Goal: Information Seeking & Learning: Learn about a topic

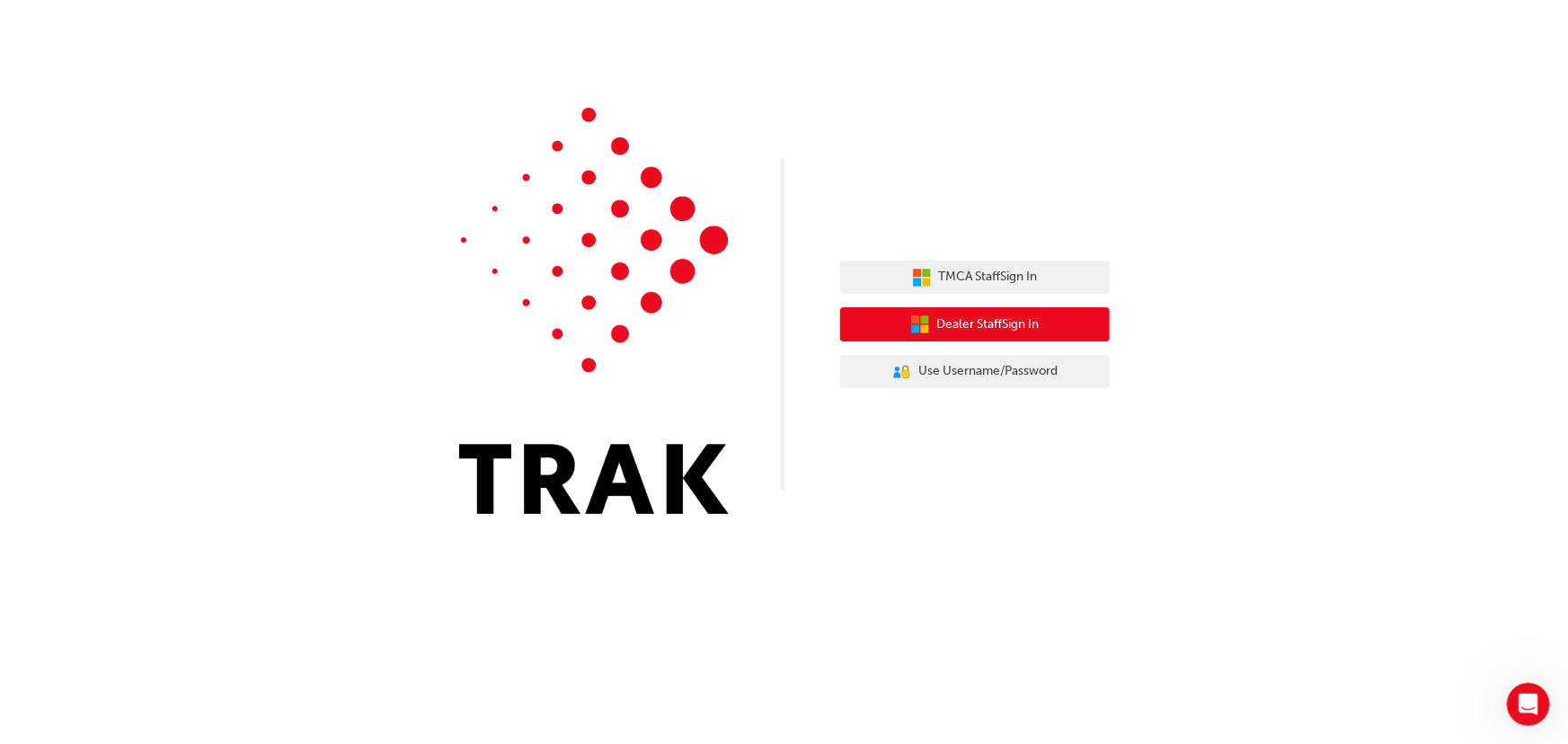
click at [1037, 316] on span "Dealer Staff Sign In" at bounding box center [988, 325] width 102 height 20
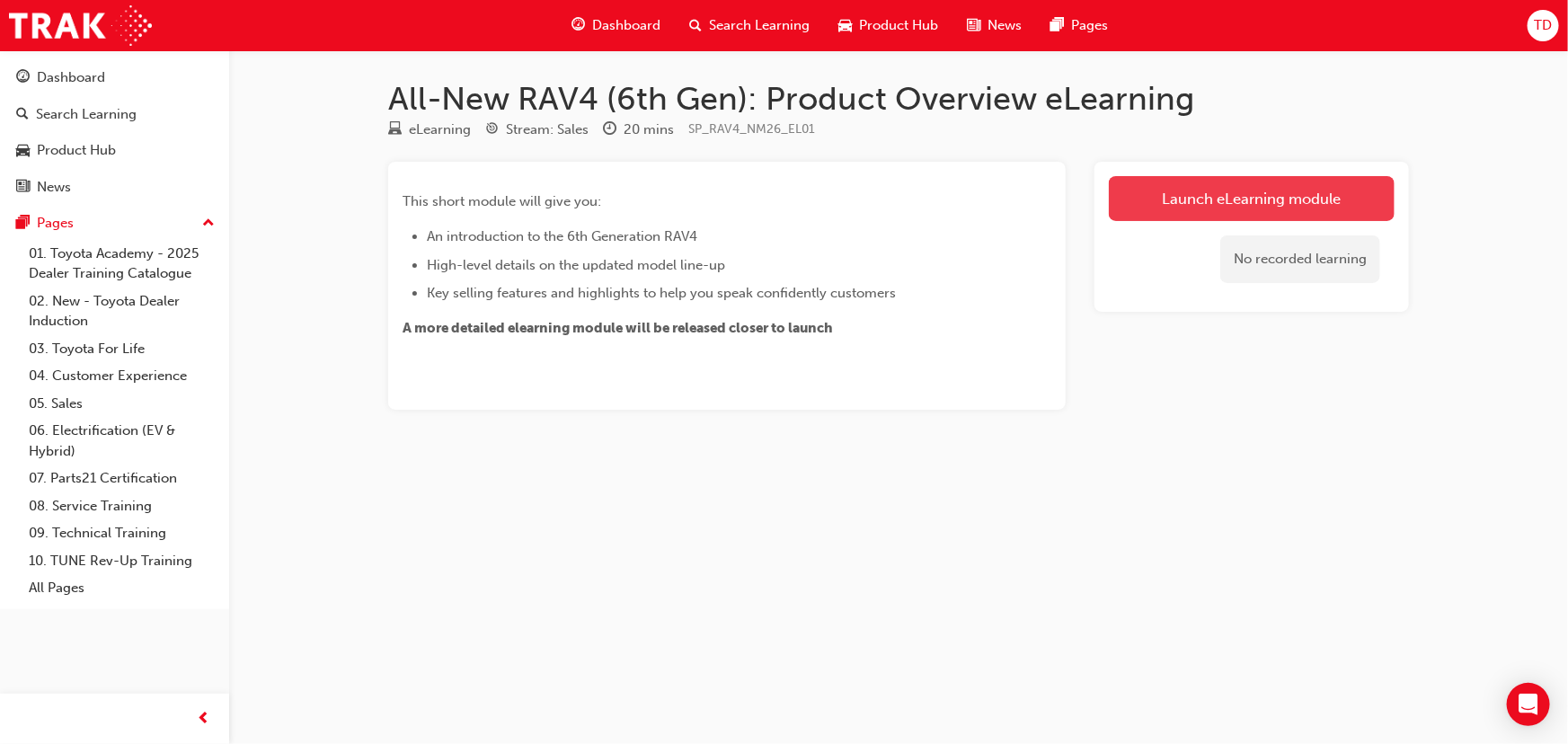
click at [1251, 206] on link "Launch eLearning module" at bounding box center [1251, 198] width 286 height 45
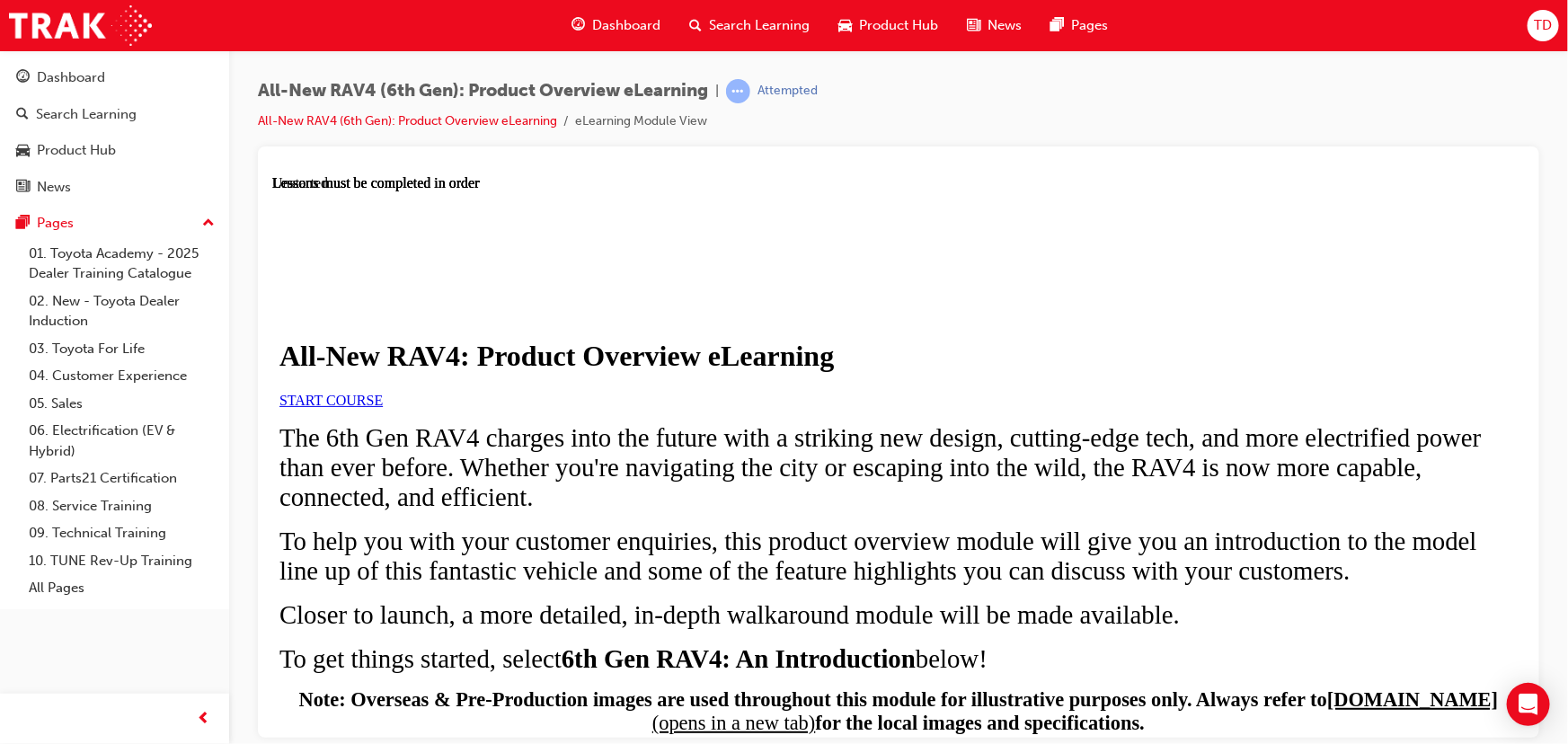
click at [382, 406] on link "START COURSE" at bounding box center [330, 399] width 103 height 16
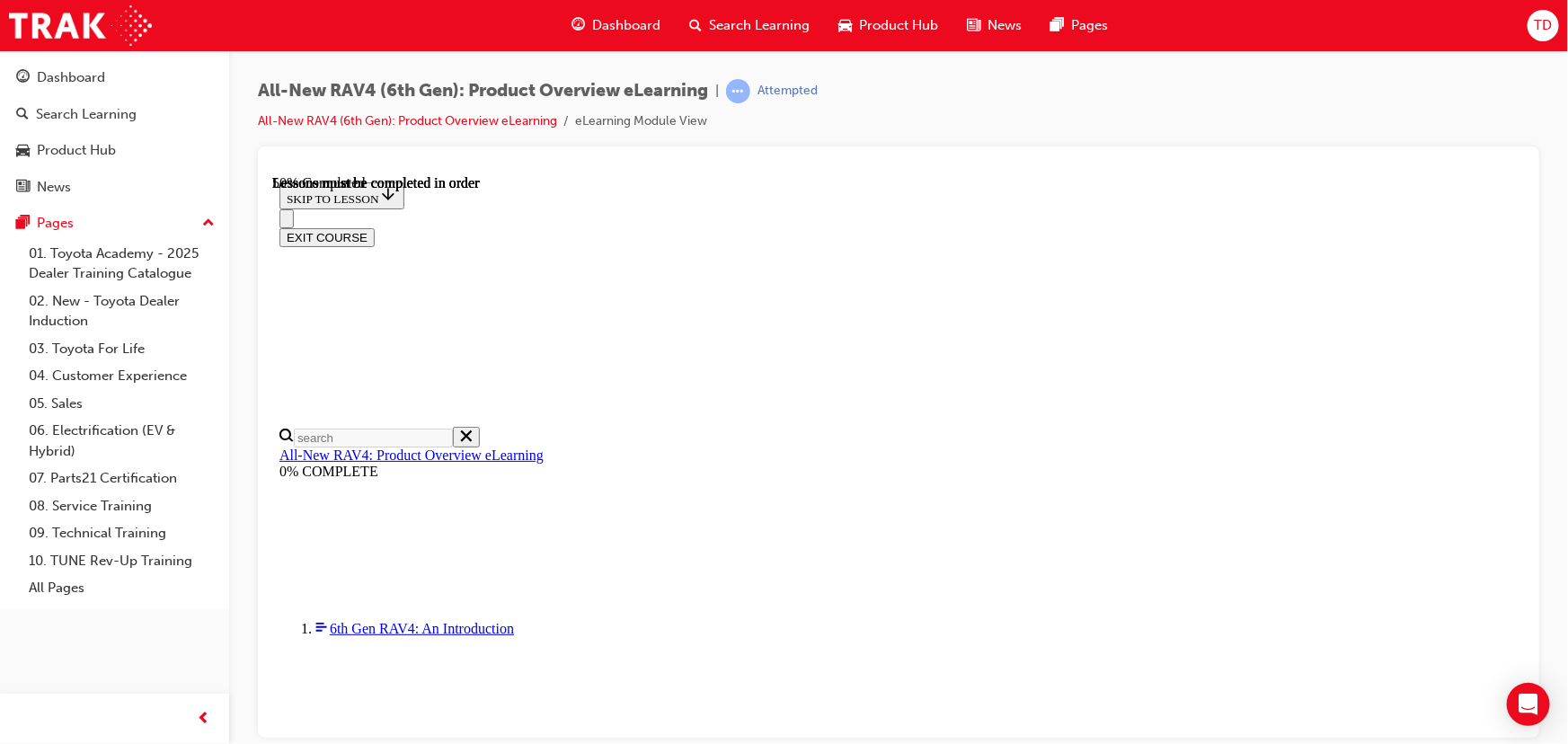
scroll to position [1334, 0]
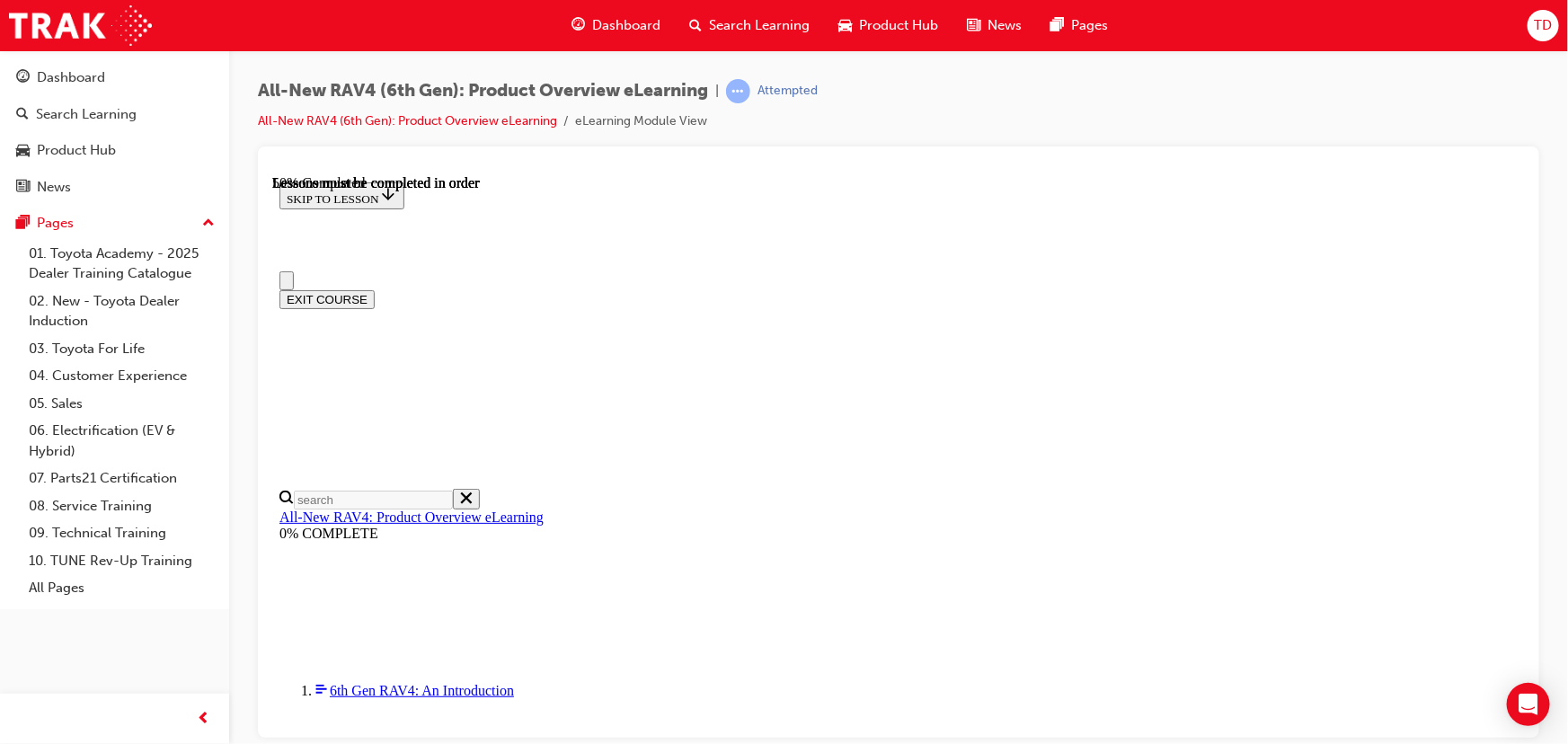
scroll to position [0, 0]
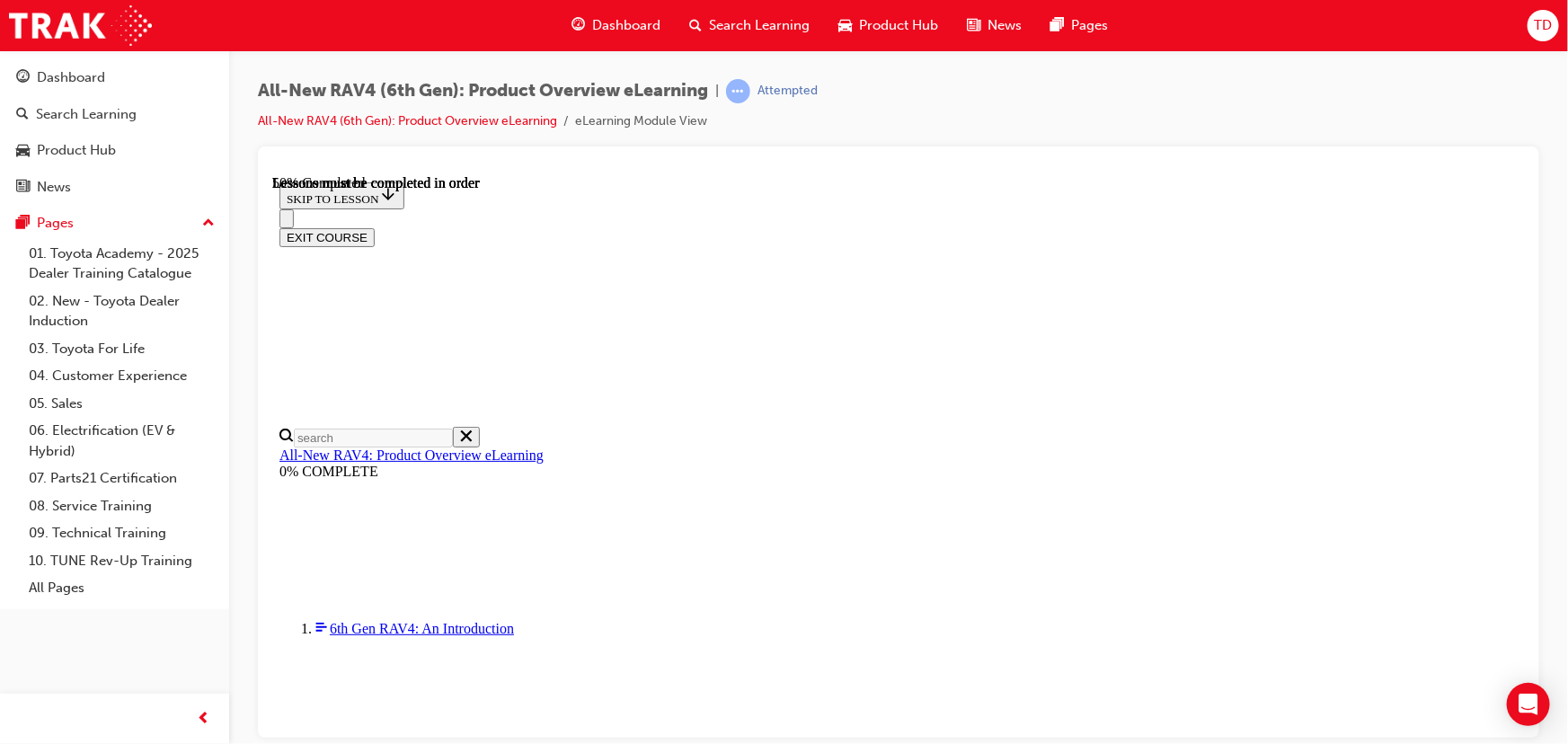
scroll to position [62, 0]
click at [446, 446] on link "All-New RAV4: Product Overview eLearning" at bounding box center [410, 453] width 264 height 16
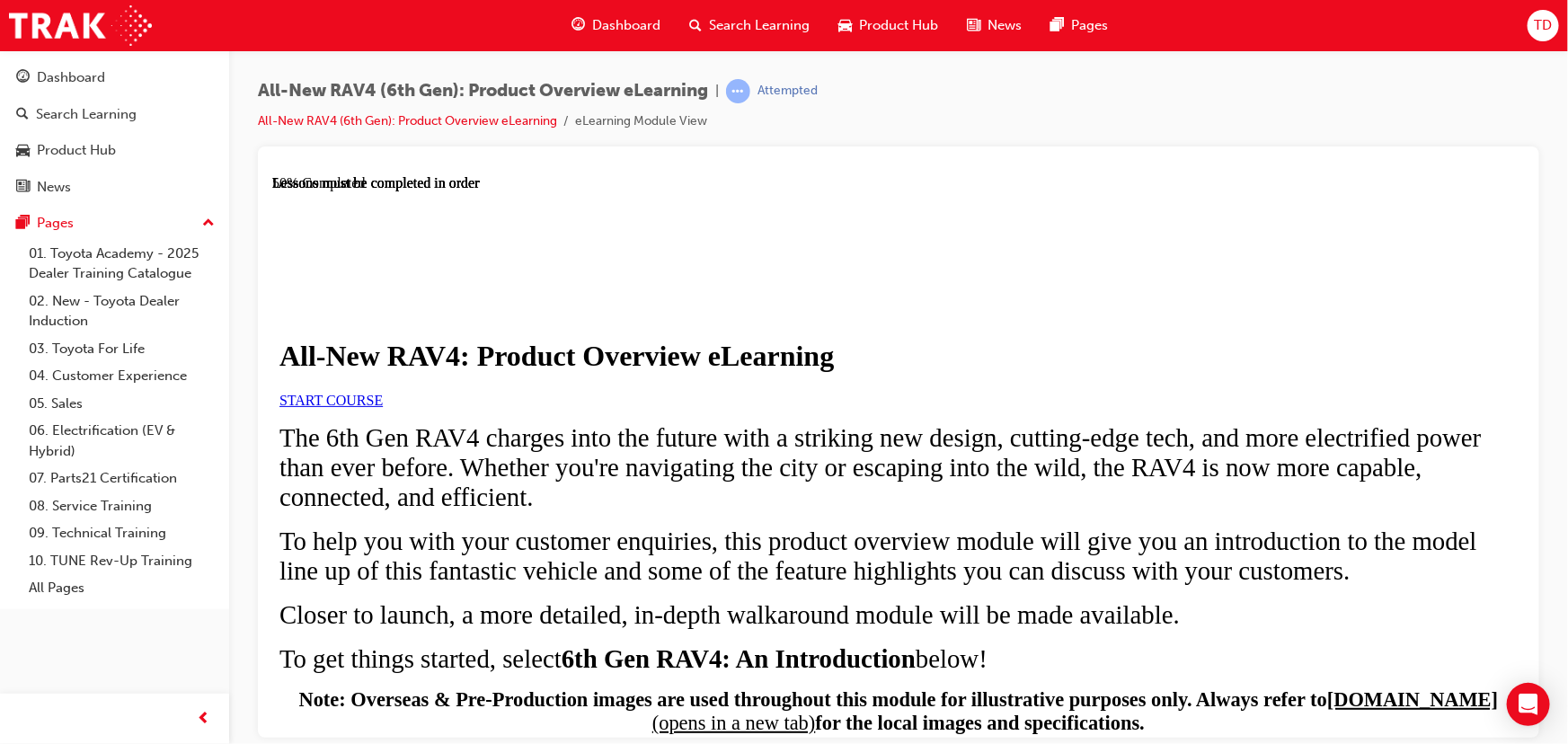
click at [382, 406] on span "START COURSE" at bounding box center [330, 399] width 103 height 16
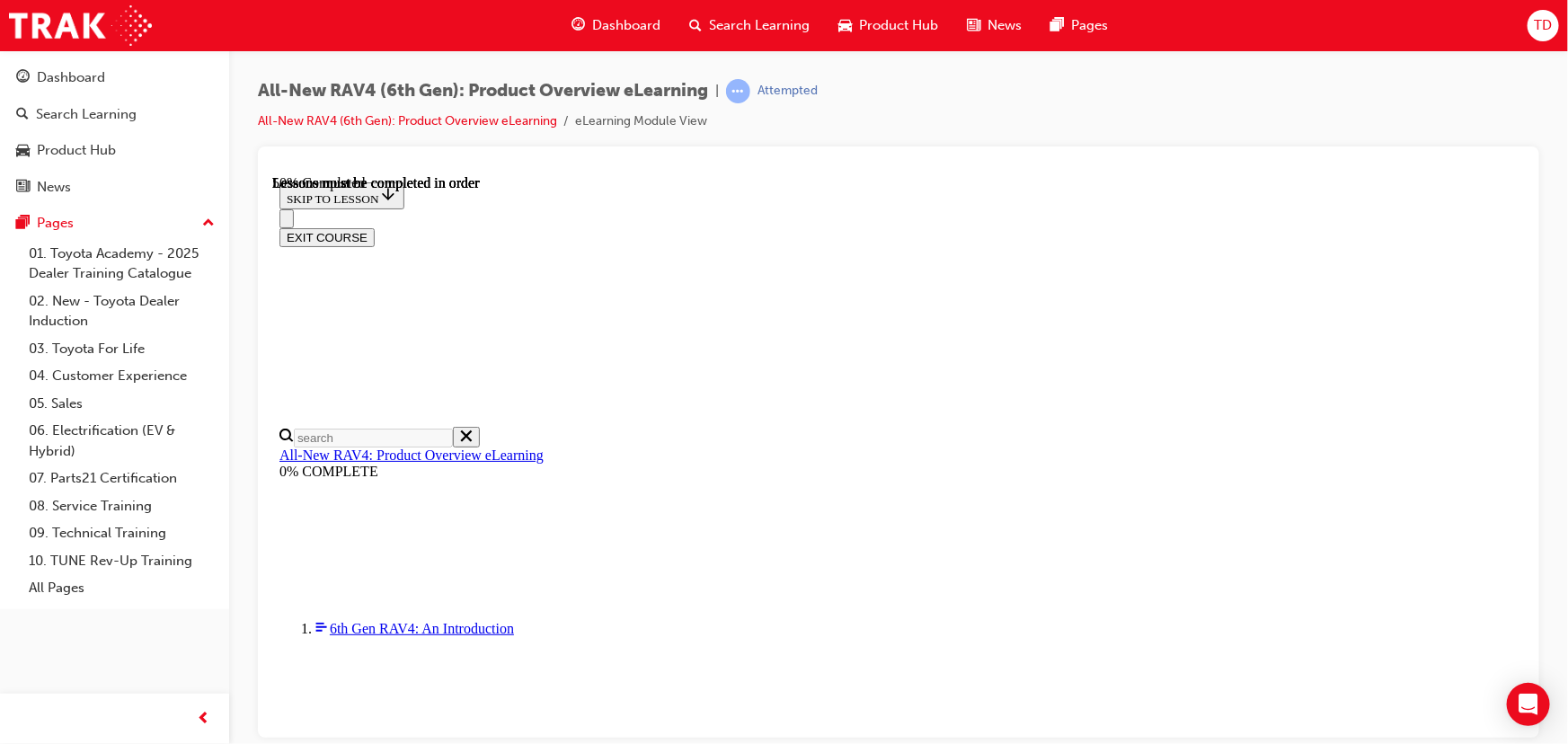
scroll to position [1532, 0]
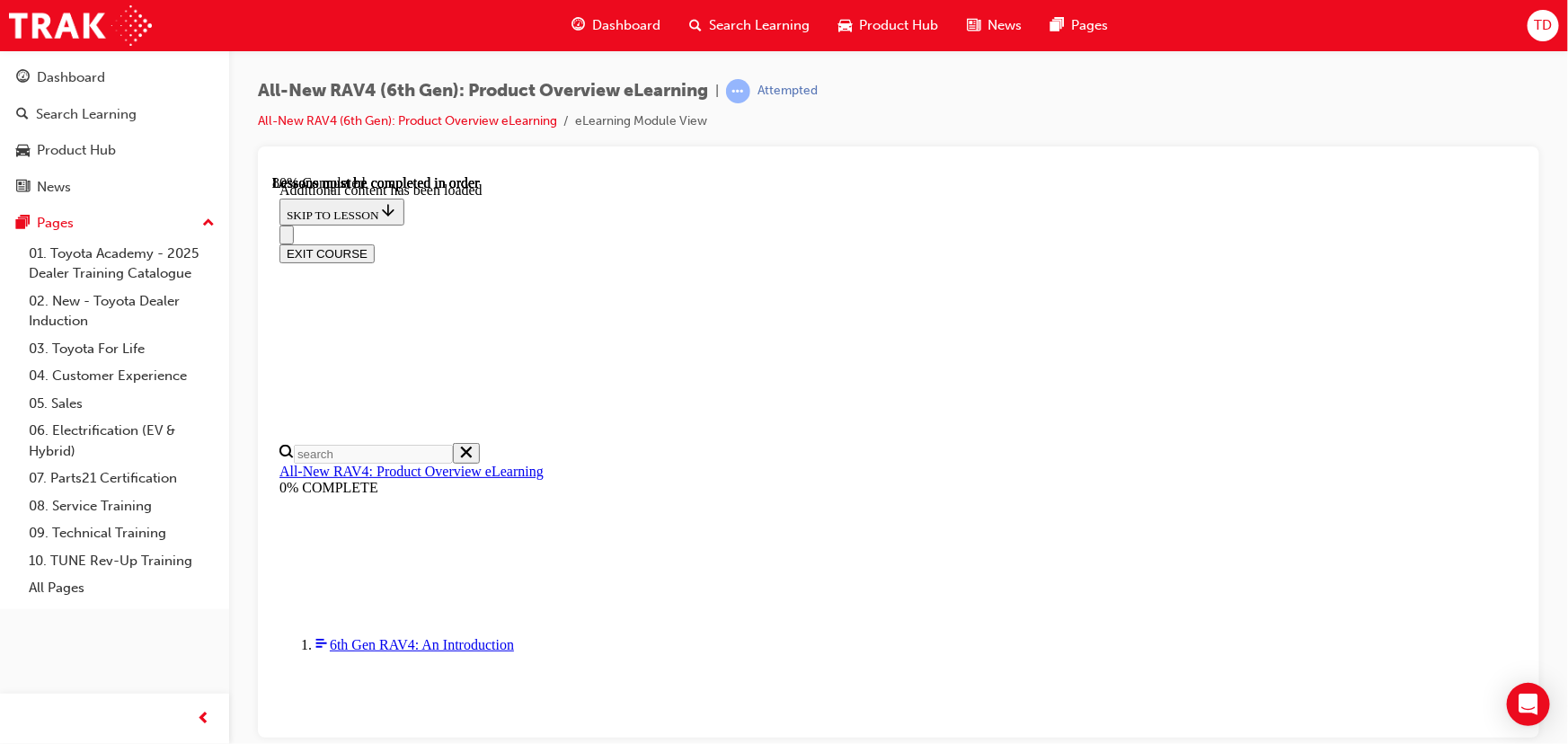
drag, startPoint x: 873, startPoint y: 705, endPoint x: 942, endPoint y: 705, distance: 69.0
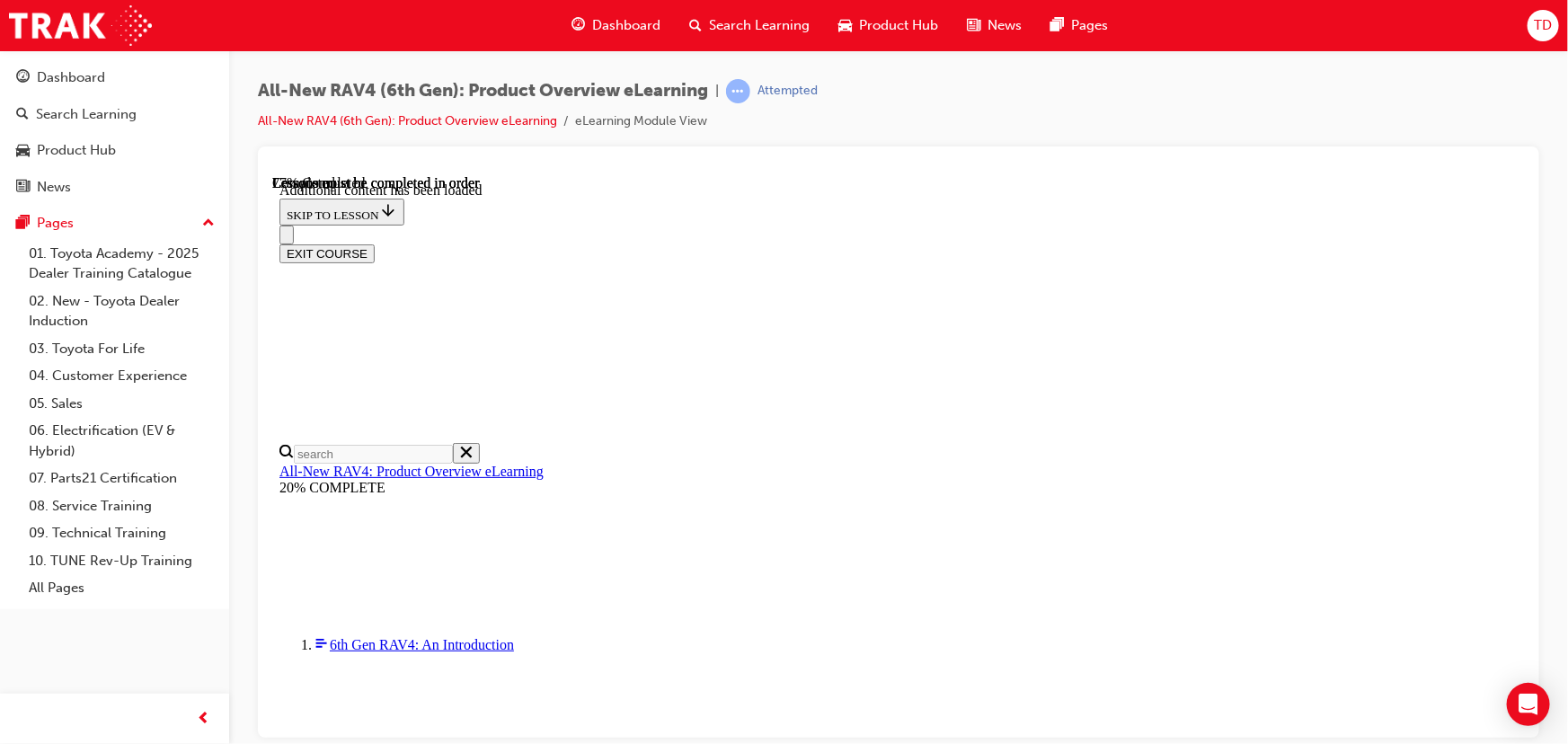
scroll to position [2318, 0]
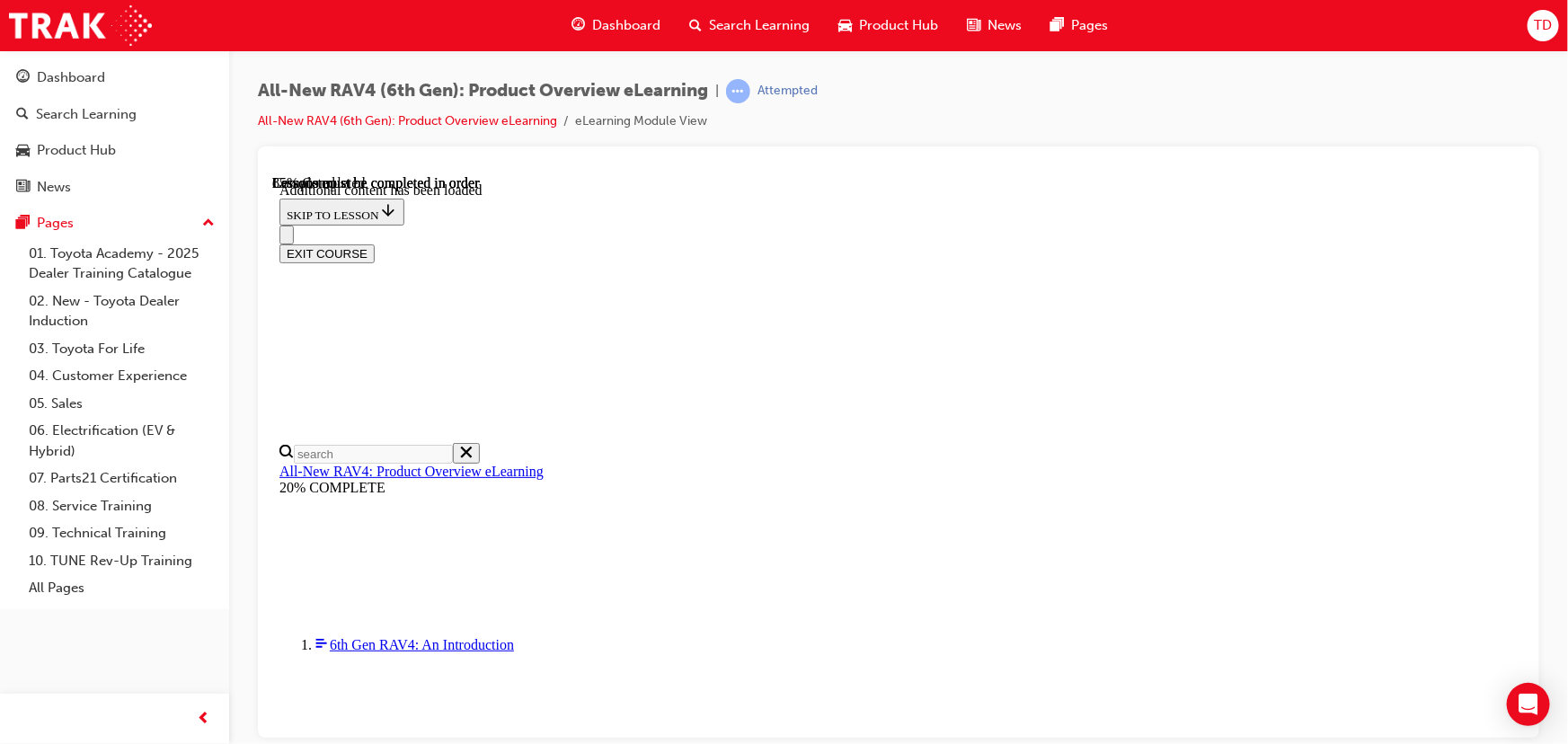
scroll to position [1909, 29]
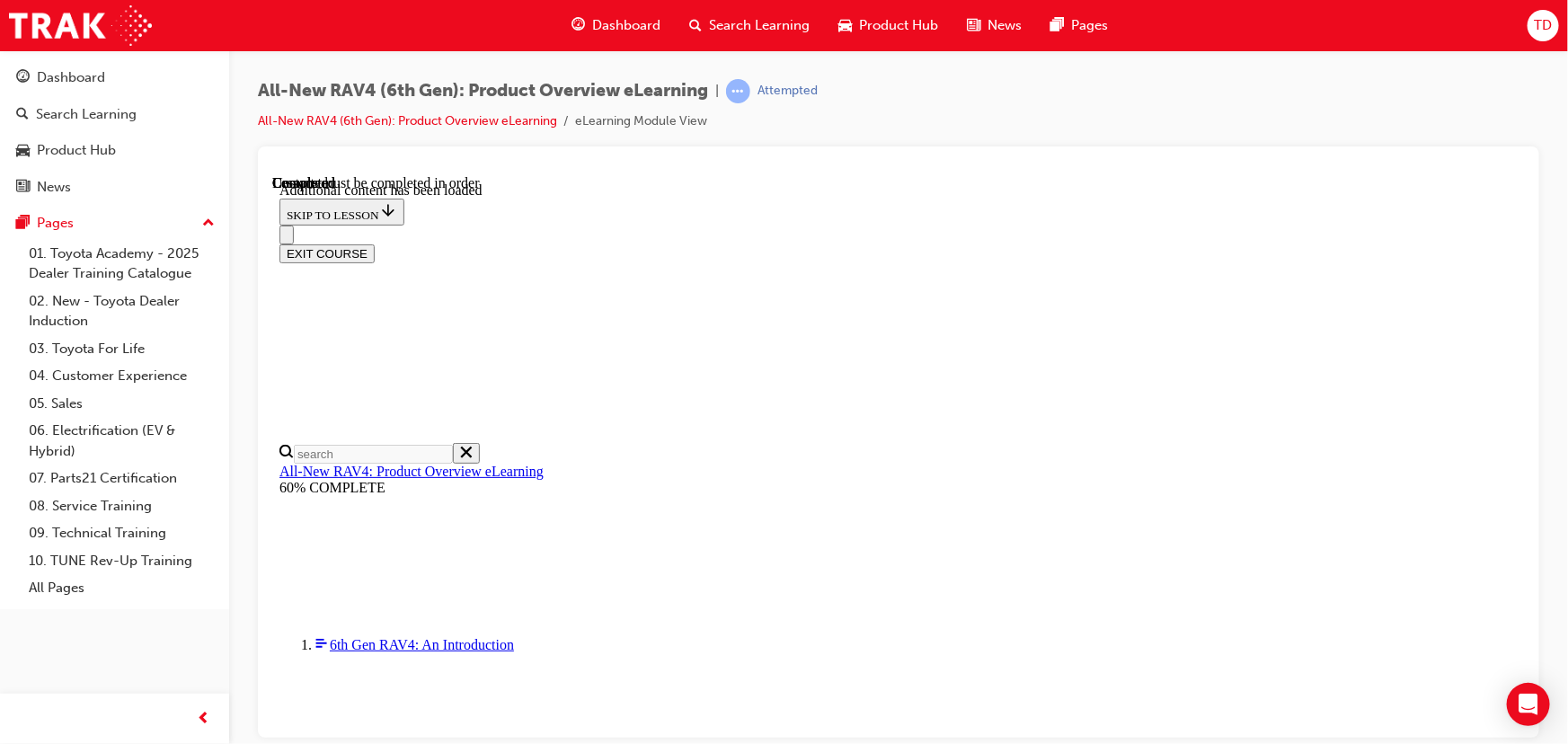
scroll to position [62, 0]
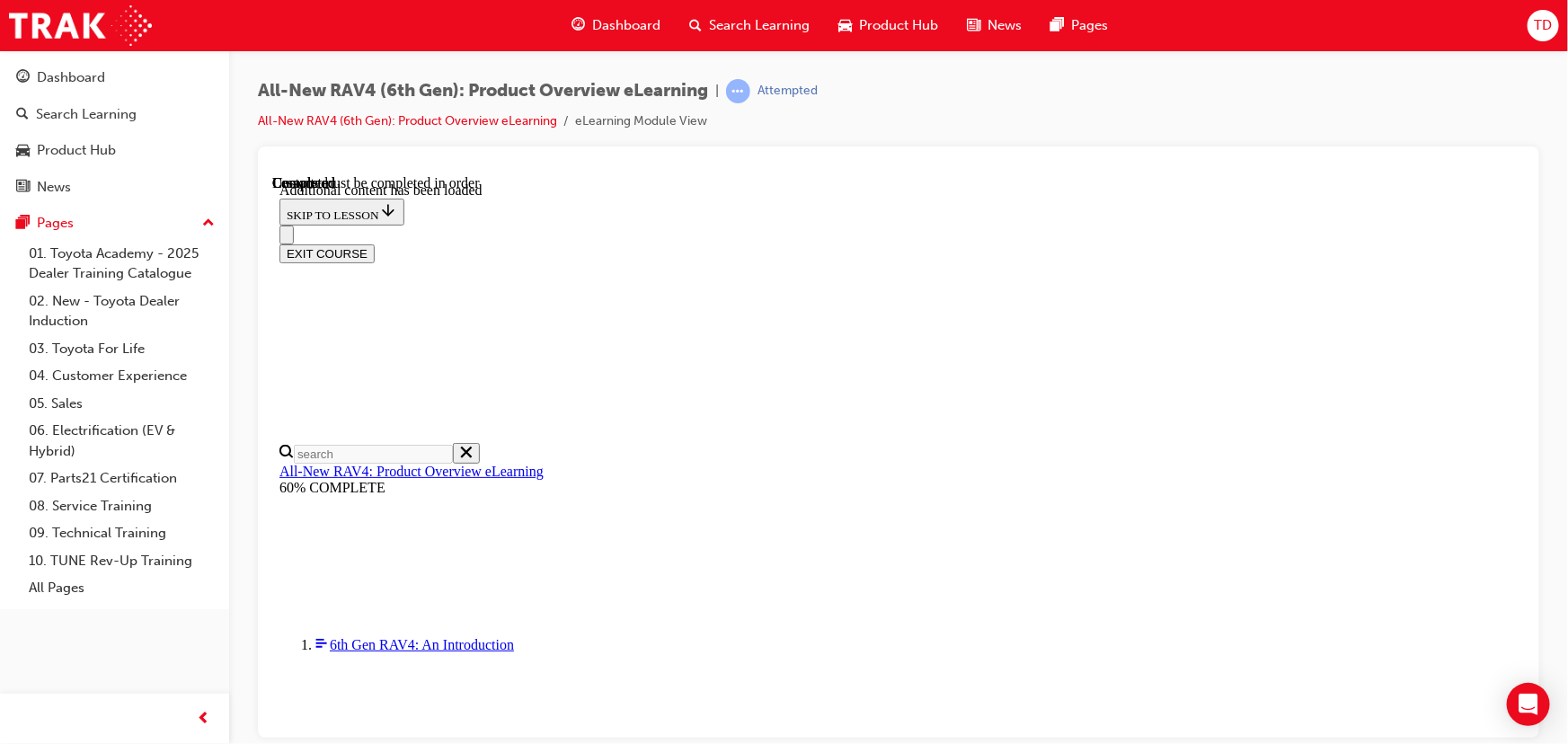
radio input "true"
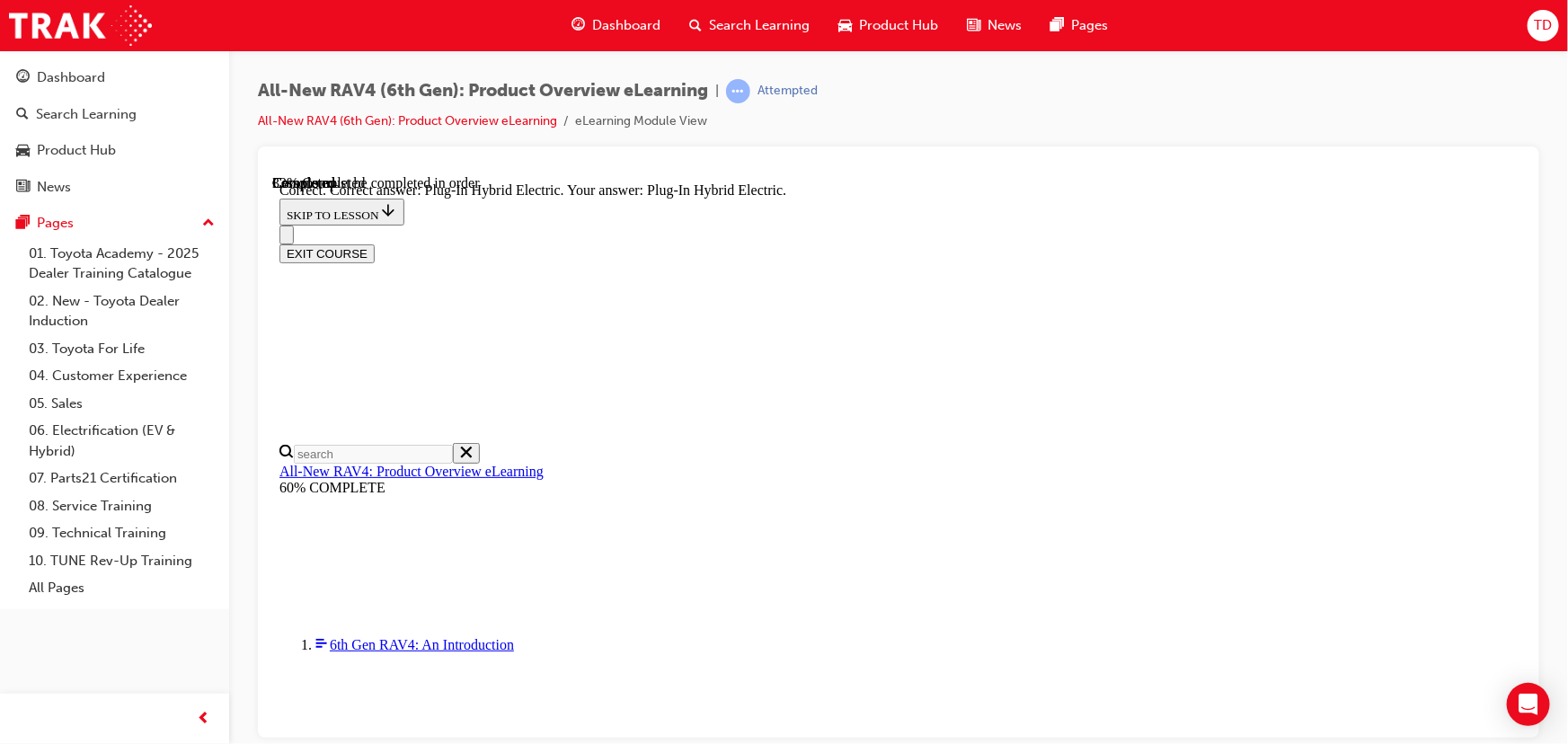
radio input "true"
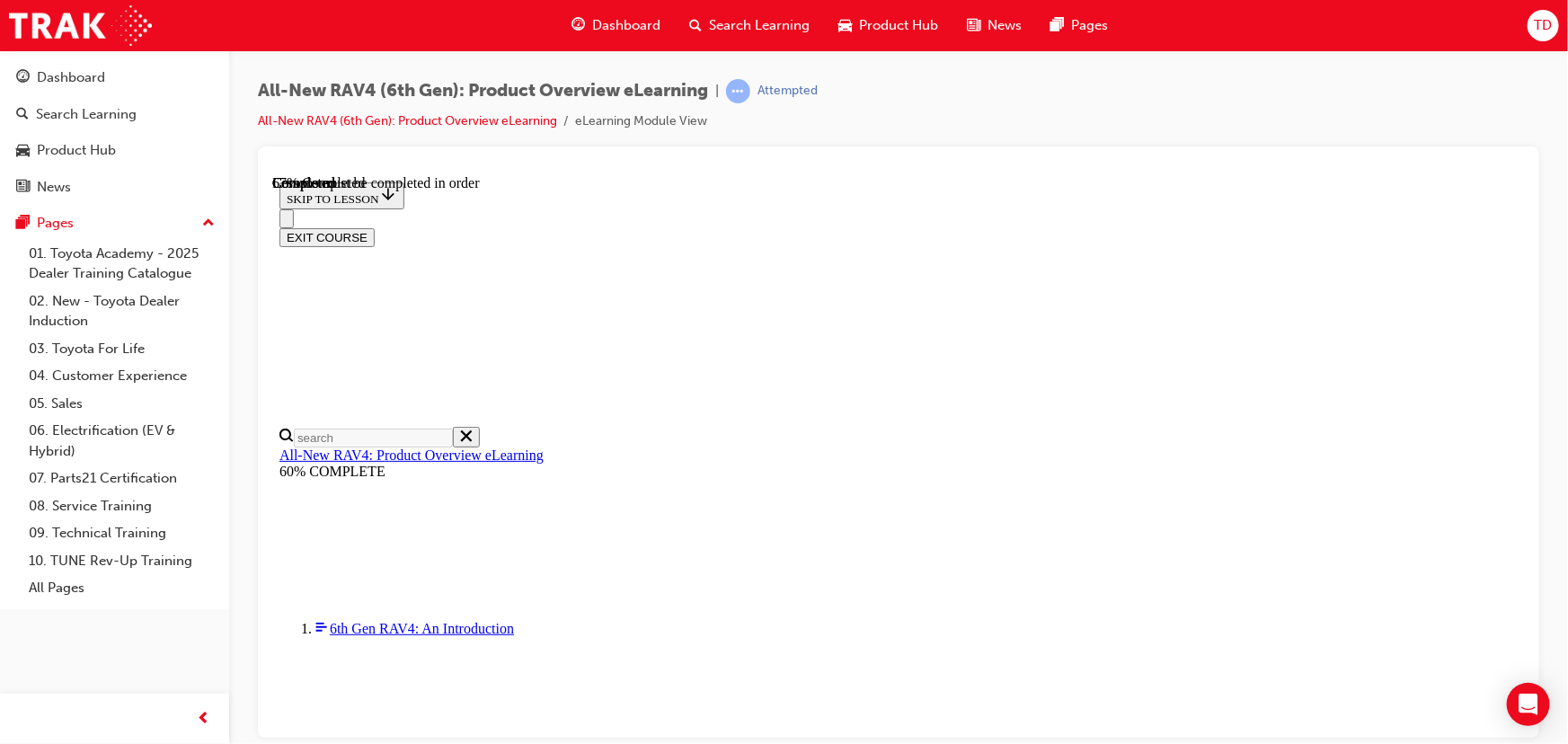
scroll to position [489, 0]
checkbox input "true"
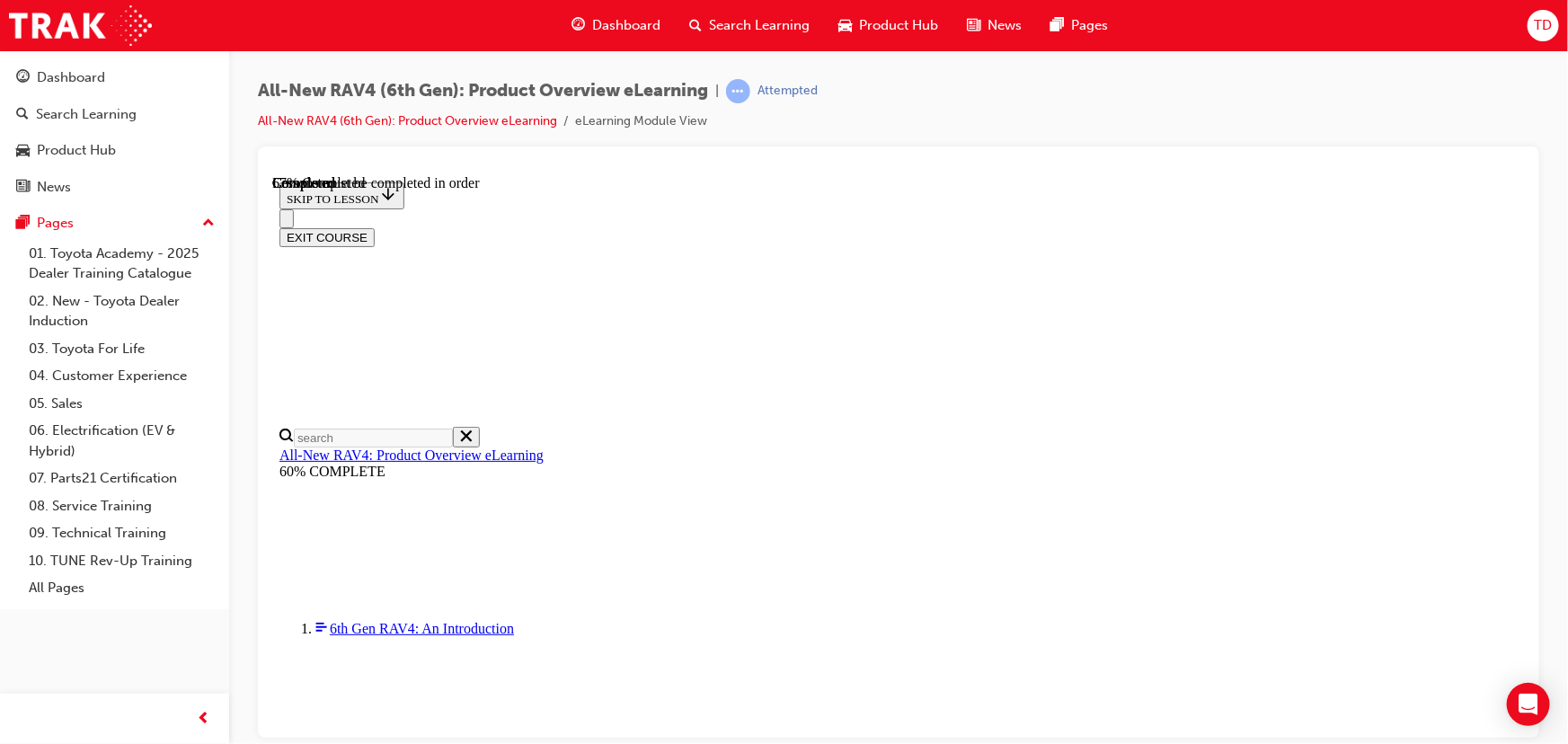
checkbox input "true"
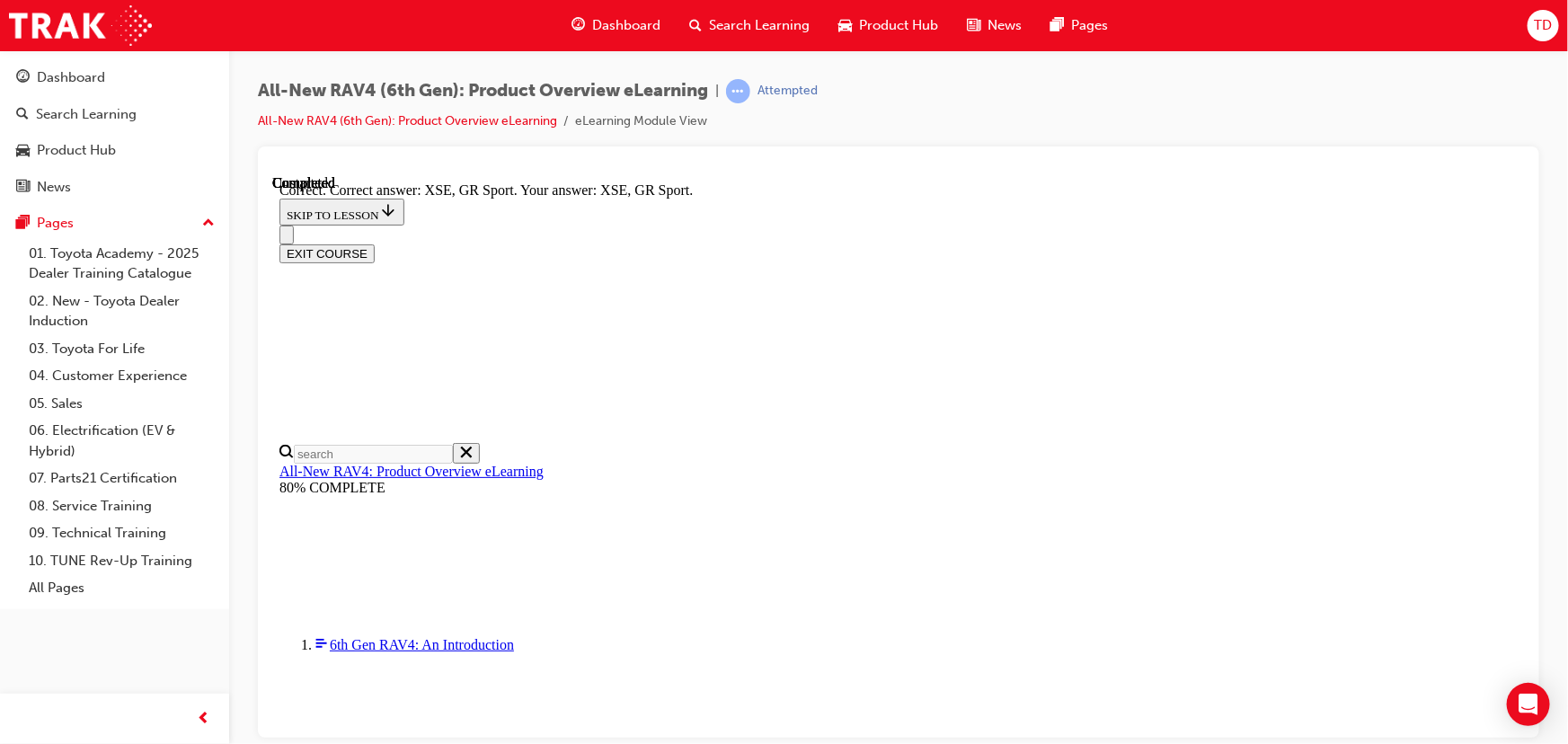
scroll to position [766, 0]
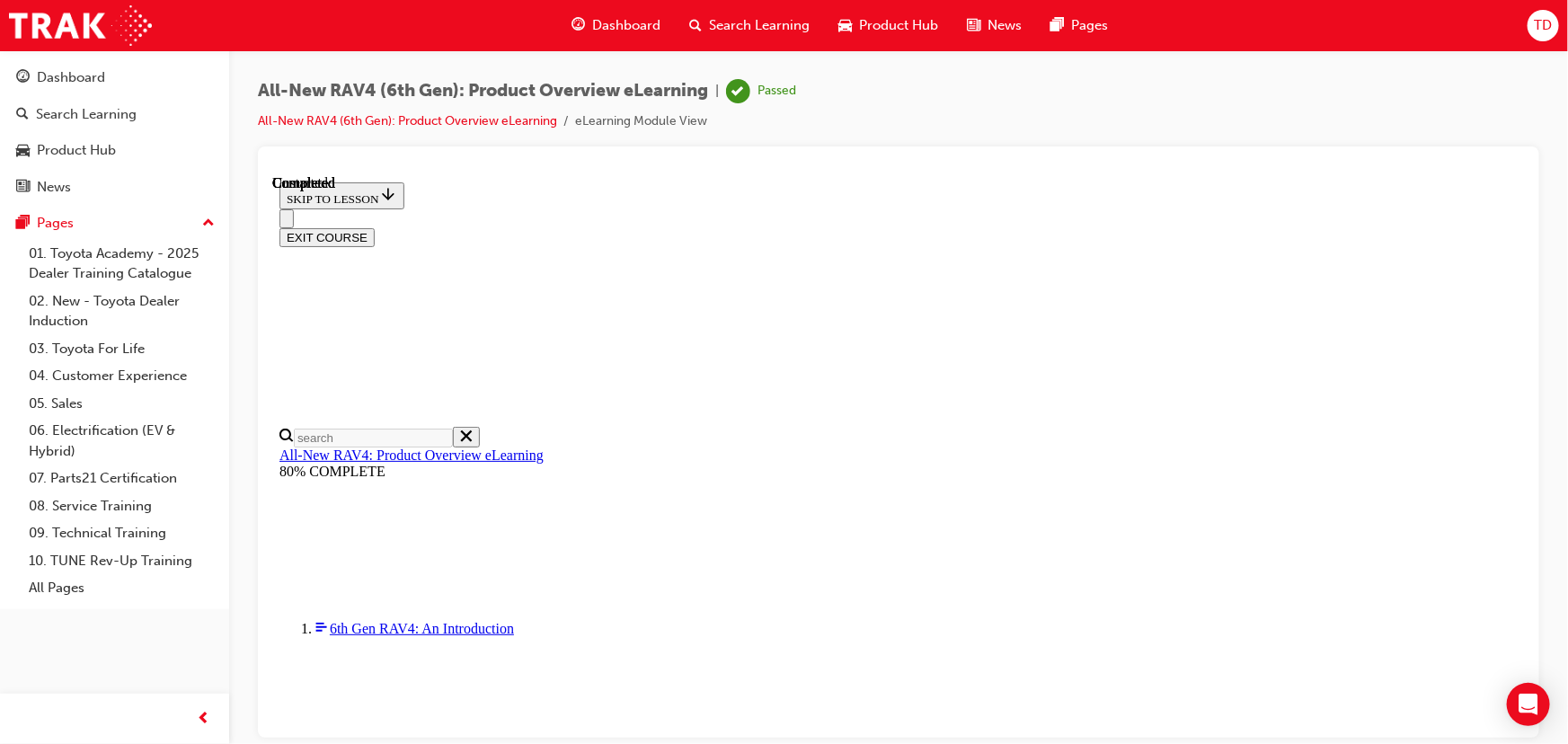
scroll to position [130, 0]
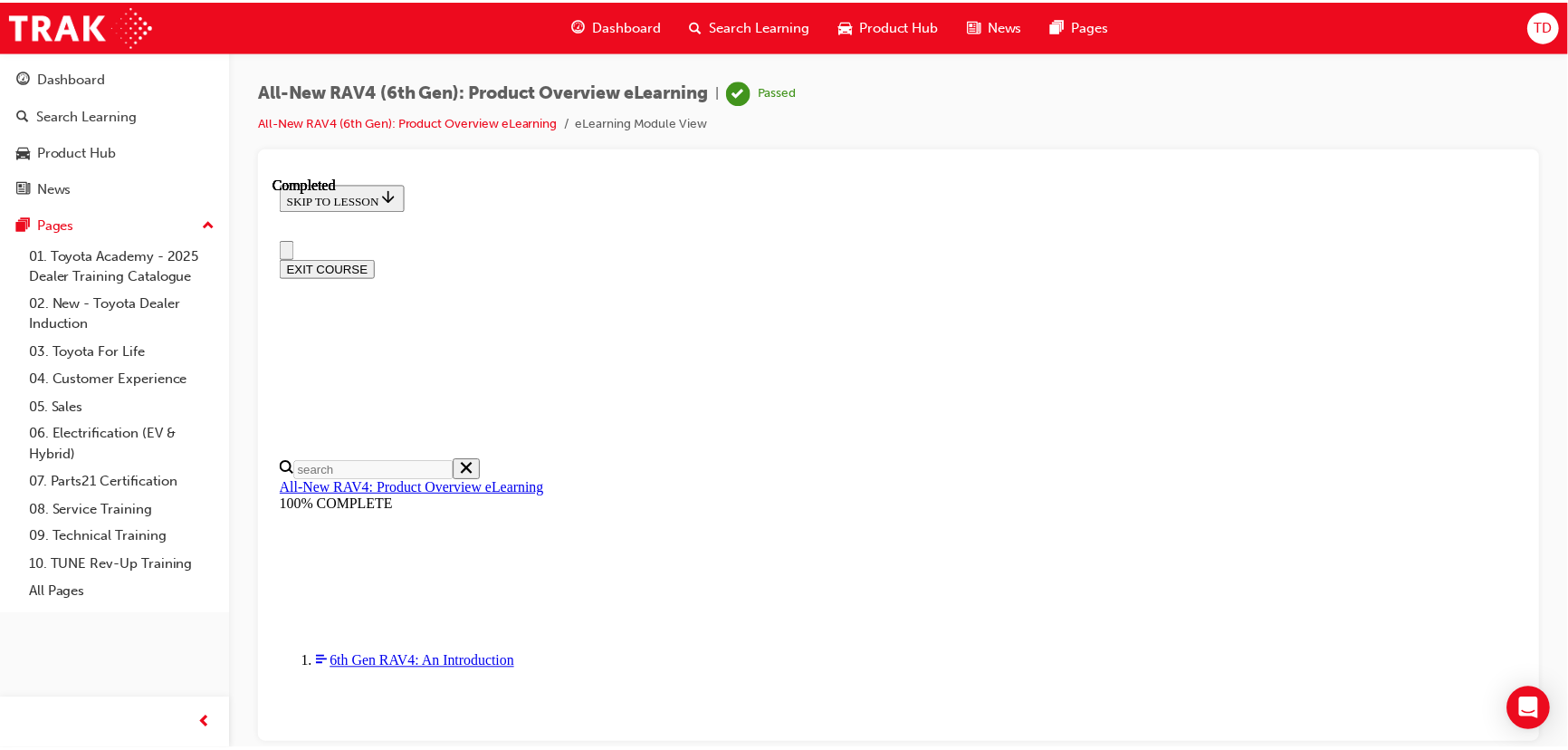
scroll to position [0, 0]
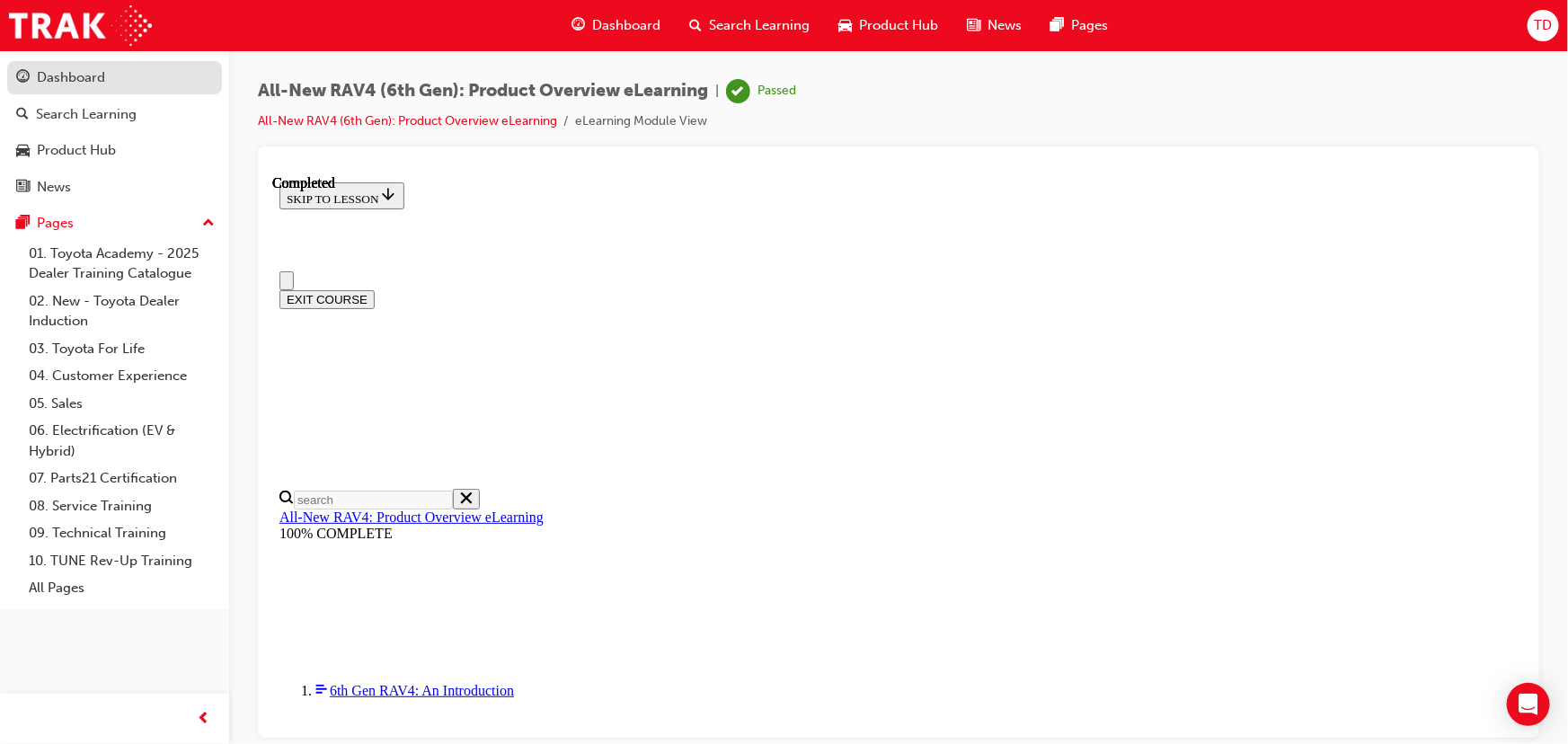
click at [101, 76] on div "Dashboard" at bounding box center [71, 77] width 68 height 20
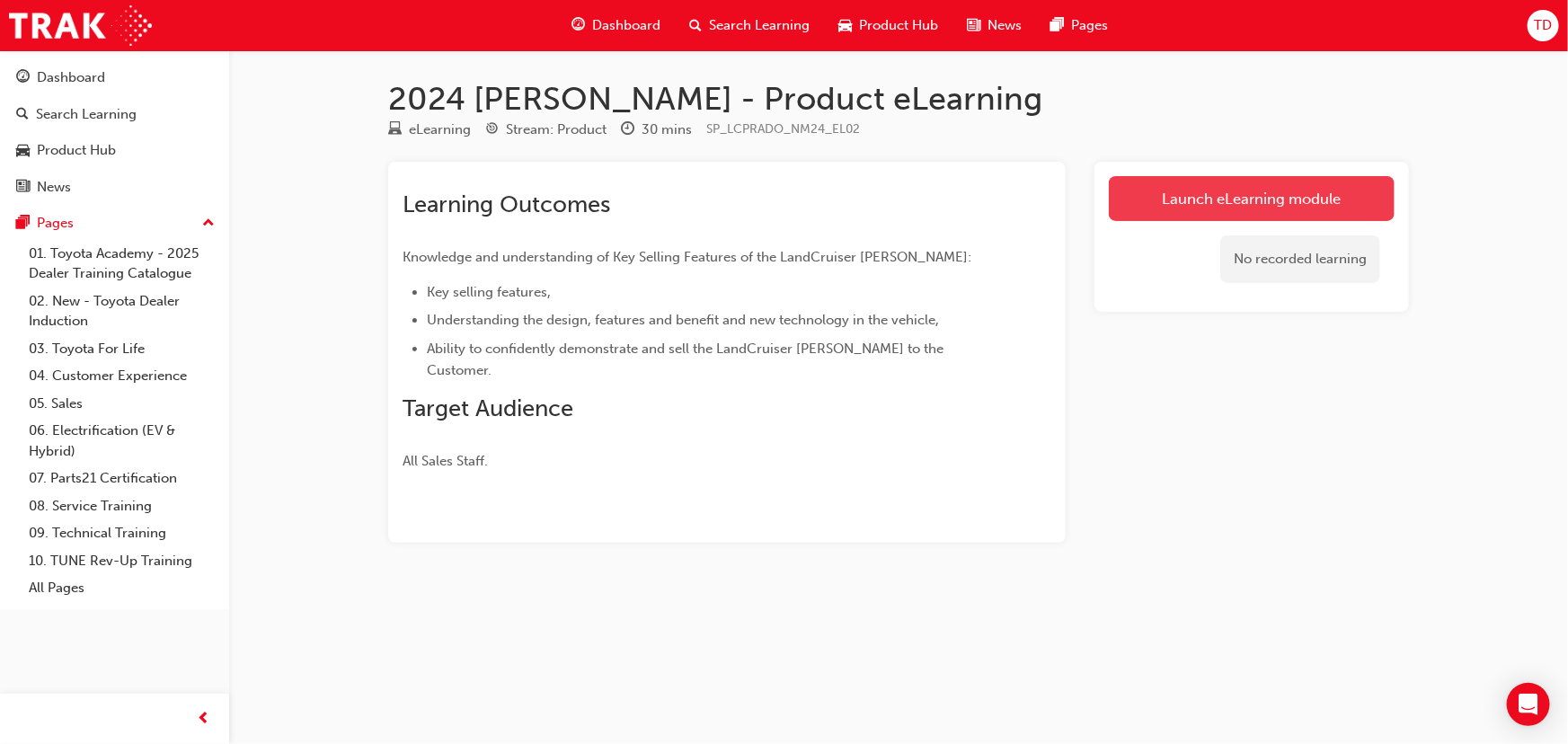
click at [1245, 198] on link "Launch eLearning module" at bounding box center [1251, 198] width 286 height 45
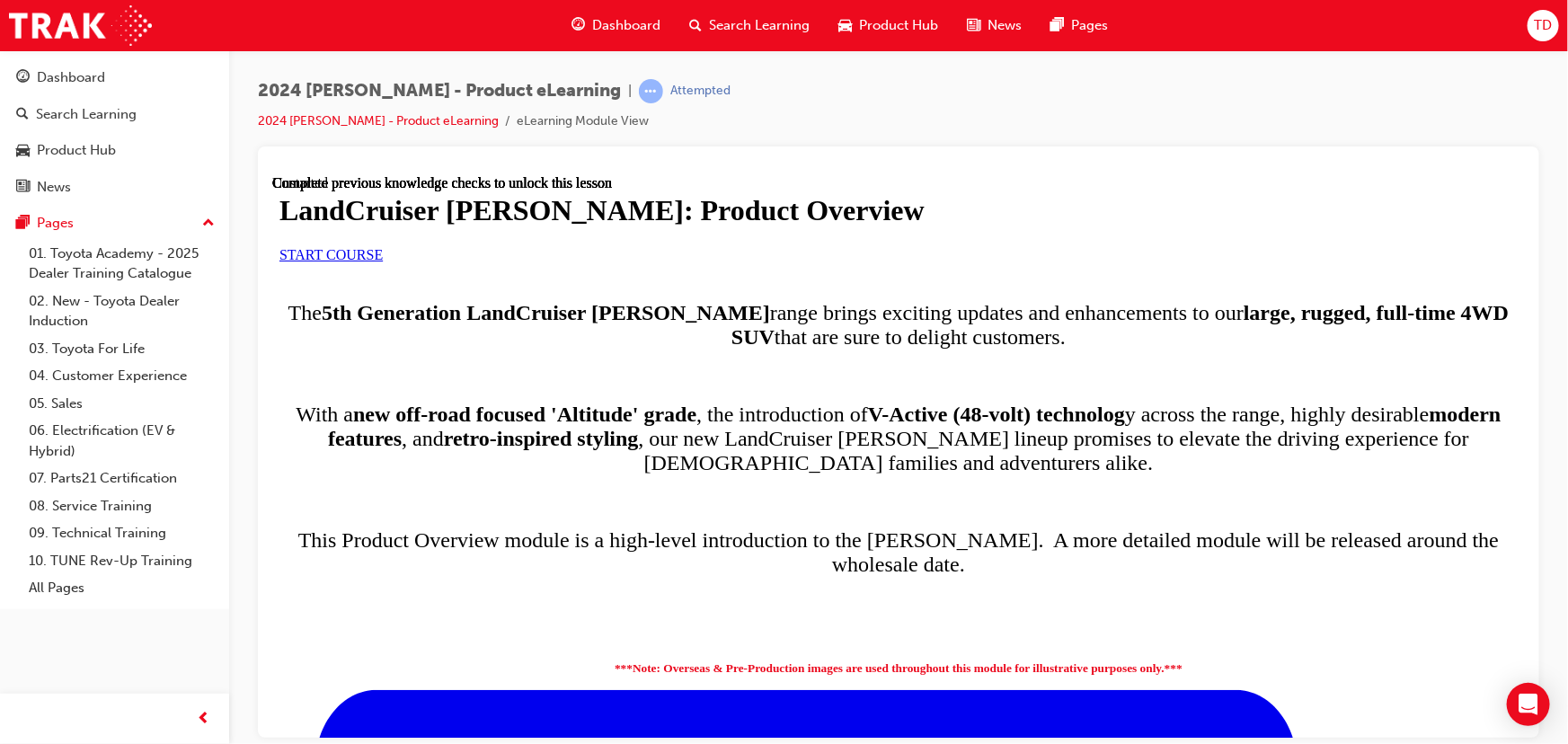
click at [382, 261] on link "START COURSE" at bounding box center [330, 254] width 103 height 16
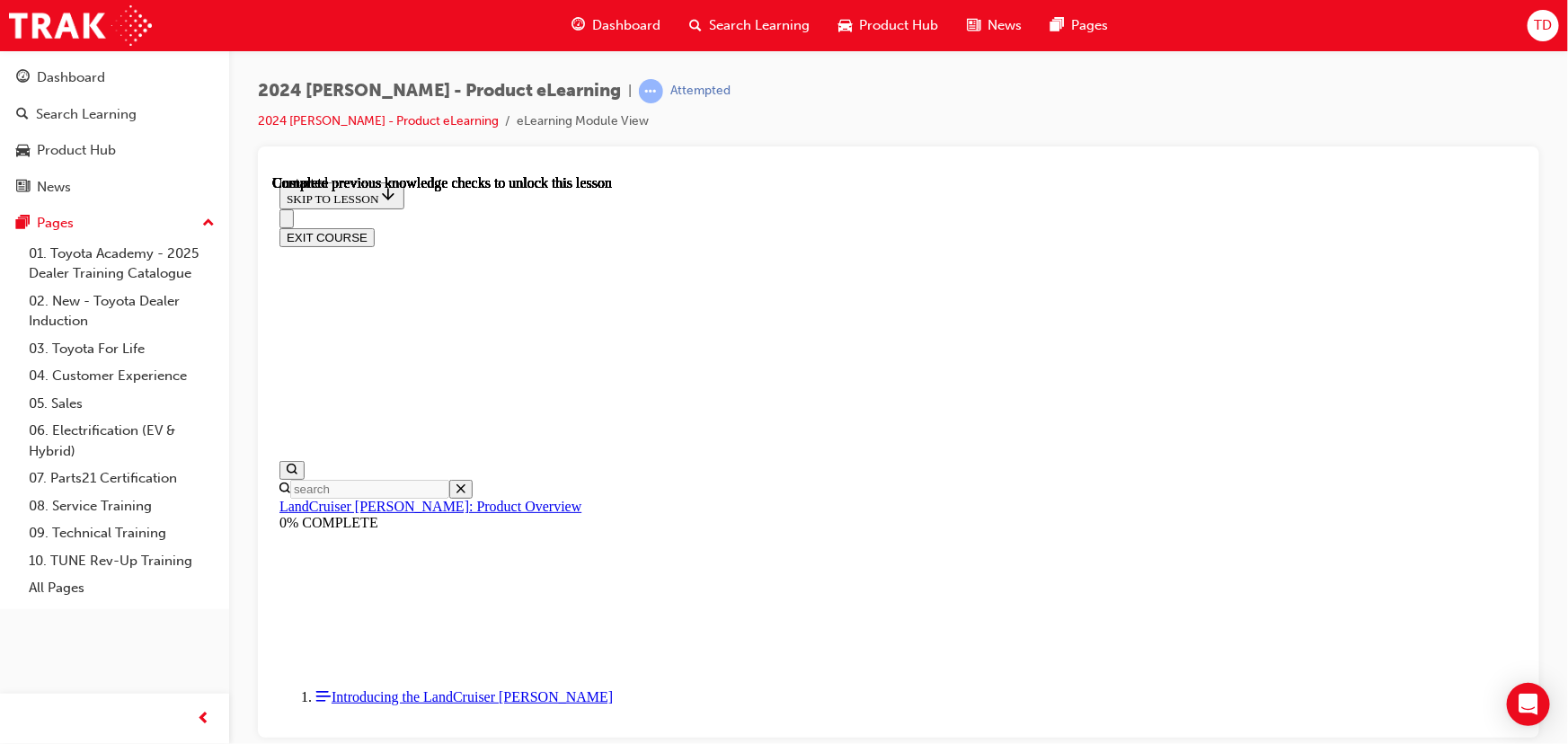
scroll to position [1, 0]
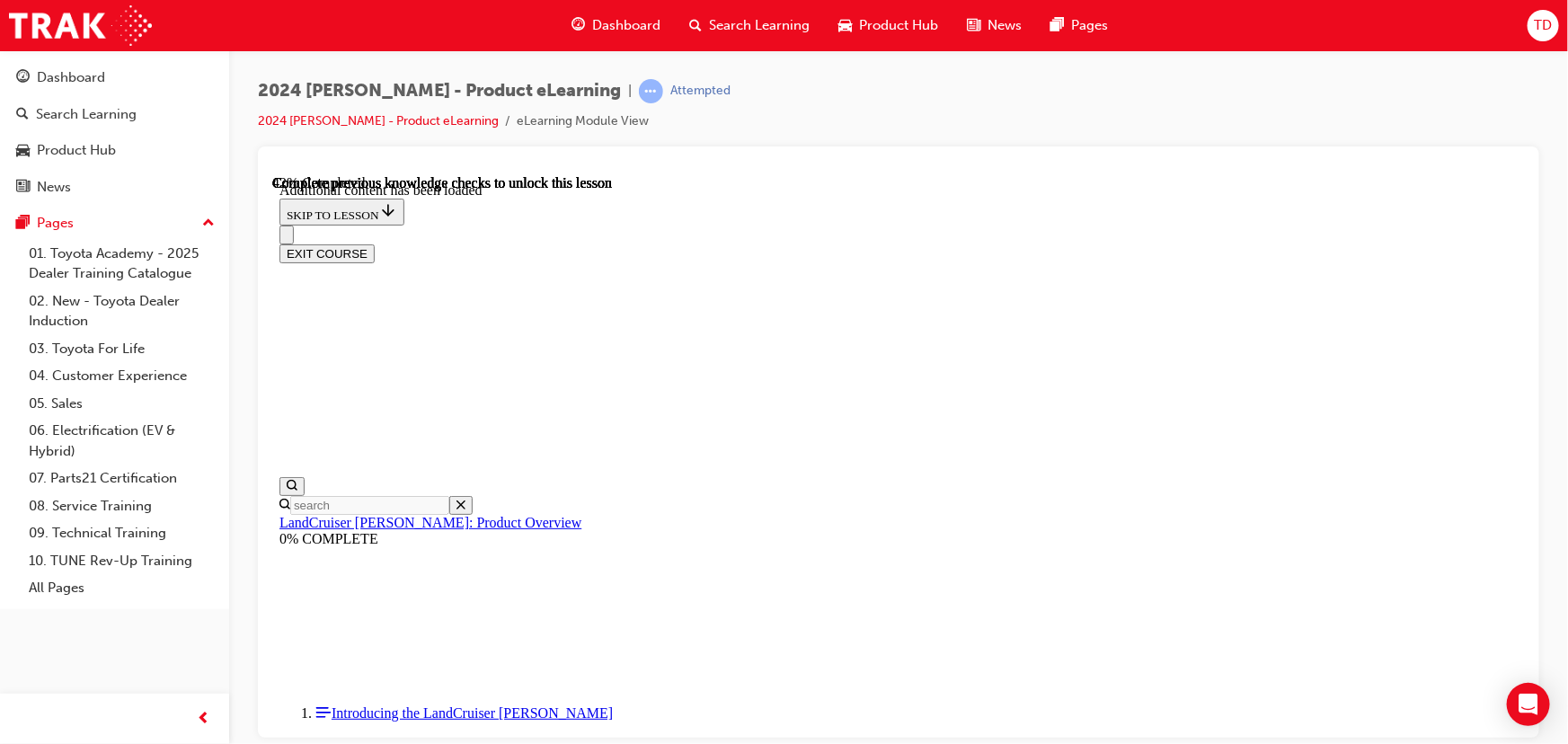
scroll to position [2220, 0]
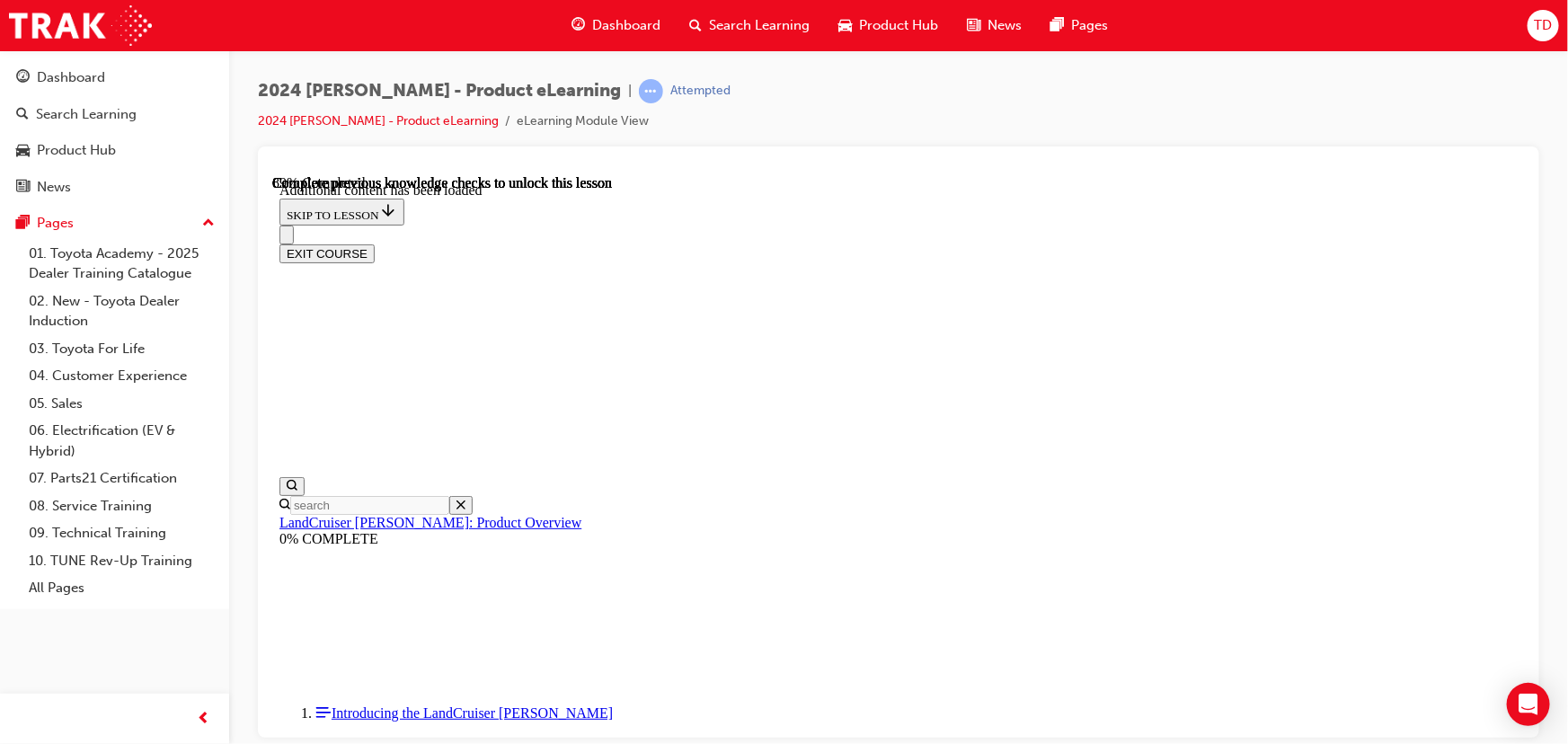
radio input "true"
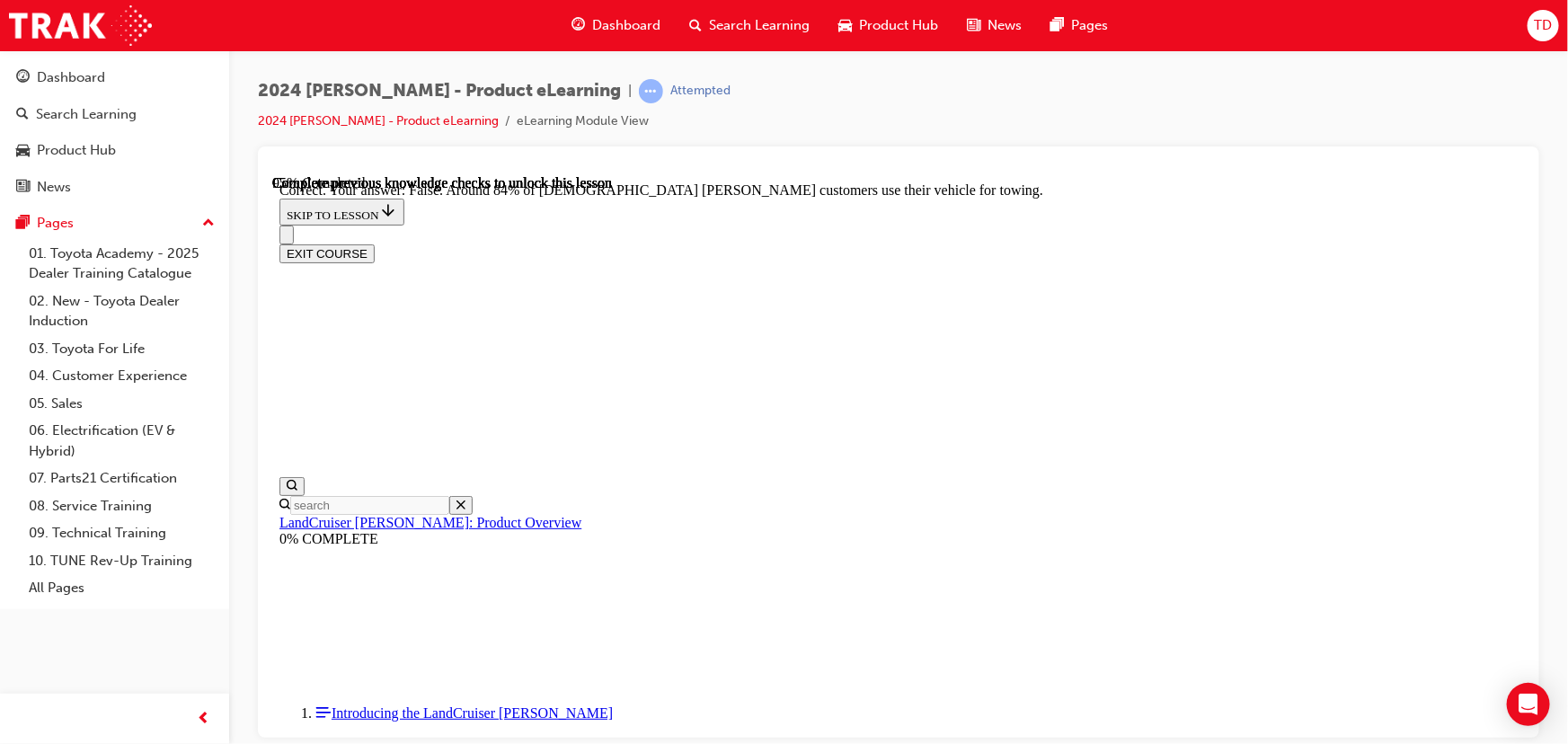
scroll to position [3932, 0]
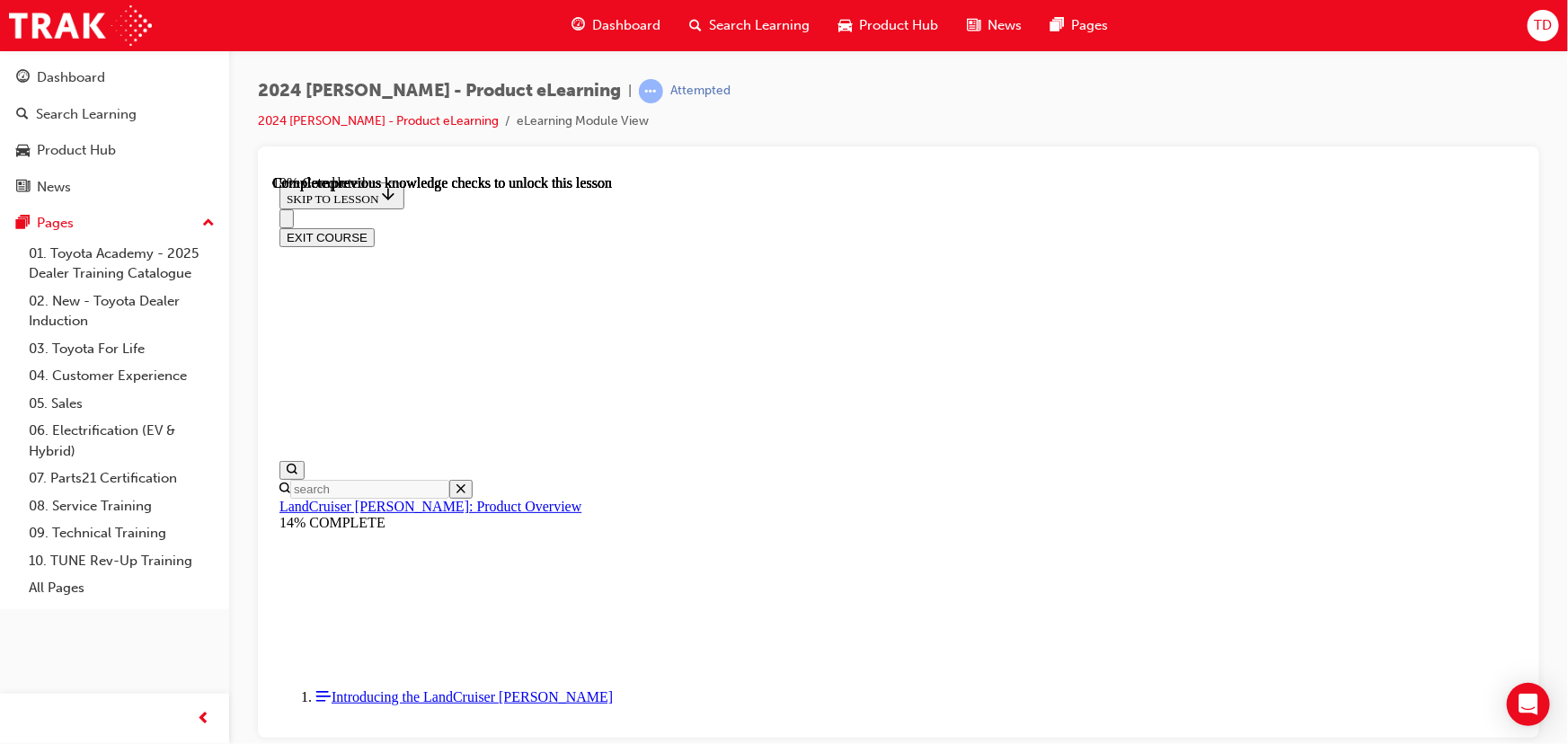
scroll to position [165, 0]
drag, startPoint x: 632, startPoint y: 368, endPoint x: 853, endPoint y: 372, distance: 221.0
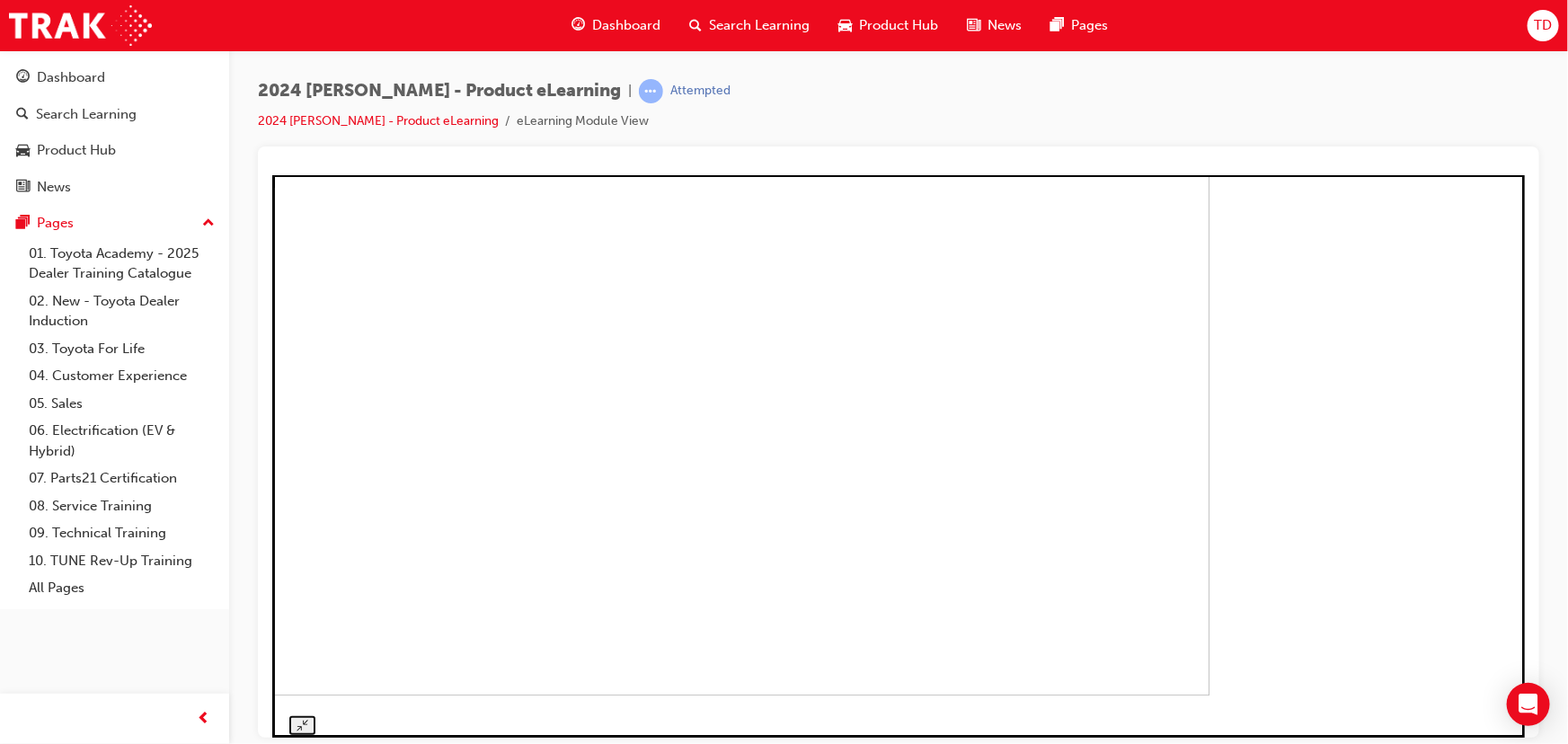
click at [1209, 403] on img at bounding box center [582, 431] width 1254 height 525
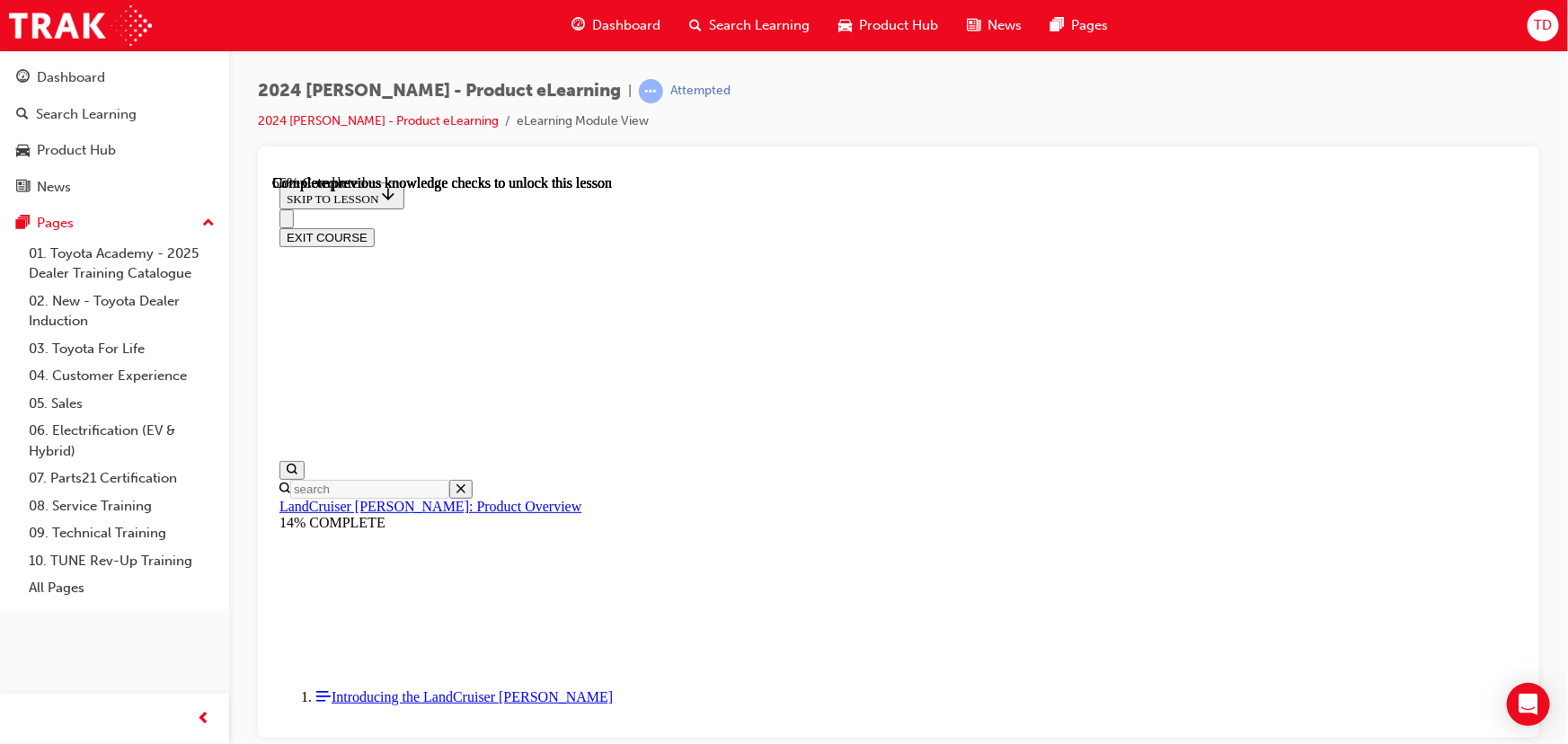
scroll to position [2206, 0]
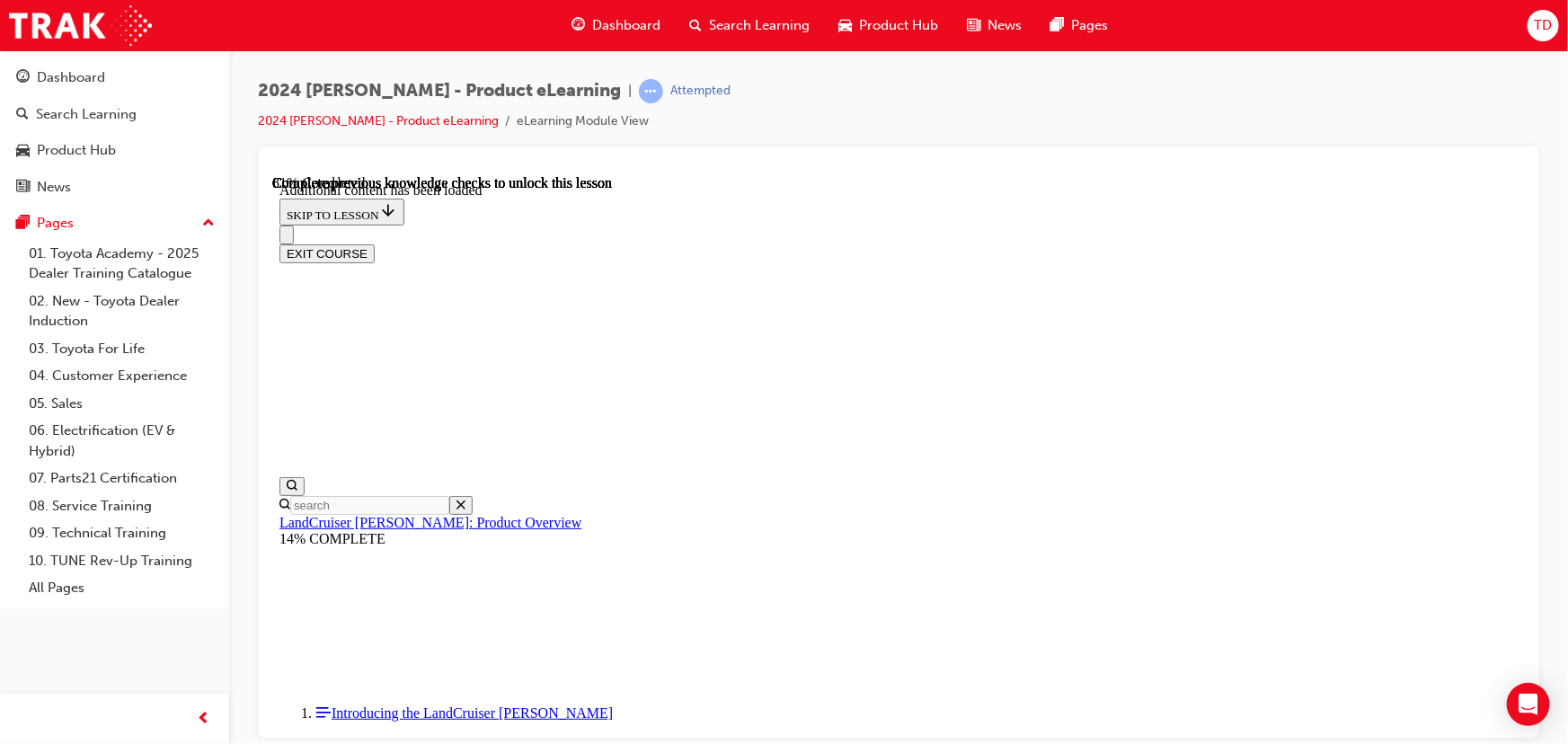
scroll to position [3076, 0]
radio input "true"
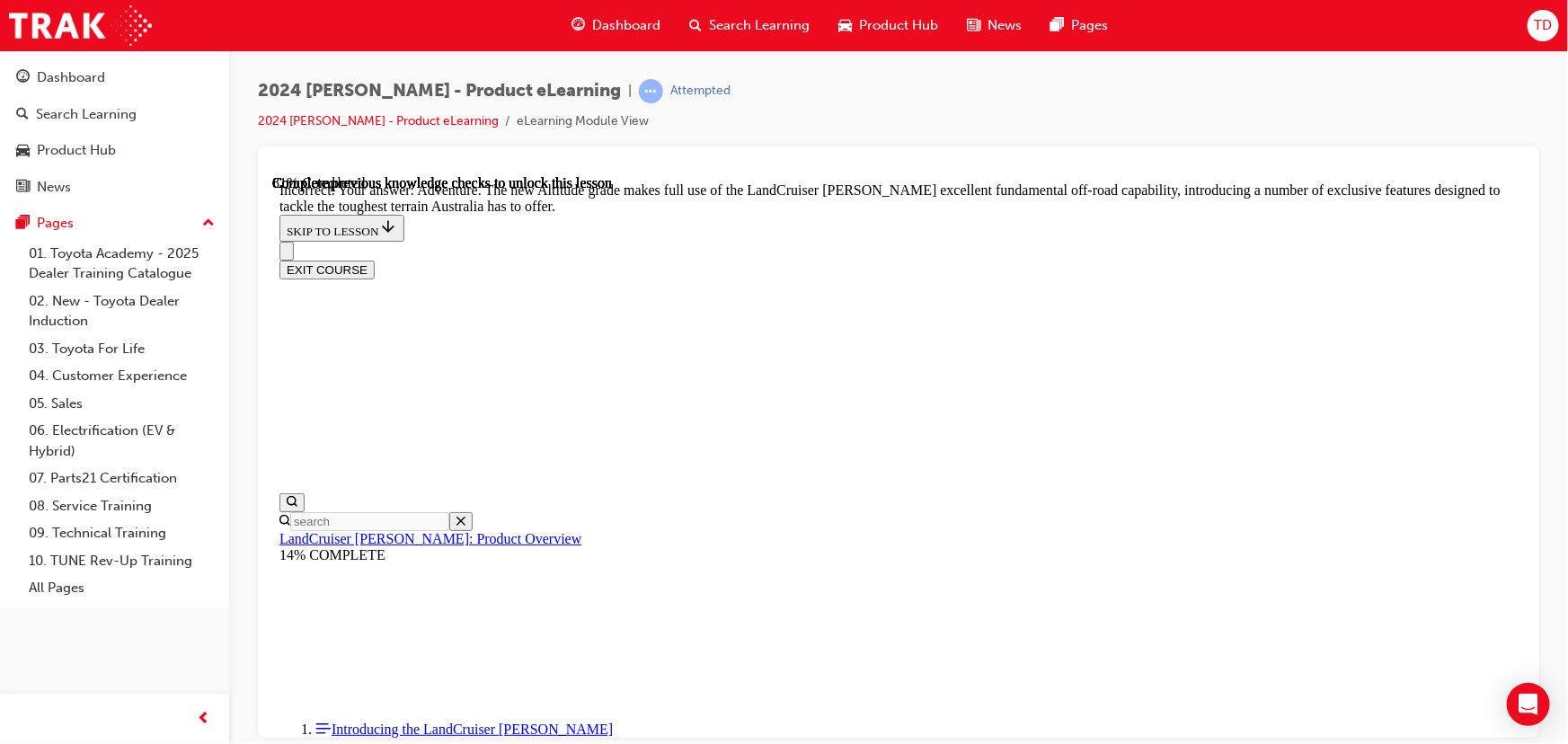
scroll to position [3158, 0]
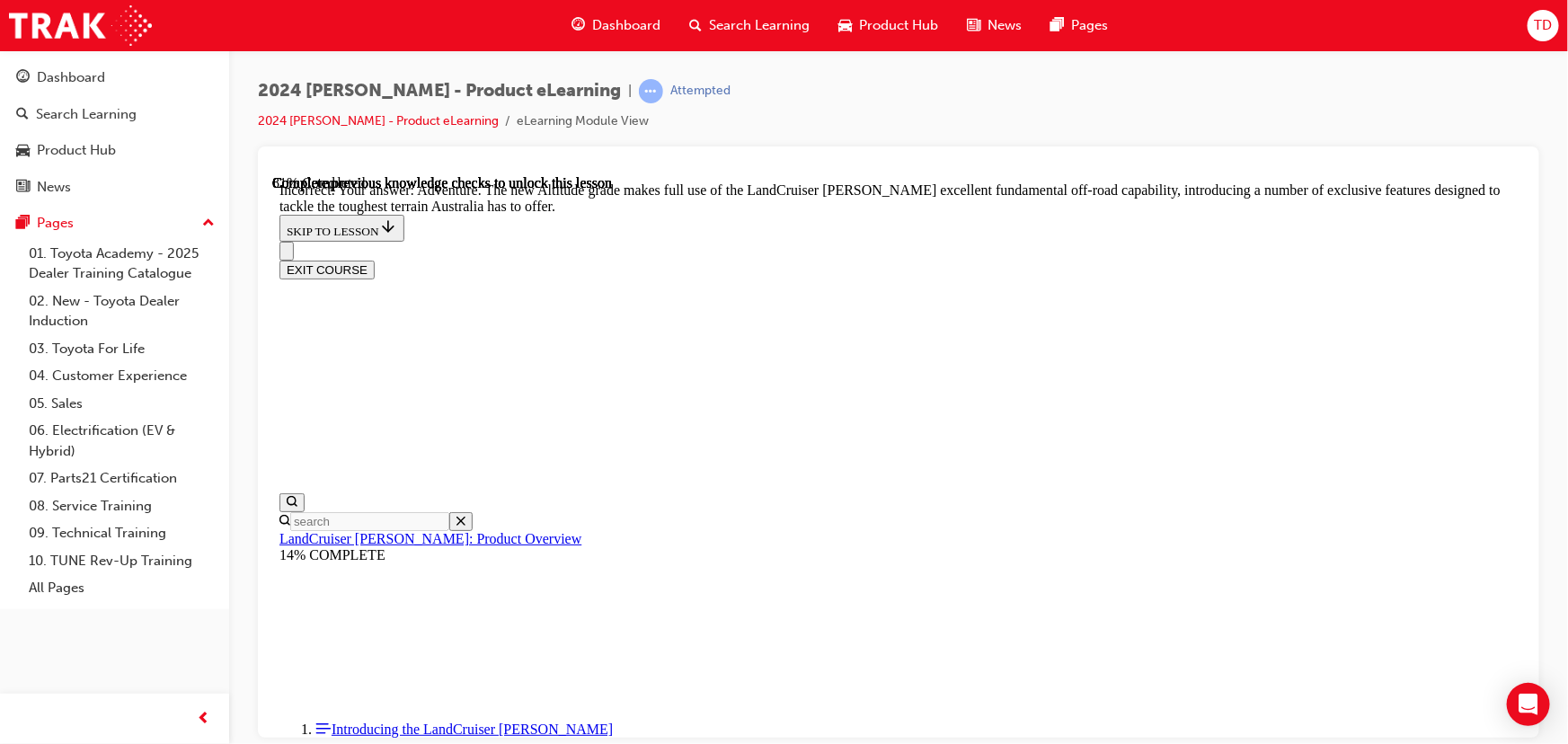
scroll to position [3147, 0]
radio input "true"
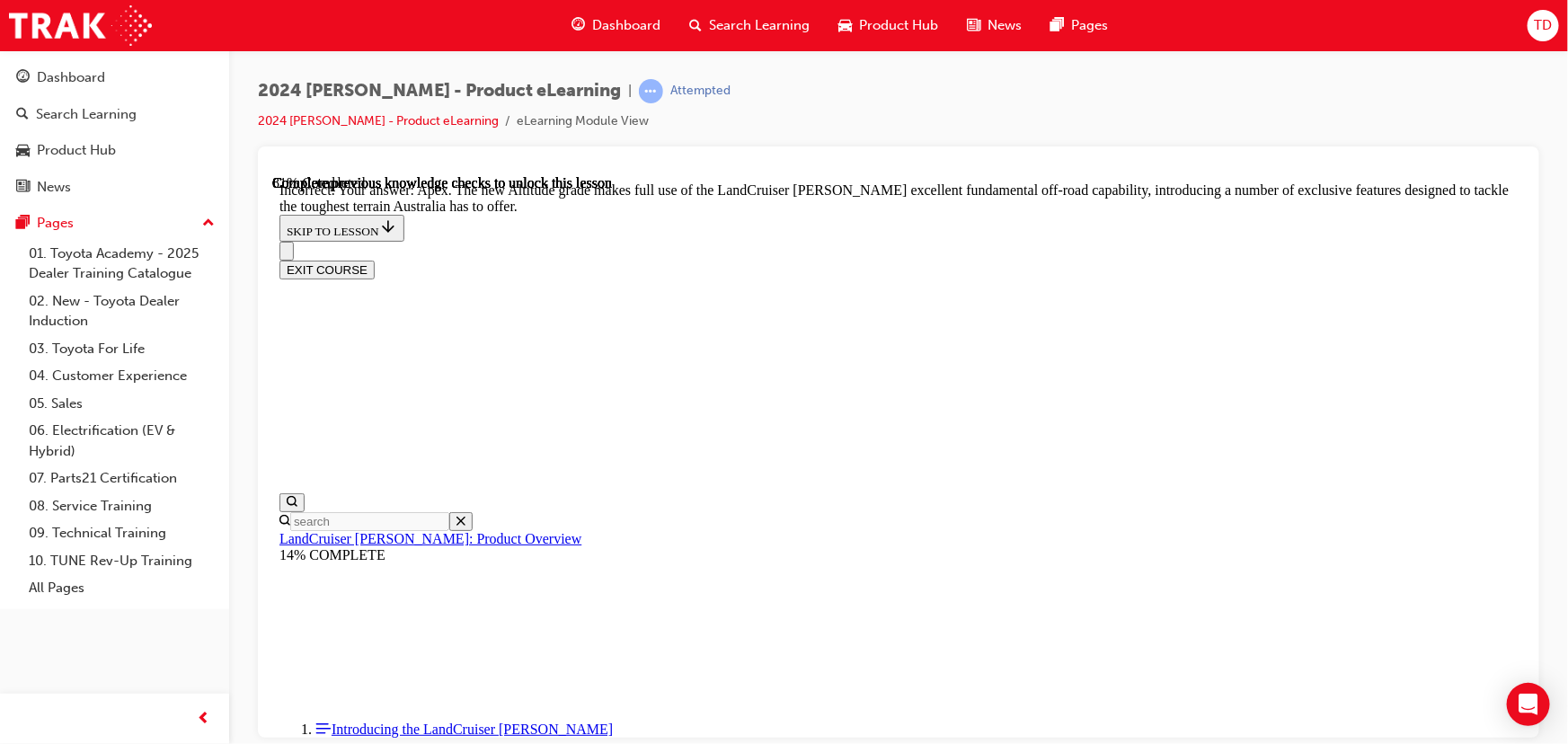
scroll to position [3578, 0]
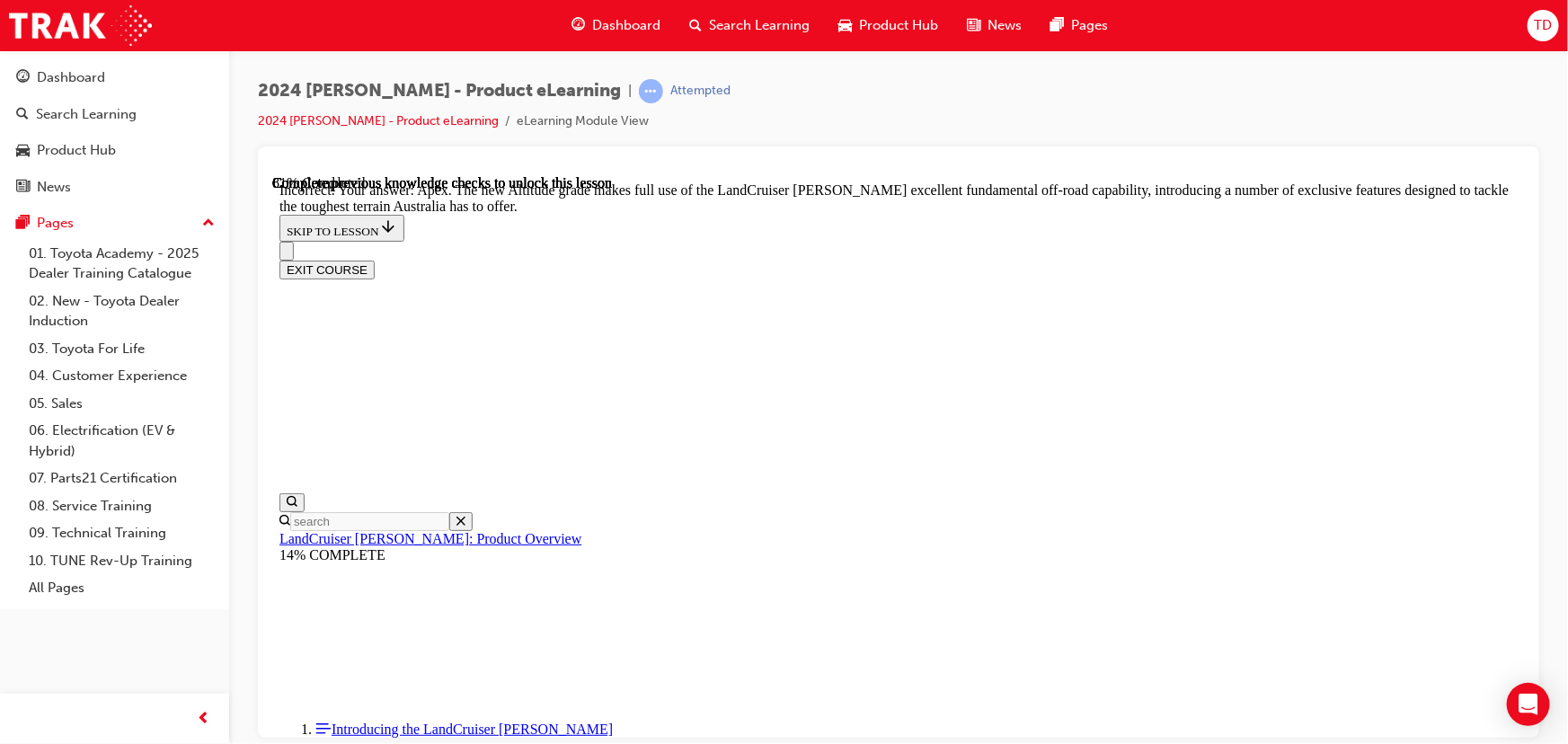
radio input "true"
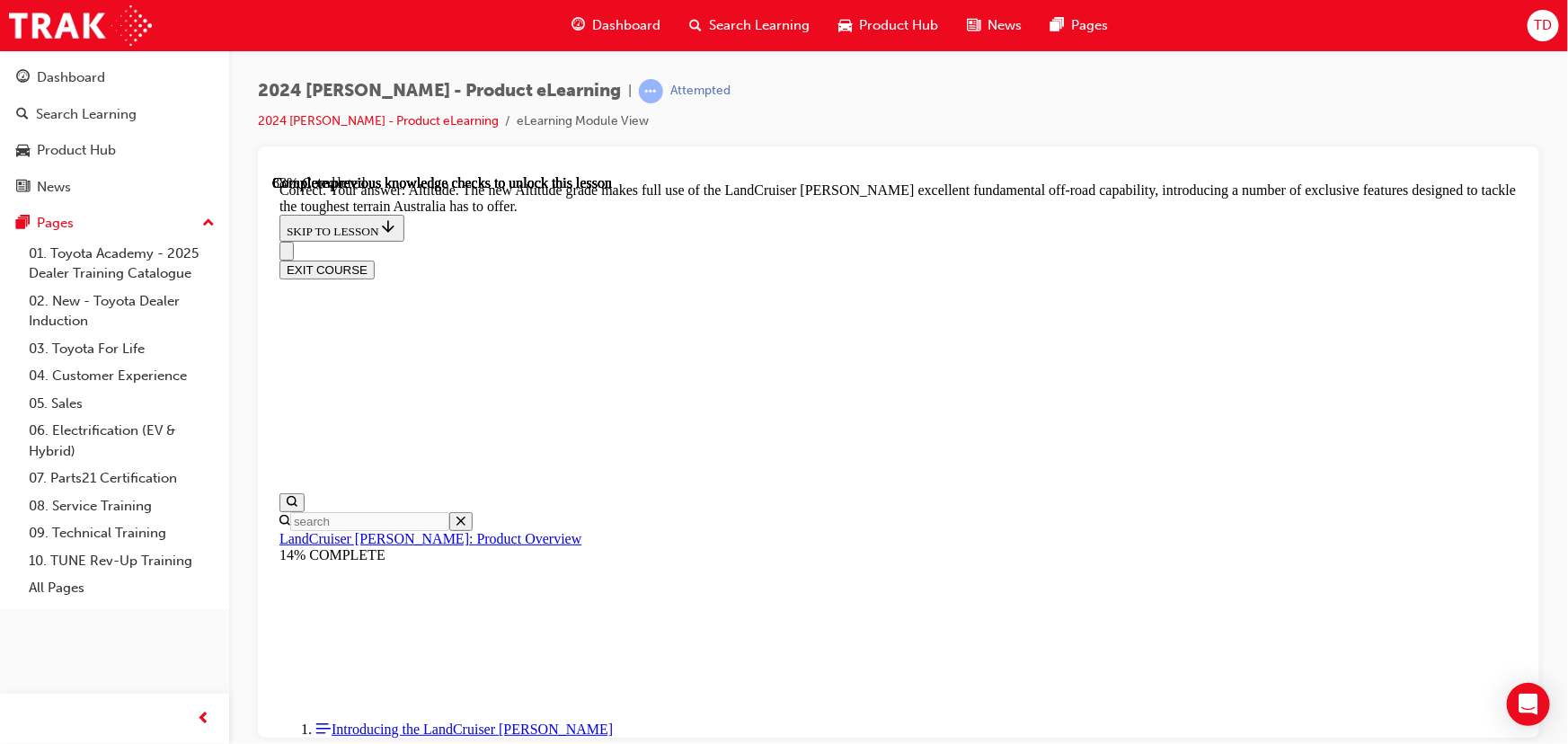
checkbox input "true"
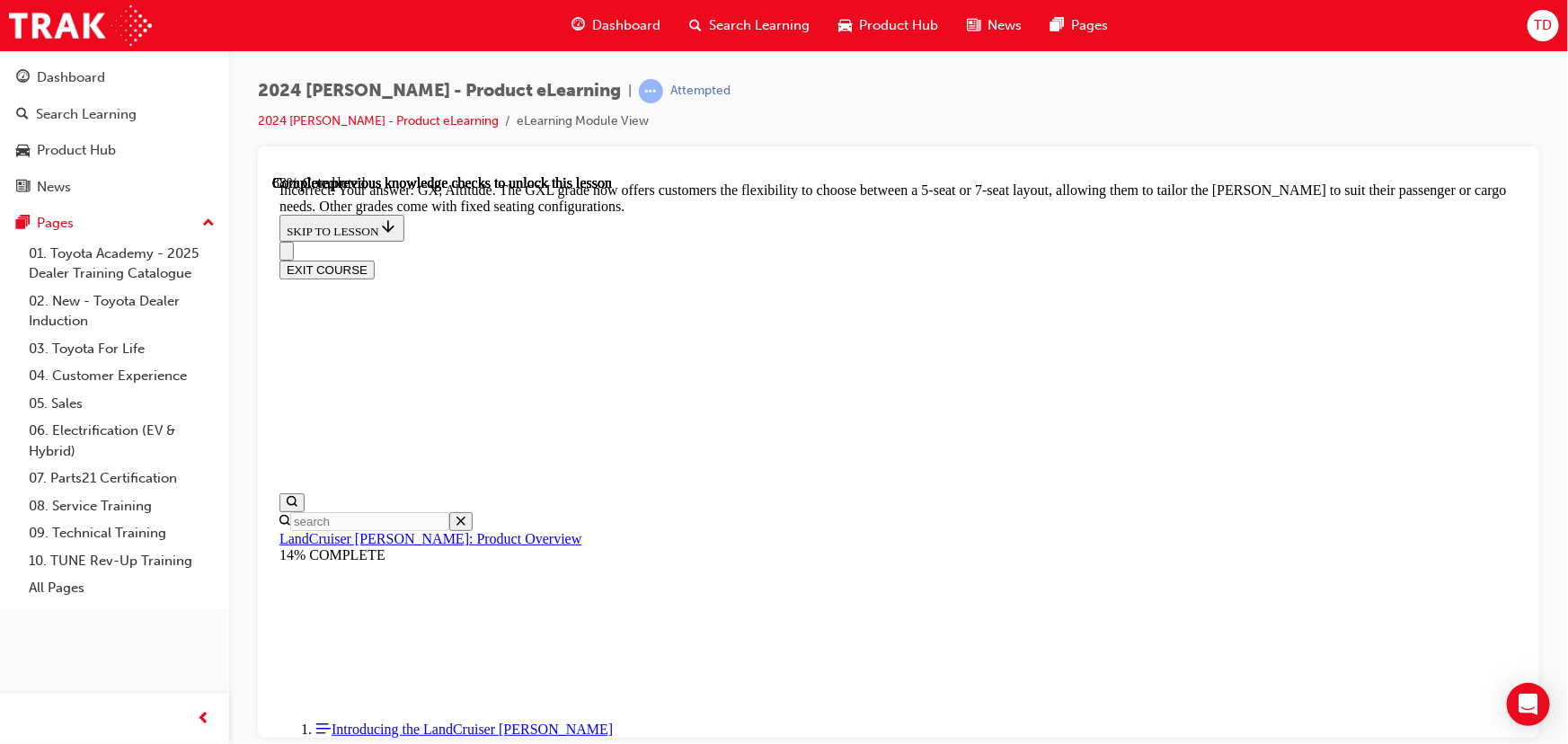
scroll to position [4550, 0]
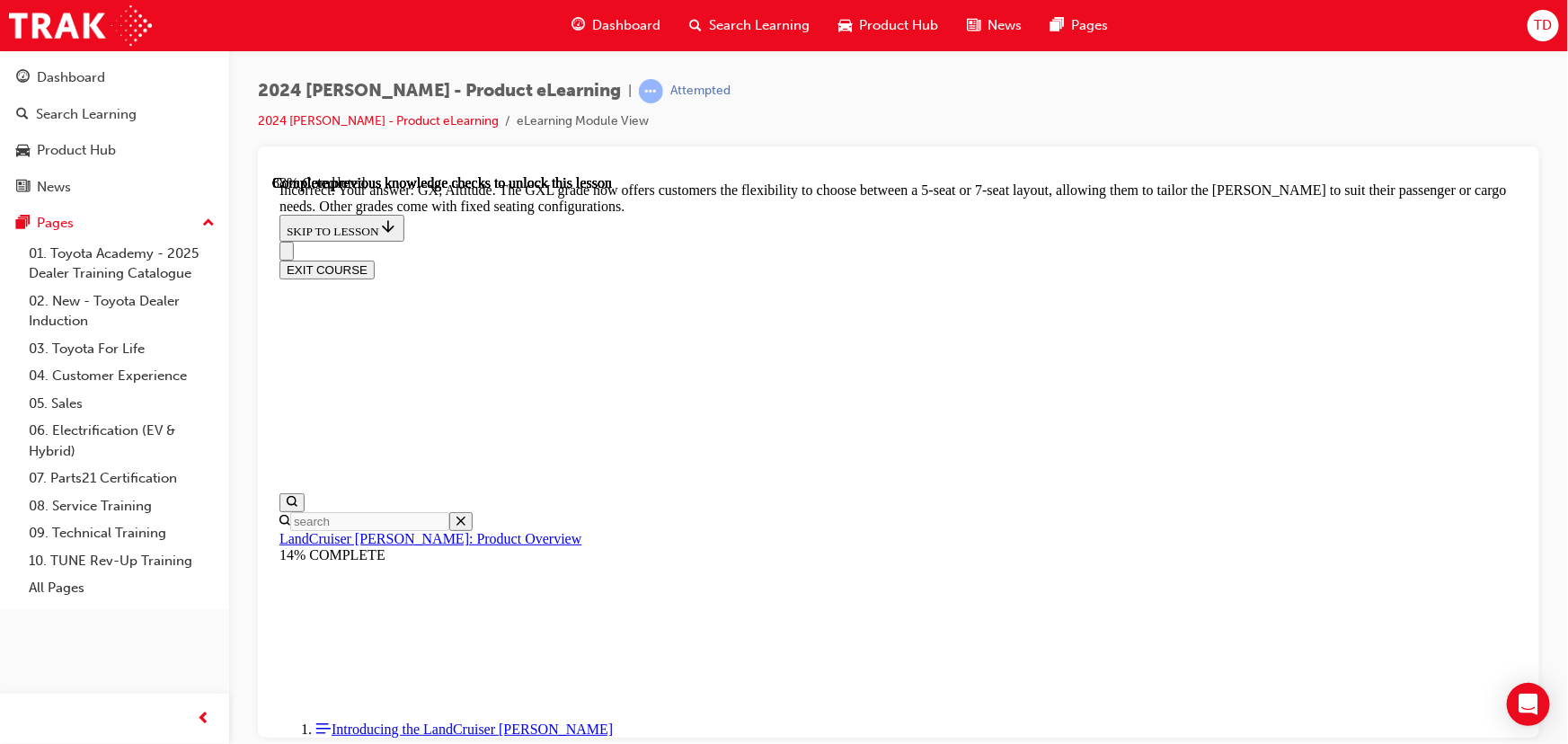
checkbox input "false"
checkbox input "true"
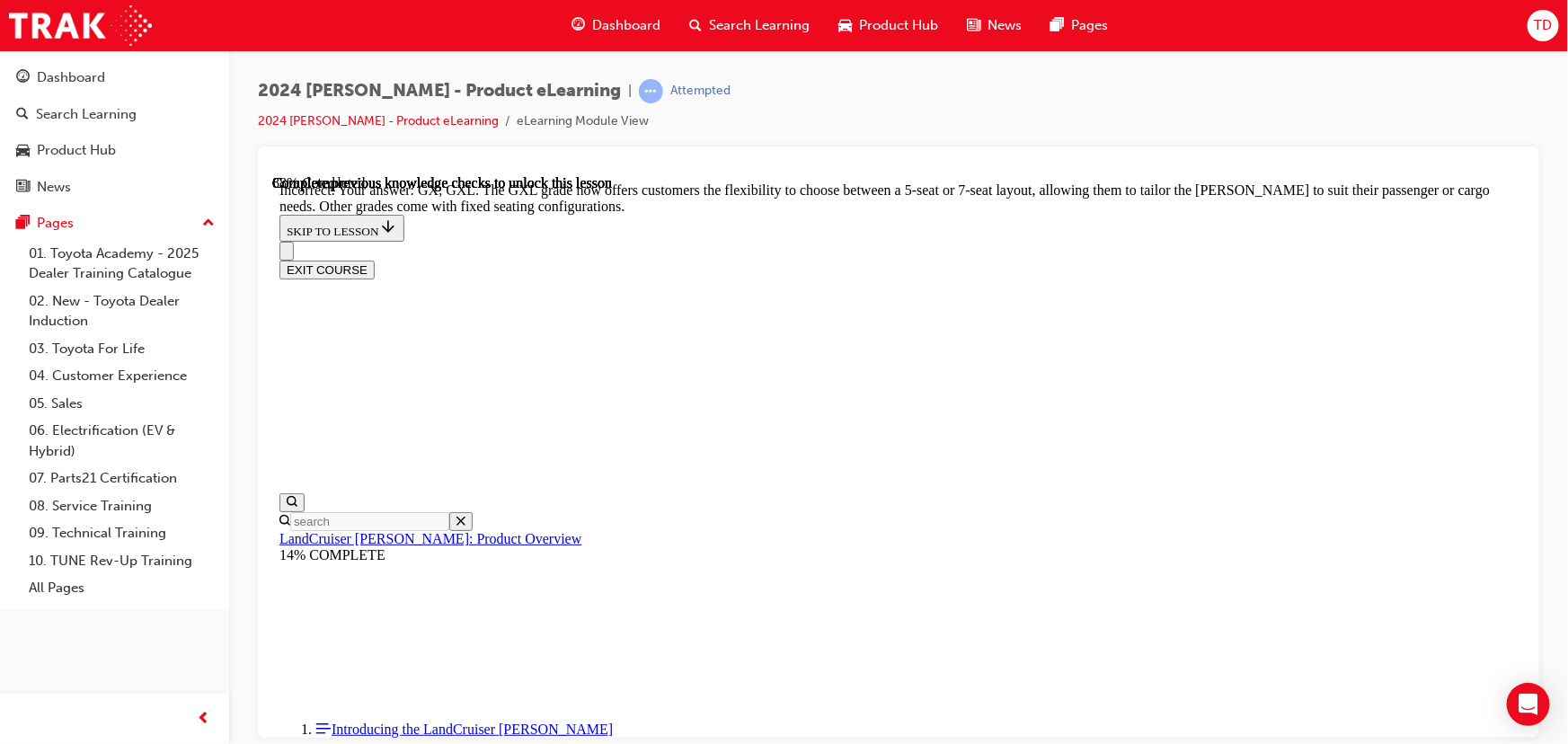
scroll to position [4578, 0]
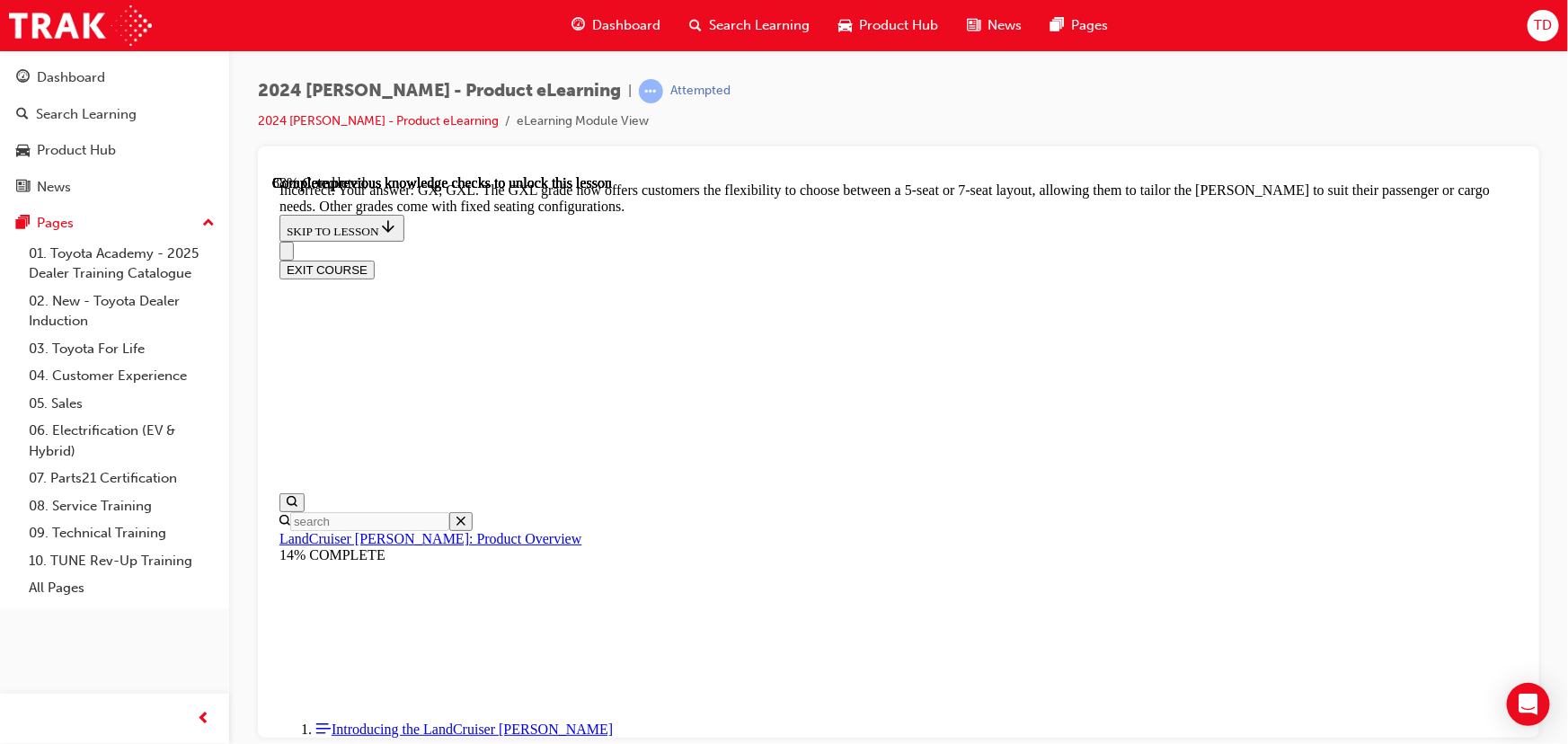
checkbox input "true"
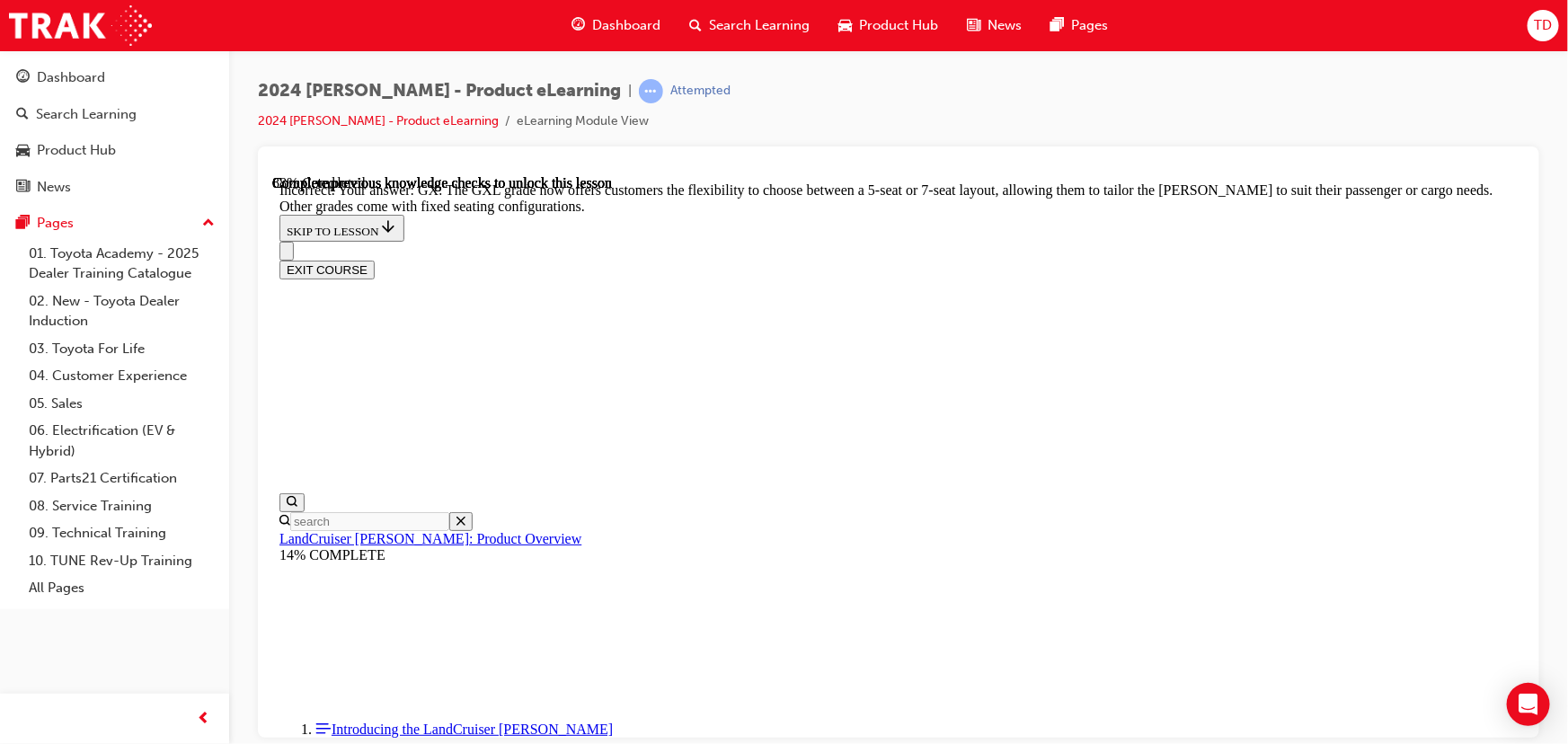
checkbox input "false"
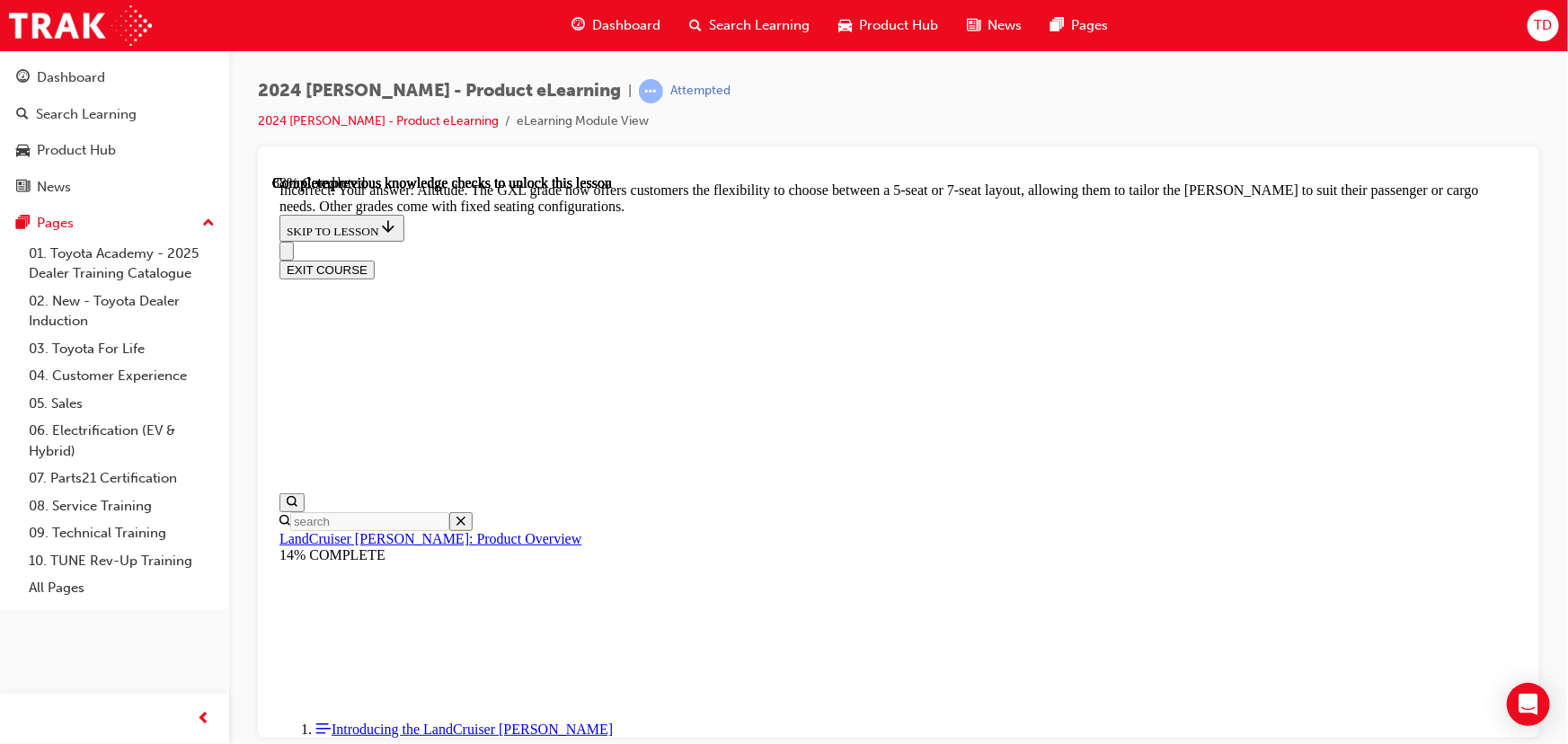
checkbox input "false"
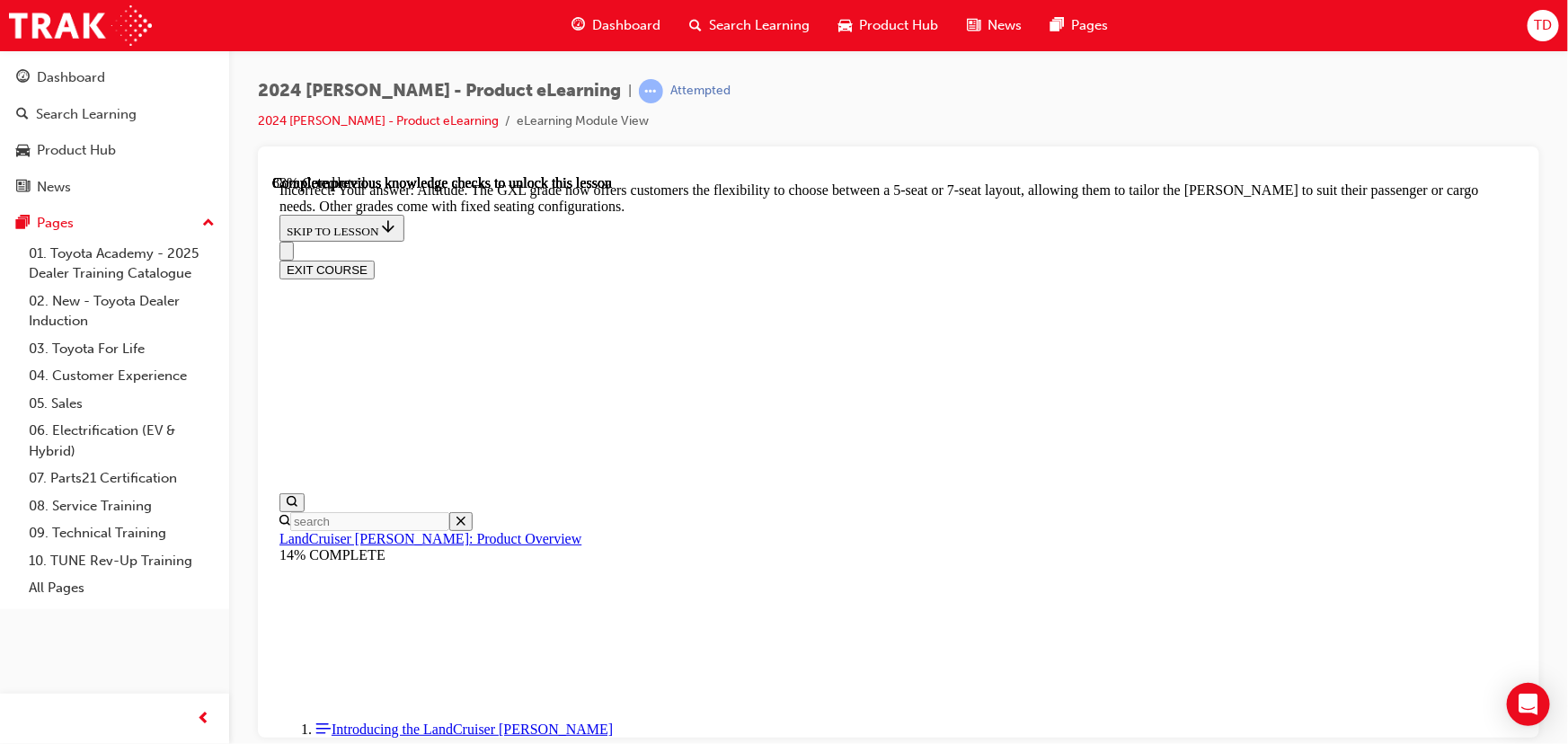
checkbox input "true"
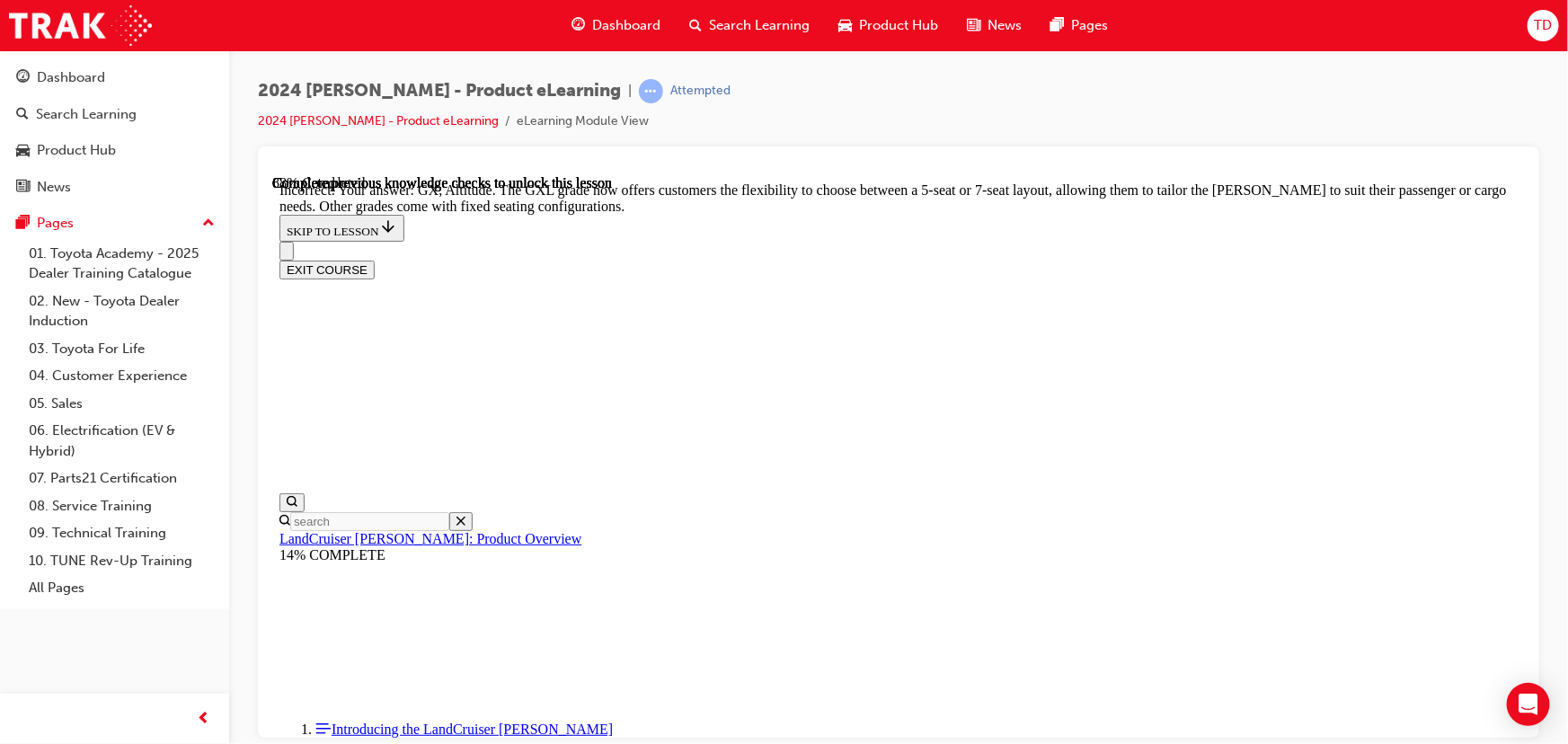
scroll to position [4374, 0]
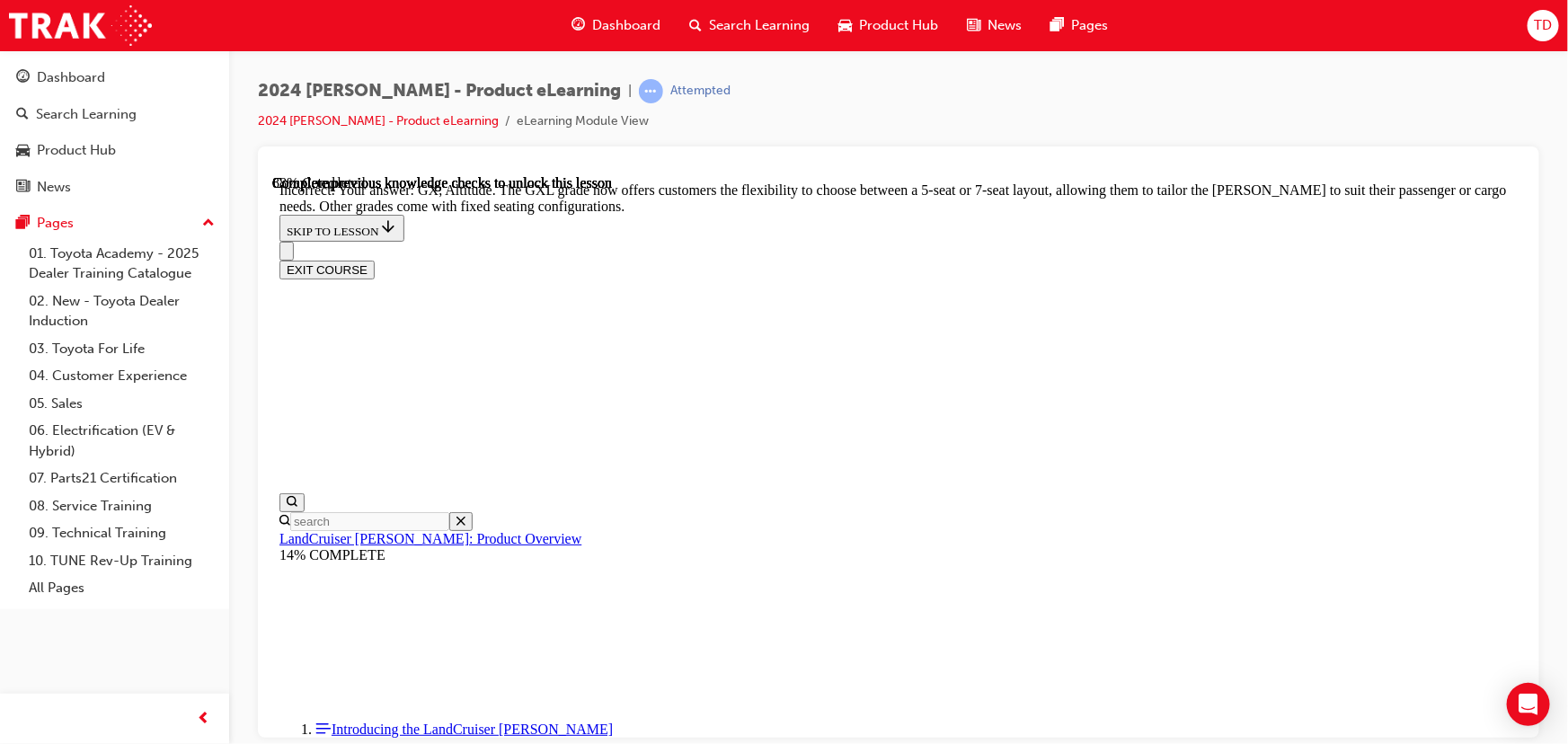
checkbox input "false"
checkbox input "true"
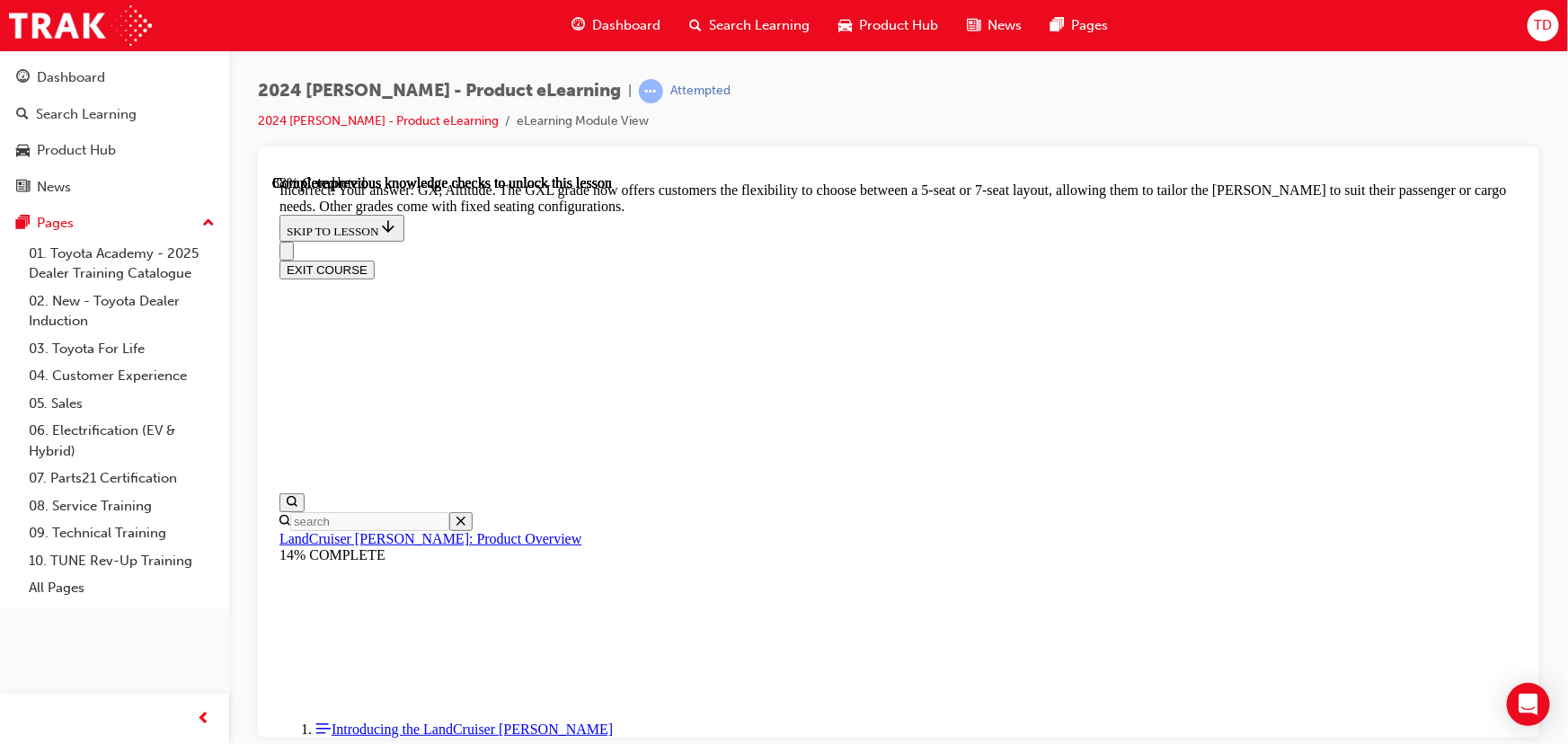
scroll to position [4128, 0]
checkbox input "false"
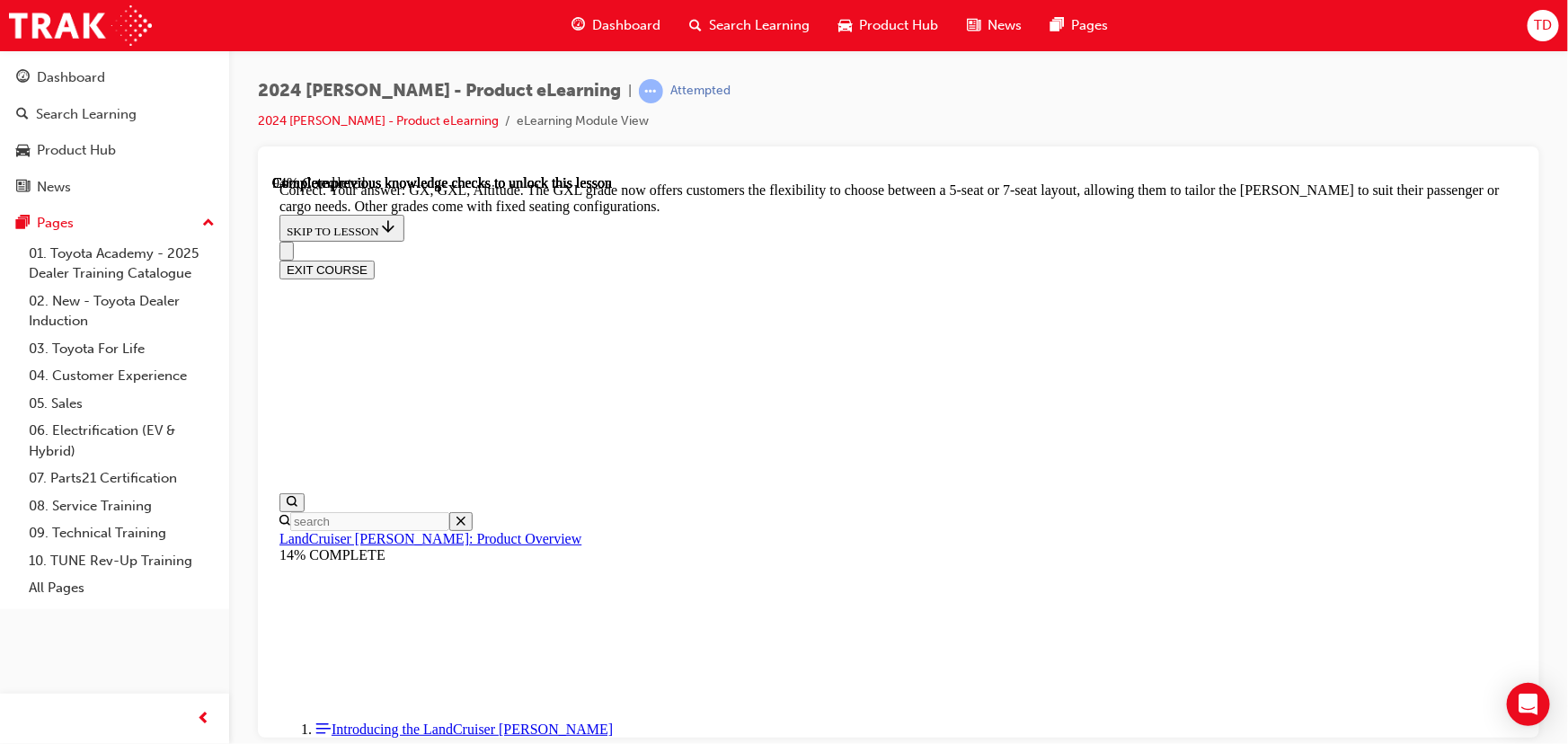
scroll to position [4638, 0]
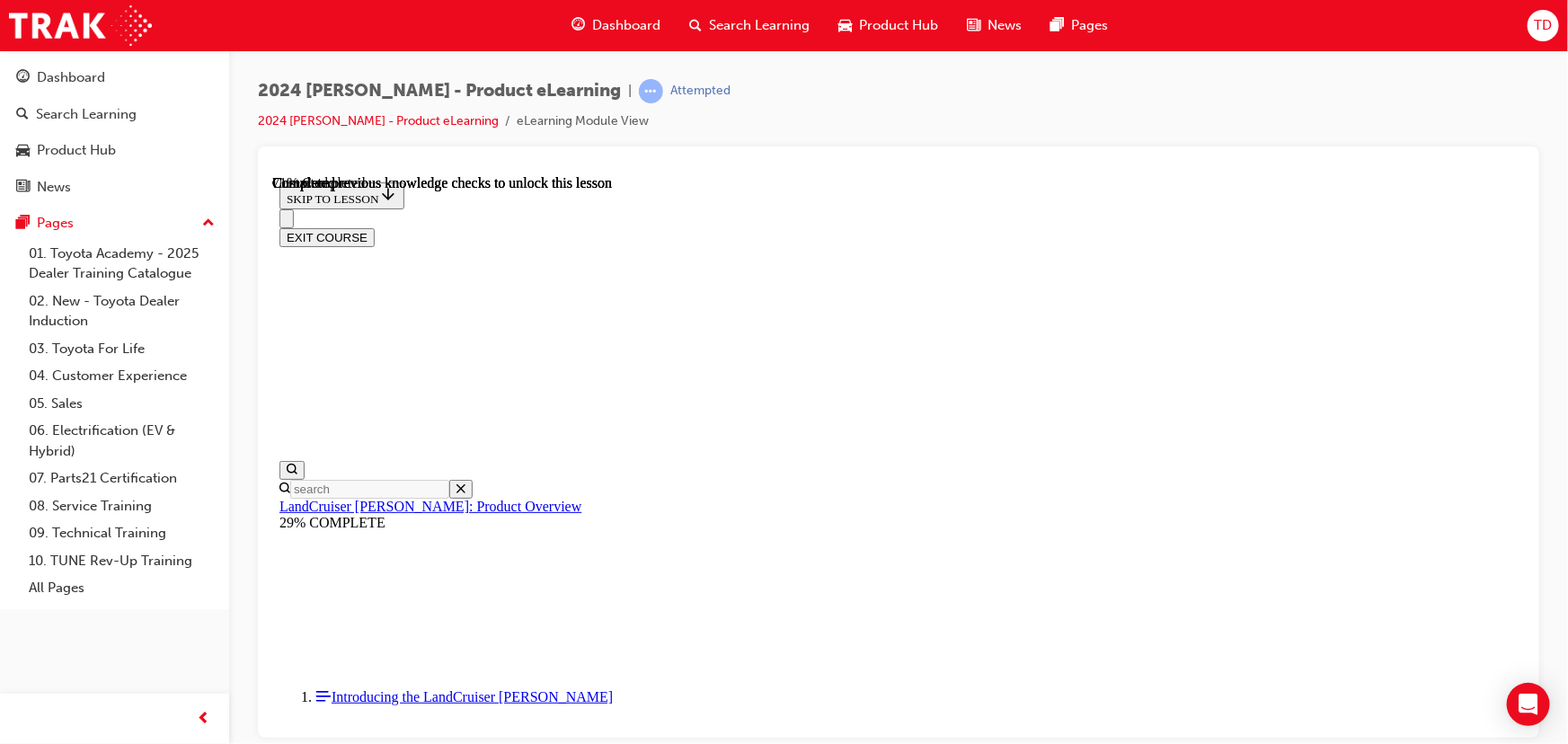
scroll to position [4090, 0]
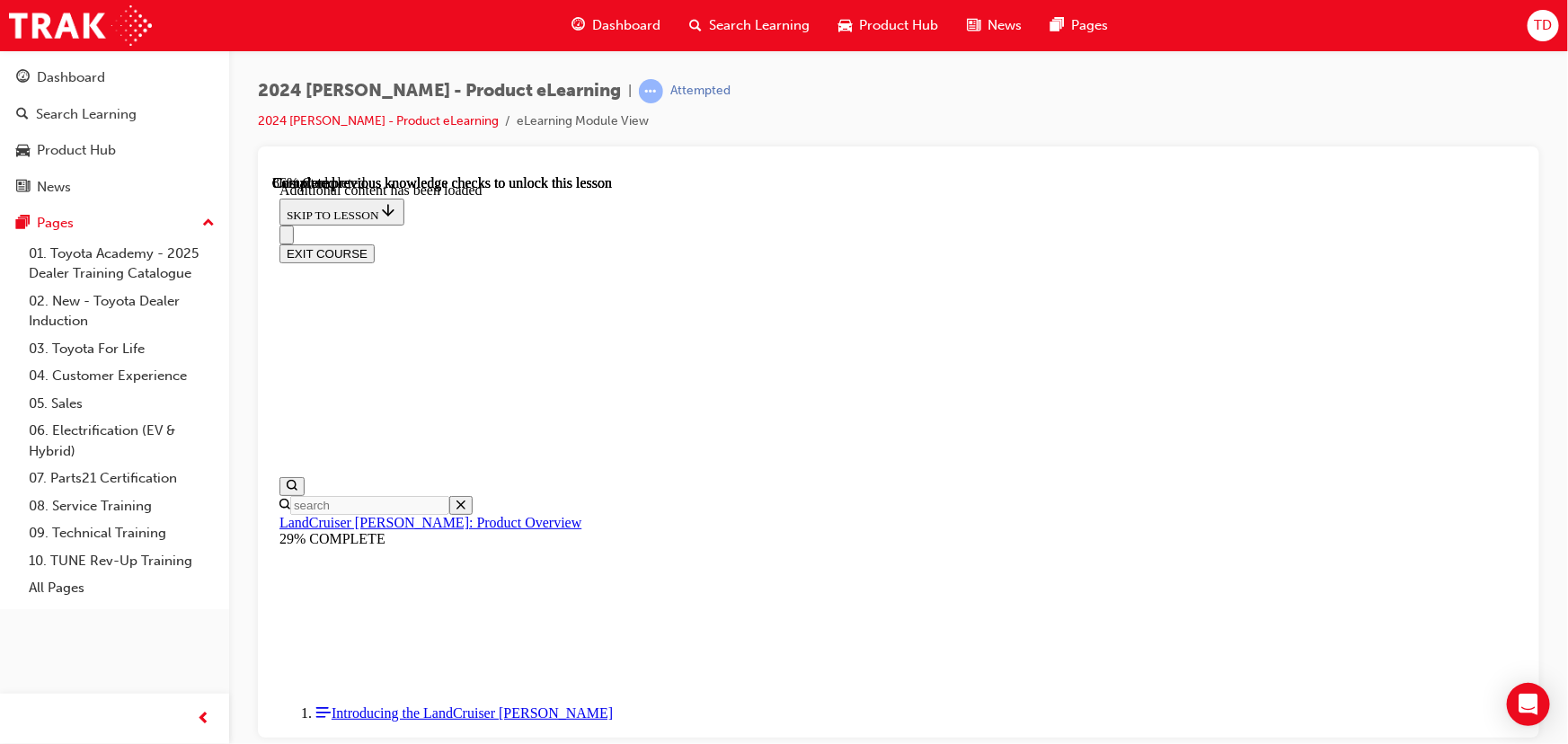
scroll to position [4461, 0]
radio input "true"
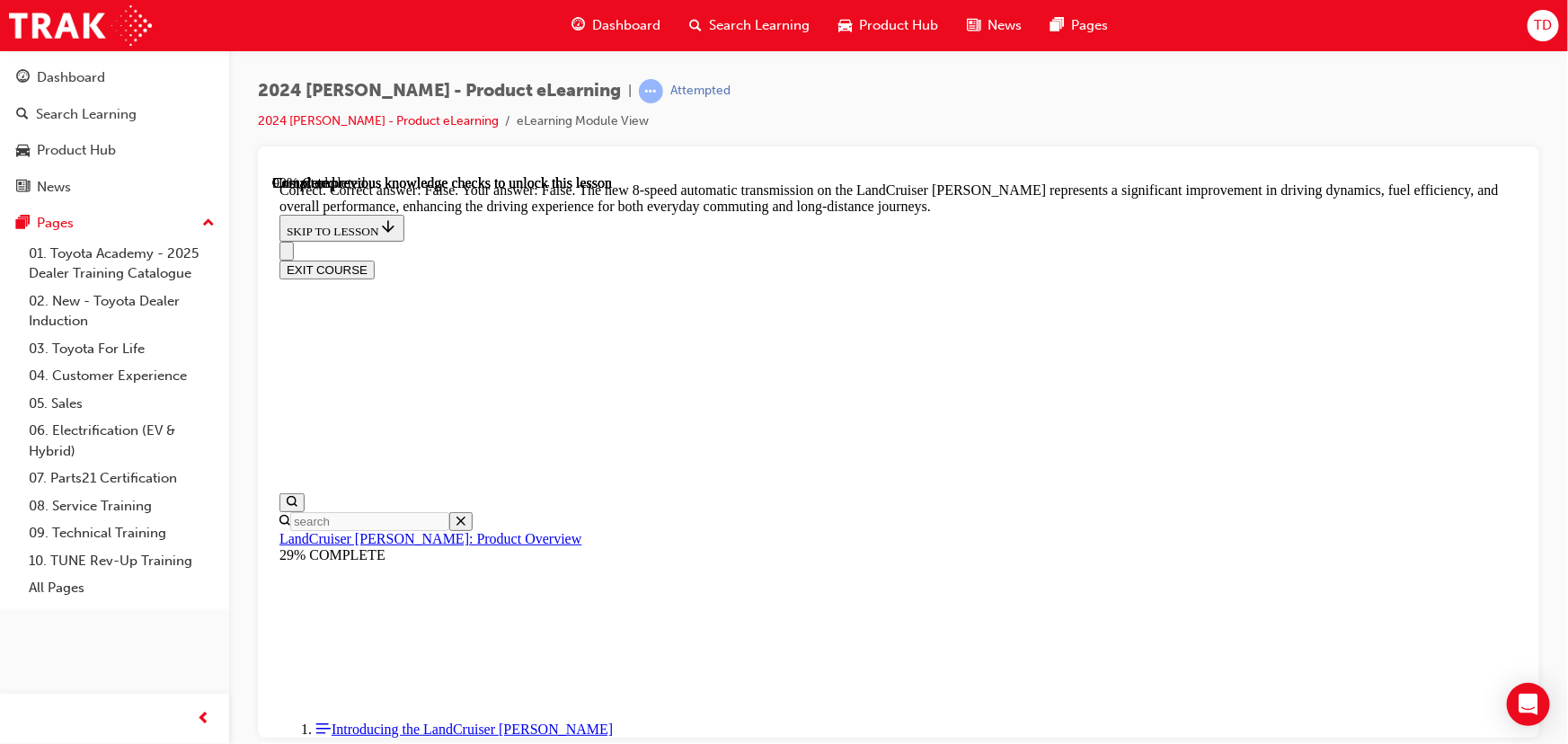
scroll to position [5359, 0]
radio input "true"
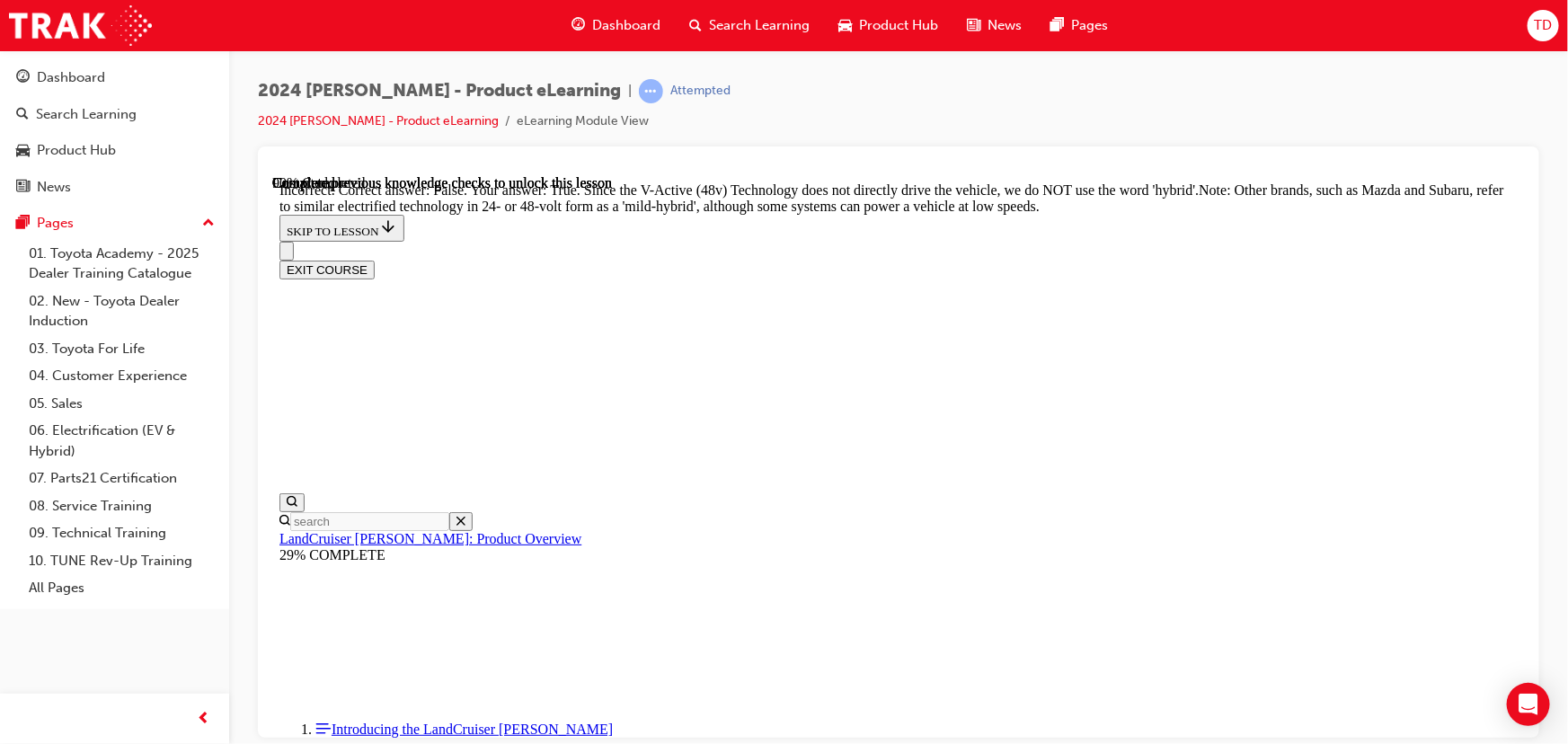
scroll to position [5604, 0]
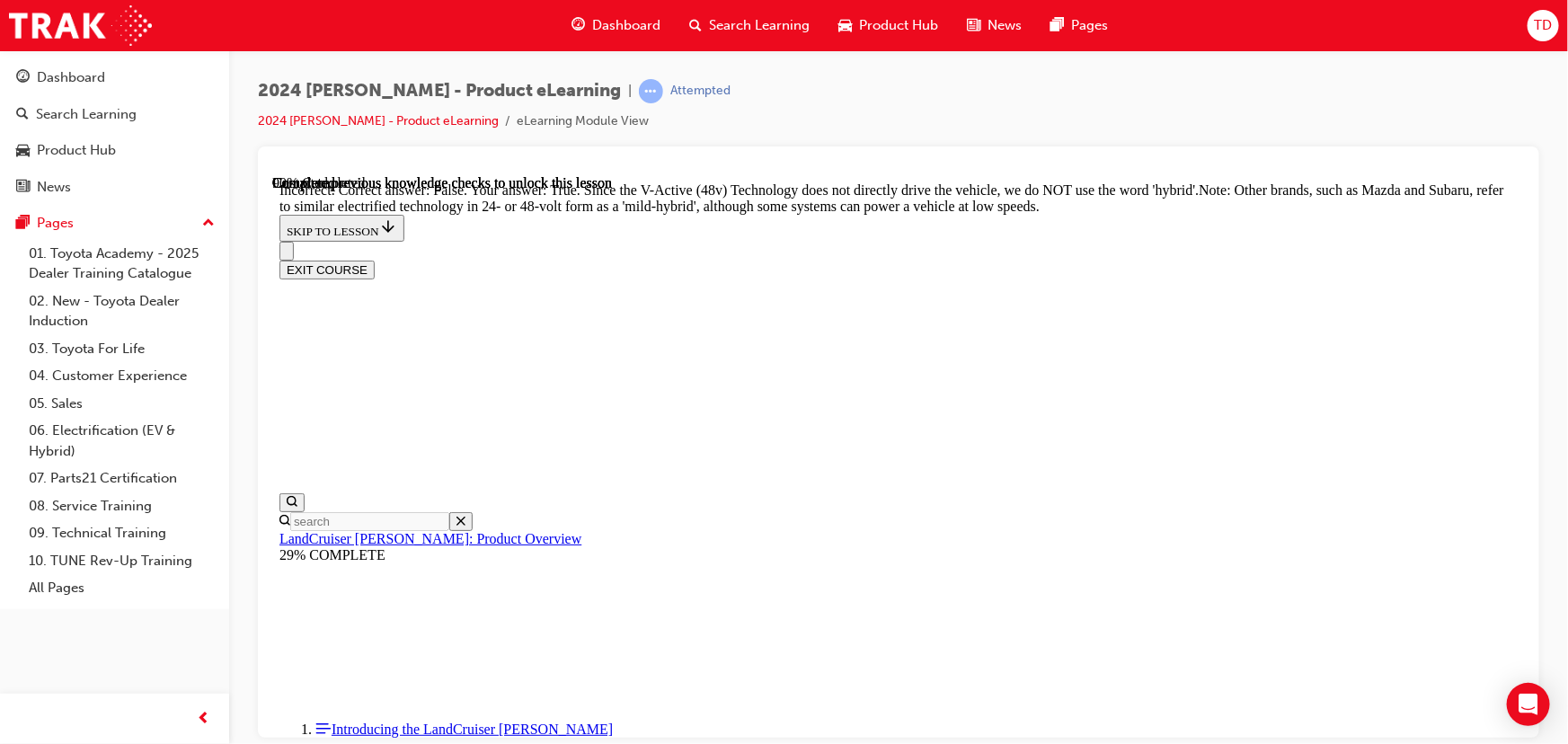
radio input "true"
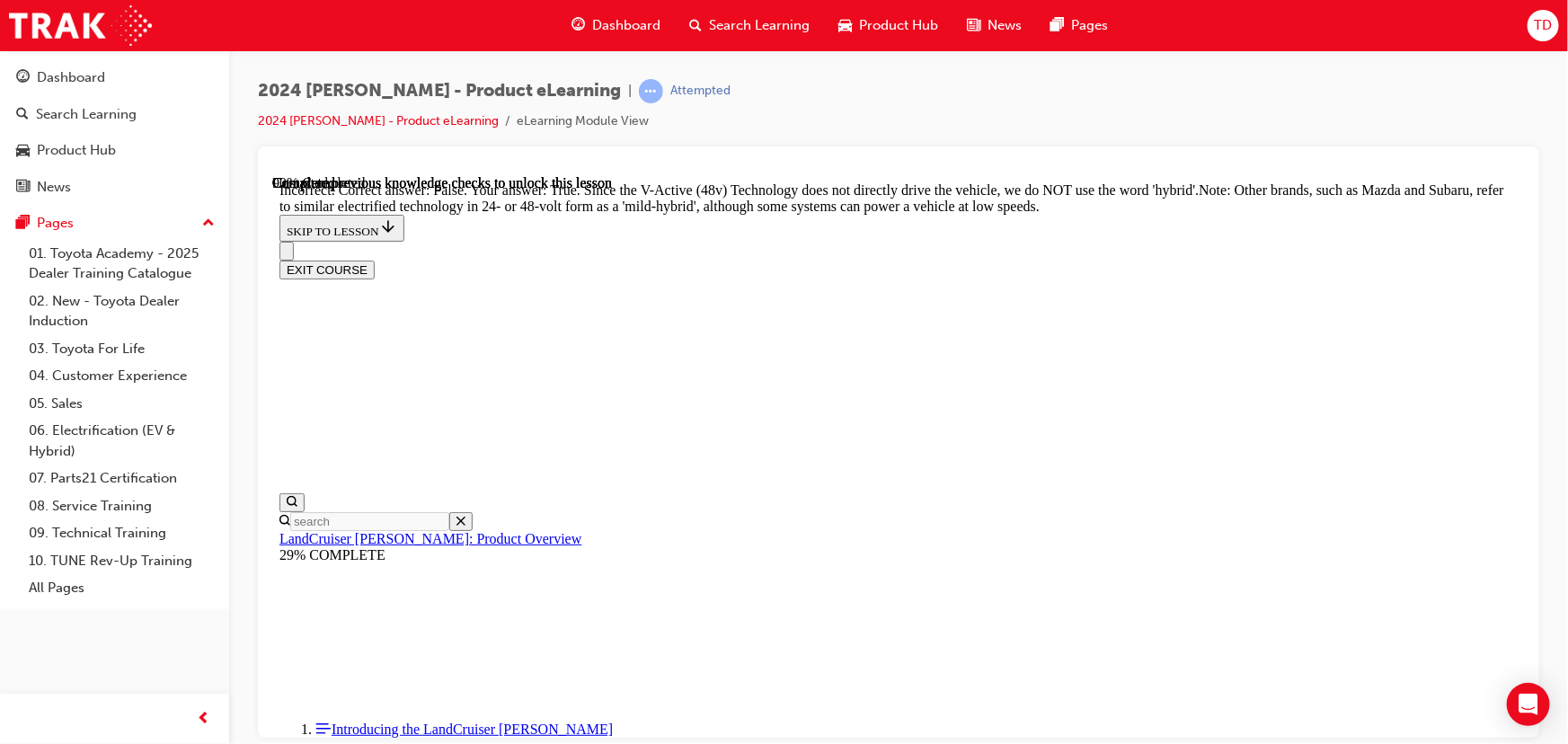
radio input "true"
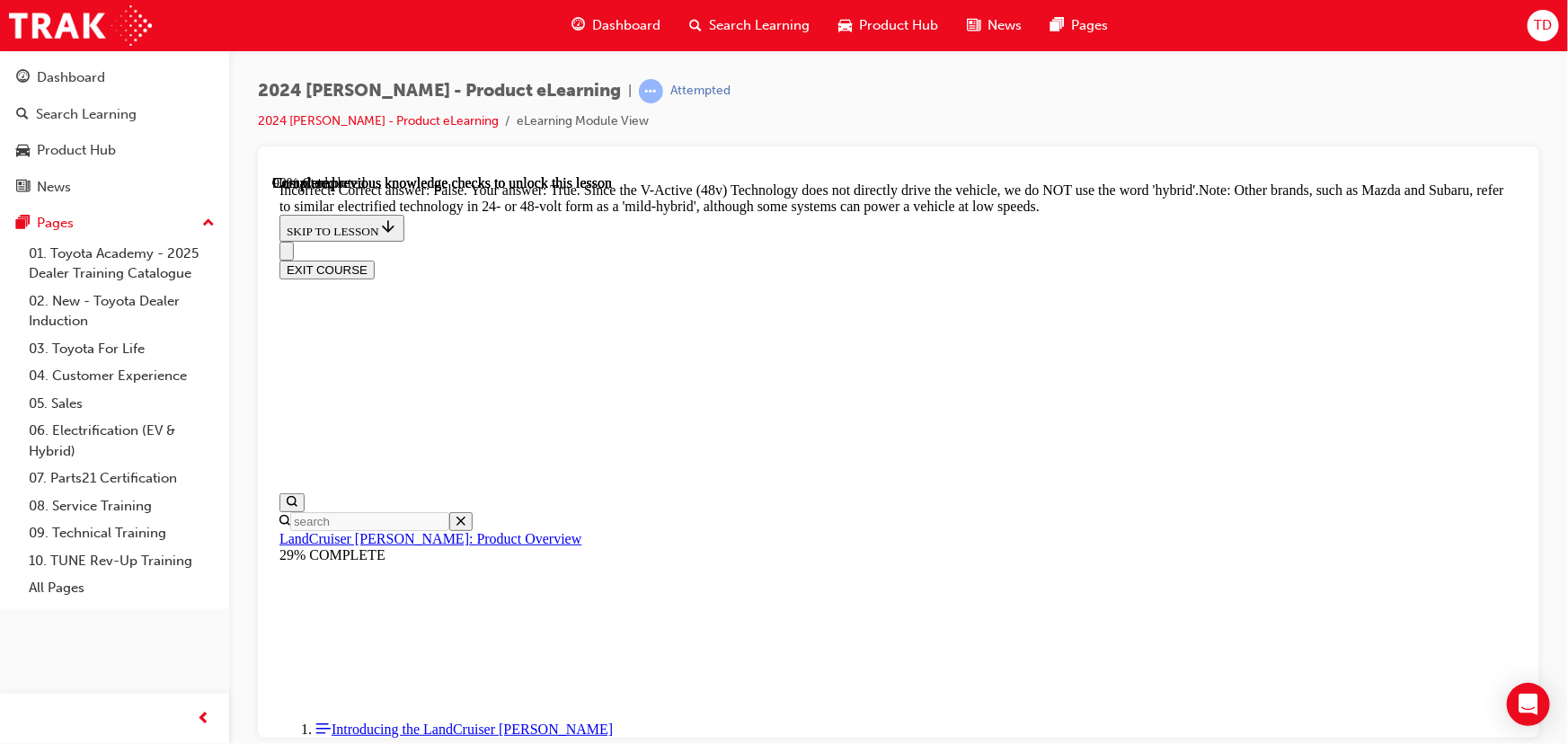
radio input "true"
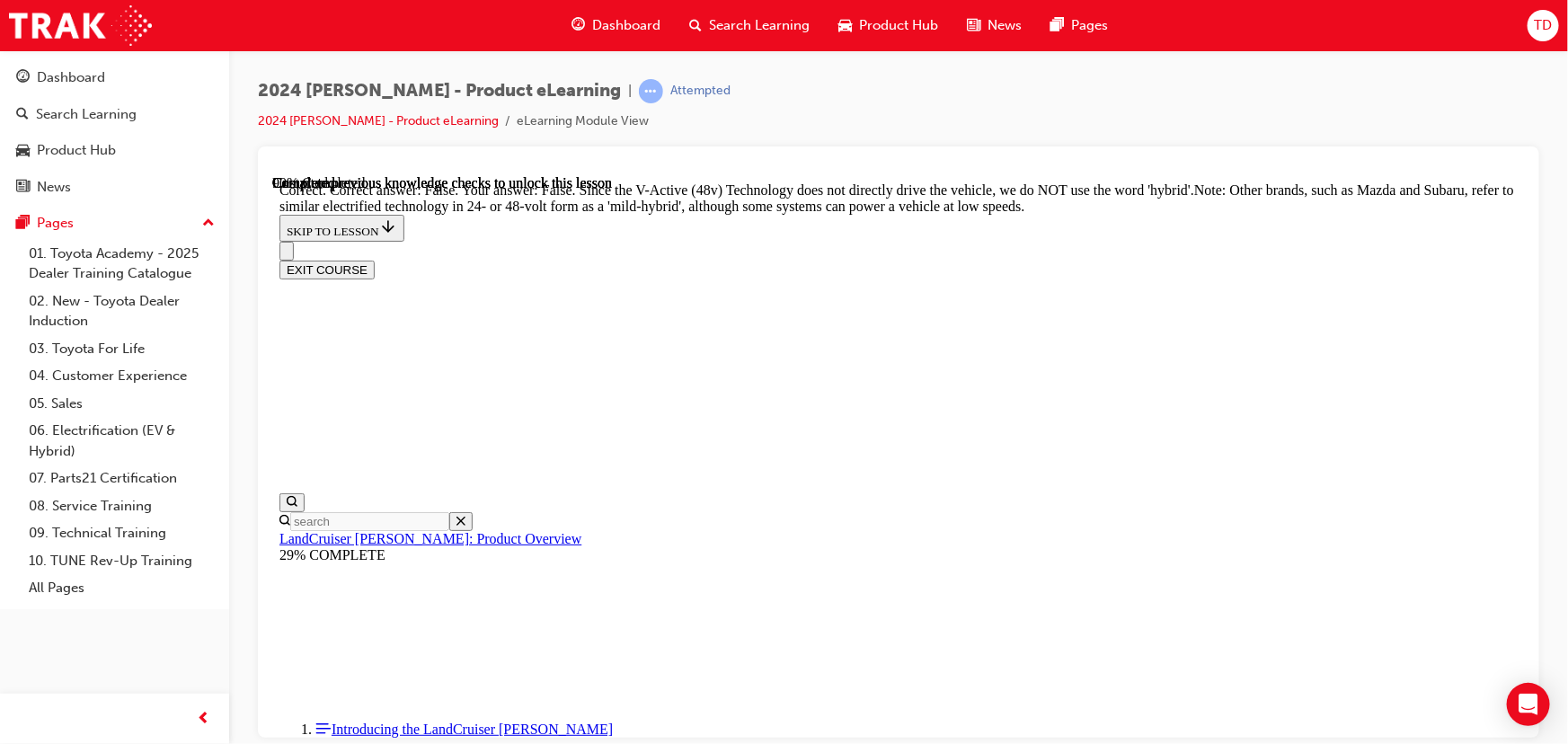
radio input "true"
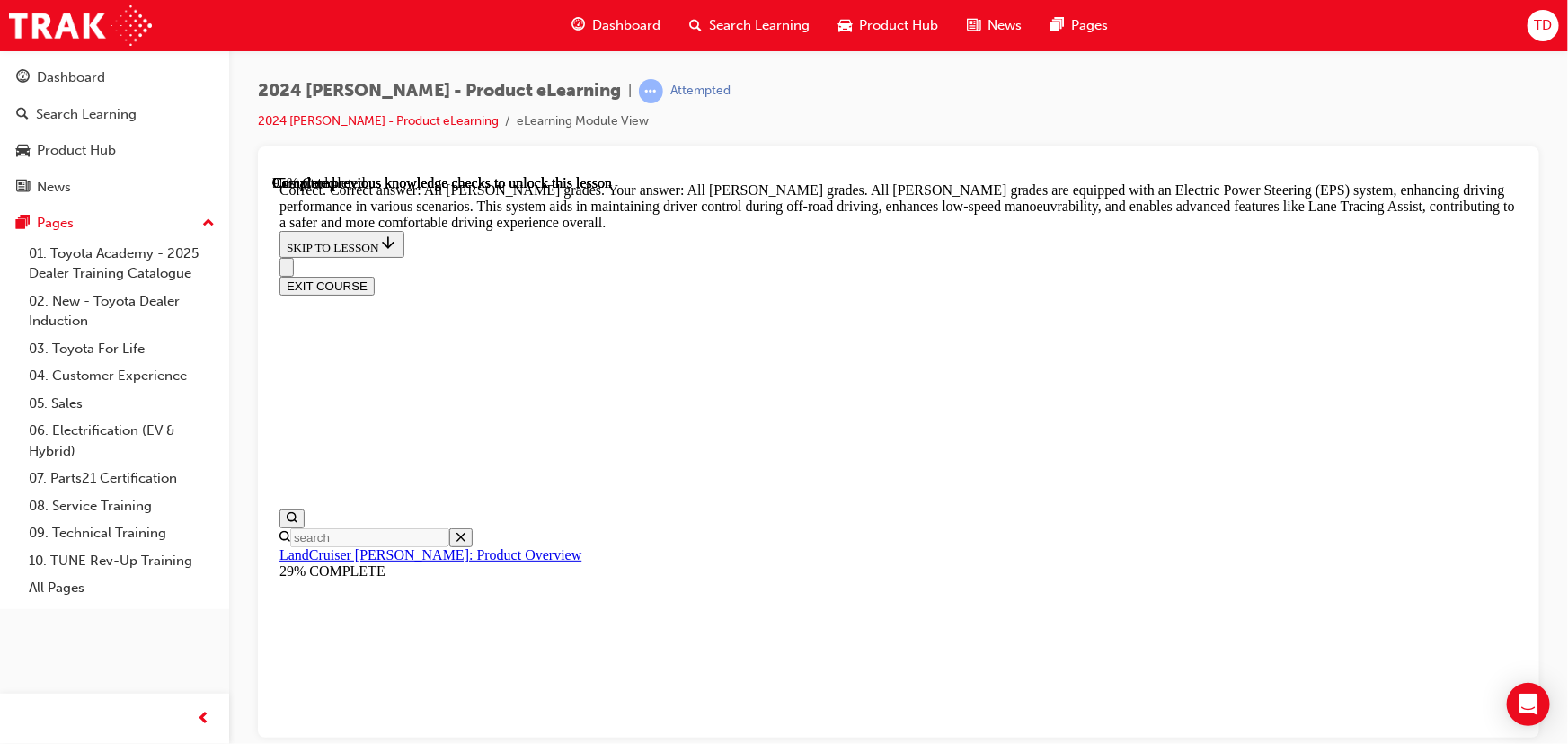
scroll to position [6729, 0]
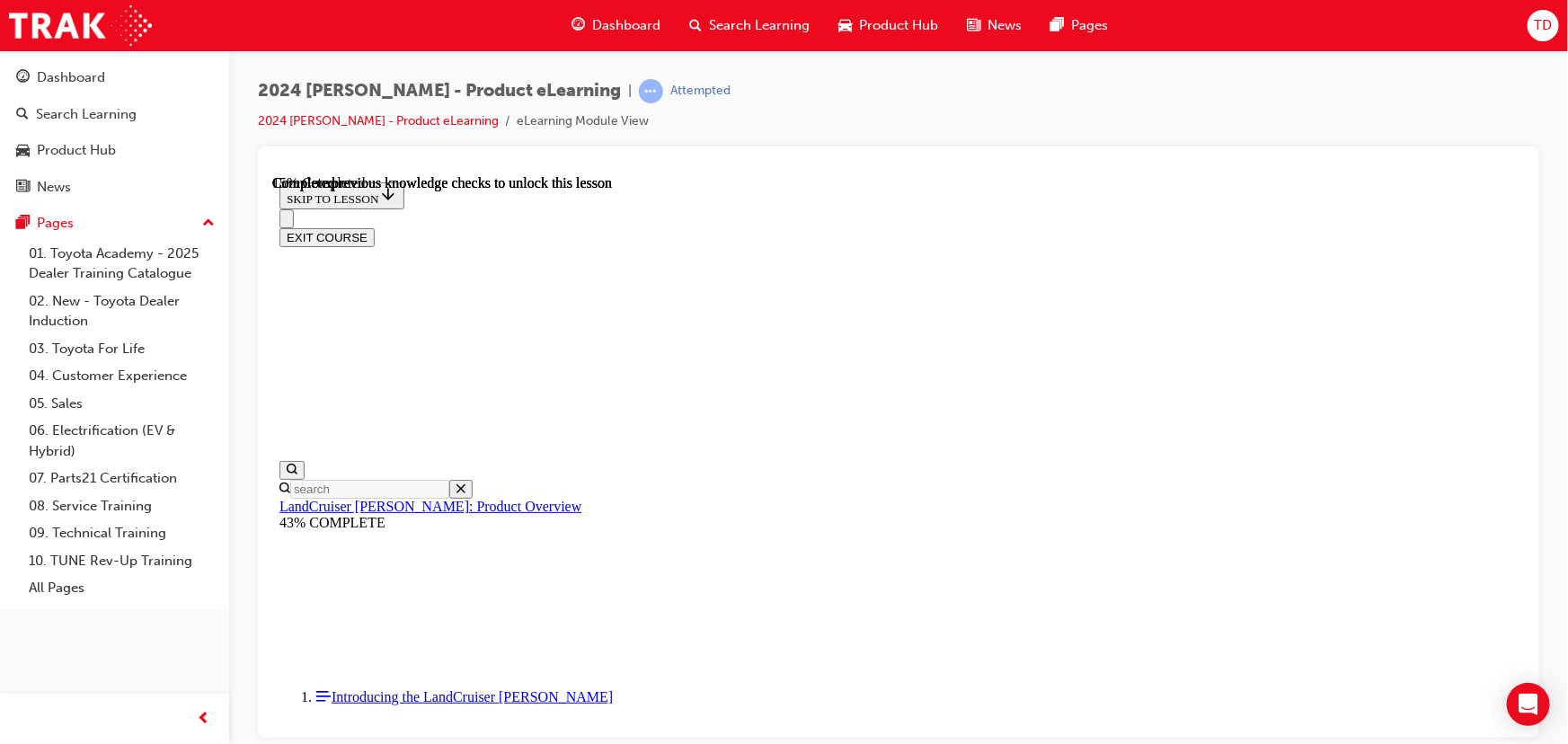
scroll to position [1063, 0]
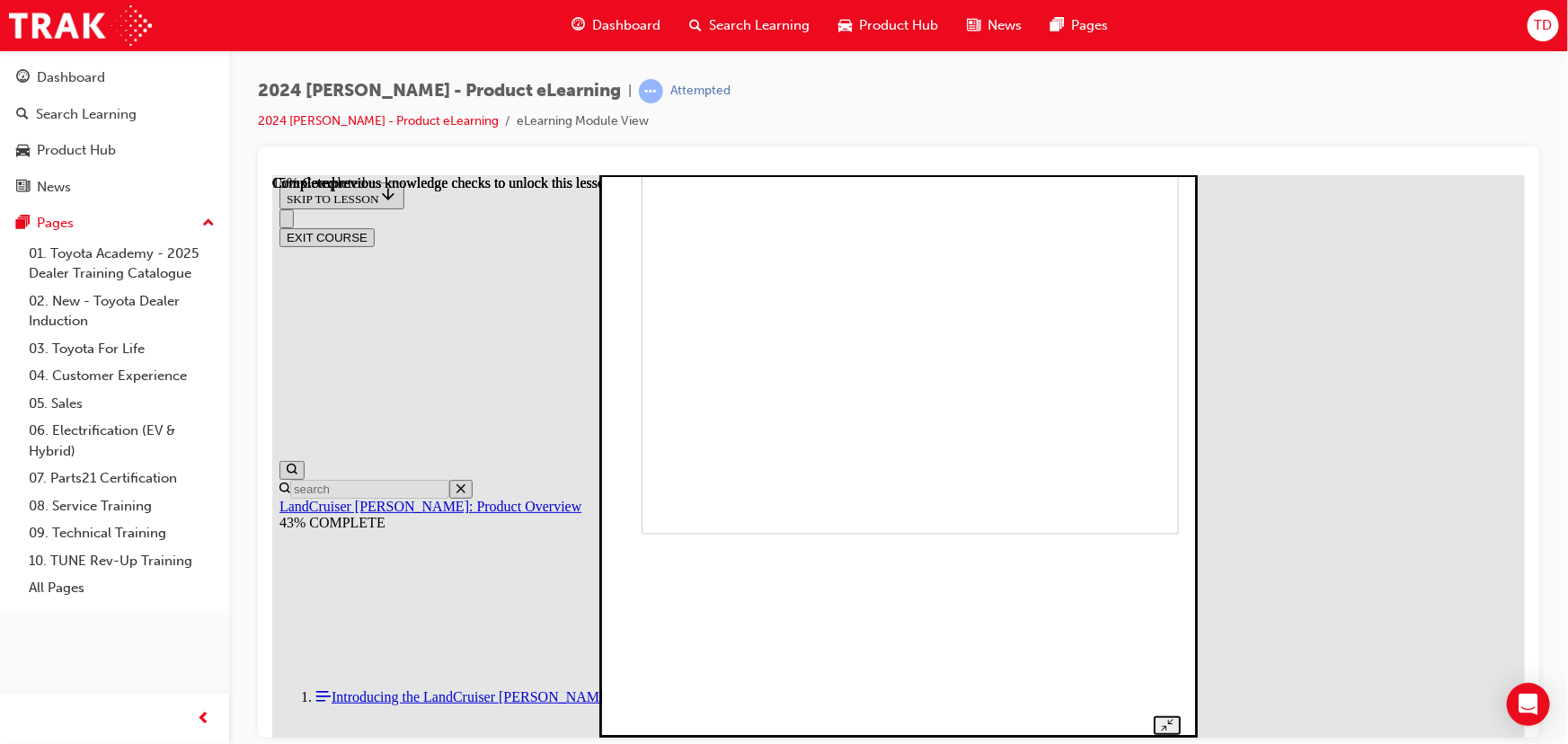
click at [1180, 526] on div at bounding box center [897, 462] width 563 height 544
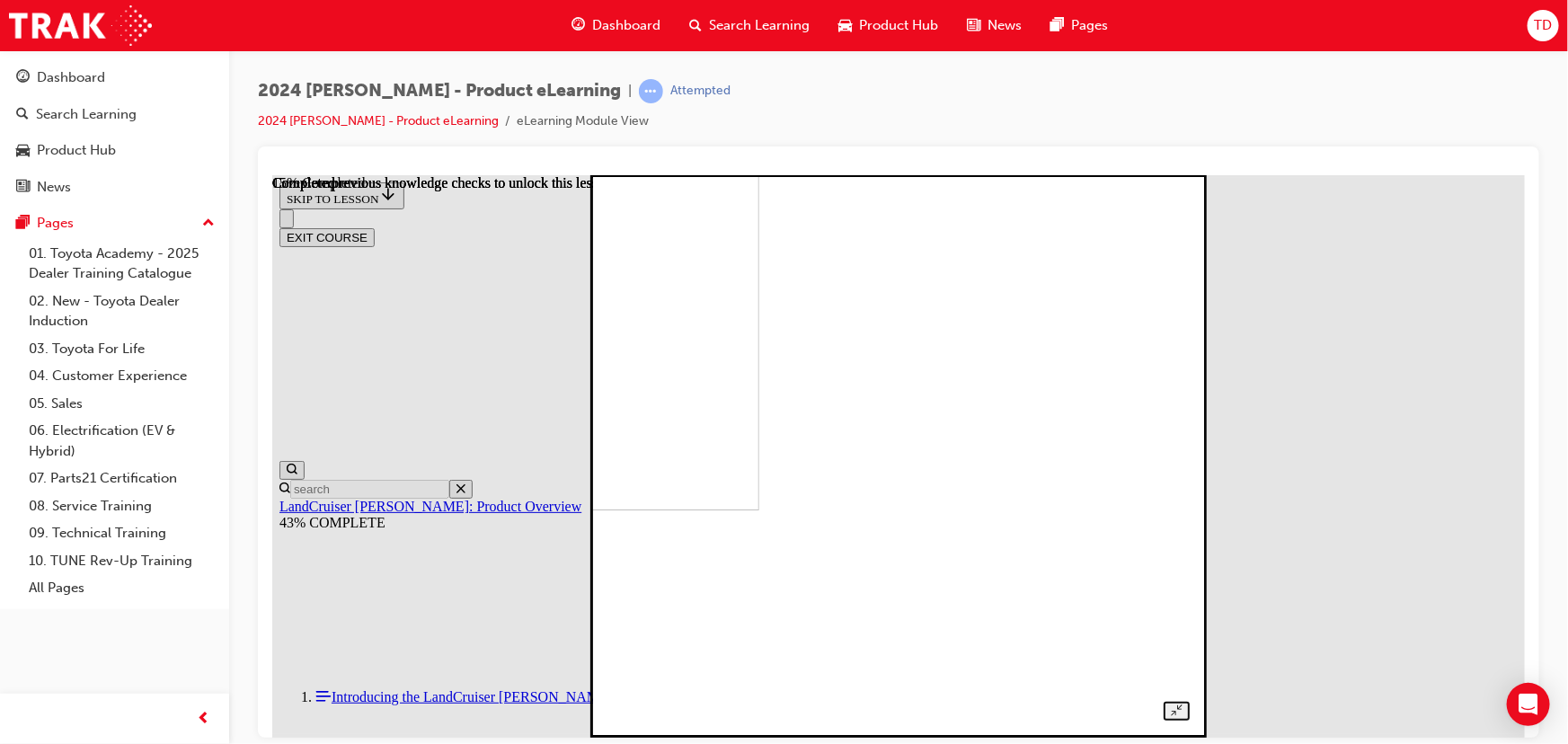
click at [1189, 512] on div at bounding box center [897, 438] width 582 height 562
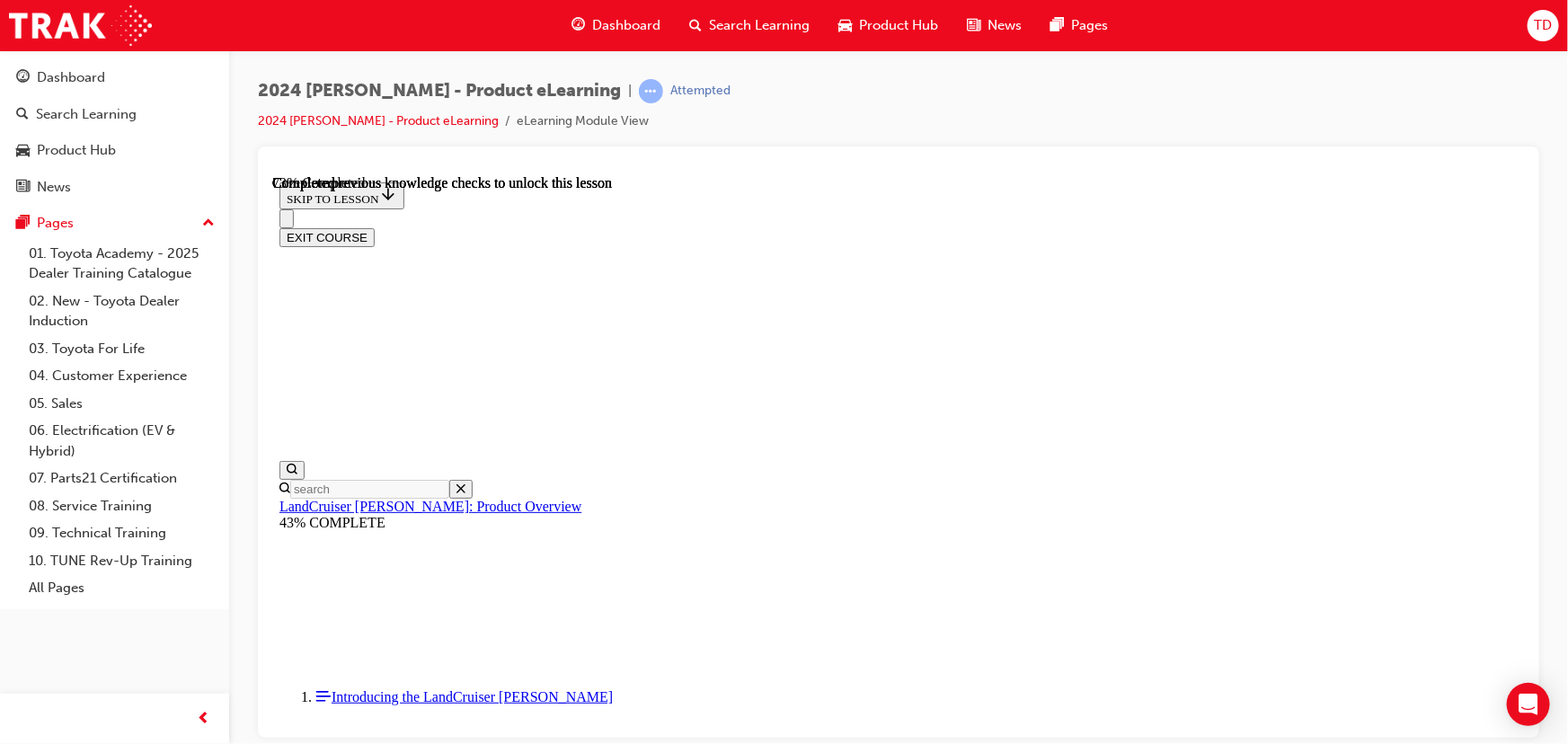
scroll to position [5870, 0]
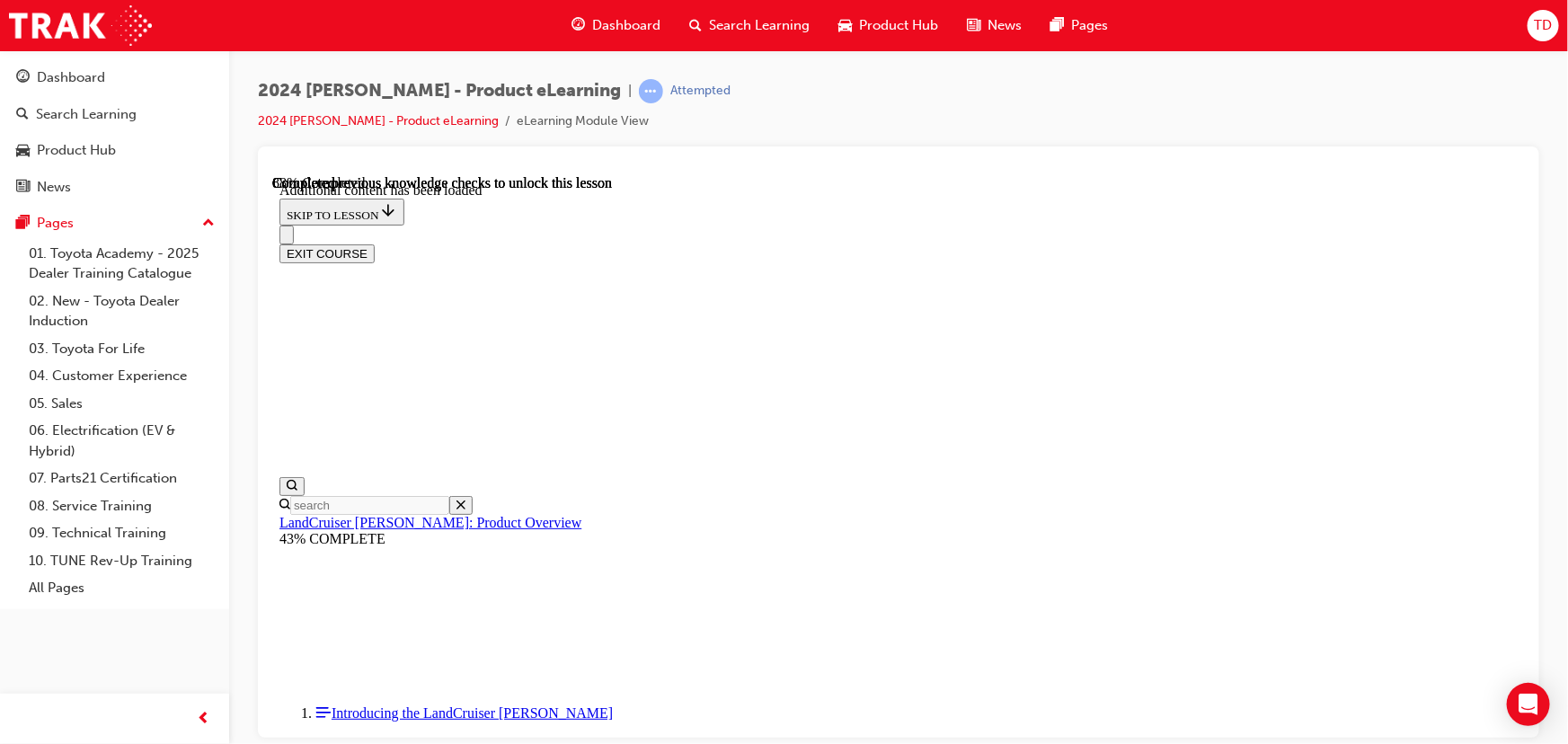
scroll to position [6404, 0]
checkbox input "true"
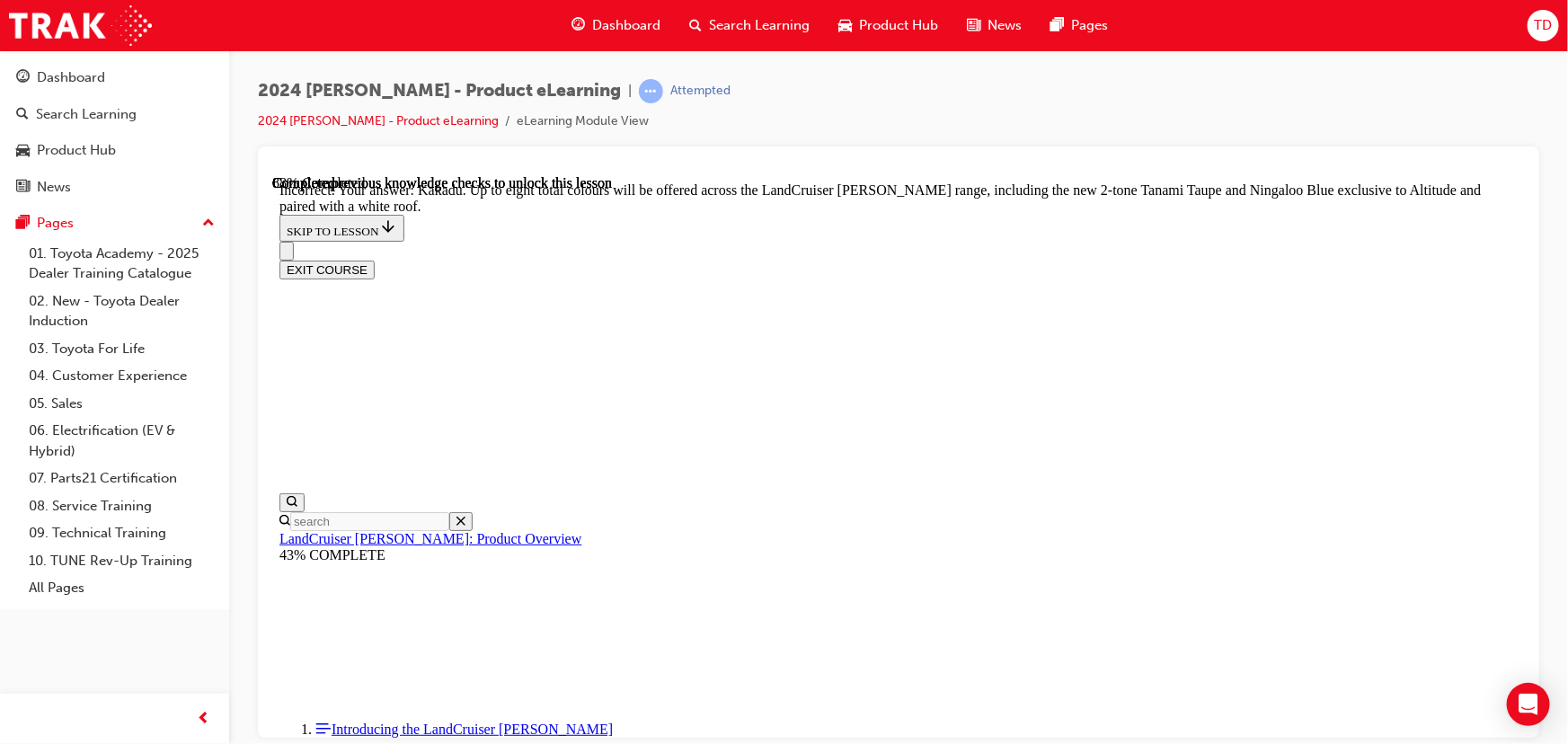
scroll to position [6742, 0]
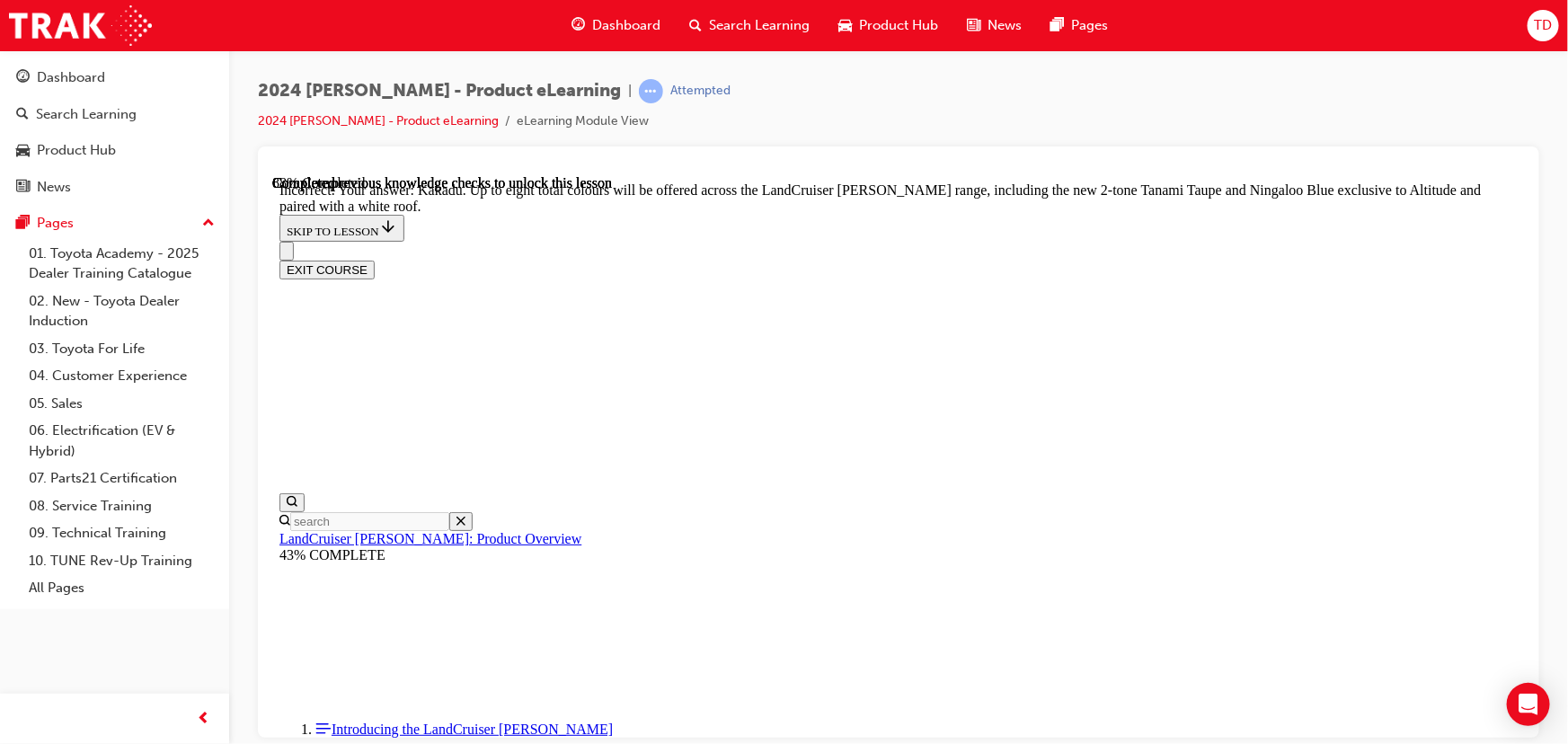
checkbox input "true"
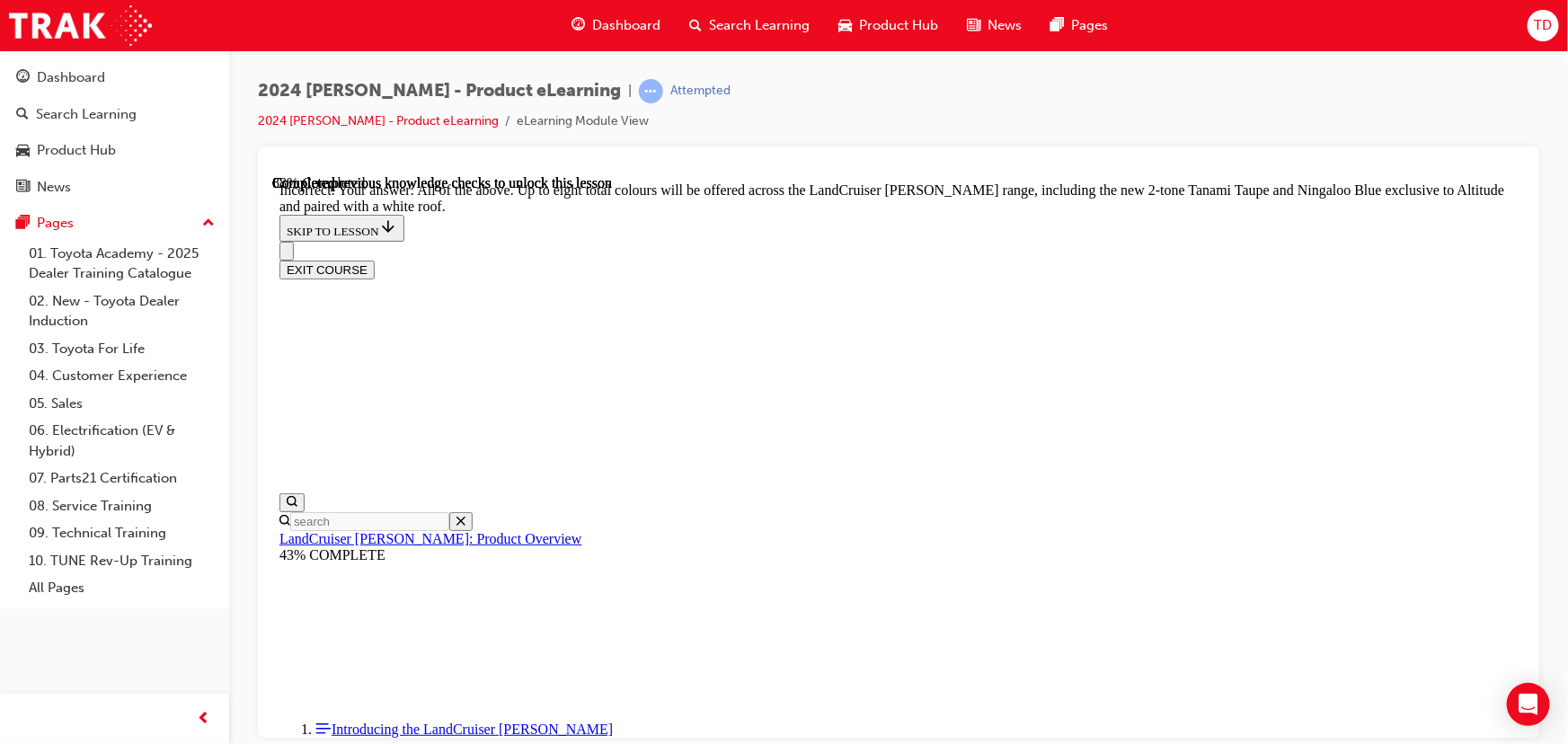
checkbox input "true"
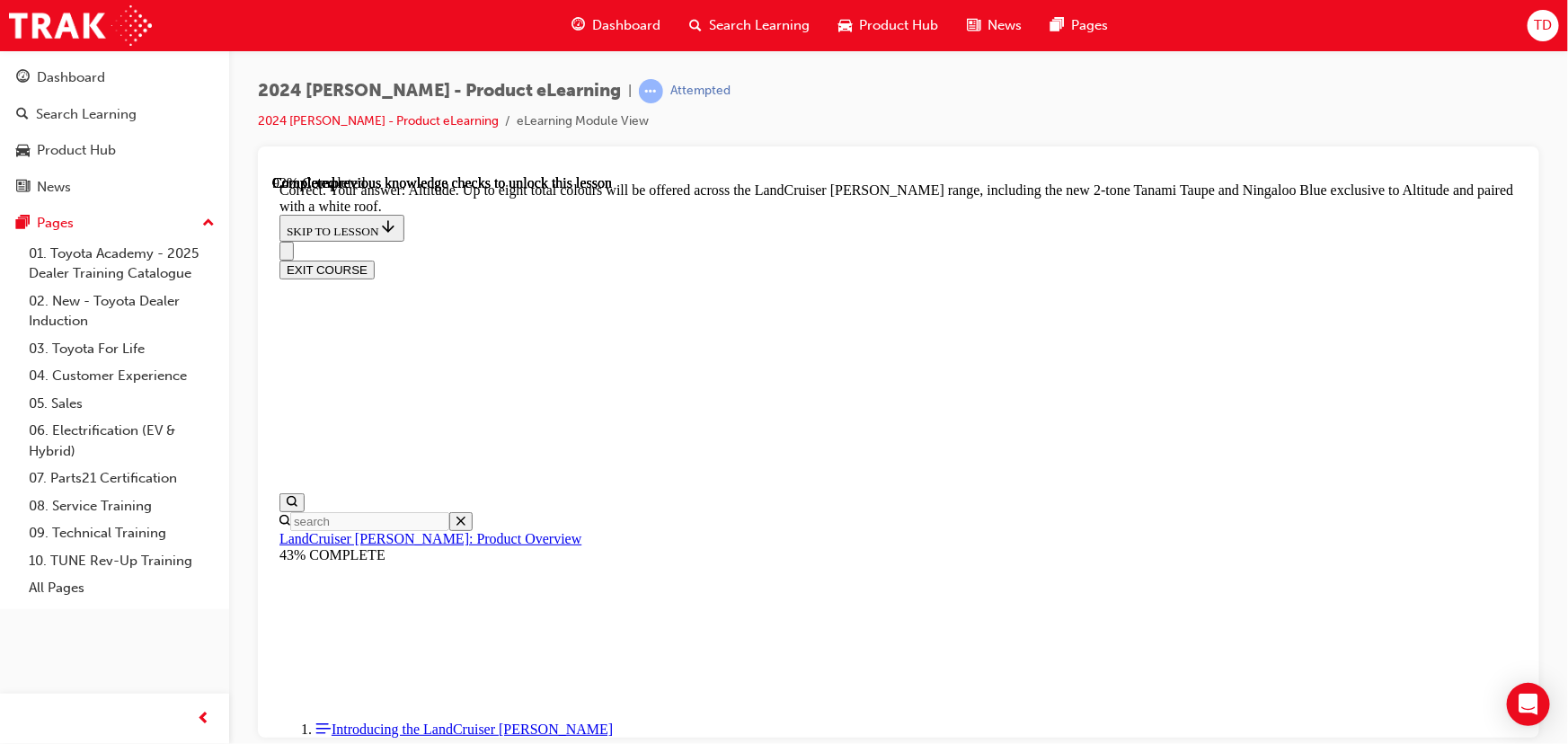
checkbox input "true"
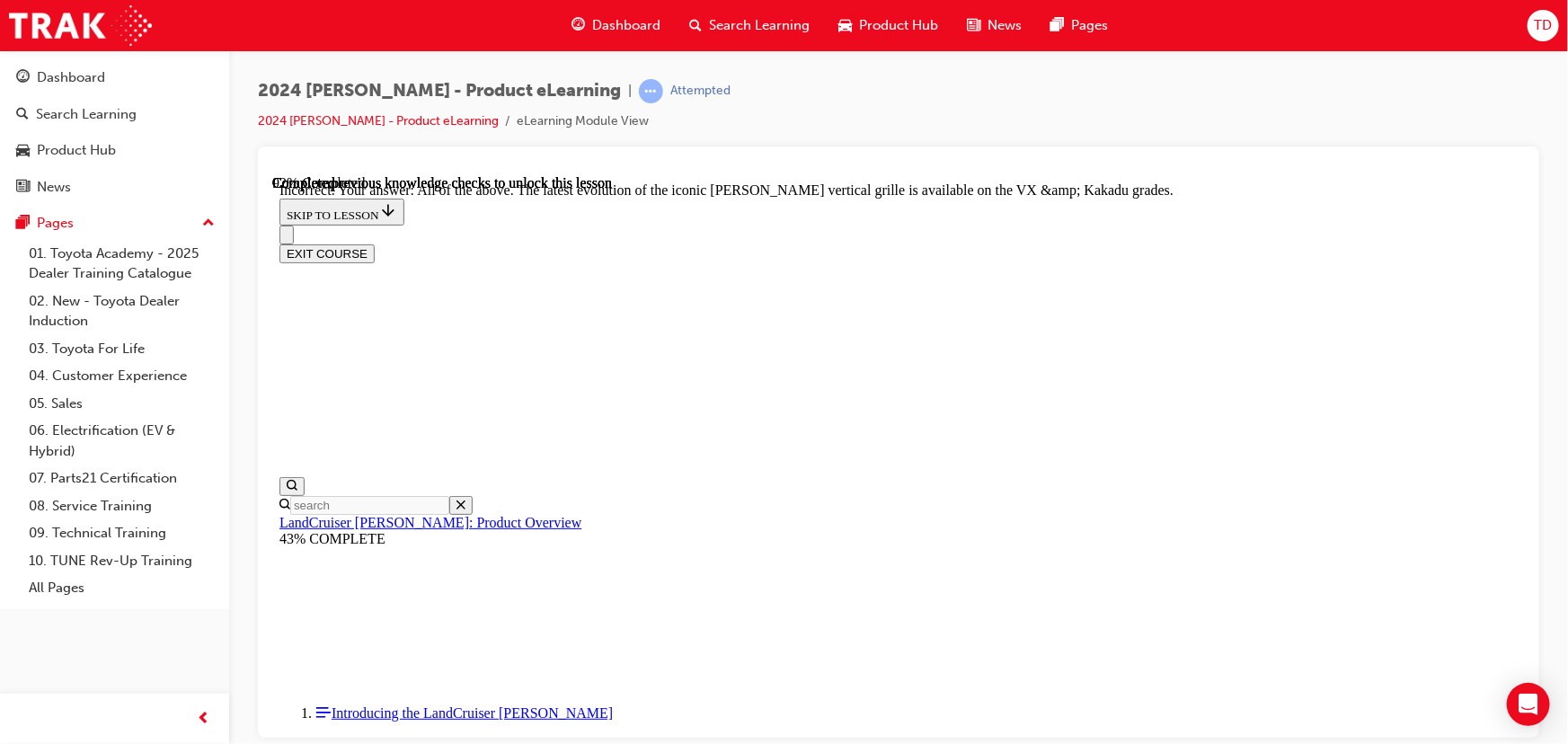
checkbox input "true"
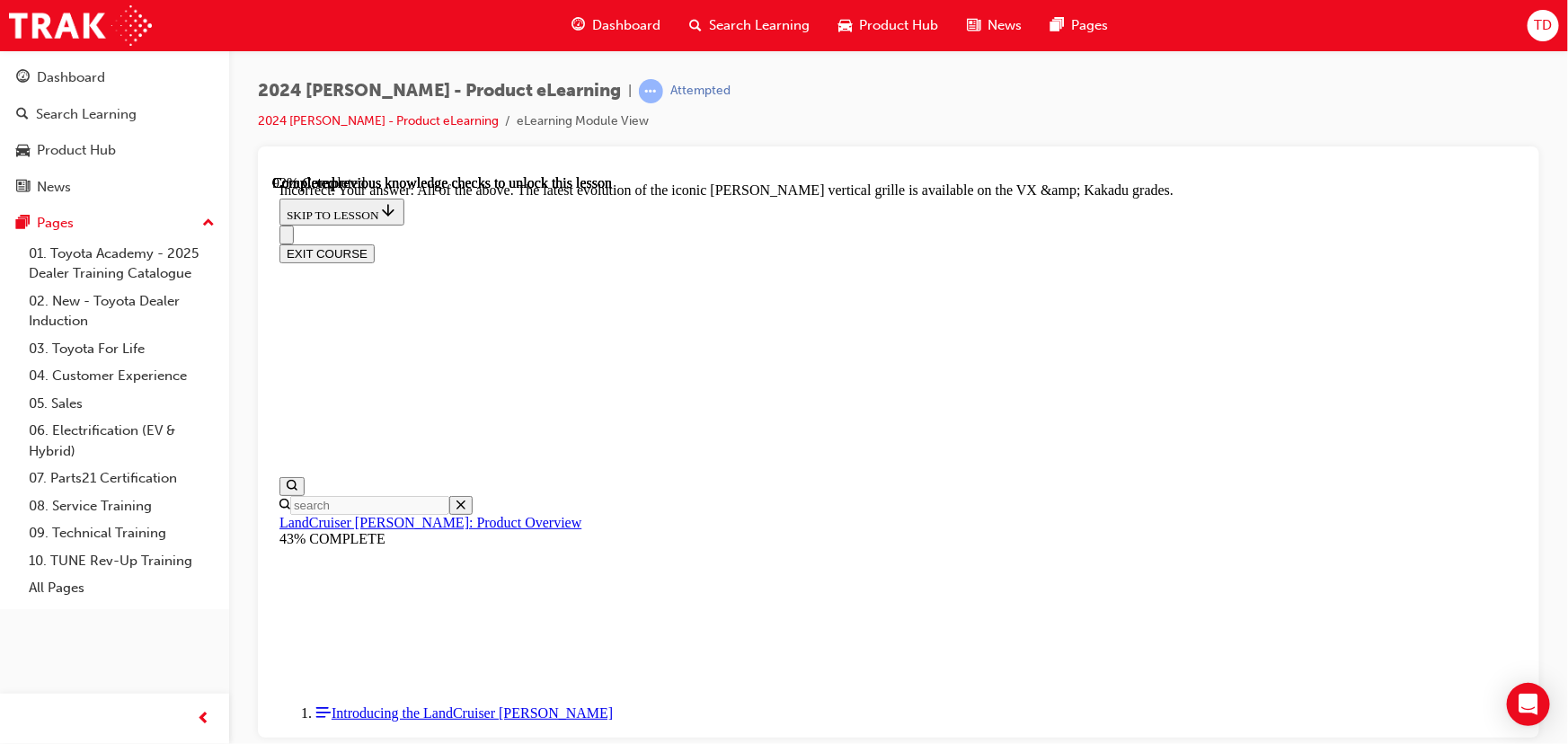
checkbox input "true"
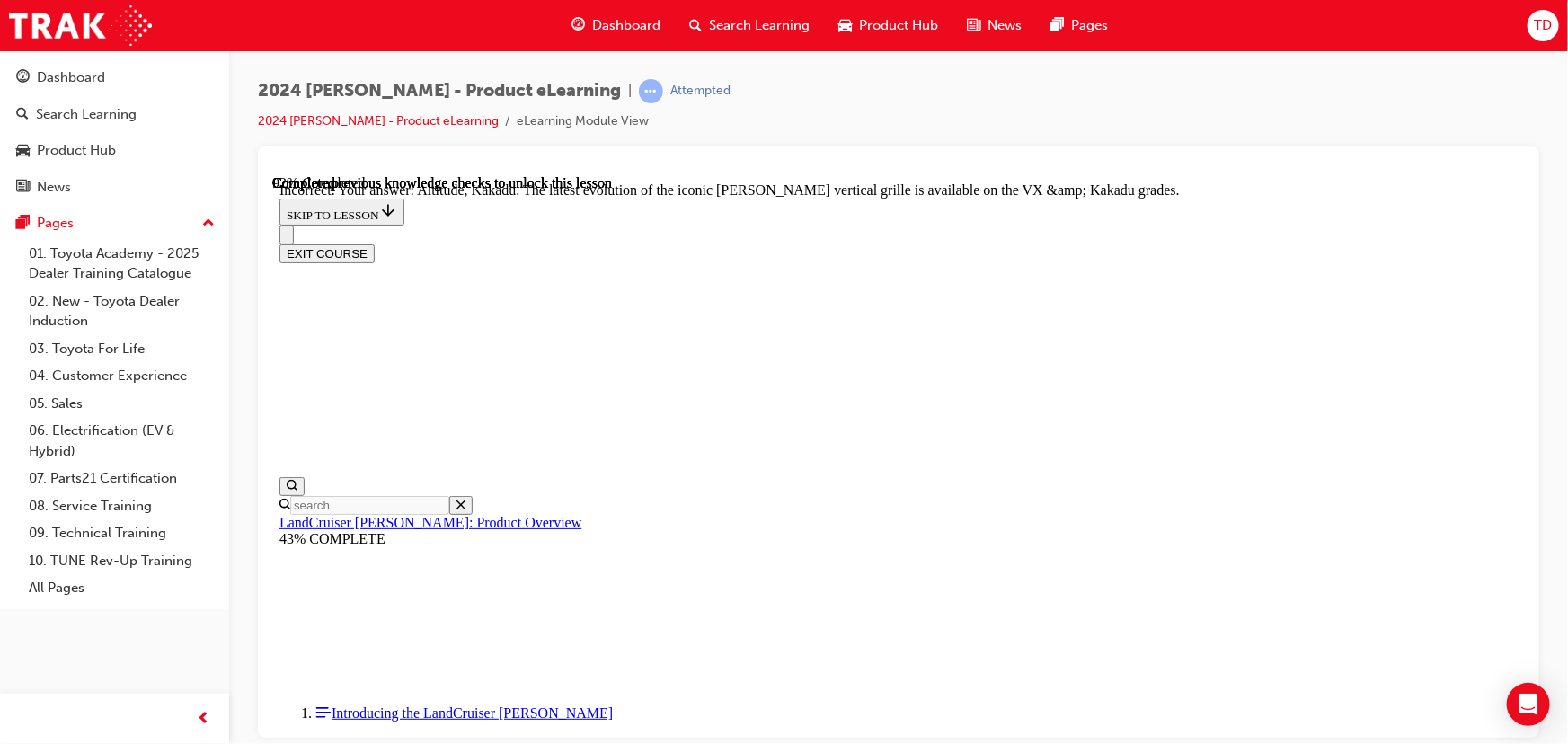
scroll to position [7842, 0]
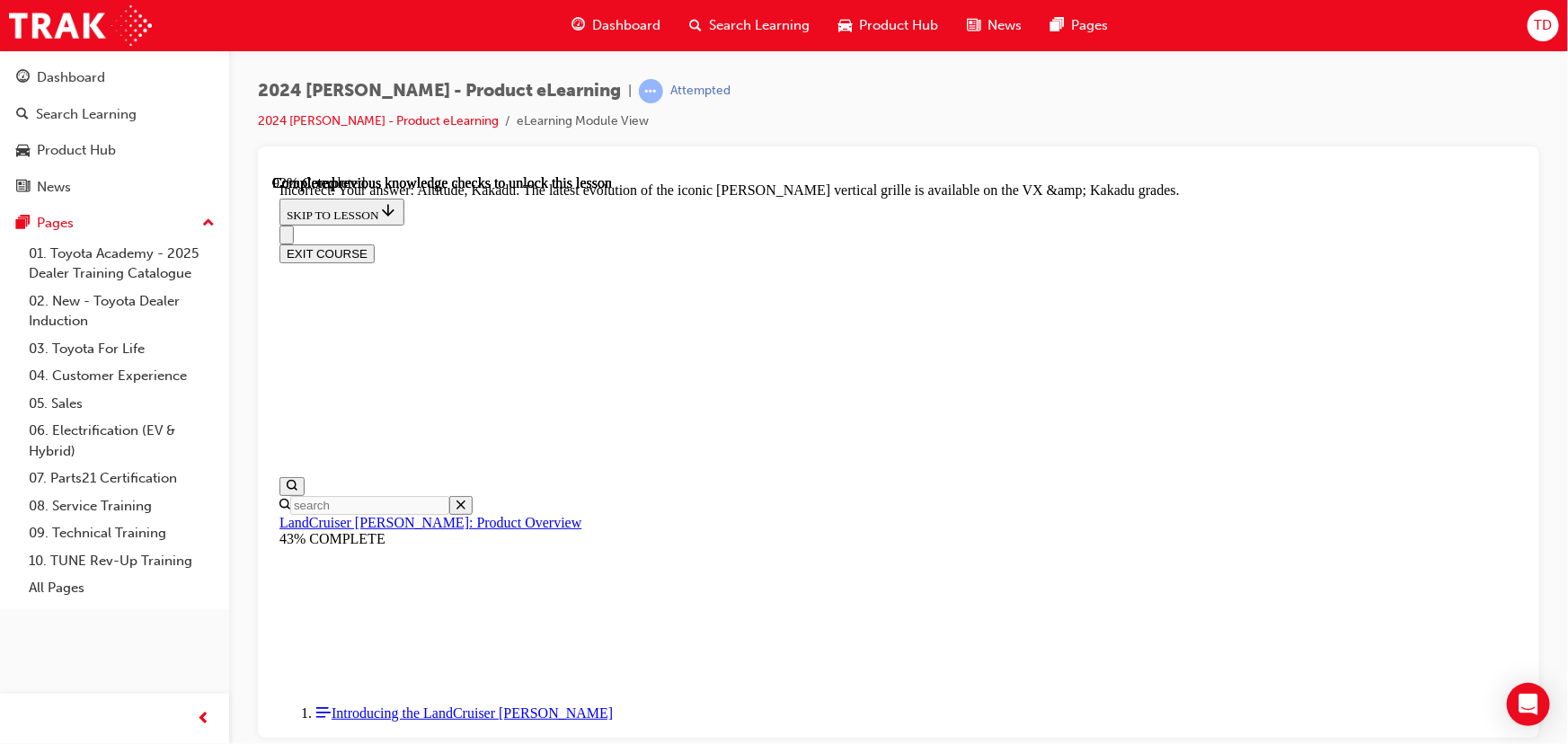
checkbox input "false"
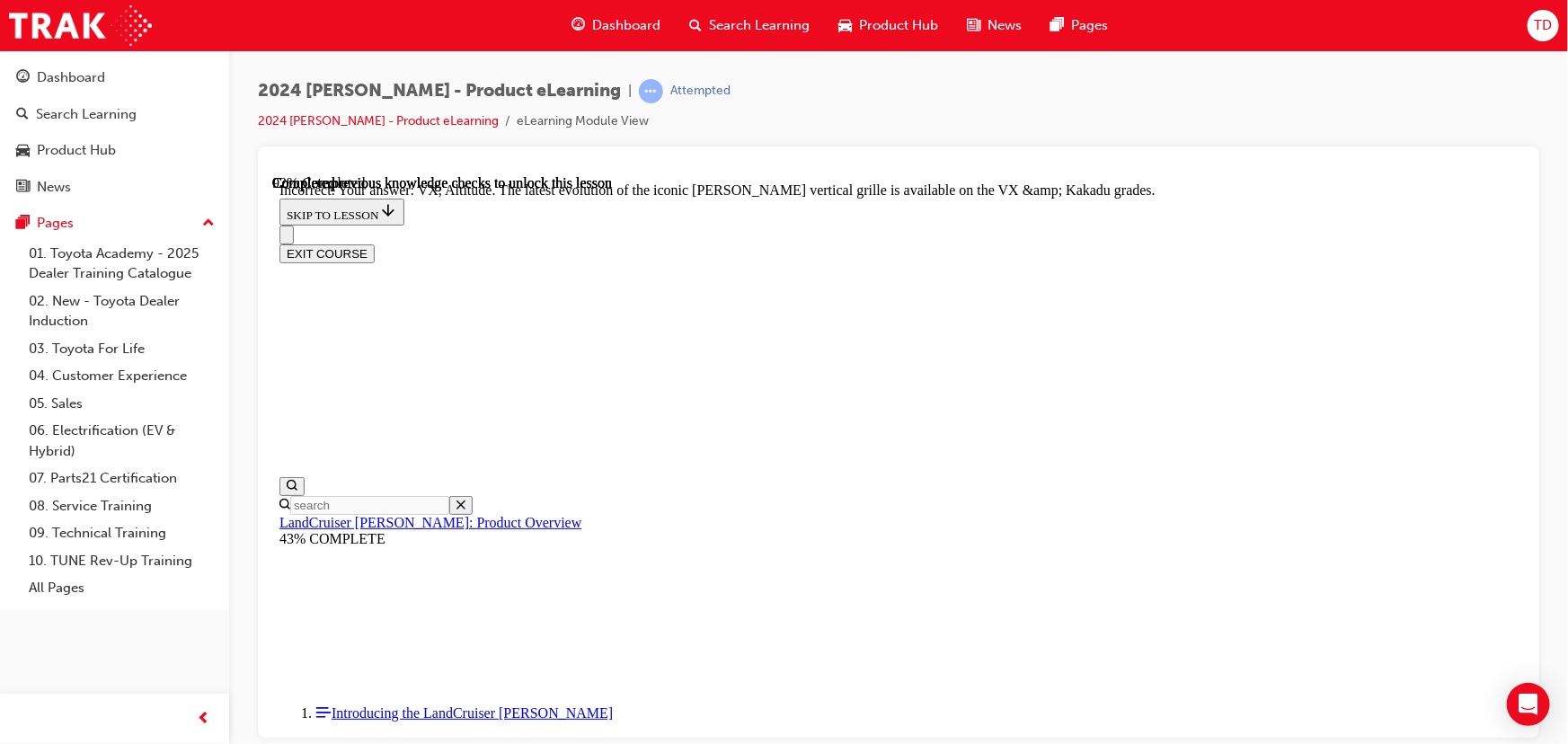
scroll to position [7846, 0]
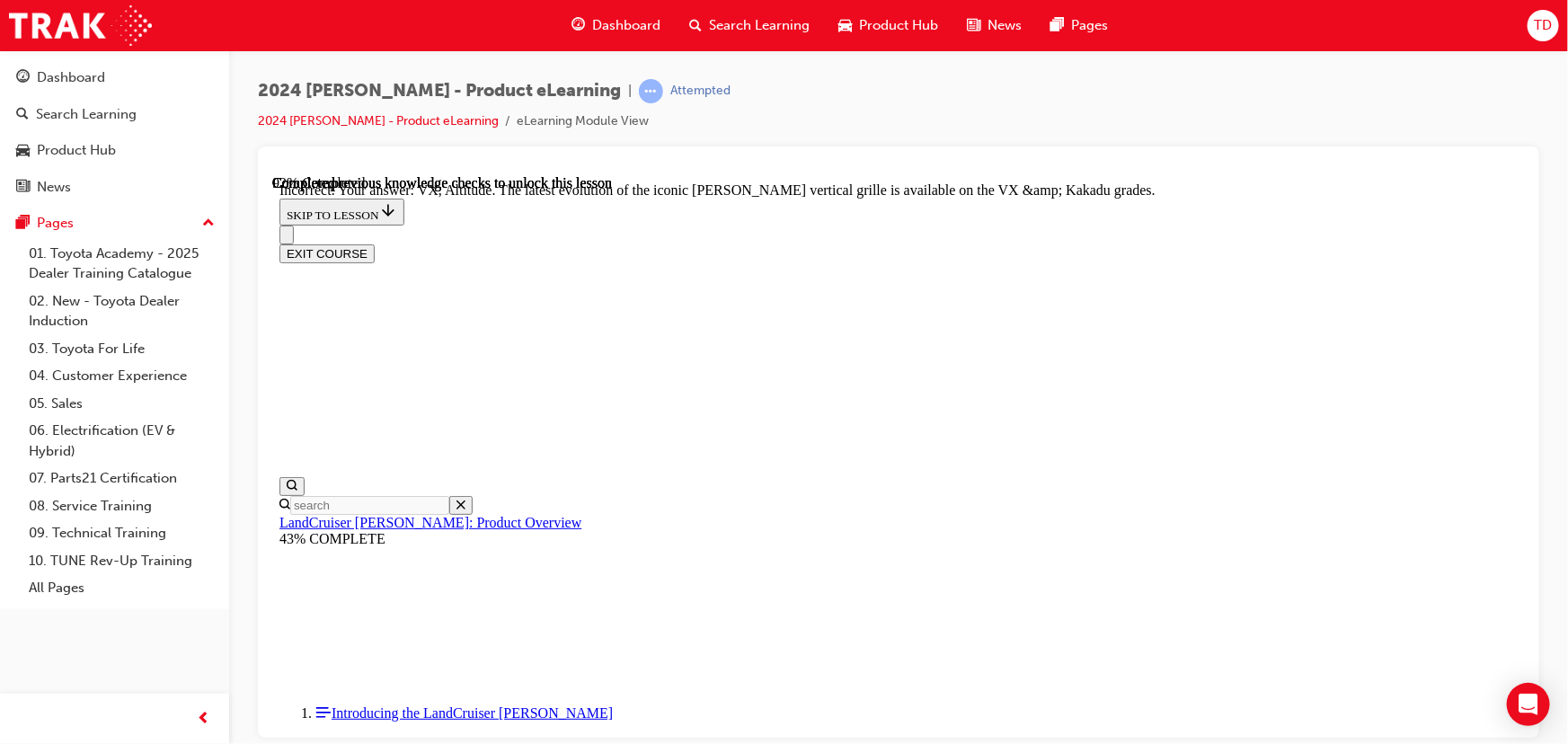
checkbox input "false"
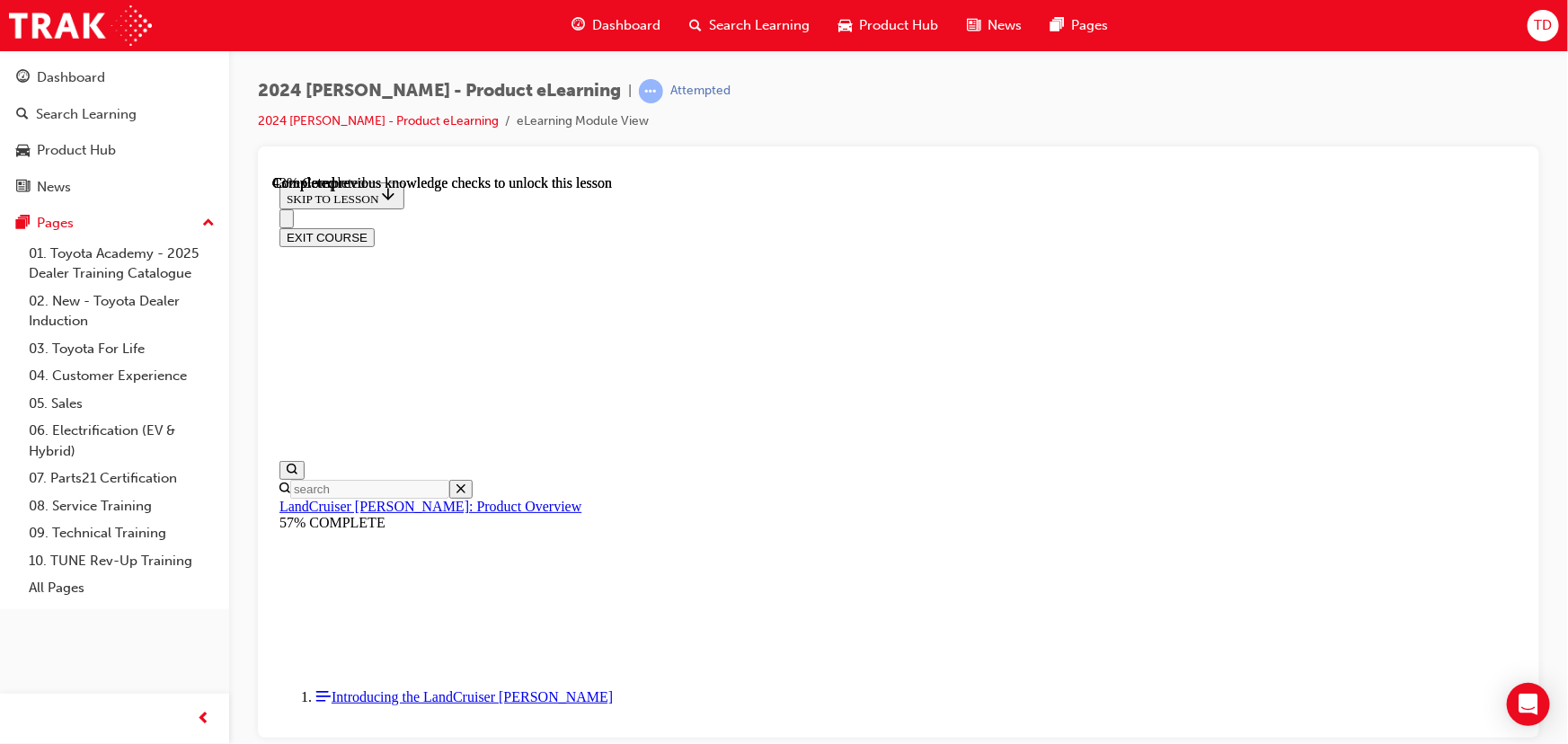
scroll to position [2206, 0]
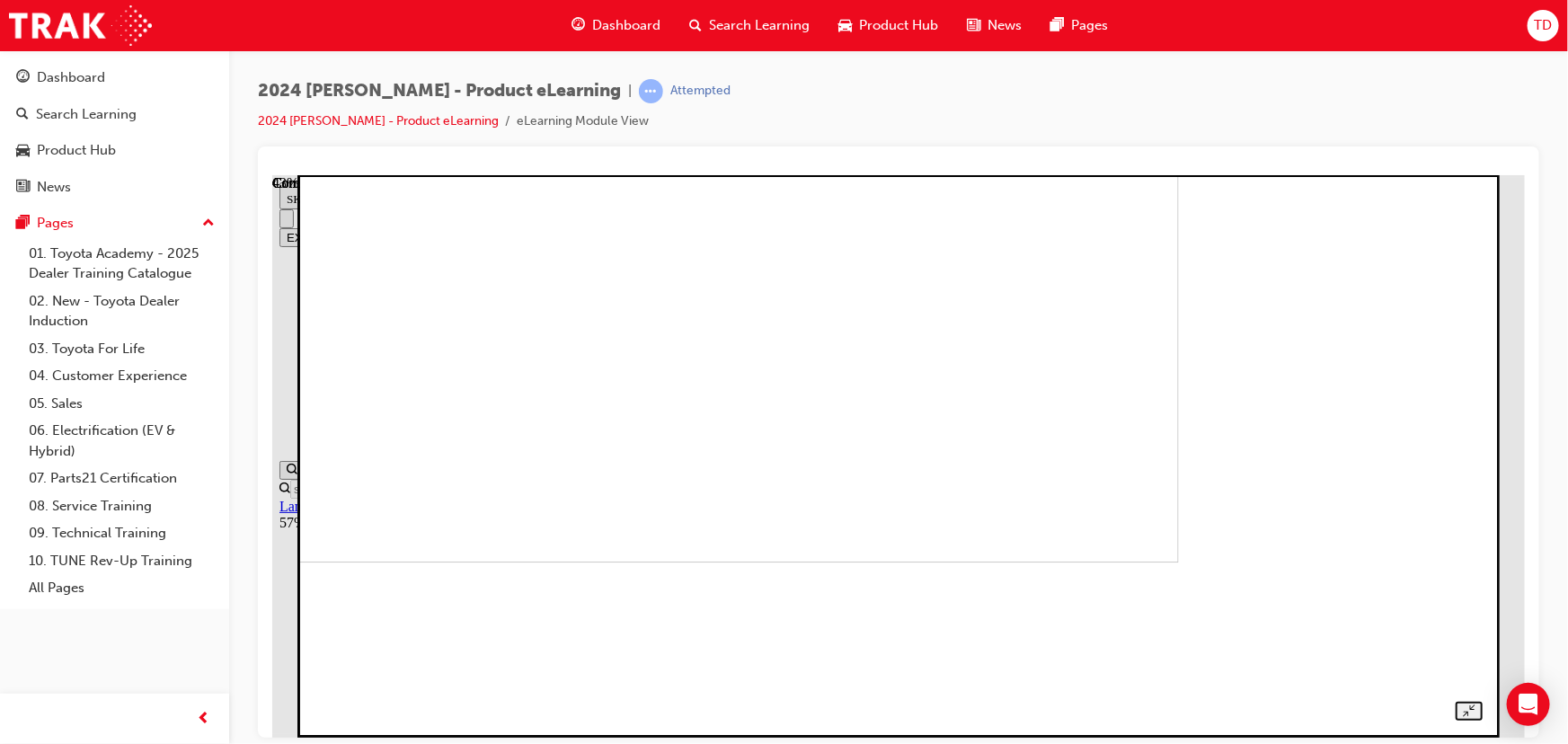
click at [1028, 532] on img at bounding box center [607, 280] width 1142 height 562
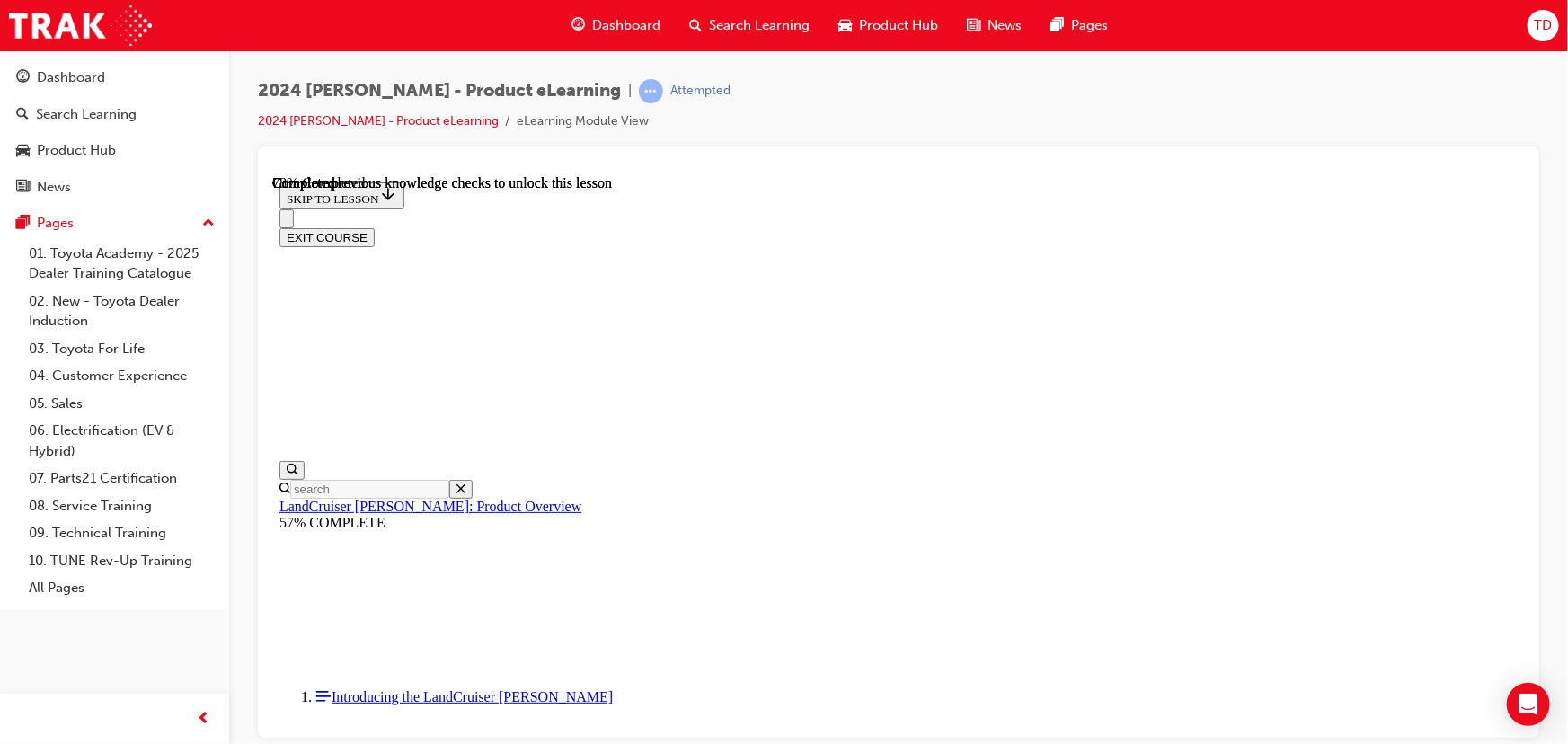
scroll to position [4275, 0]
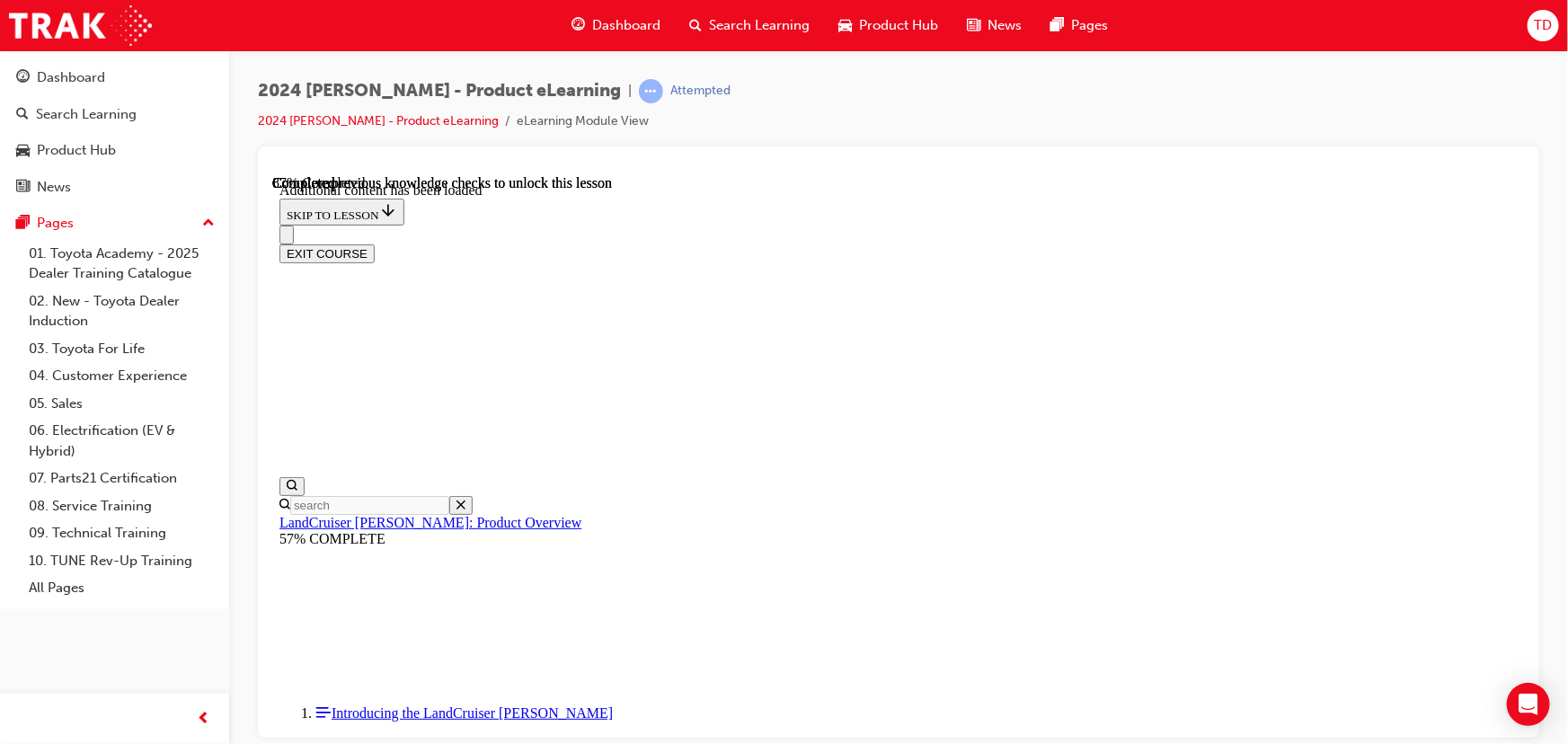
scroll to position [4645, 0]
radio input "true"
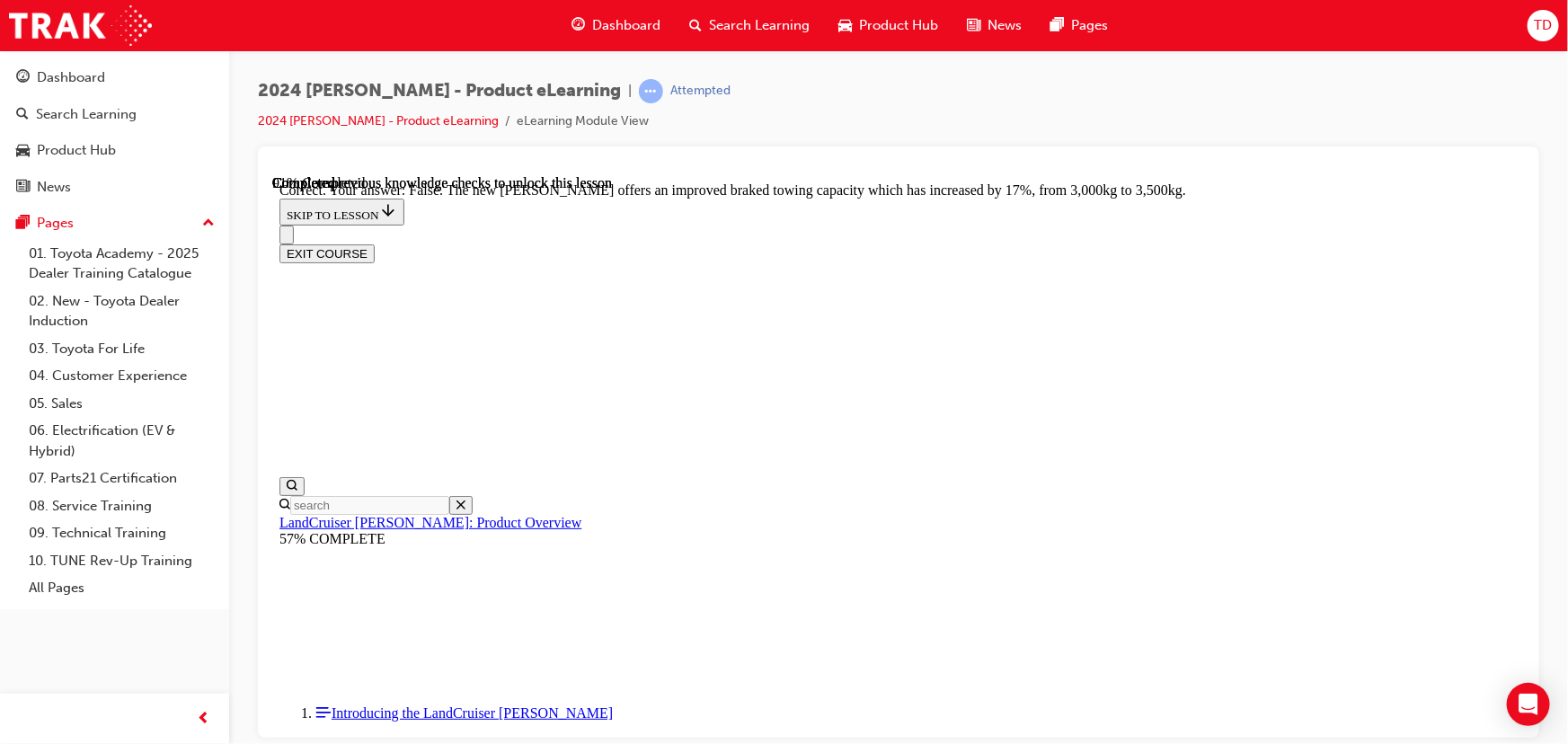
scroll to position [5381, 0]
radio input "true"
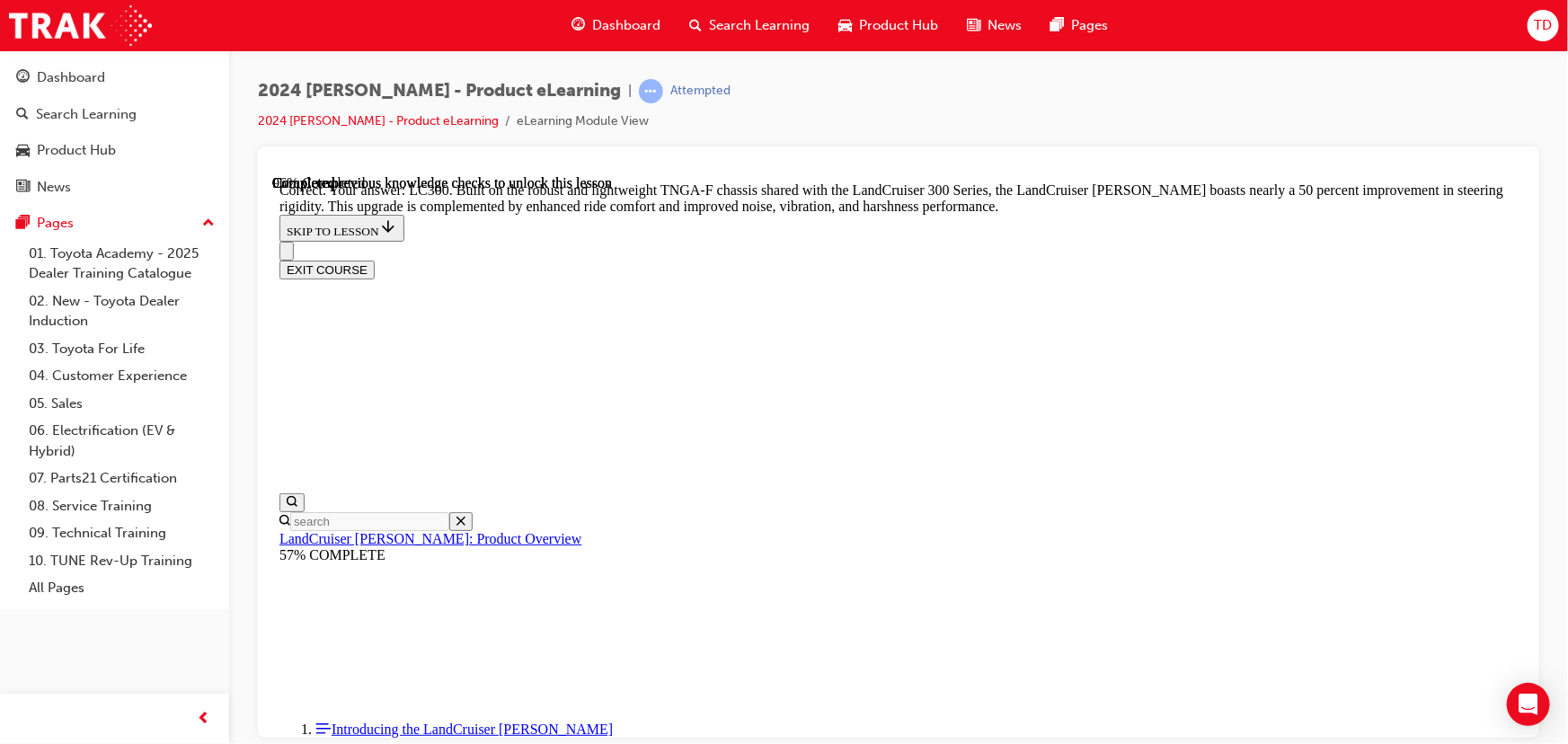
scroll to position [5870, 0]
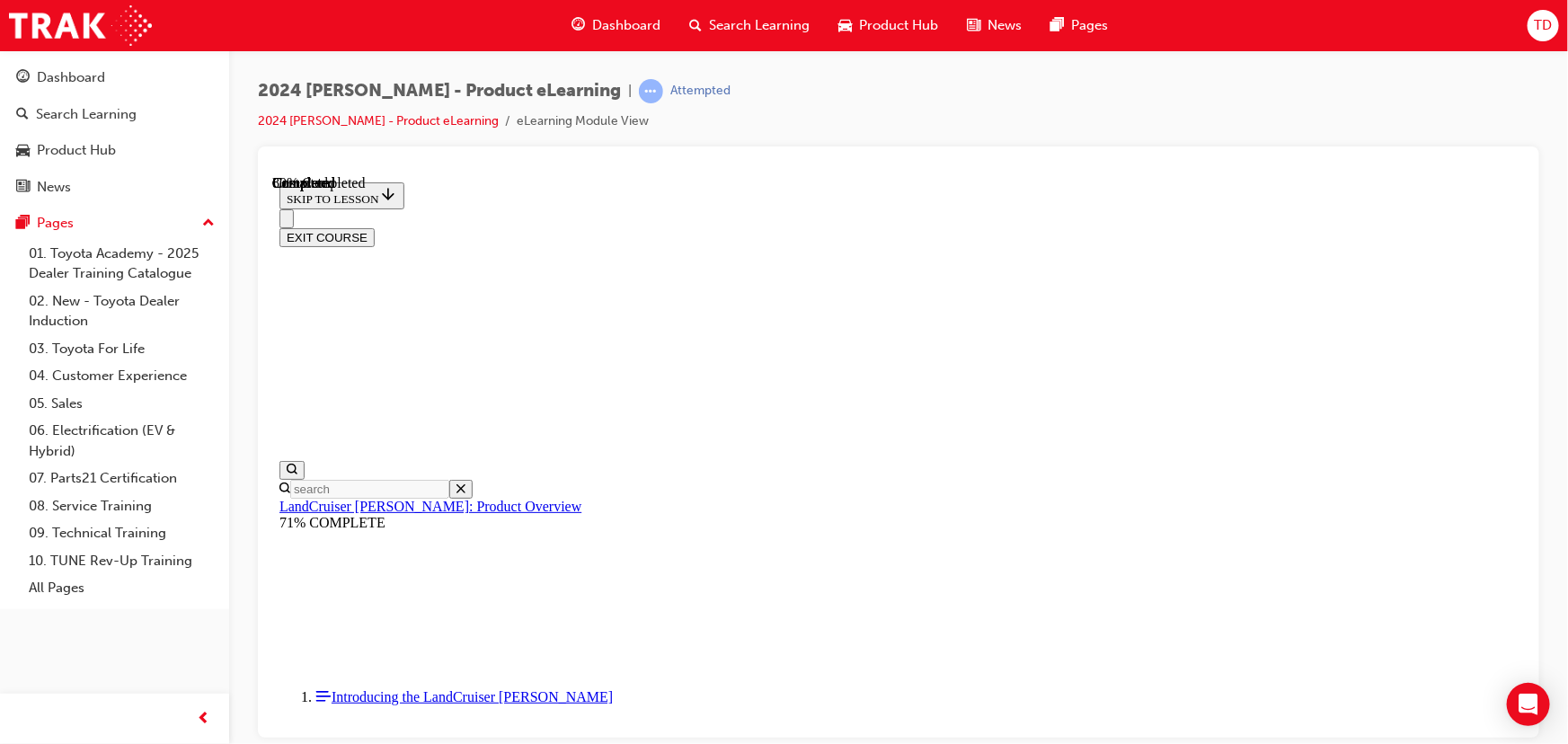
scroll to position [1308, 0]
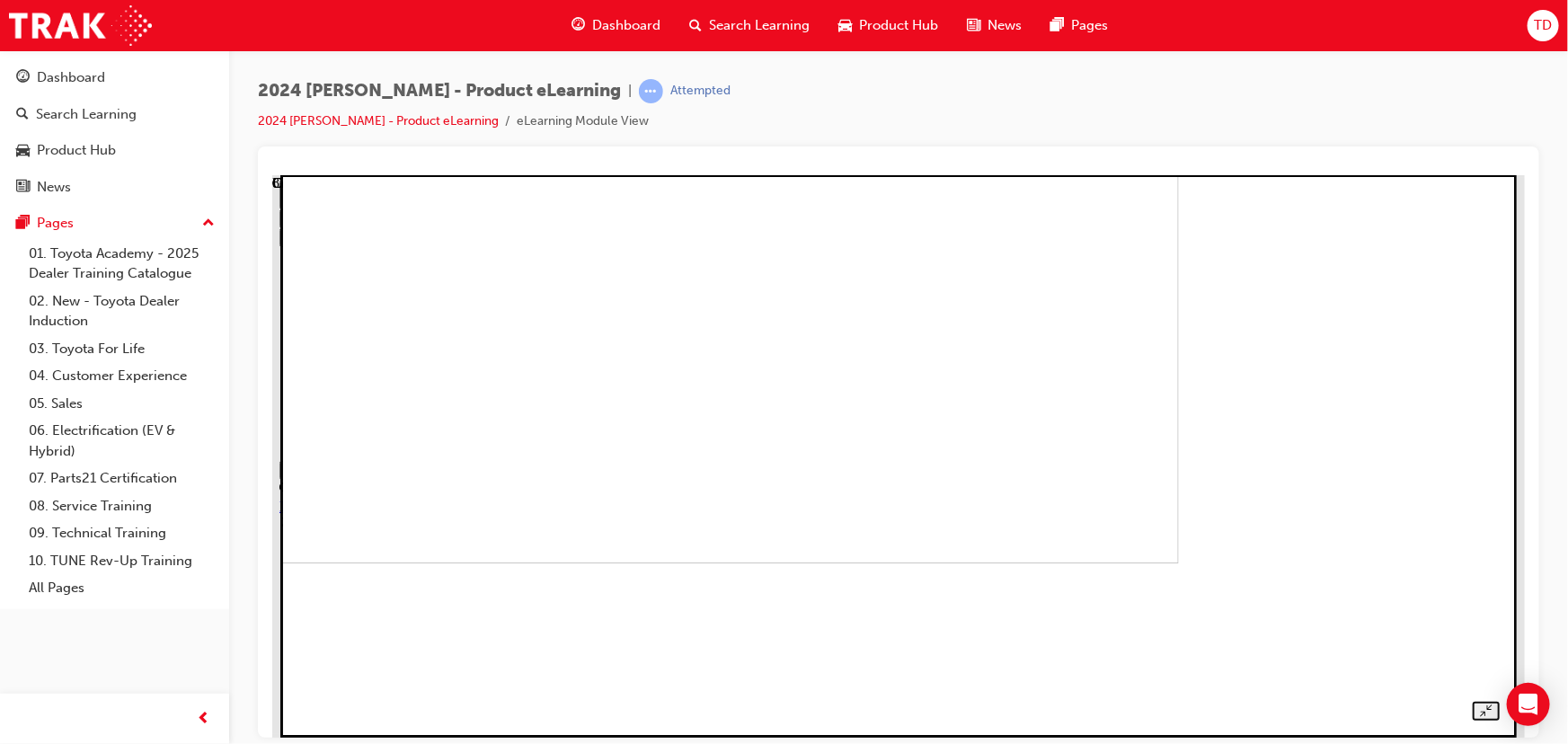
click at [1179, 514] on img at bounding box center [591, 280] width 1176 height 562
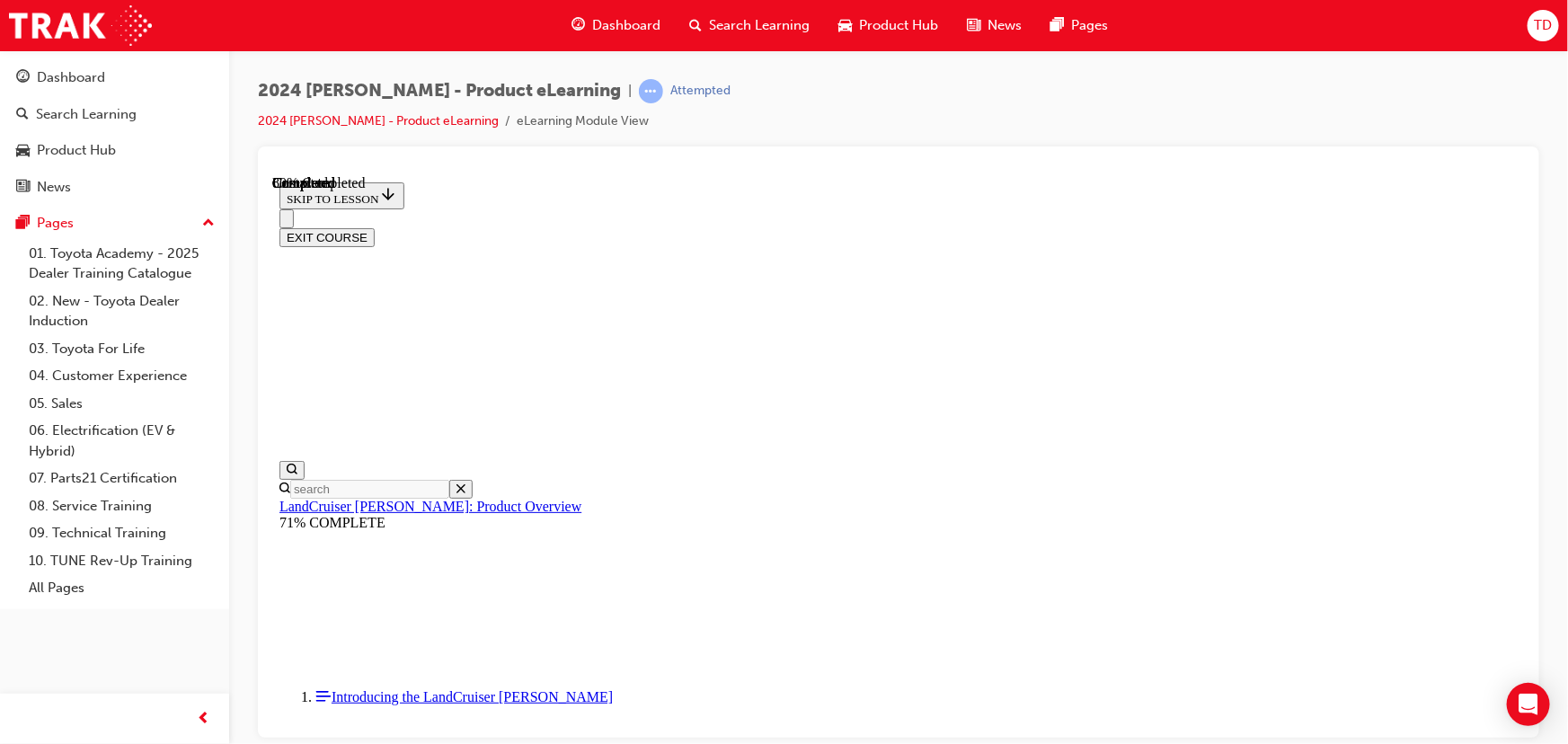
scroll to position [2076, 0]
click at [374, 227] on button "EXIT COURSE" at bounding box center [327, 236] width 96 height 19
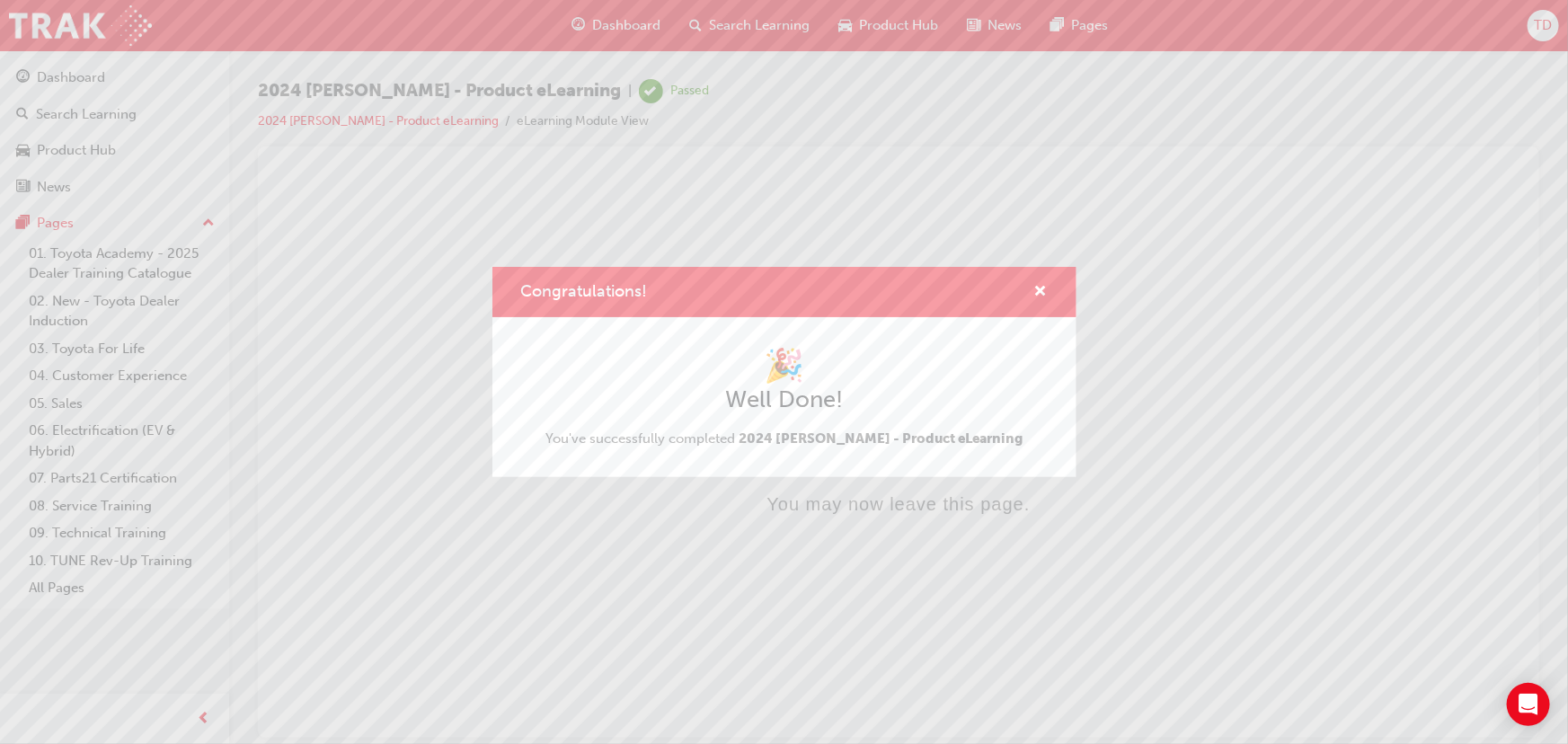
scroll to position [0, 0]
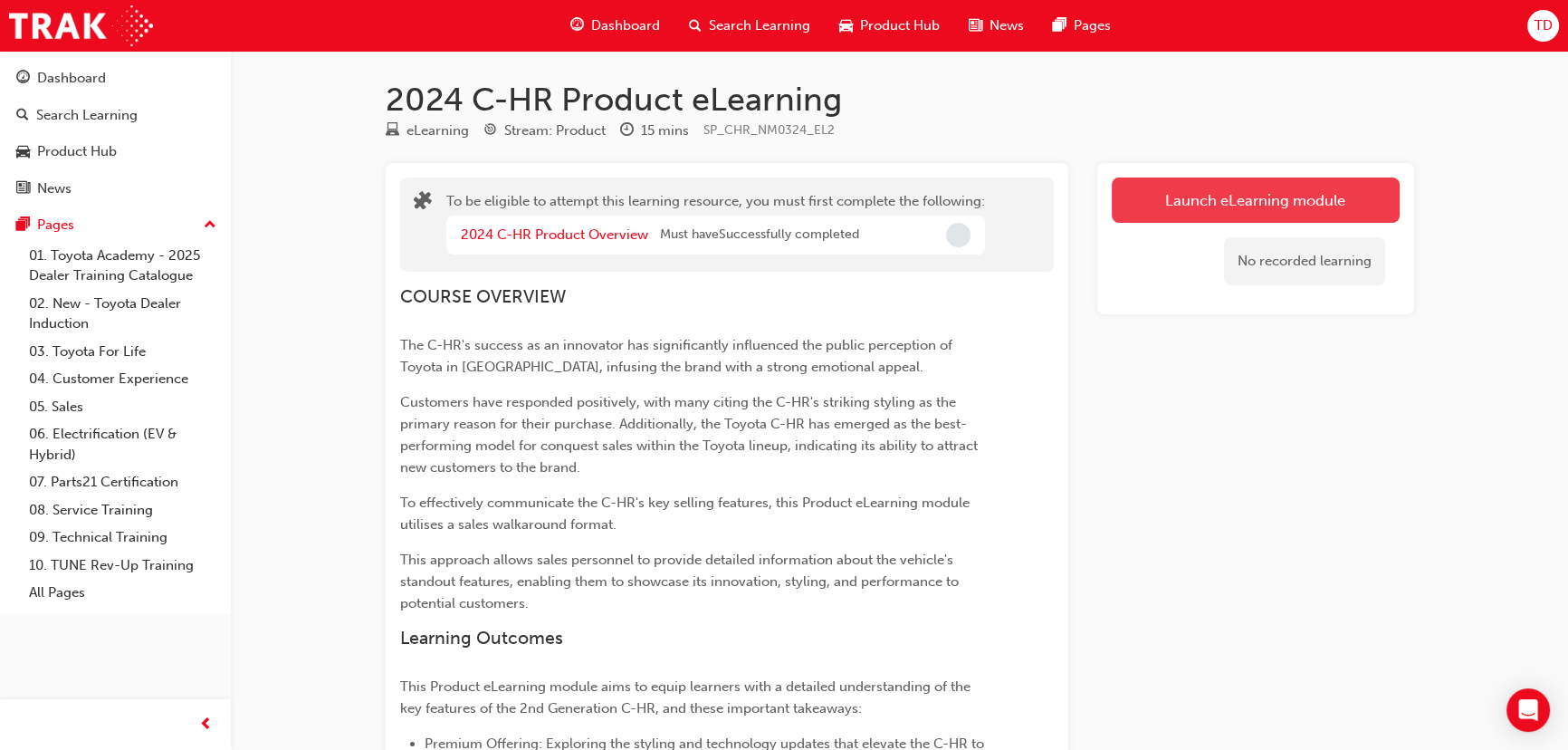
click at [1259, 197] on button "Launch eLearning module" at bounding box center [1255, 199] width 288 height 45
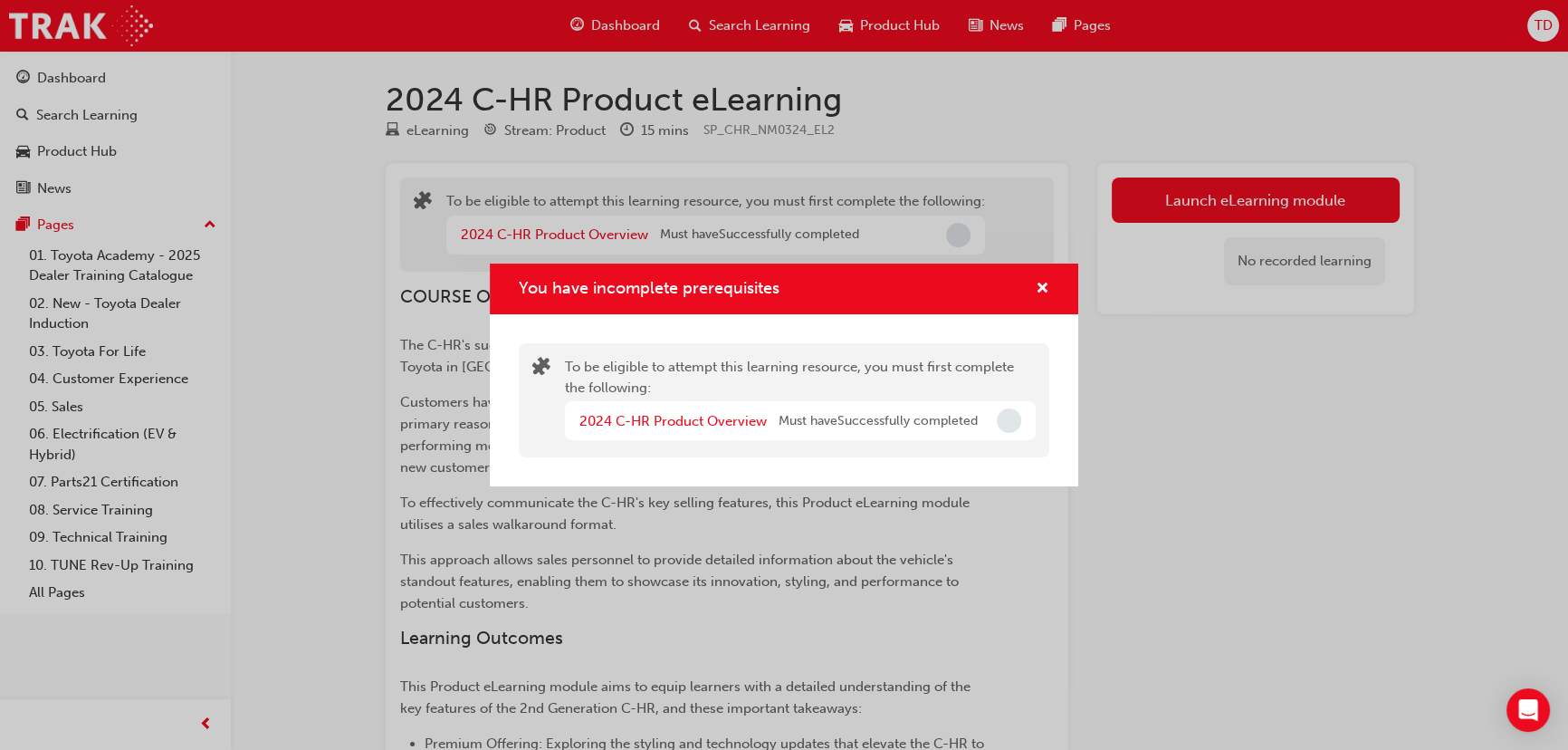
click at [1007, 420] on span "Incomplete" at bounding box center [1008, 421] width 24 height 24
click at [650, 424] on link "2024 C-HR Product Overview" at bounding box center [673, 421] width 187 height 17
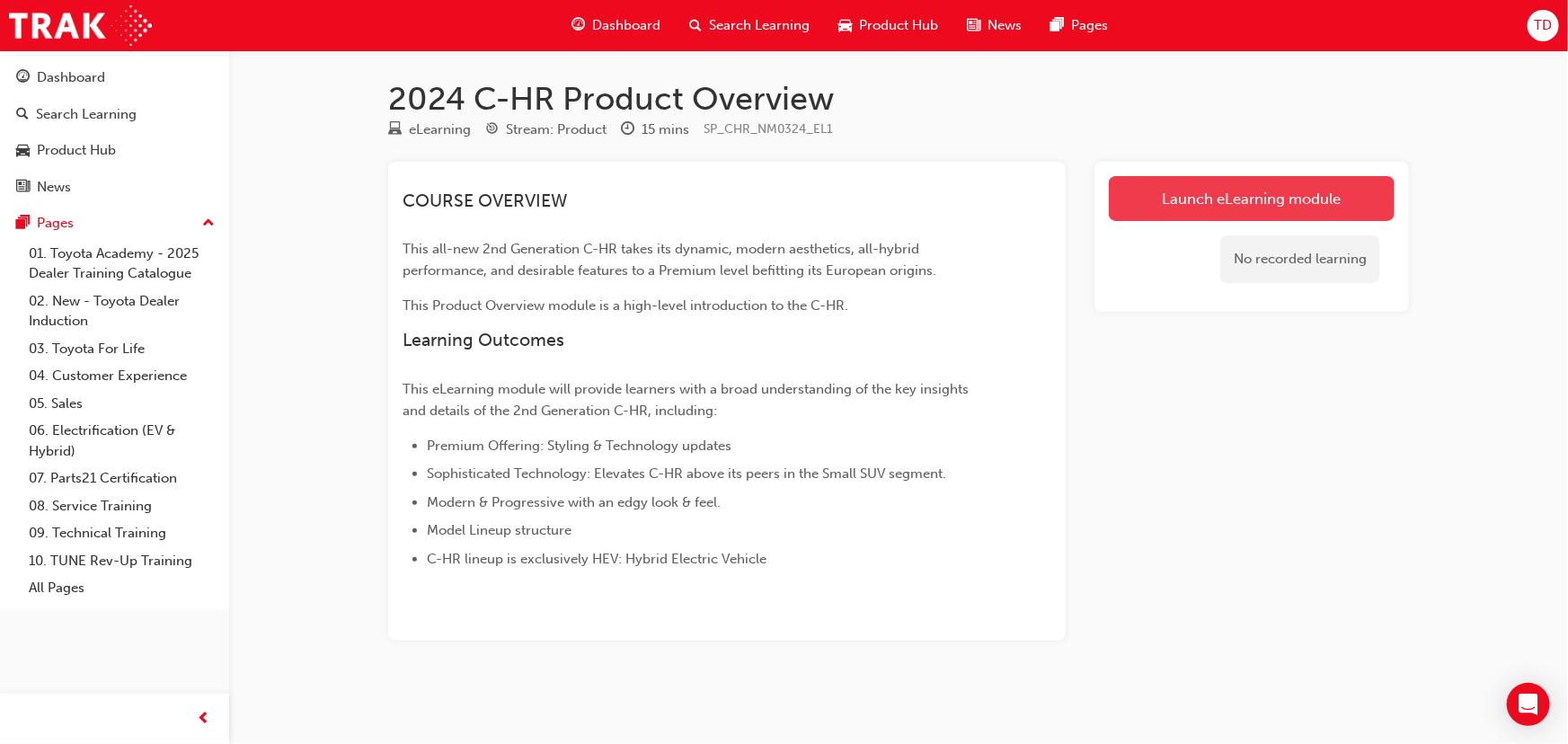
click at [1240, 188] on link "Launch eLearning module" at bounding box center [1251, 198] width 286 height 45
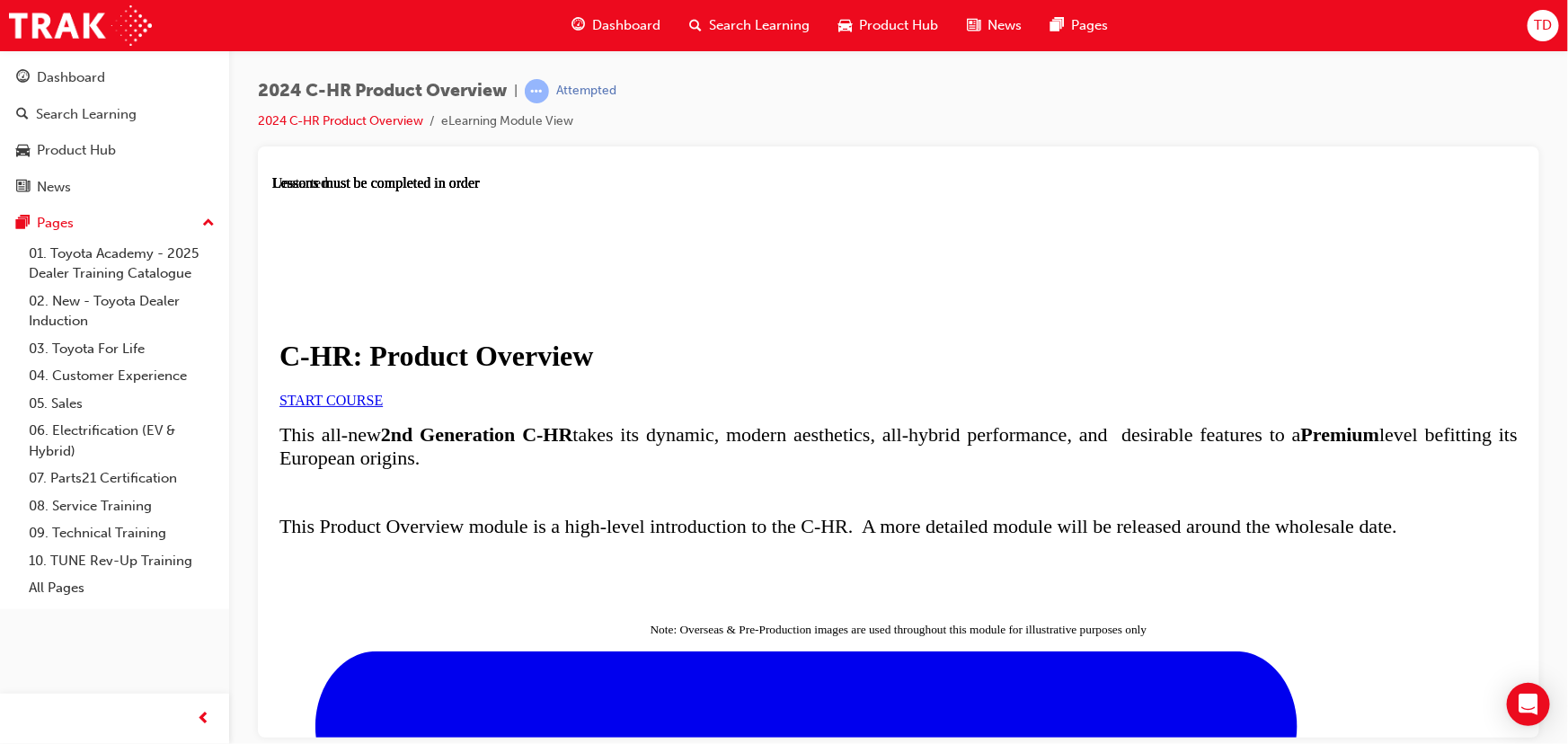
click at [382, 406] on link "START COURSE" at bounding box center [330, 399] width 103 height 16
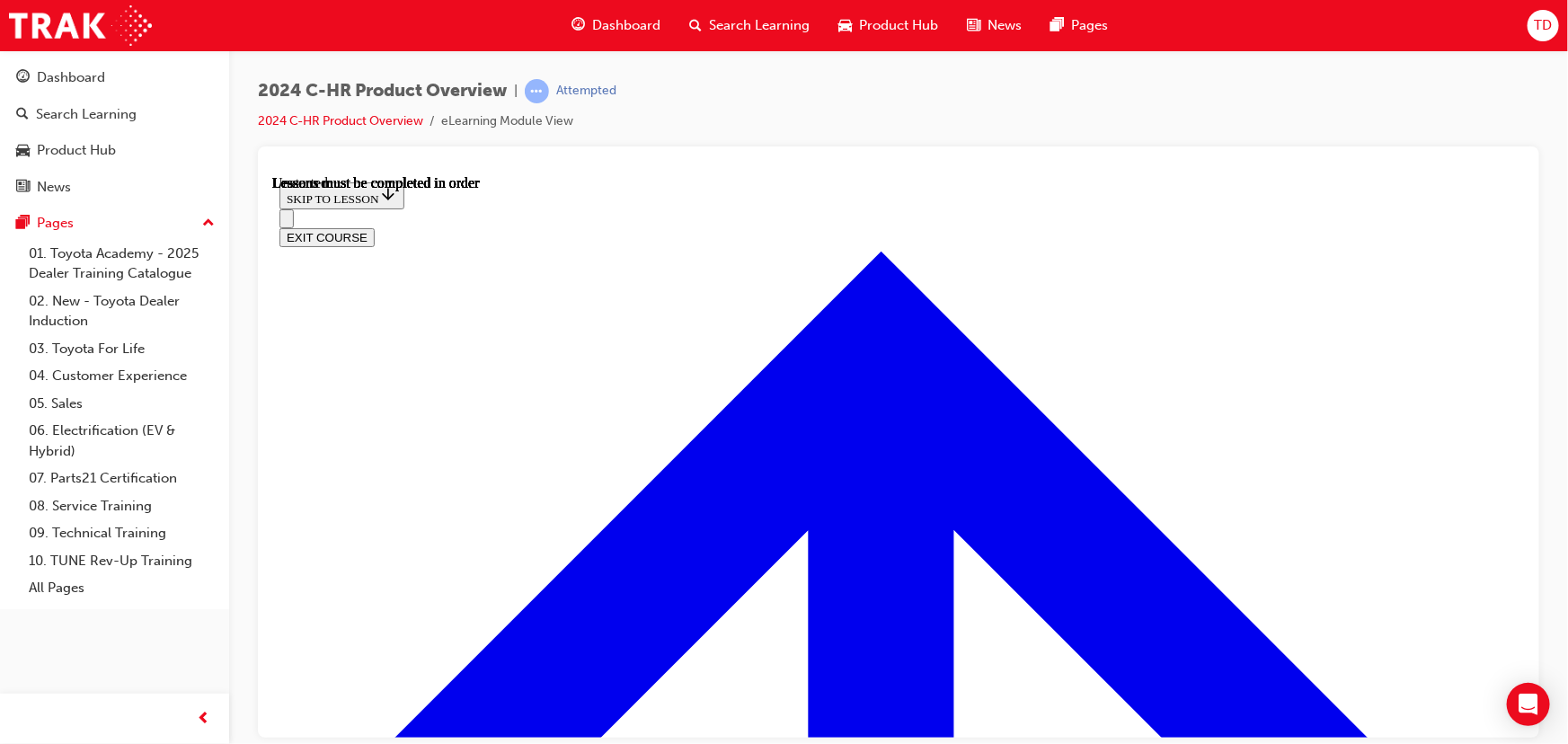
scroll to position [63, 0]
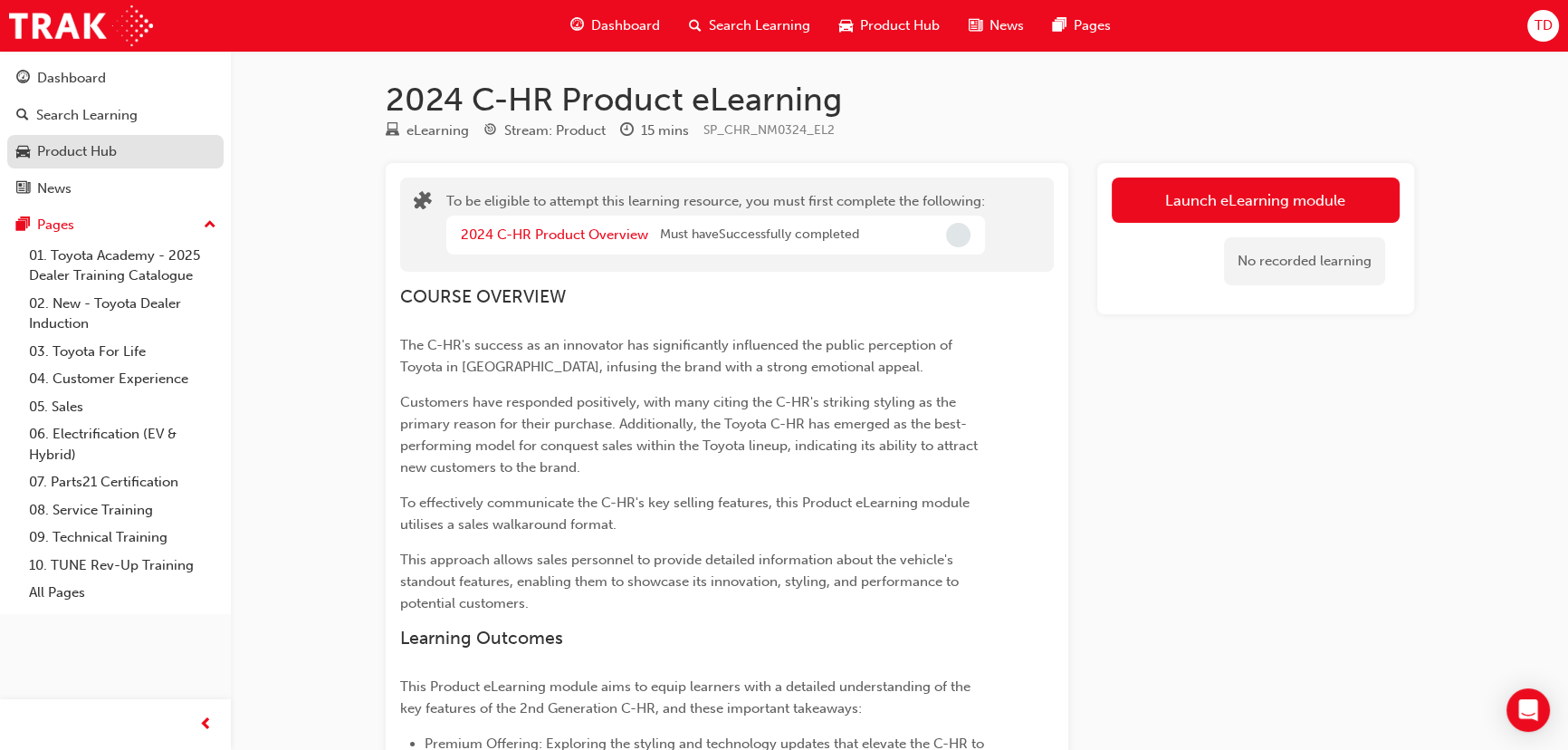
click at [72, 165] on link "Product Hub" at bounding box center [115, 152] width 216 height 33
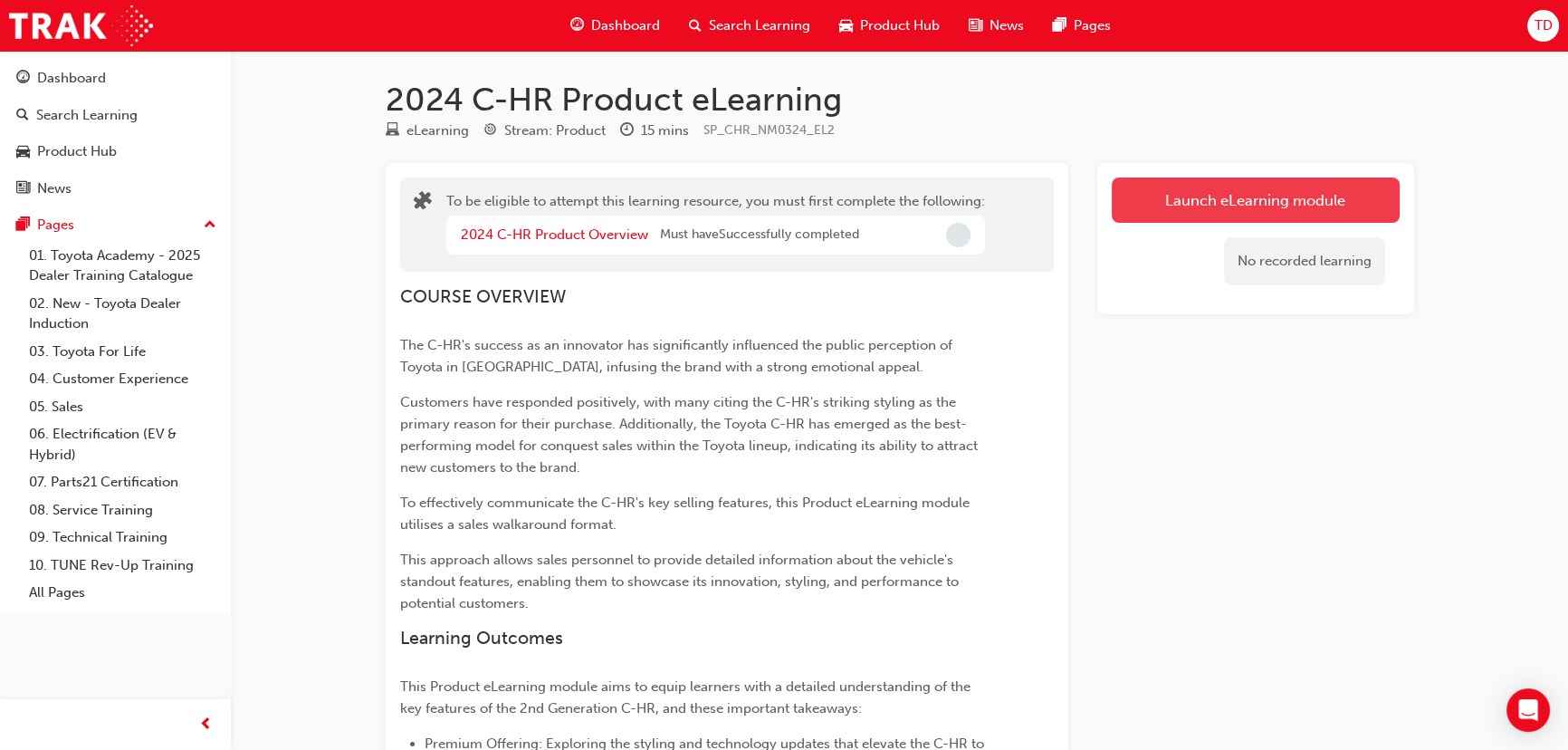
click at [1240, 193] on button "Launch eLearning module" at bounding box center [1255, 199] width 288 height 45
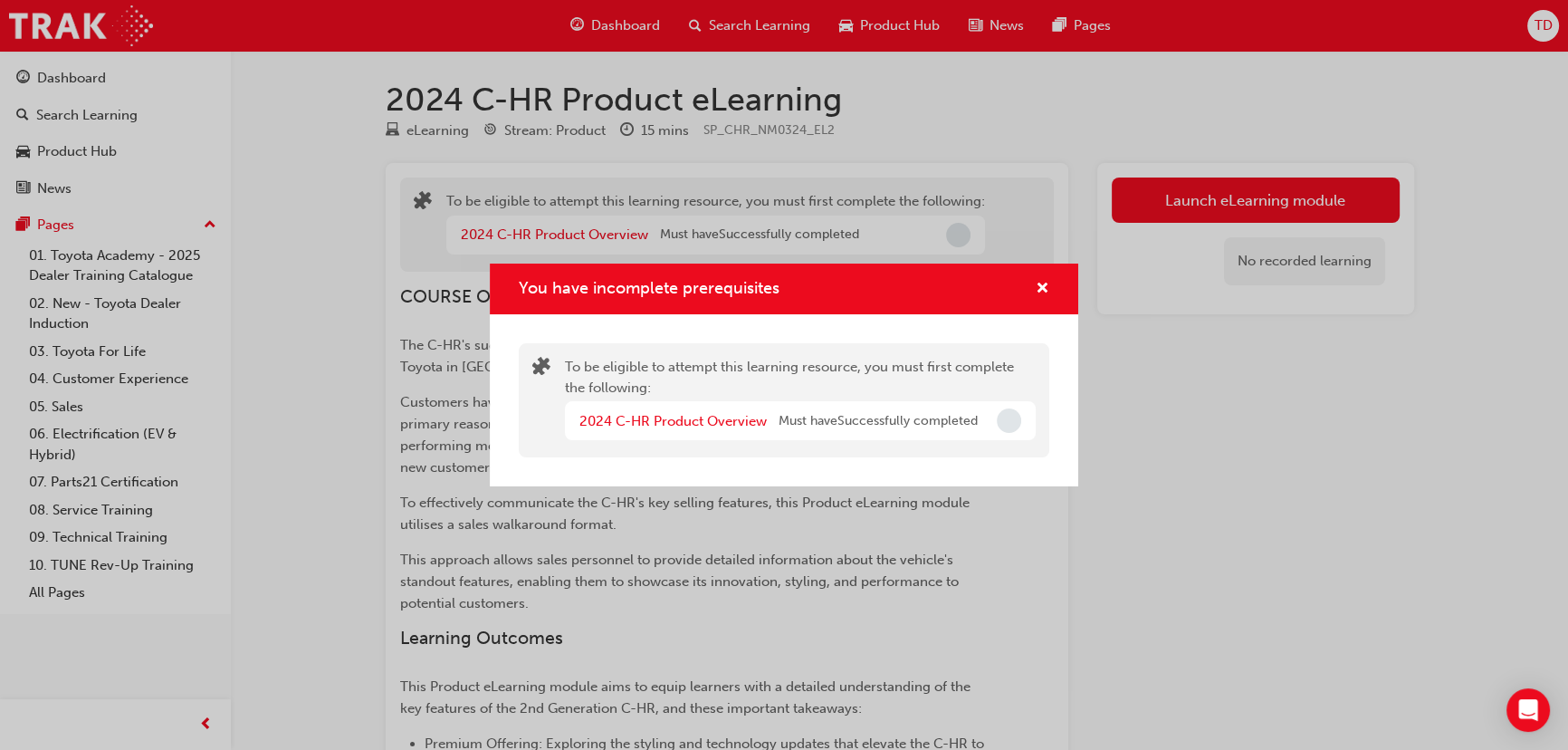
click at [1007, 424] on span "Incomplete" at bounding box center [1008, 421] width 24 height 24
click at [1041, 292] on span "cross-icon" at bounding box center [1042, 290] width 14 height 17
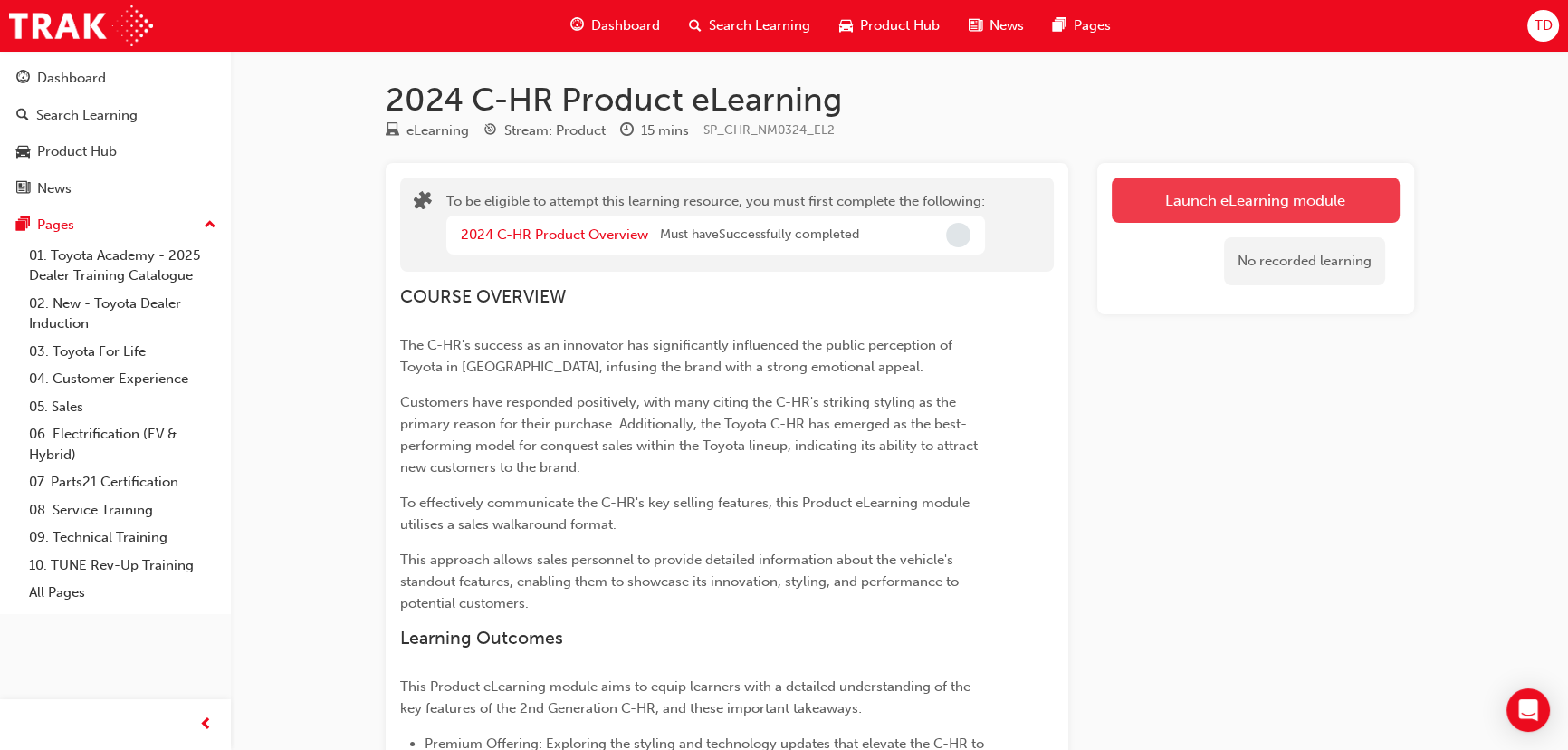
click at [1167, 208] on button "Launch eLearning module" at bounding box center [1255, 199] width 288 height 45
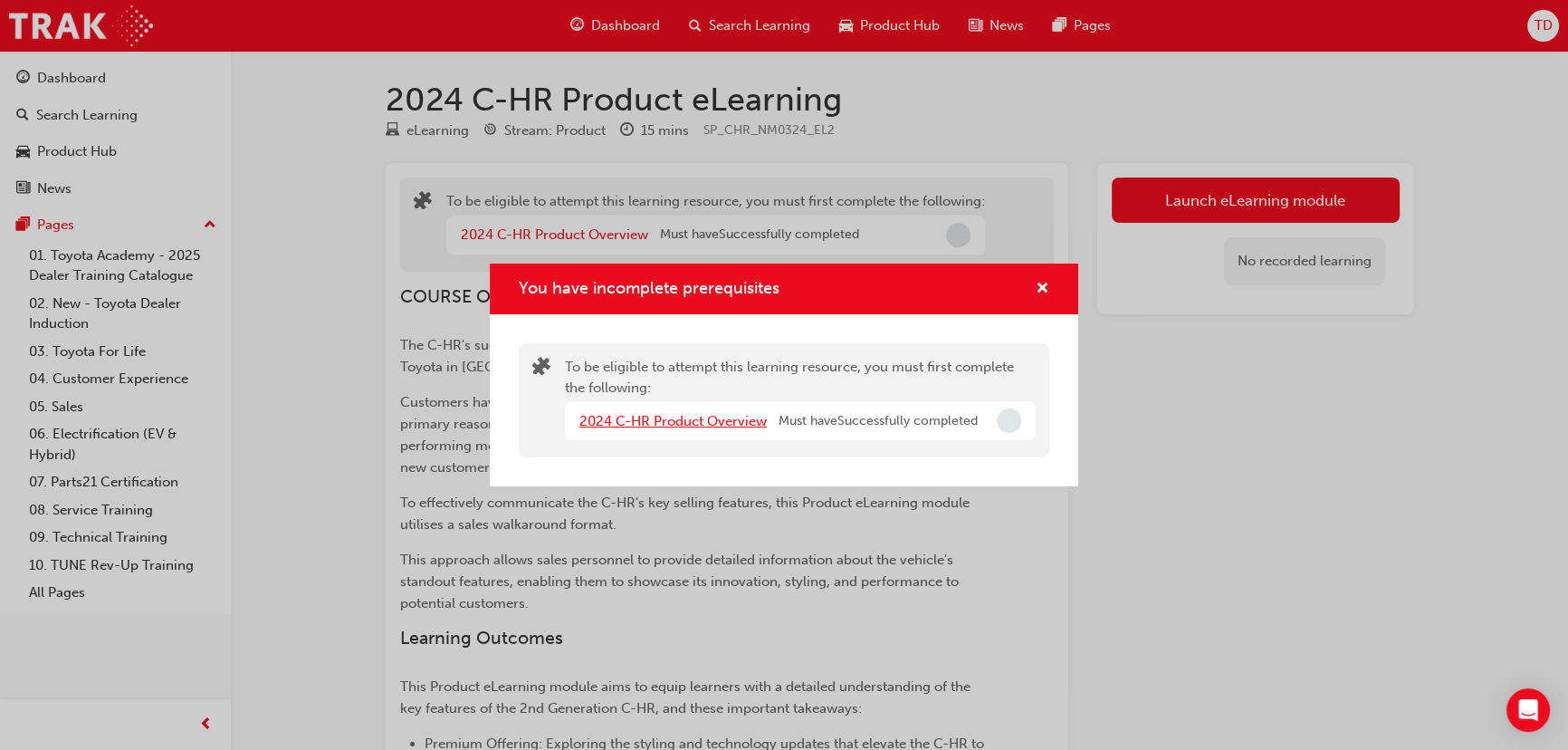
click at [715, 414] on link "2024 C-HR Product Overview" at bounding box center [673, 421] width 187 height 17
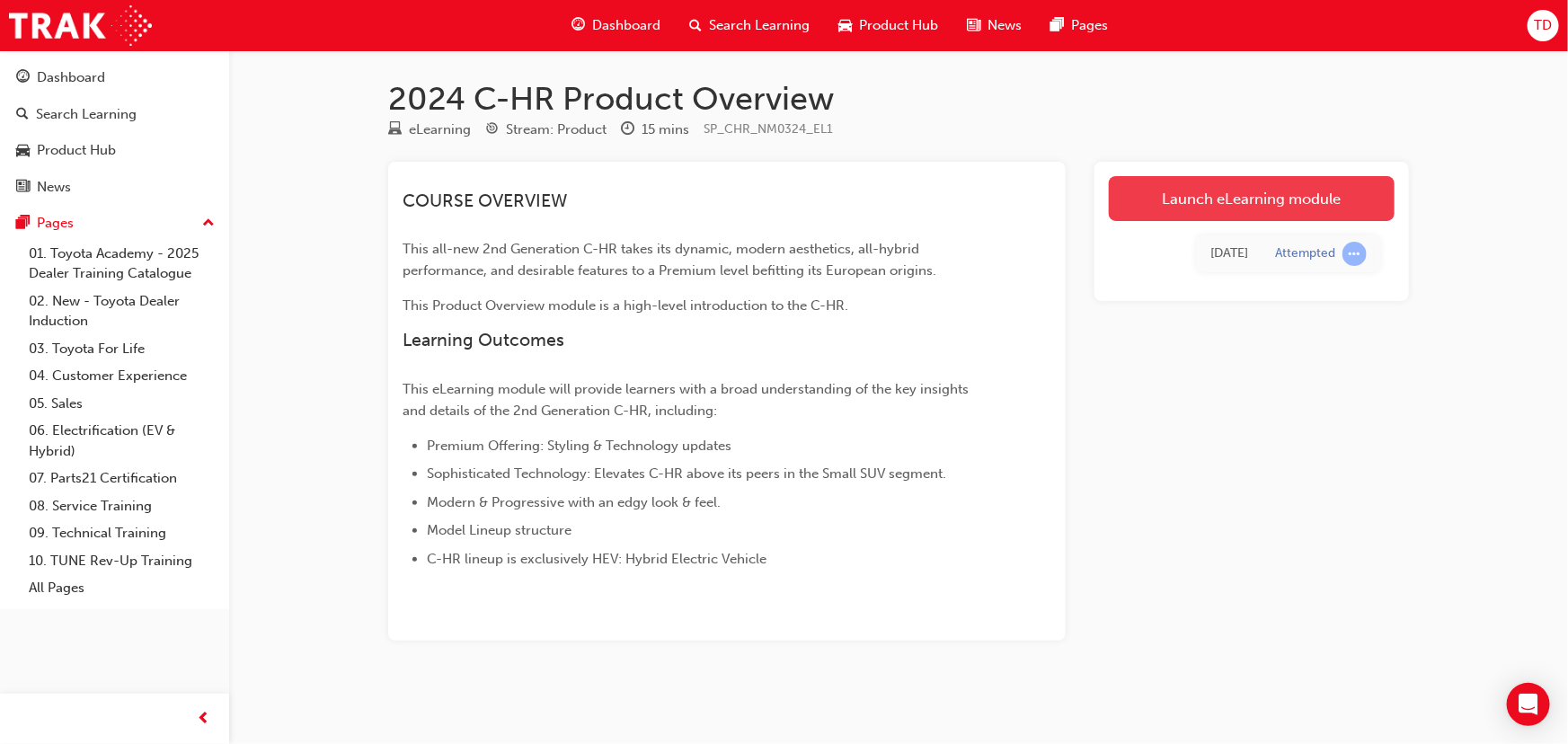
click at [1143, 205] on link "Launch eLearning module" at bounding box center [1251, 198] width 286 height 45
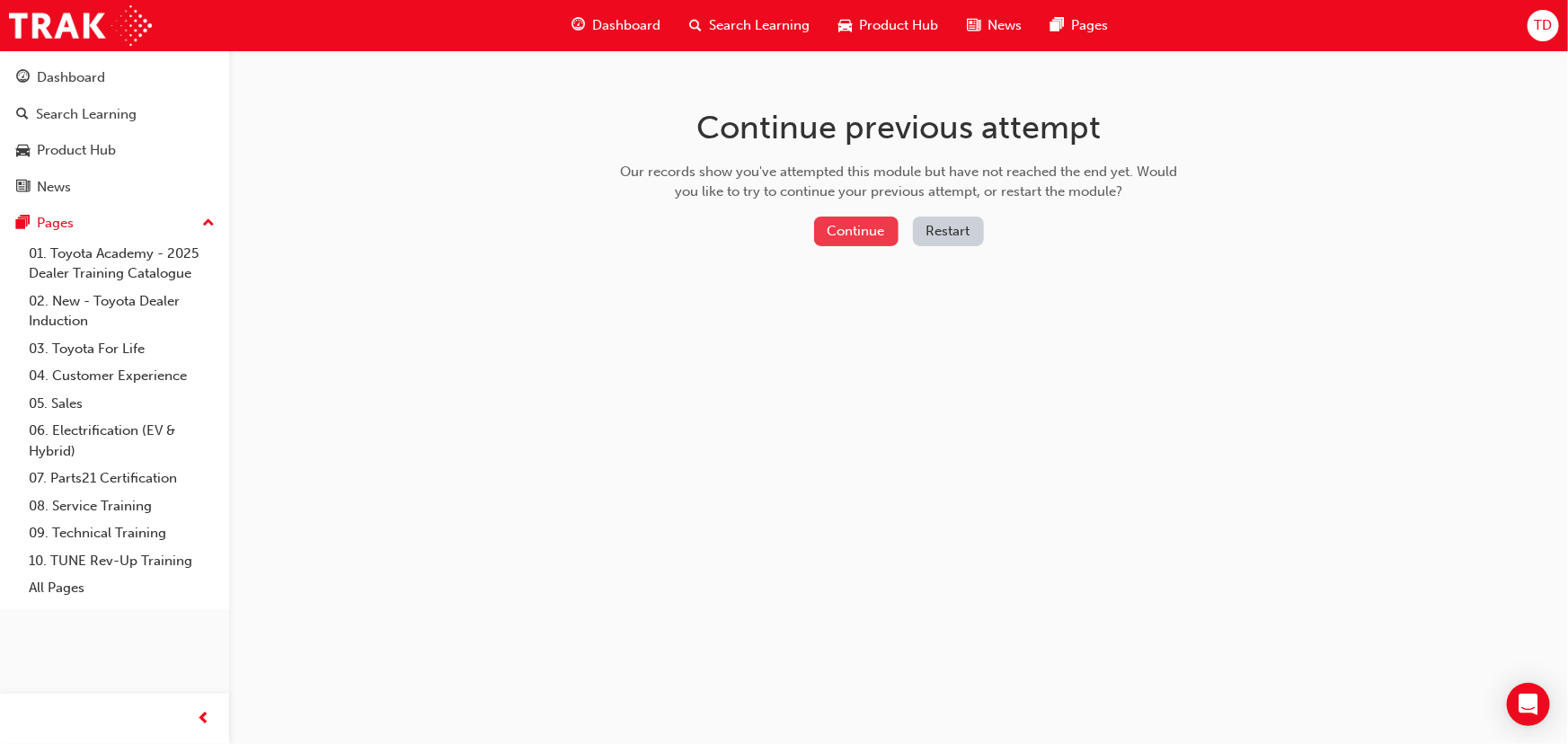
click at [870, 222] on button "Continue" at bounding box center [857, 231] width 85 height 29
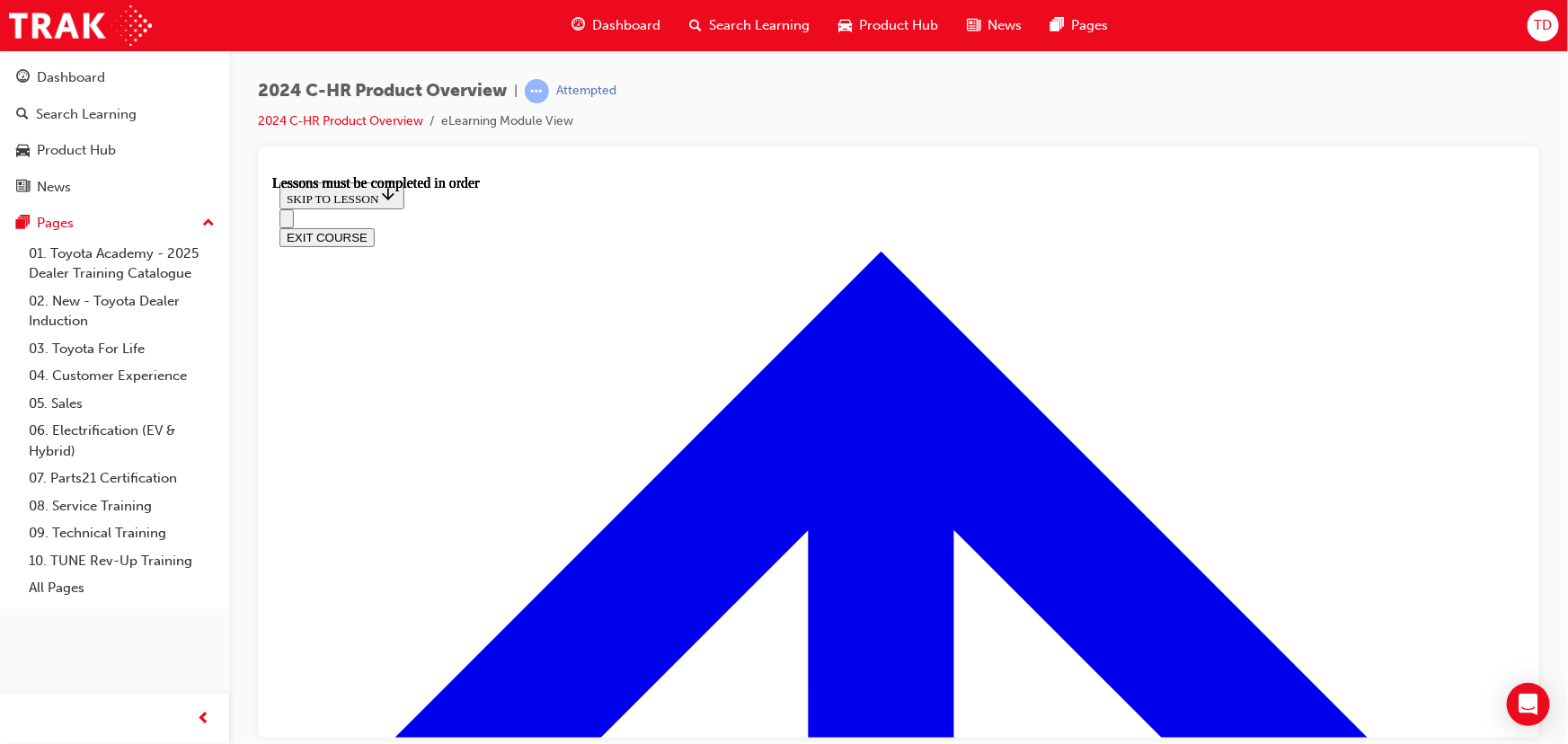
scroll to position [1632, 0]
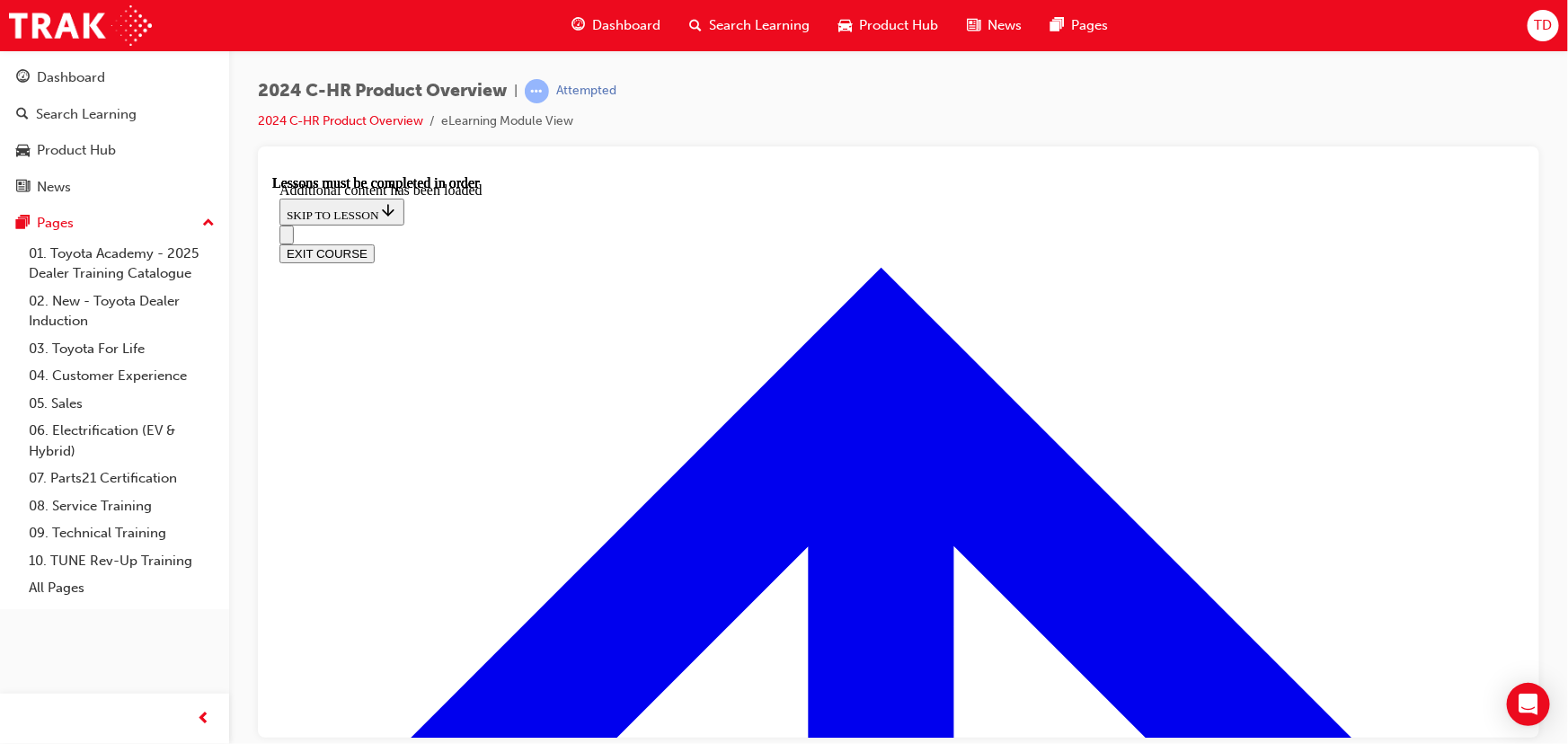
scroll to position [2002, 0]
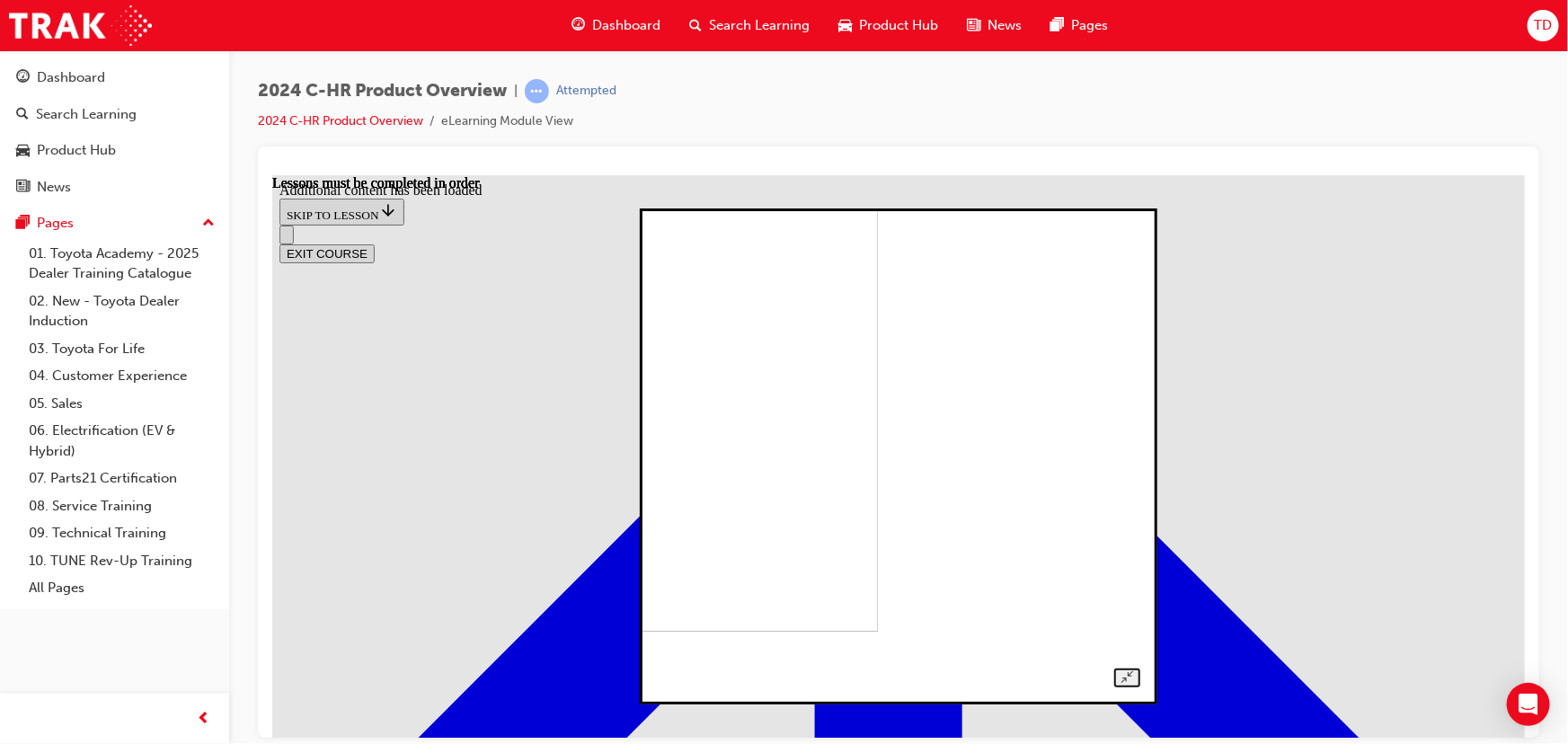
click at [877, 454] on img at bounding box center [648, 402] width 457 height 456
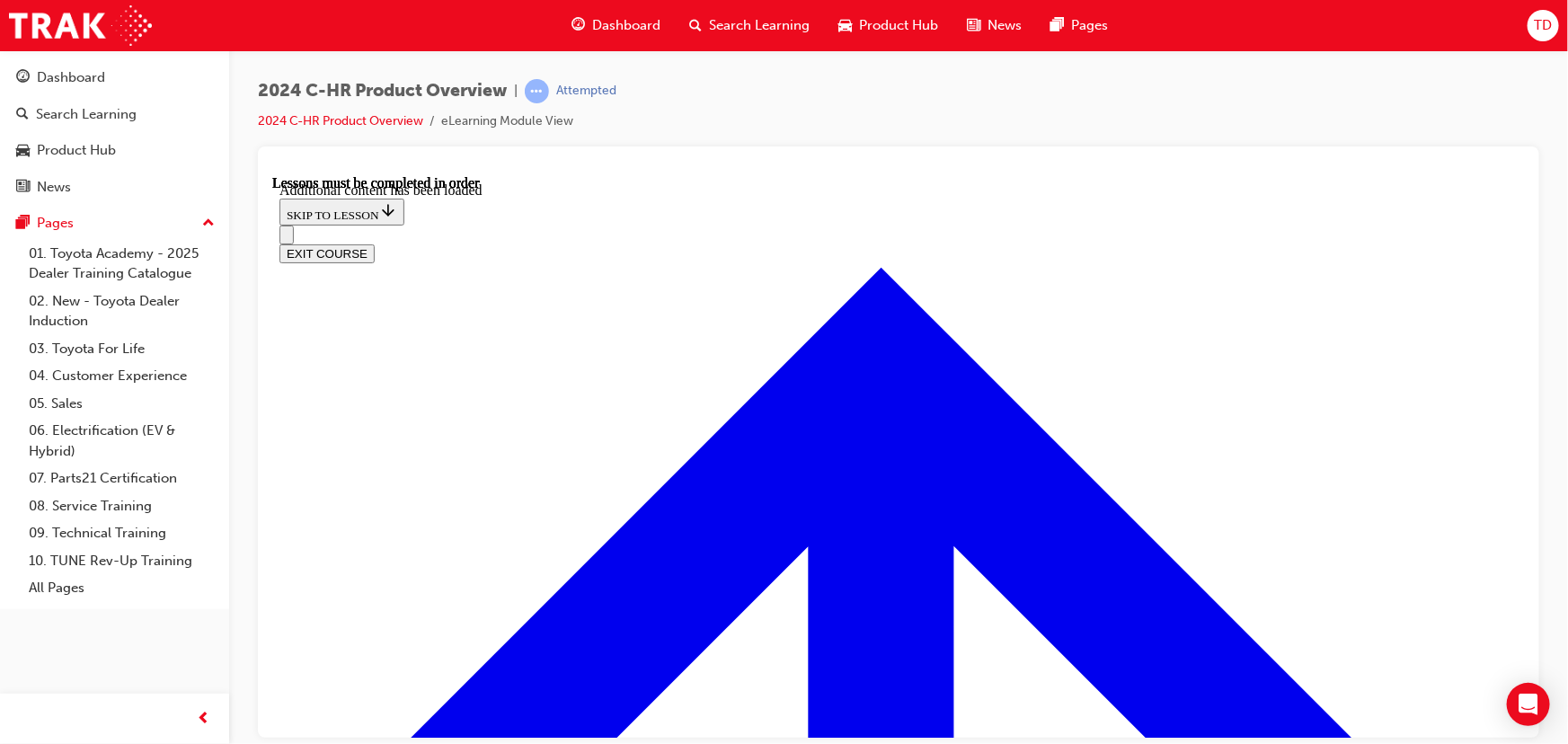
scroll to position [4616, 0]
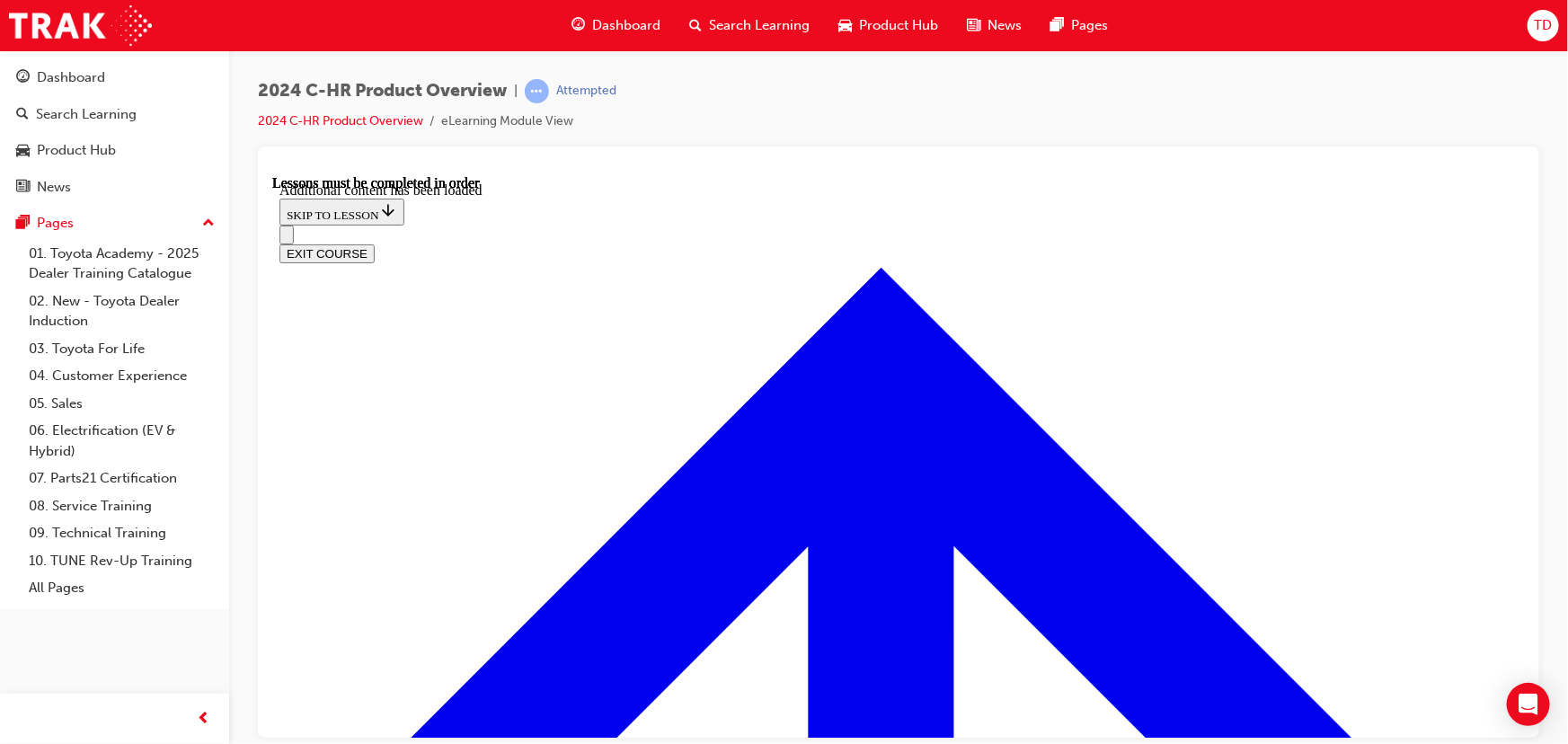
scroll to position [4904, 0]
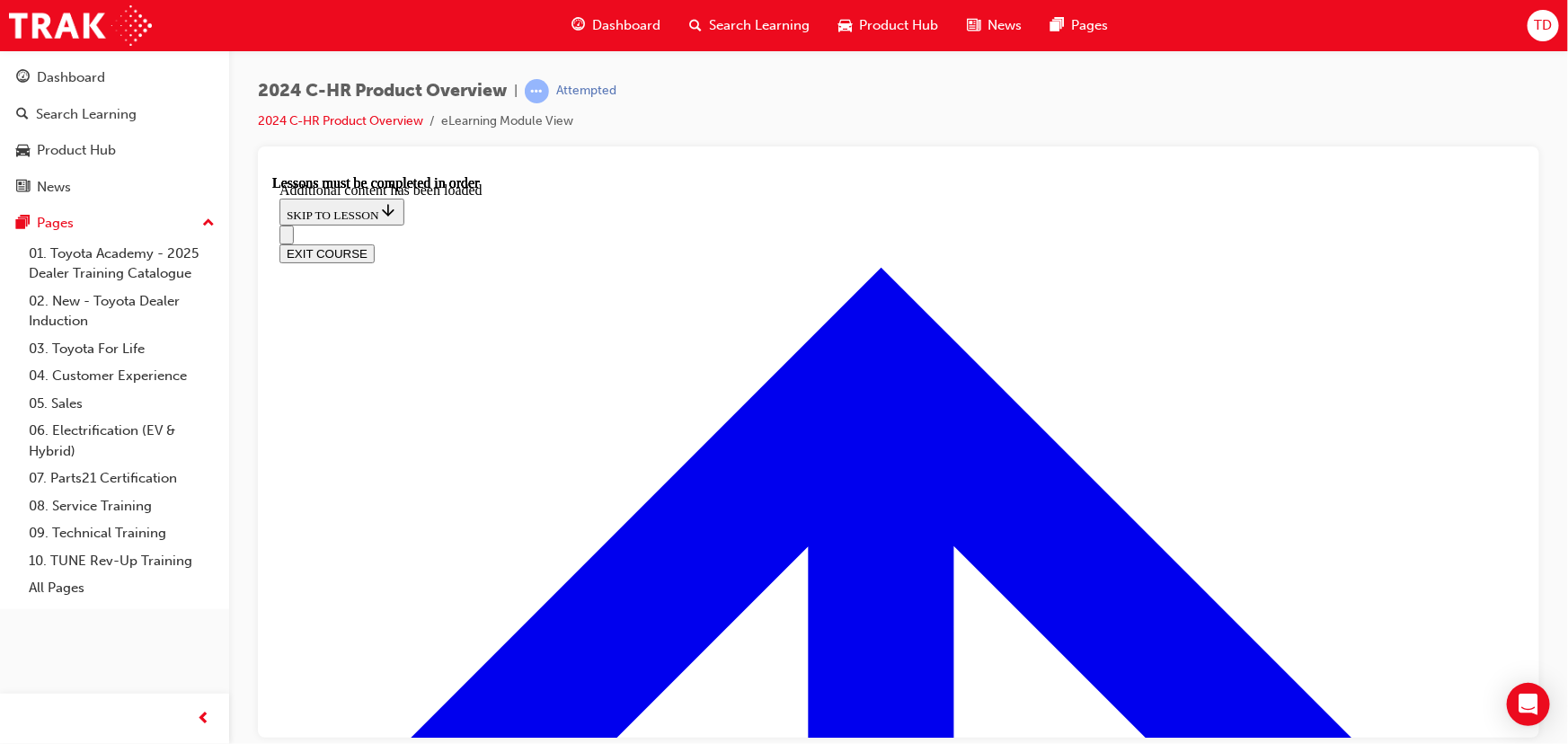
radio input "true"
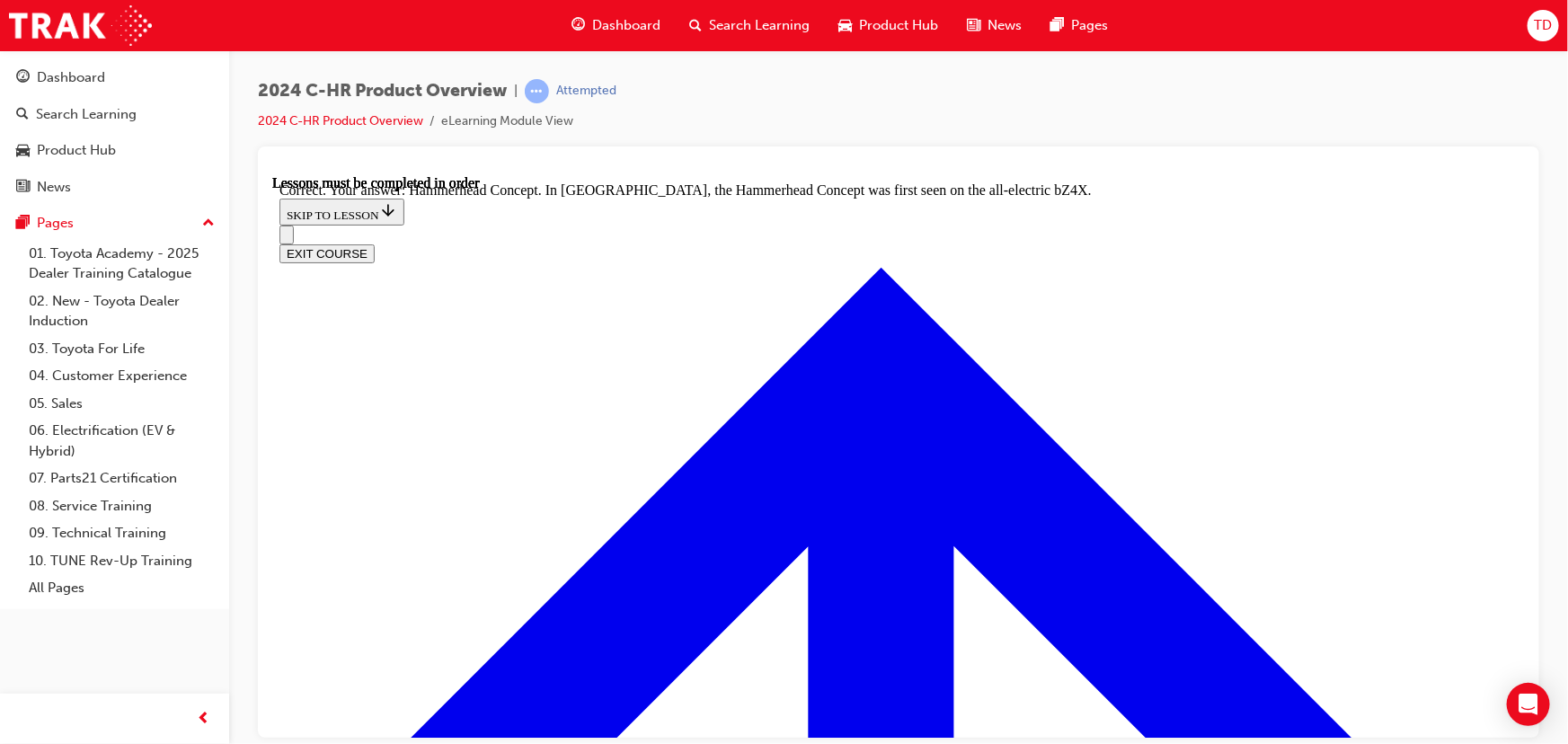
scroll to position [6751, 0]
radio input "true"
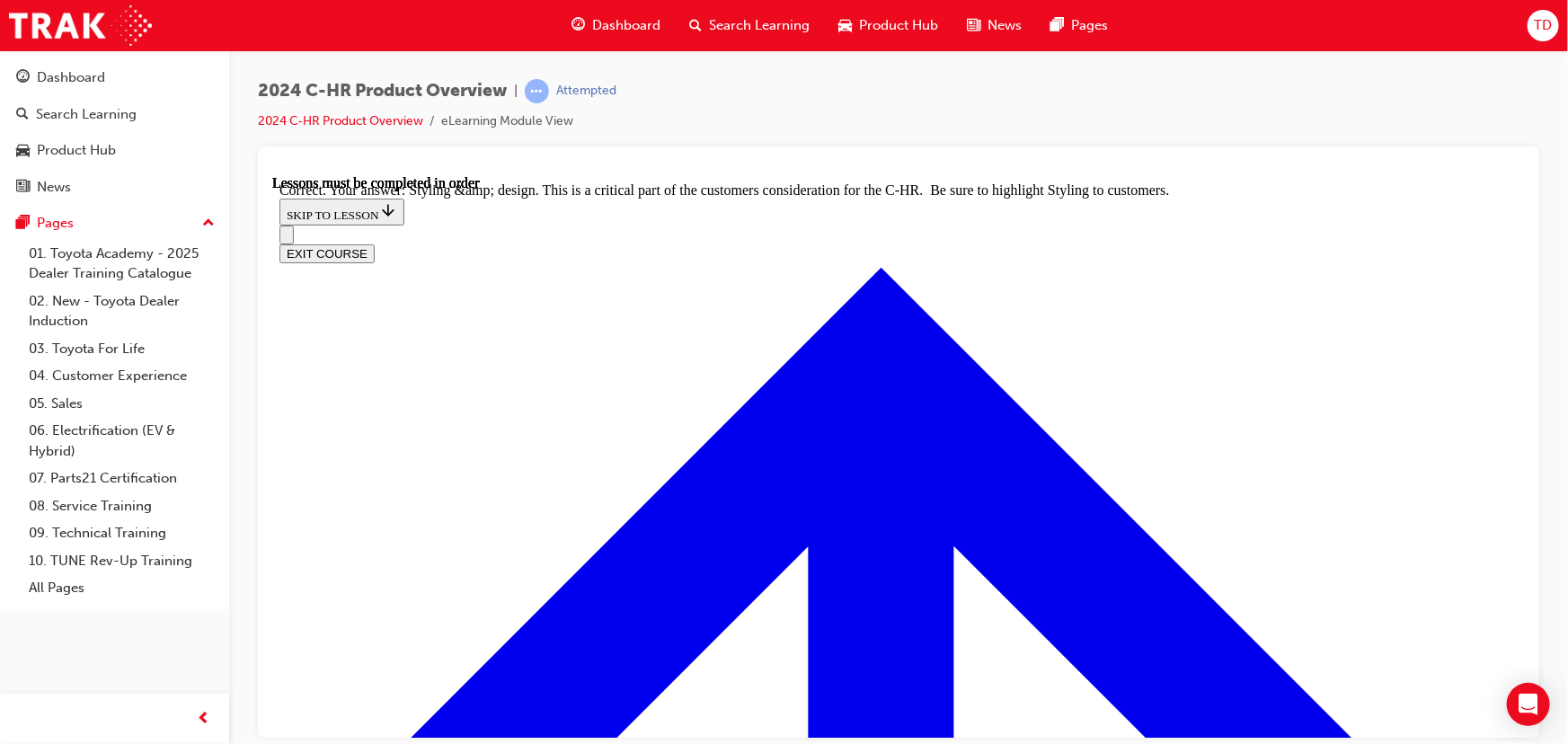
scroll to position [7160, 0]
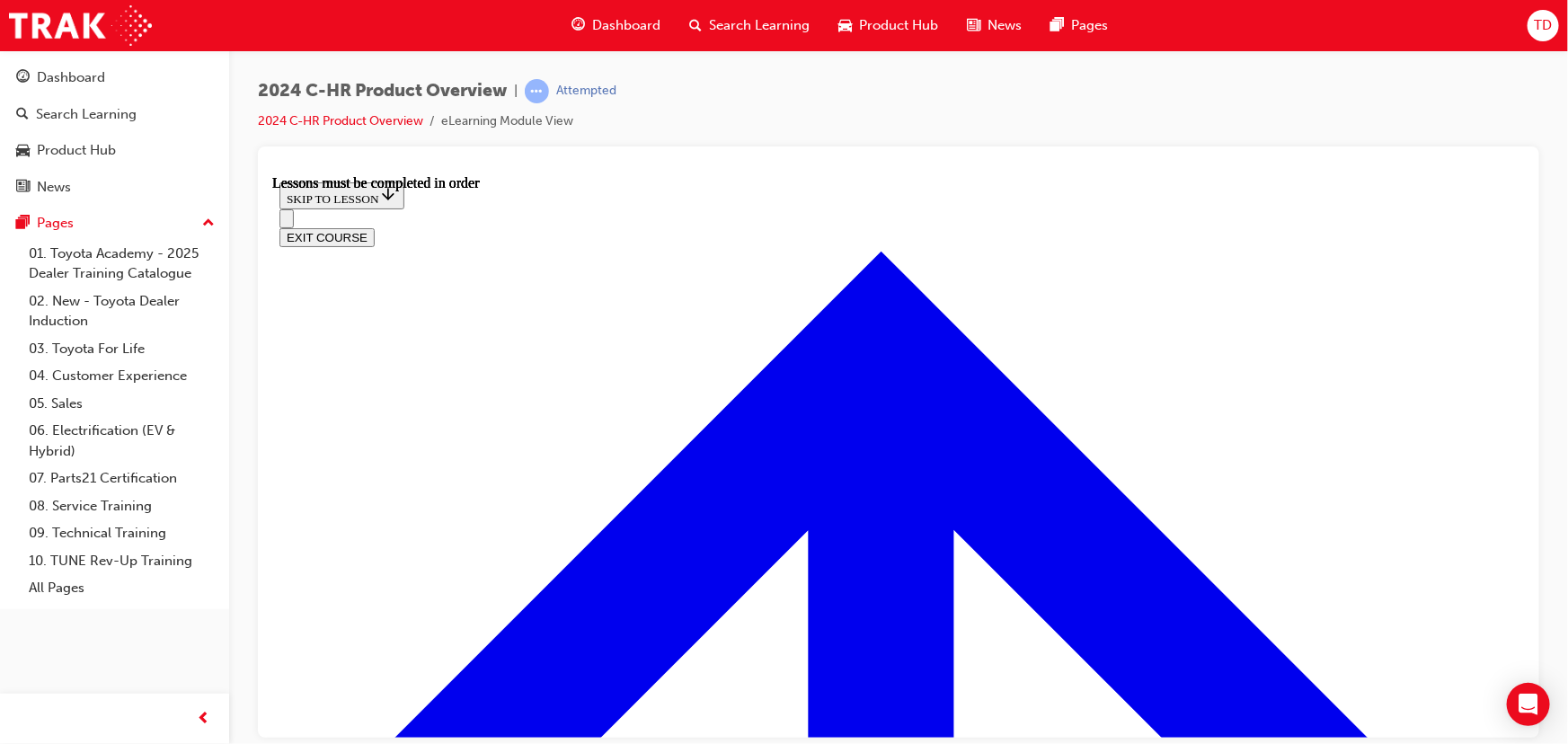
scroll to position [1124, 0]
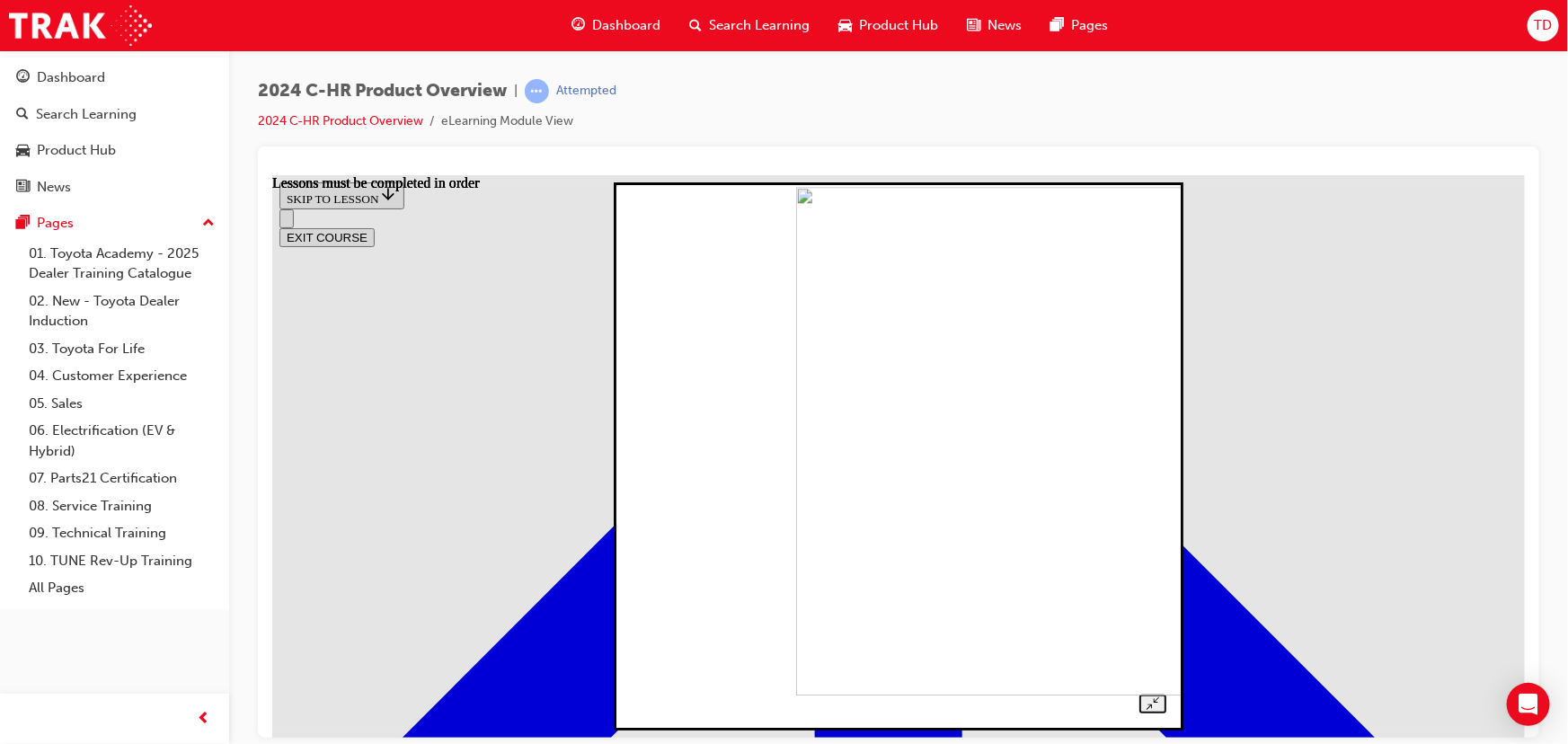
click at [836, 364] on img at bounding box center [1049, 440] width 509 height 509
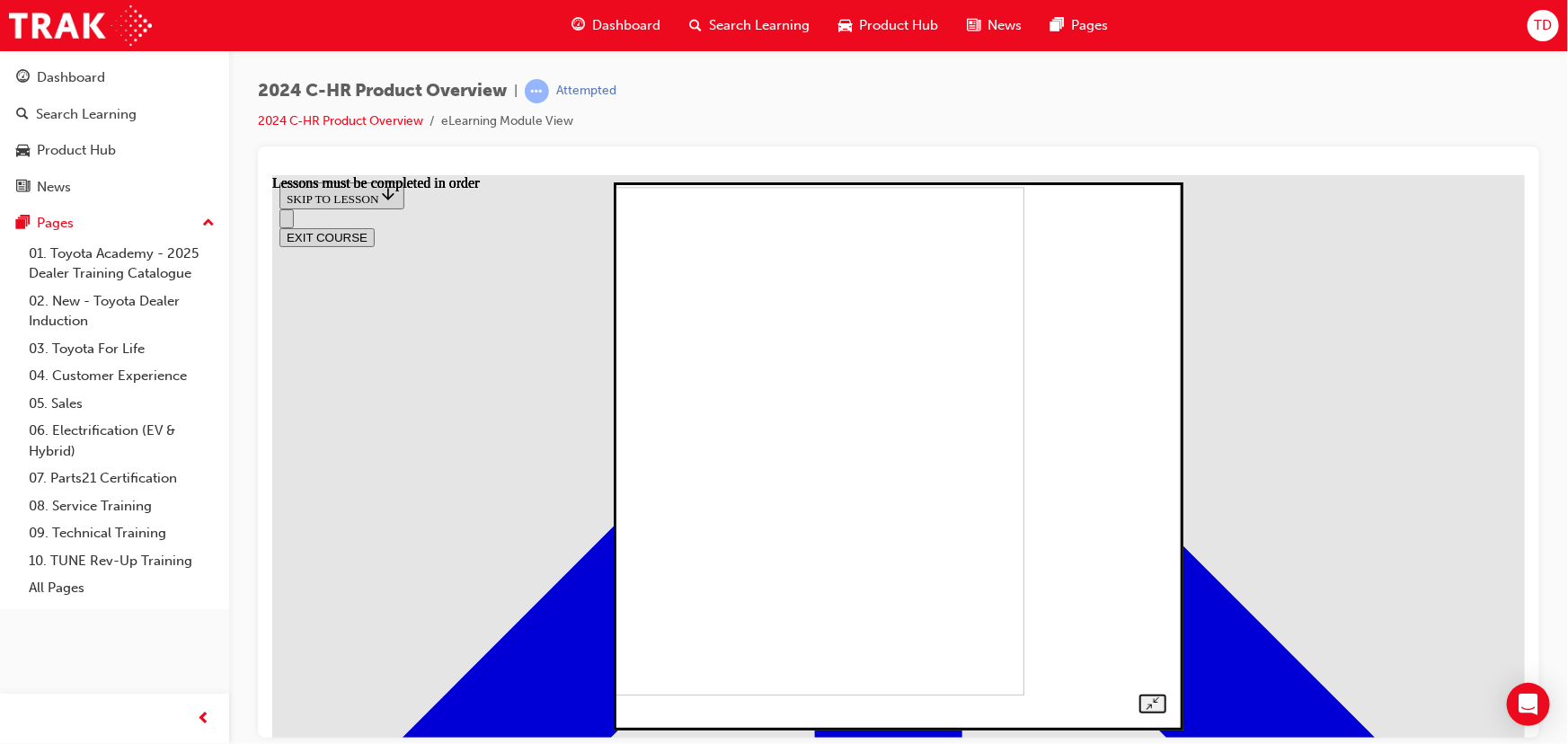
click at [1165, 374] on div at bounding box center [897, 455] width 535 height 514
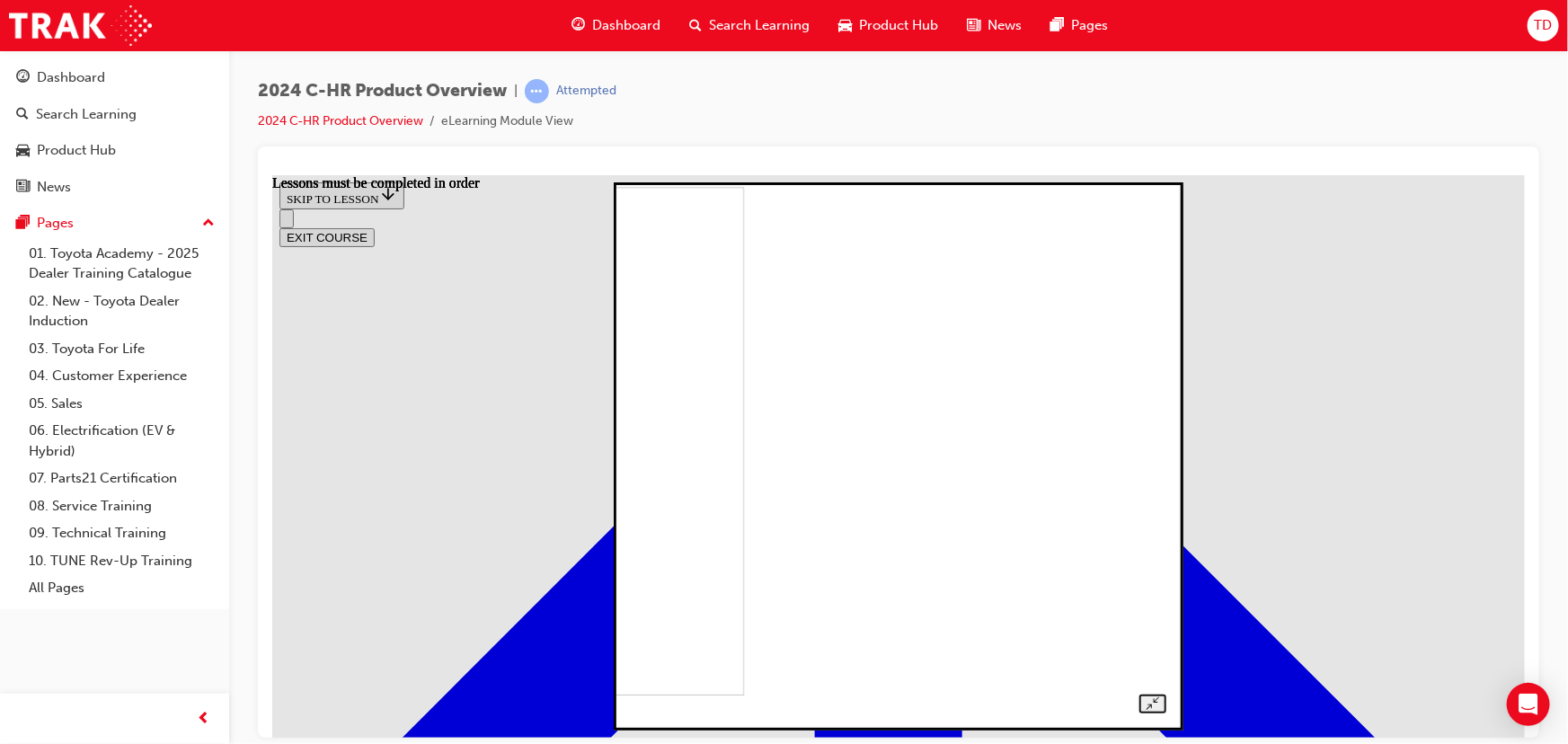
click at [1165, 368] on div at bounding box center [897, 455] width 535 height 514
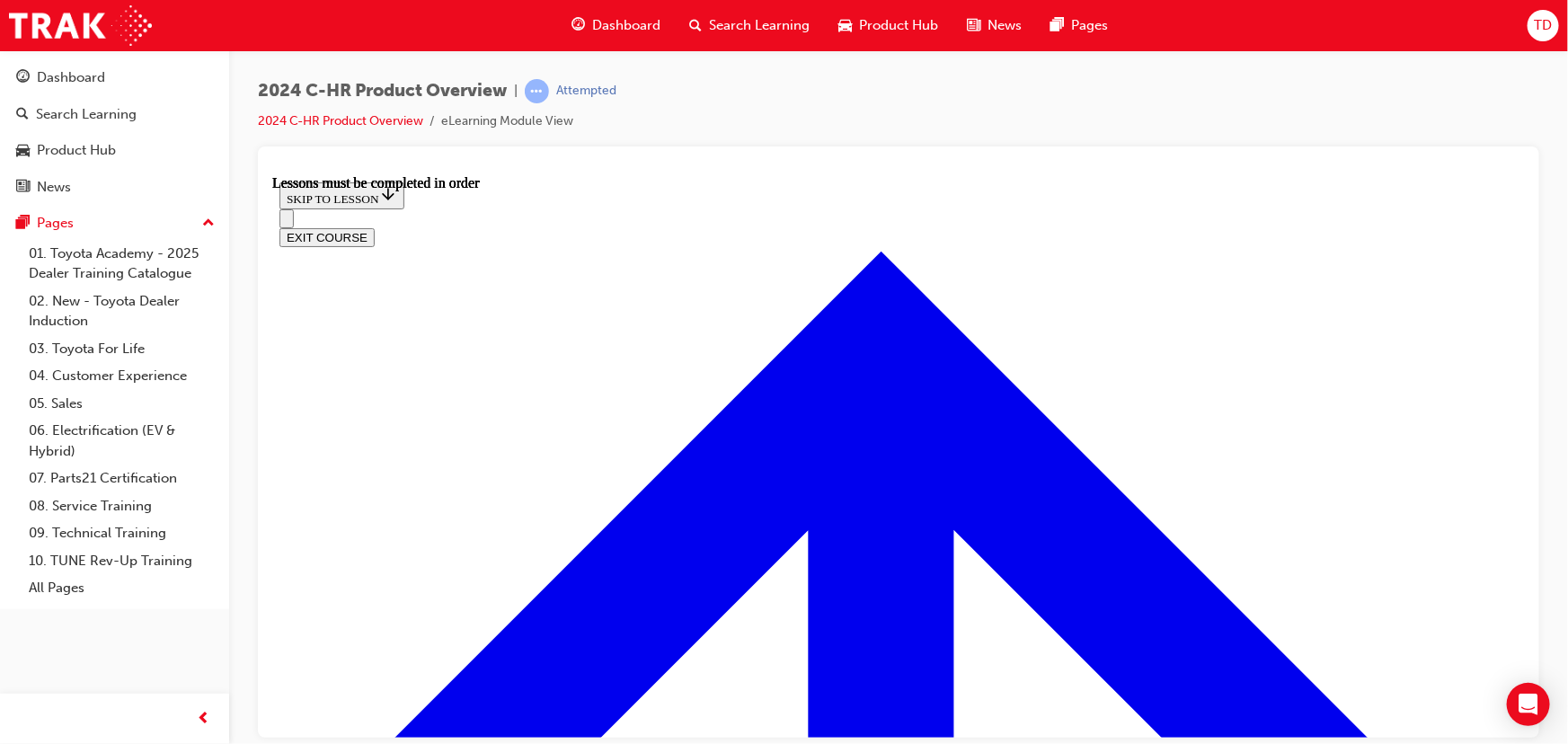
scroll to position [3047, 0]
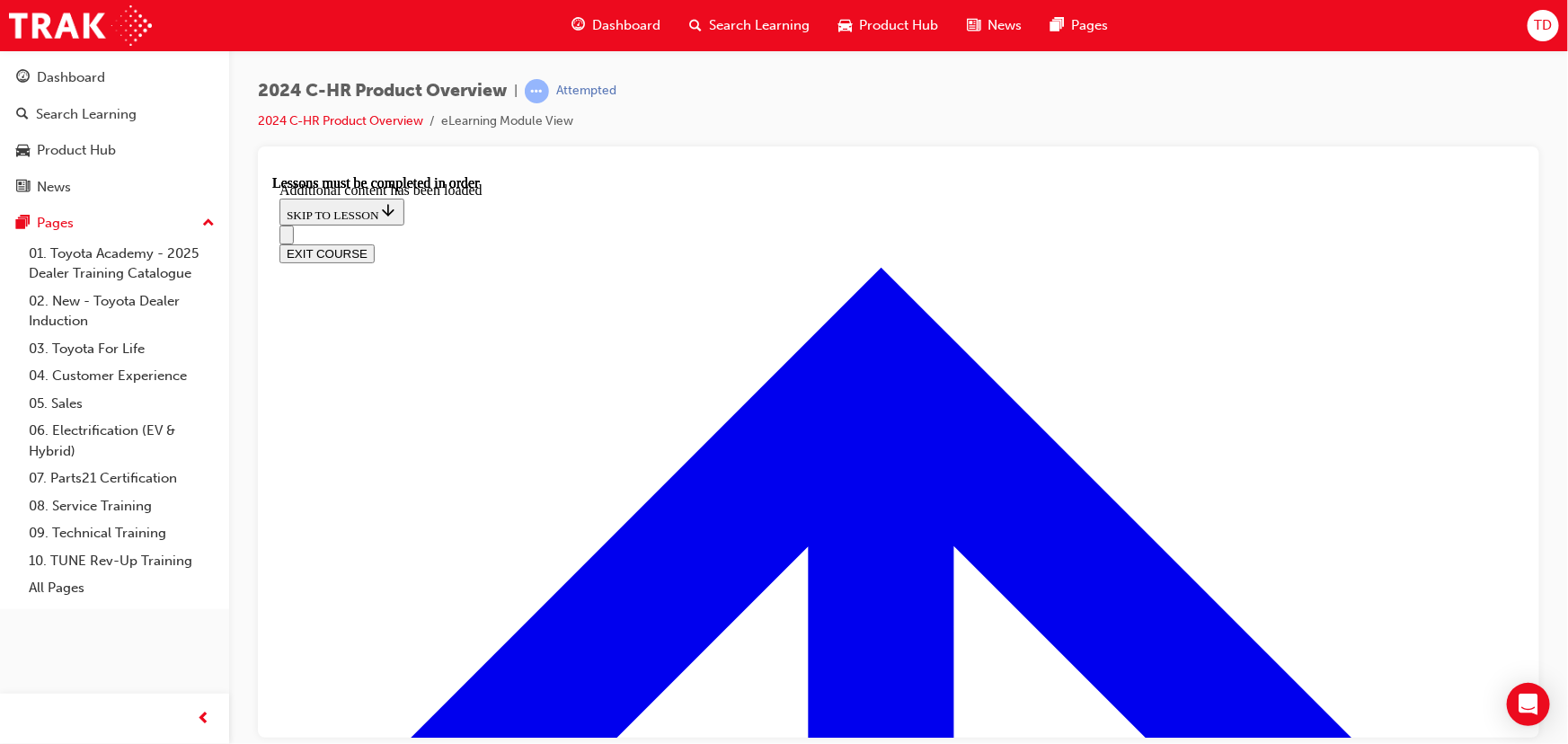
scroll to position [3419, 0]
radio input "true"
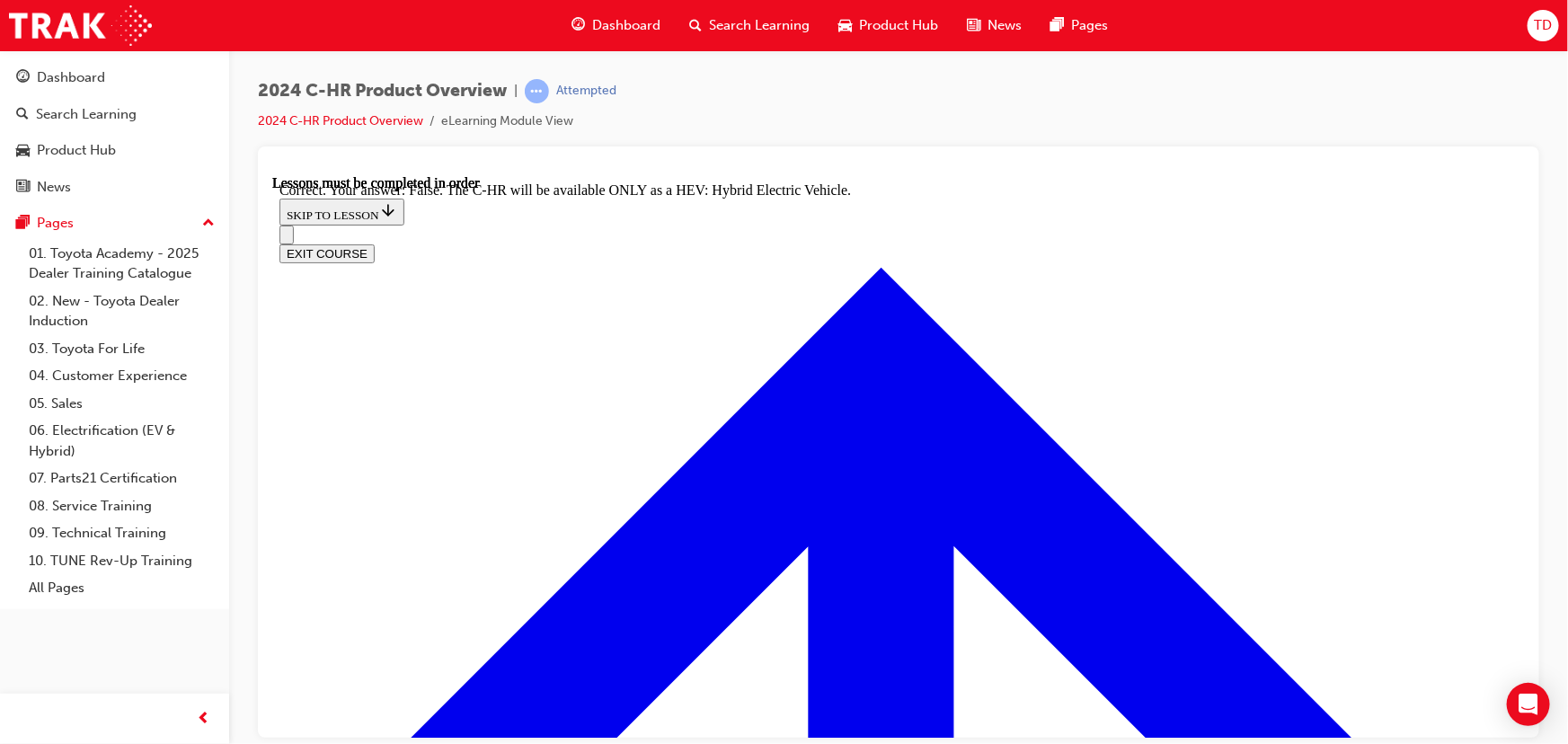
scroll to position [4072, 0]
checkbox input "true"
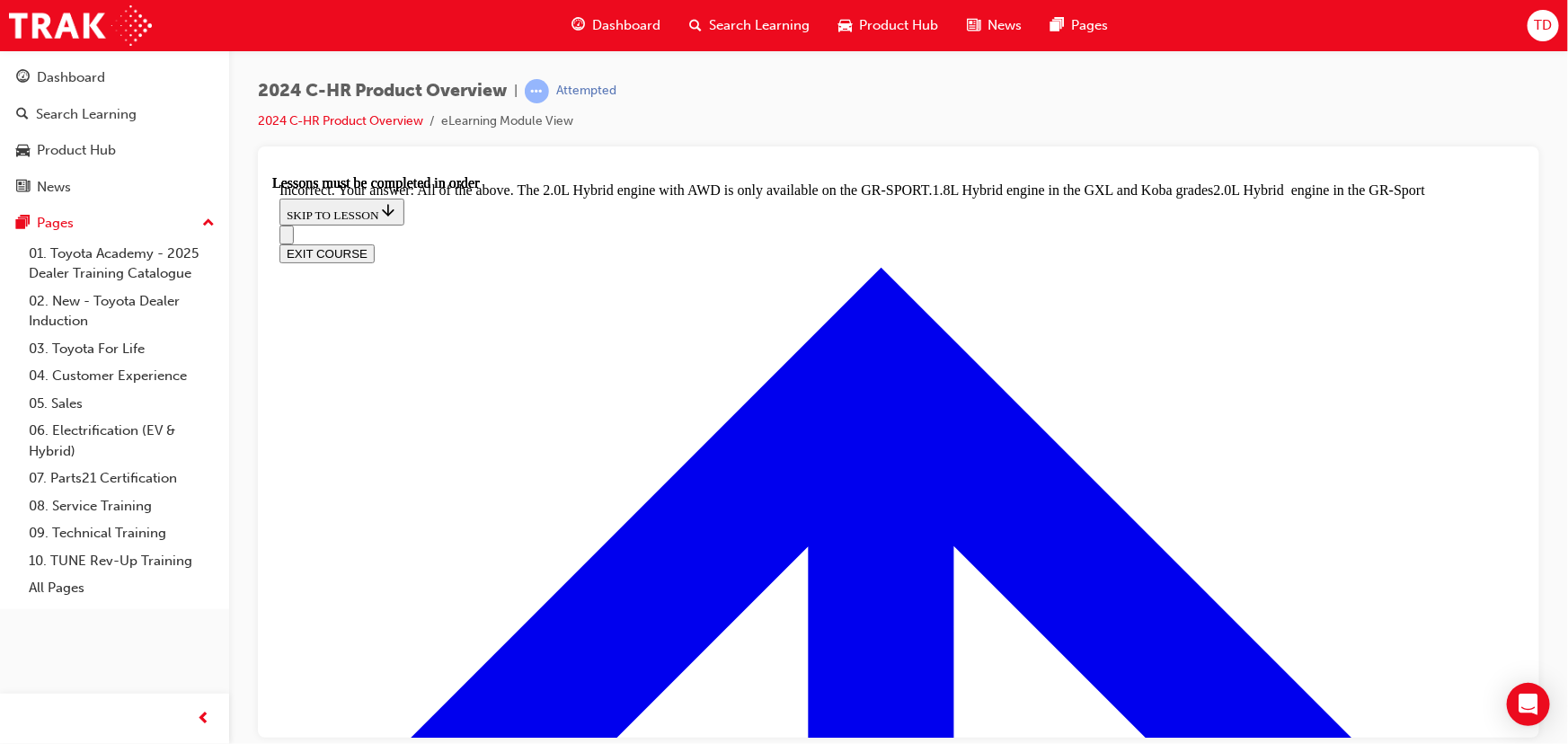
scroll to position [4356, 0]
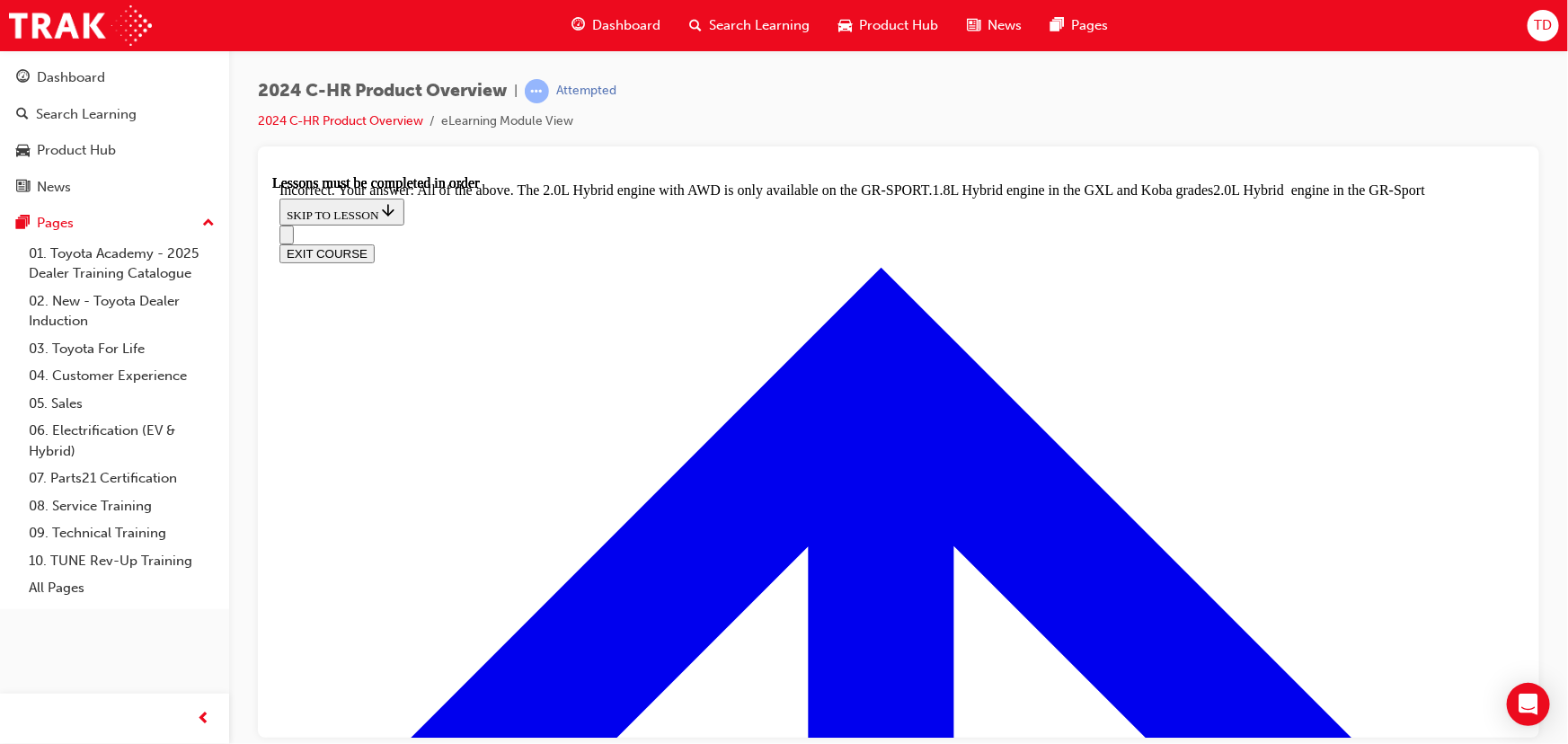
checkbox input "true"
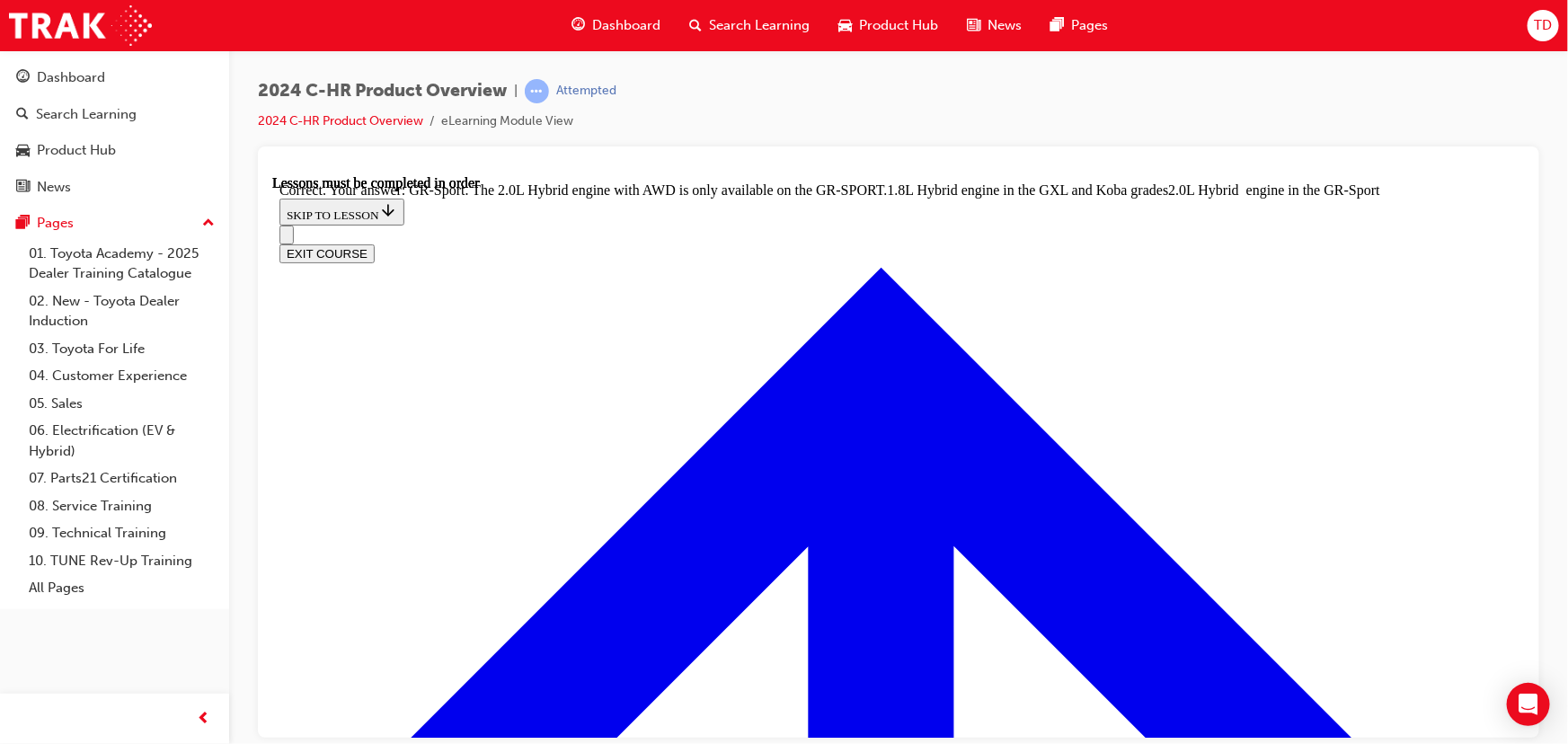
radio input "true"
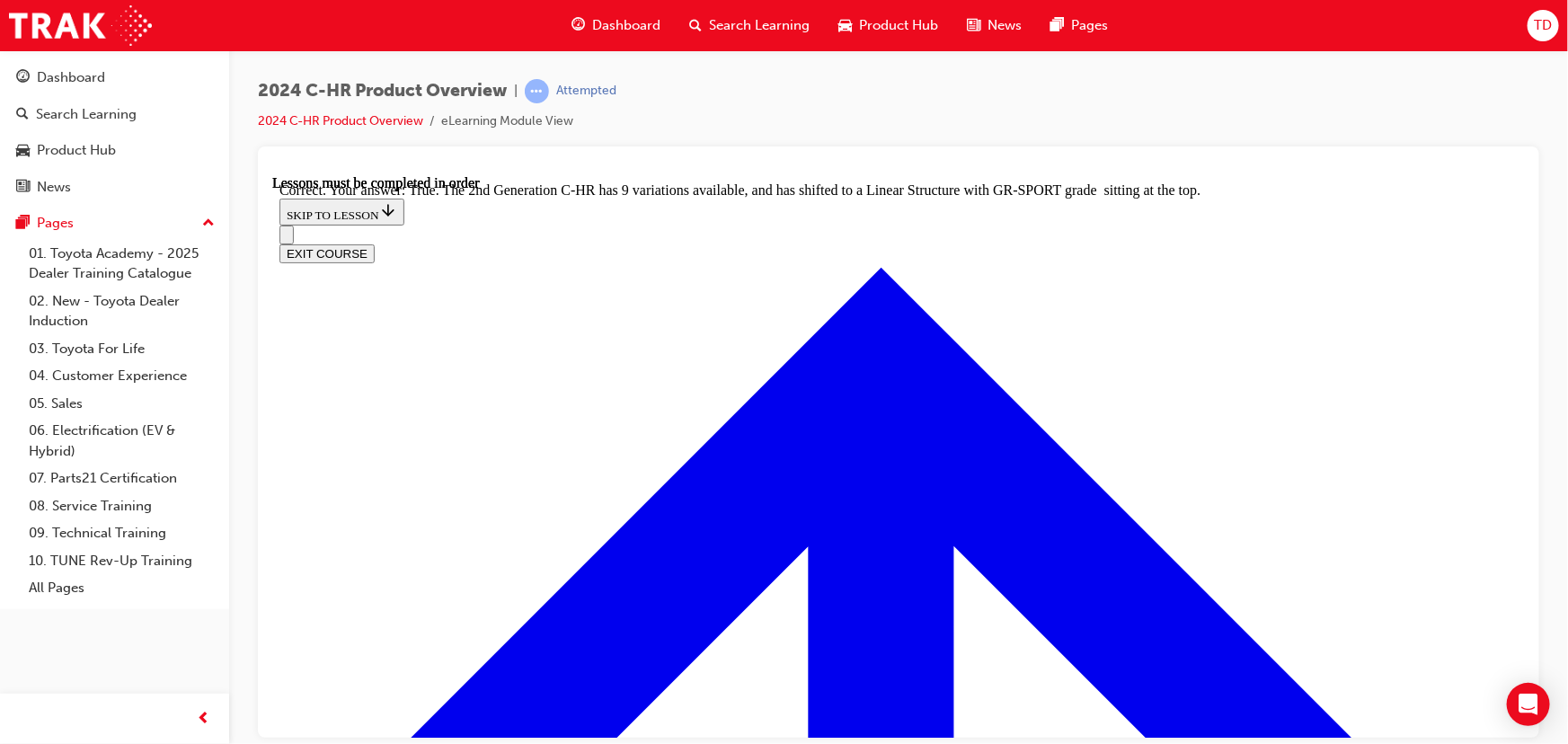
scroll to position [5200, 0]
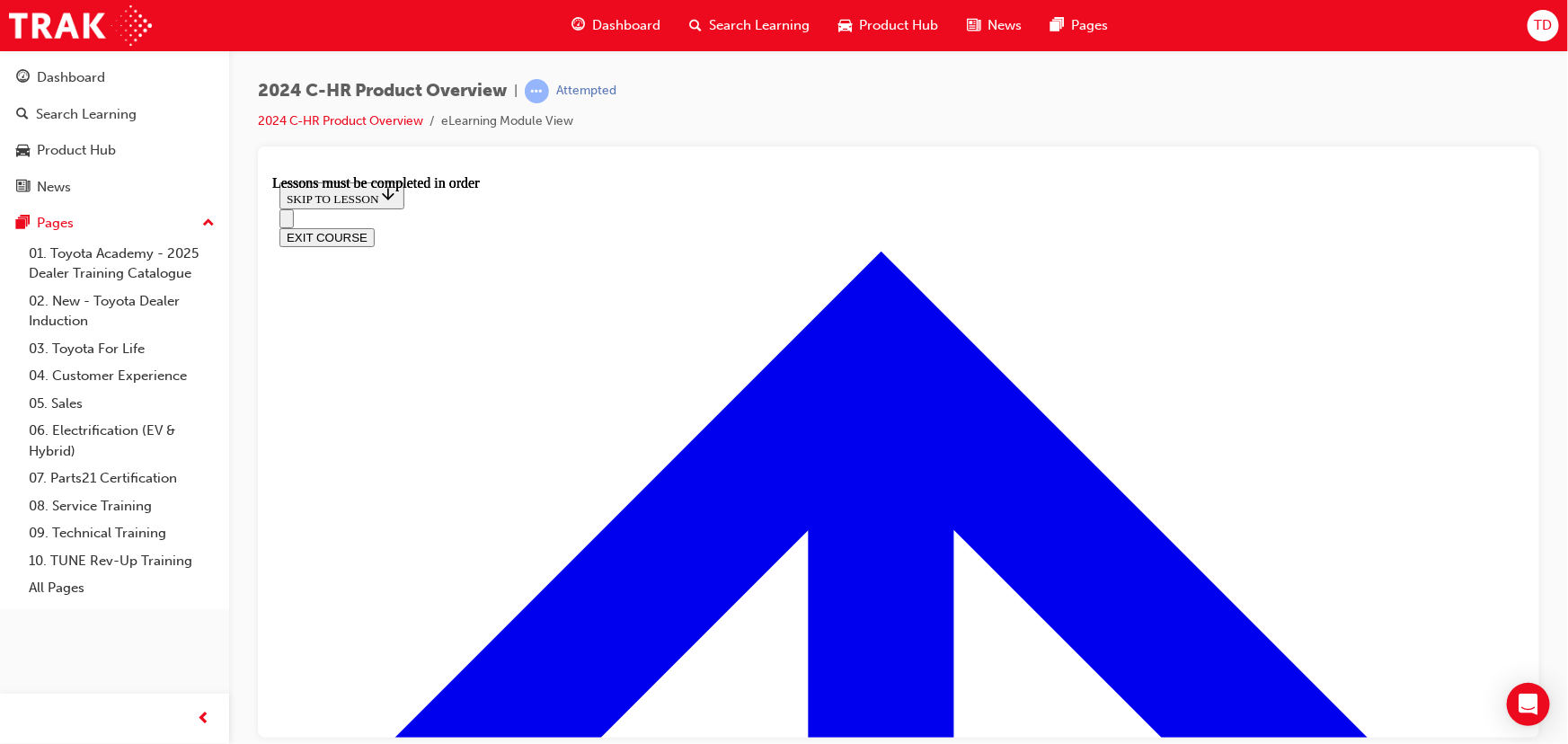
scroll to position [1080, 0]
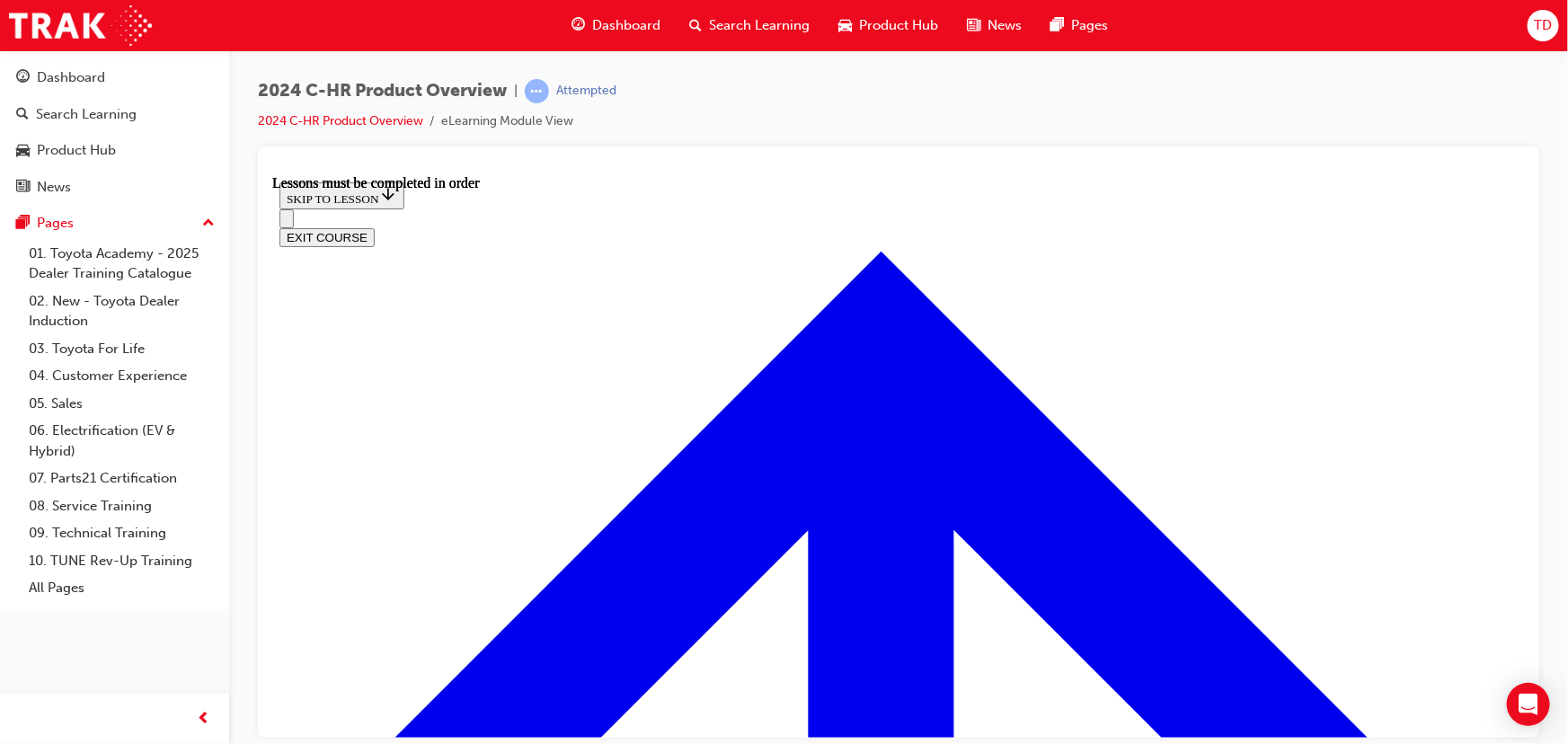
scroll to position [410, 0]
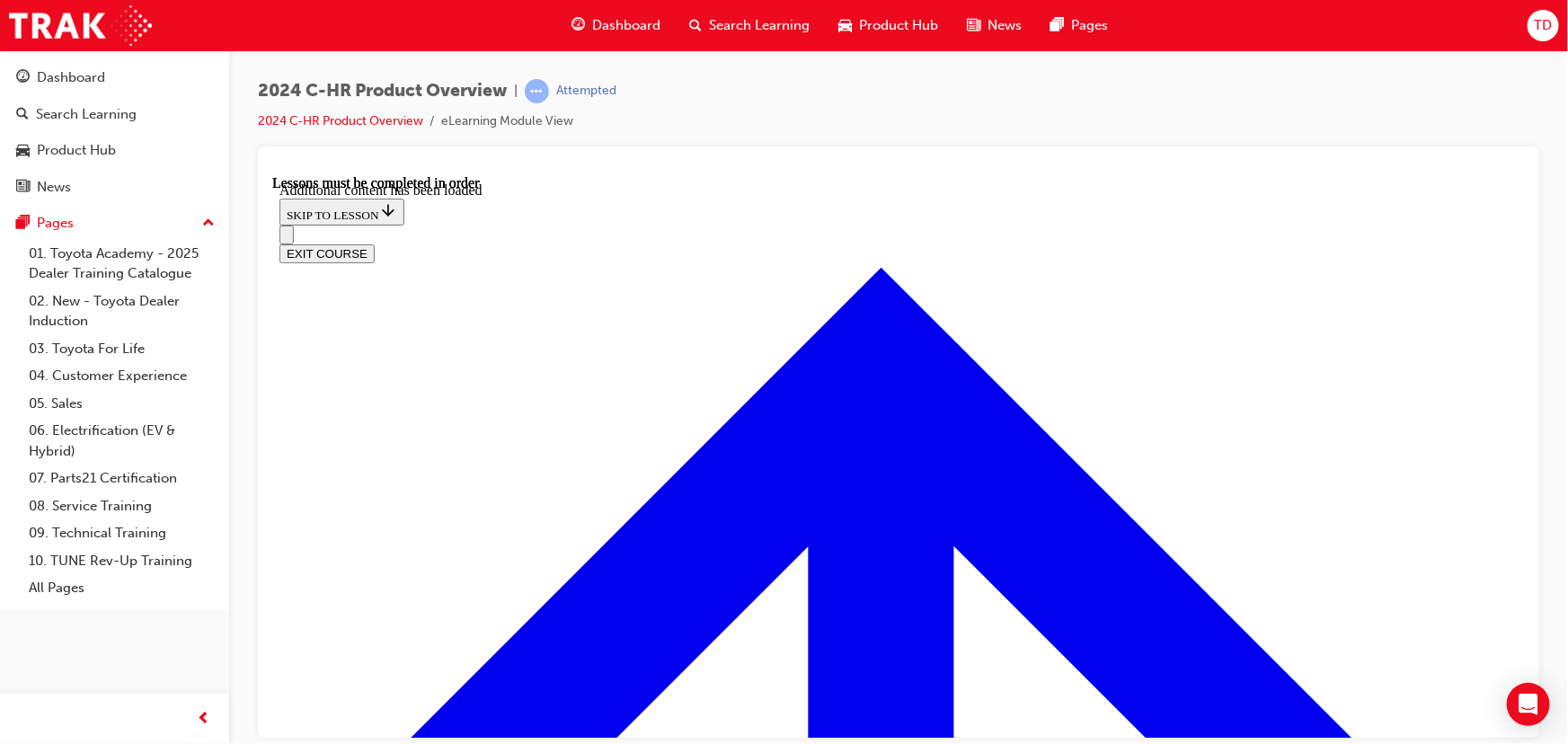
scroll to position [1448, 0]
radio input "true"
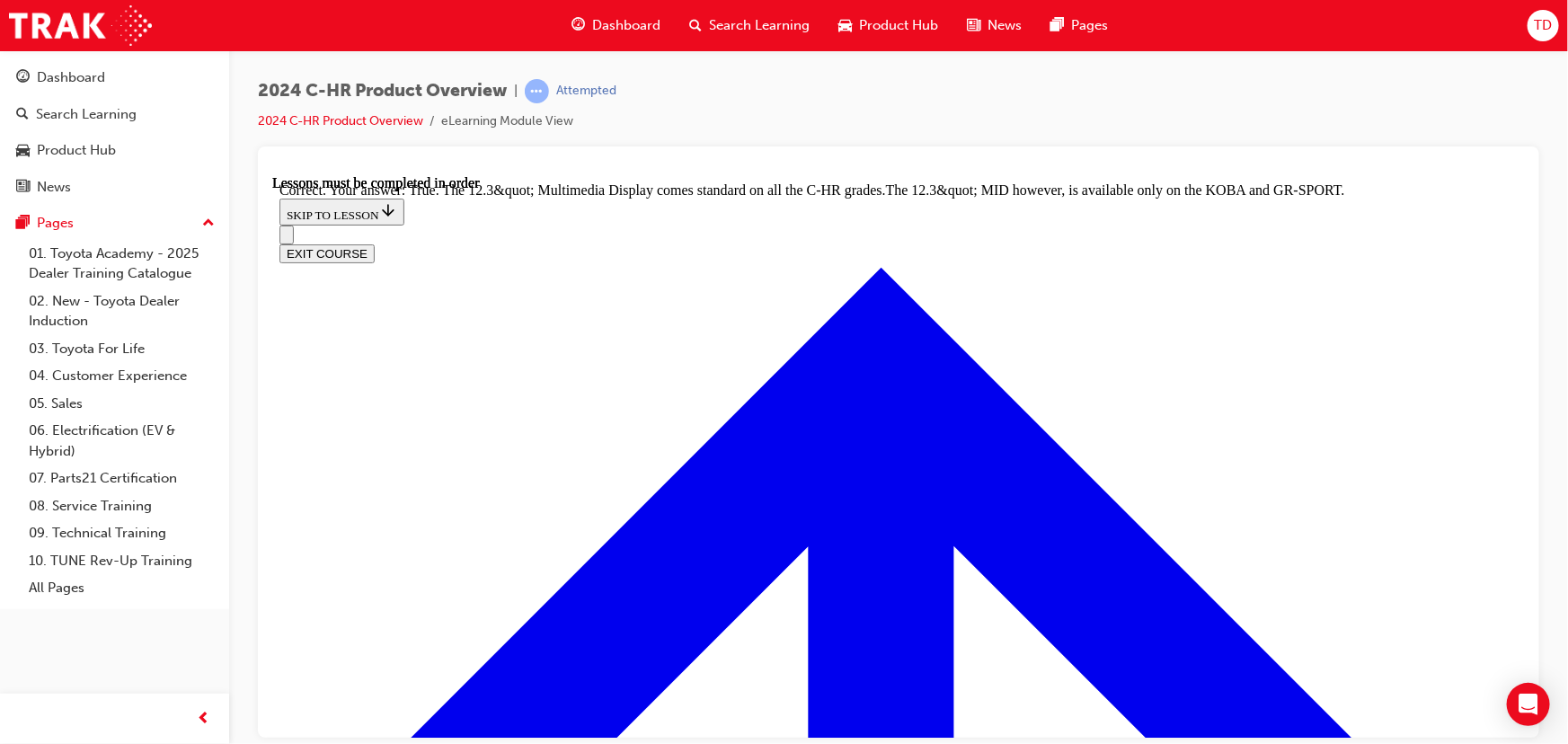
scroll to position [1775, 0]
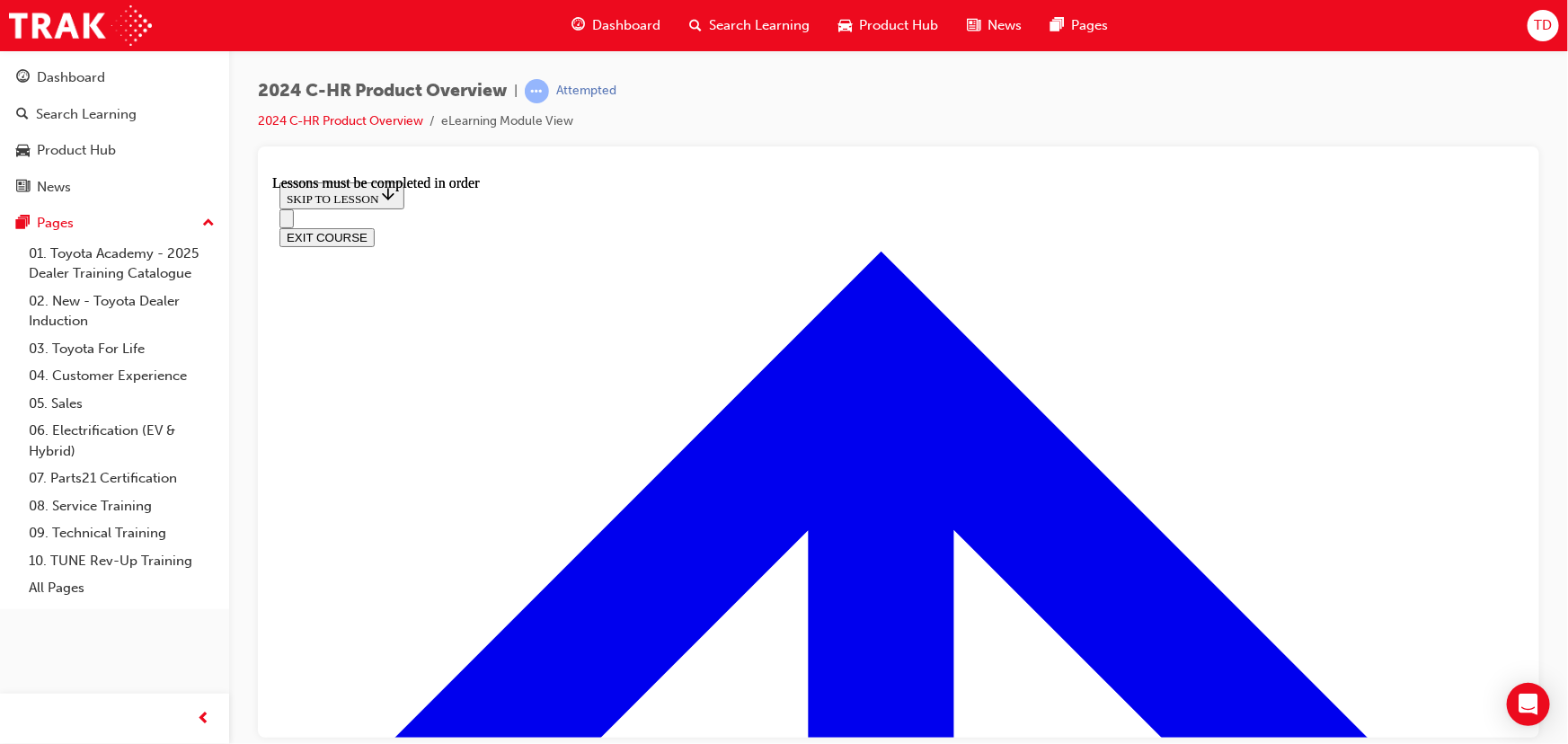
scroll to position [1451, 0]
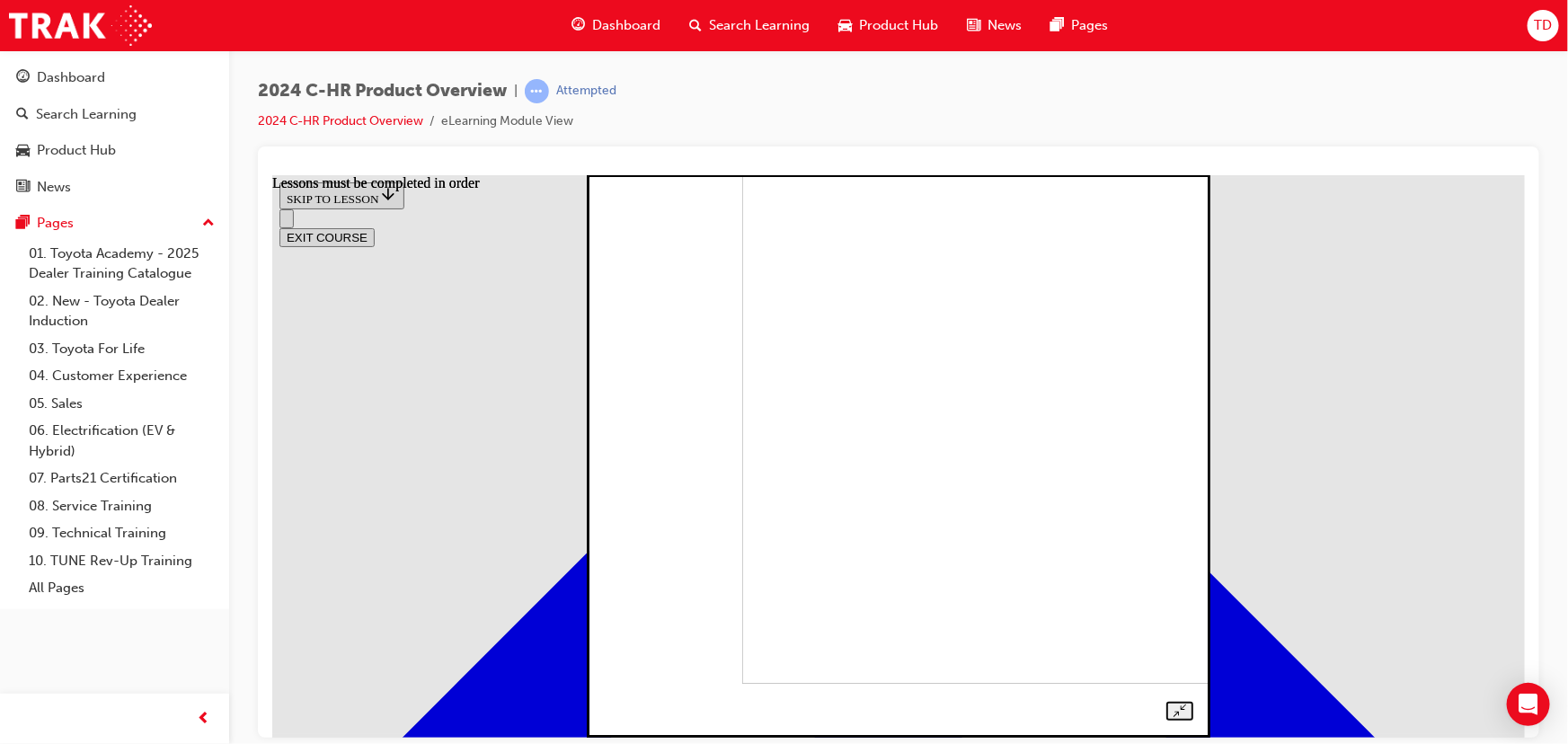
click at [1192, 356] on div at bounding box center [897, 435] width 589 height 567
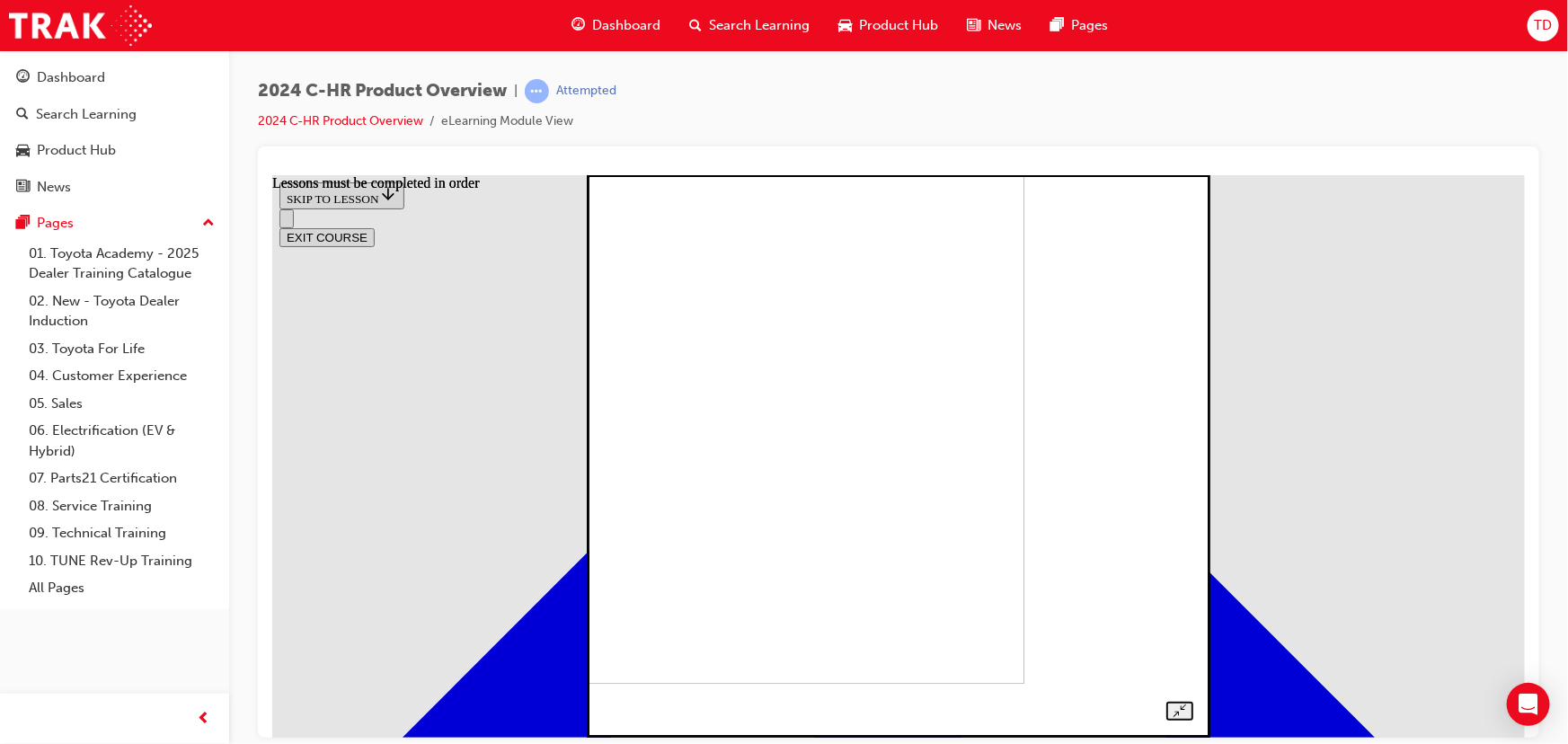
click at [1192, 407] on div at bounding box center [897, 435] width 589 height 567
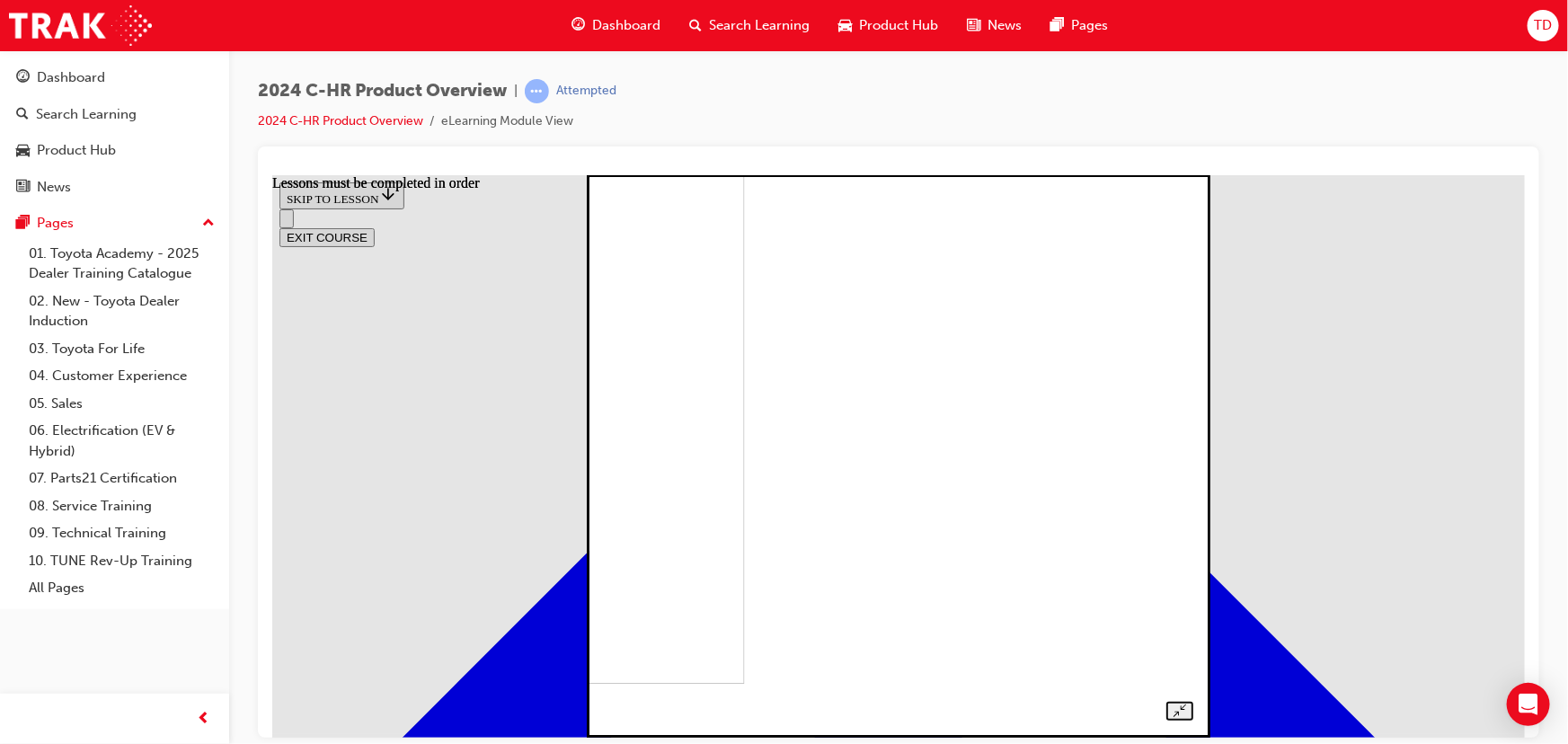
click at [617, 378] on img at bounding box center [462, 401] width 562 height 562
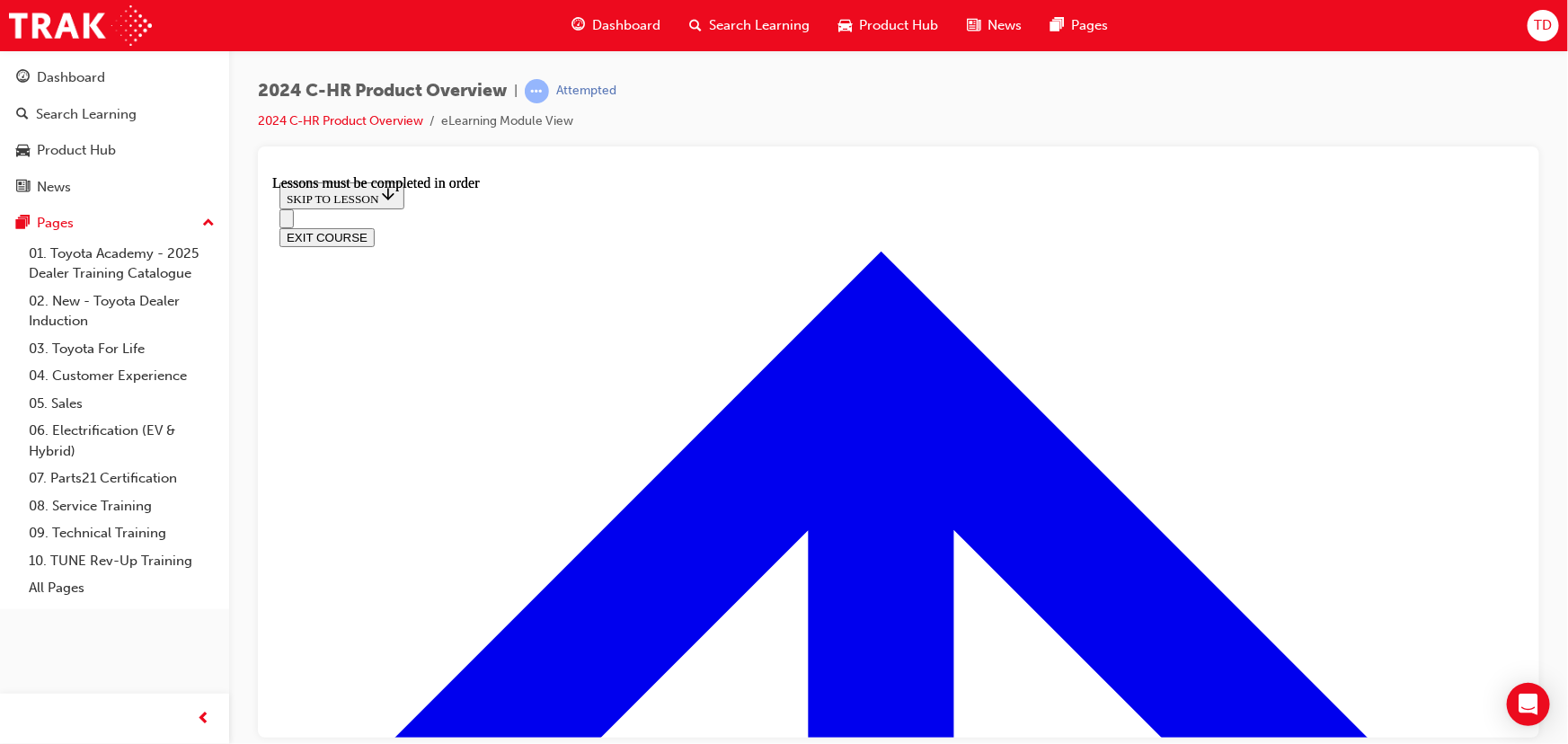
scroll to position [3234, 0]
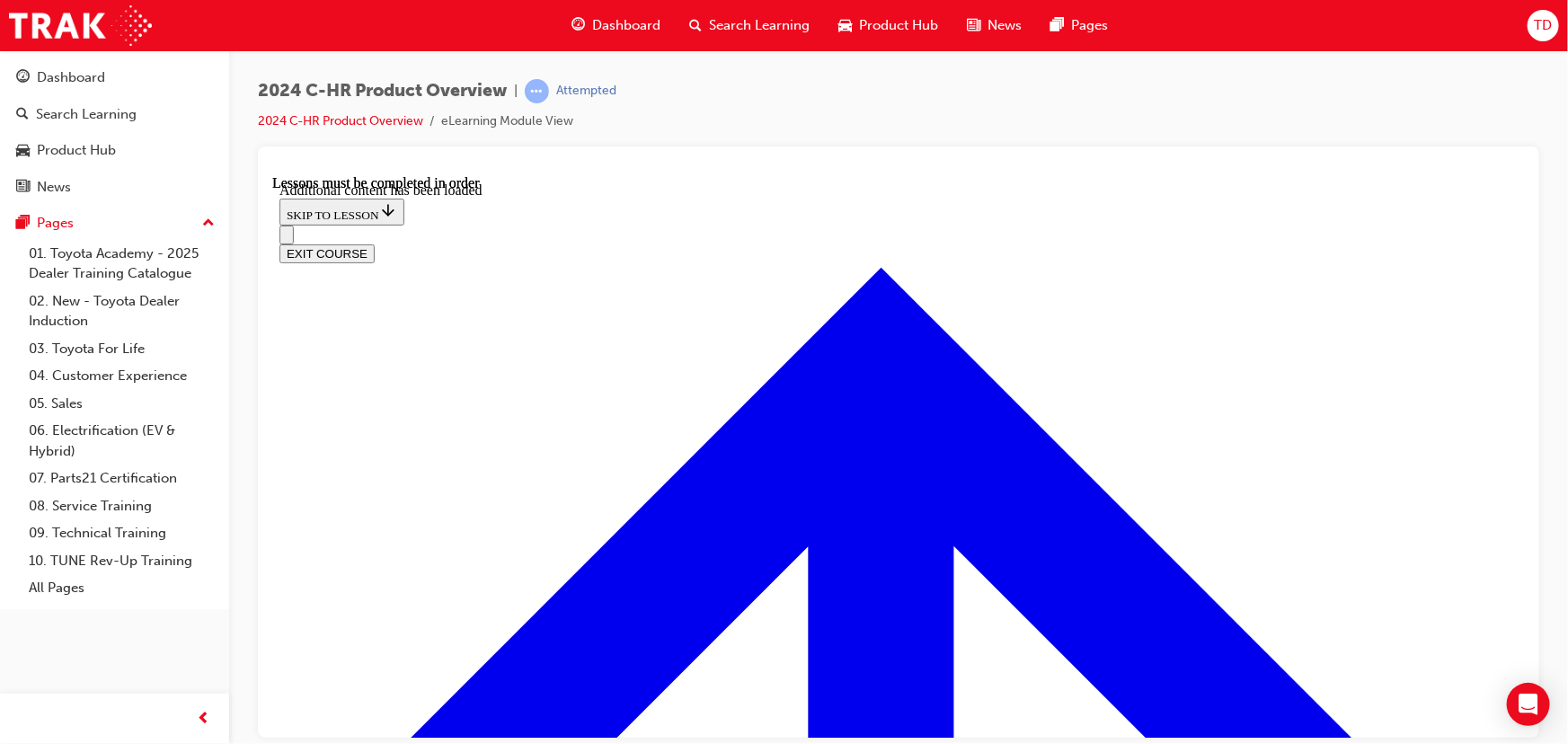
scroll to position [3689, 0]
checkbox input "true"
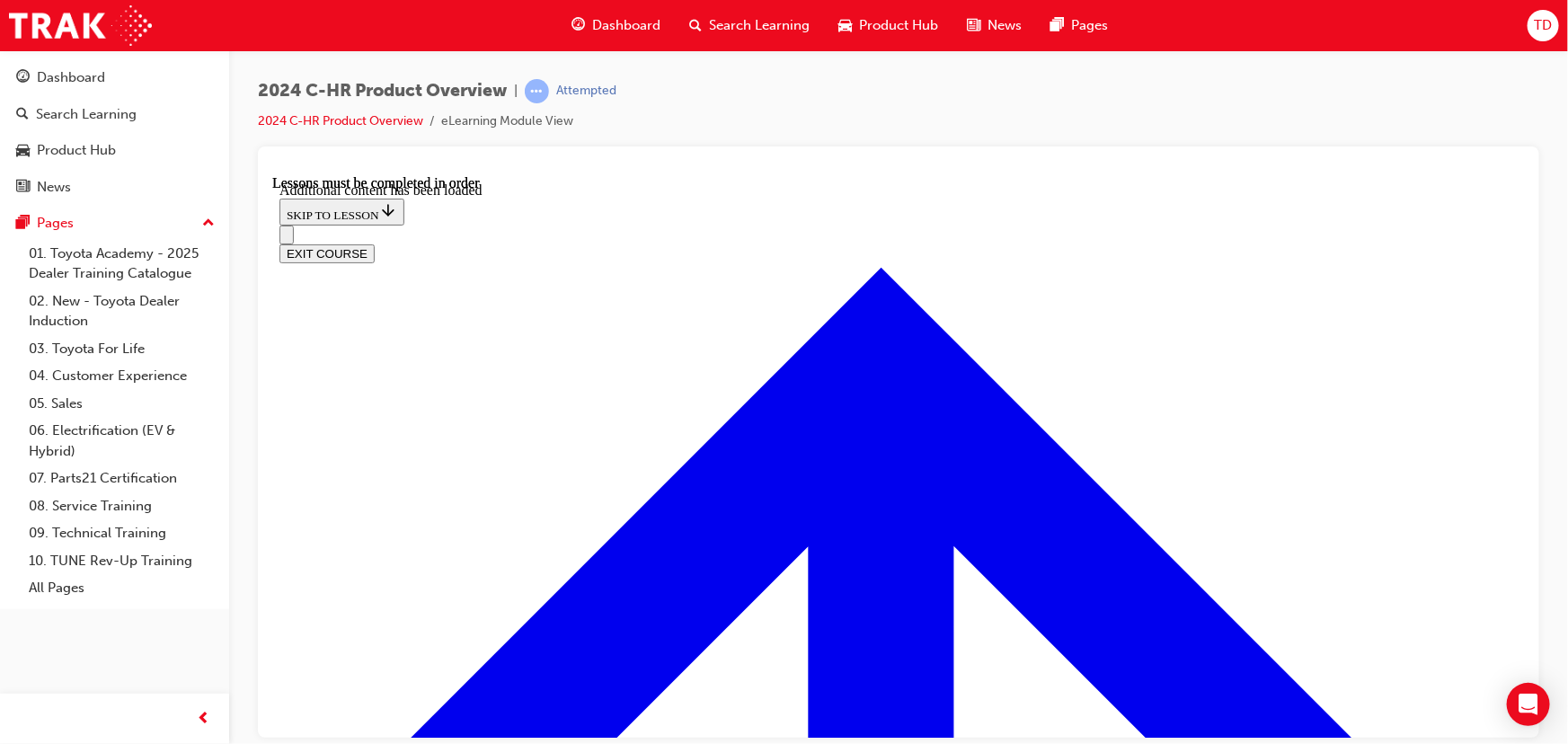
checkbox input "true"
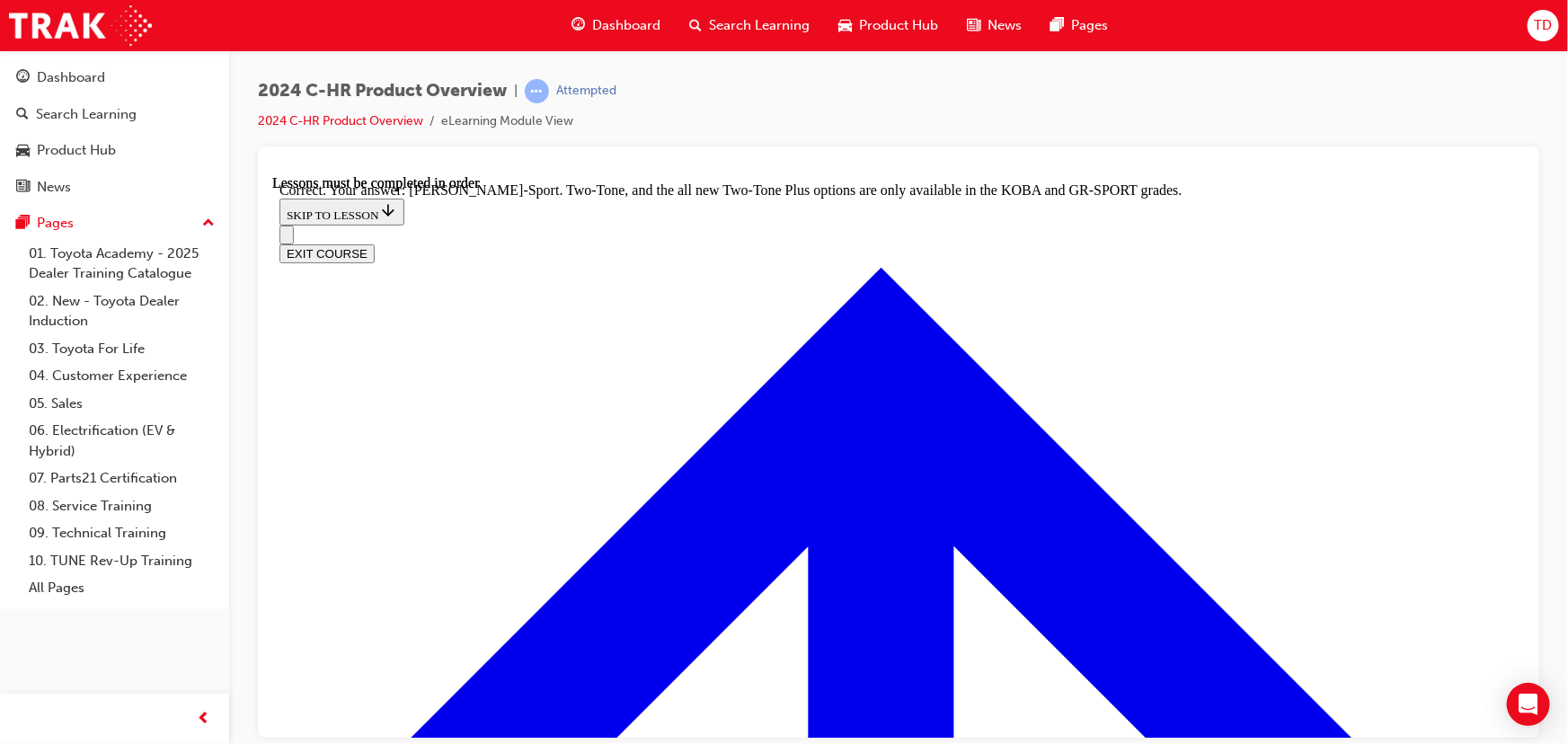
scroll to position [4123, 0]
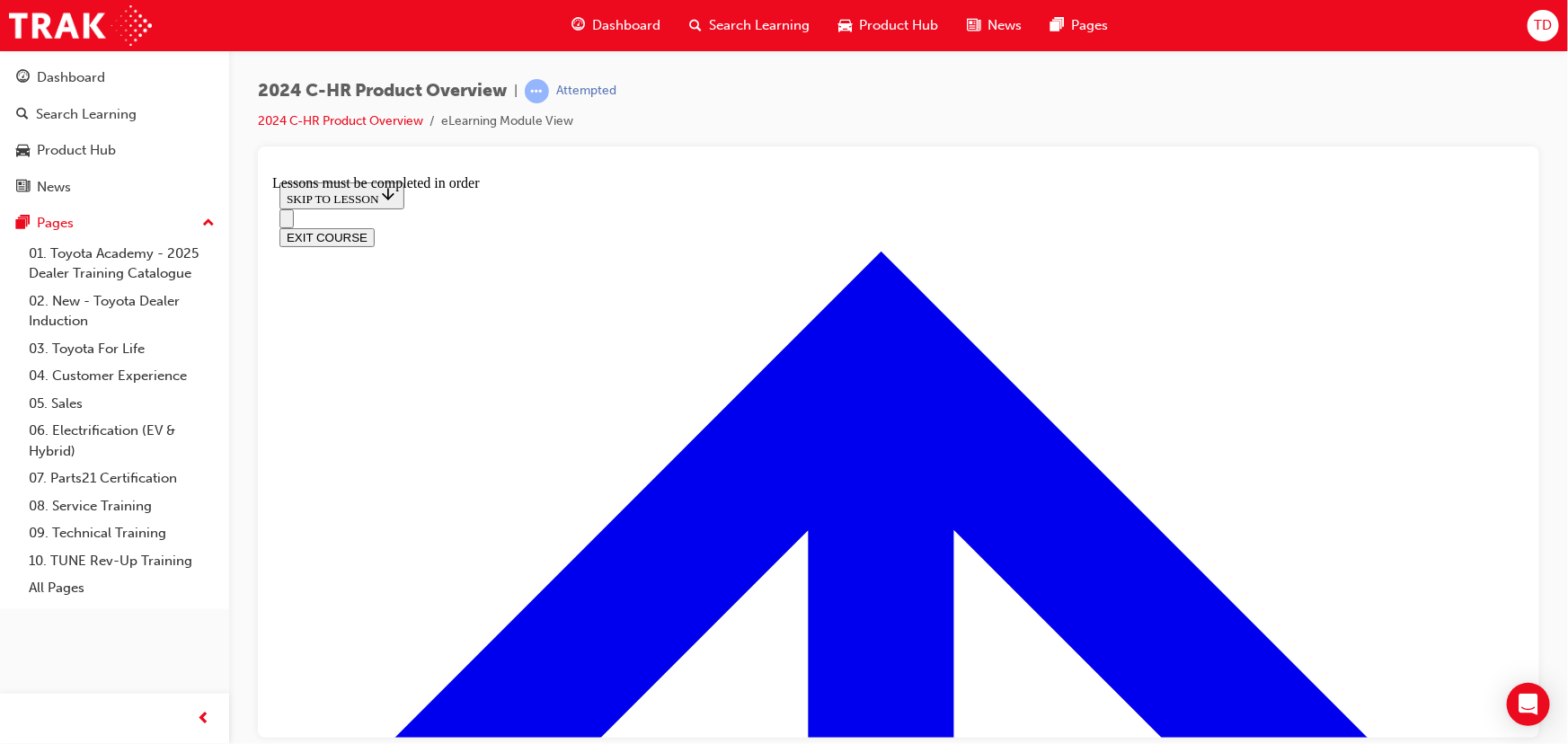
scroll to position [1367, 0]
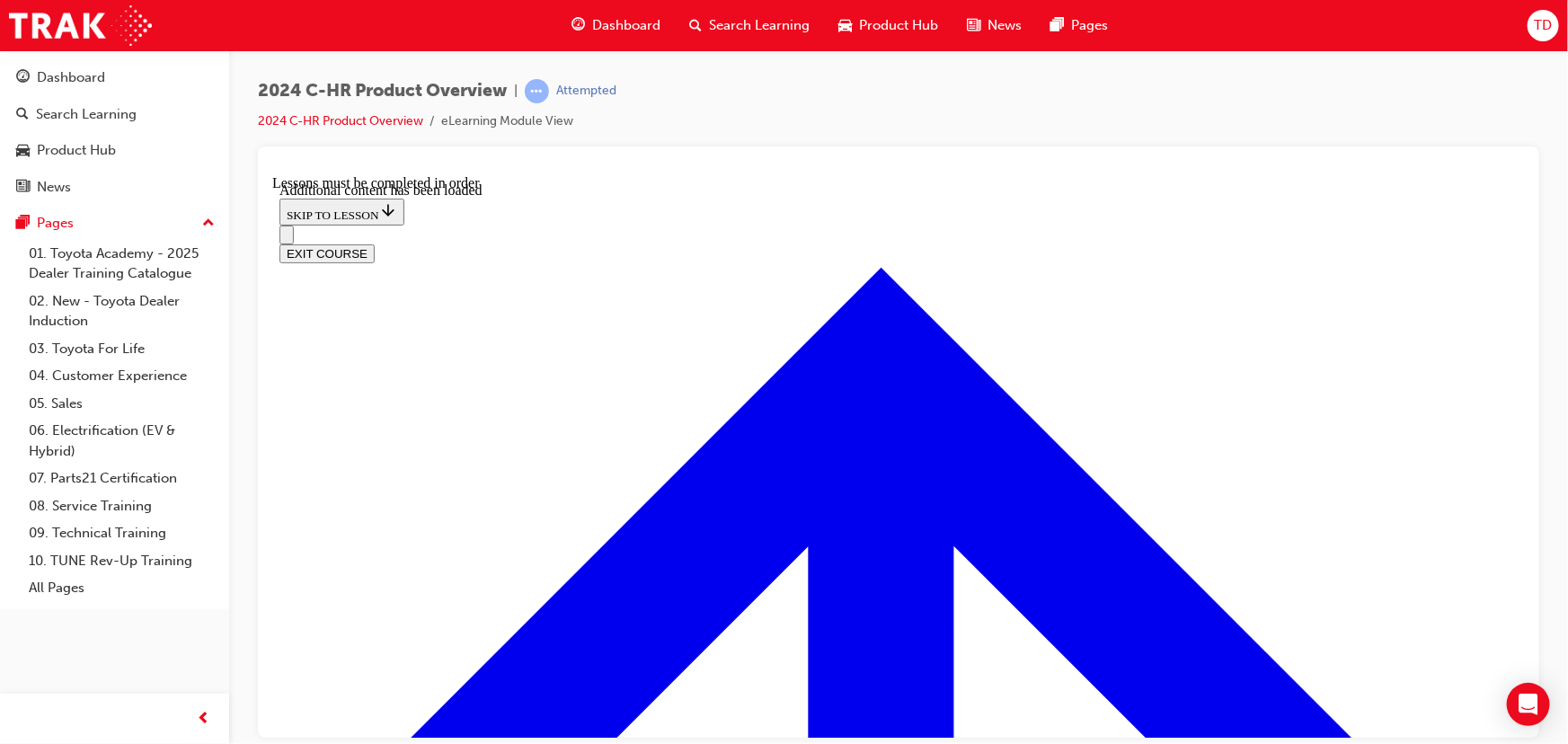
scroll to position [1738, 0]
radio input "true"
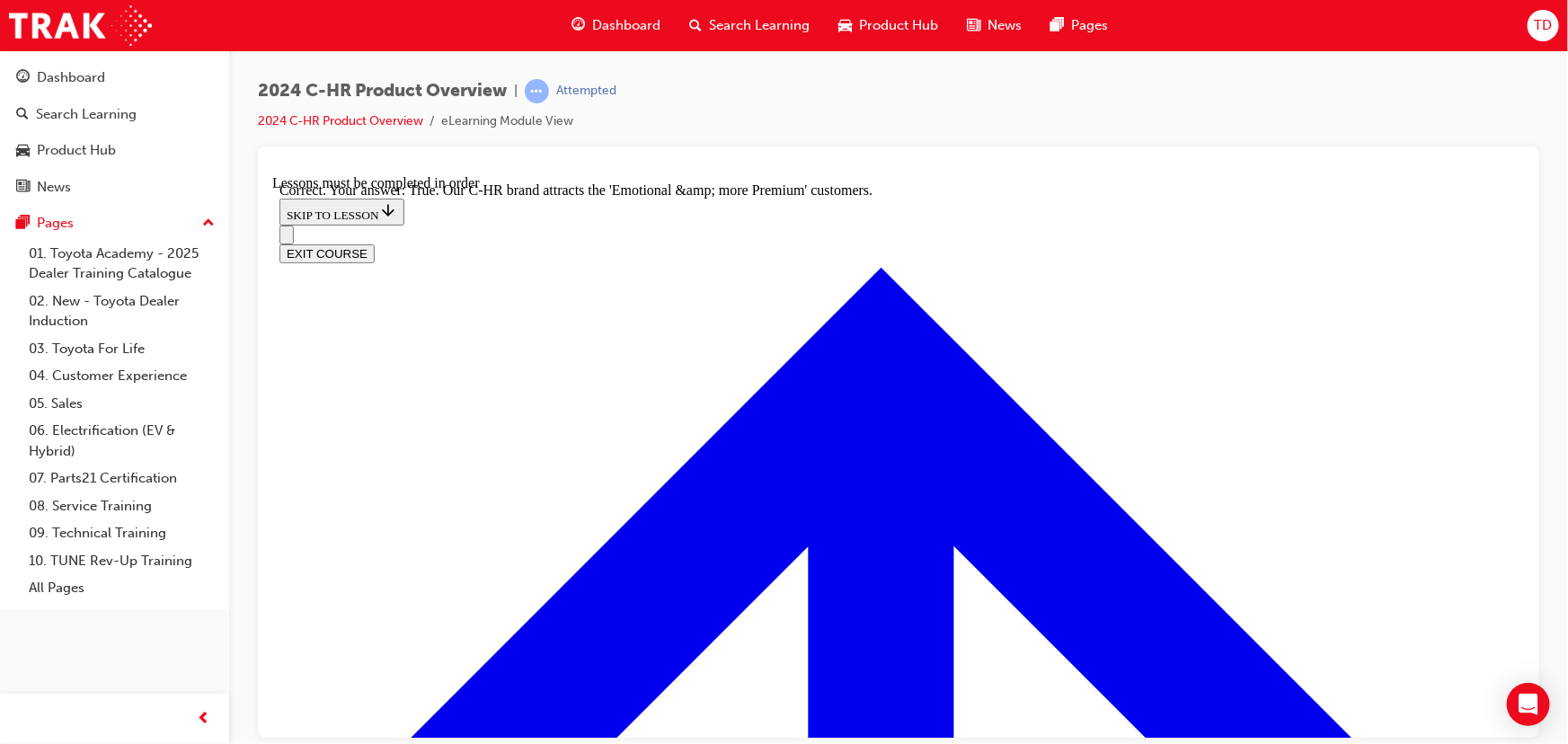
scroll to position [2116, 0]
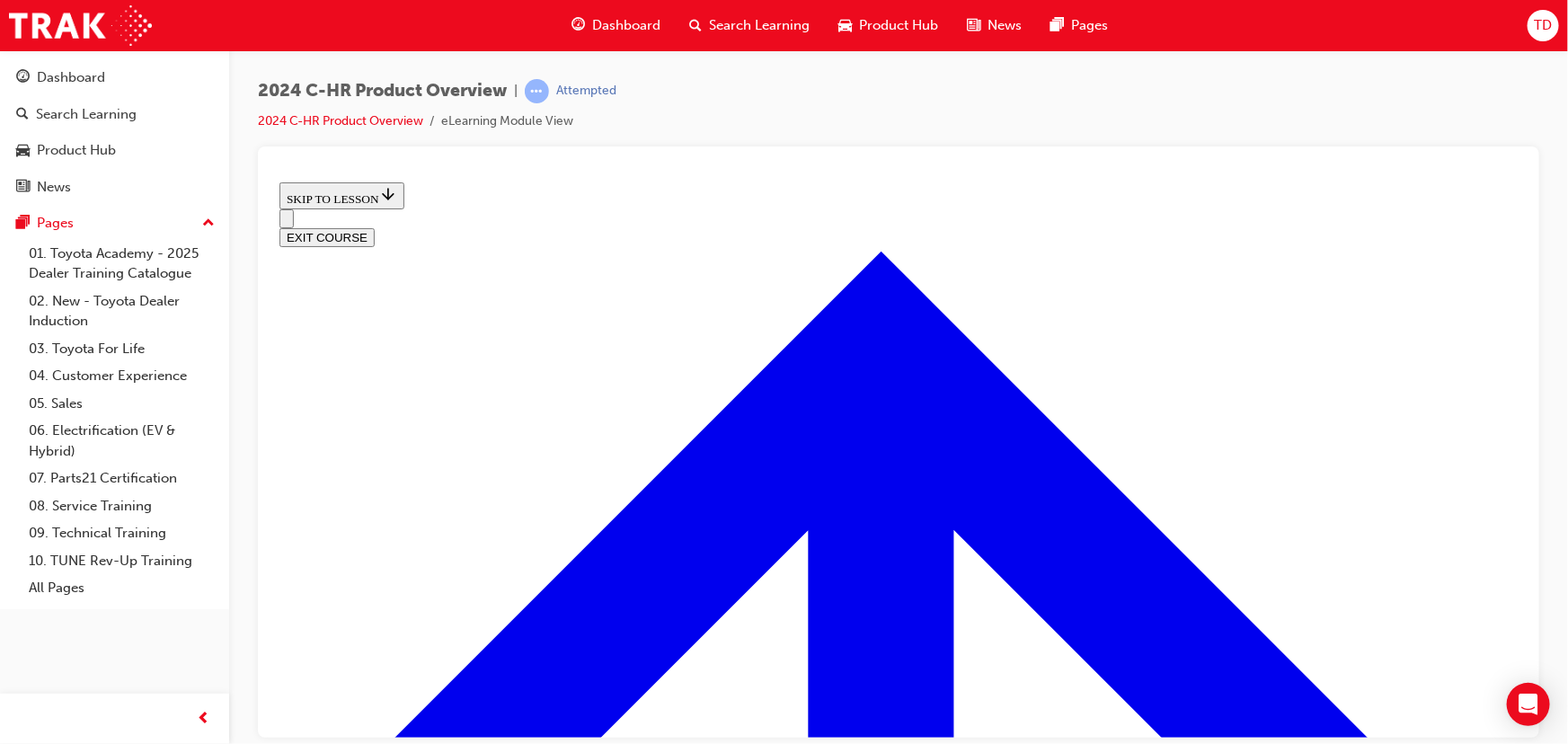
scroll to position [729, 0]
click at [374, 227] on button "EXIT COURSE" at bounding box center [327, 236] width 96 height 19
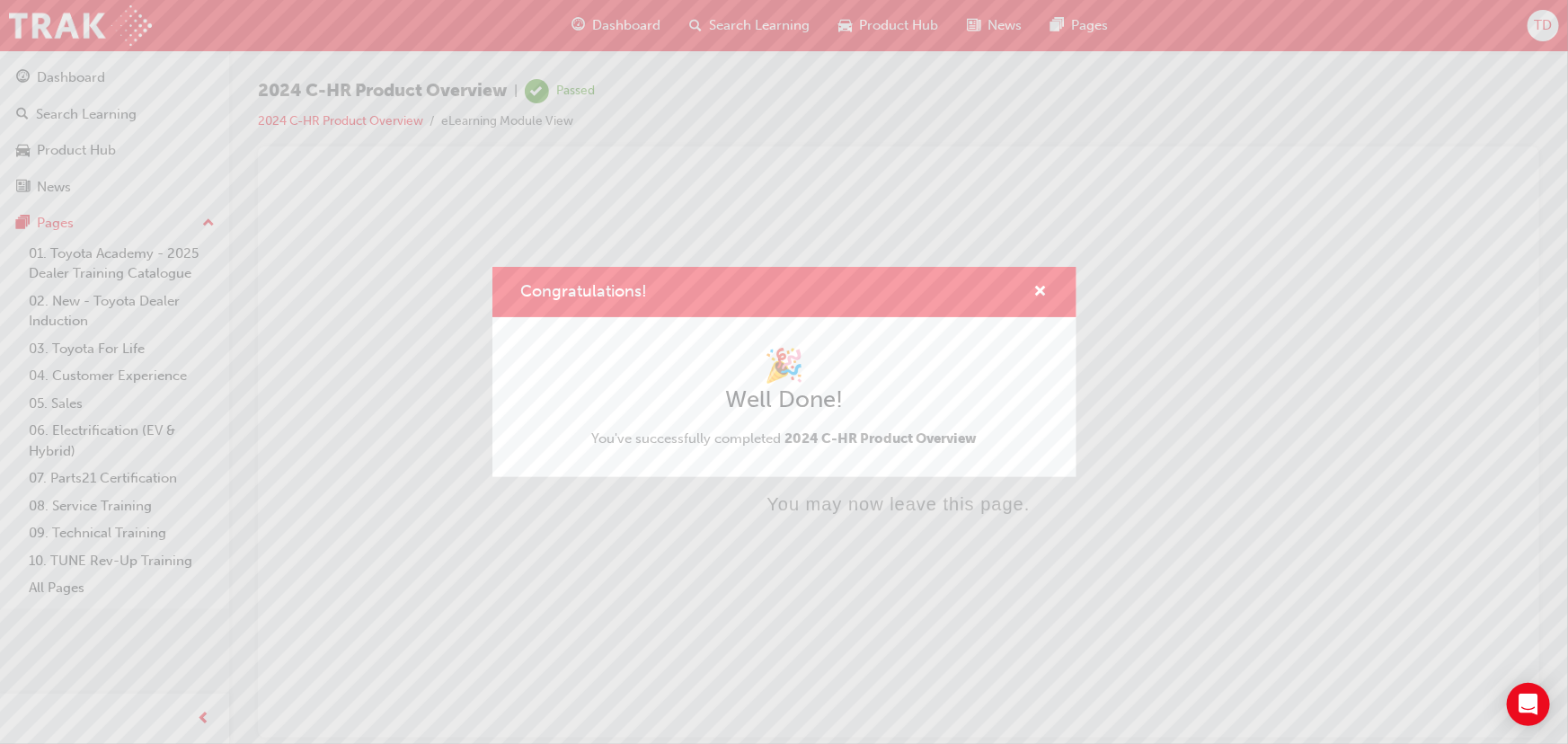
scroll to position [0, 0]
click at [1040, 291] on span "cross-icon" at bounding box center [1041, 293] width 14 height 17
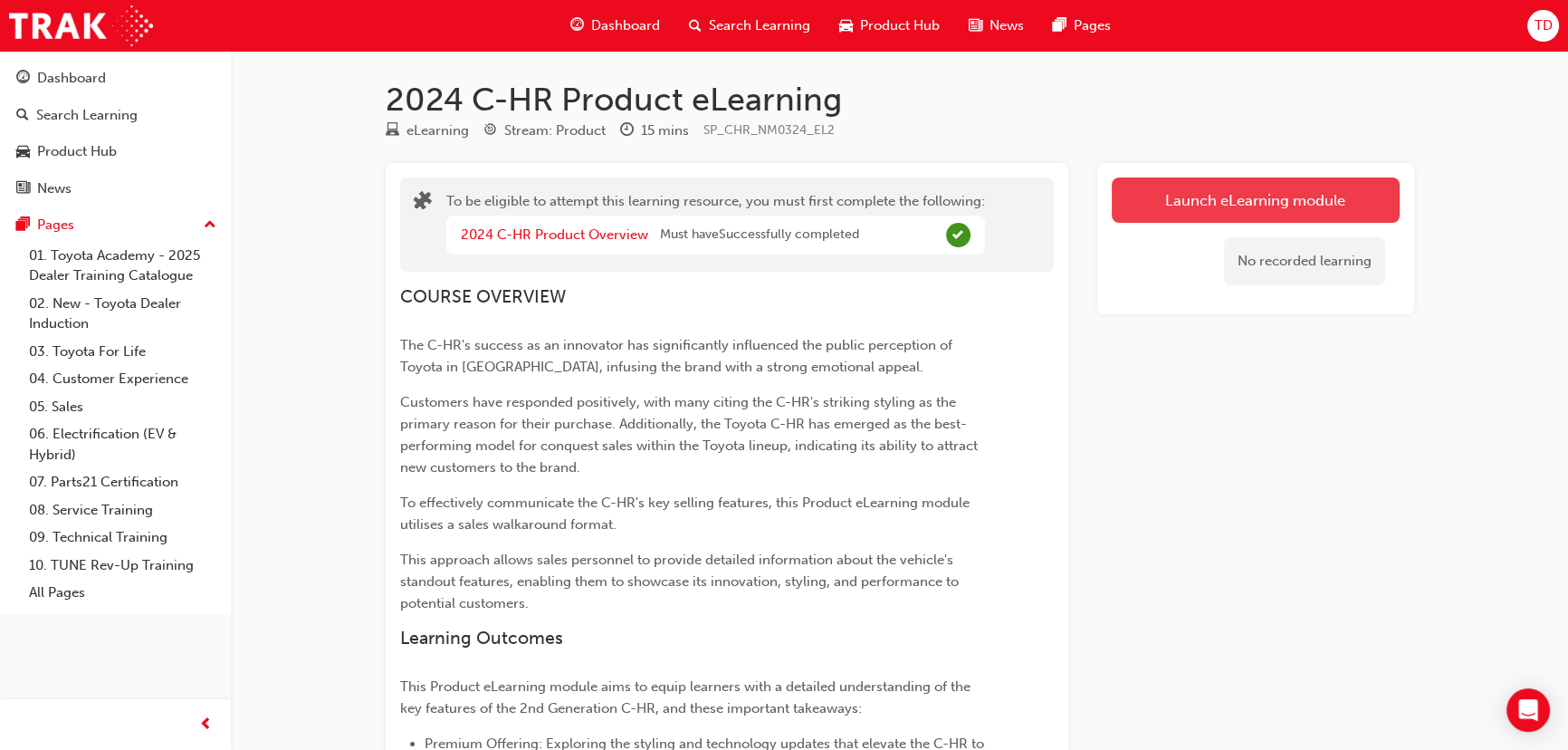
click at [1267, 203] on button "Launch eLearning module" at bounding box center [1255, 199] width 288 height 45
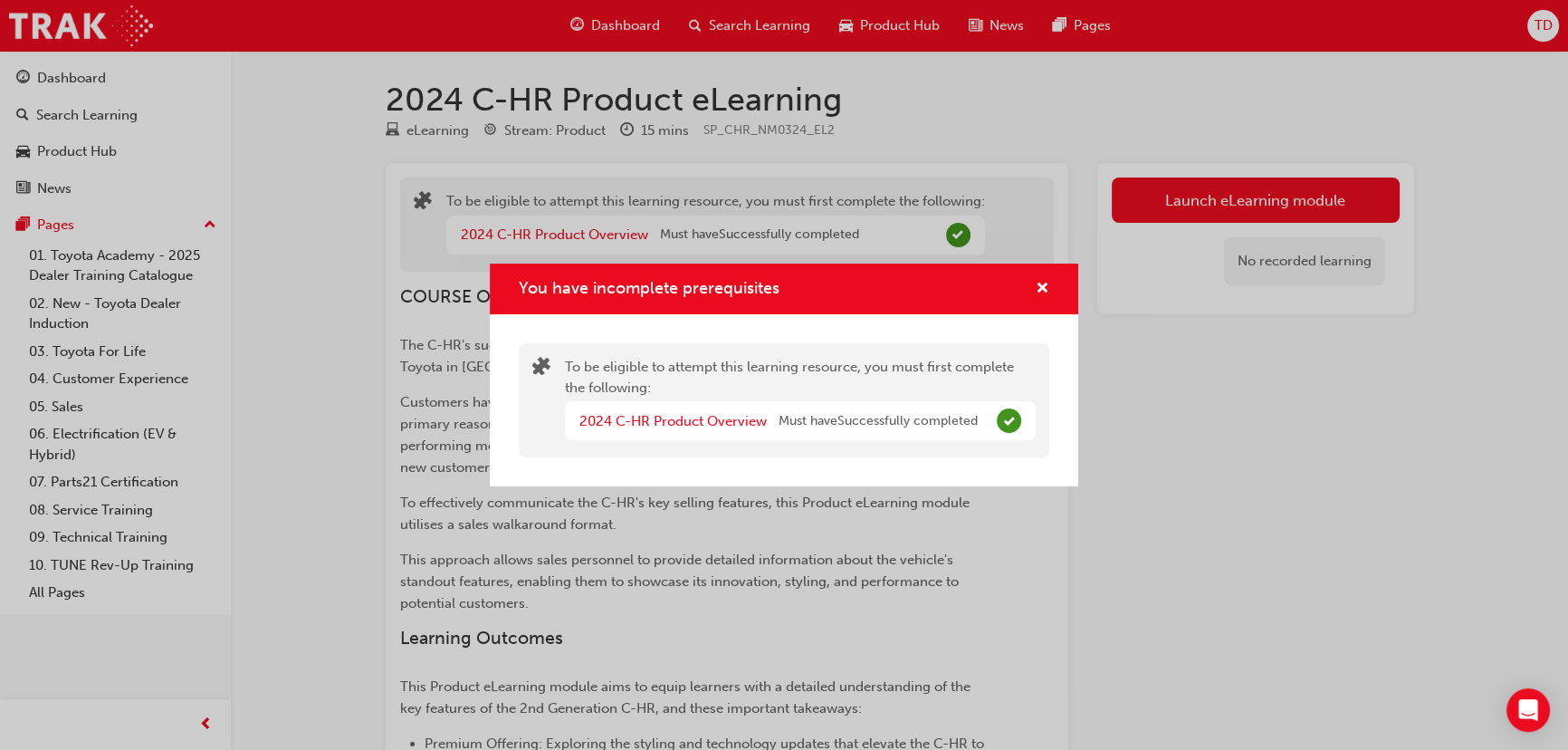
click at [1221, 468] on div "You have incomplete prerequisites To be eligible to attempt this learning resou…" at bounding box center [784, 375] width 1568 height 750
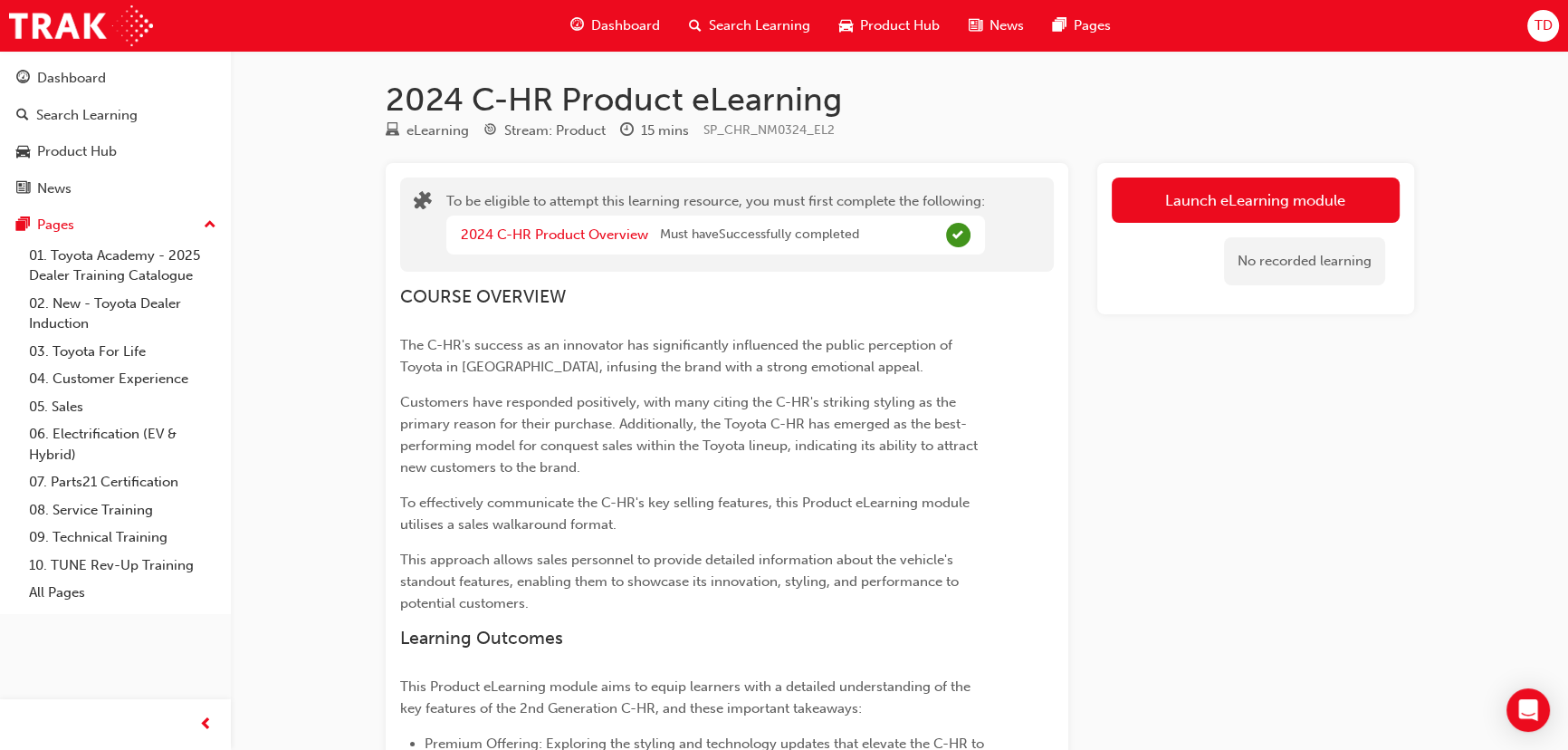
click at [816, 226] on span "Must have Successfully completed" at bounding box center [759, 235] width 199 height 20
click at [611, 229] on link "2024 C-HR Product Overview" at bounding box center [554, 235] width 187 height 17
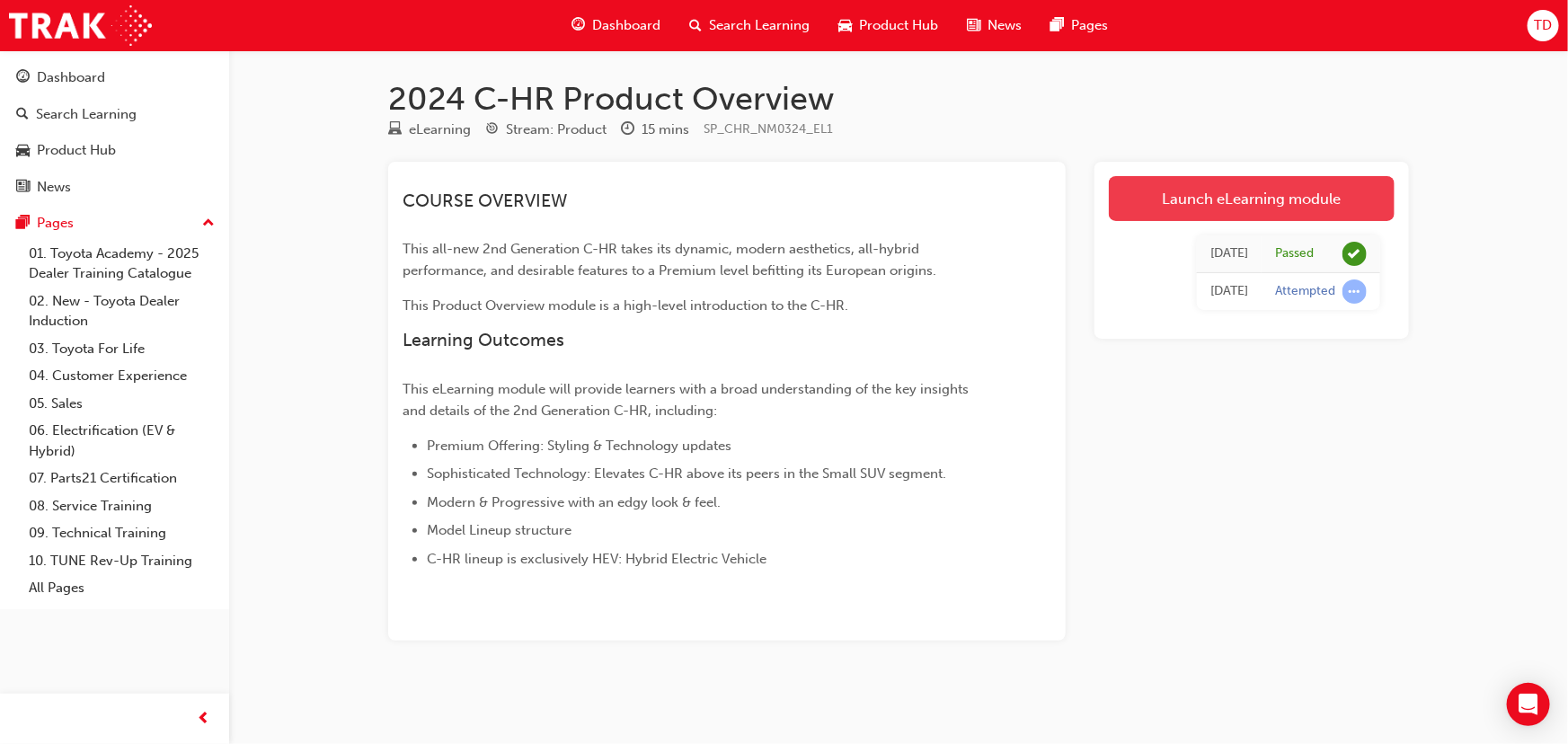
click at [1145, 191] on link "Launch eLearning module" at bounding box center [1251, 198] width 286 height 45
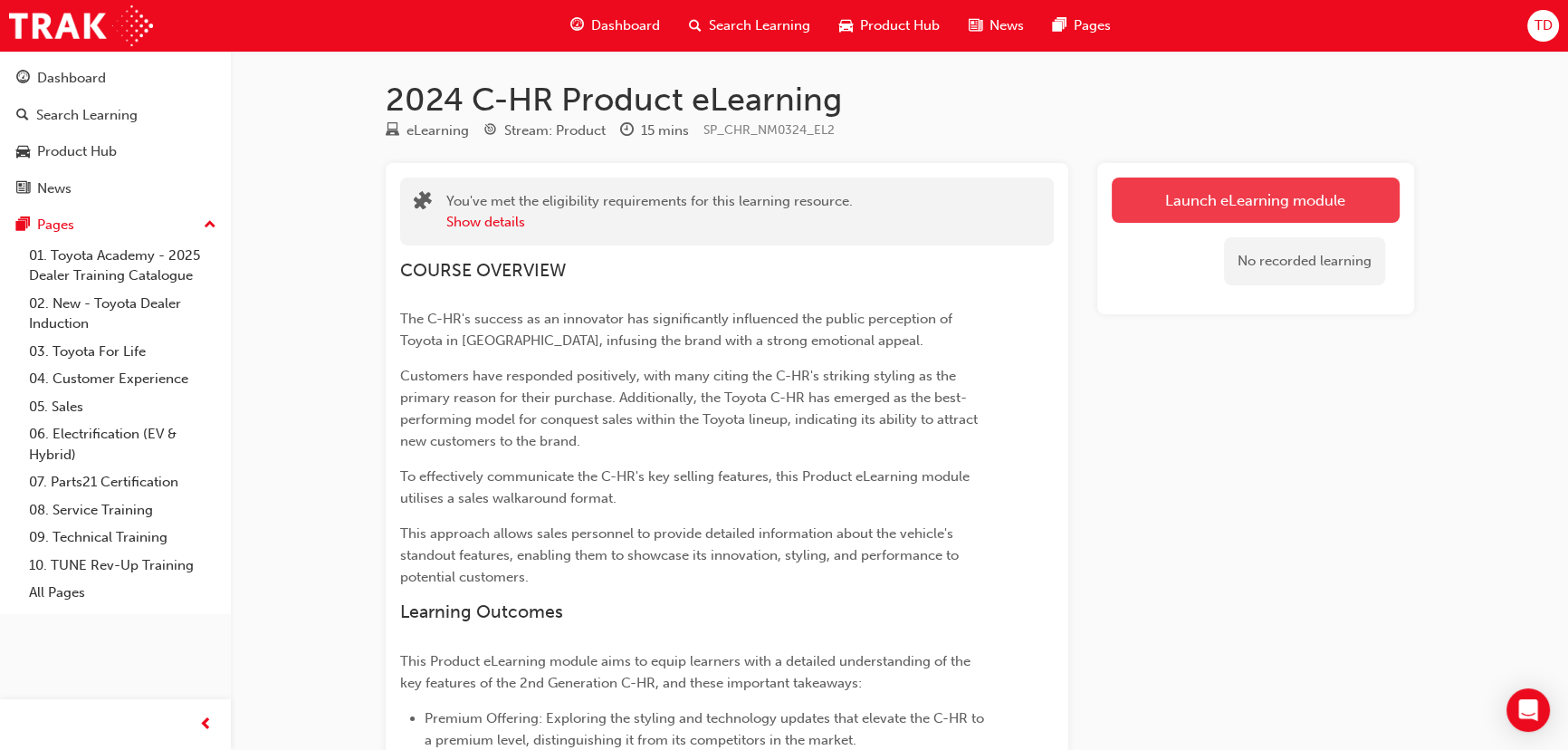
click at [1214, 195] on link "Launch eLearning module" at bounding box center [1255, 199] width 288 height 45
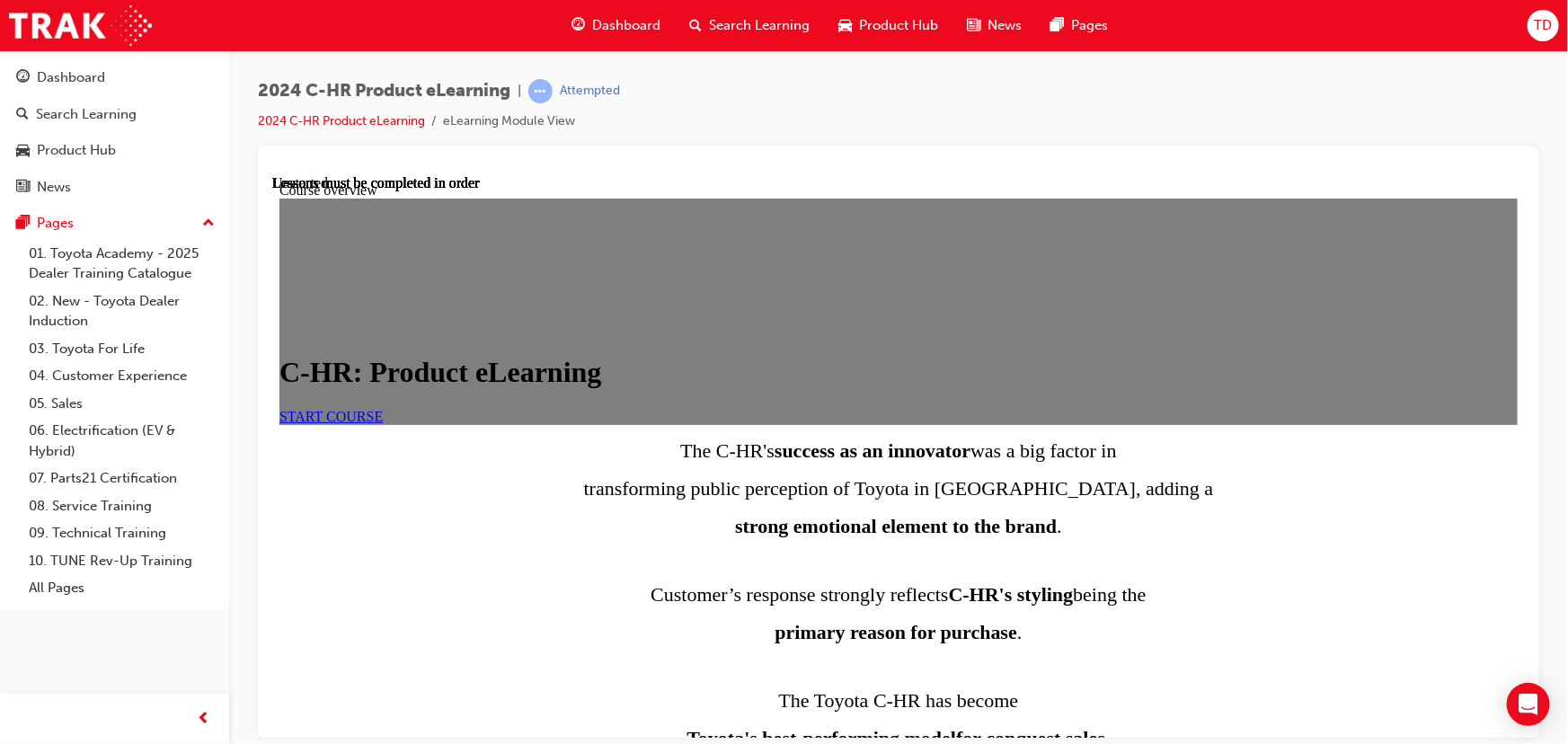
scroll to position [863, 0]
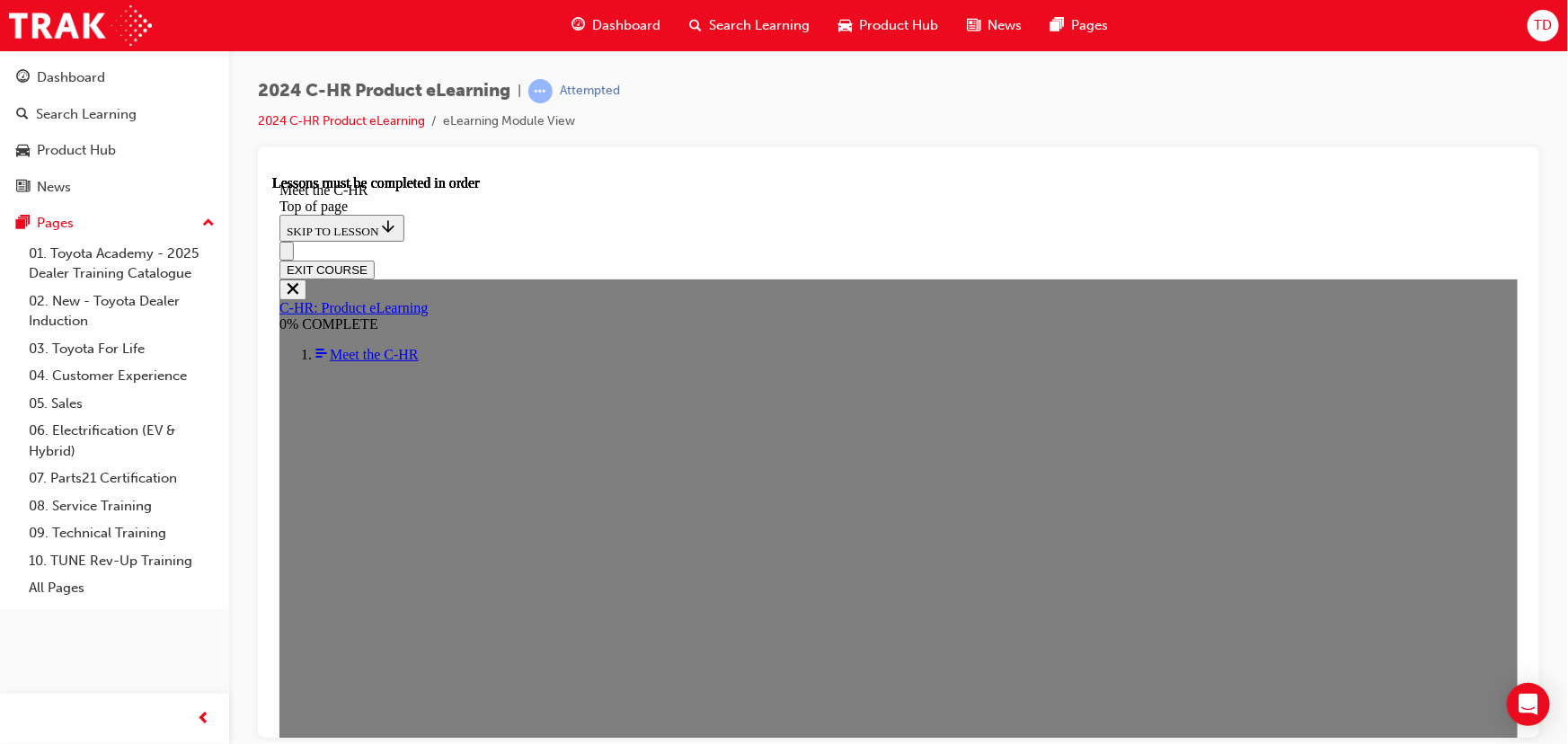
scroll to position [2740, 0]
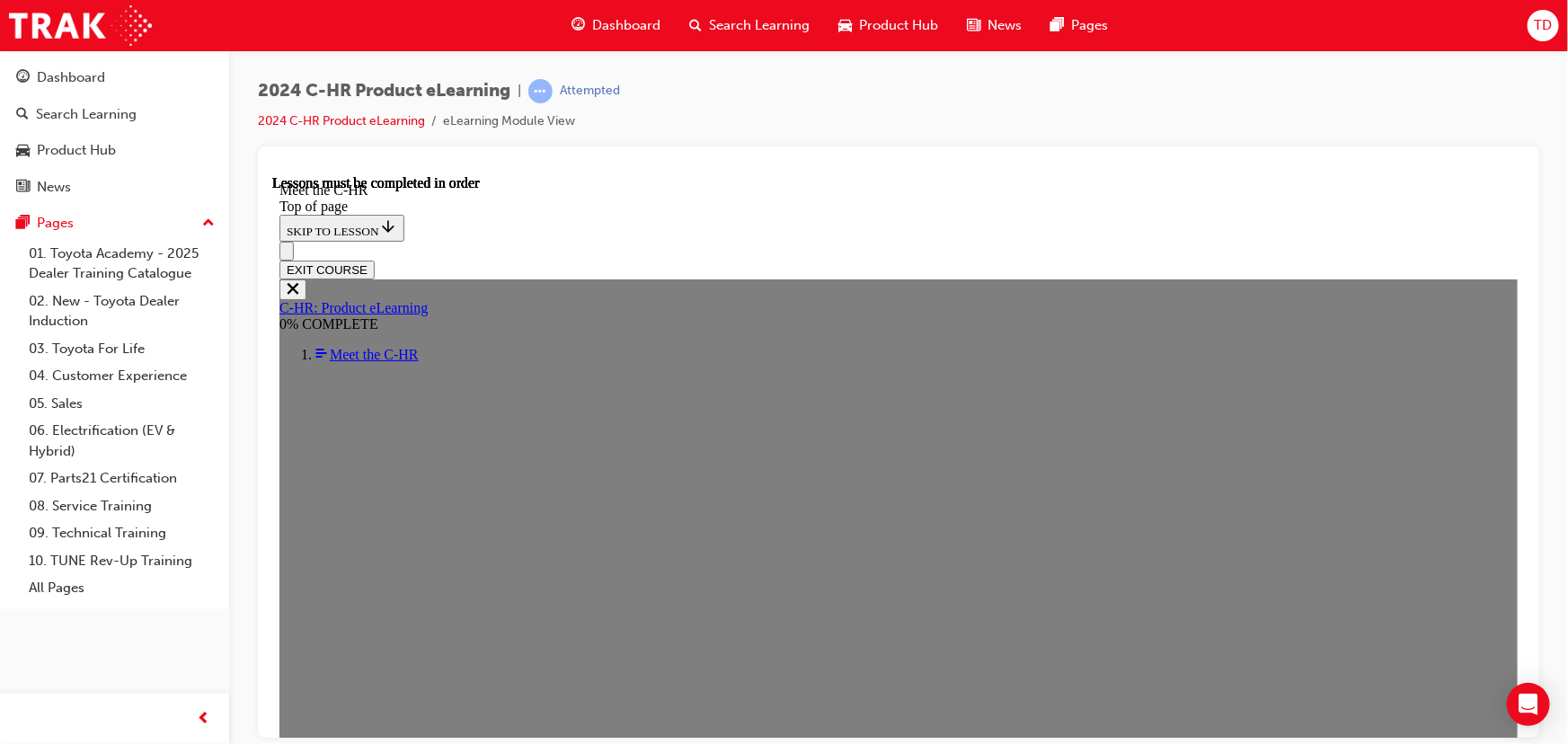
scroll to position [452, 0]
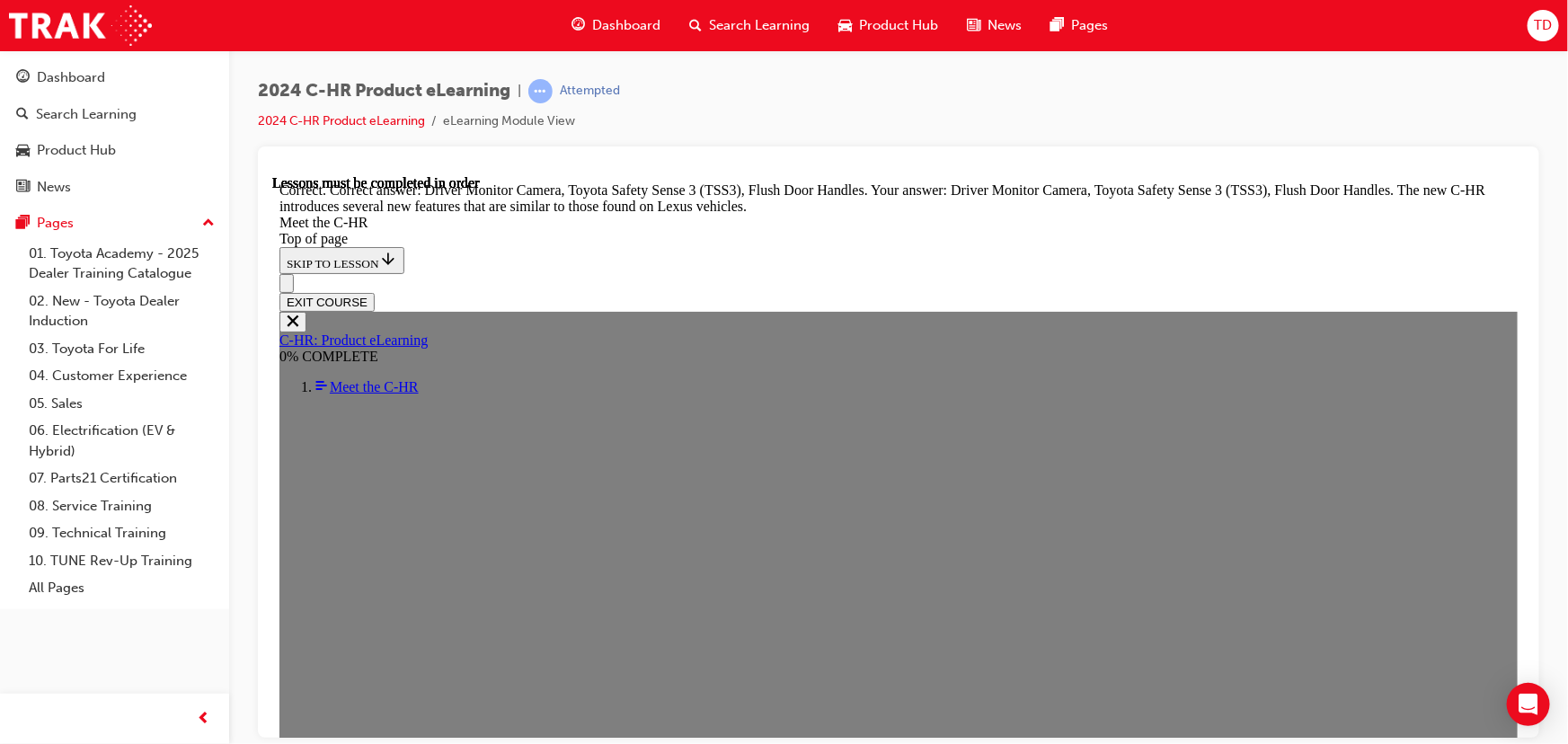
scroll to position [5832, 0]
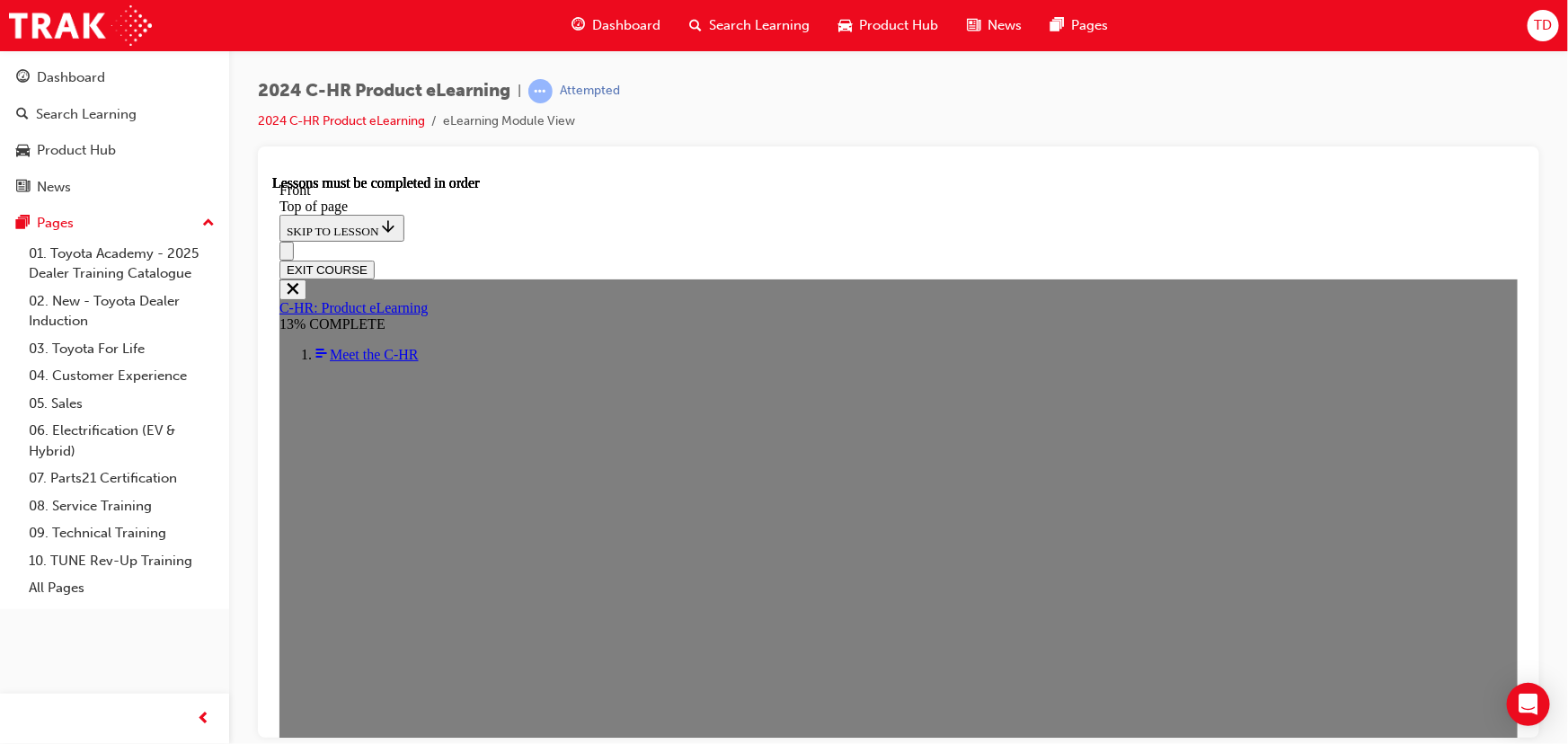
scroll to position [811, 0]
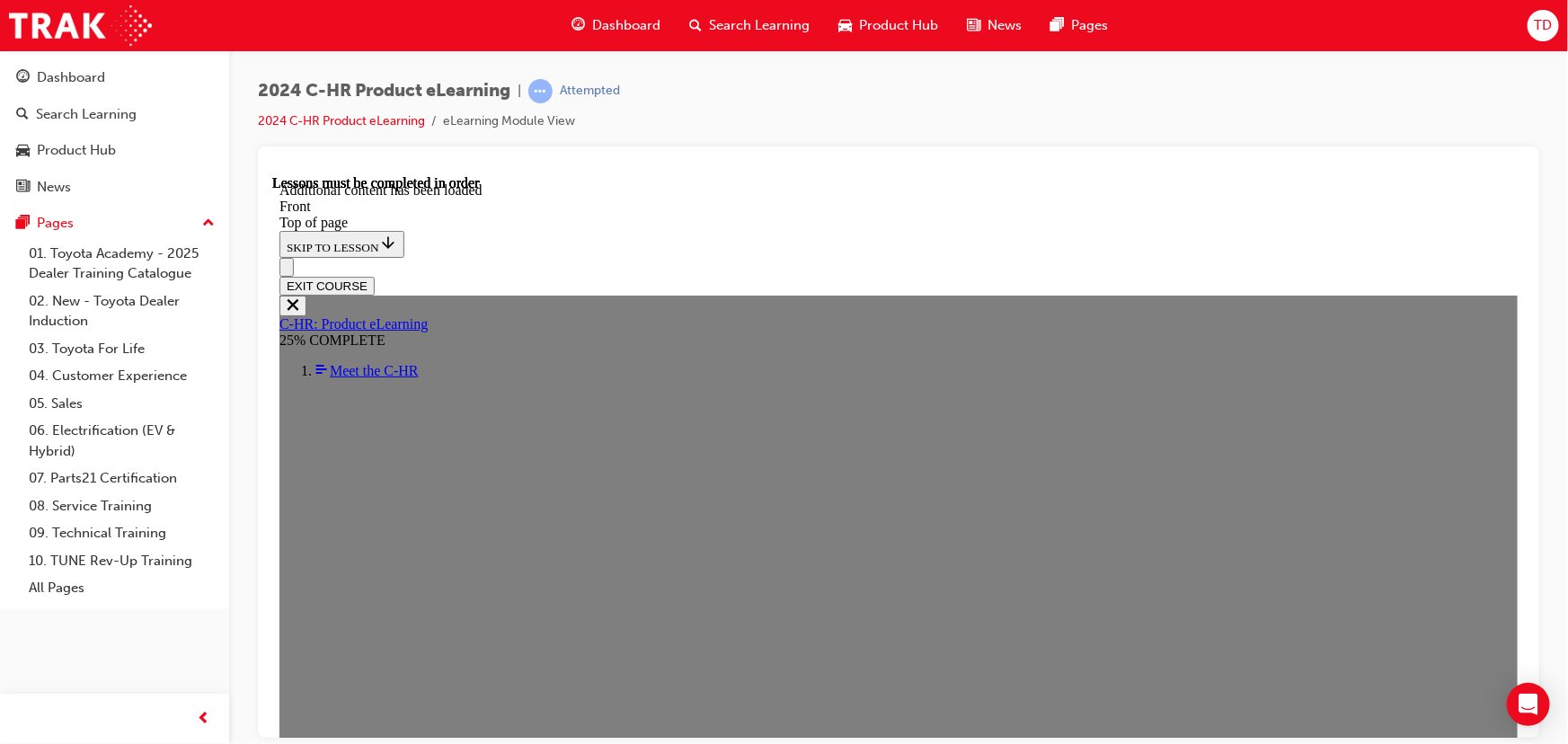
scroll to position [1779, 0]
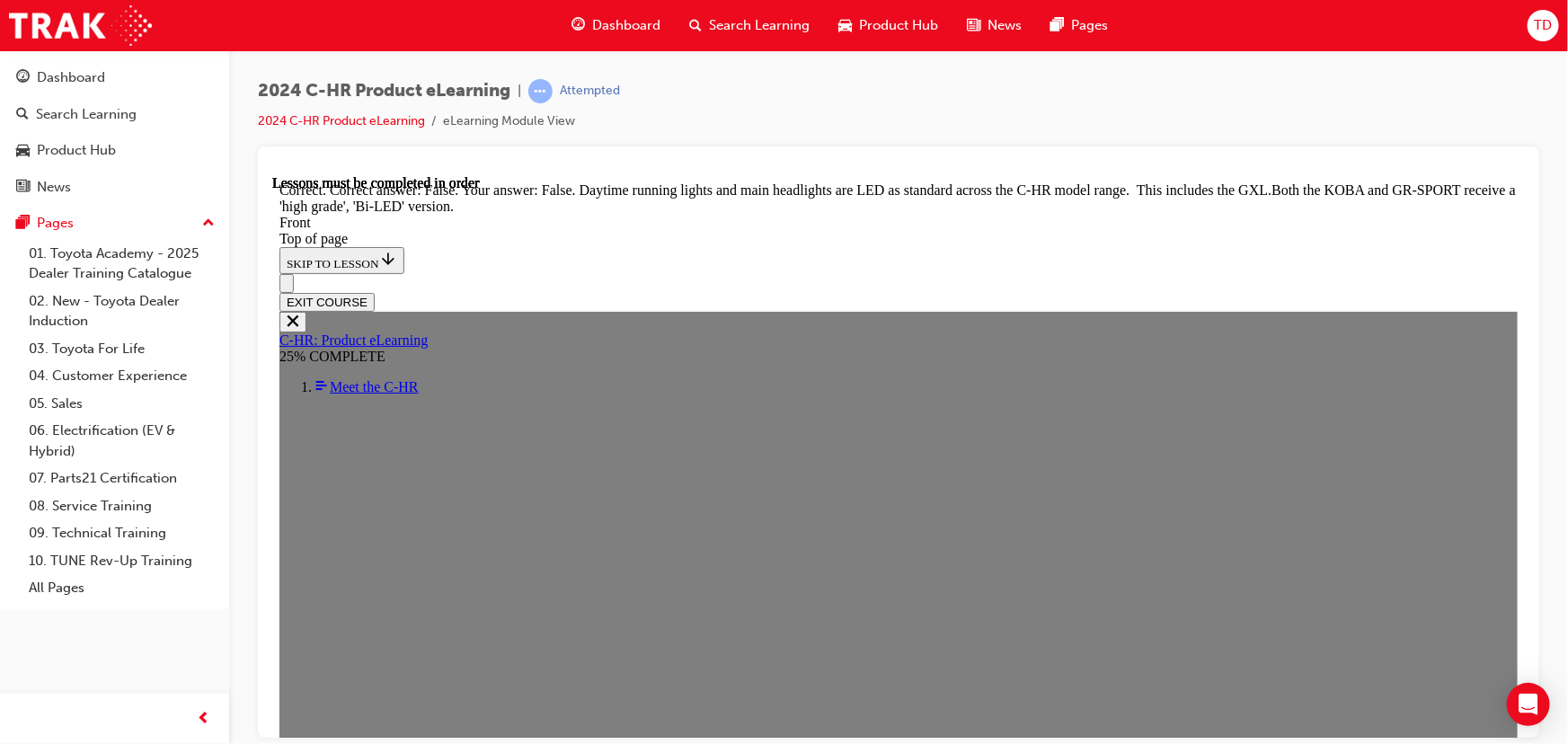
scroll to position [2003, 0]
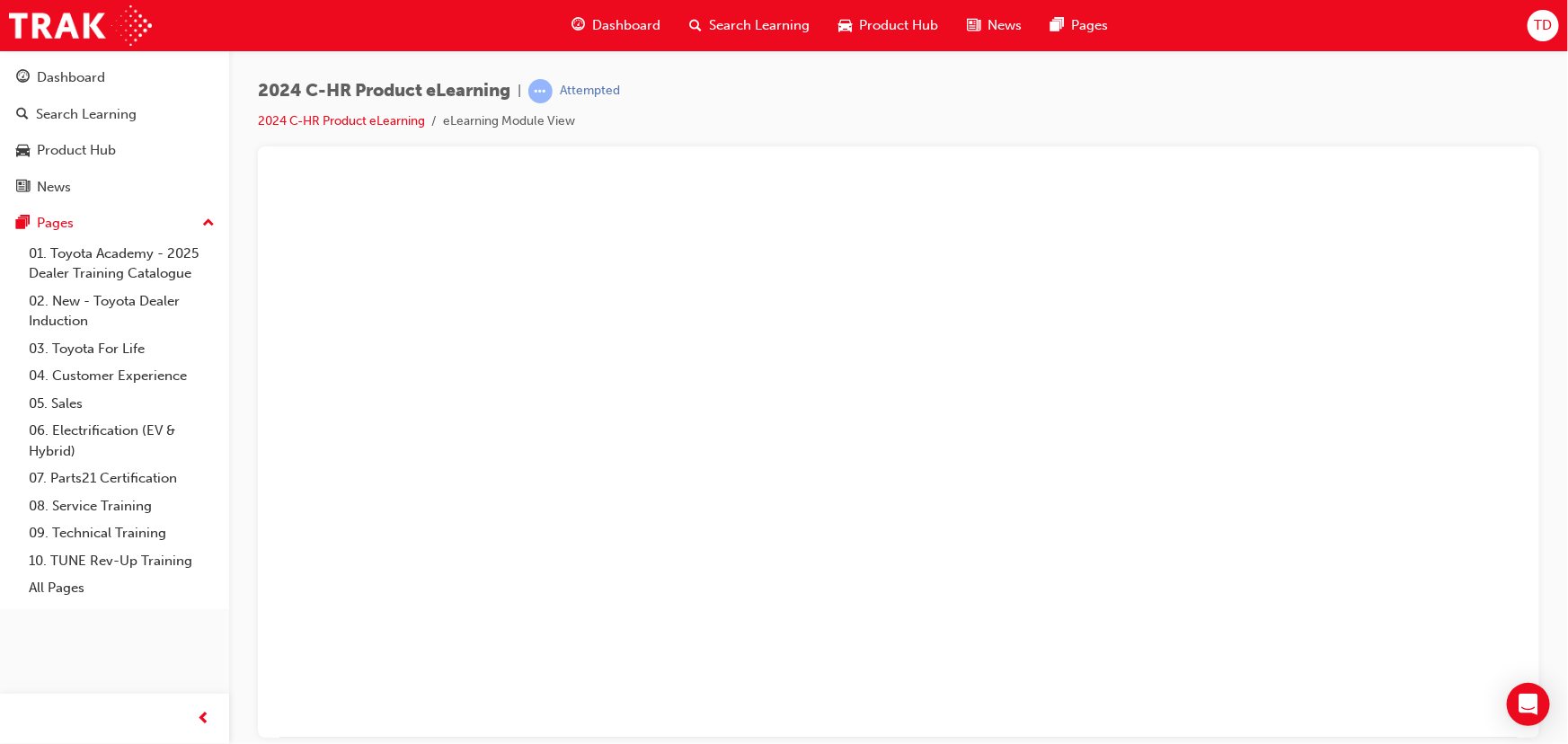
click at [900, 415] on button "Unzoom image" at bounding box center [898, 454] width 1253 height 562
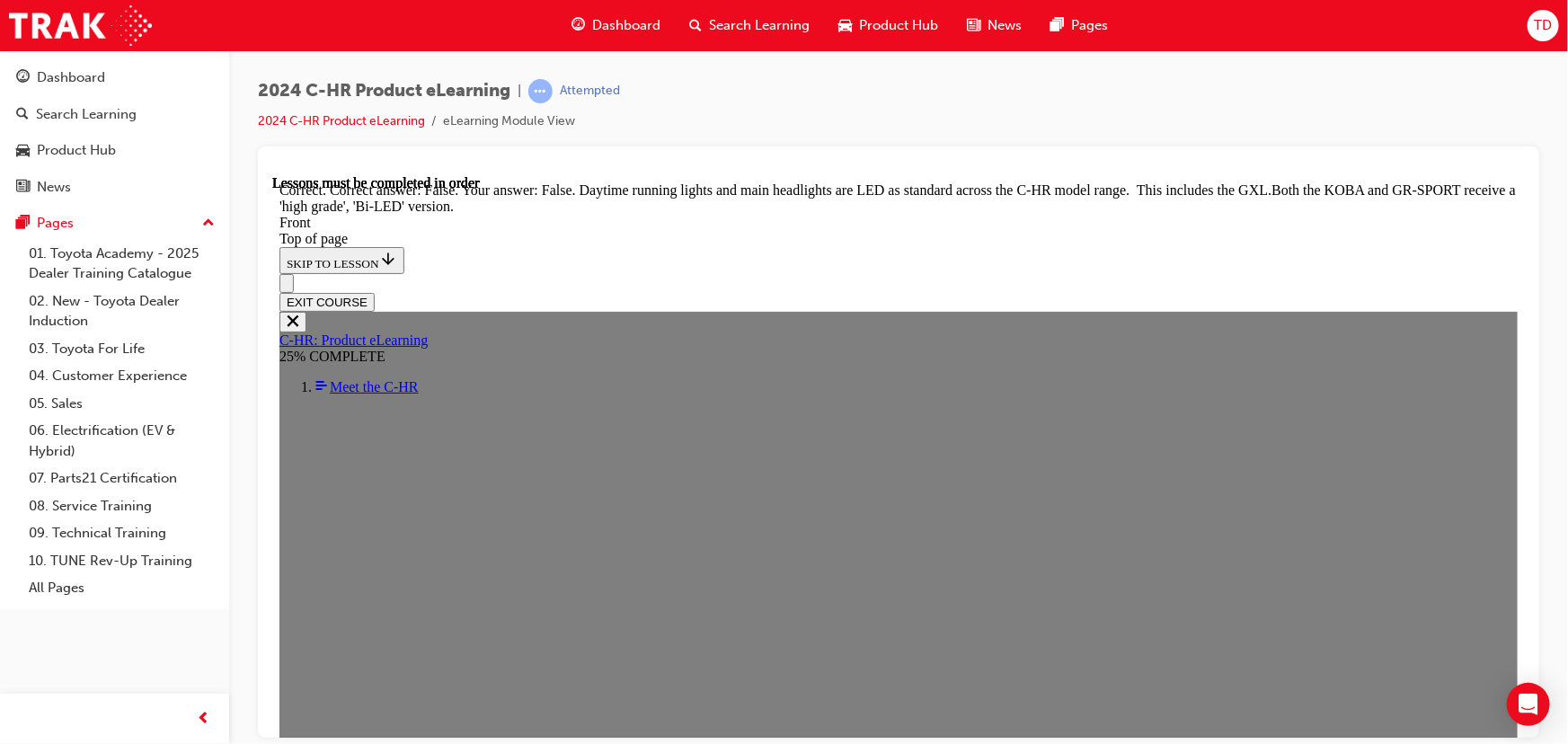
scroll to position [2166, 0]
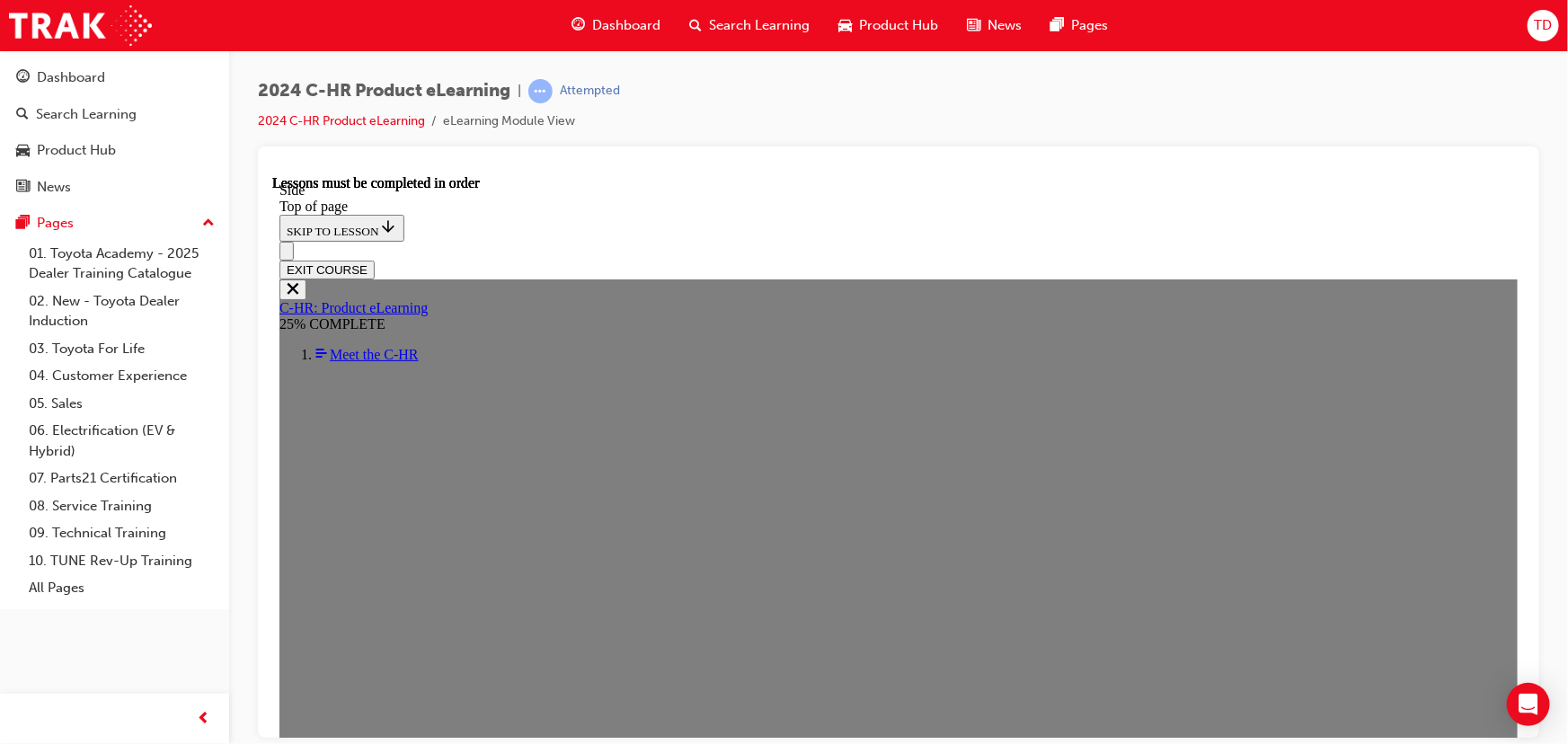
scroll to position [553, 0]
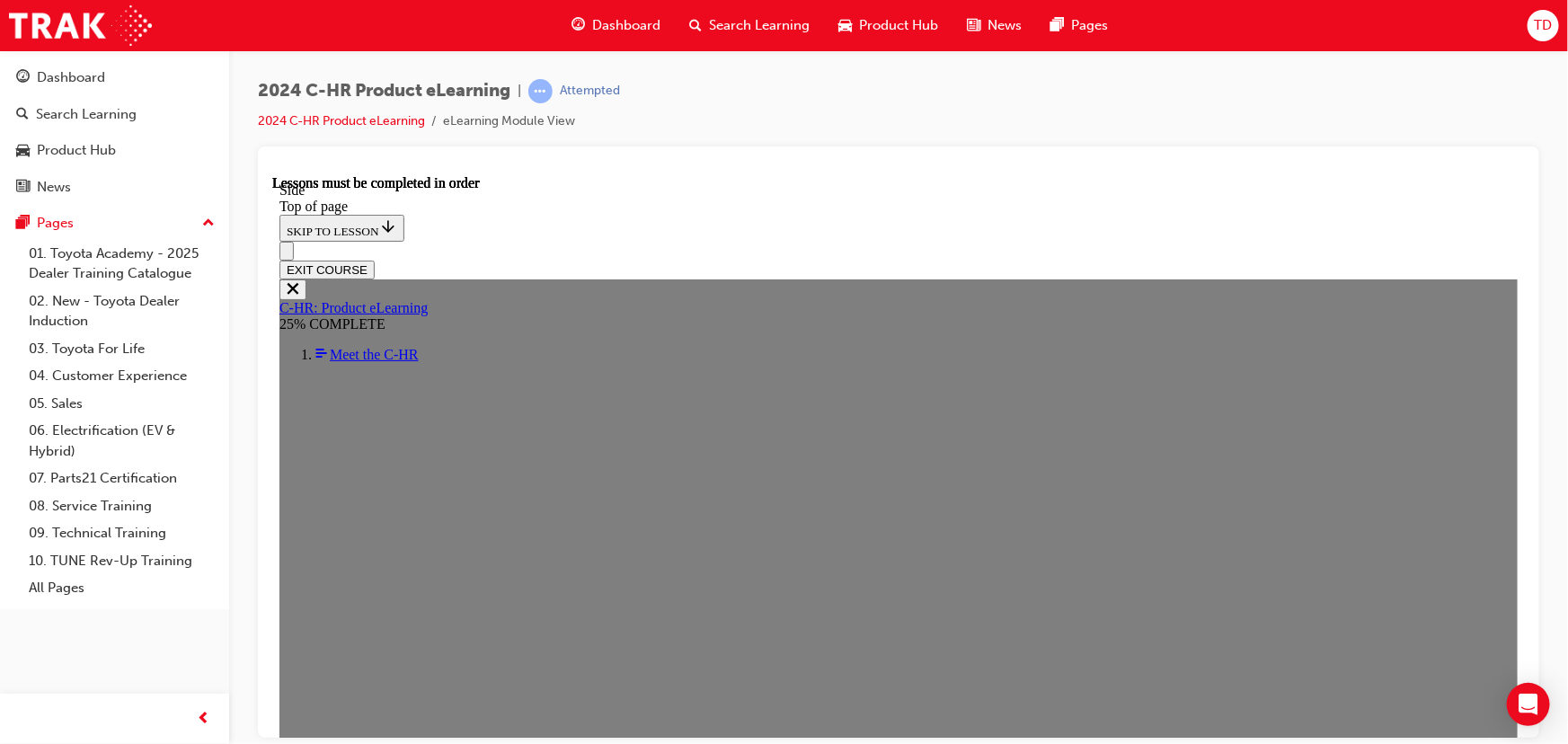
scroll to position [234, 0]
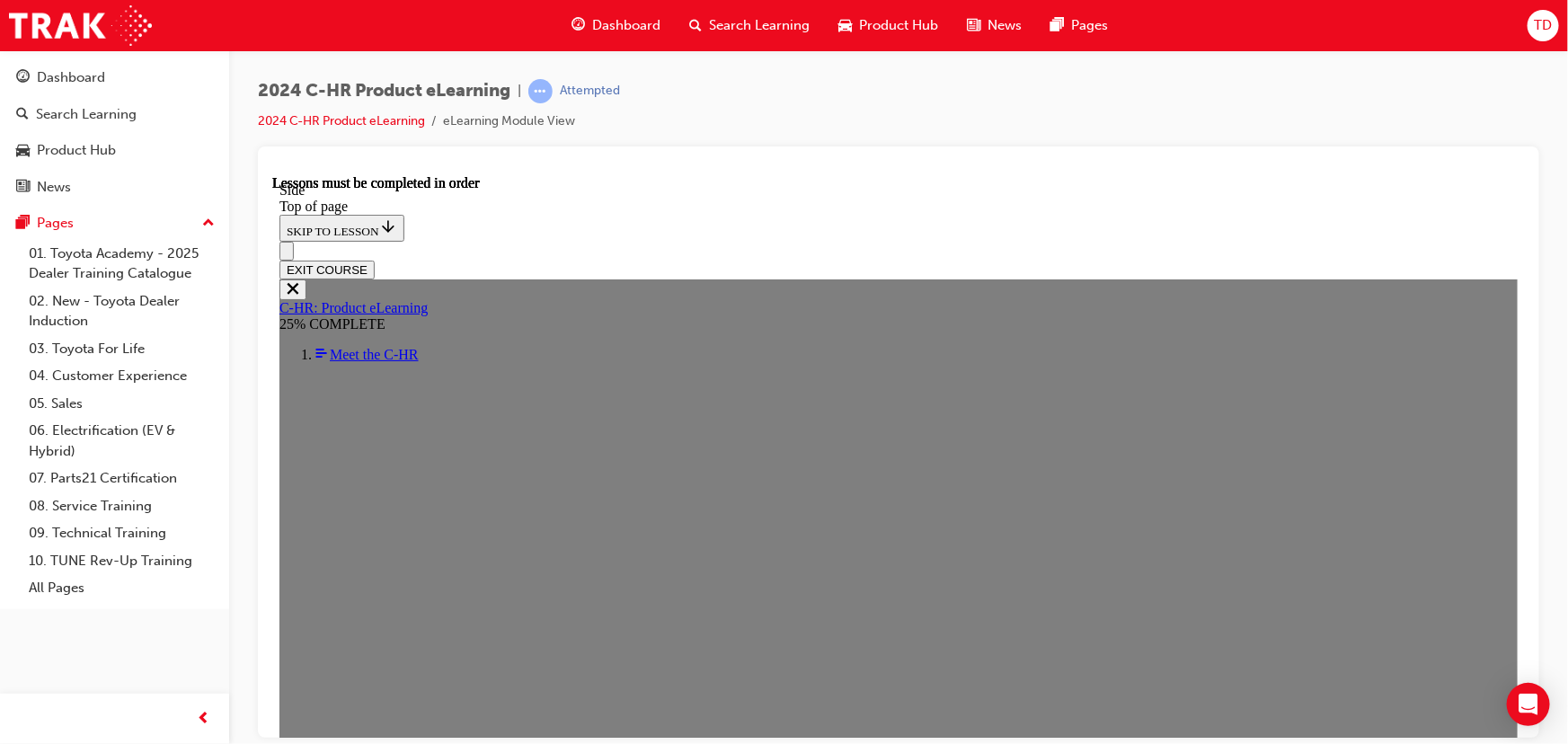
scroll to position [385, 0]
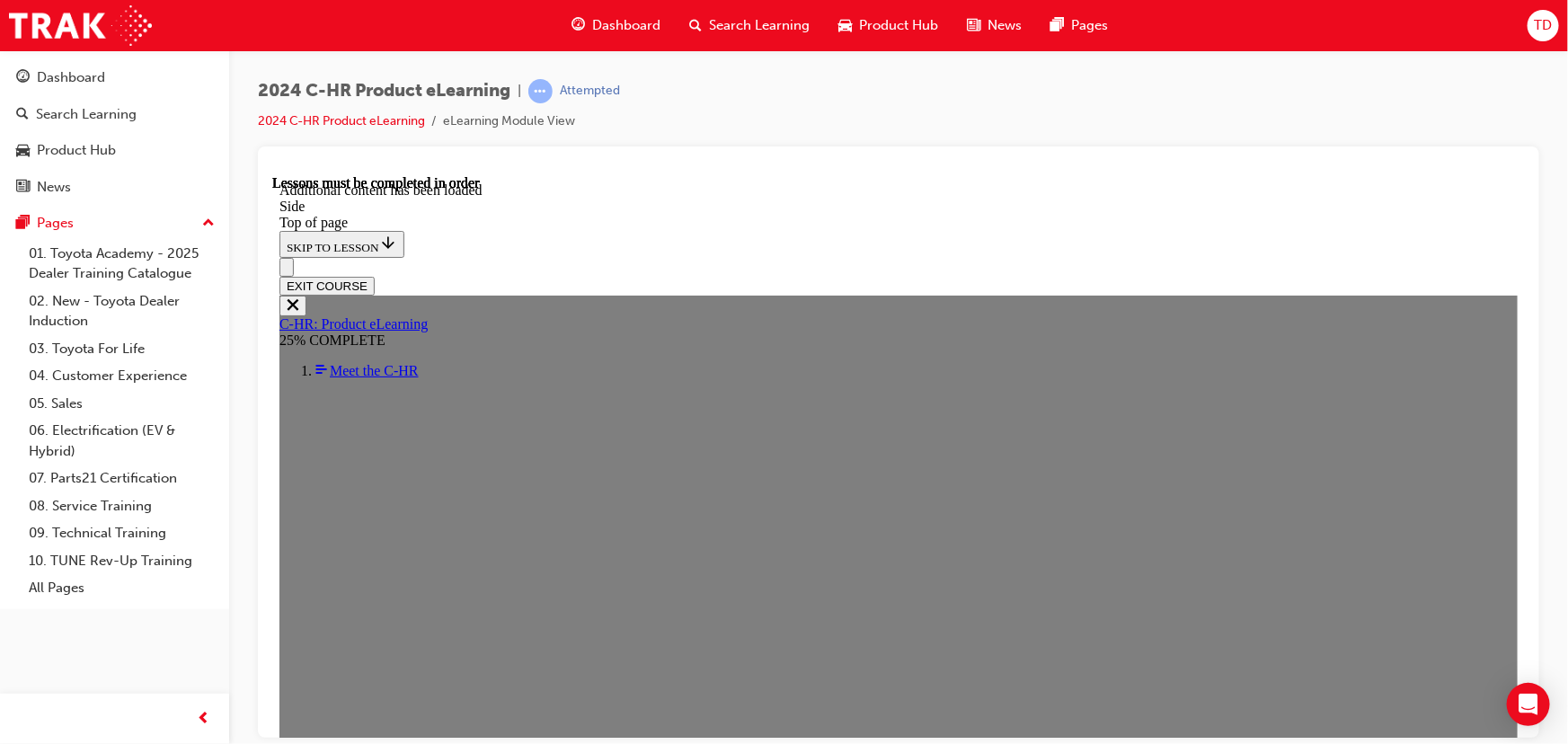
scroll to position [1067, 0]
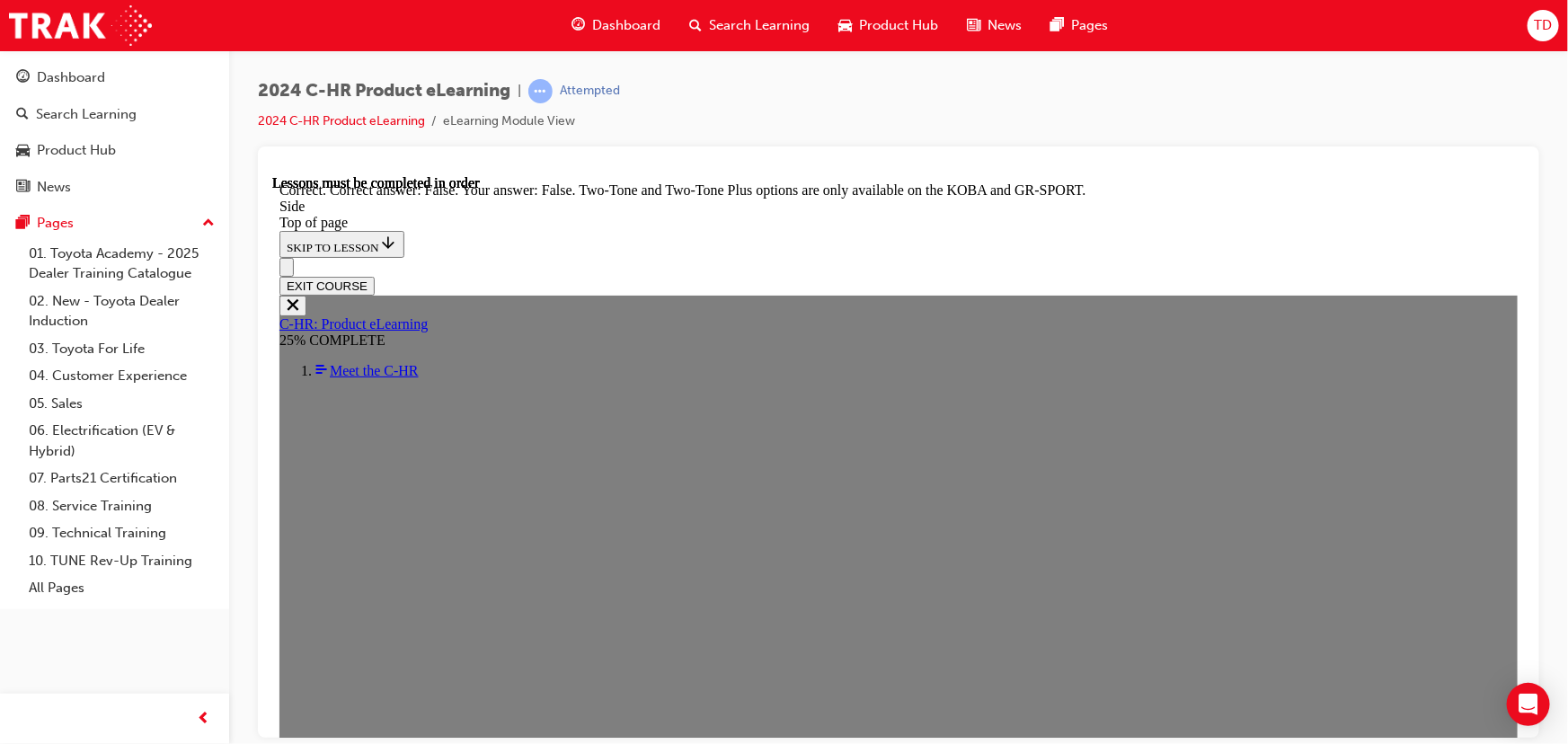
scroll to position [1475, 0]
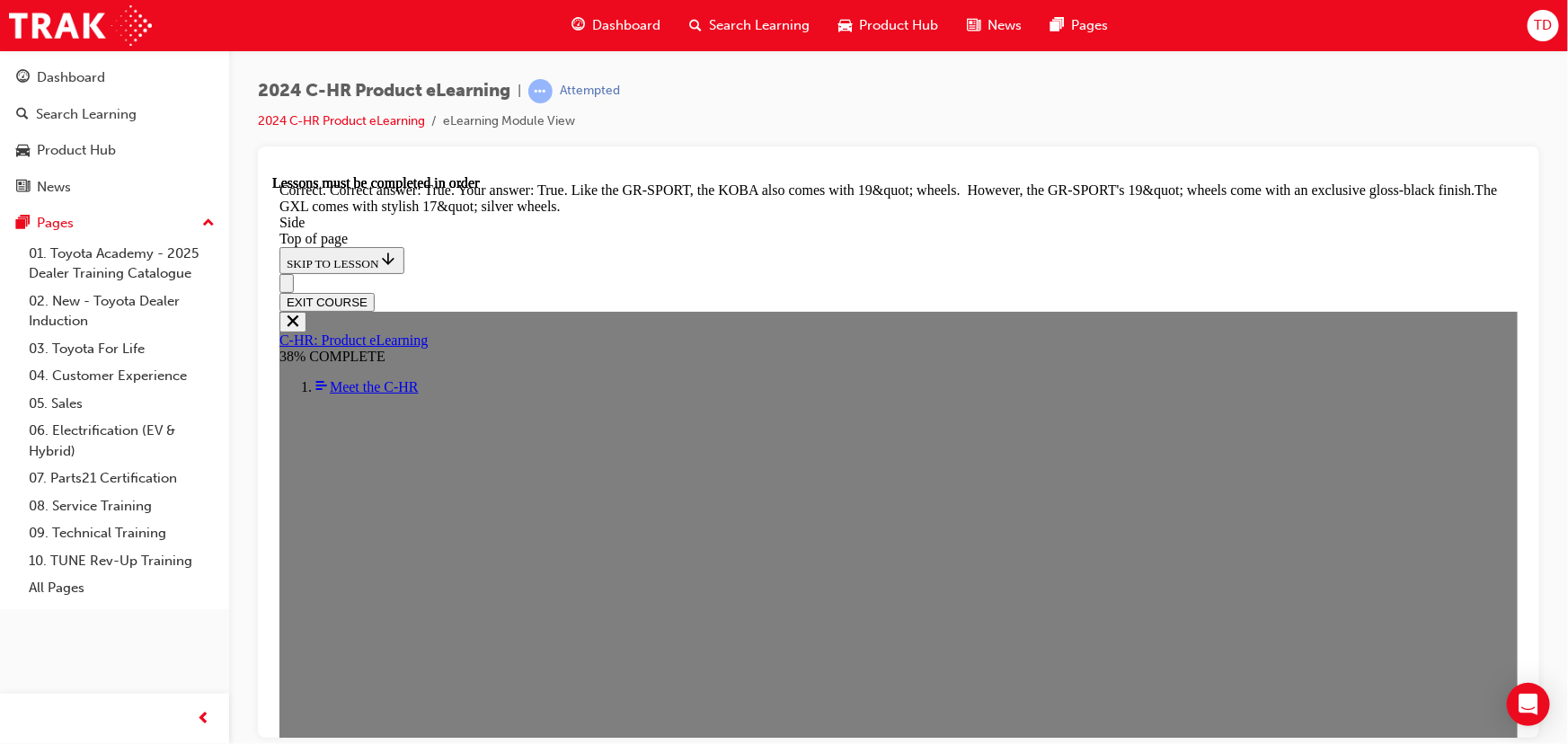
scroll to position [2256, 0]
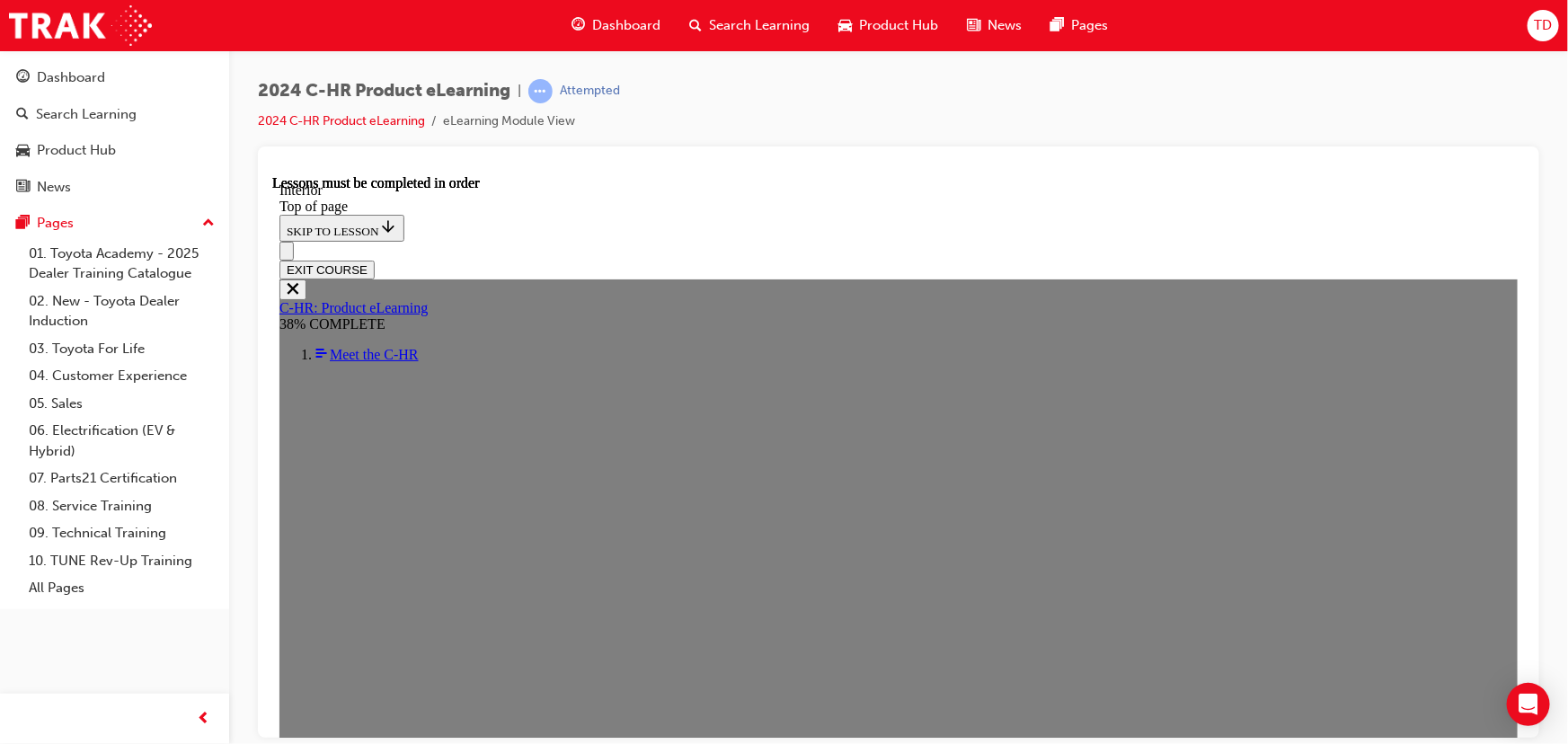
scroll to position [715, 0]
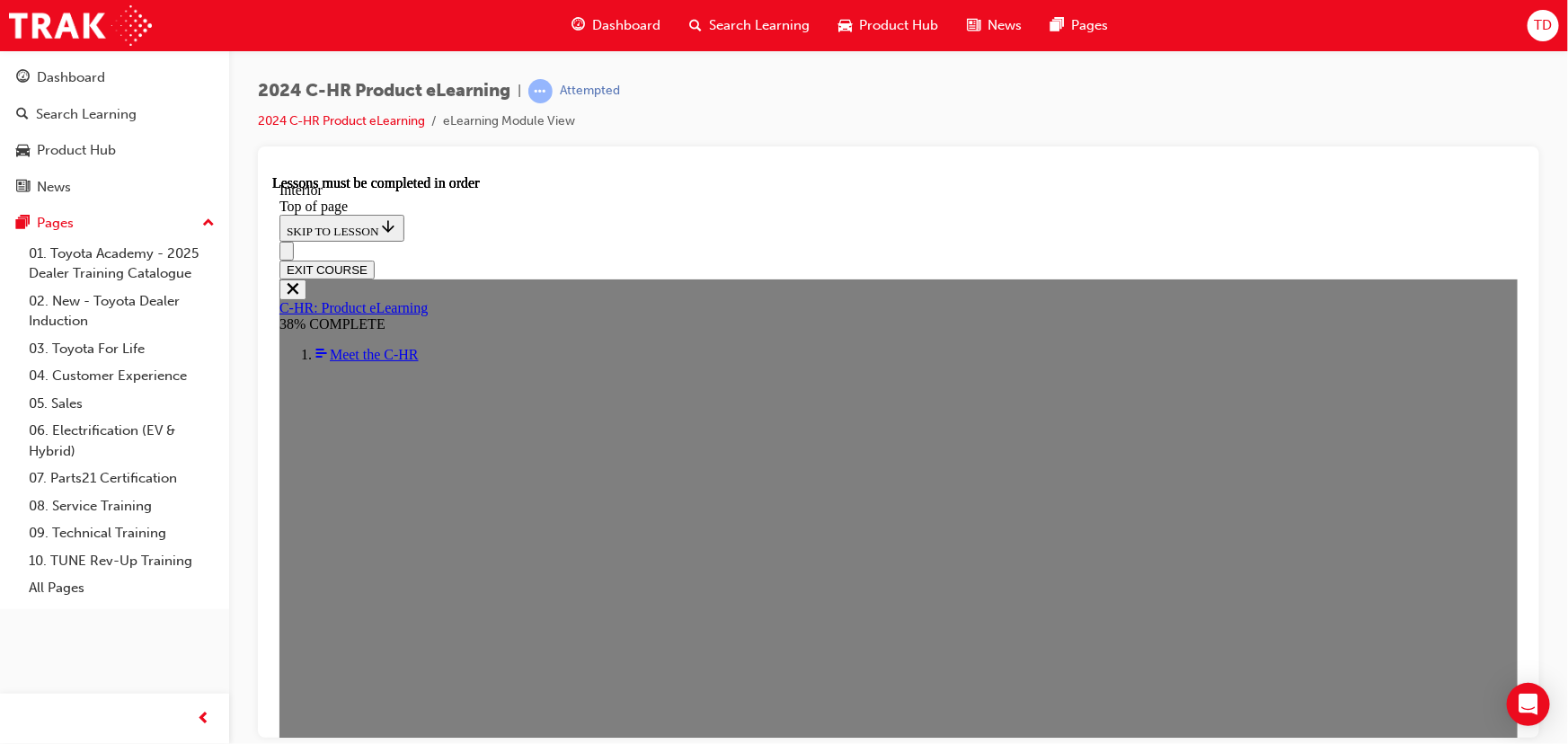
scroll to position [935, 0]
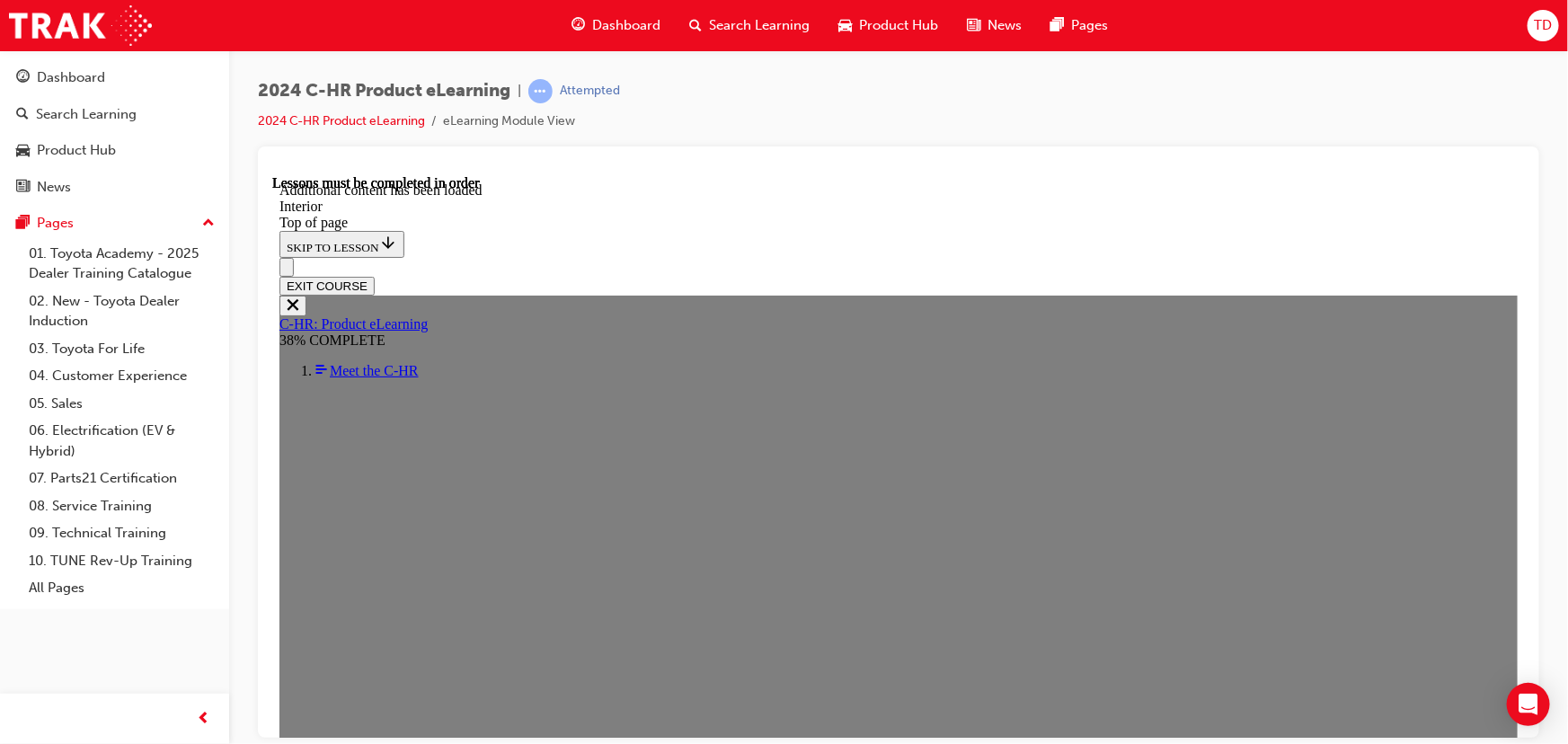
scroll to position [1944, 0]
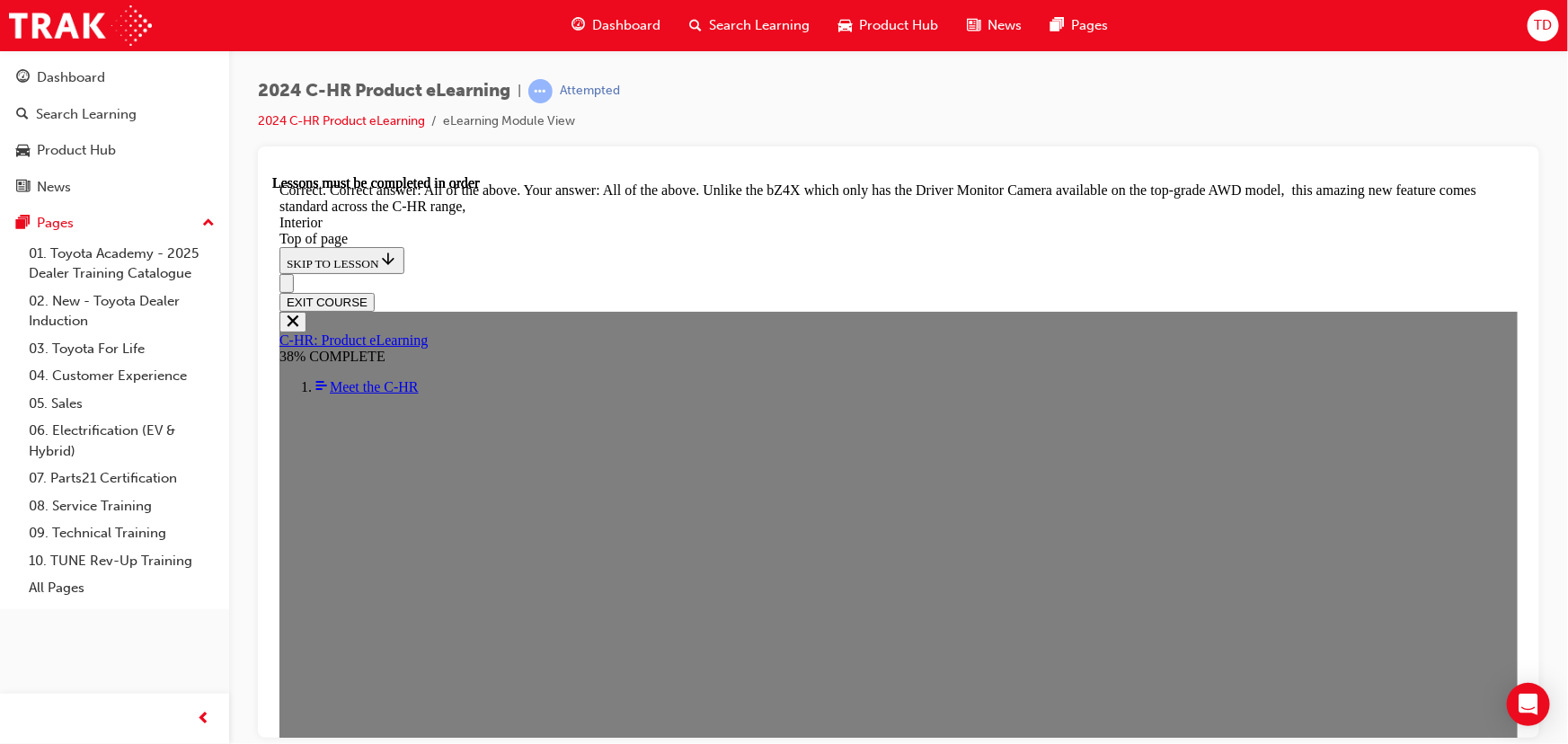
scroll to position [2515, 0]
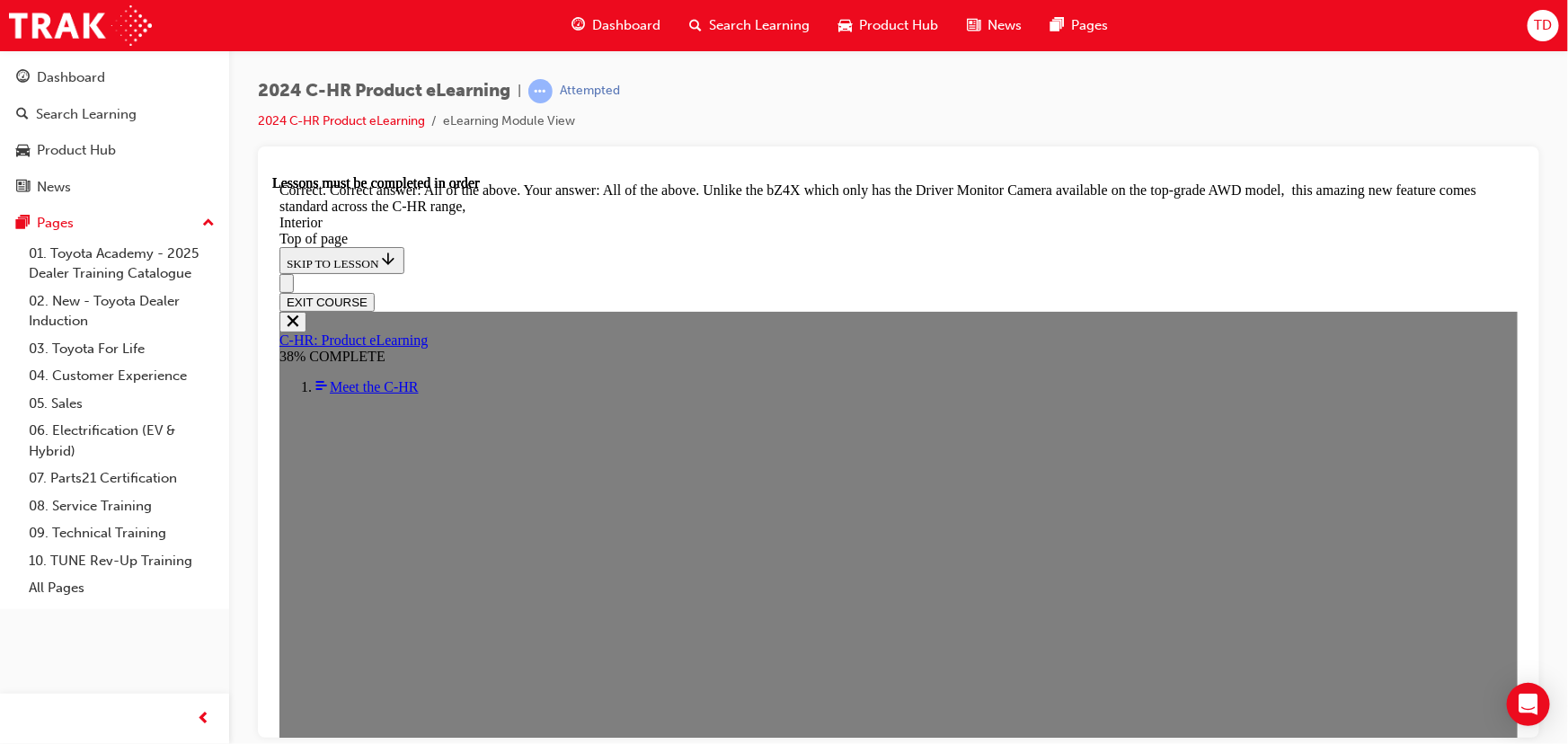
scroll to position [2865, 0]
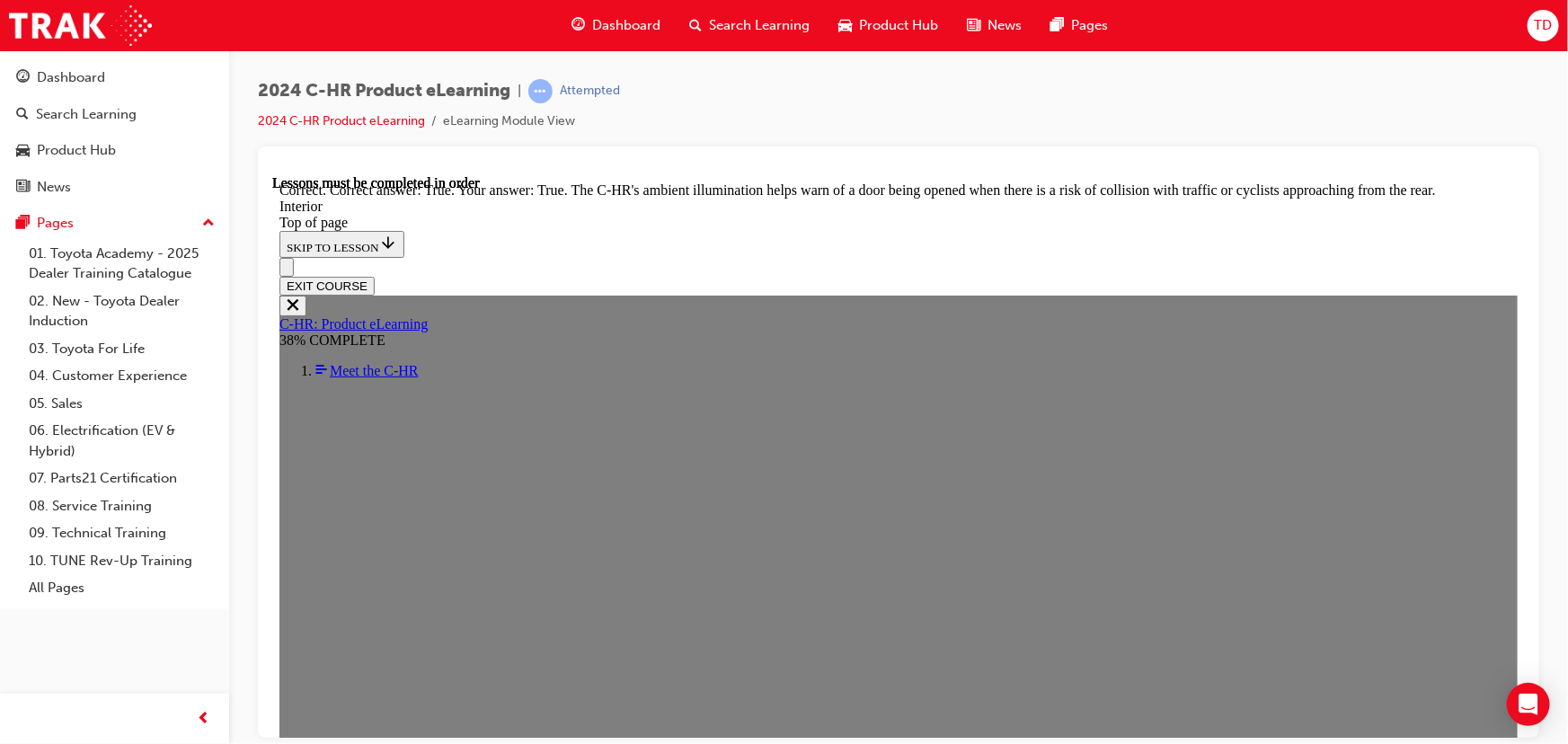
scroll to position [3272, 0]
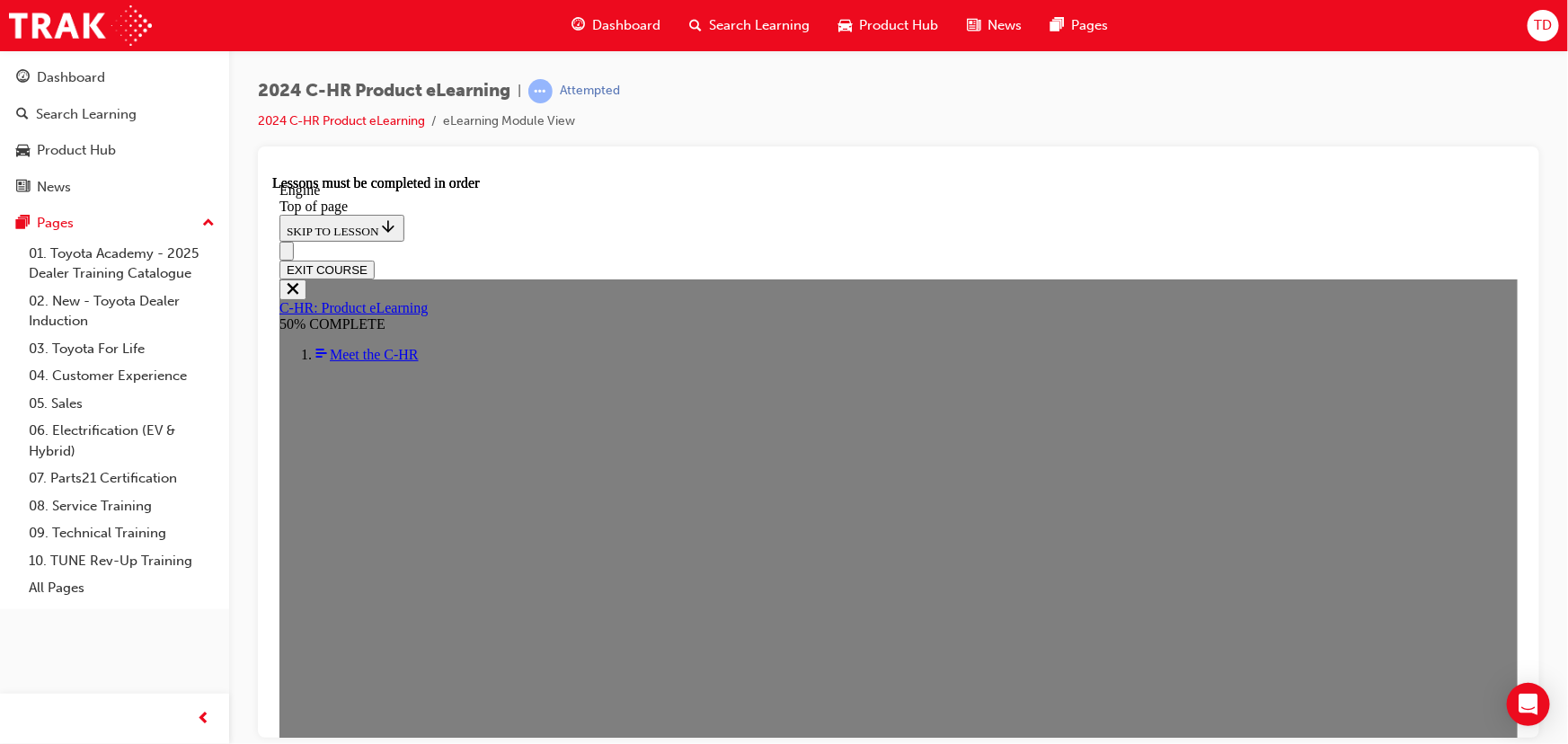
scroll to position [1288, 0]
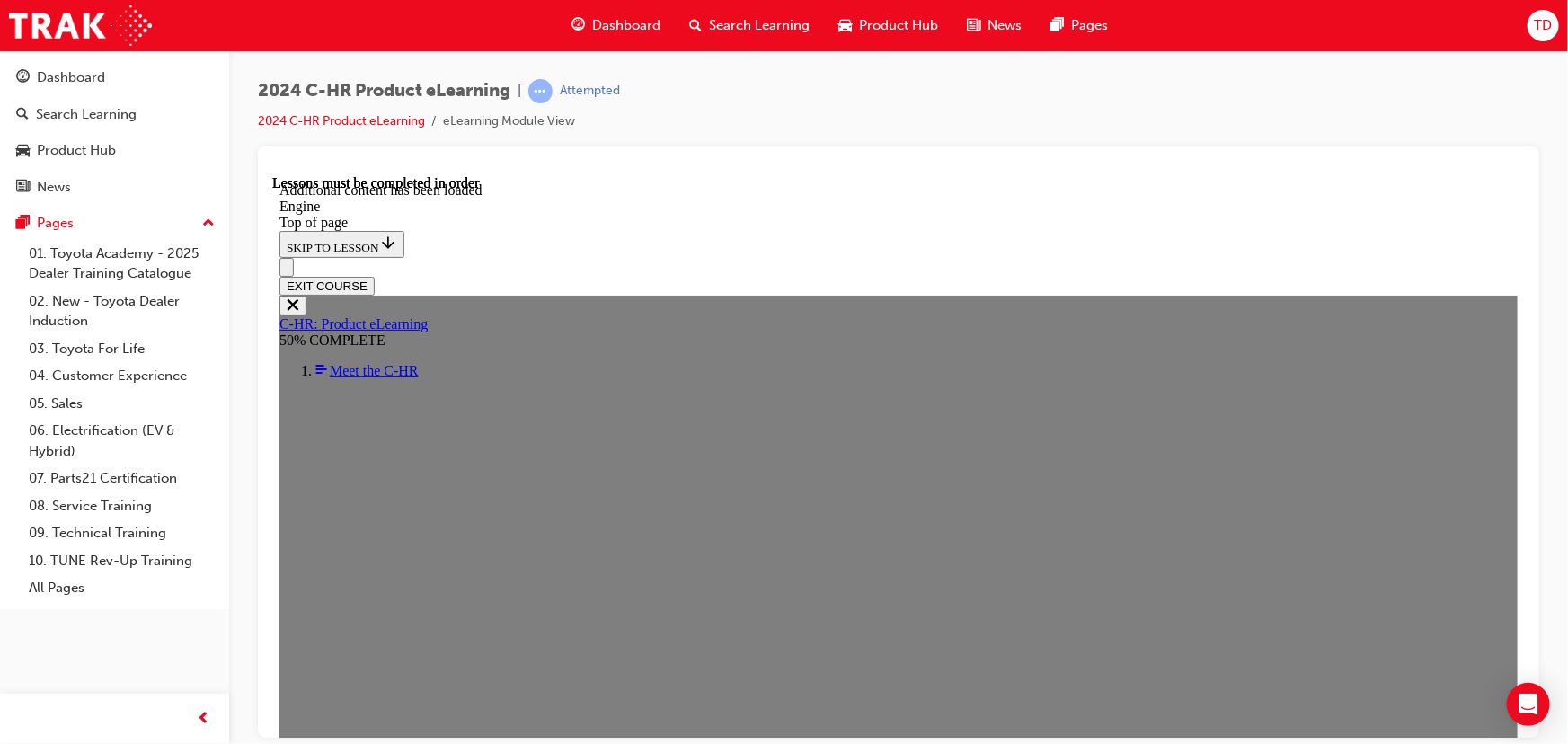
scroll to position [2478, 0]
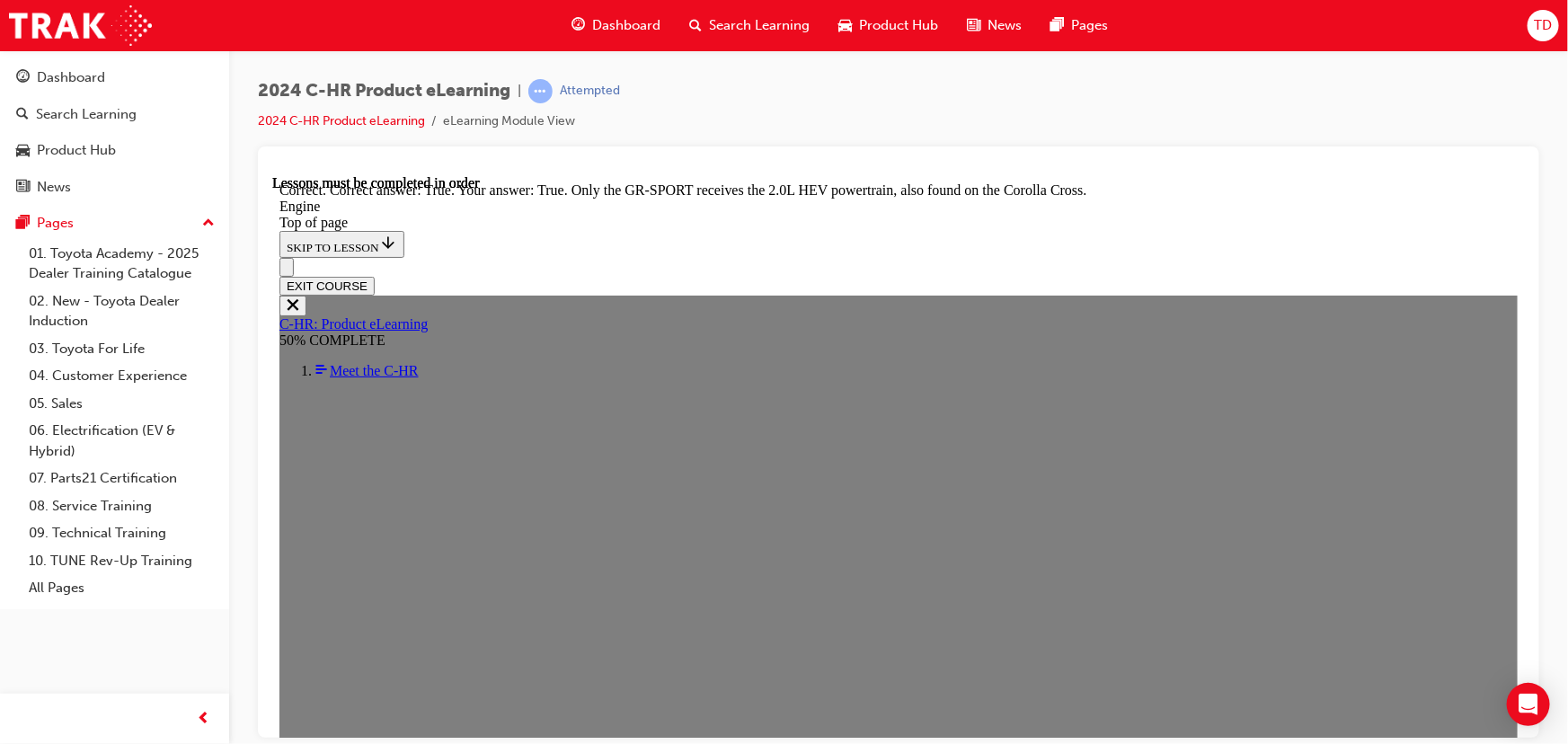
scroll to position [3294, 0]
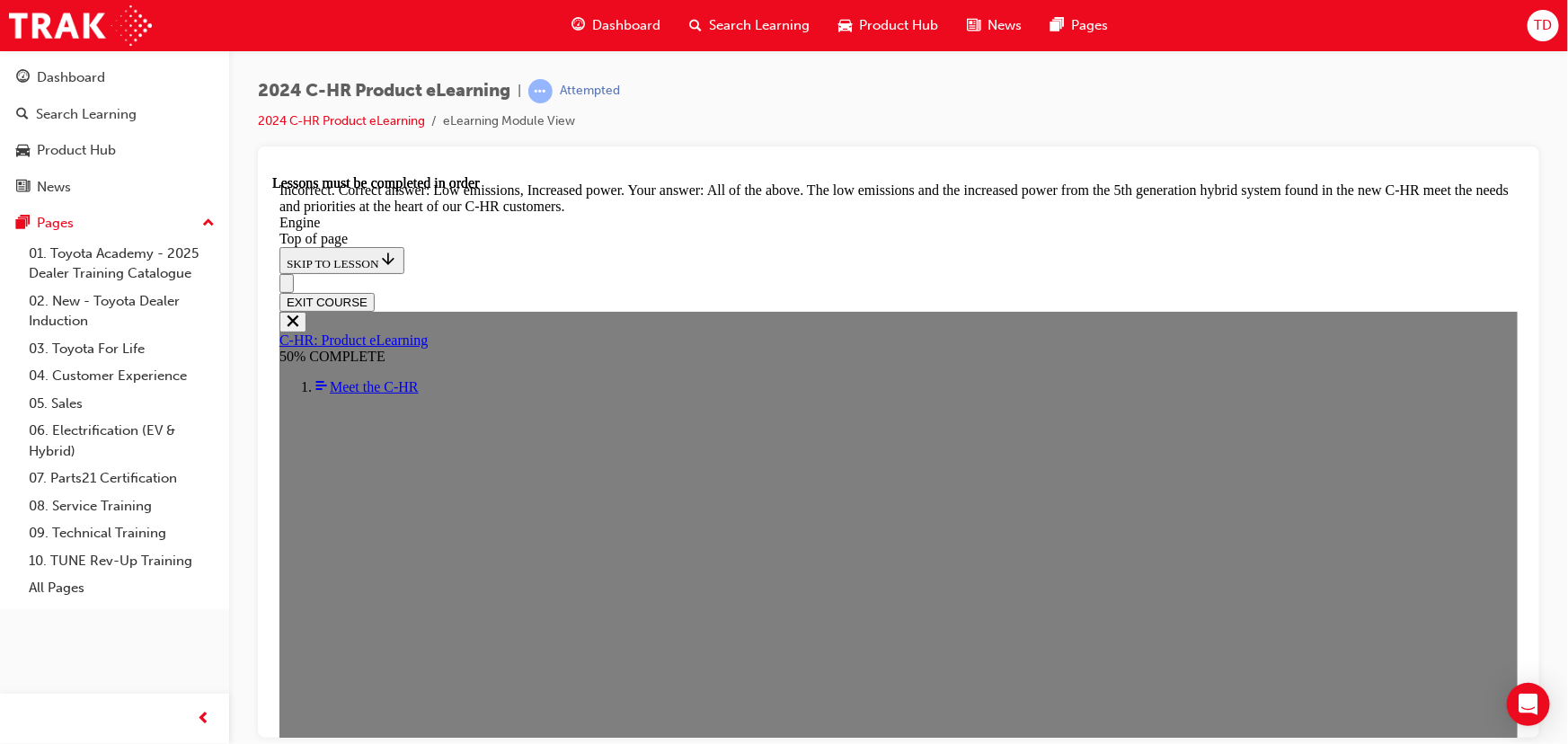
scroll to position [3609, 0]
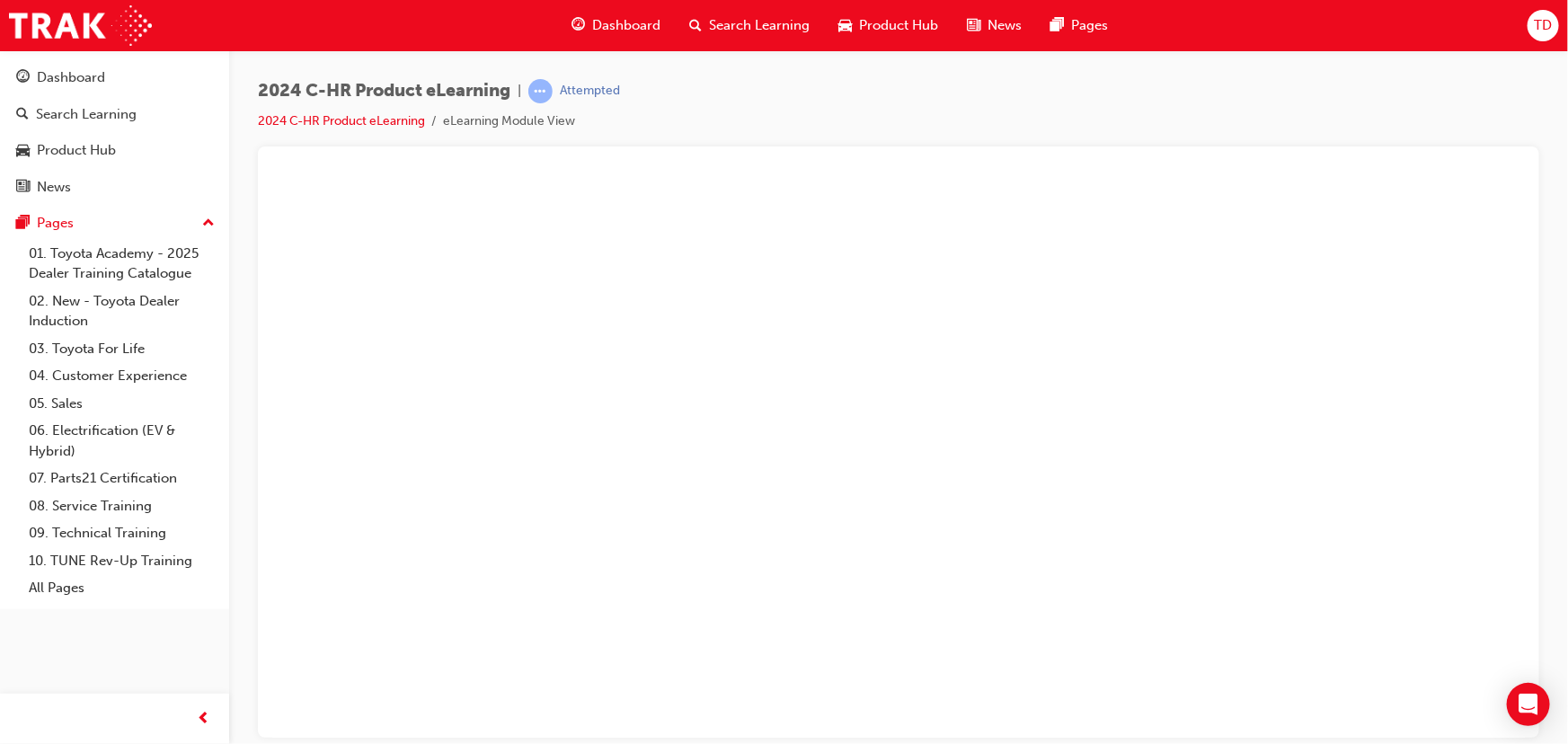
click at [977, 618] on button "Unzoom image" at bounding box center [898, 454] width 1253 height 562
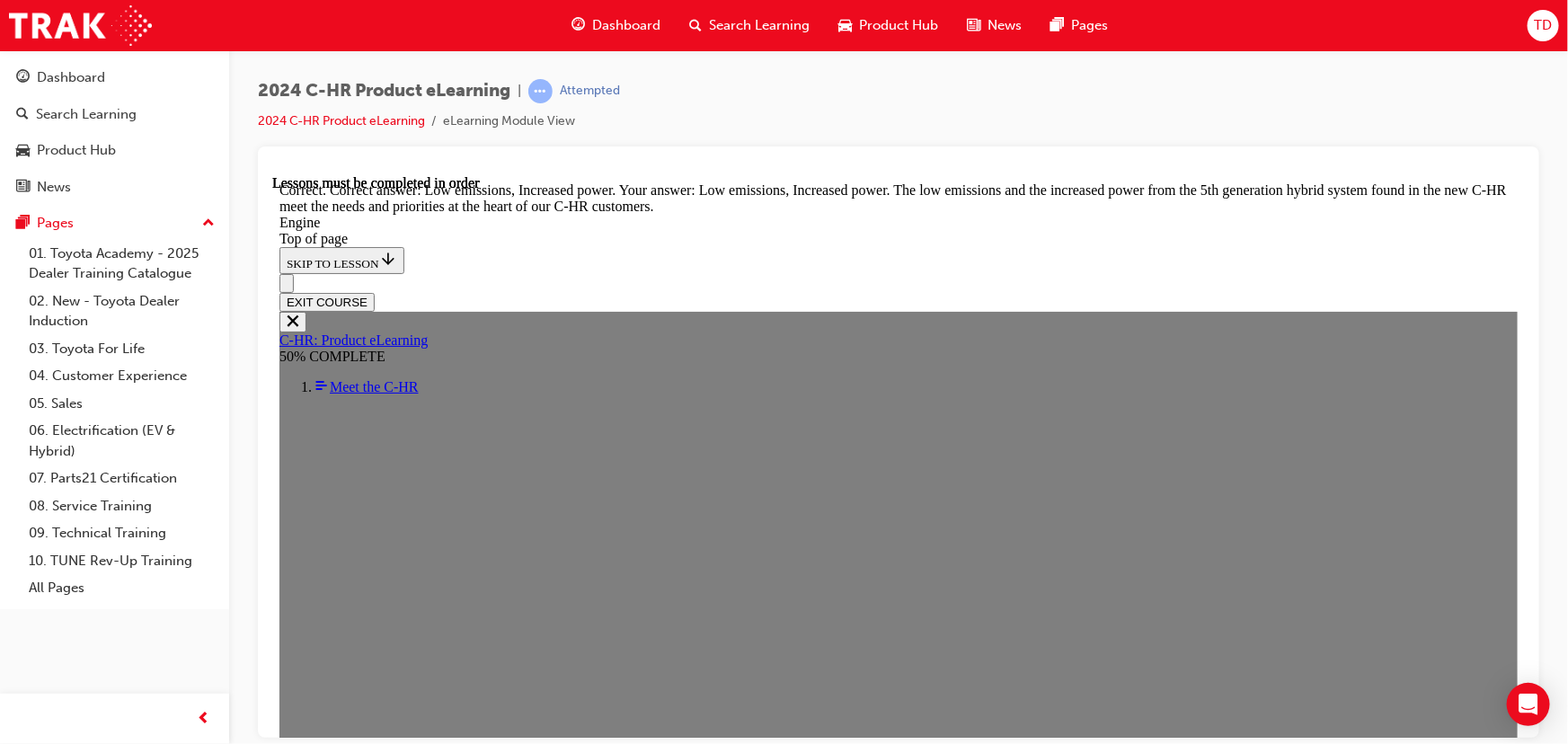
scroll to position [4573, 0]
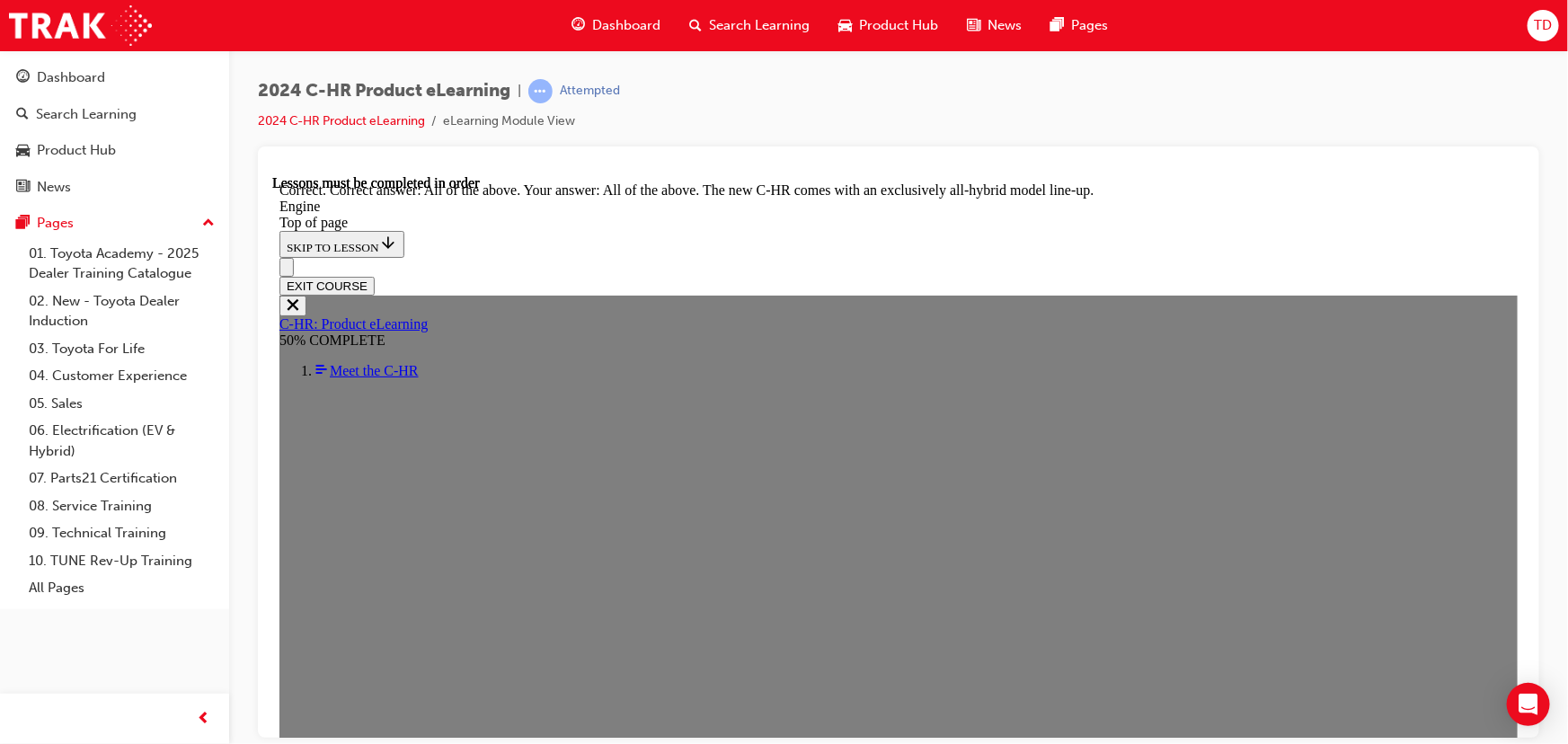
scroll to position [5010, 0]
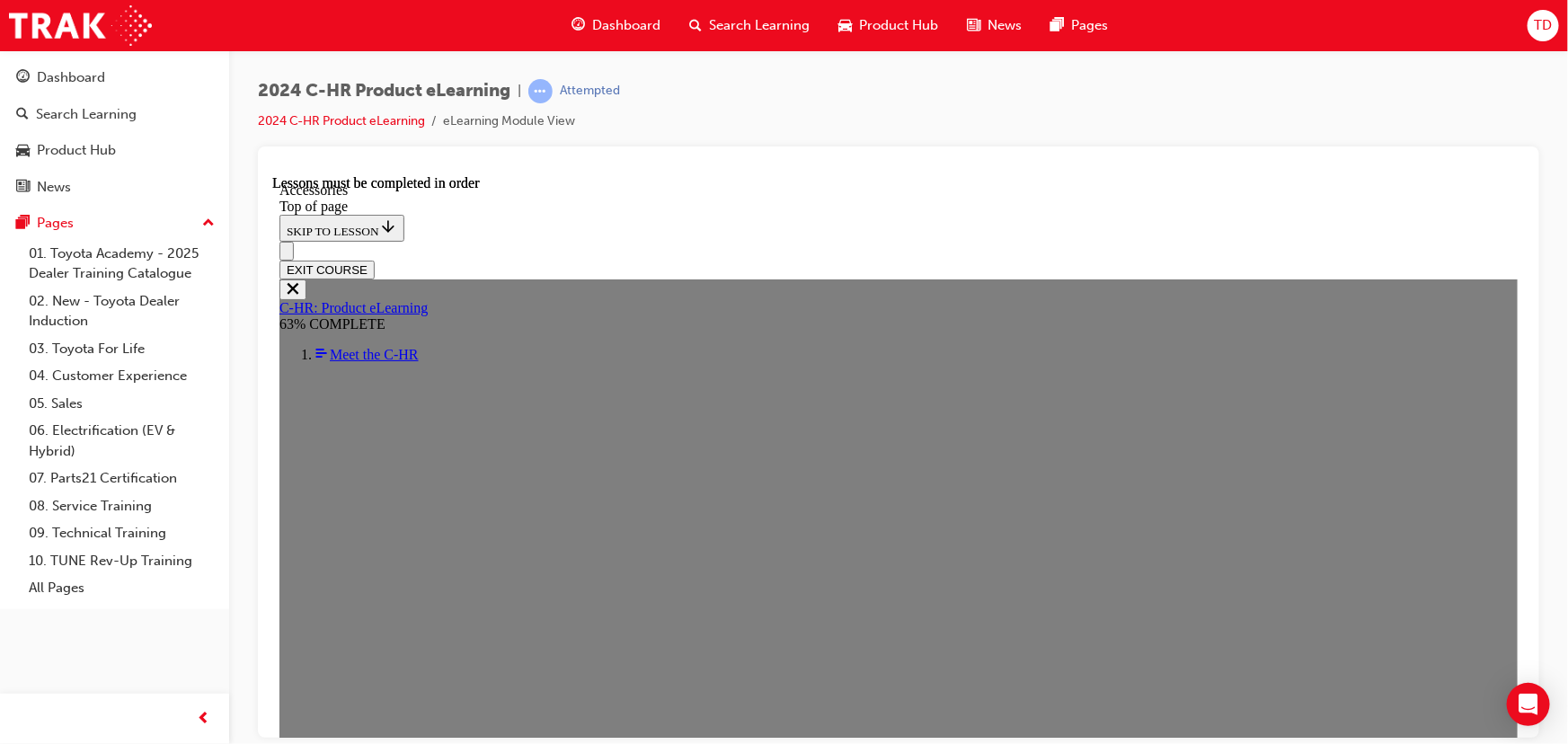
scroll to position [568, 0]
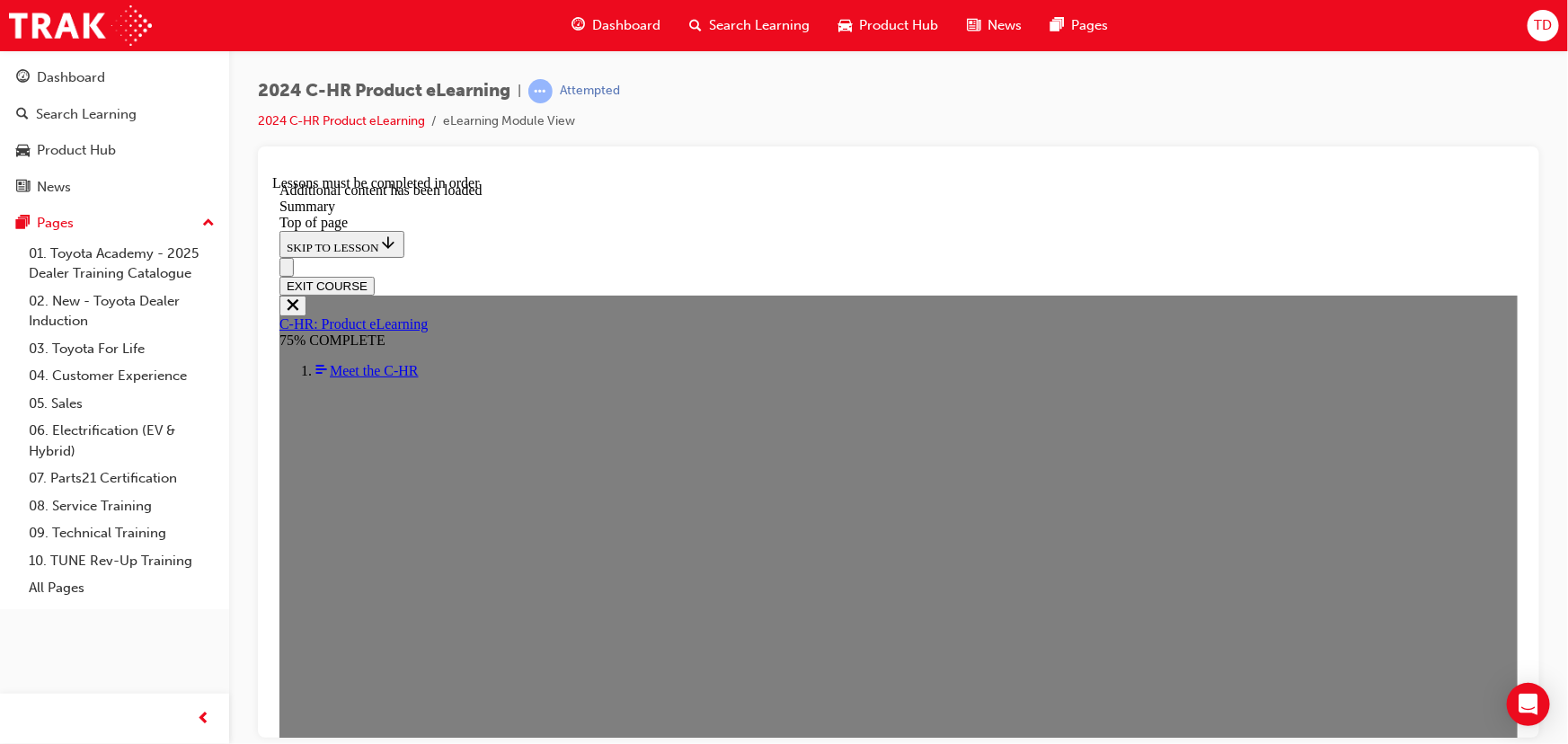
scroll to position [3062, 0]
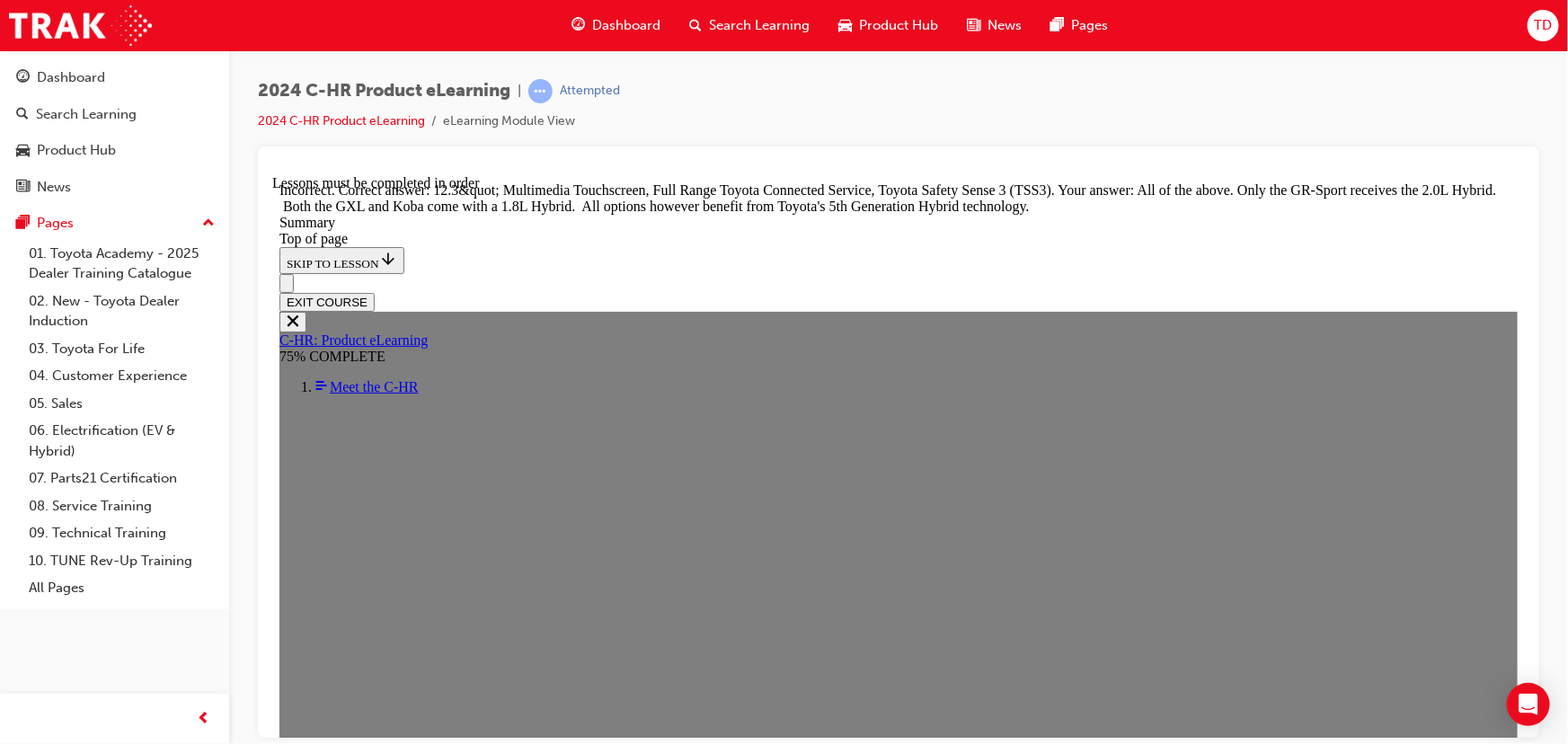
scroll to position [3096, 0]
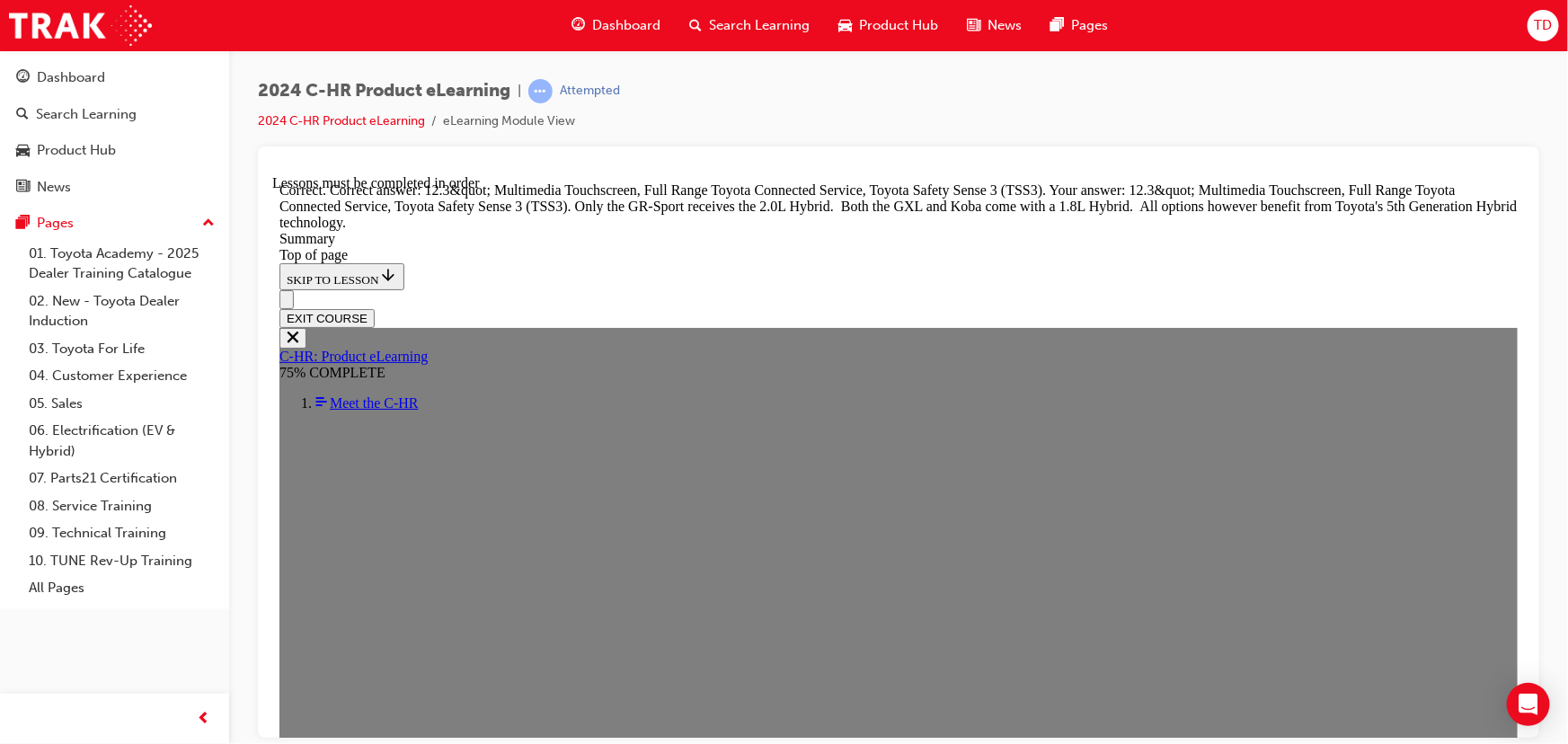
scroll to position [3423, 0]
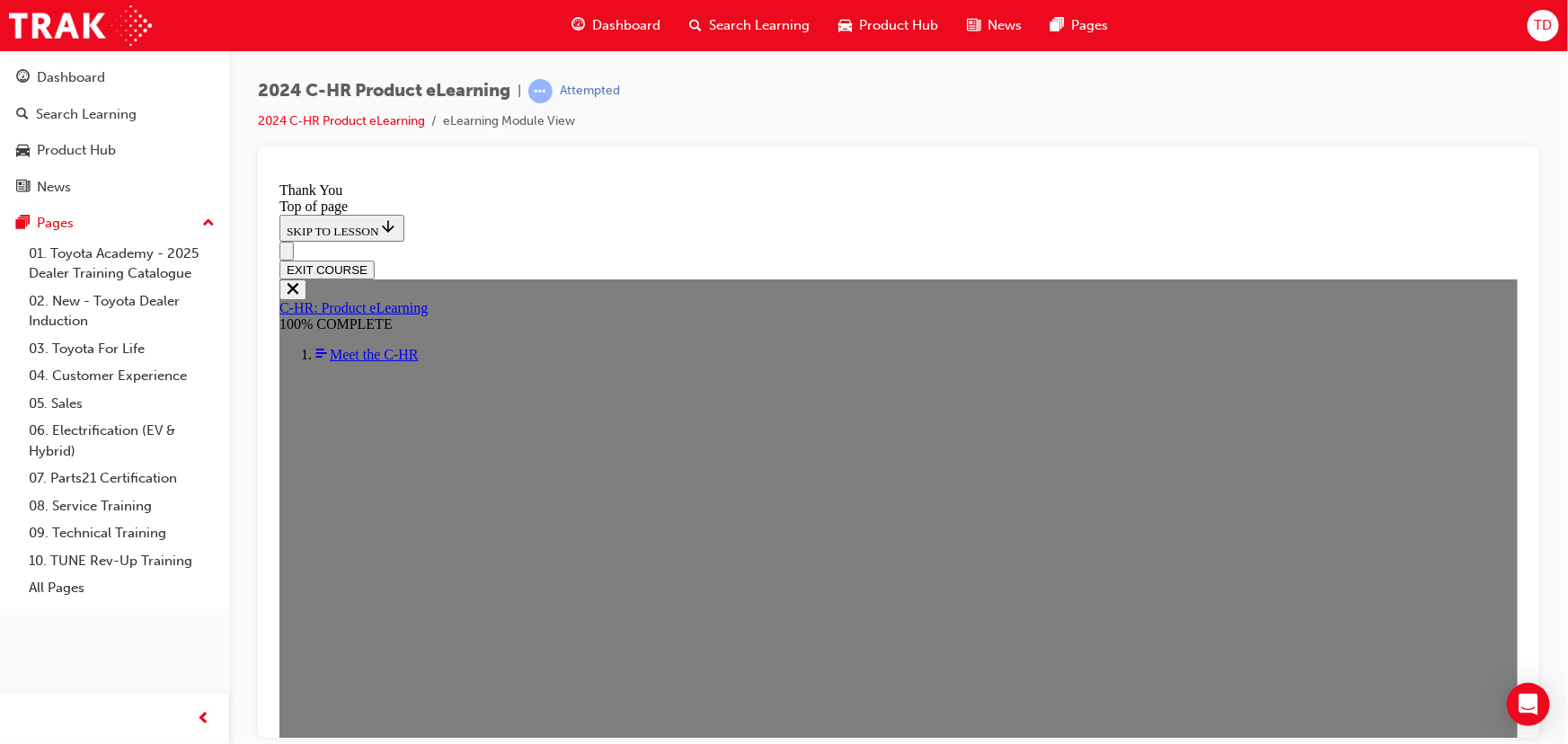
scroll to position [686, 0]
click at [374, 259] on button "EXIT COURSE" at bounding box center [327, 269] width 96 height 19
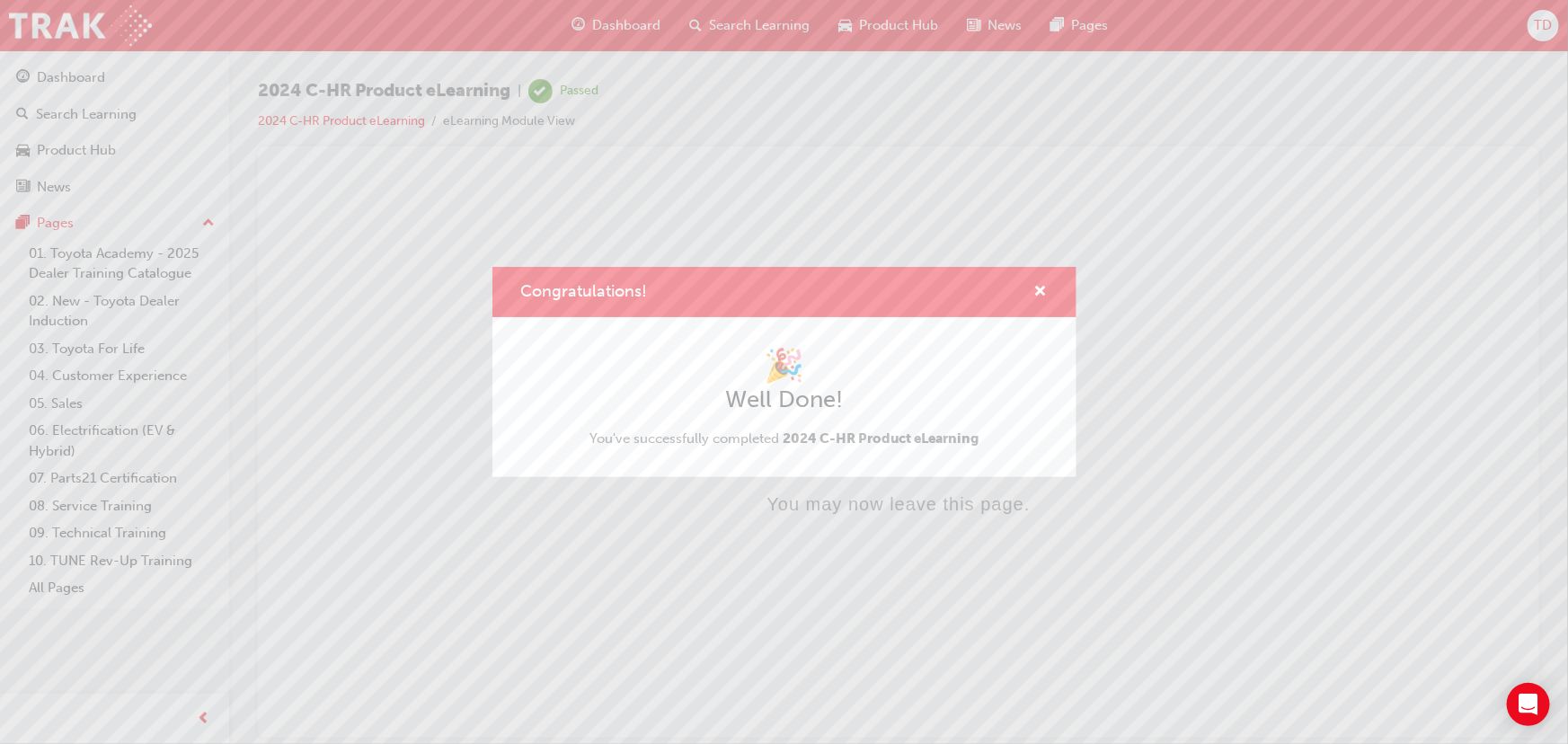
scroll to position [0, 0]
drag, startPoint x: 1040, startPoint y: 288, endPoint x: 765, endPoint y: 26, distance: 379.8
click at [1040, 288] on span "cross-icon" at bounding box center [1041, 293] width 14 height 17
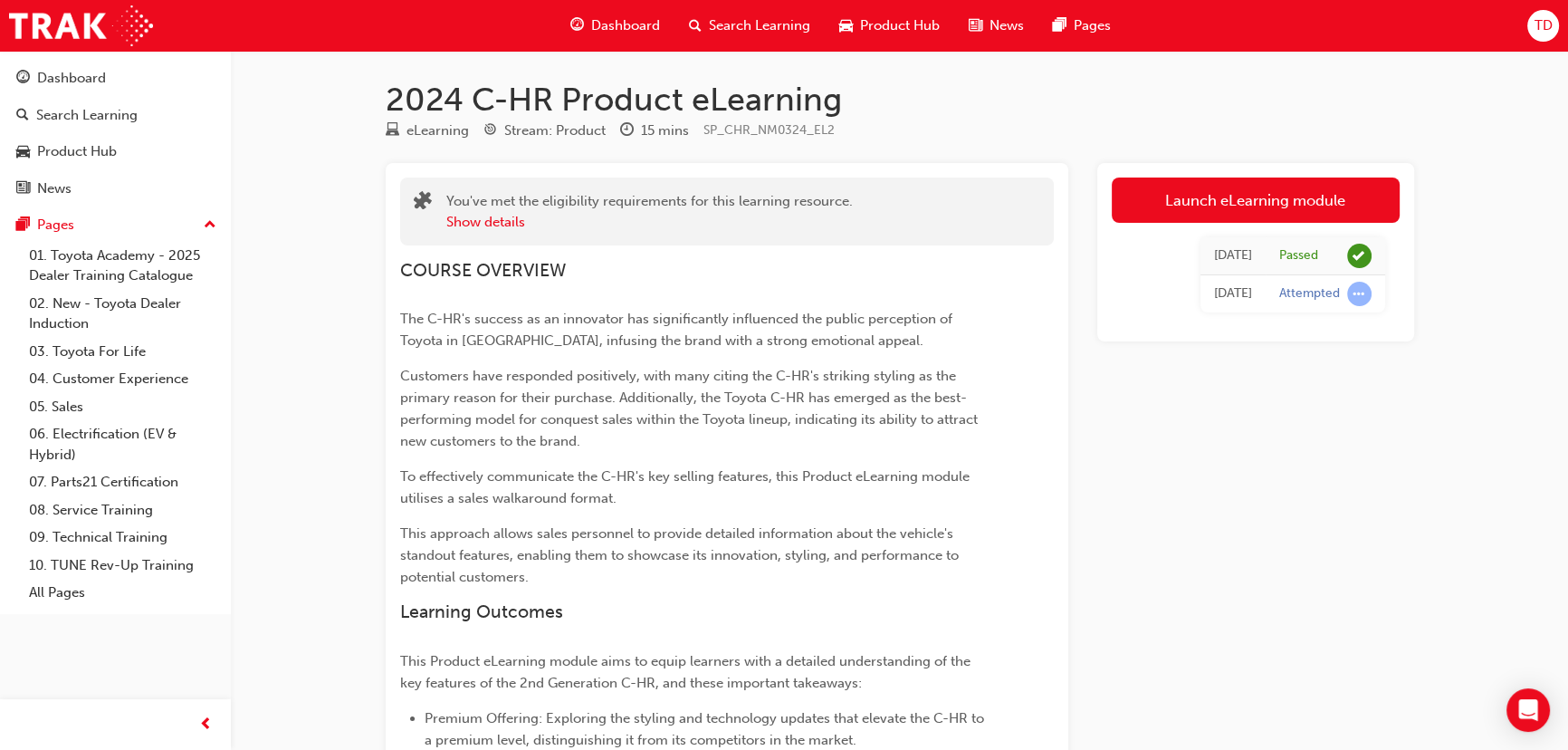
click at [1535, 22] on span "TD" at bounding box center [1543, 26] width 19 height 20
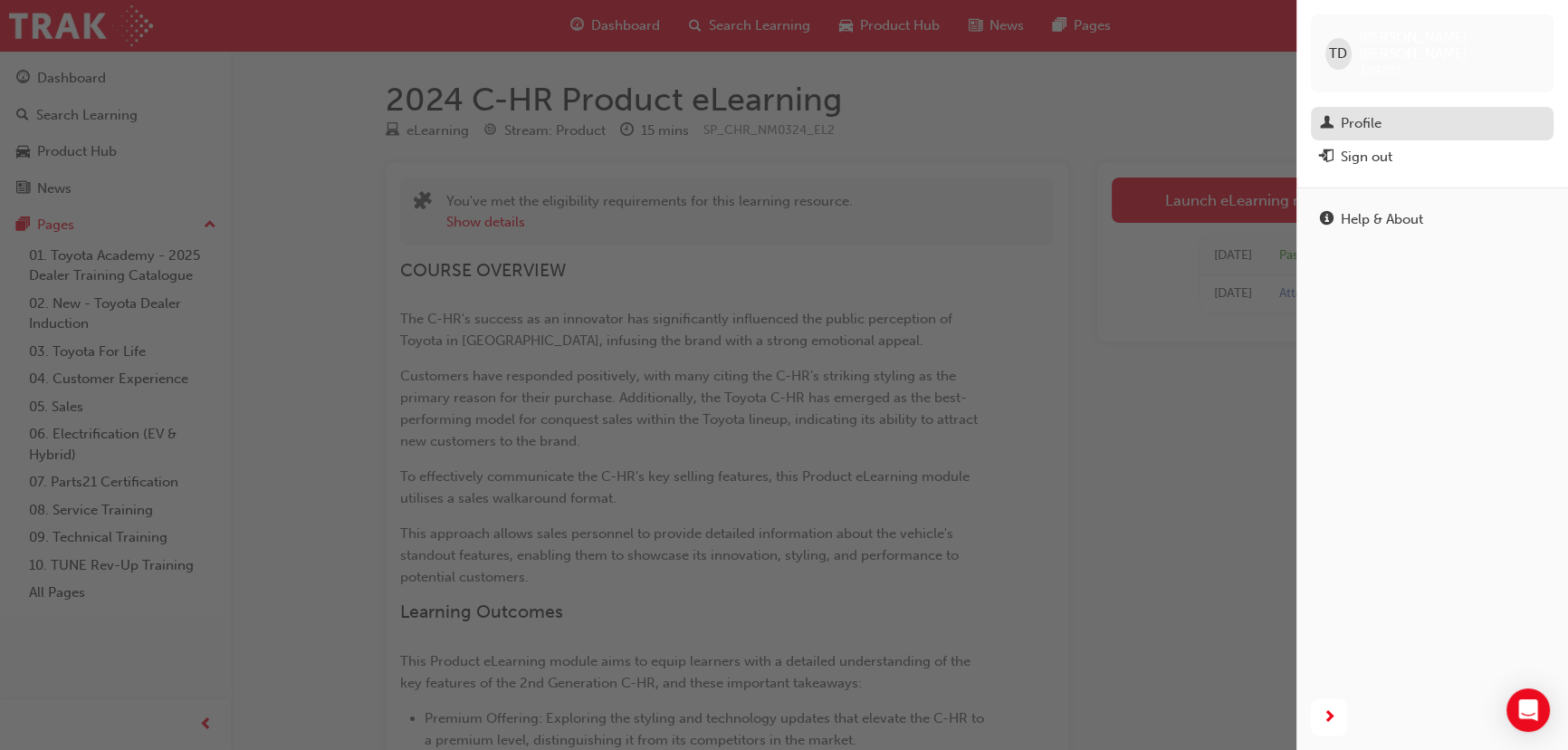
click at [1394, 112] on div "Profile" at bounding box center [1432, 123] width 224 height 22
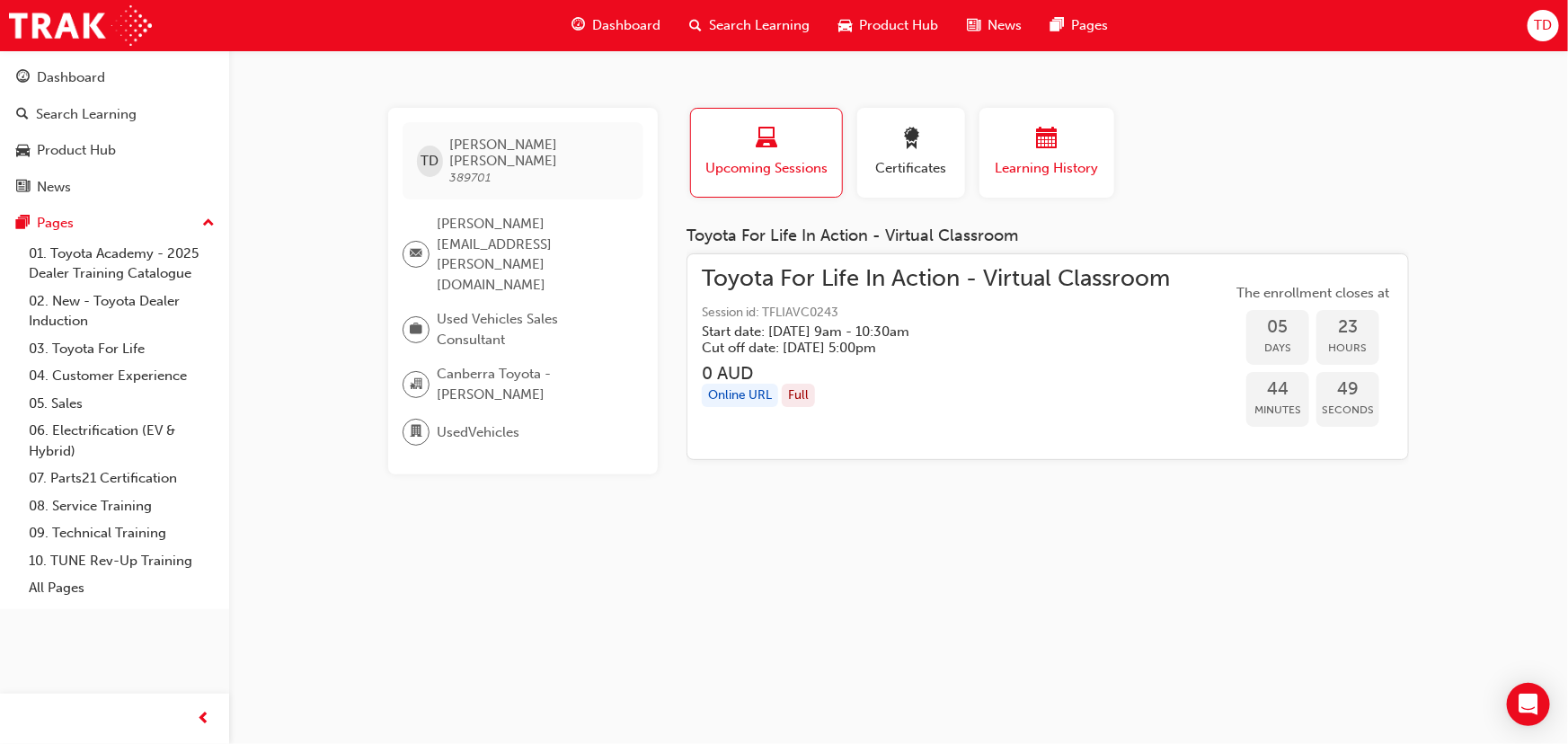
click at [1058, 141] on div "button" at bounding box center [1046, 142] width 108 height 28
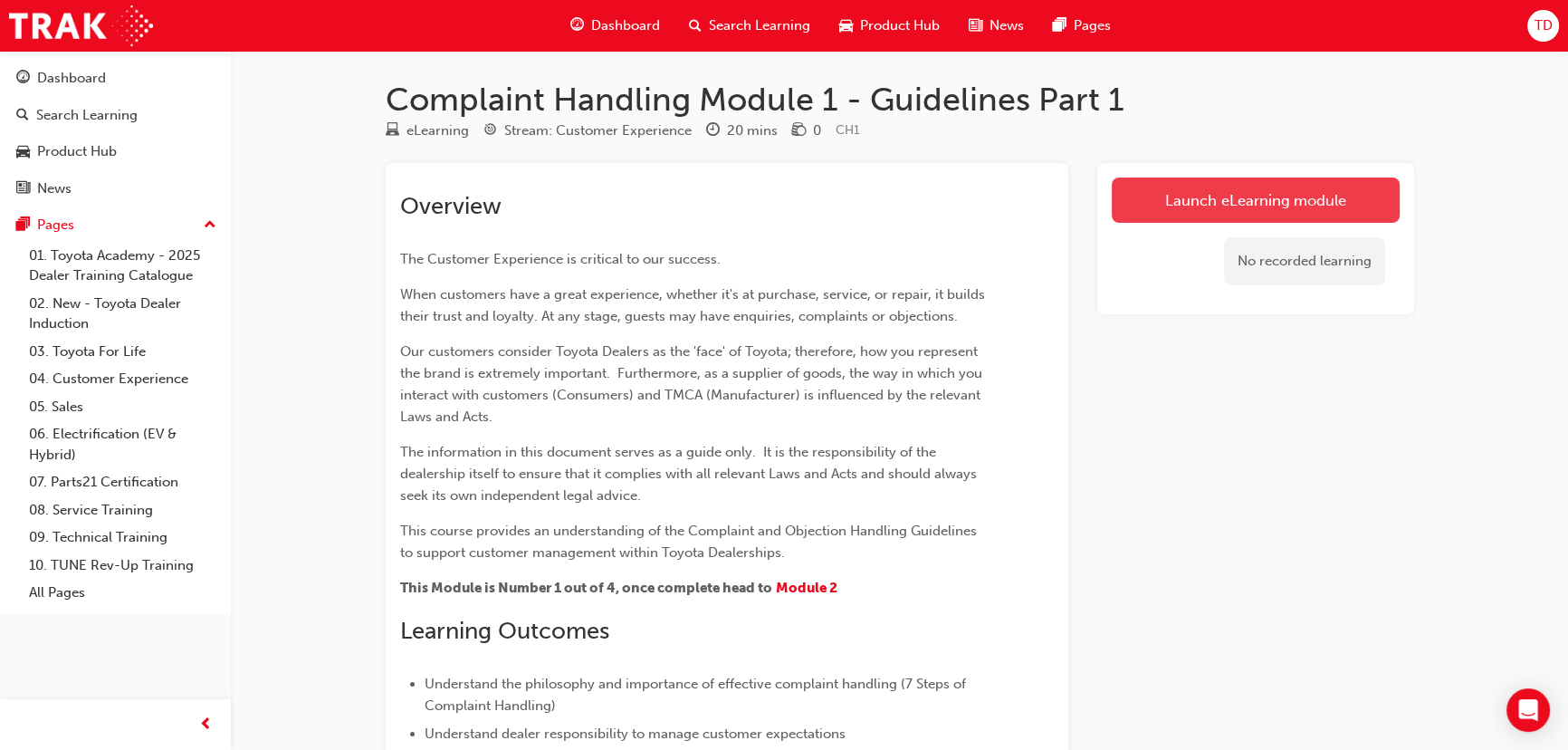
click at [1220, 201] on link "Launch eLearning module" at bounding box center [1255, 199] width 288 height 45
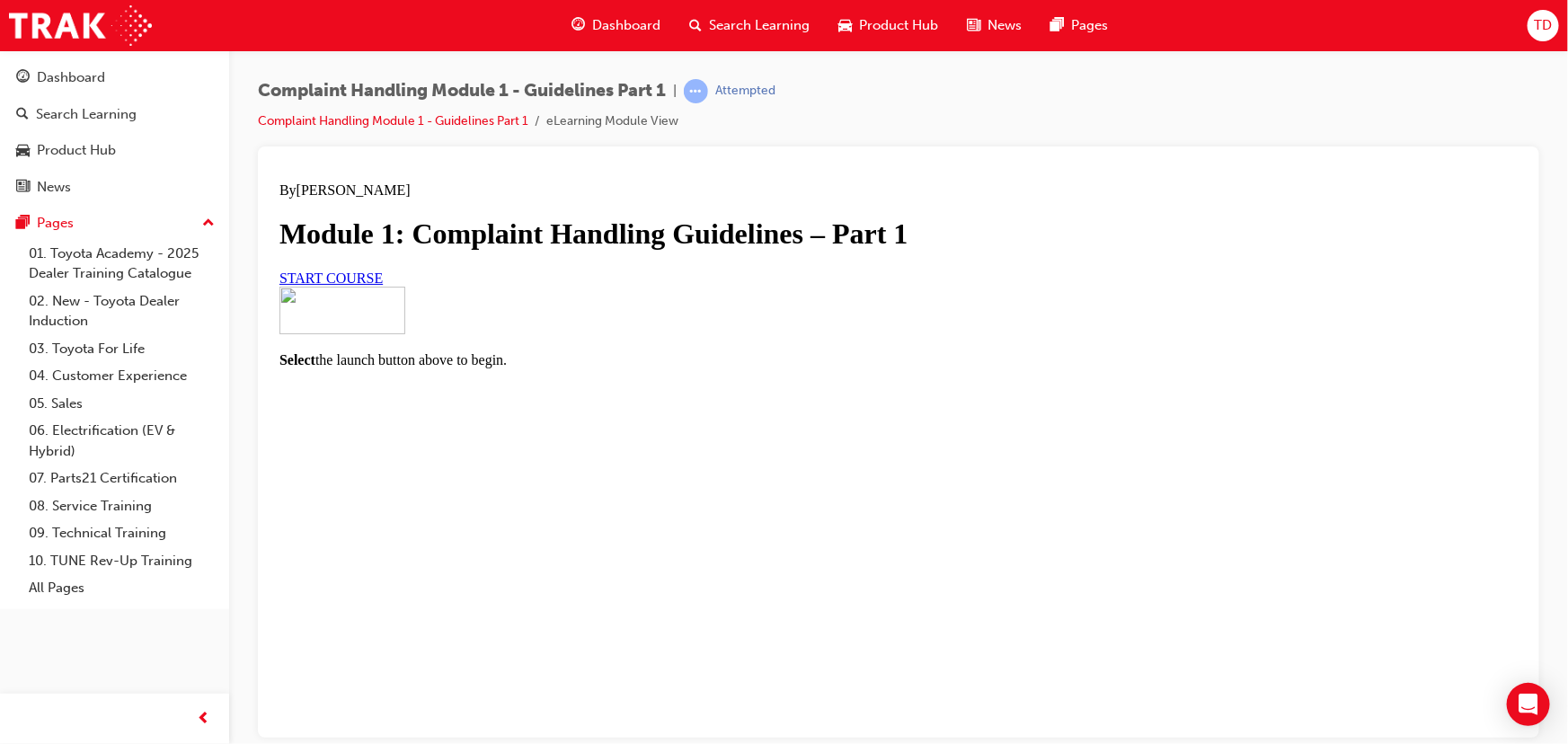
scroll to position [53, 0]
click at [382, 285] on link "START COURSE" at bounding box center [330, 277] width 103 height 16
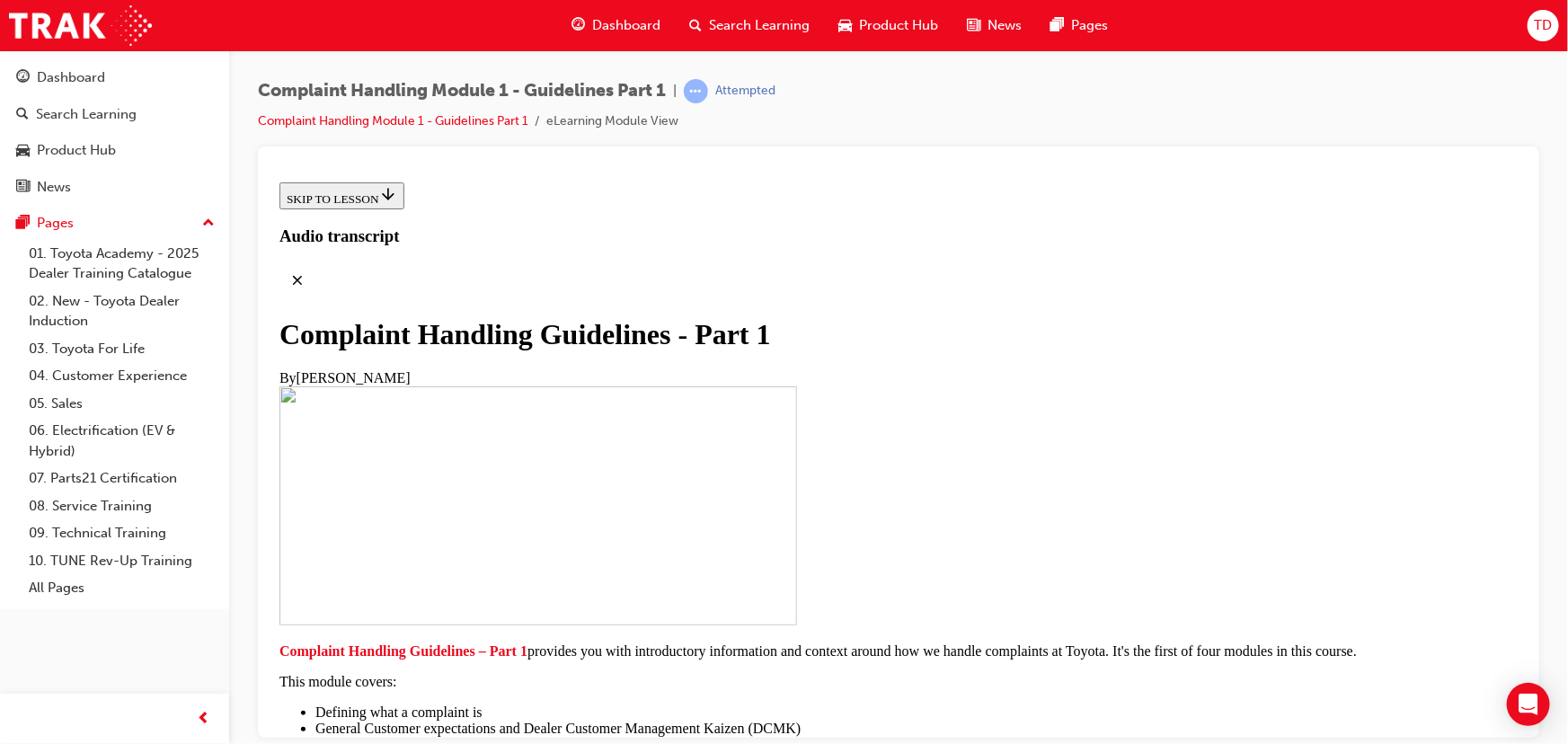
scroll to position [326, 0]
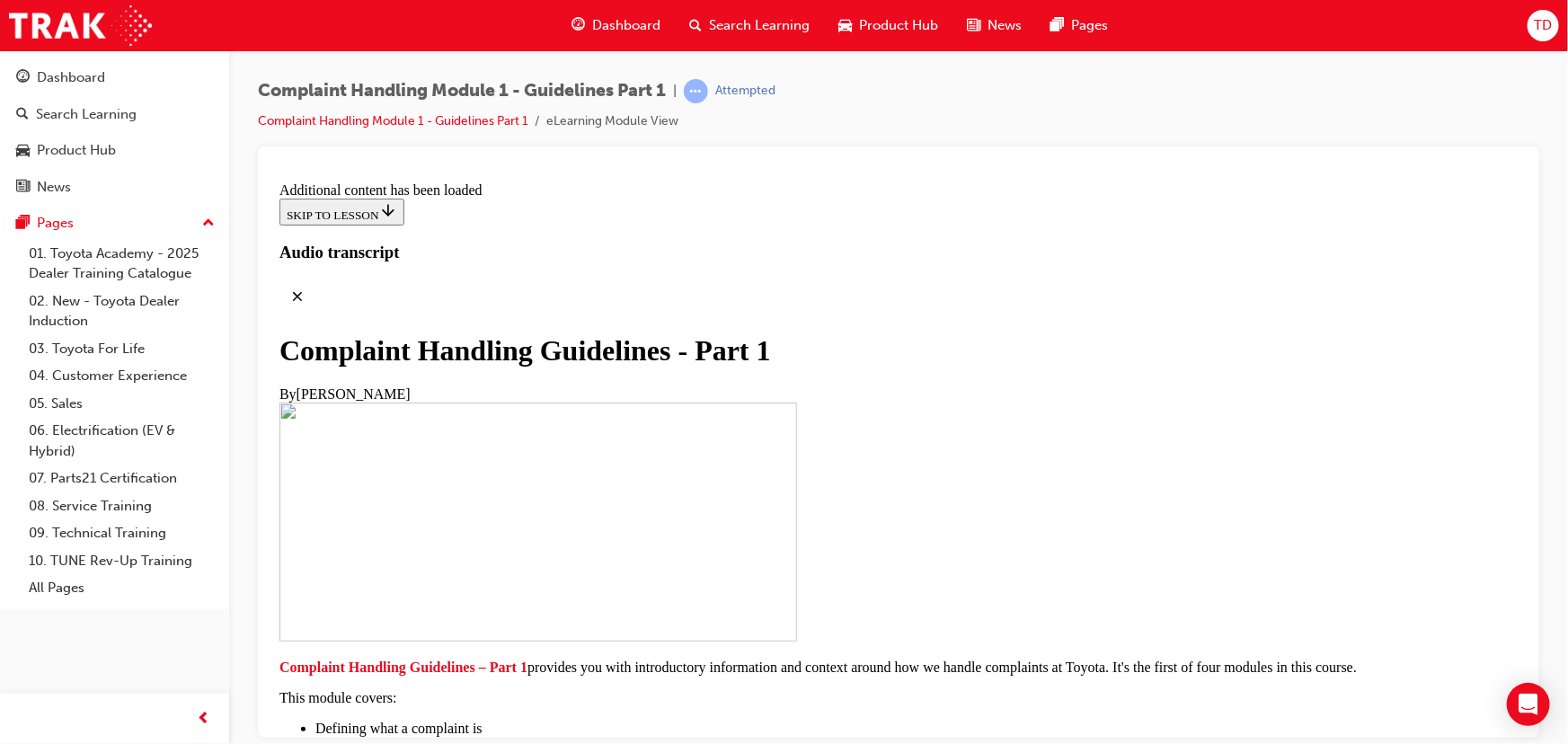
scroll to position [7044, 0]
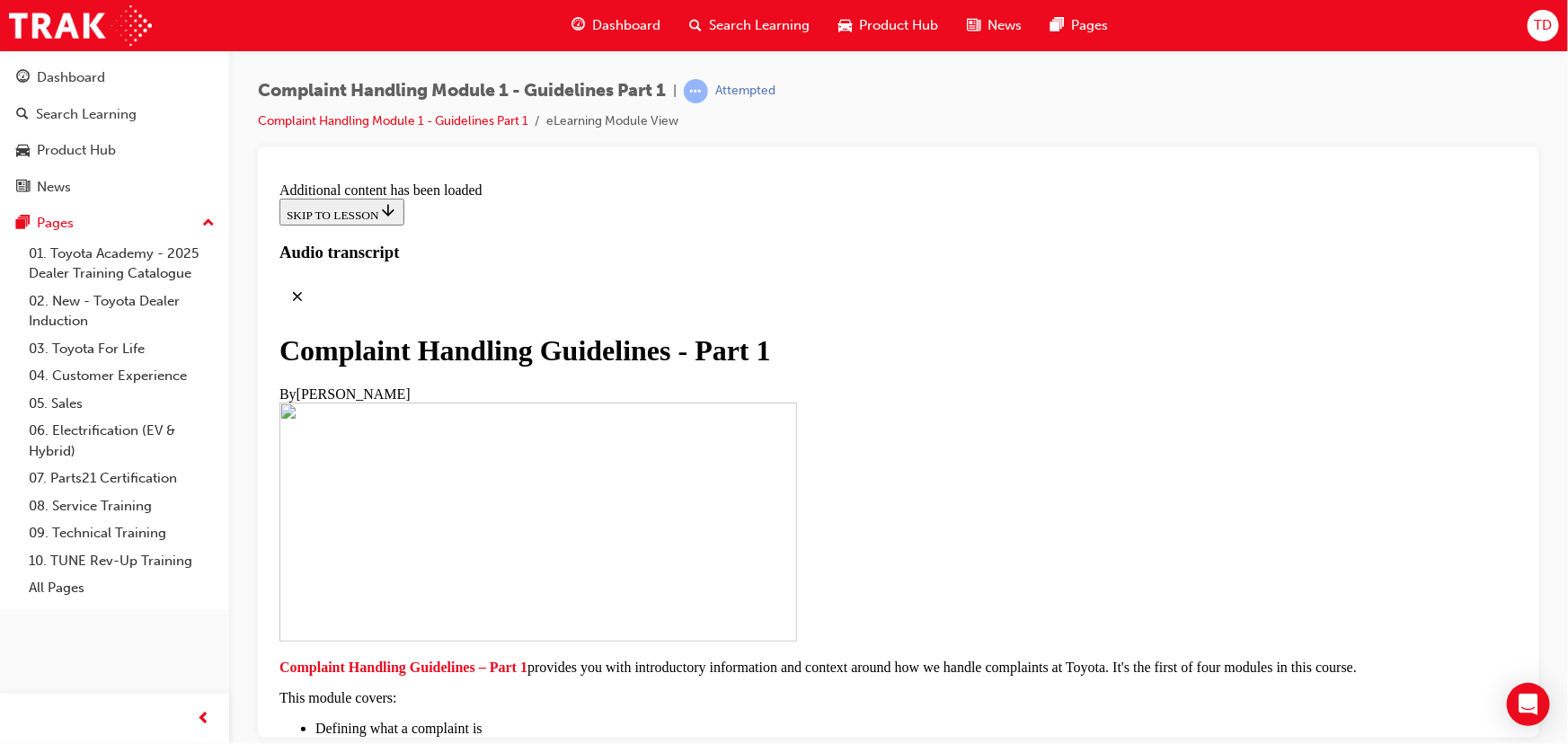
drag, startPoint x: 1046, startPoint y: 538, endPoint x: 930, endPoint y: 542, distance: 116.1
drag, startPoint x: 731, startPoint y: 508, endPoint x: 675, endPoint y: 511, distance: 56.1
drag, startPoint x: 664, startPoint y: 507, endPoint x: 846, endPoint y: 483, distance: 183.6
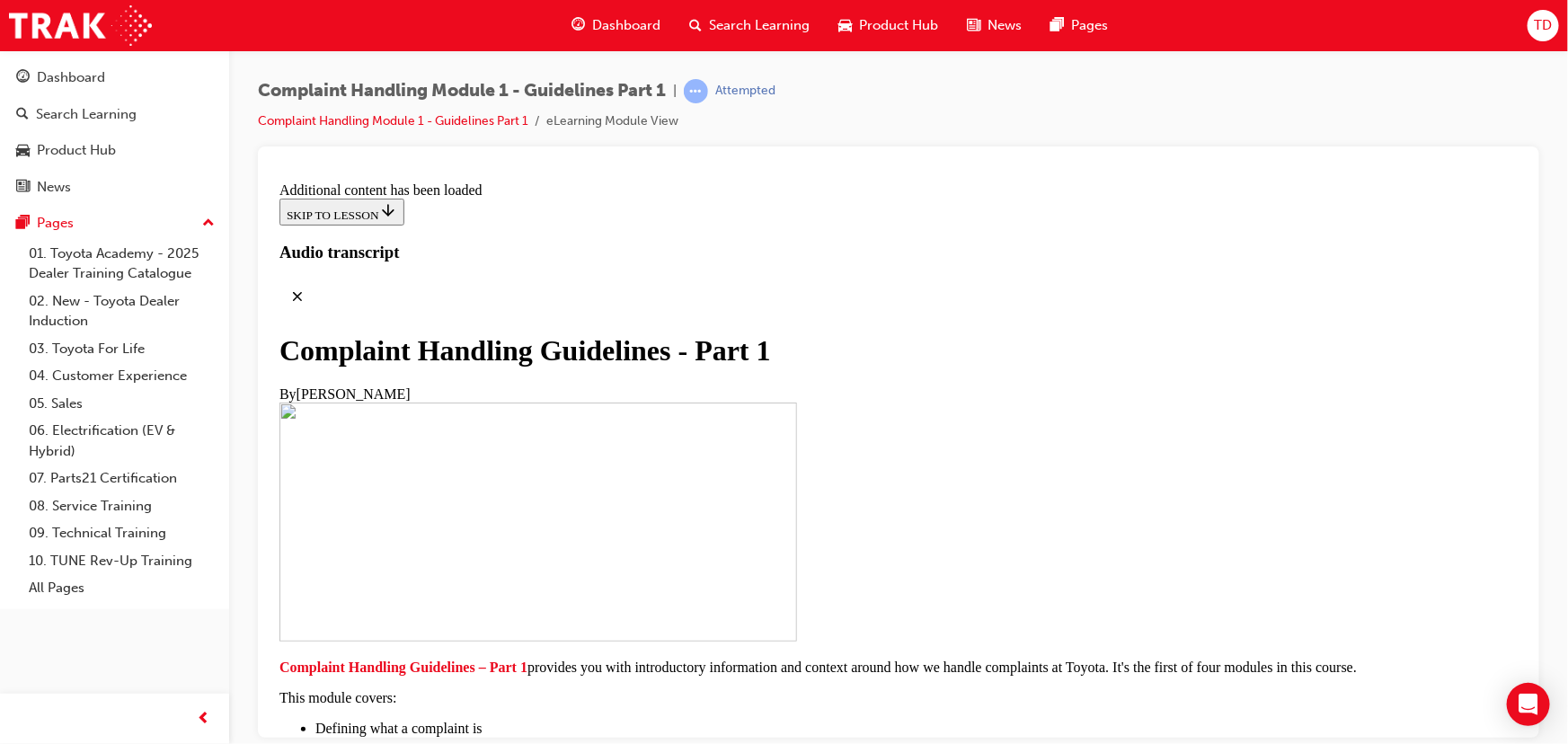
radio input "true"
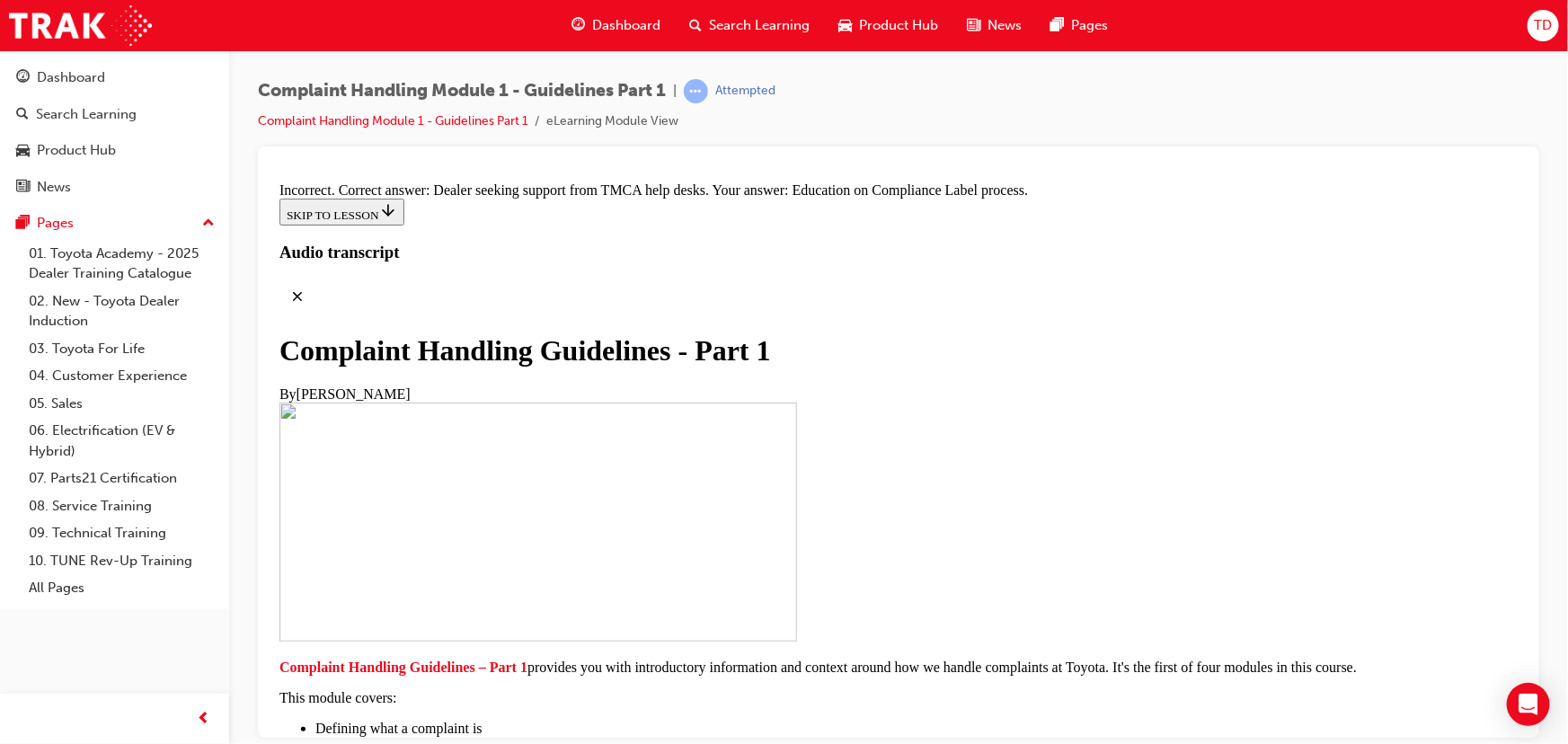
scroll to position [12464, 0]
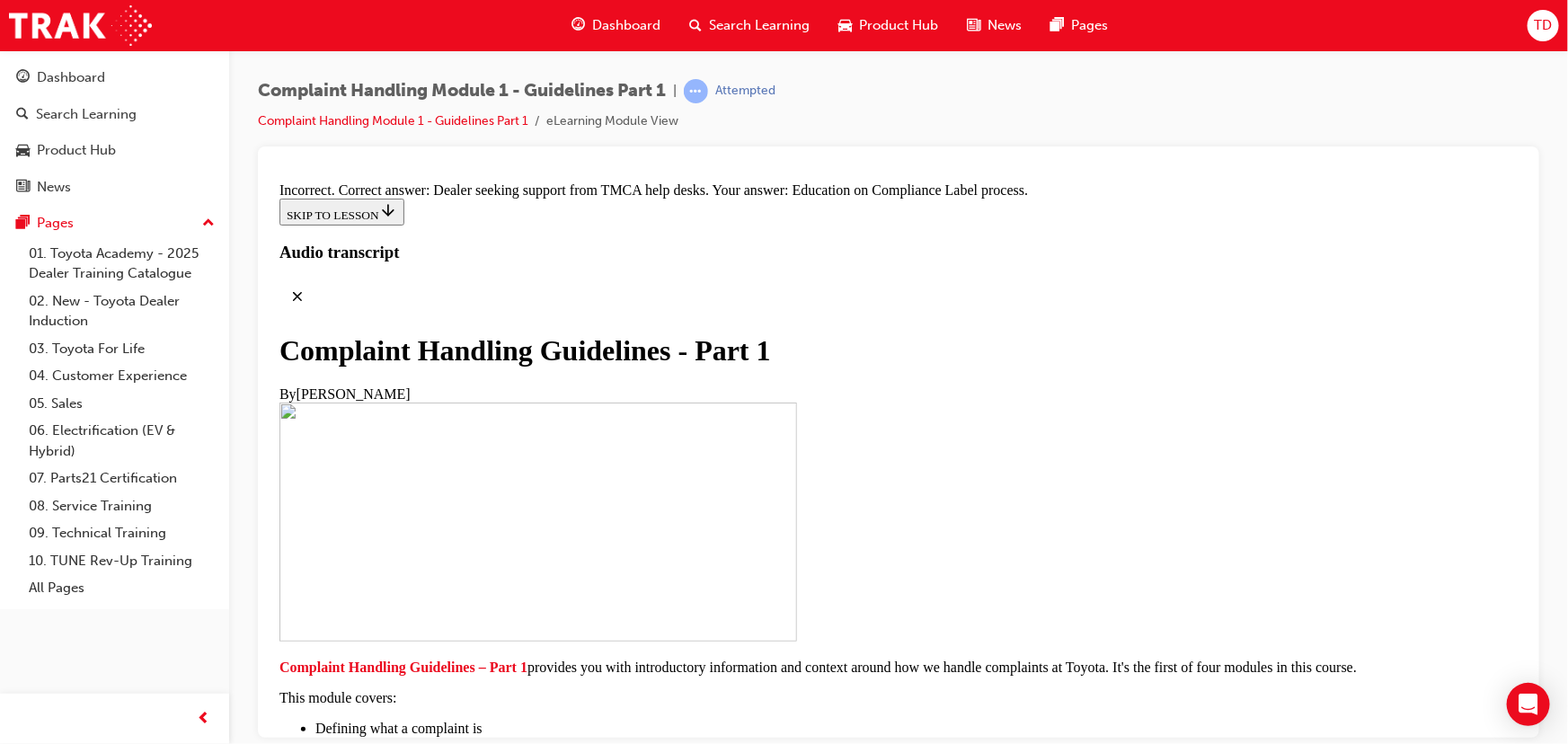
radio input "true"
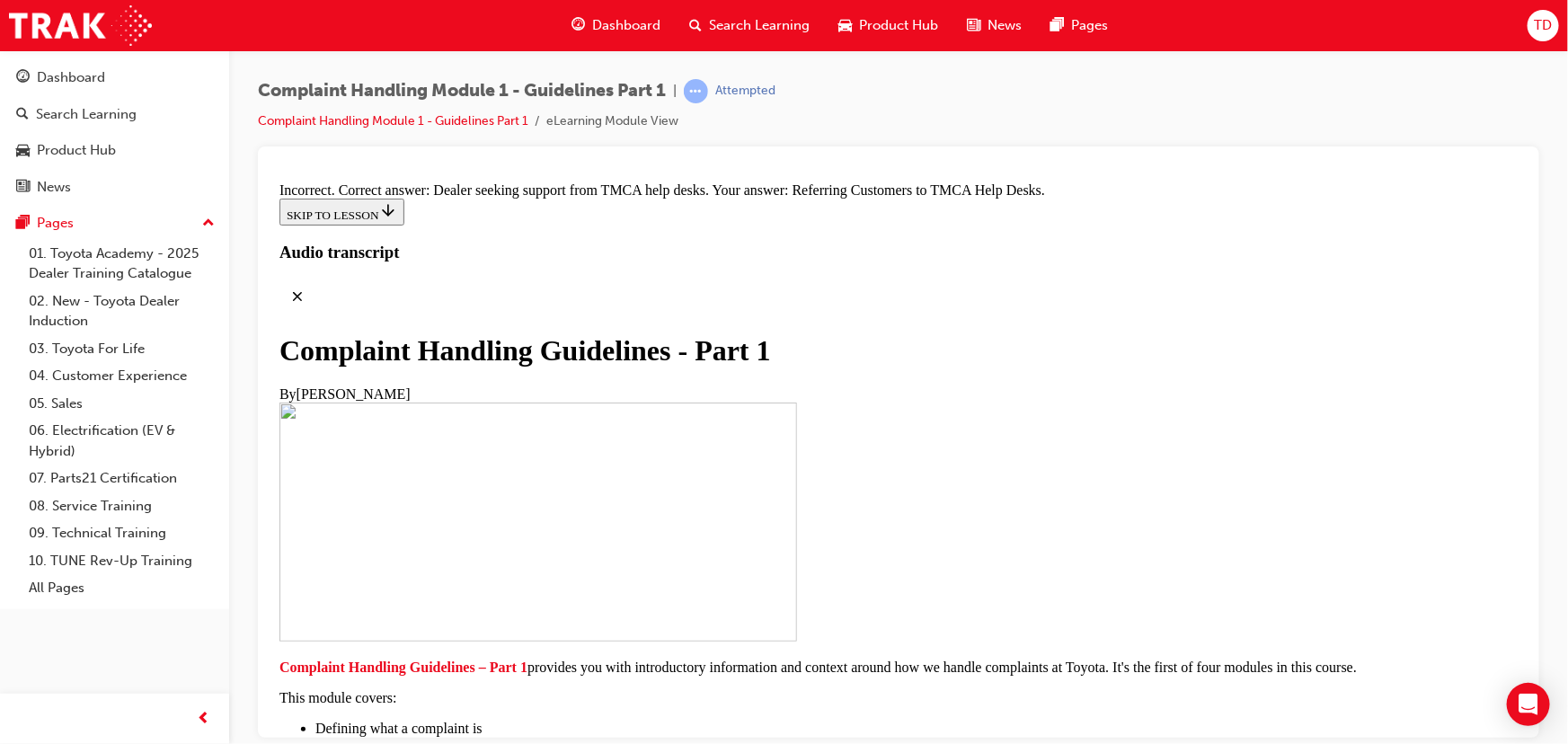
radio input "true"
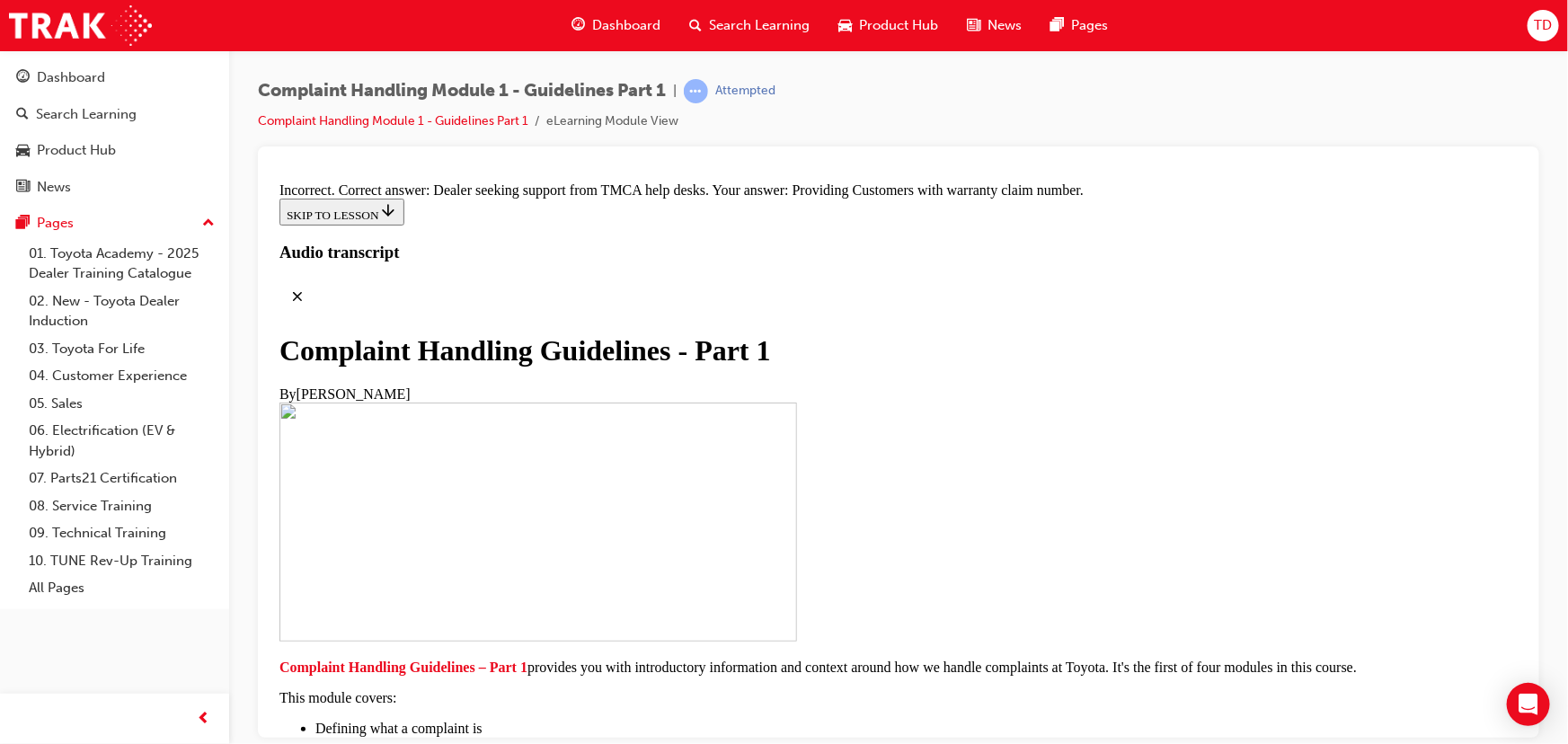
radio input "true"
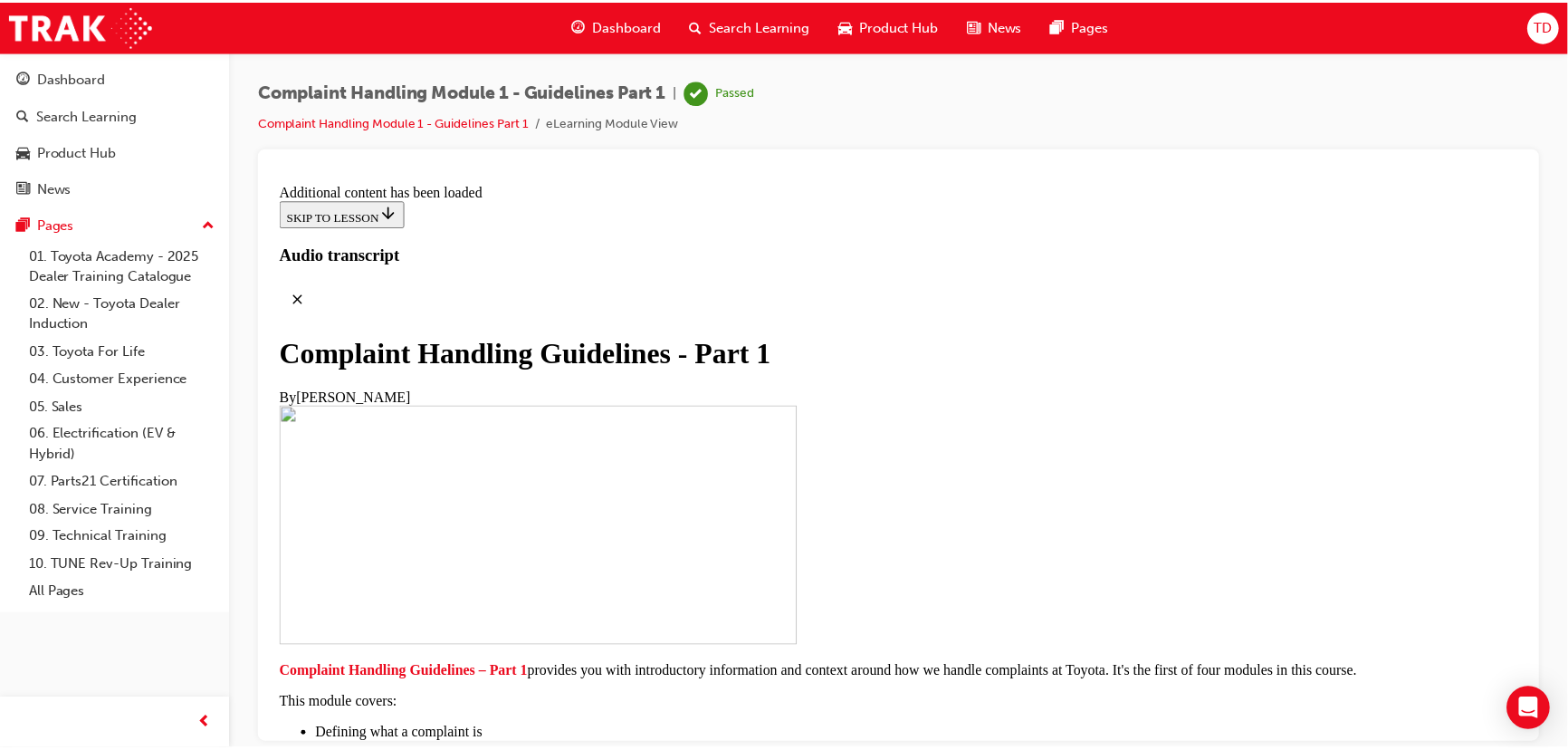
scroll to position [13556, 0]
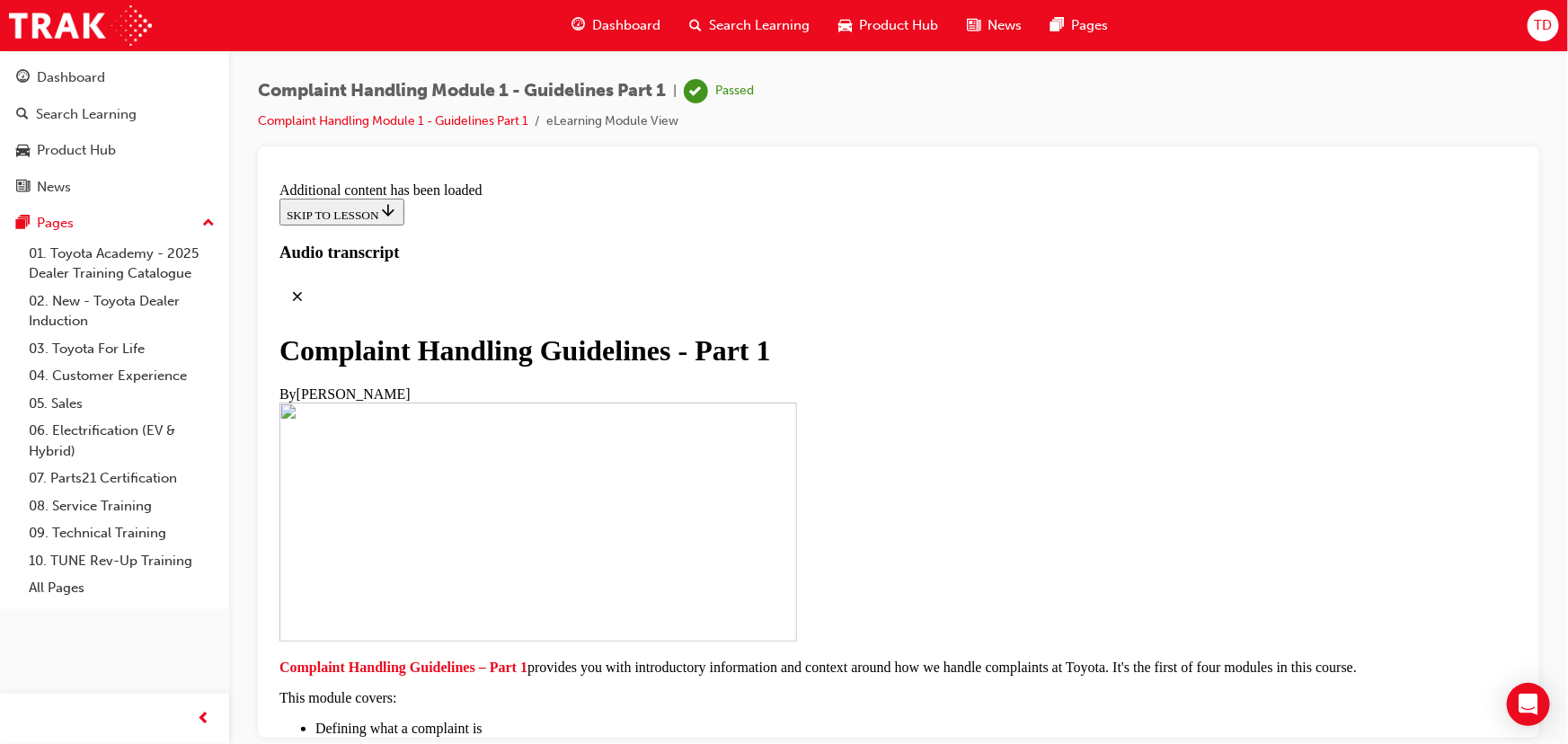
click at [629, 30] on span "Dashboard" at bounding box center [627, 26] width 68 height 20
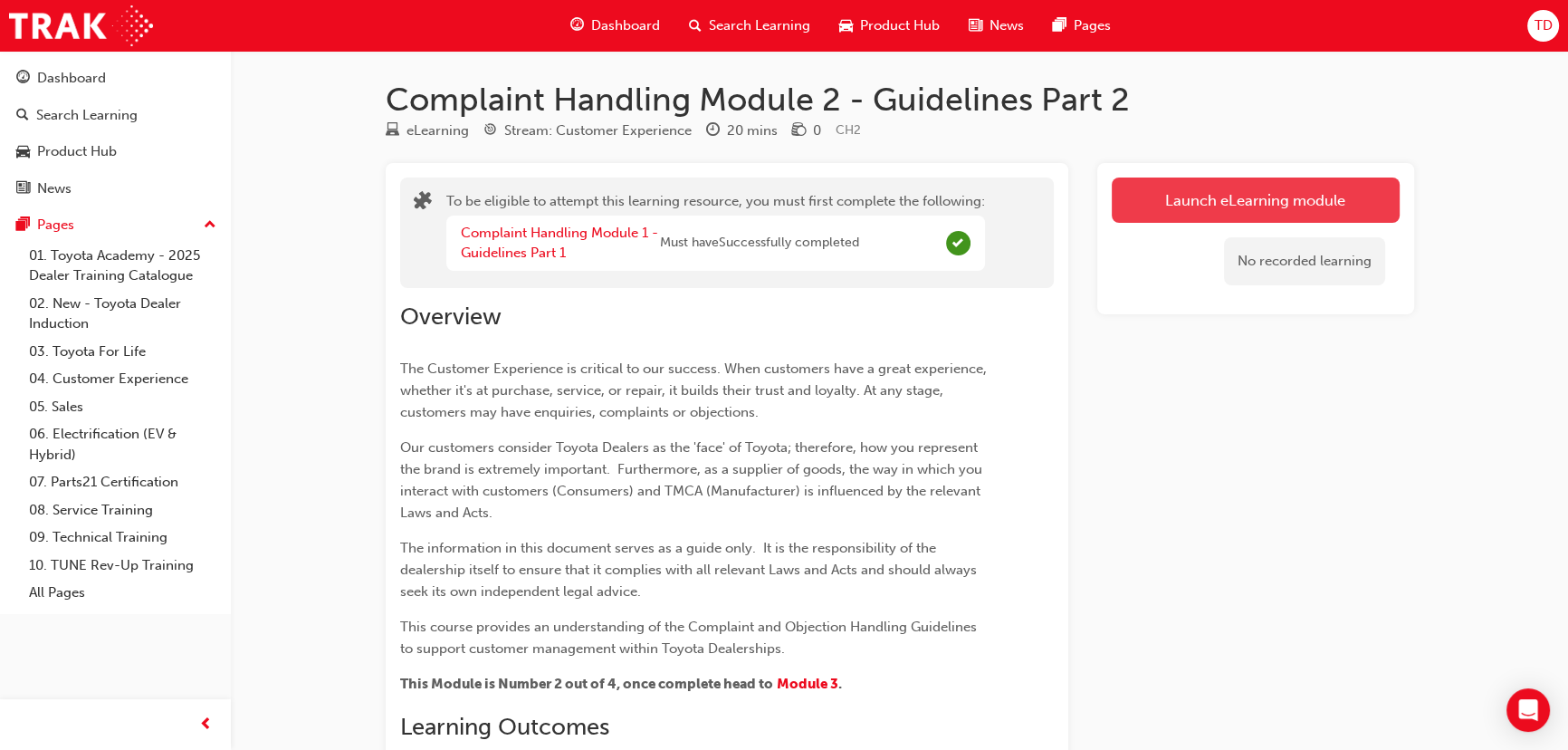
click at [1165, 216] on button "Launch eLearning module" at bounding box center [1255, 199] width 288 height 45
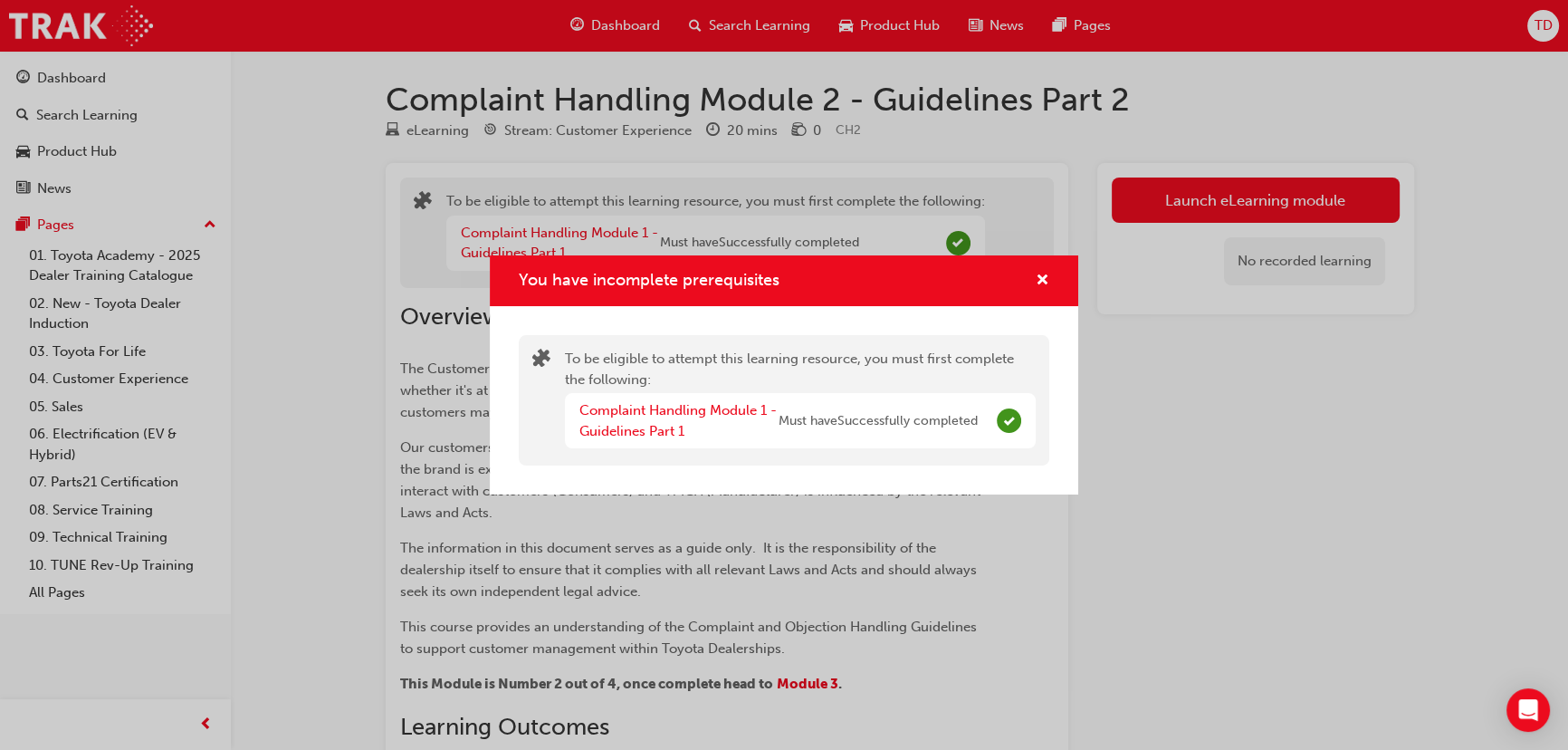
click at [1246, 480] on div "You have incomplete prerequisites To be eligible to attempt this learning resou…" at bounding box center [784, 375] width 1568 height 750
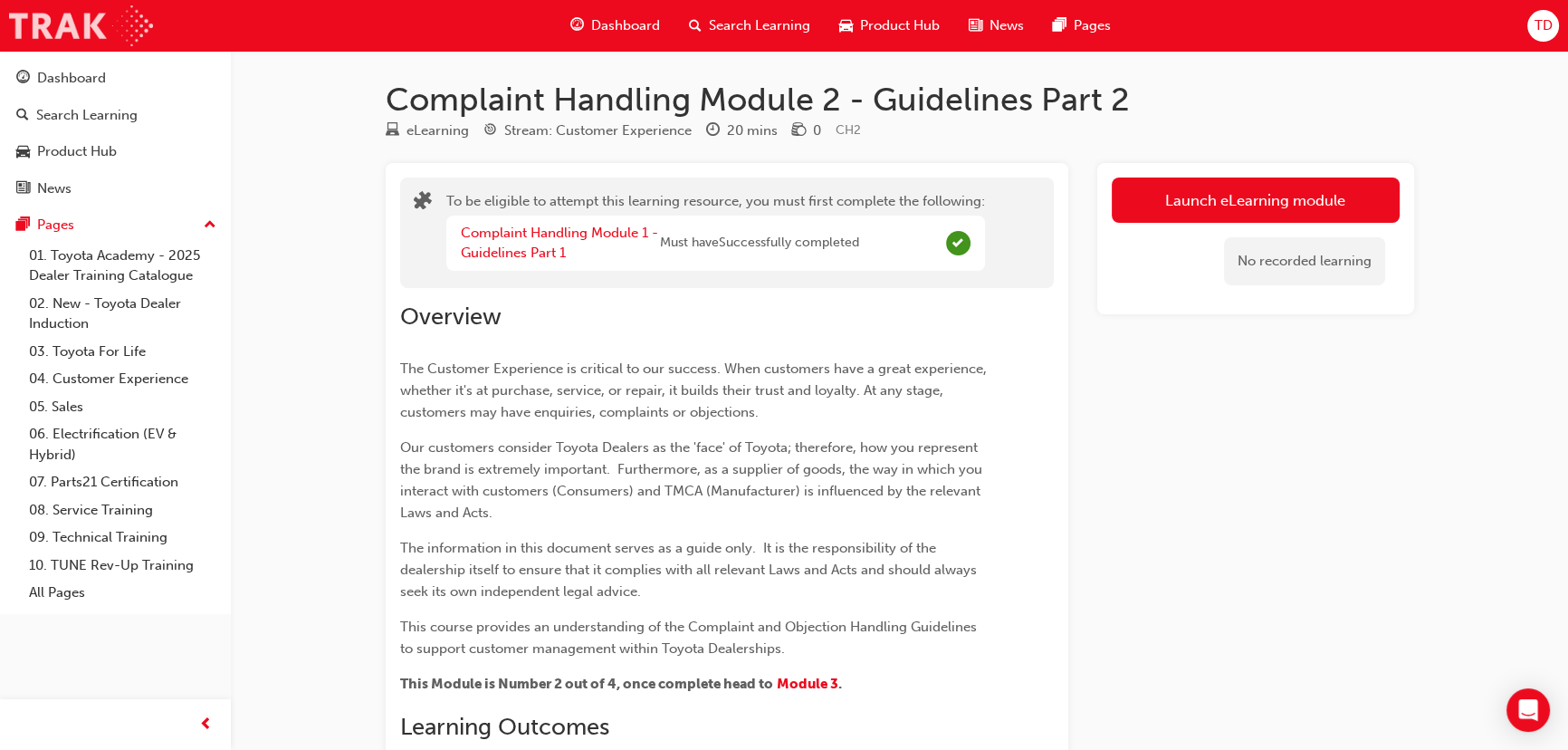
click at [105, 15] on img at bounding box center [81, 26] width 144 height 41
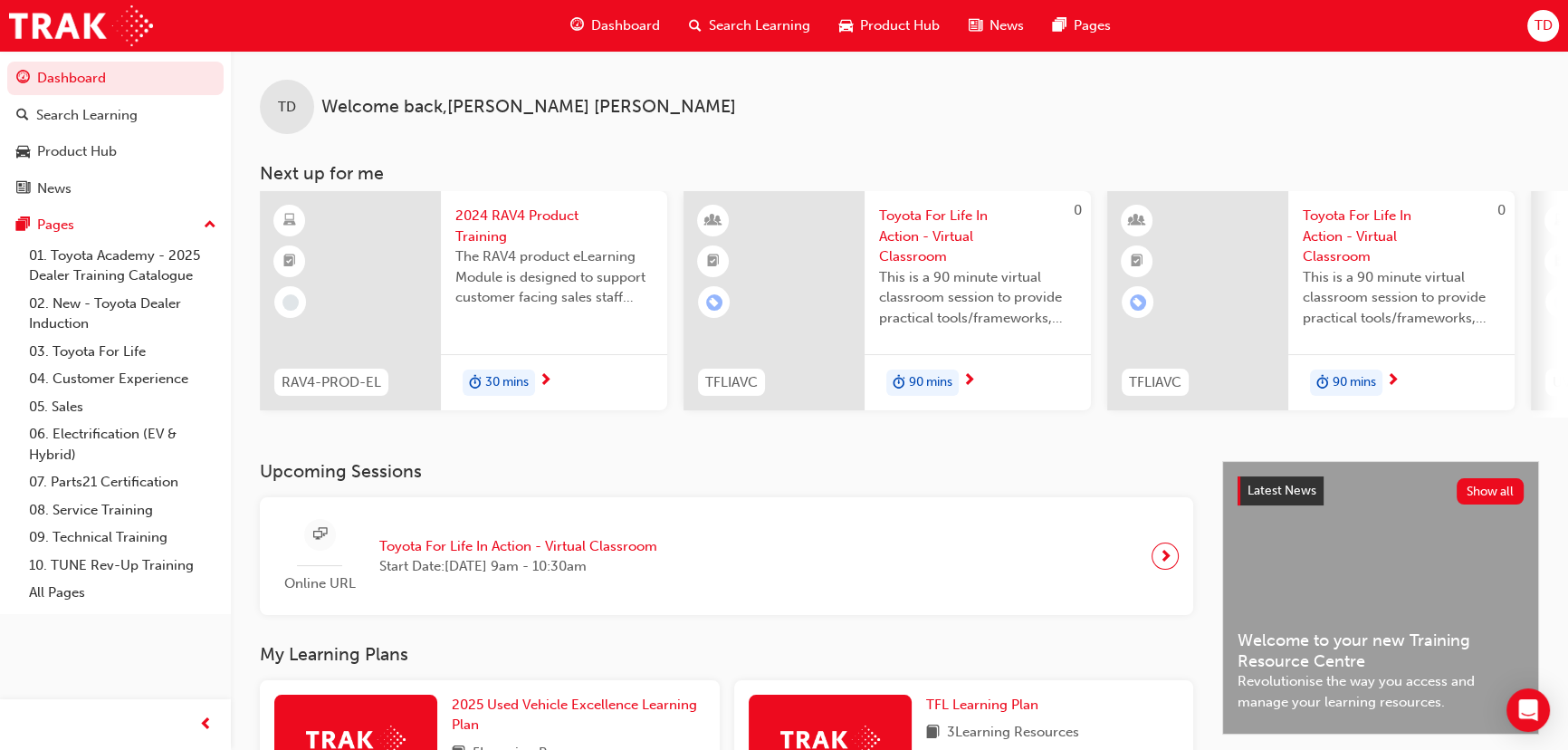
click at [1548, 30] on span "TD" at bounding box center [1543, 26] width 19 height 20
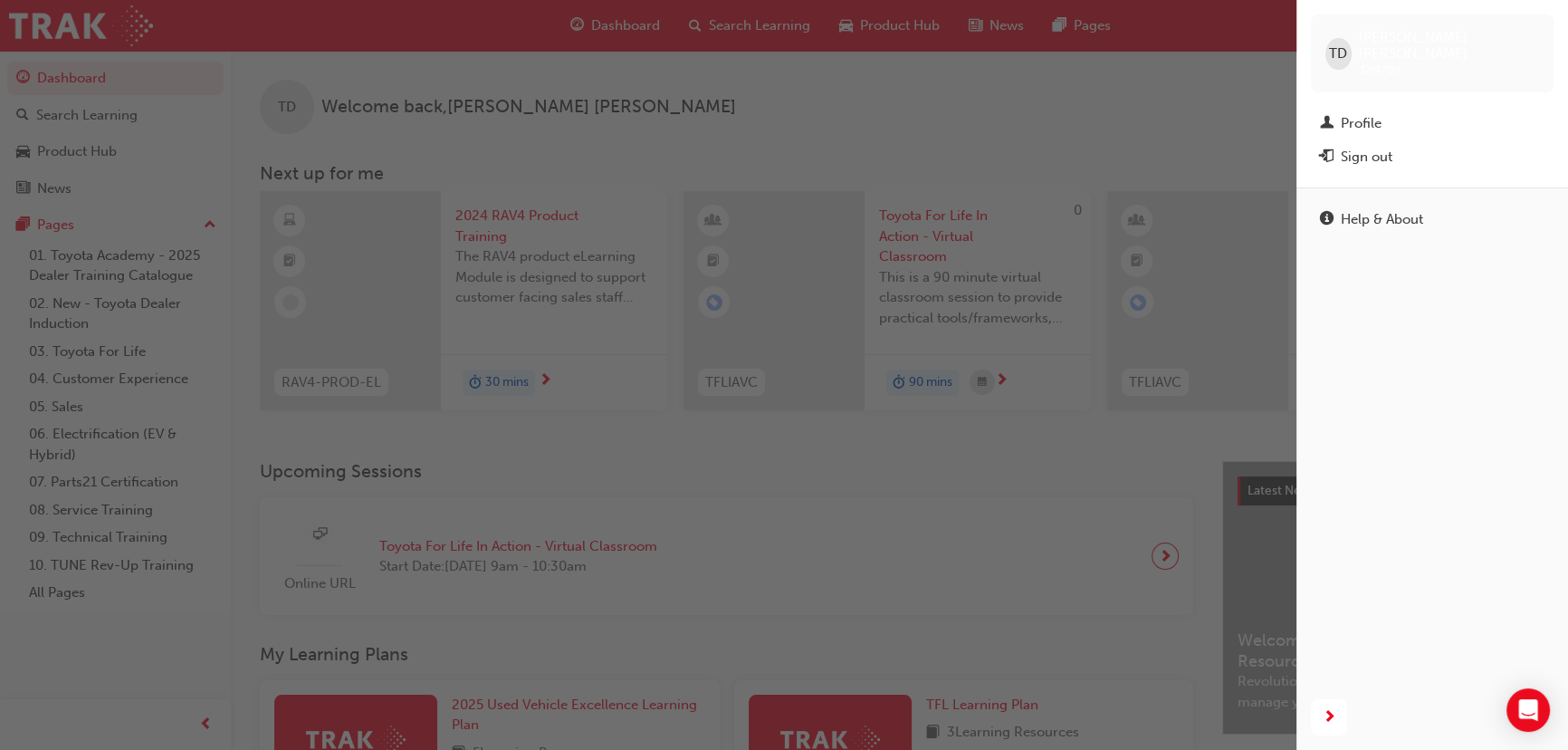
click at [969, 132] on div "button" at bounding box center [648, 375] width 1296 height 750
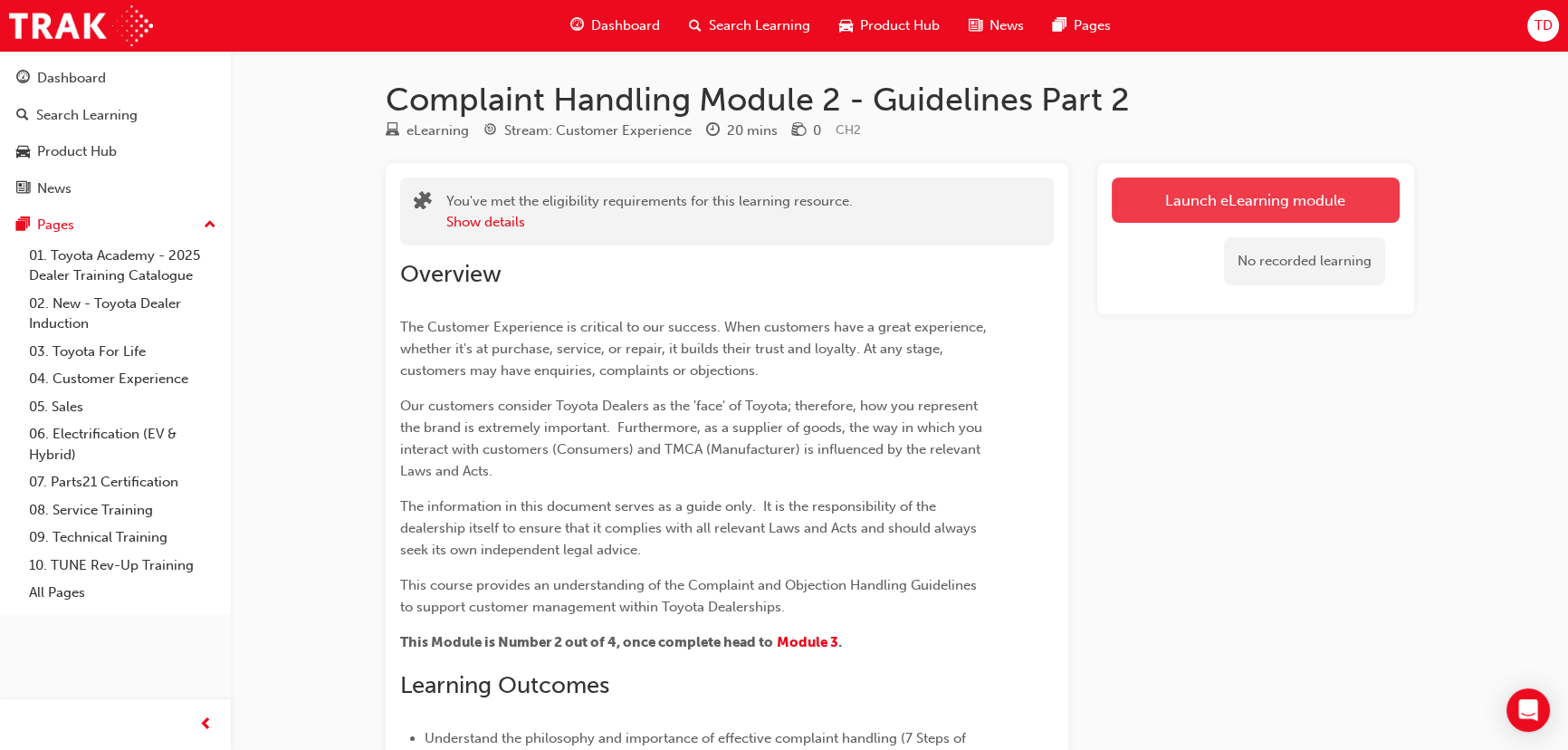
click at [1247, 195] on link "Launch eLearning module" at bounding box center [1255, 199] width 288 height 45
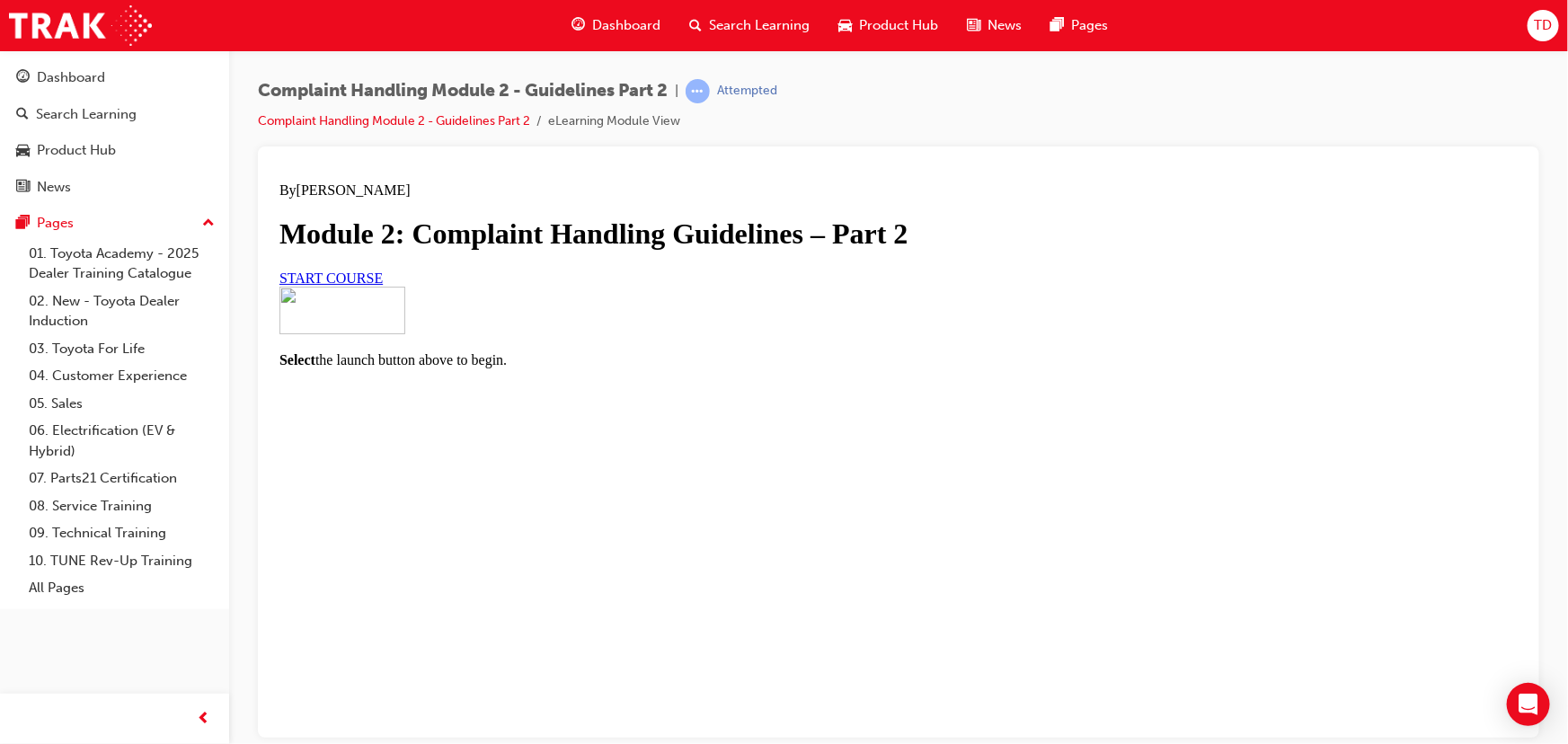
click at [382, 285] on span "START COURSE" at bounding box center [330, 277] width 103 height 16
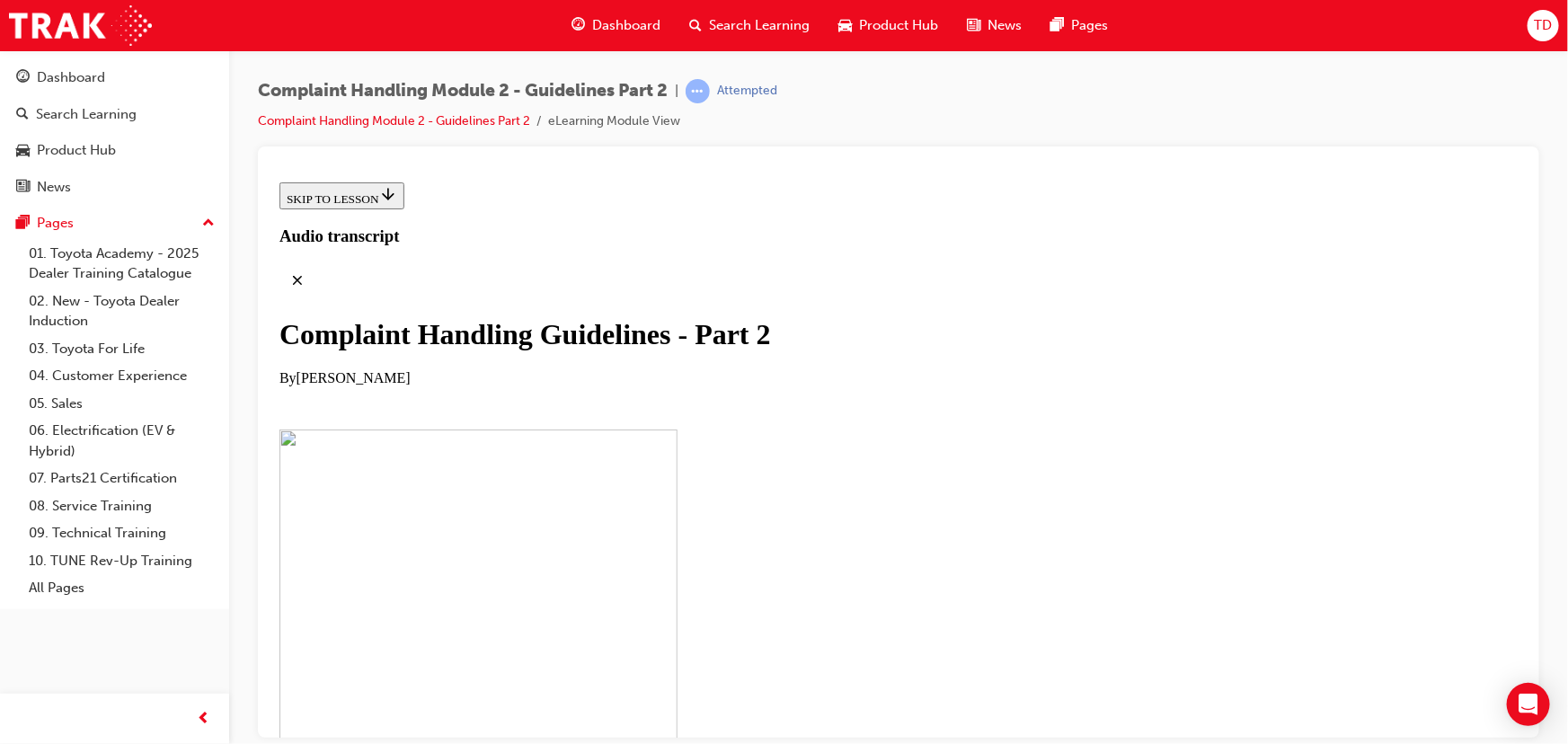
scroll to position [407, 0]
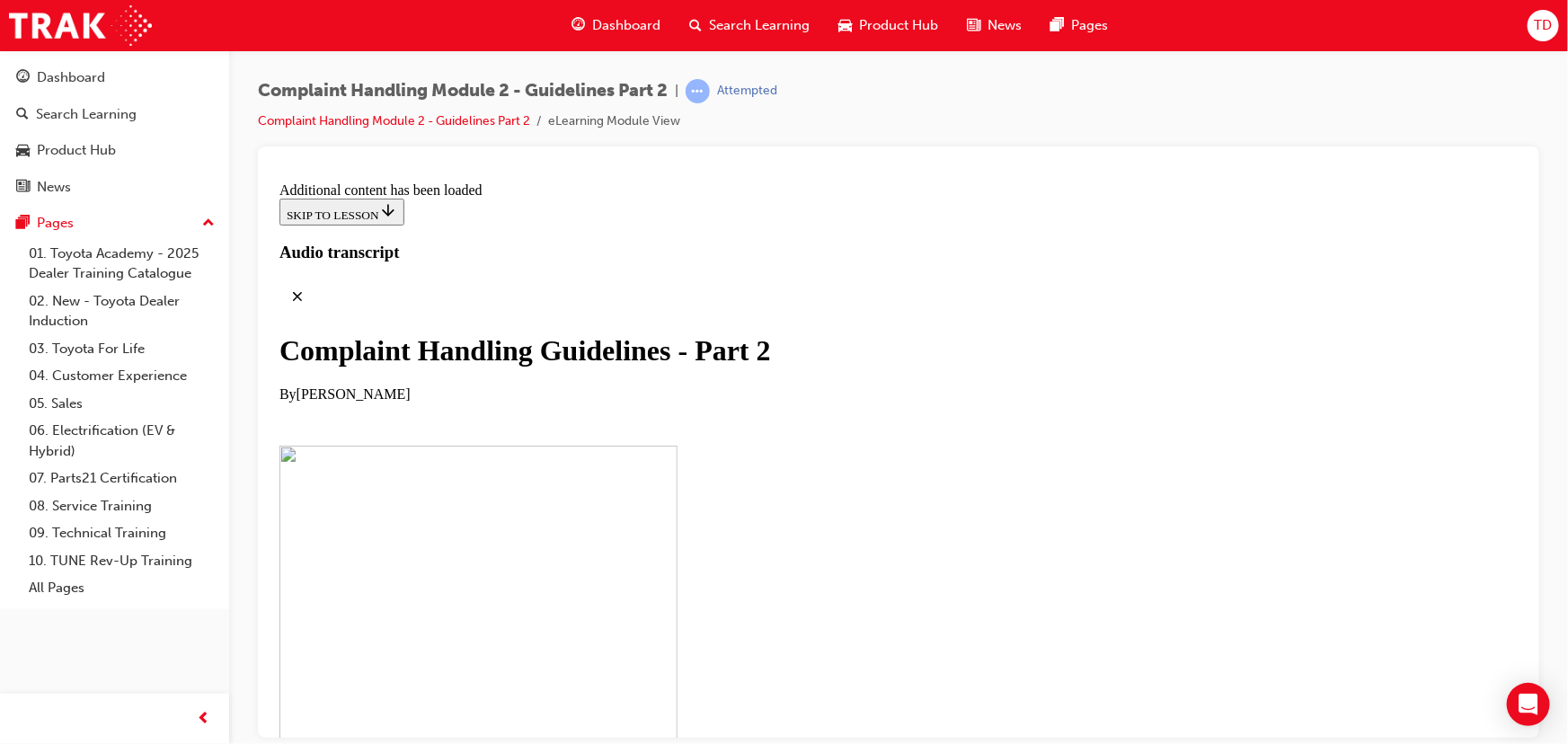
scroll to position [980, 0]
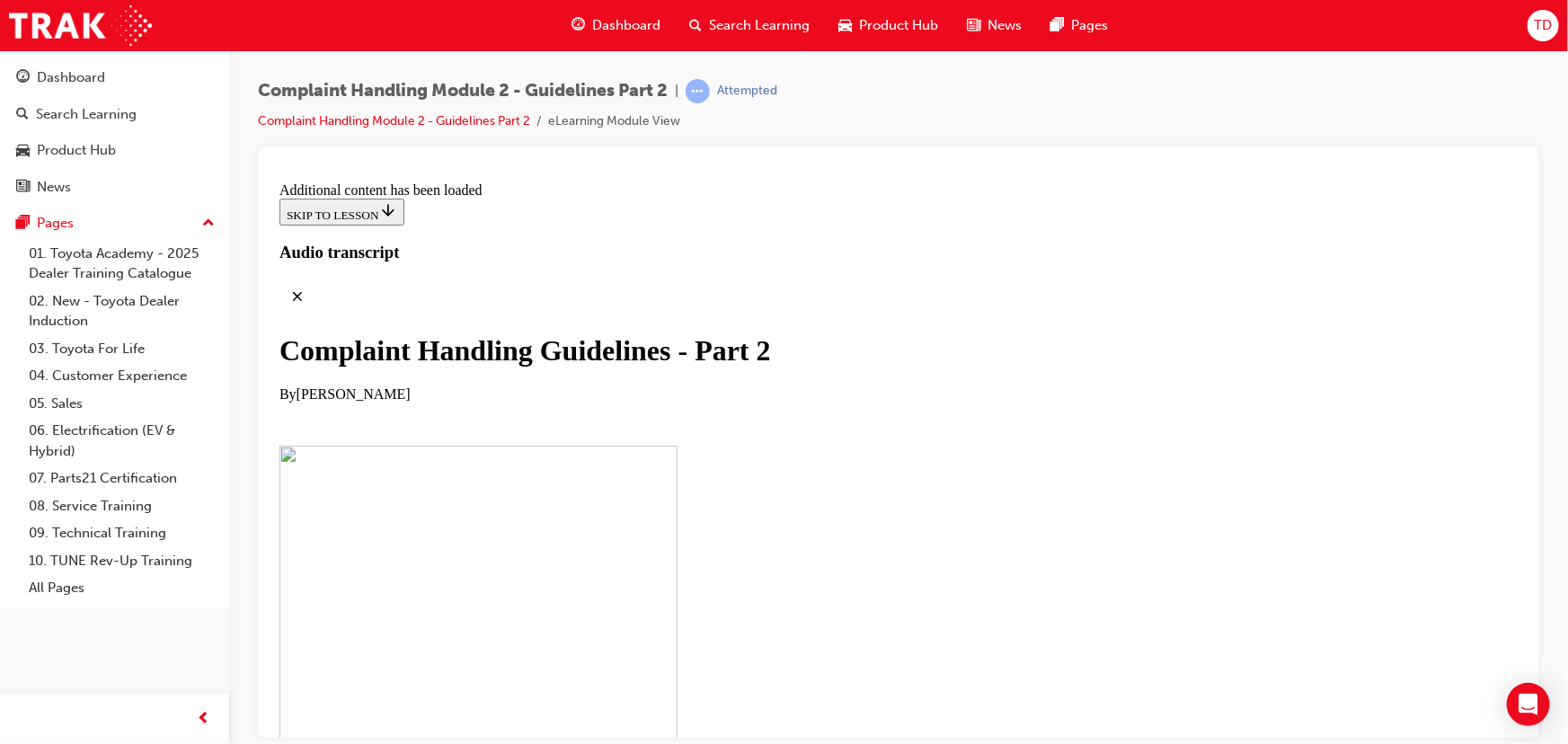
drag, startPoint x: 1055, startPoint y: 437, endPoint x: 1030, endPoint y: 389, distance: 54.1
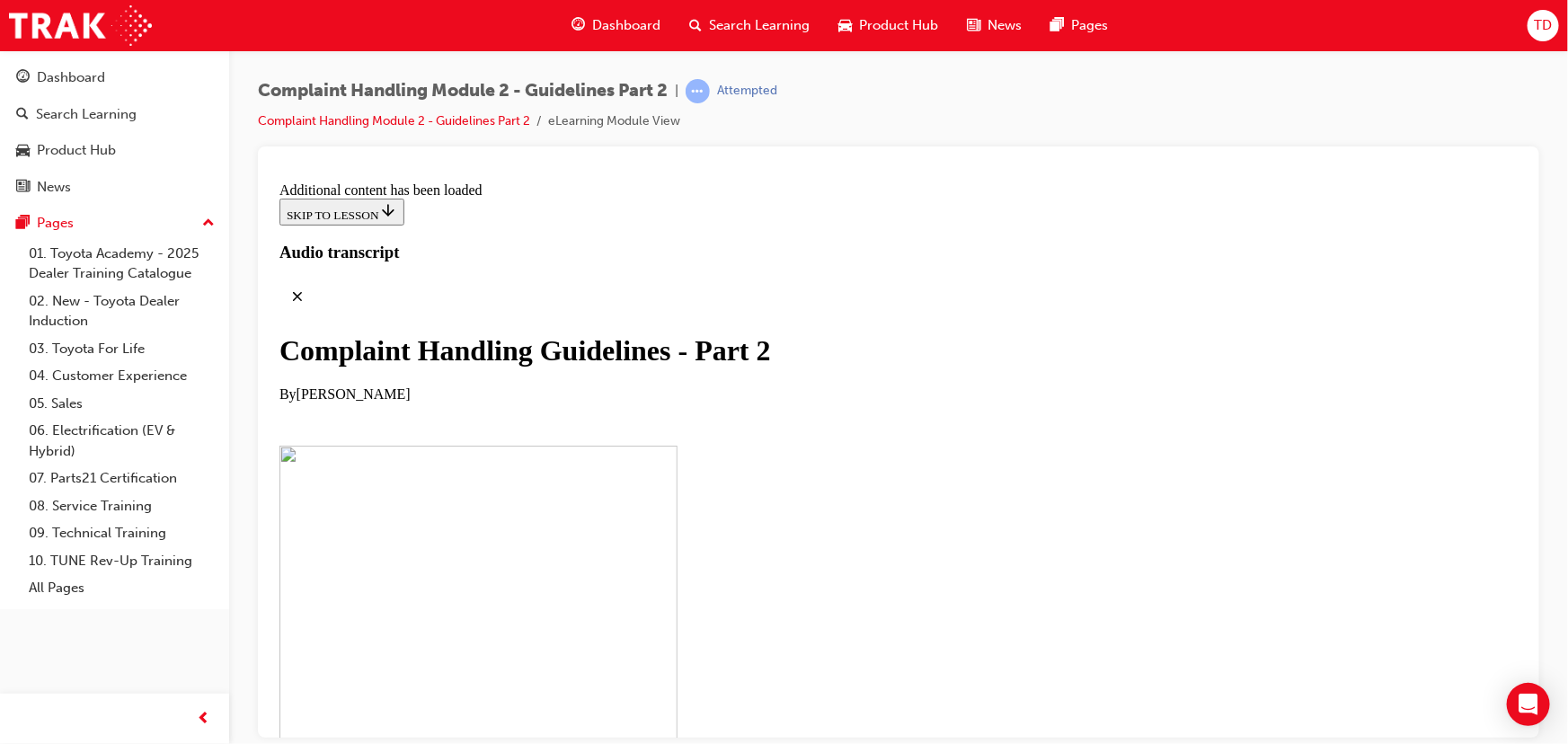
checkbox input "true"
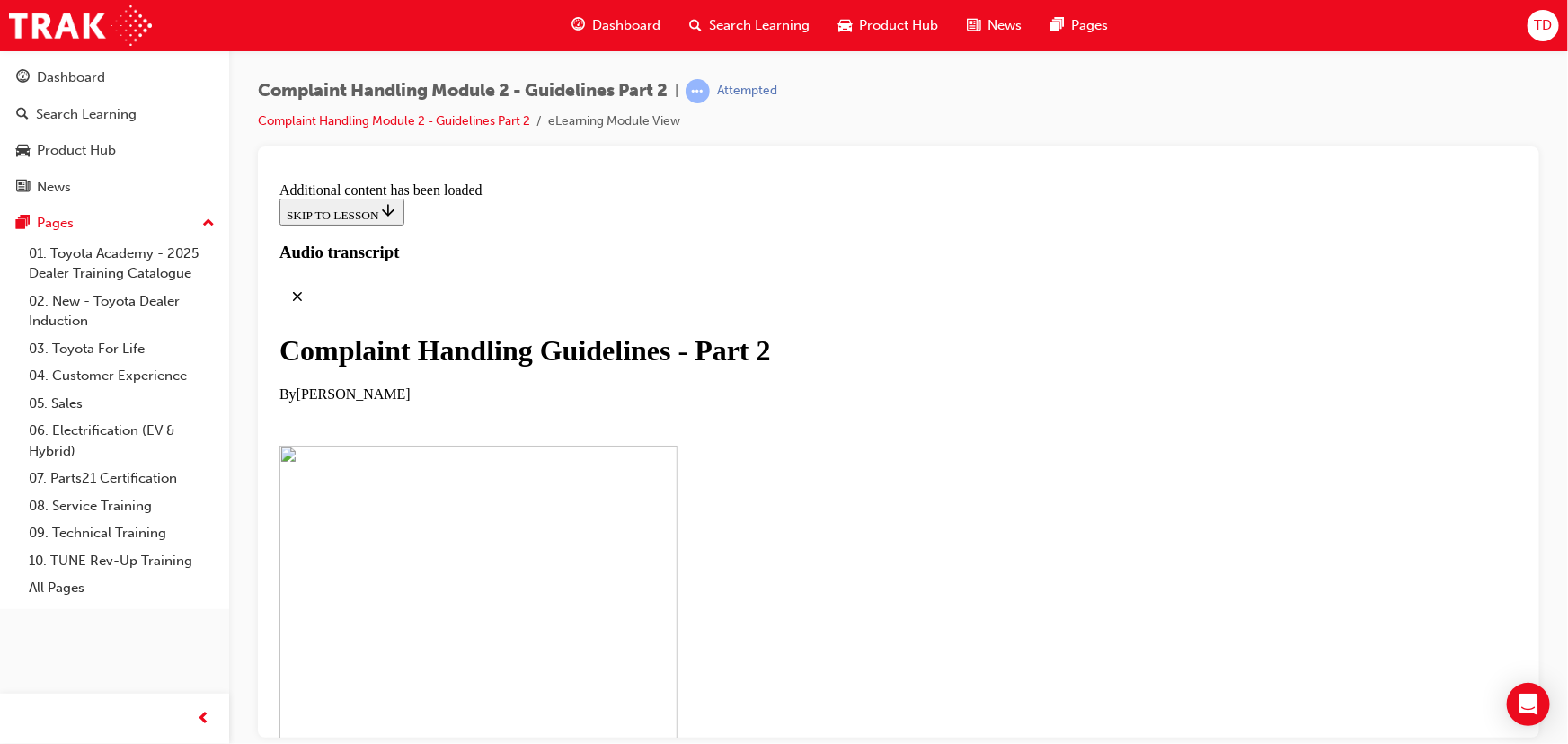
checkbox input "true"
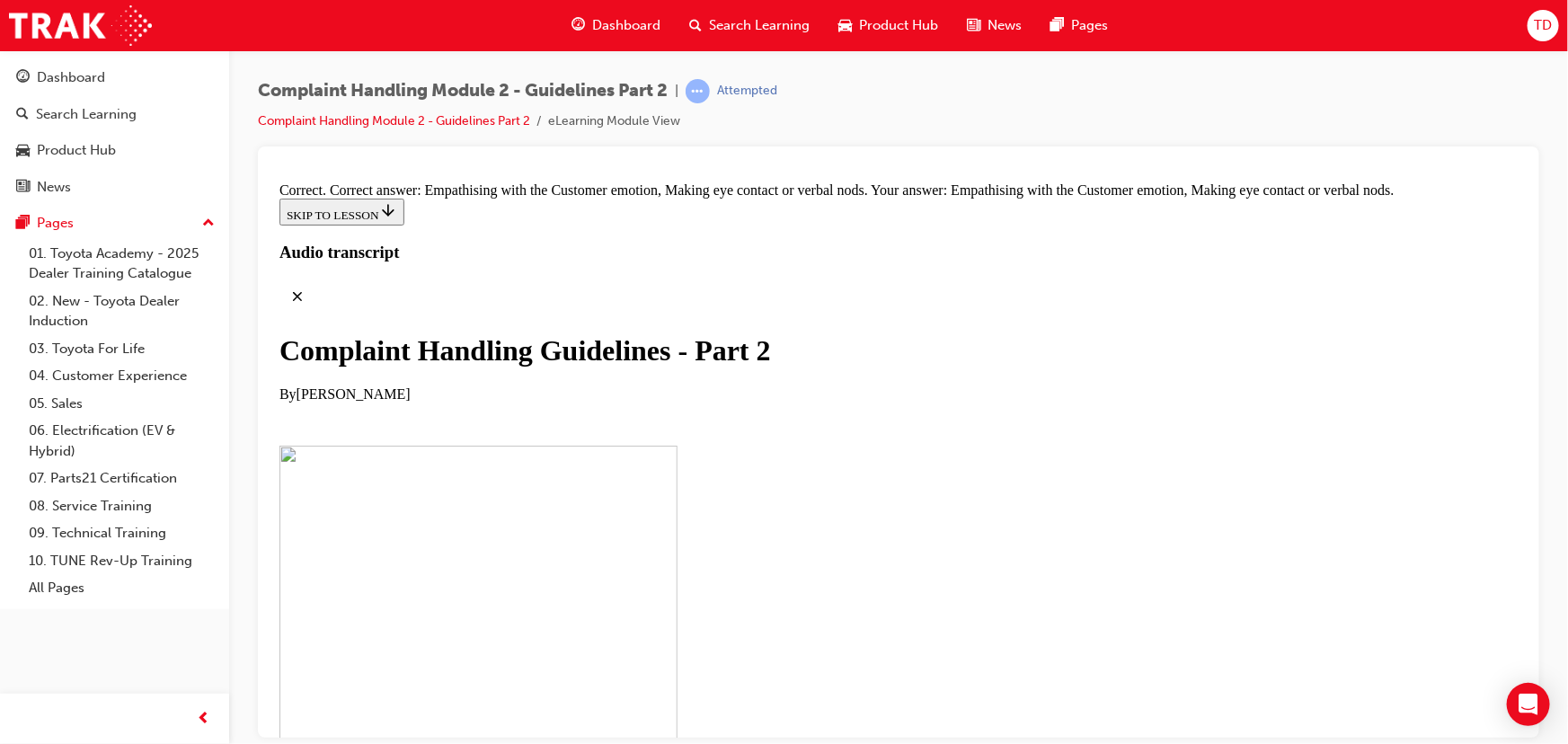
scroll to position [12271, 0]
drag, startPoint x: 745, startPoint y: 653, endPoint x: 1047, endPoint y: 261, distance: 494.8
drag, startPoint x: 781, startPoint y: 269, endPoint x: 1065, endPoint y: 274, distance: 284.0
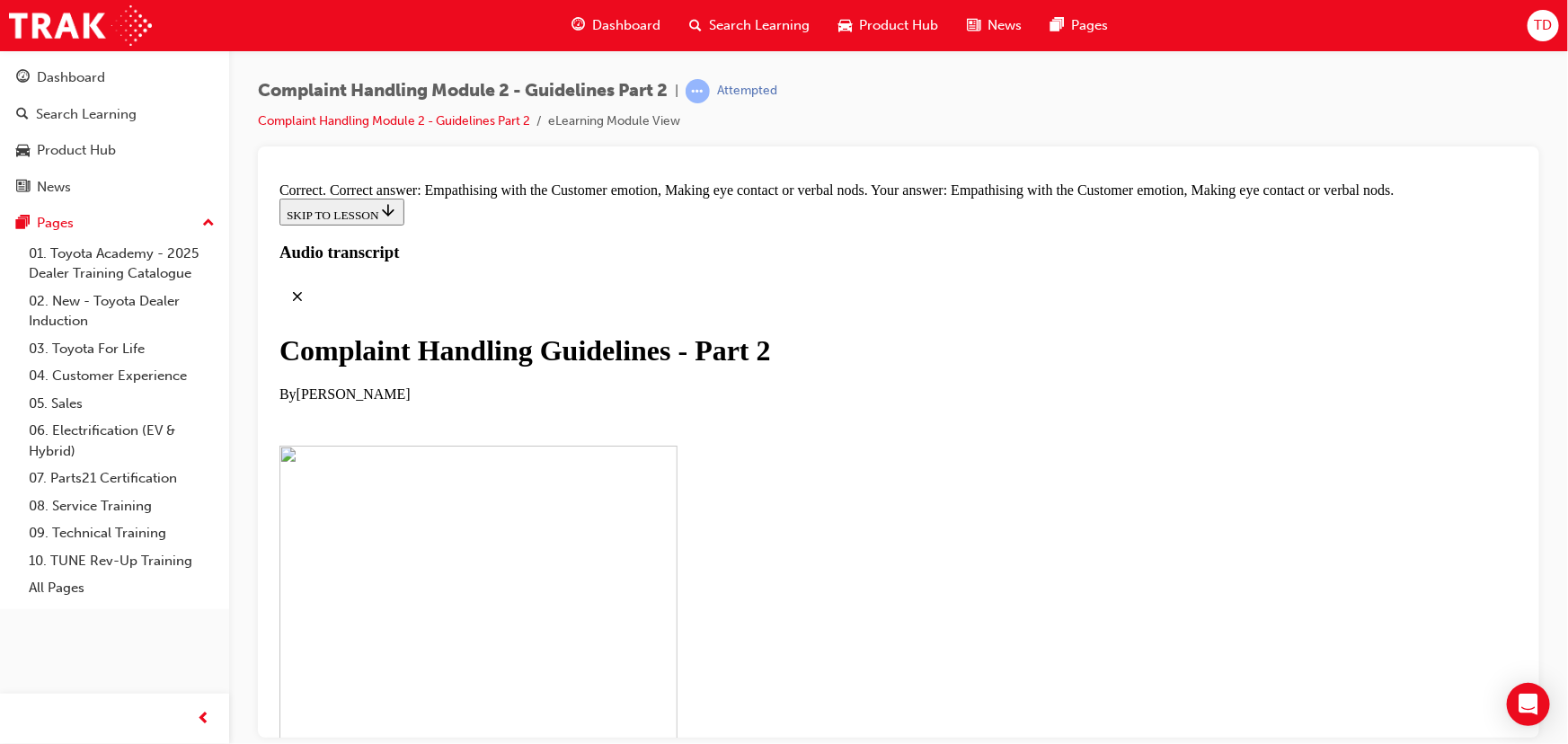
drag, startPoint x: 771, startPoint y: 271, endPoint x: 722, endPoint y: 276, distance: 49.3
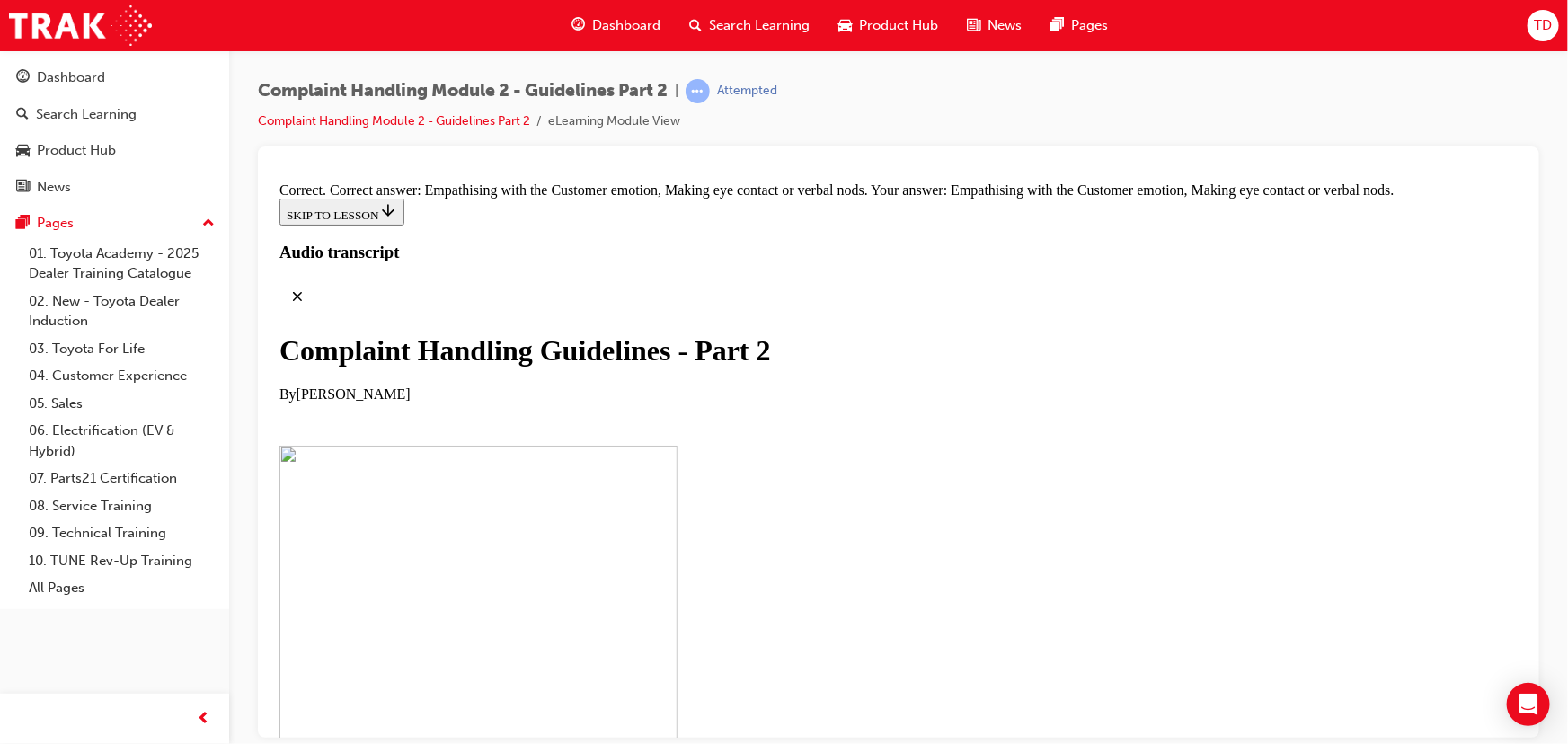
drag, startPoint x: 755, startPoint y: 576, endPoint x: 738, endPoint y: 396, distance: 180.8
drag, startPoint x: 753, startPoint y: 377, endPoint x: 1050, endPoint y: 380, distance: 297.0
drag, startPoint x: 790, startPoint y: 280, endPoint x: 1082, endPoint y: 289, distance: 292.1
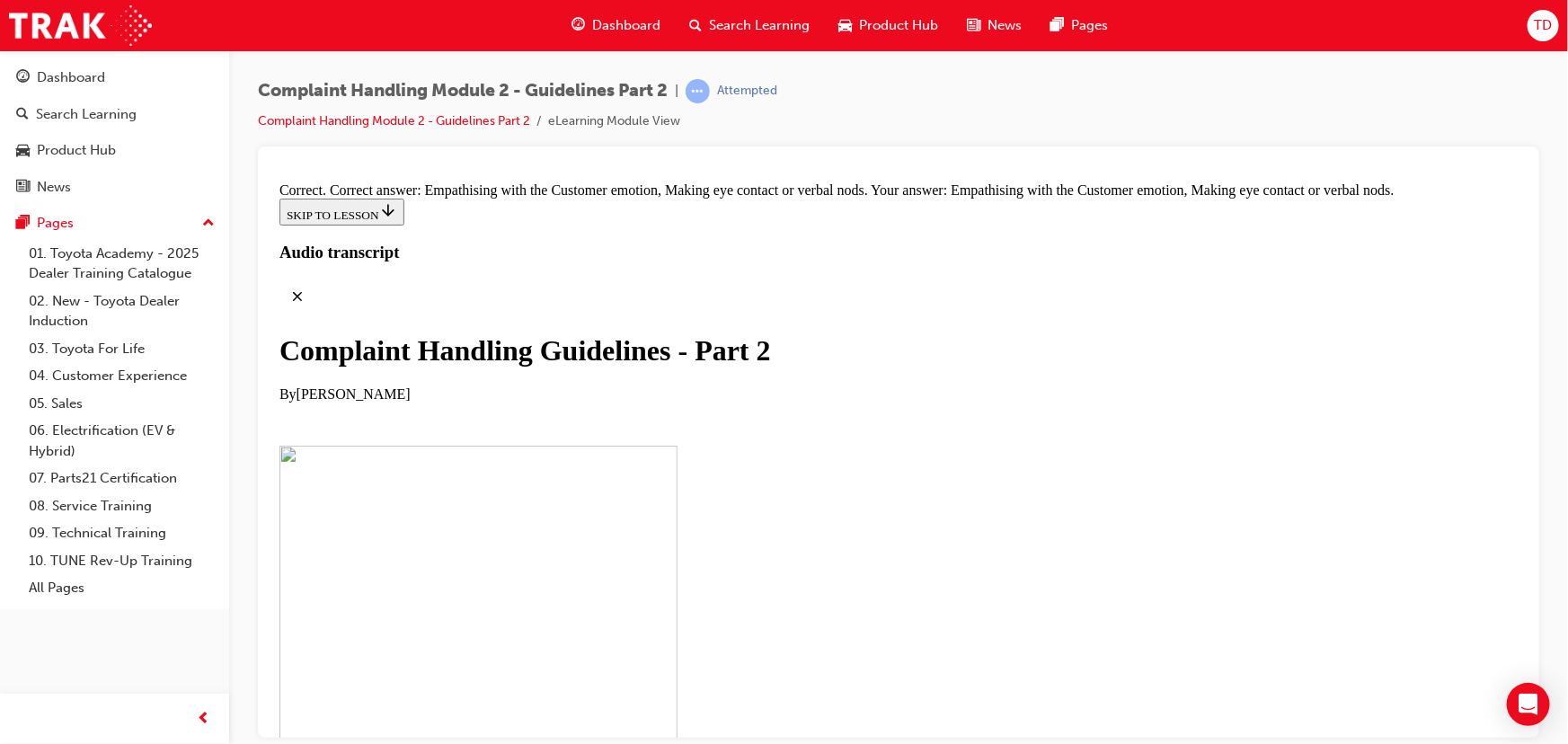
drag, startPoint x: 725, startPoint y: 664, endPoint x: 1029, endPoint y: 646, distance: 304.5
drag, startPoint x: 803, startPoint y: 567, endPoint x: 1012, endPoint y: 566, distance: 209.0
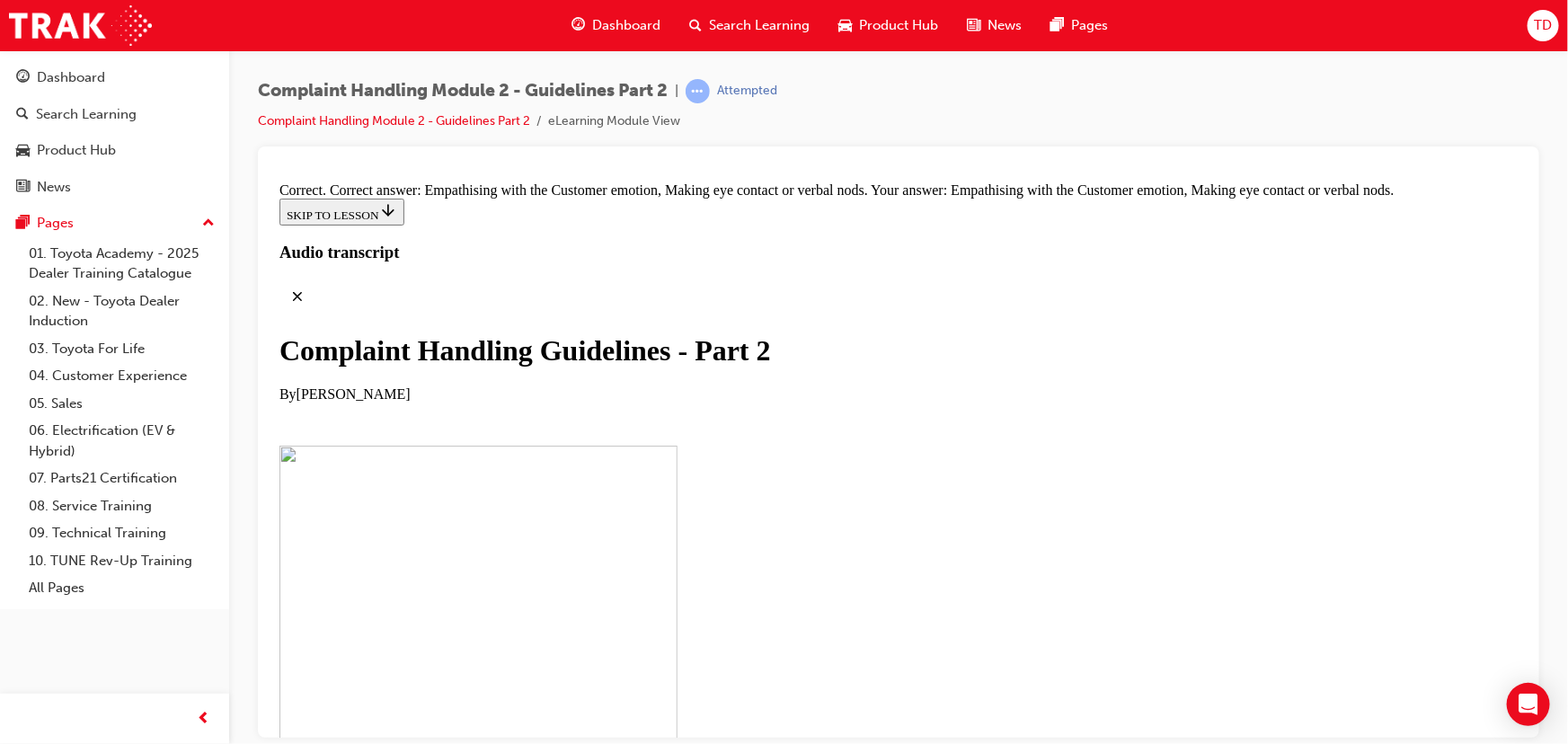
drag, startPoint x: 766, startPoint y: 474, endPoint x: 1058, endPoint y: 475, distance: 292.0
drag, startPoint x: 767, startPoint y: 467, endPoint x: 691, endPoint y: 468, distance: 76.0
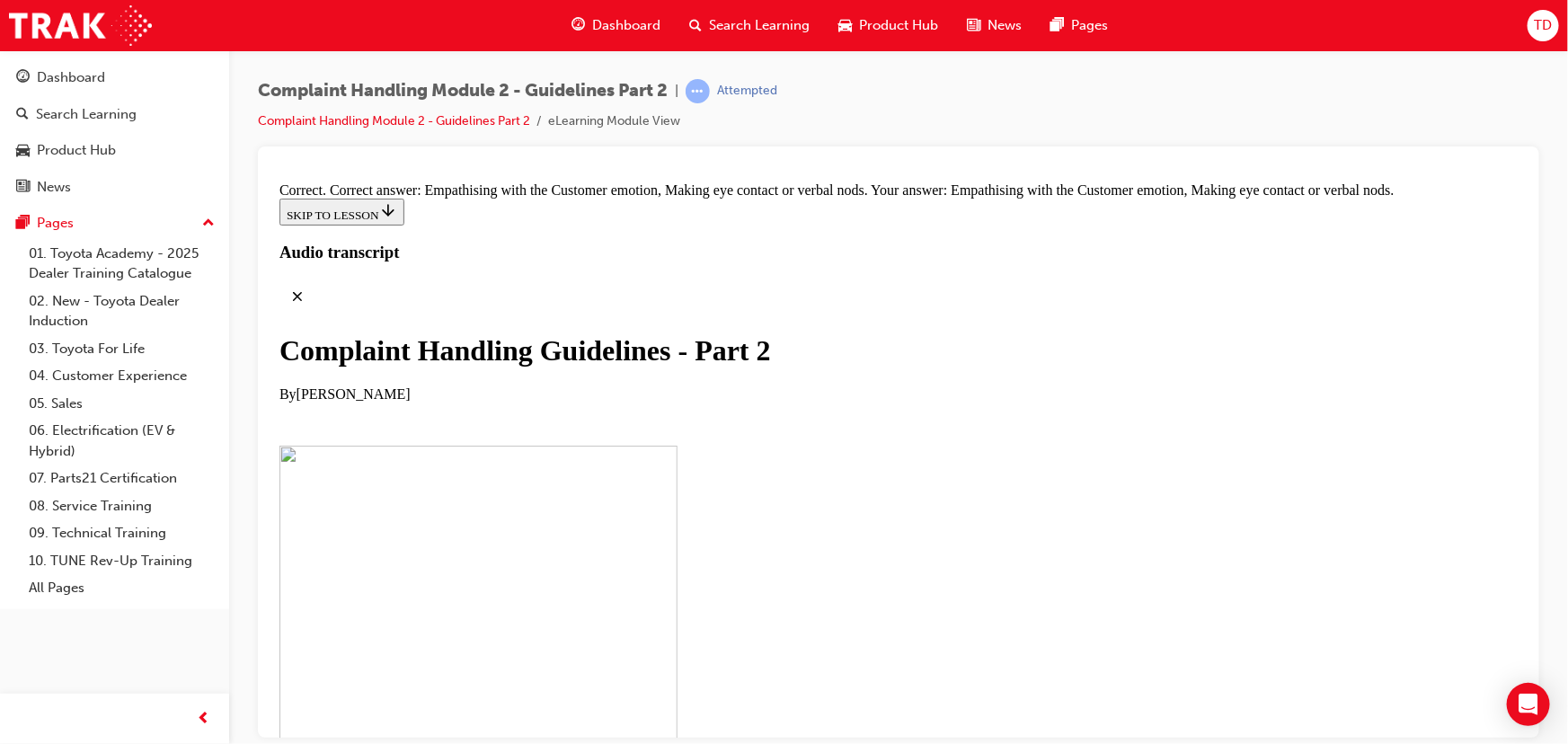
drag, startPoint x: 725, startPoint y: 296, endPoint x: 669, endPoint y: 292, distance: 56.1
drag, startPoint x: 754, startPoint y: 542, endPoint x: 713, endPoint y: 544, distance: 41.0
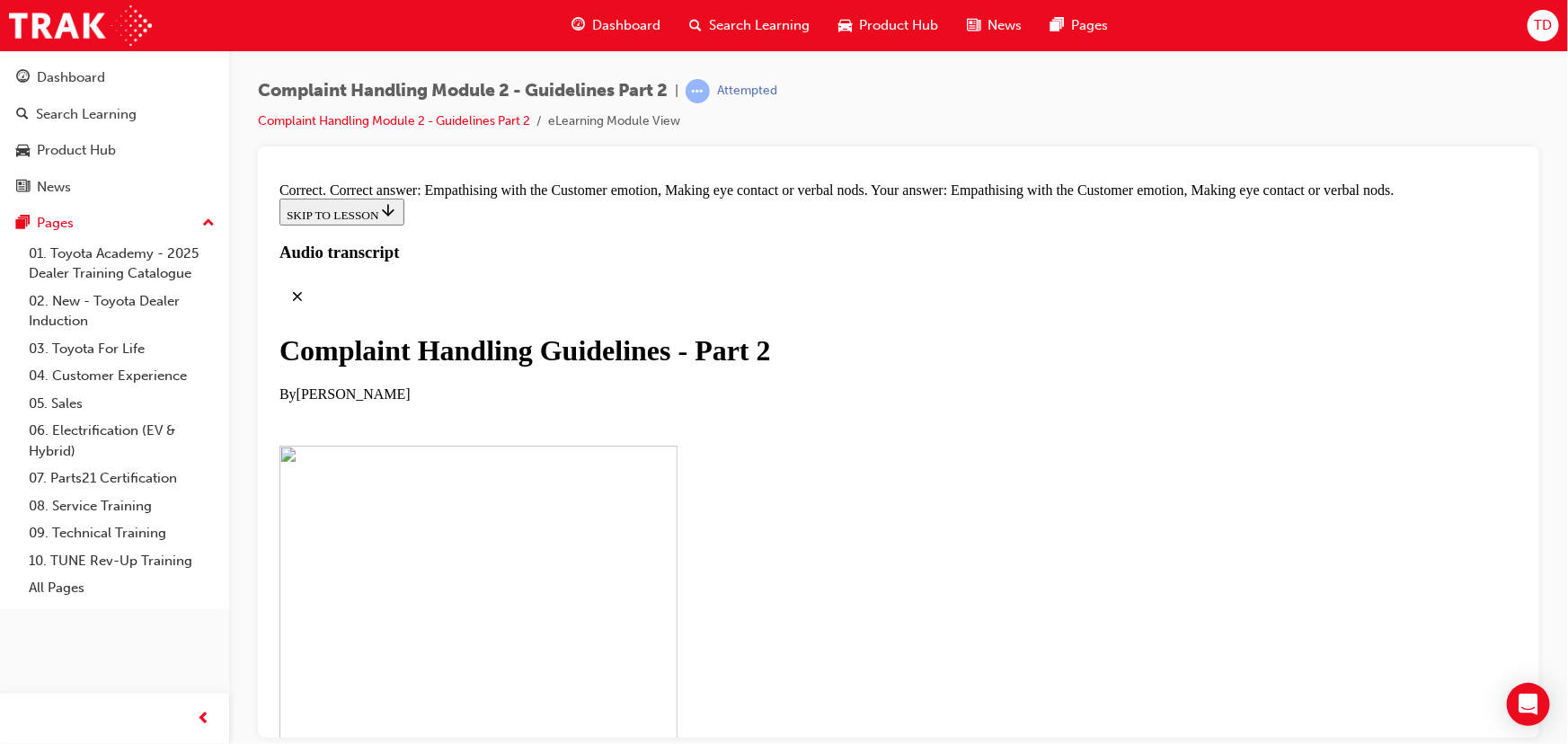
scroll to position [12348, 0]
drag, startPoint x: 786, startPoint y: 650, endPoint x: 787, endPoint y: 230, distance: 420.0
drag, startPoint x: 773, startPoint y: 436, endPoint x: 761, endPoint y: 635, distance: 199.4
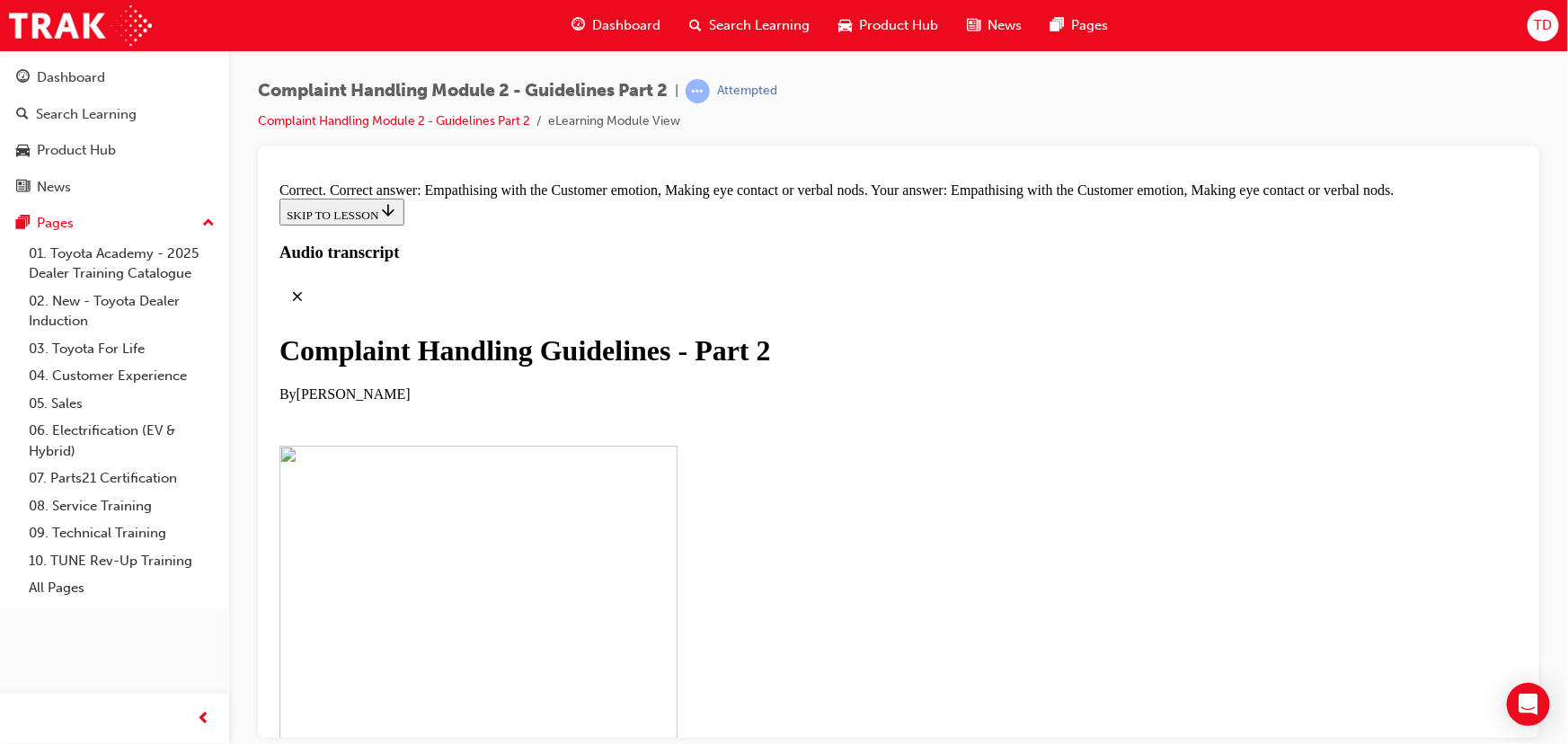
drag, startPoint x: 730, startPoint y: 419, endPoint x: 684, endPoint y: 436, distance: 49.0
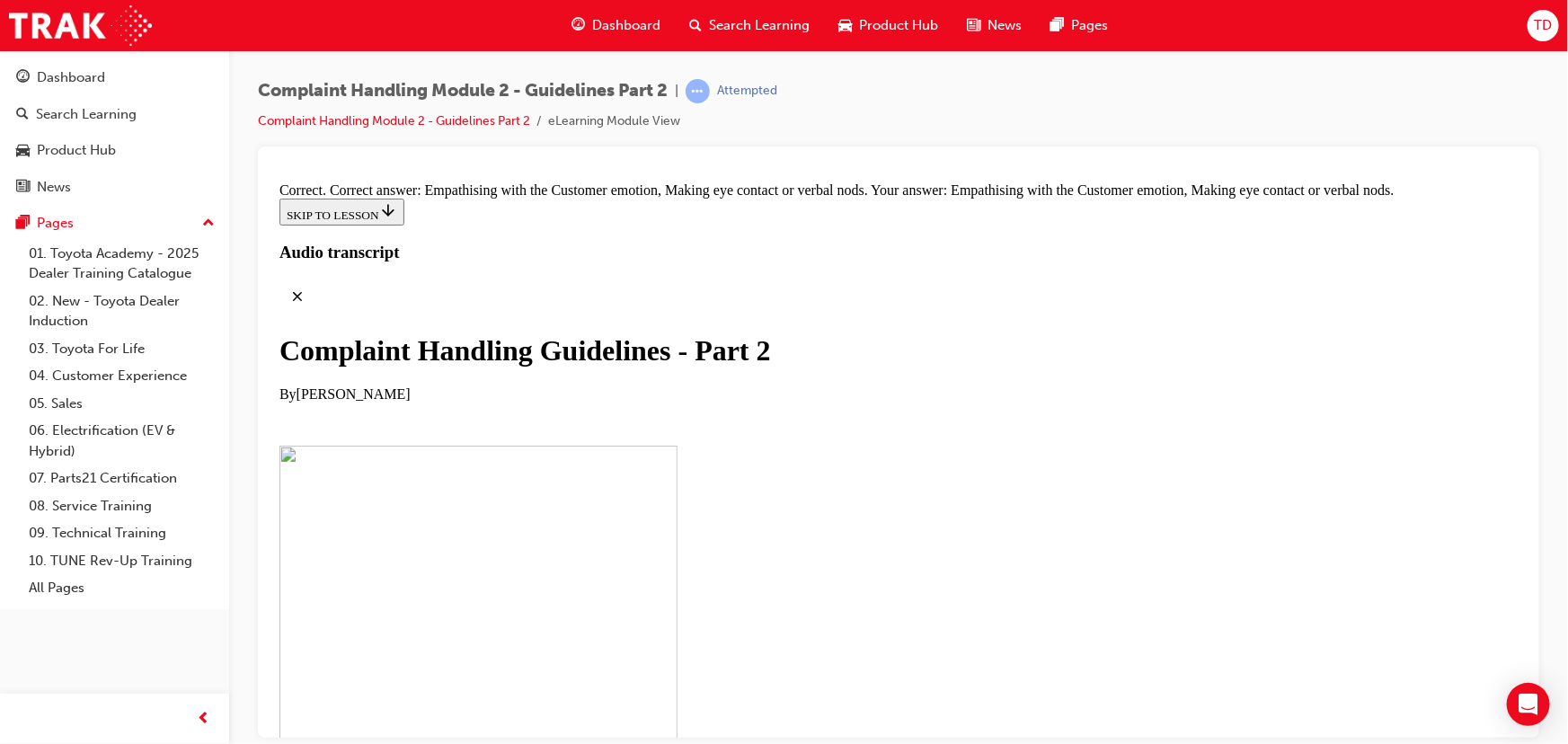
drag, startPoint x: 819, startPoint y: 448, endPoint x: 1060, endPoint y: 440, distance: 241.1
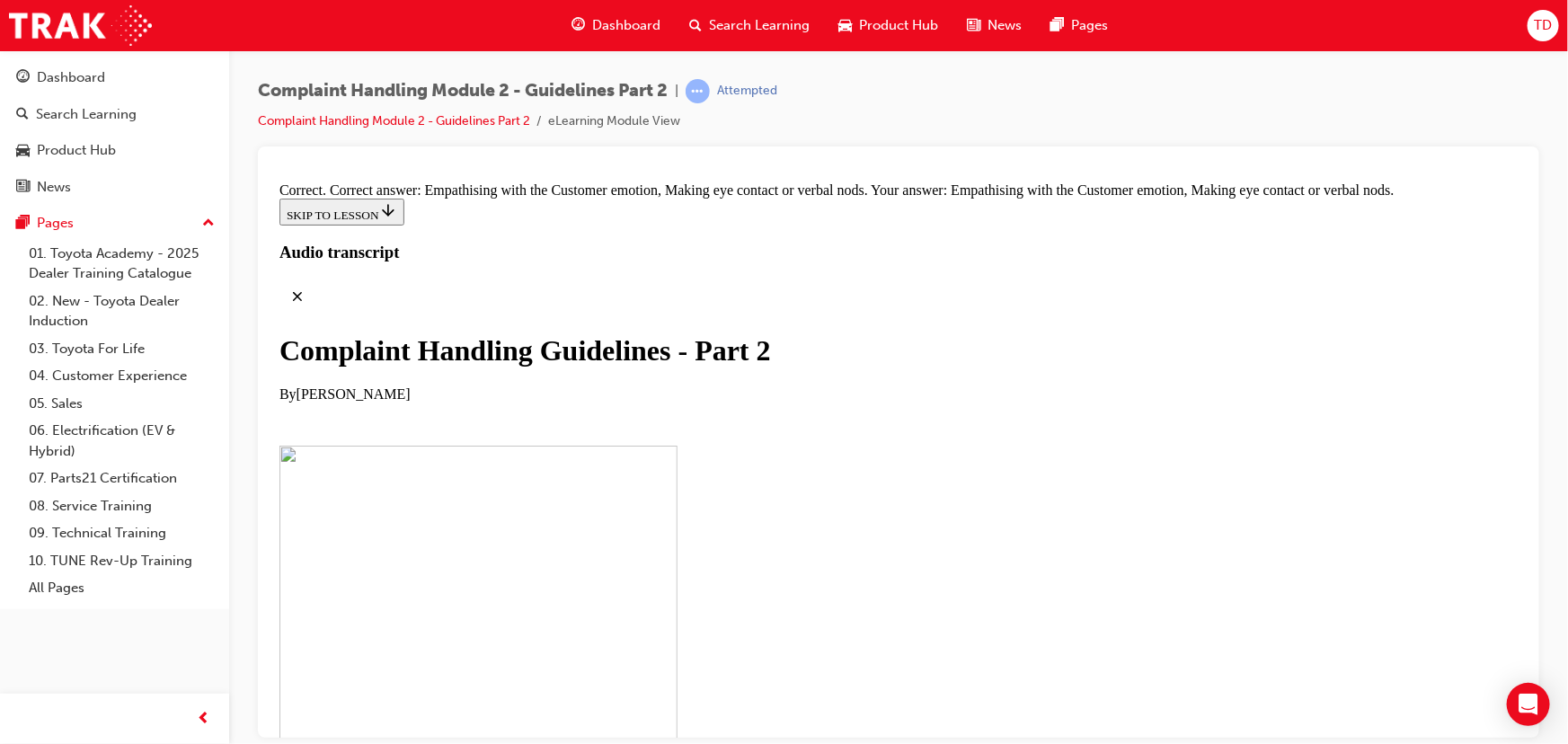
drag, startPoint x: 819, startPoint y: 627, endPoint x: 1091, endPoint y: 335, distance: 399.1
drag, startPoint x: 788, startPoint y: 713, endPoint x: 1106, endPoint y: 308, distance: 514.9
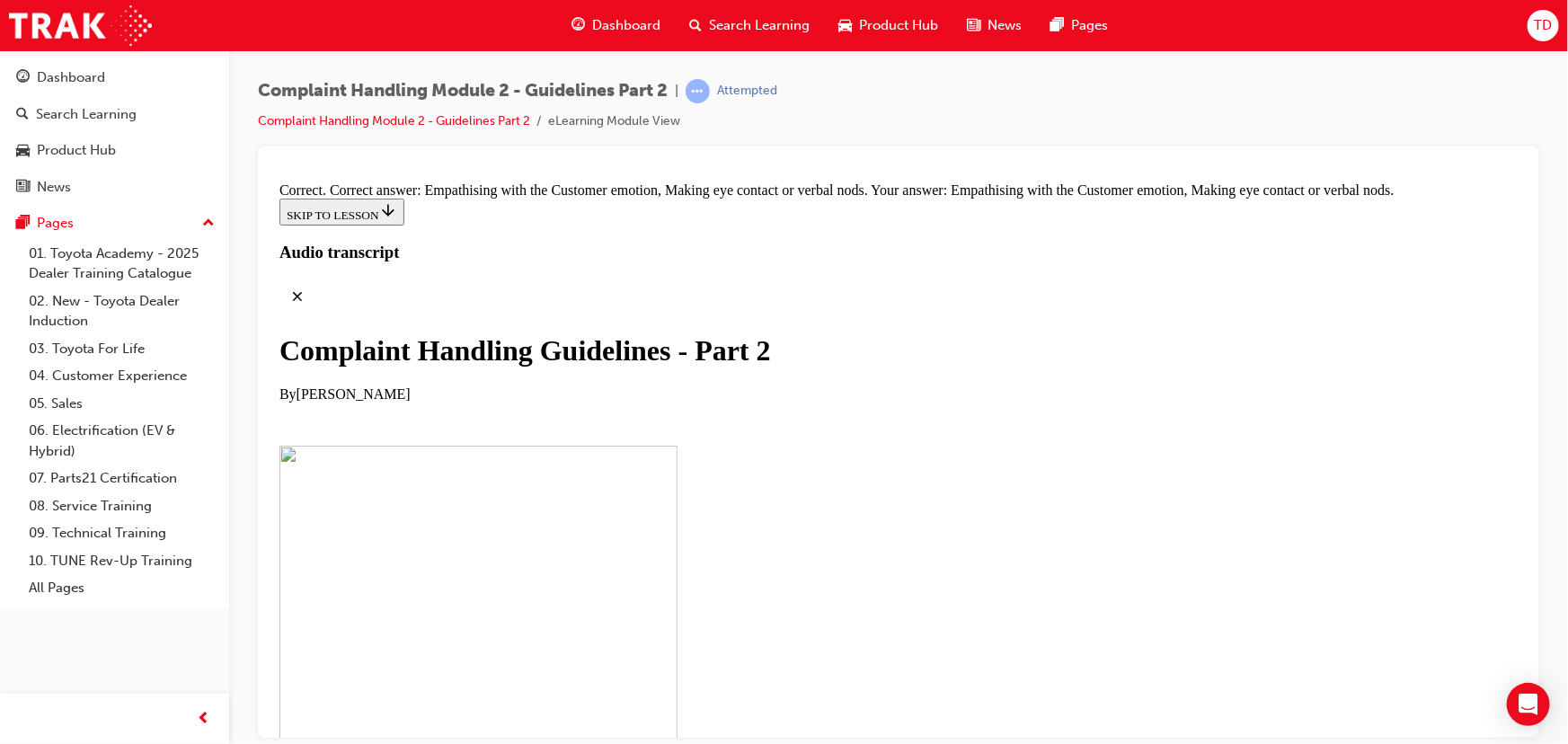
scroll to position [12364, 0]
drag, startPoint x: 800, startPoint y: 524, endPoint x: 1103, endPoint y: 373, distance: 338.5
drag, startPoint x: 799, startPoint y: 464, endPoint x: 1058, endPoint y: 464, distance: 259.0
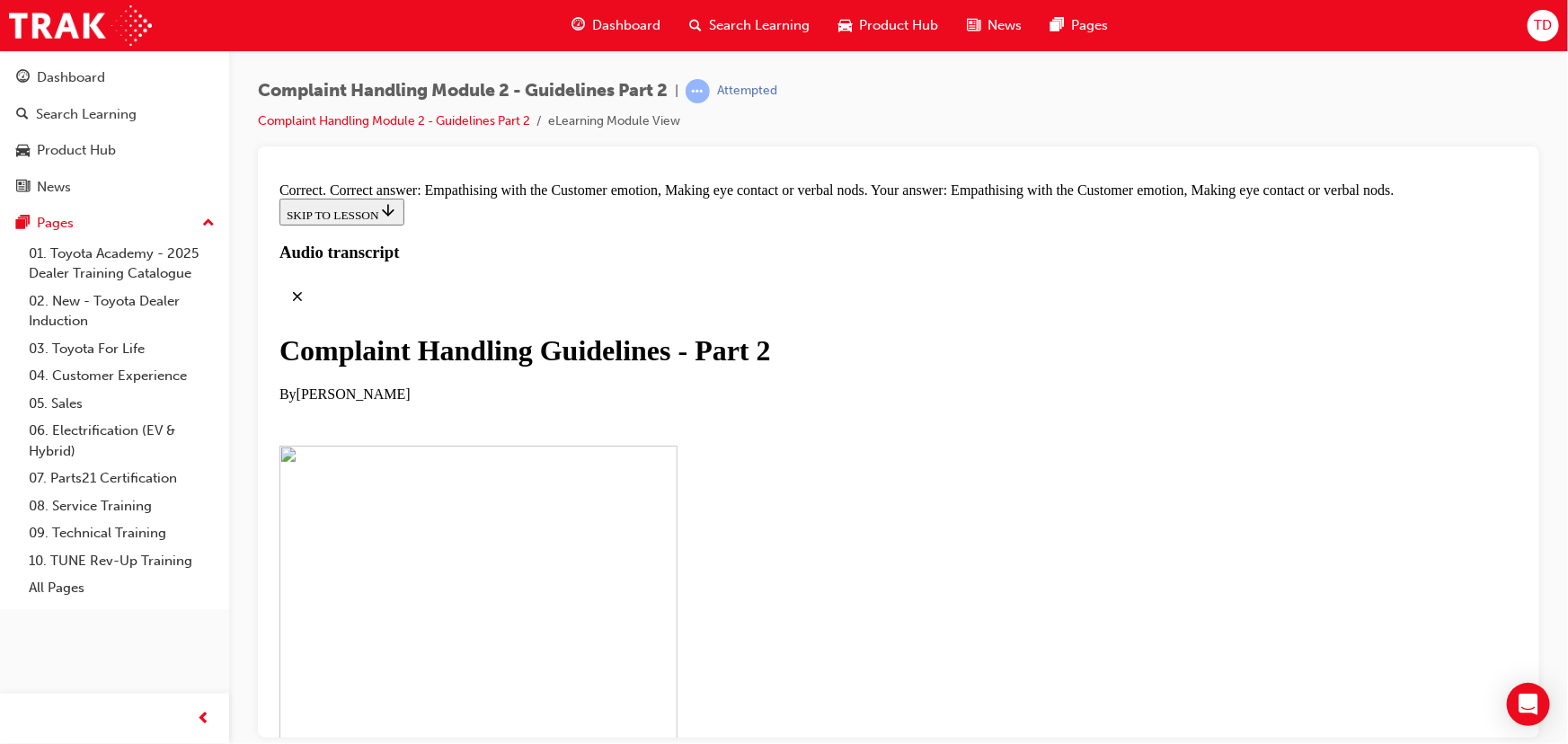
drag, startPoint x: 793, startPoint y: 532, endPoint x: 1051, endPoint y: 544, distance: 258.3
drag, startPoint x: 826, startPoint y: 570, endPoint x: 1077, endPoint y: 569, distance: 251.0
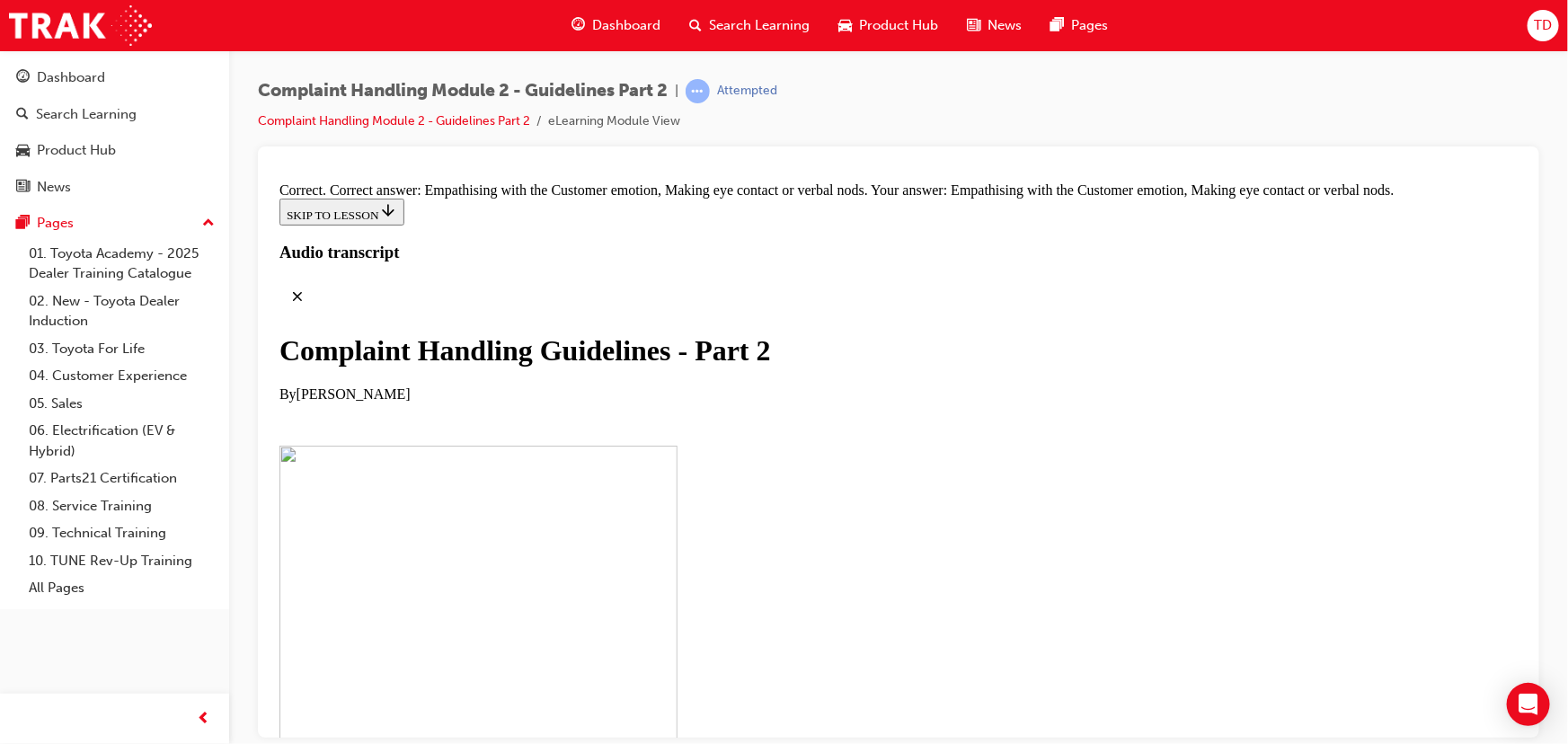
drag, startPoint x: 867, startPoint y: 632, endPoint x: 1033, endPoint y: 633, distance: 166.0
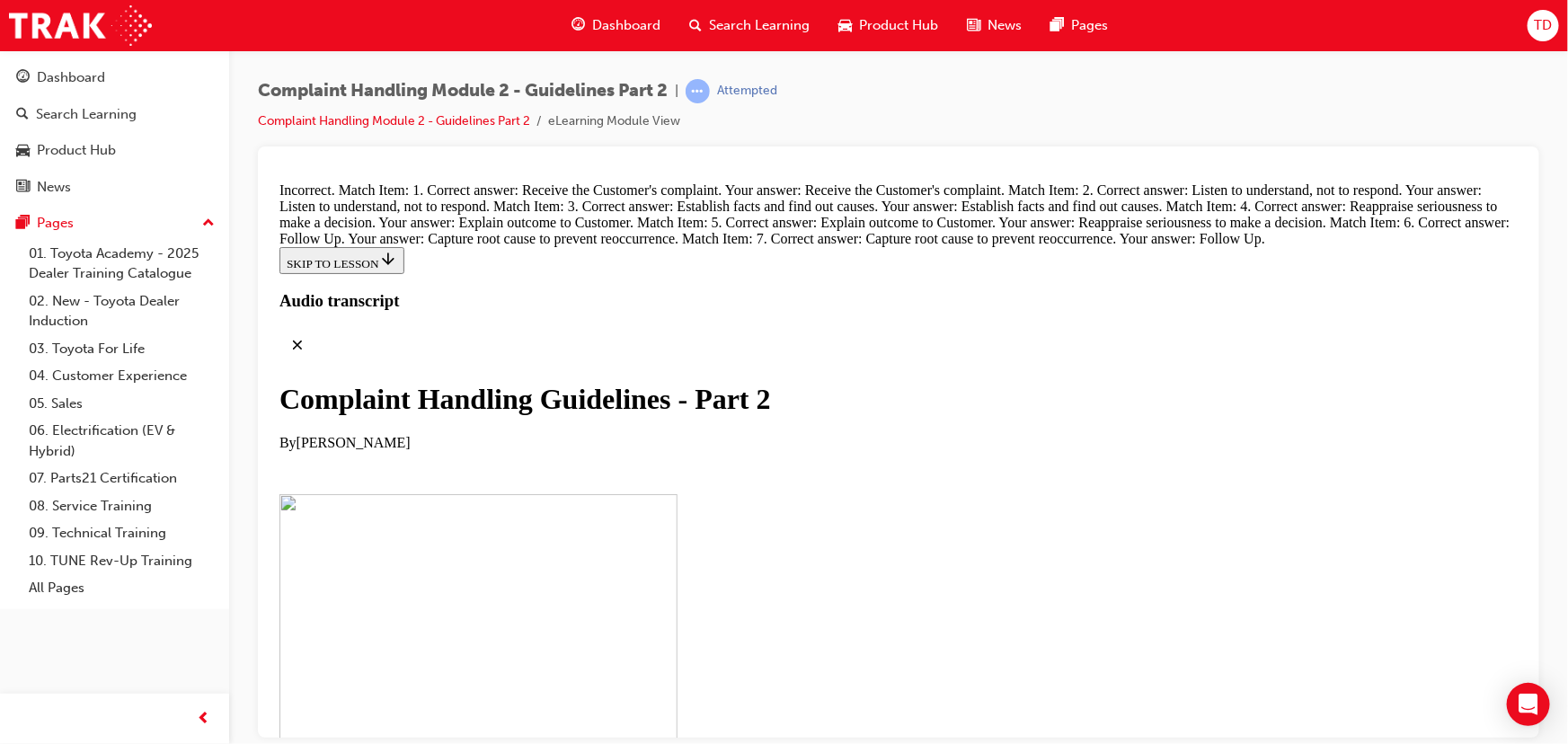
scroll to position [12283, 0]
drag, startPoint x: 776, startPoint y: 565, endPoint x: 1105, endPoint y: 218, distance: 478.2
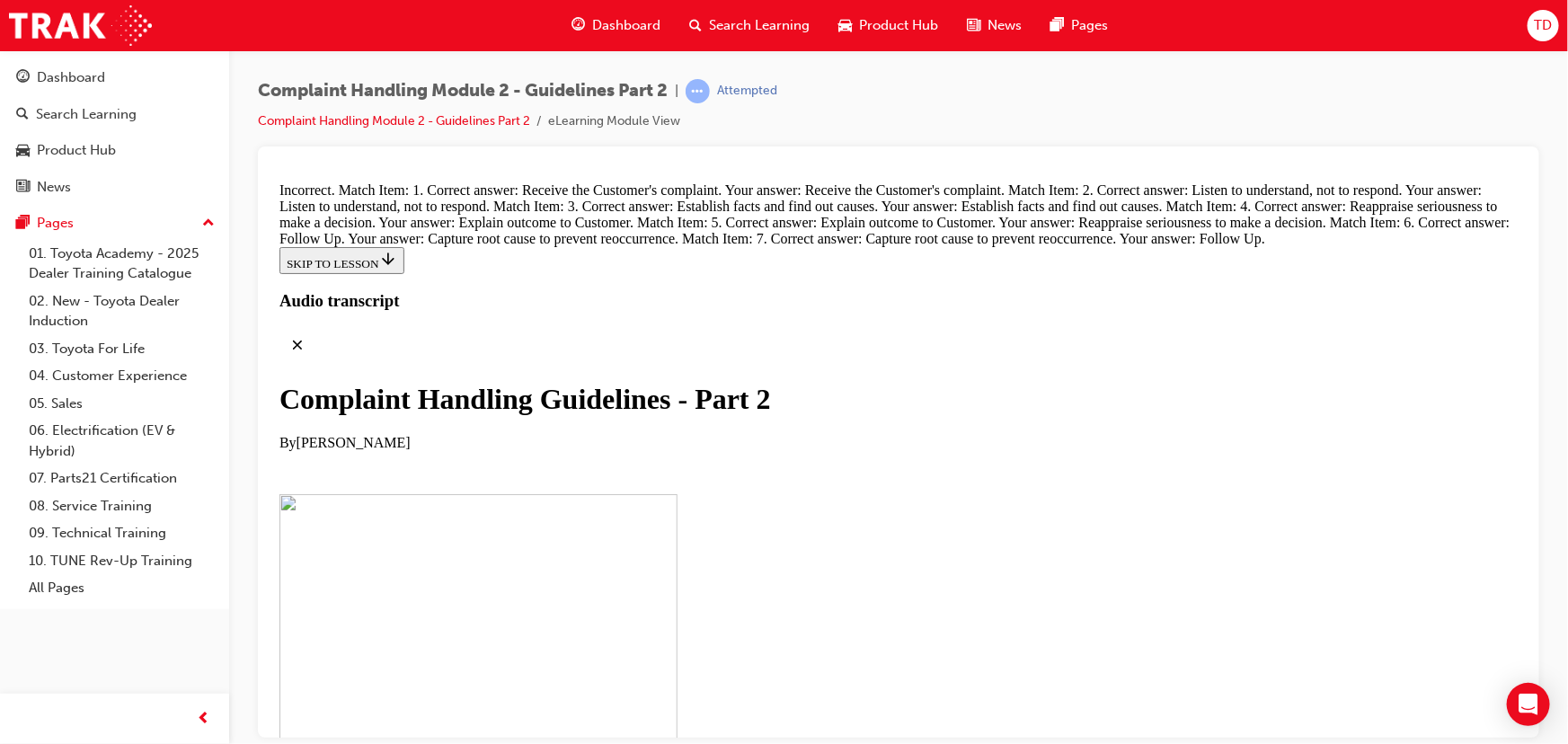
scroll to position [12290, 0]
drag, startPoint x: 755, startPoint y: 532, endPoint x: 1065, endPoint y: 335, distance: 367.3
drag, startPoint x: 775, startPoint y: 637, endPoint x: 1105, endPoint y: 272, distance: 492.1
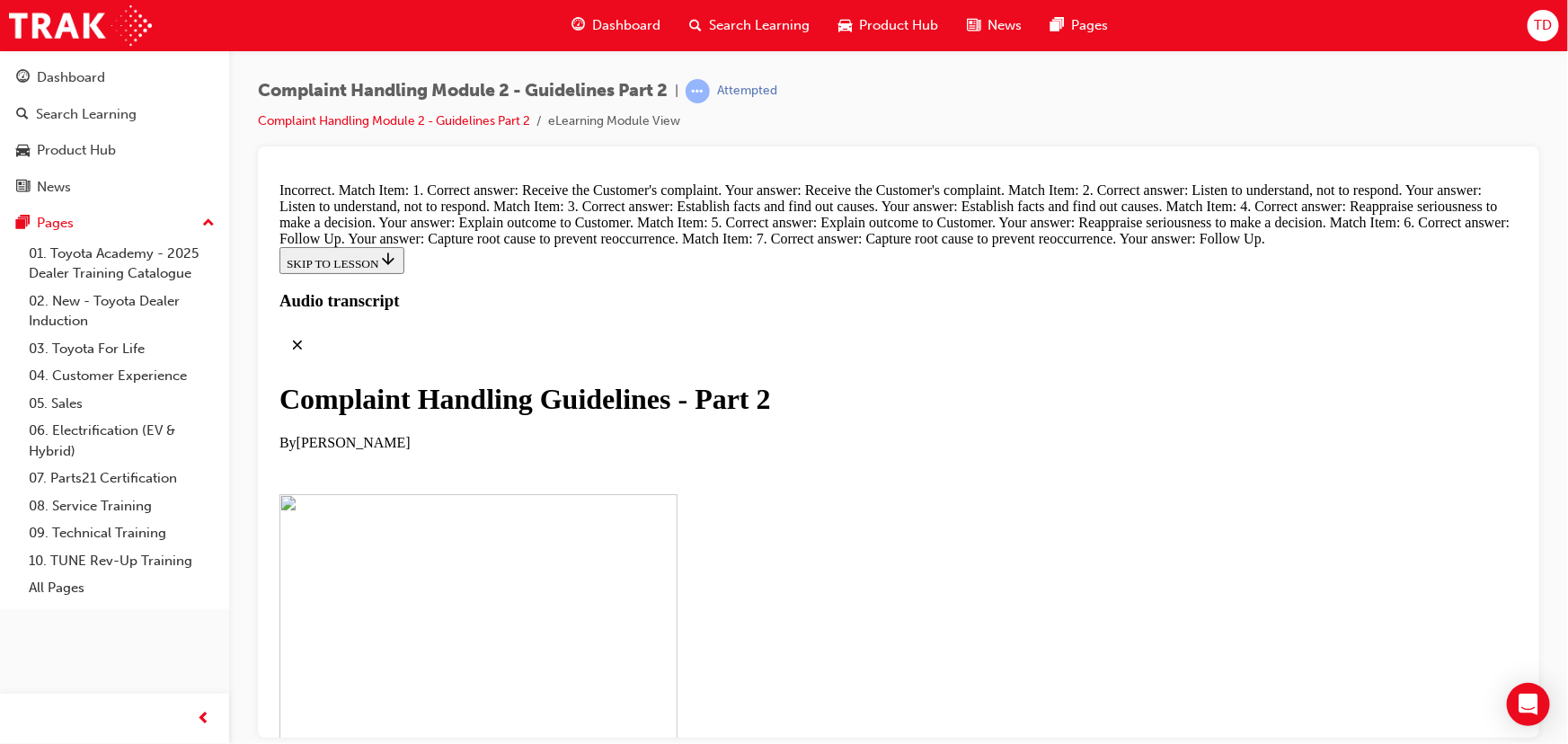
drag, startPoint x: 795, startPoint y: 446, endPoint x: 1011, endPoint y: 449, distance: 216.0
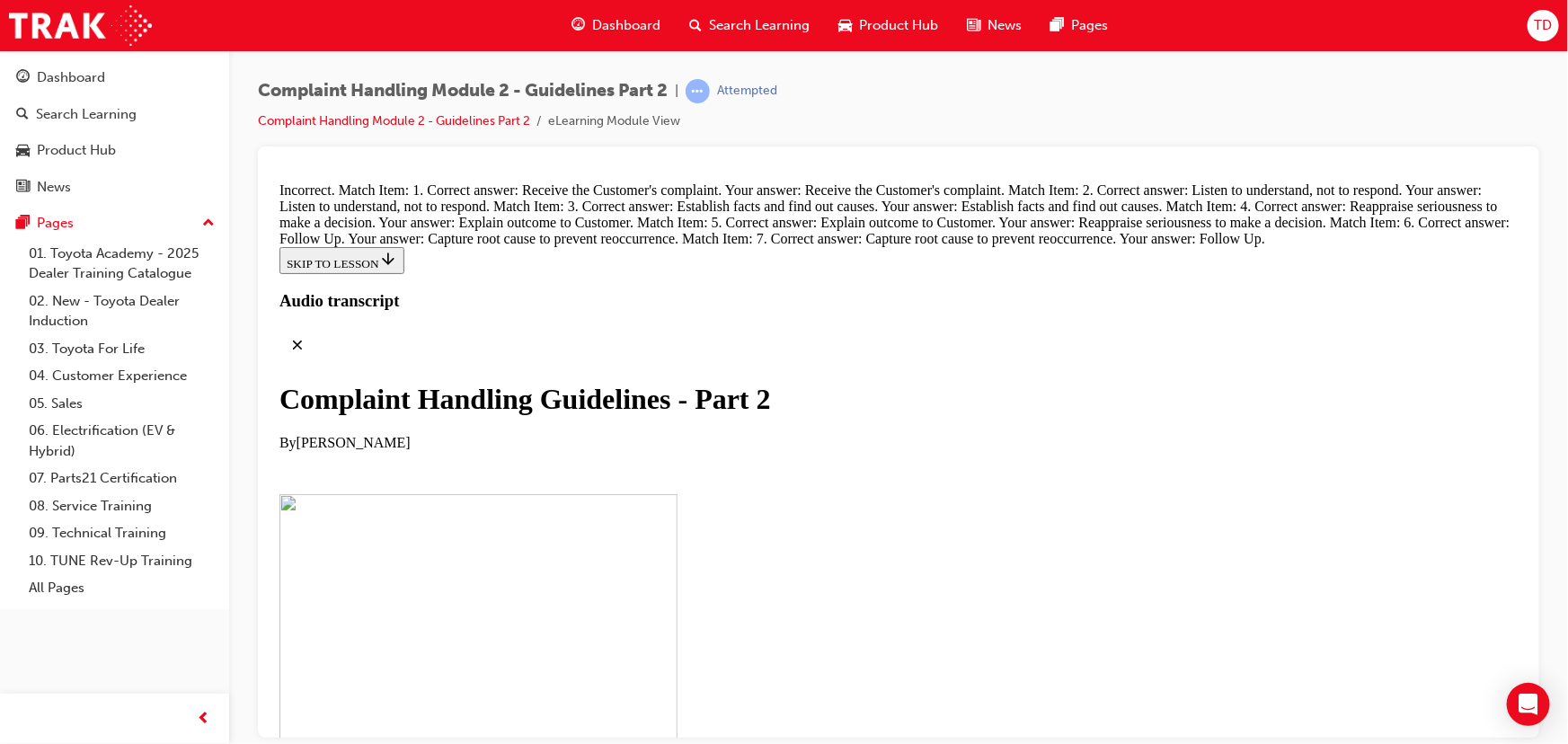
drag, startPoint x: 790, startPoint y: 514, endPoint x: 1064, endPoint y: 434, distance: 285.4
drag, startPoint x: 790, startPoint y: 628, endPoint x: 1072, endPoint y: 514, distance: 304.2
drag, startPoint x: 805, startPoint y: 632, endPoint x: 987, endPoint y: 629, distance: 182.0
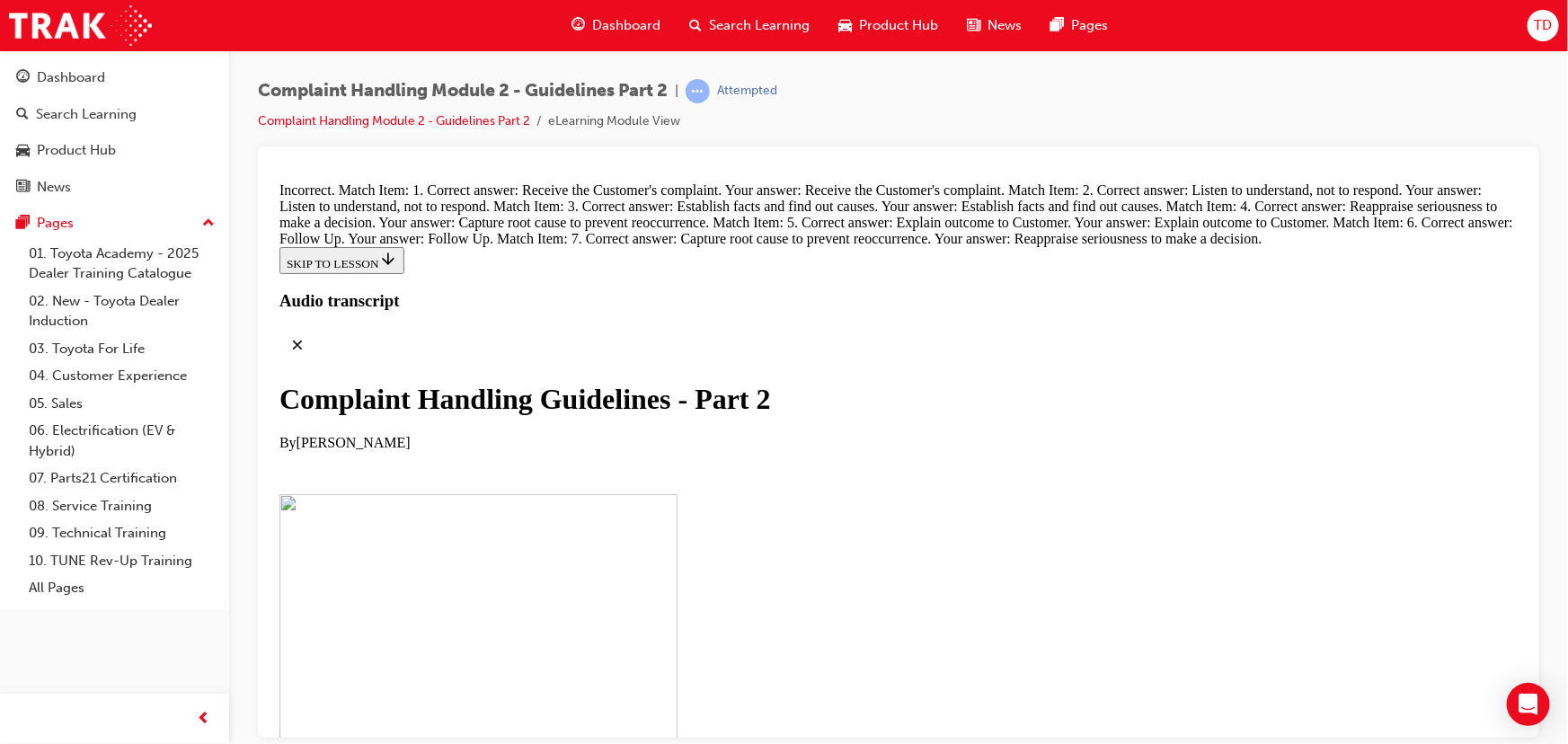
scroll to position [12403, 0]
drag, startPoint x: 730, startPoint y: 518, endPoint x: 1026, endPoint y: 257, distance: 394.6
drag, startPoint x: 809, startPoint y: 609, endPoint x: 1113, endPoint y: 250, distance: 470.4
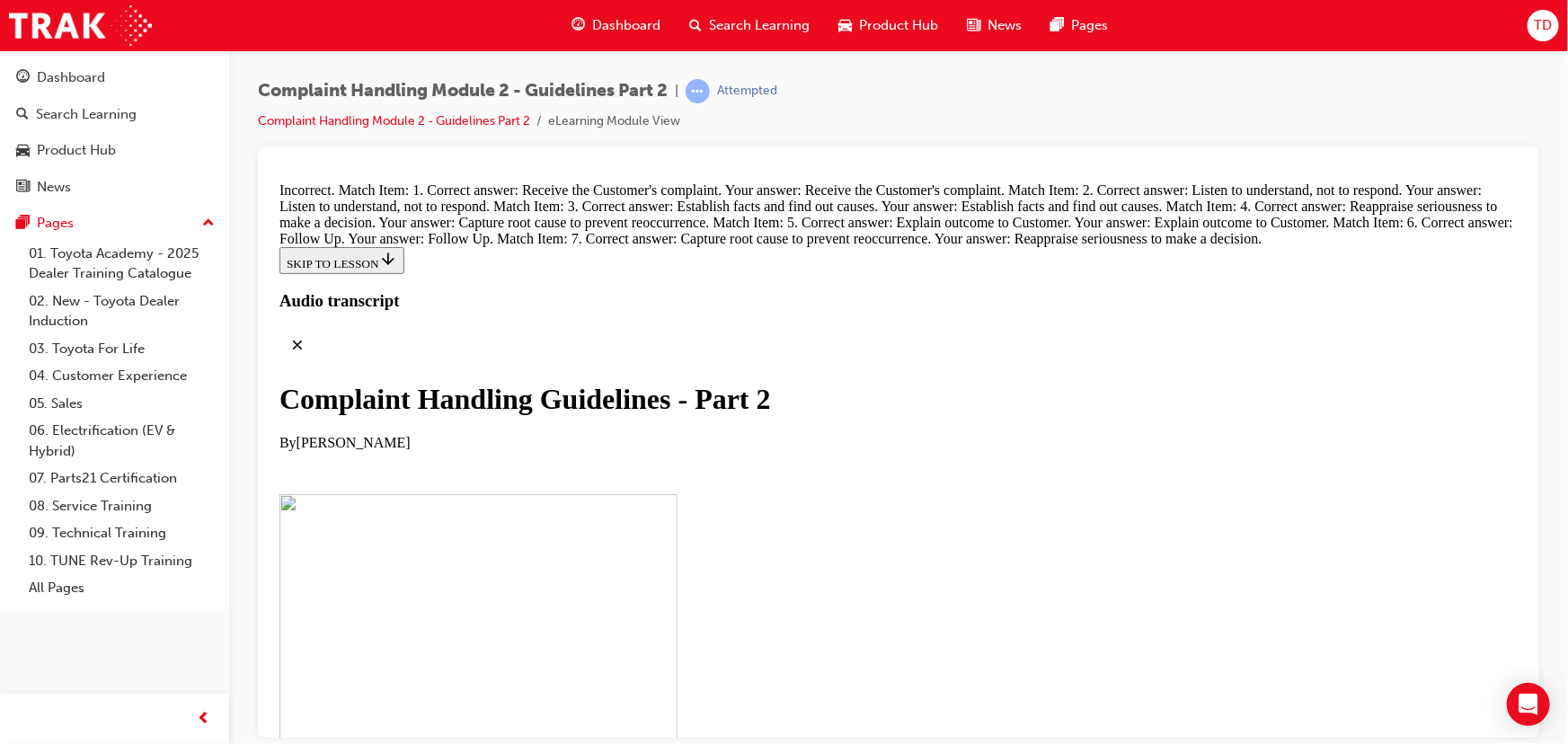
drag, startPoint x: 766, startPoint y: 694, endPoint x: 1079, endPoint y: 409, distance: 423.3
drag, startPoint x: 777, startPoint y: 506, endPoint x: 1058, endPoint y: 499, distance: 281.1
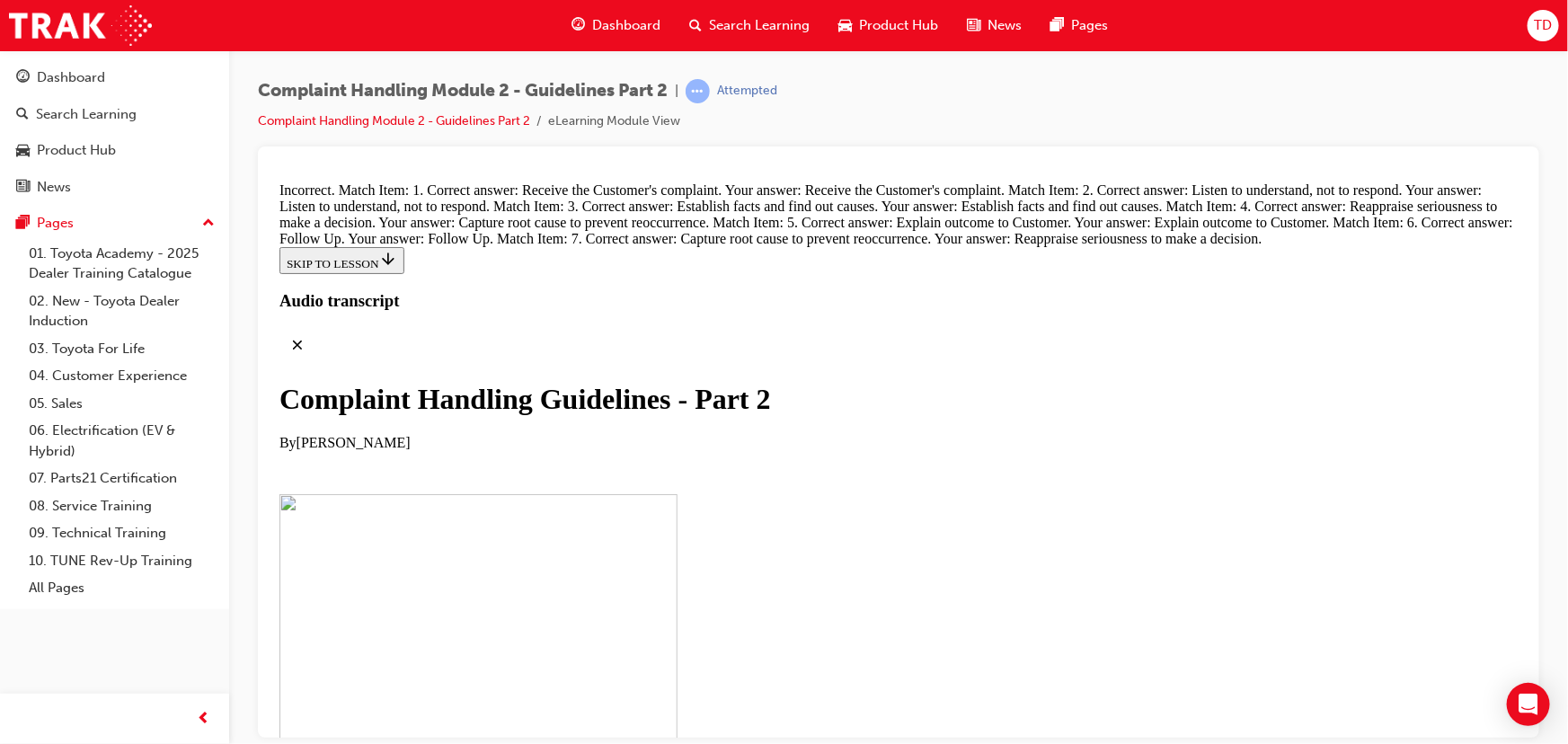
drag, startPoint x: 826, startPoint y: 522, endPoint x: 1018, endPoint y: 509, distance: 192.4
drag, startPoint x: 865, startPoint y: 587, endPoint x: 1043, endPoint y: 587, distance: 178.0
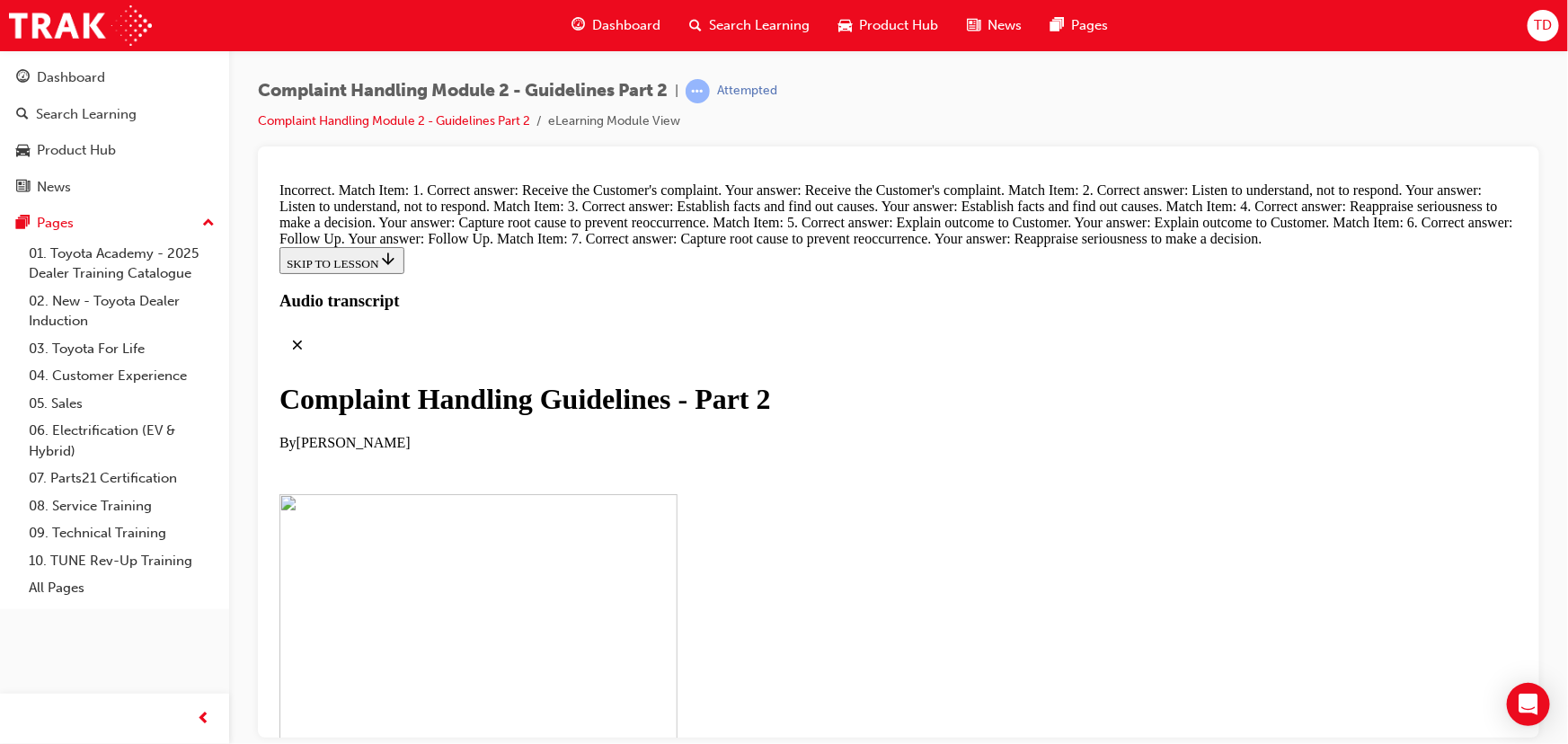
drag, startPoint x: 741, startPoint y: 472, endPoint x: 973, endPoint y: 470, distance: 232.0
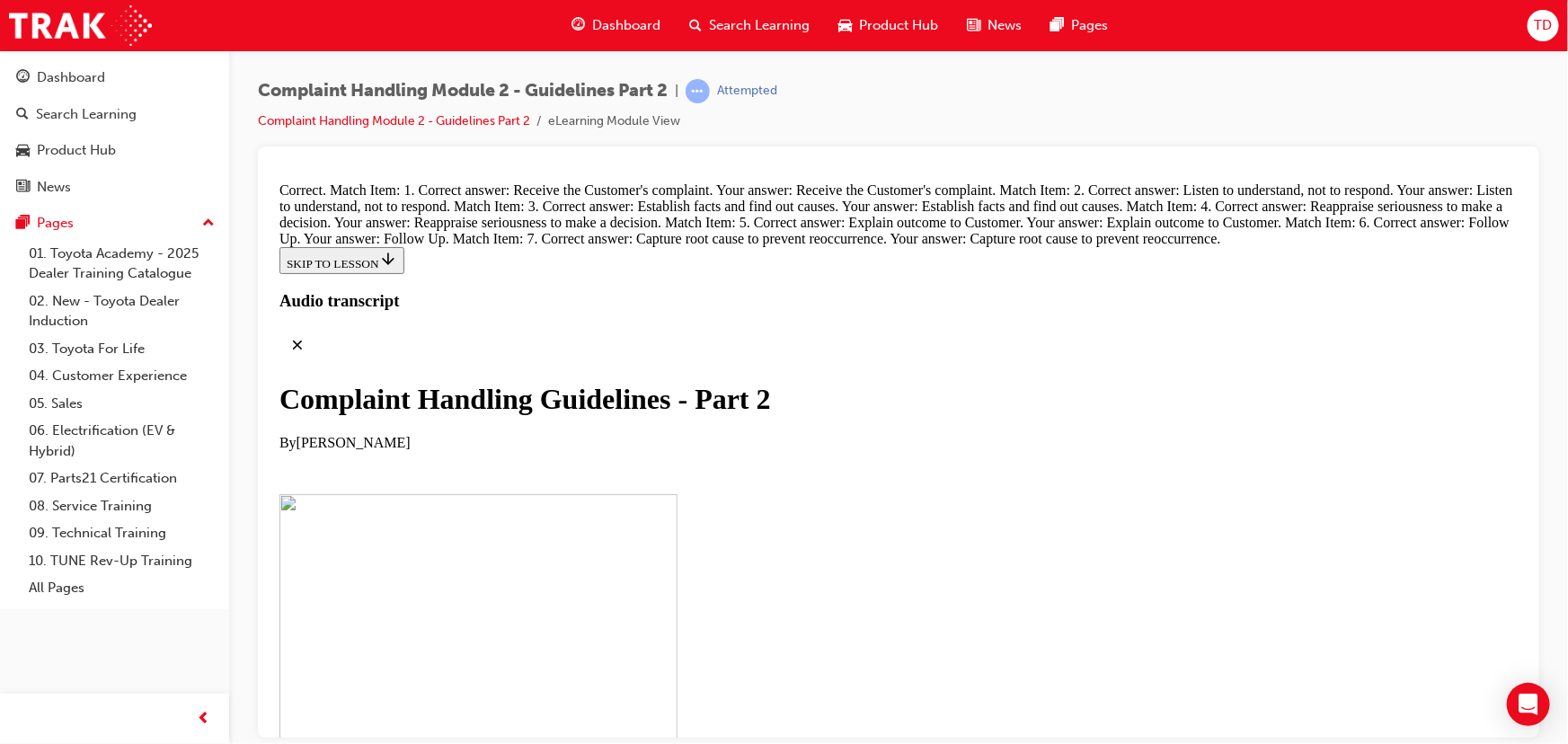
radio input "true"
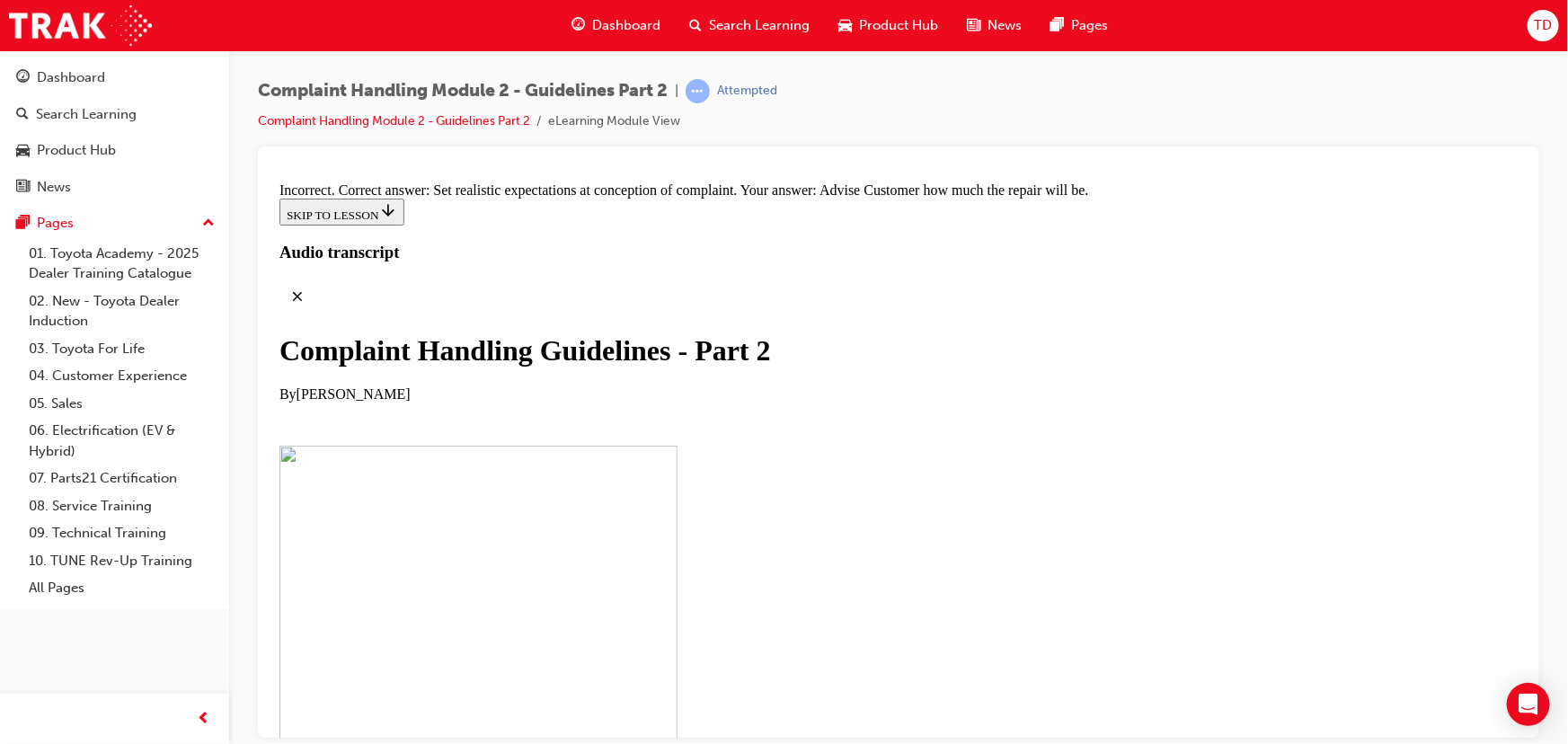
scroll to position [13388, 0]
radio input "true"
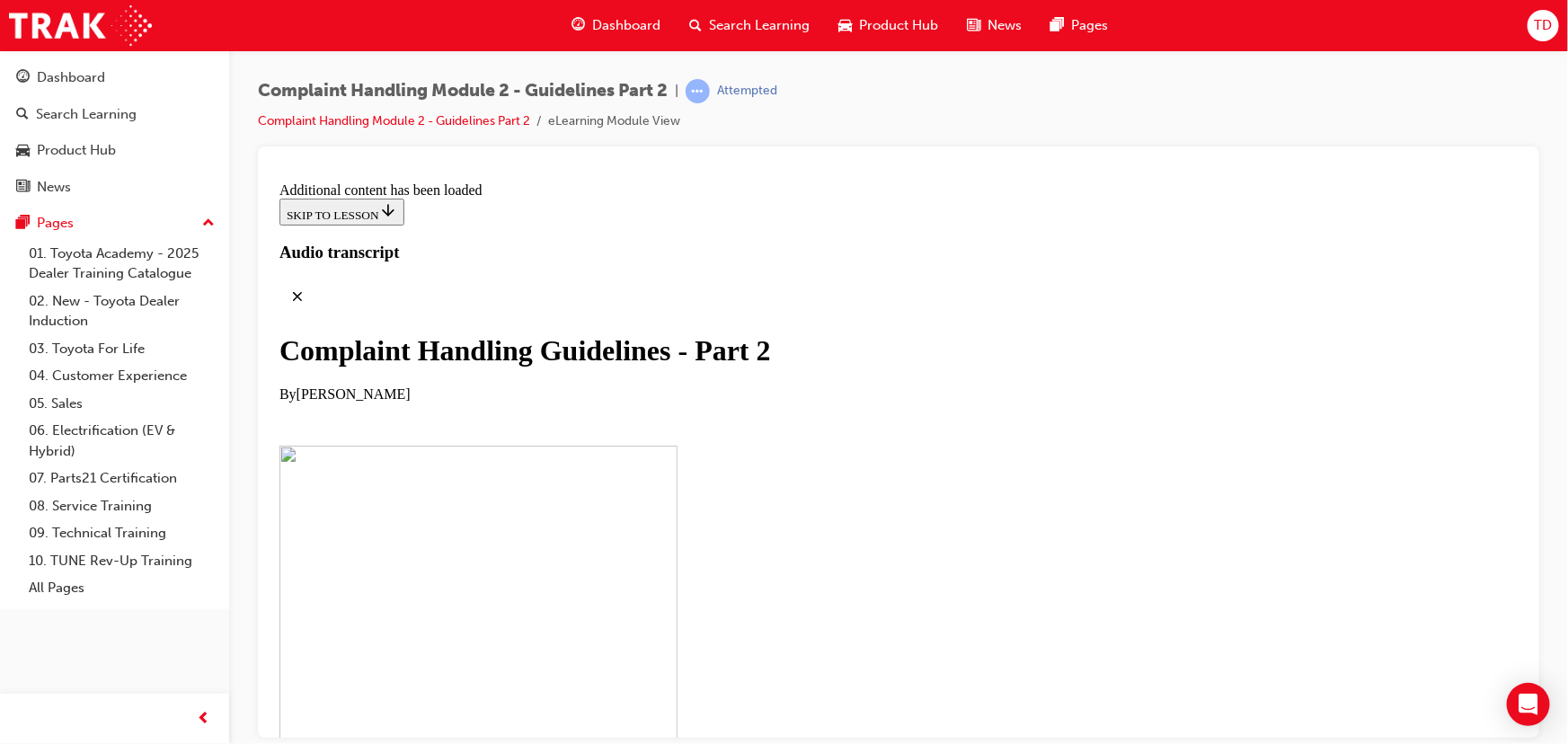
scroll to position [14336, 0]
click at [649, 25] on span "Dashboard" at bounding box center [627, 26] width 68 height 20
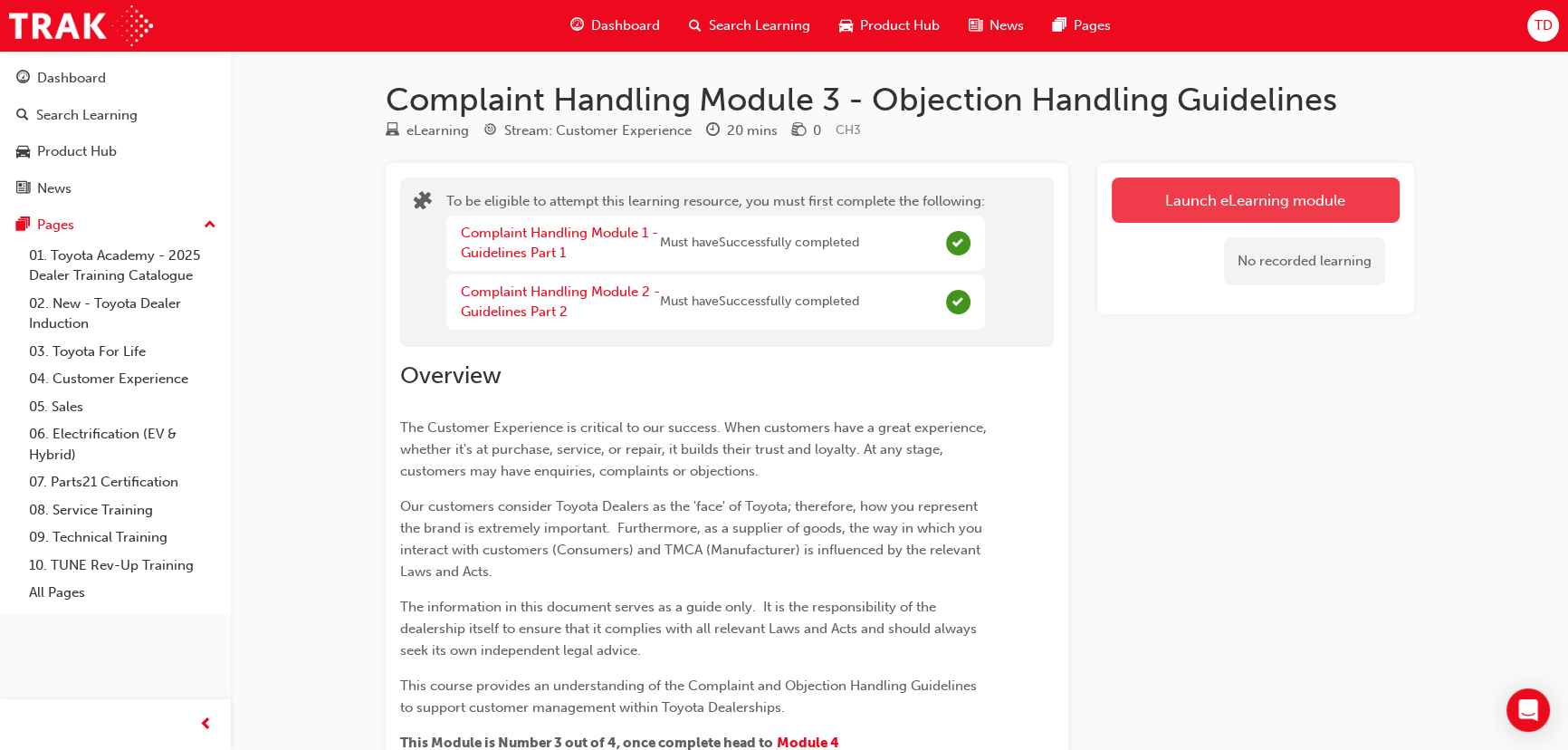
click at [1257, 195] on button "Launch eLearning module" at bounding box center [1255, 199] width 288 height 45
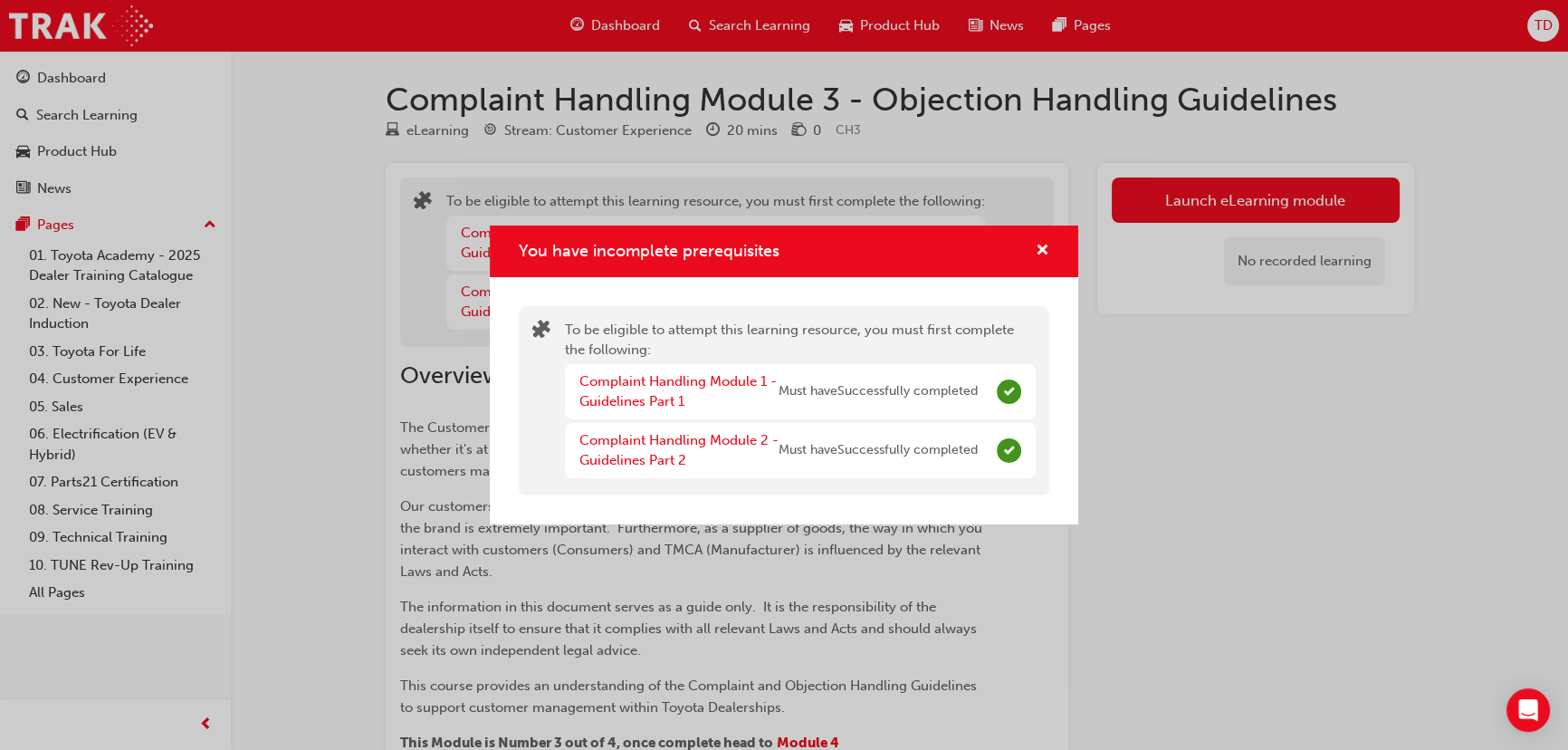
click at [1054, 260] on div "You have incomplete prerequisites" at bounding box center [783, 251] width 588 height 52
click at [827, 388] on span "Must have Successfully completed" at bounding box center [878, 391] width 199 height 20
drag, startPoint x: 950, startPoint y: 443, endPoint x: 979, endPoint y: 291, distance: 154.7
click at [950, 442] on span "Must have Successfully completed" at bounding box center [878, 451] width 199 height 20
click at [1043, 250] on span "cross-icon" at bounding box center [1042, 252] width 14 height 17
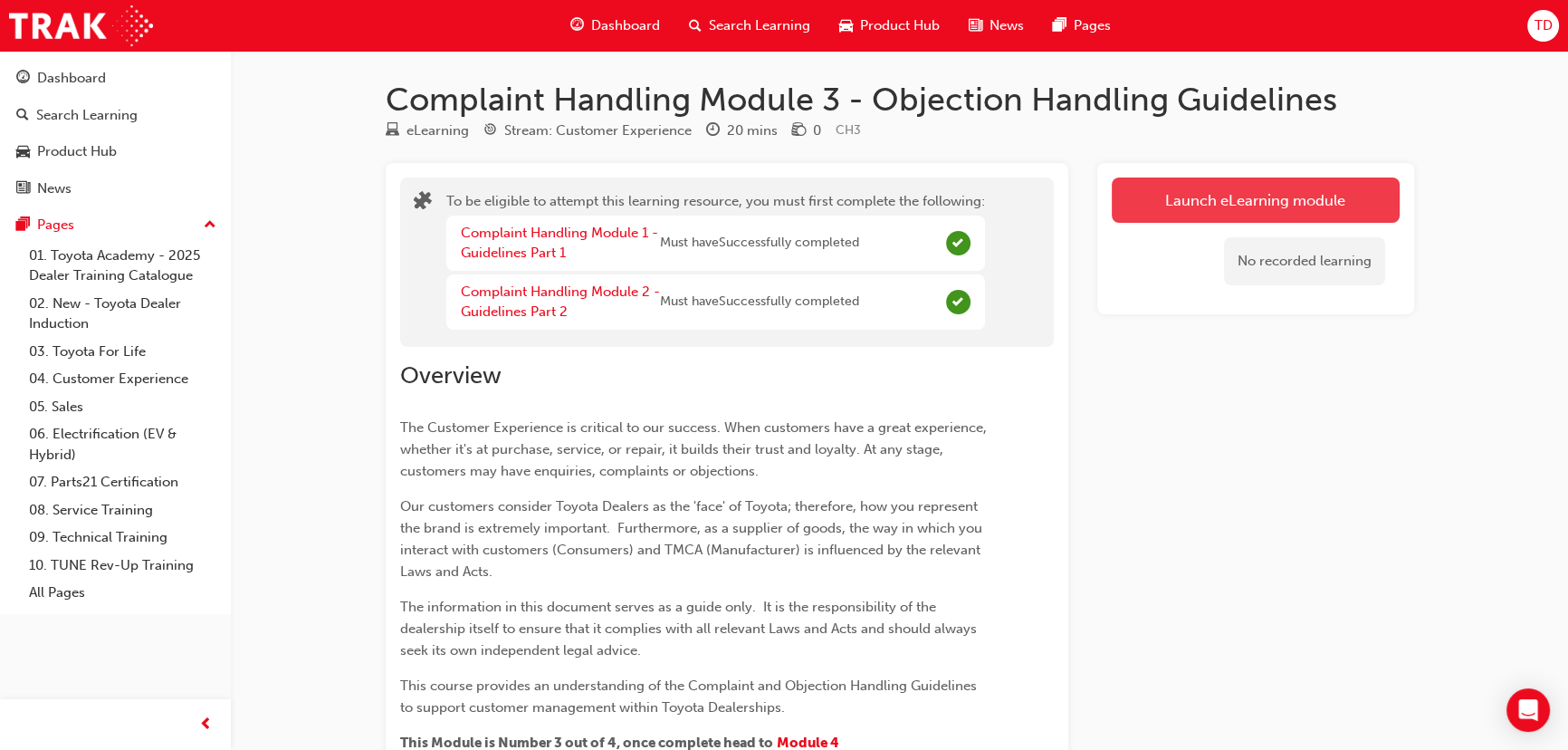
click at [1269, 203] on button "Launch eLearning module" at bounding box center [1255, 199] width 288 height 45
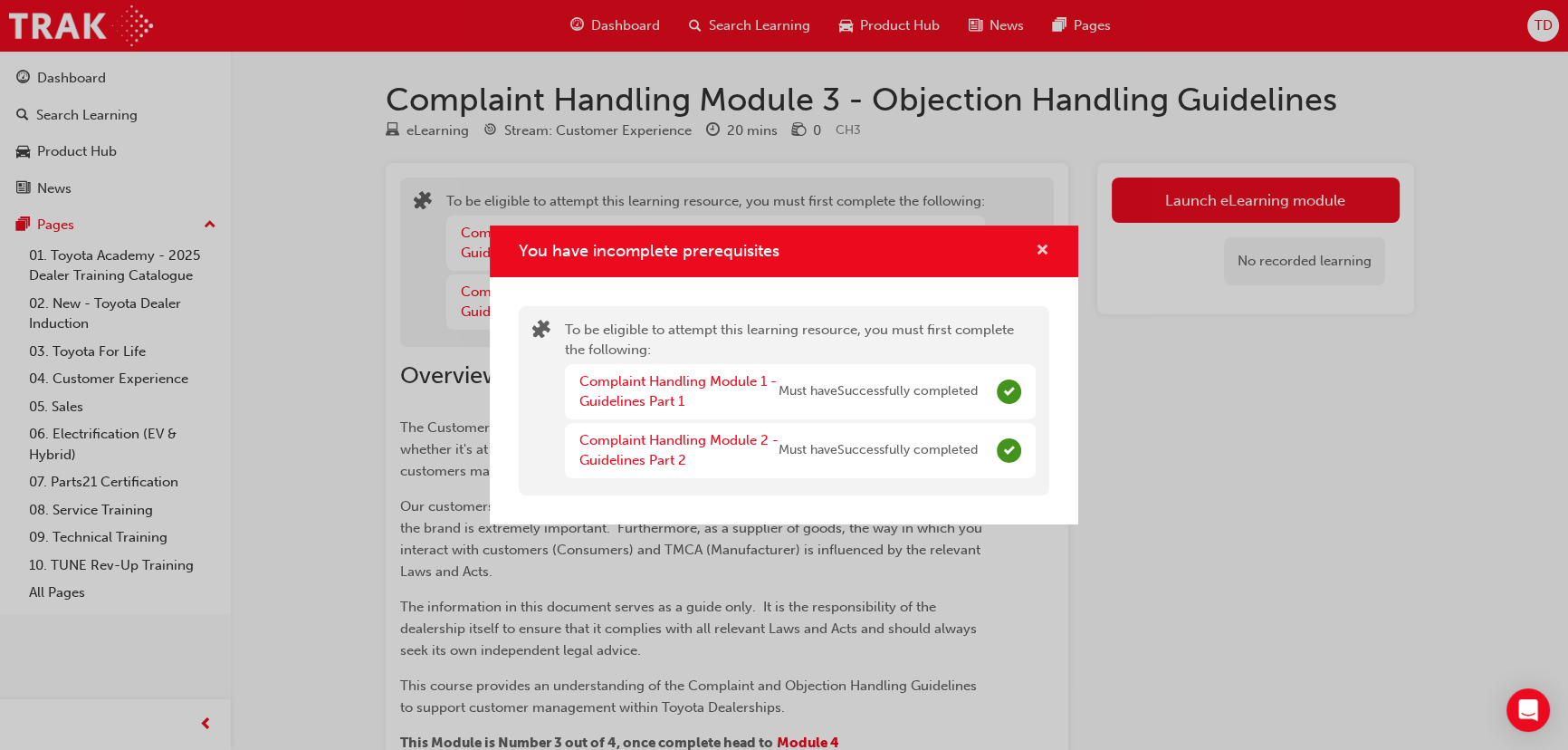
click at [1041, 248] on span "cross-icon" at bounding box center [1042, 252] width 14 height 17
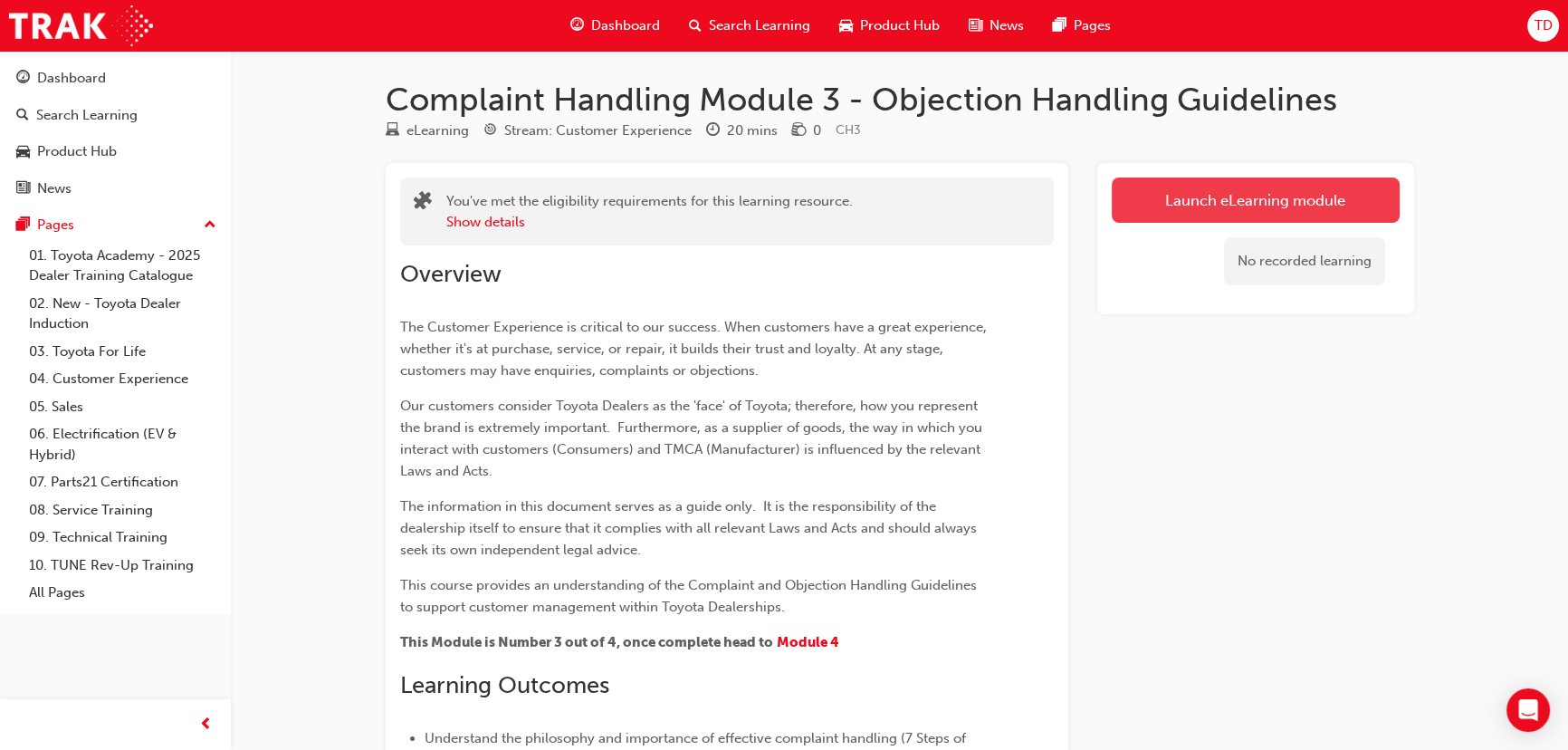
click at [1236, 189] on link "Launch eLearning module" at bounding box center [1255, 199] width 288 height 45
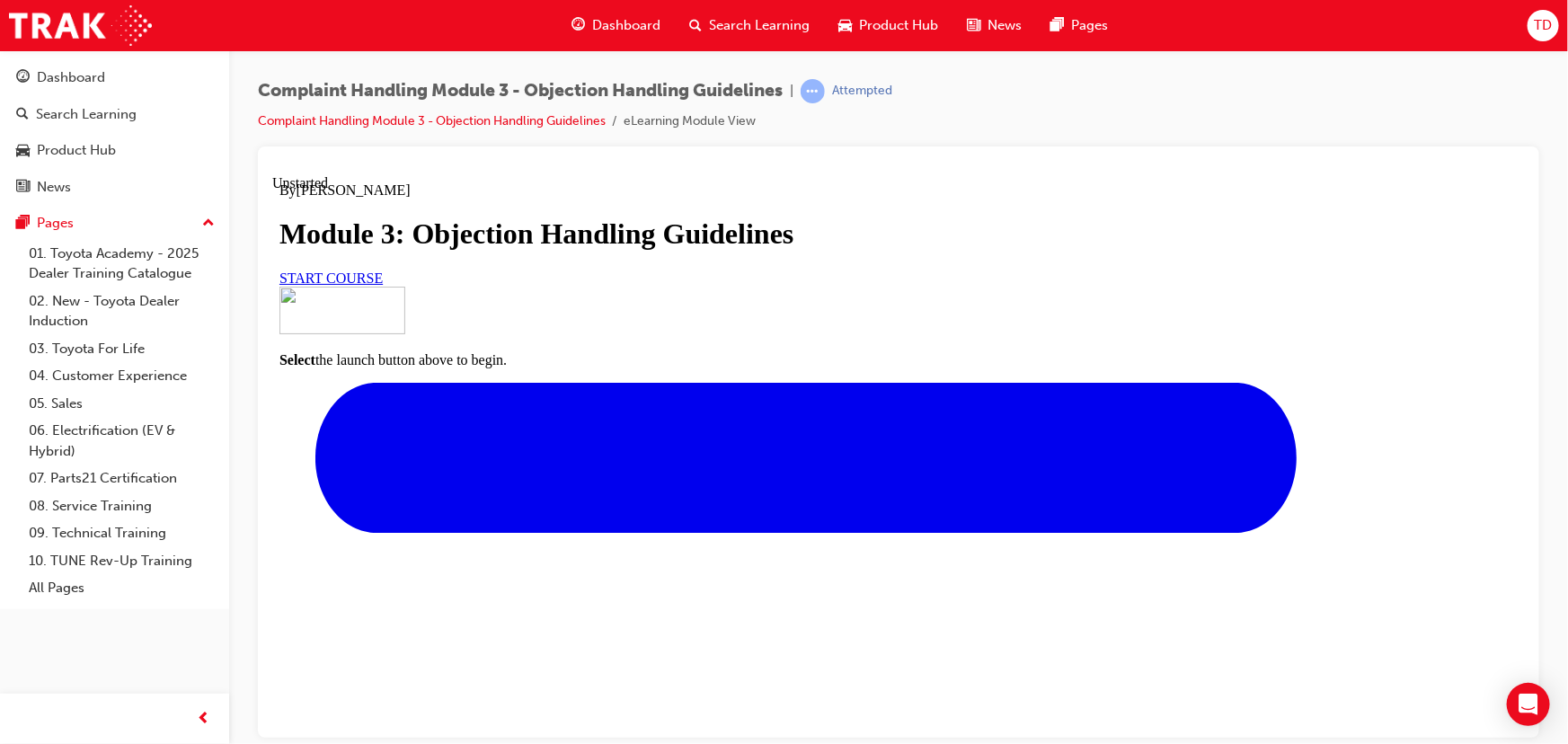
click at [382, 285] on span "START COURSE" at bounding box center [330, 277] width 103 height 16
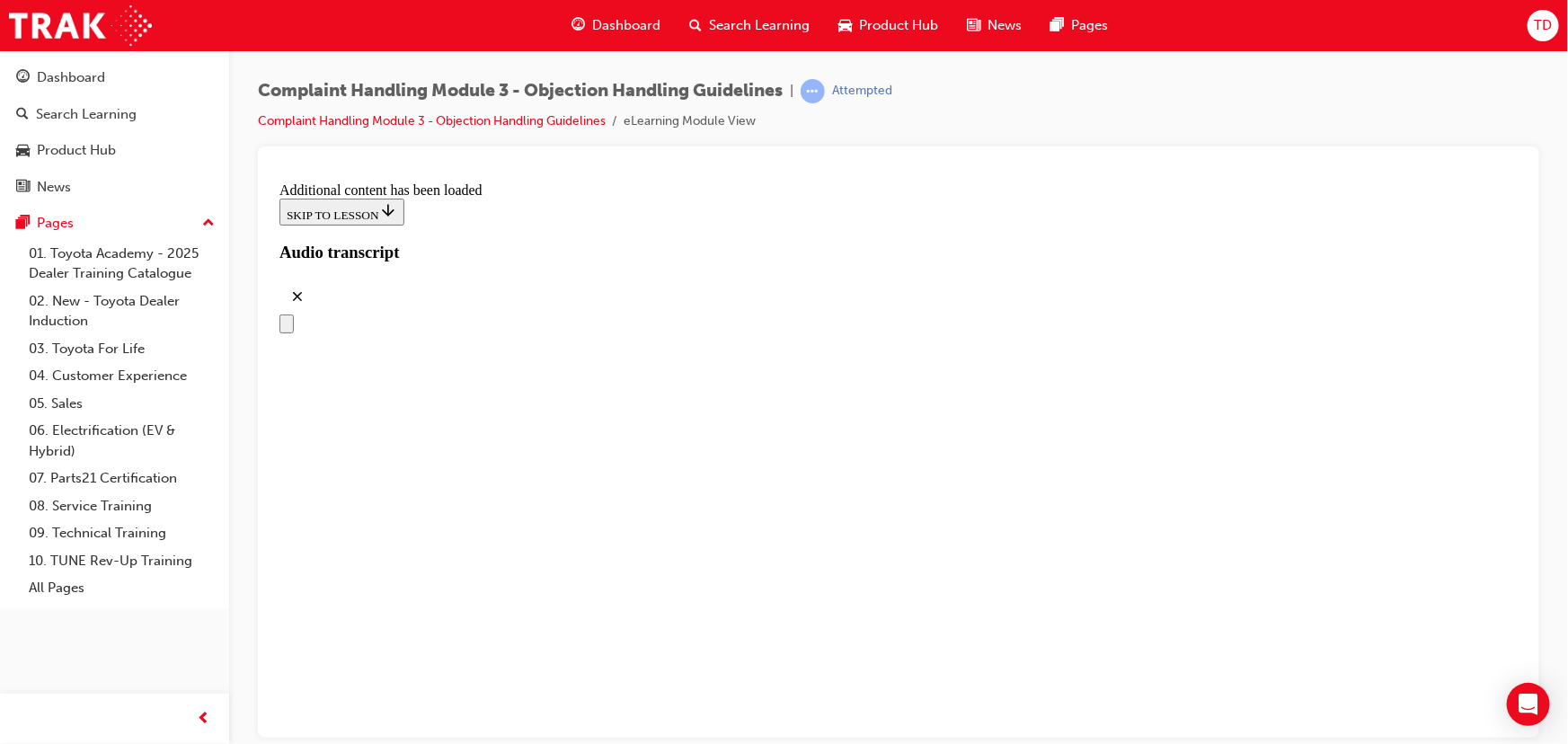
drag, startPoint x: 734, startPoint y: 528, endPoint x: 1000, endPoint y: 273, distance: 368.5
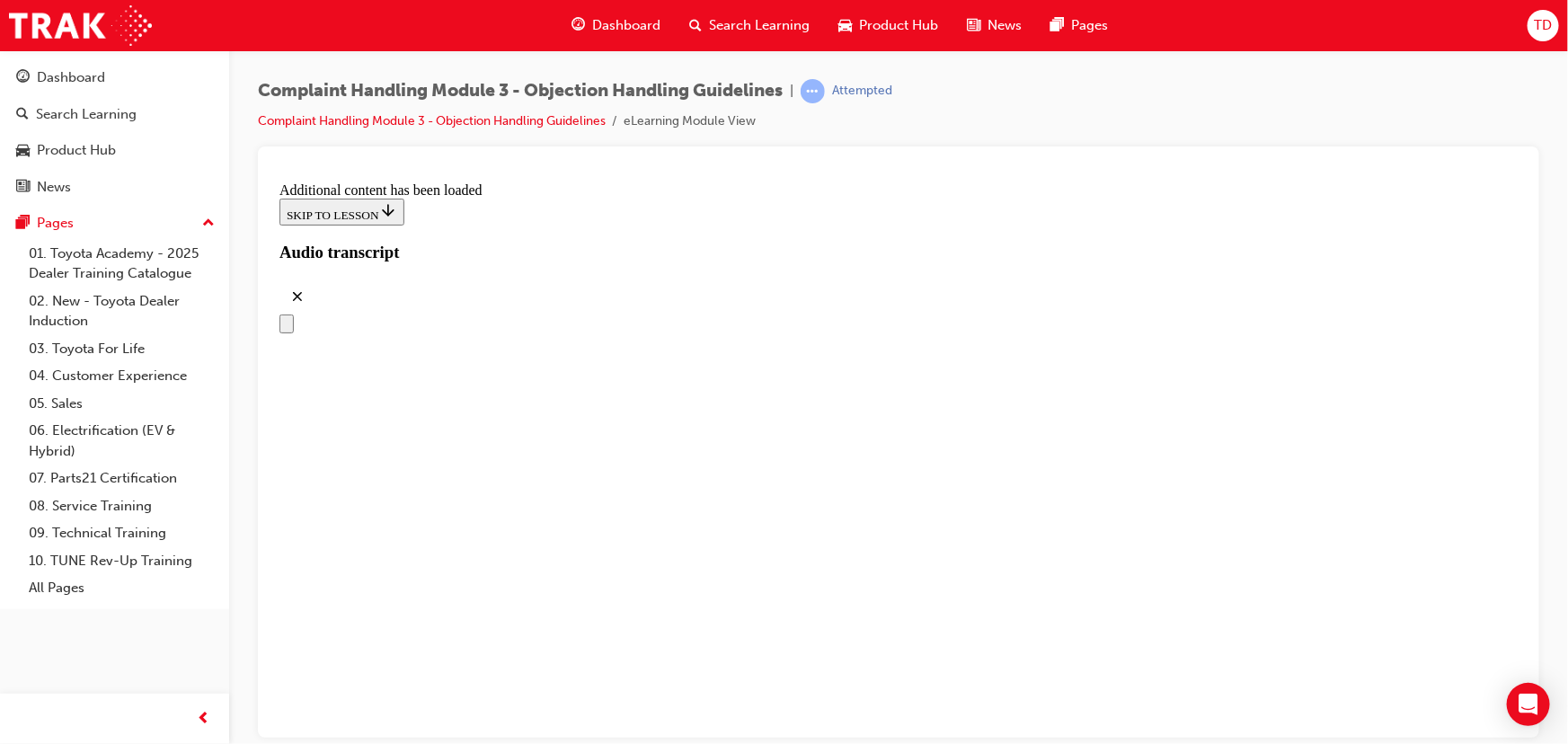
drag, startPoint x: 816, startPoint y: 634, endPoint x: 1065, endPoint y: 367, distance: 365.1
drag, startPoint x: 785, startPoint y: 634, endPoint x: 1065, endPoint y: 447, distance: 336.7
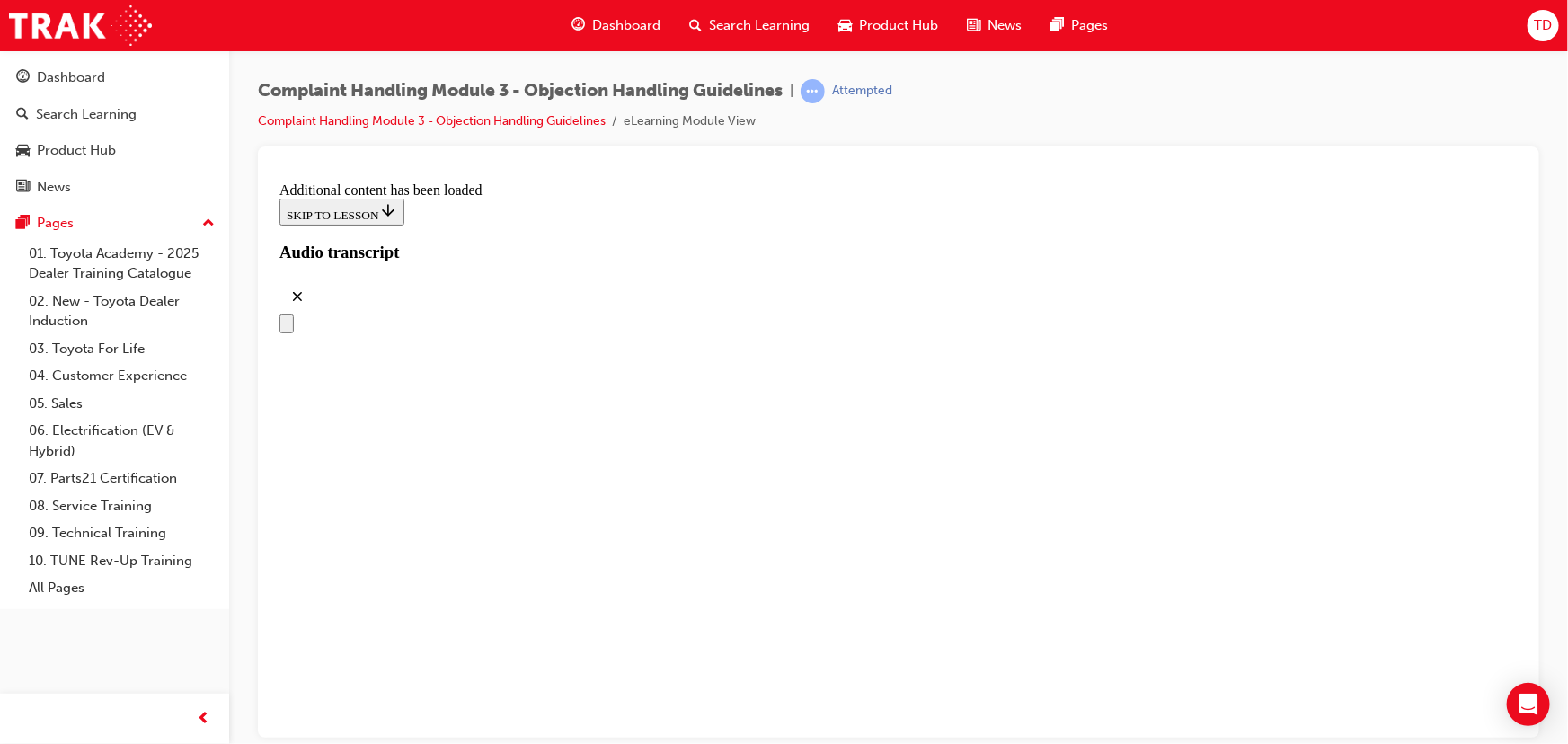
drag, startPoint x: 727, startPoint y: 623, endPoint x: 997, endPoint y: 524, distance: 287.6
drag, startPoint x: 805, startPoint y: 620, endPoint x: 925, endPoint y: 624, distance: 120.1
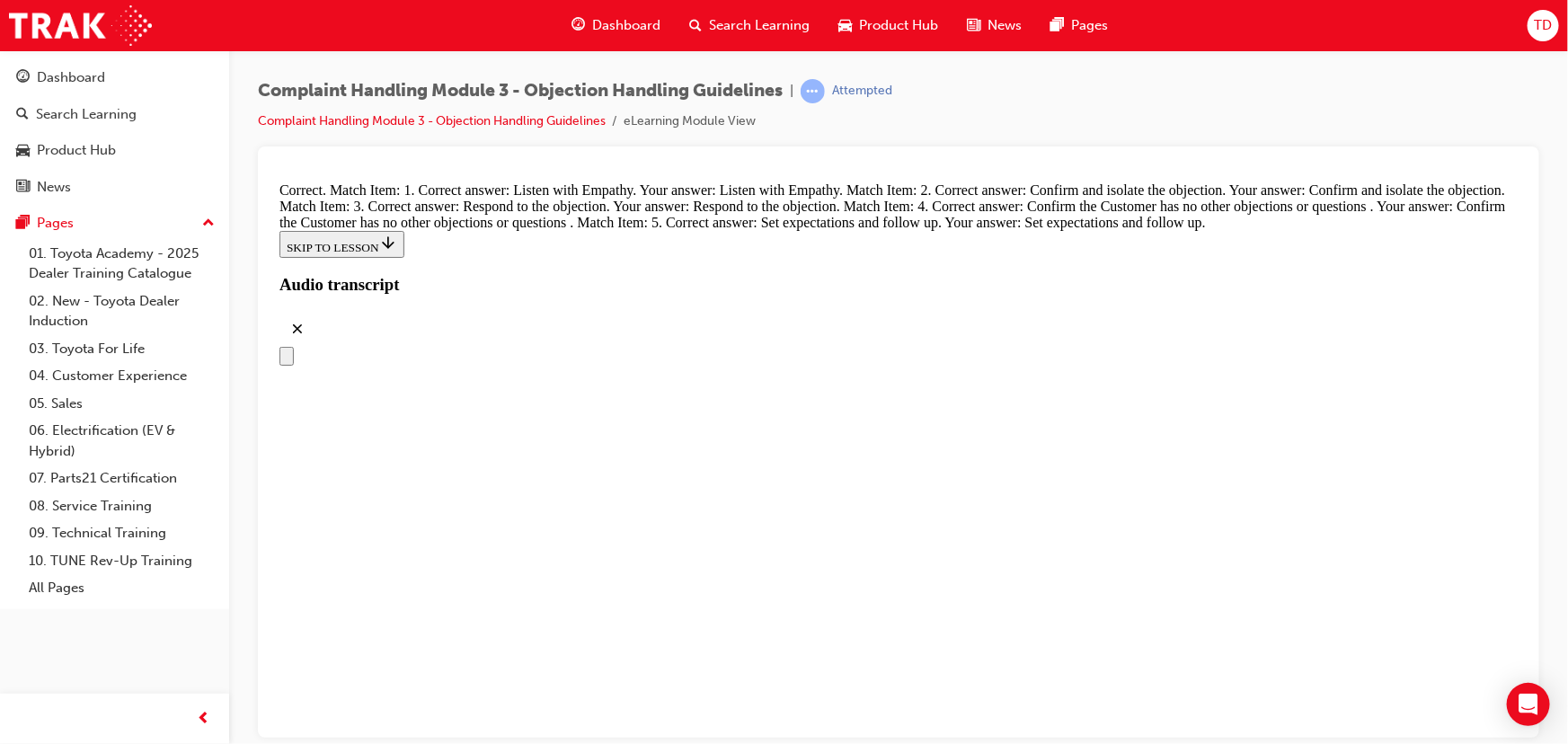
scroll to position [7757, 0]
radio input "true"
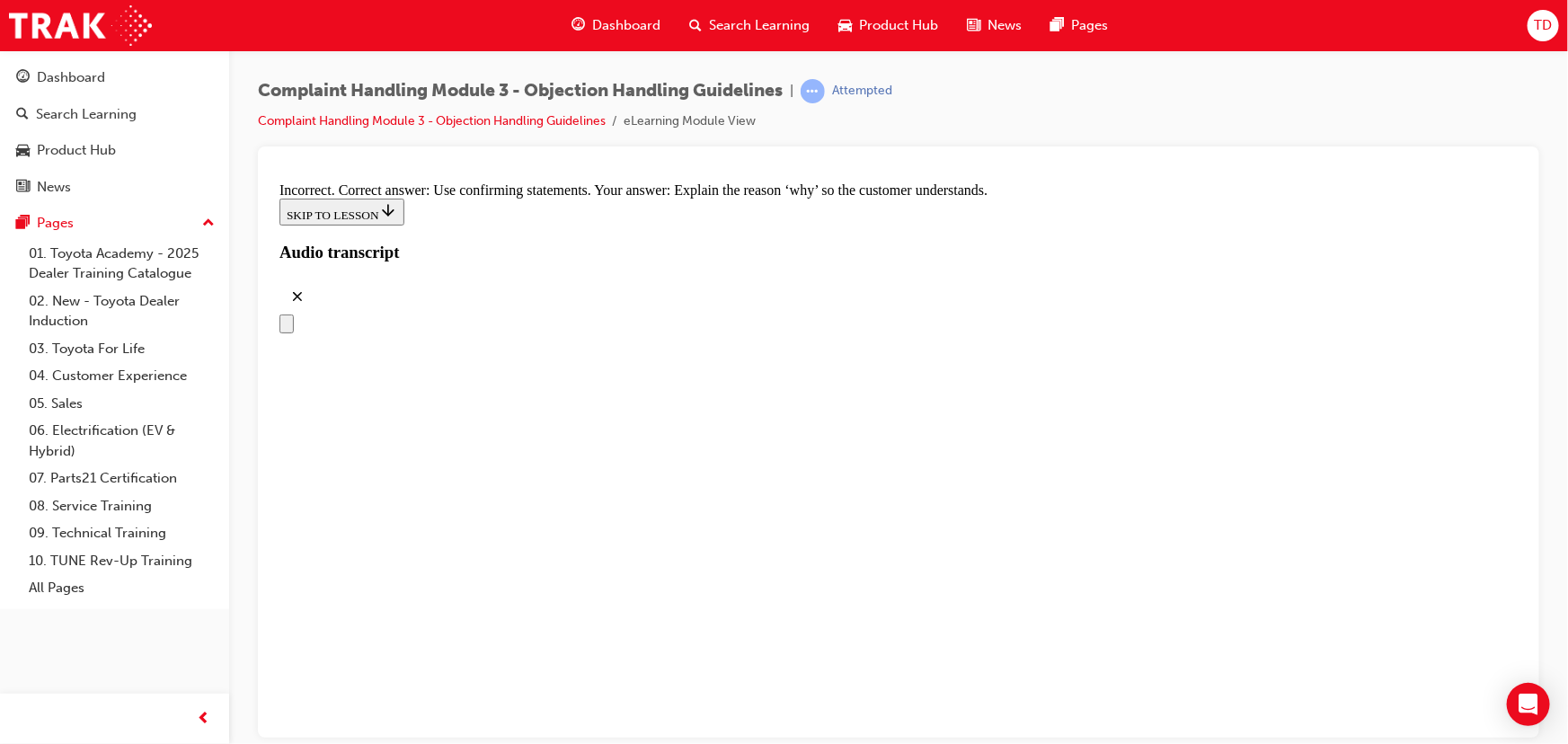
scroll to position [7838, 0]
radio input "true"
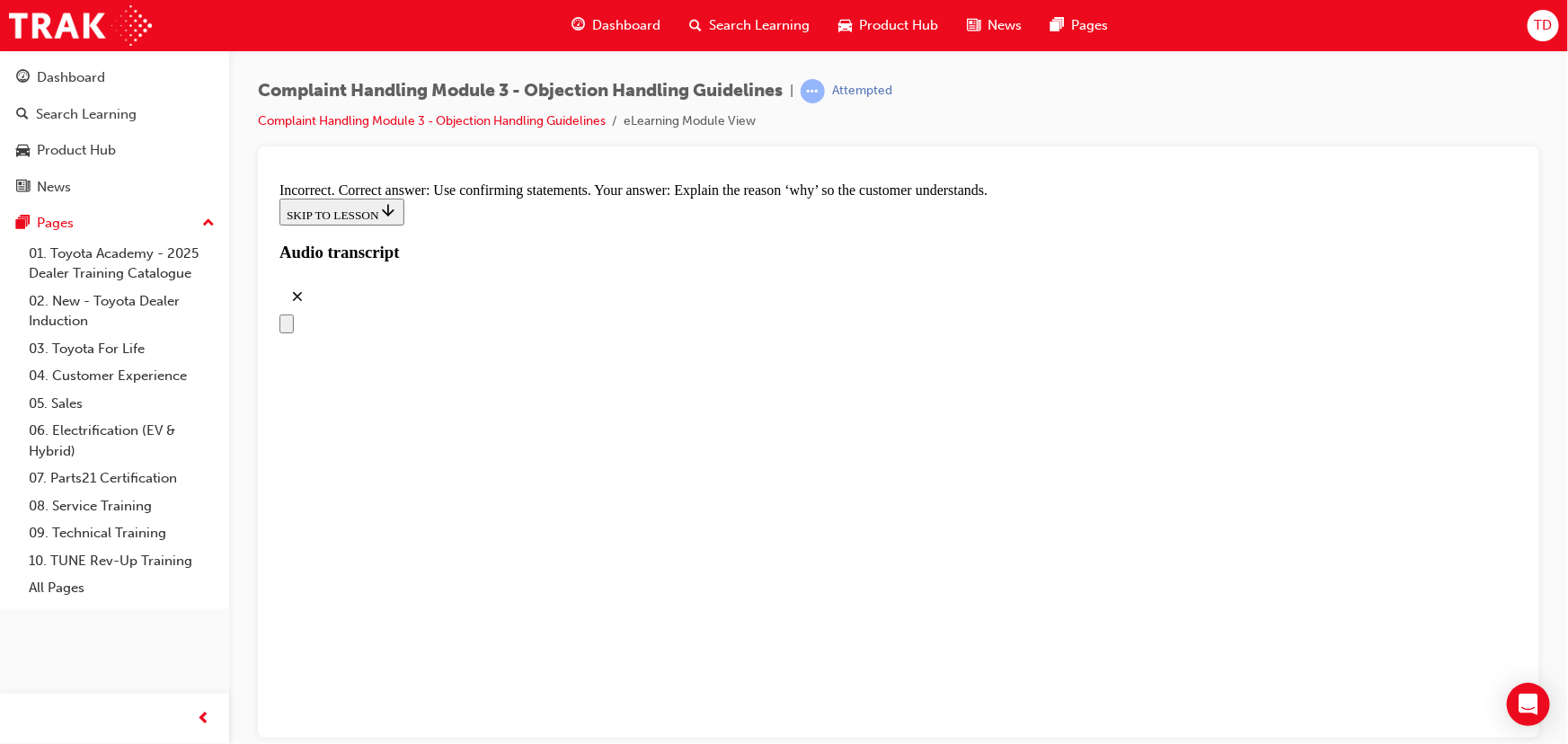
radio input "true"
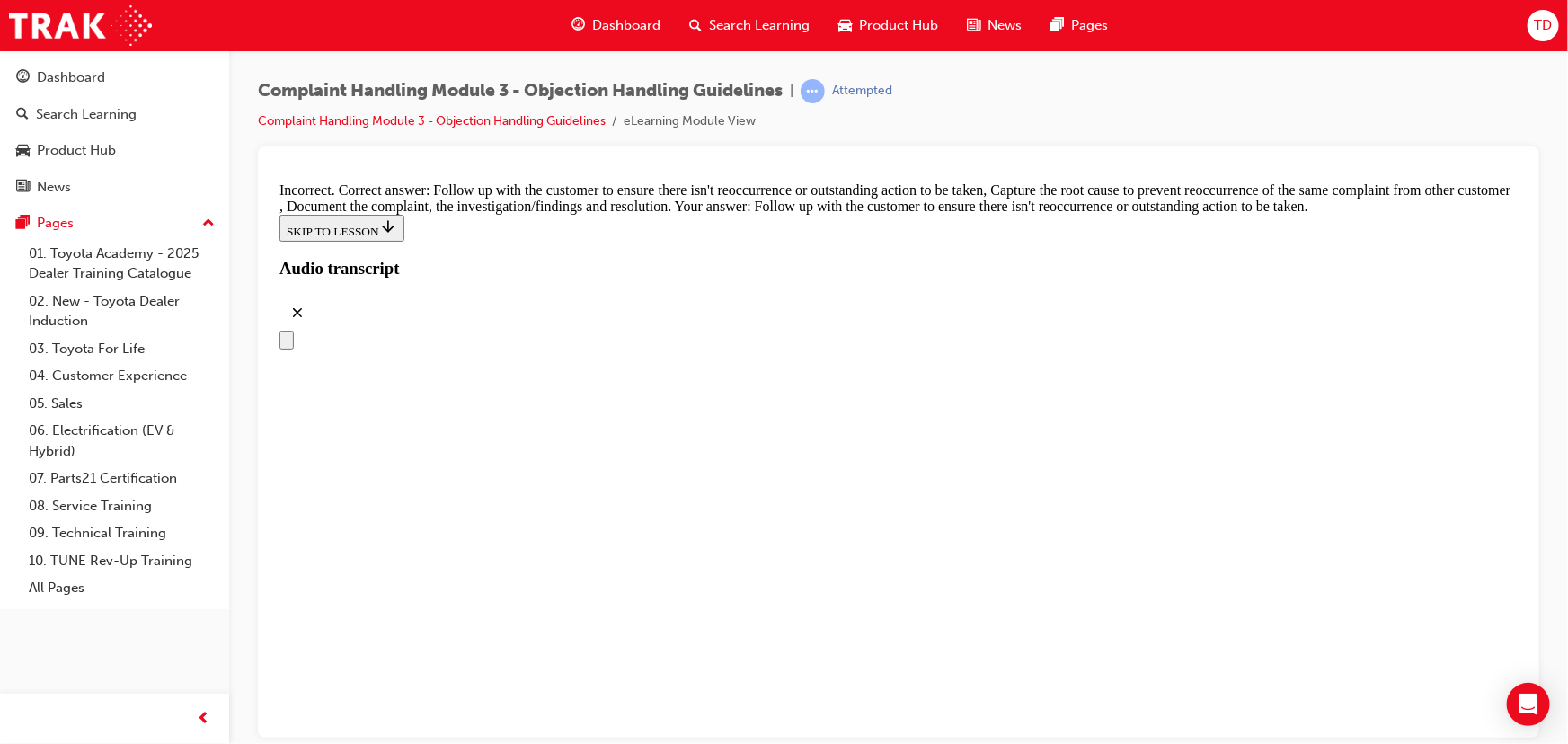
scroll to position [9391, 0]
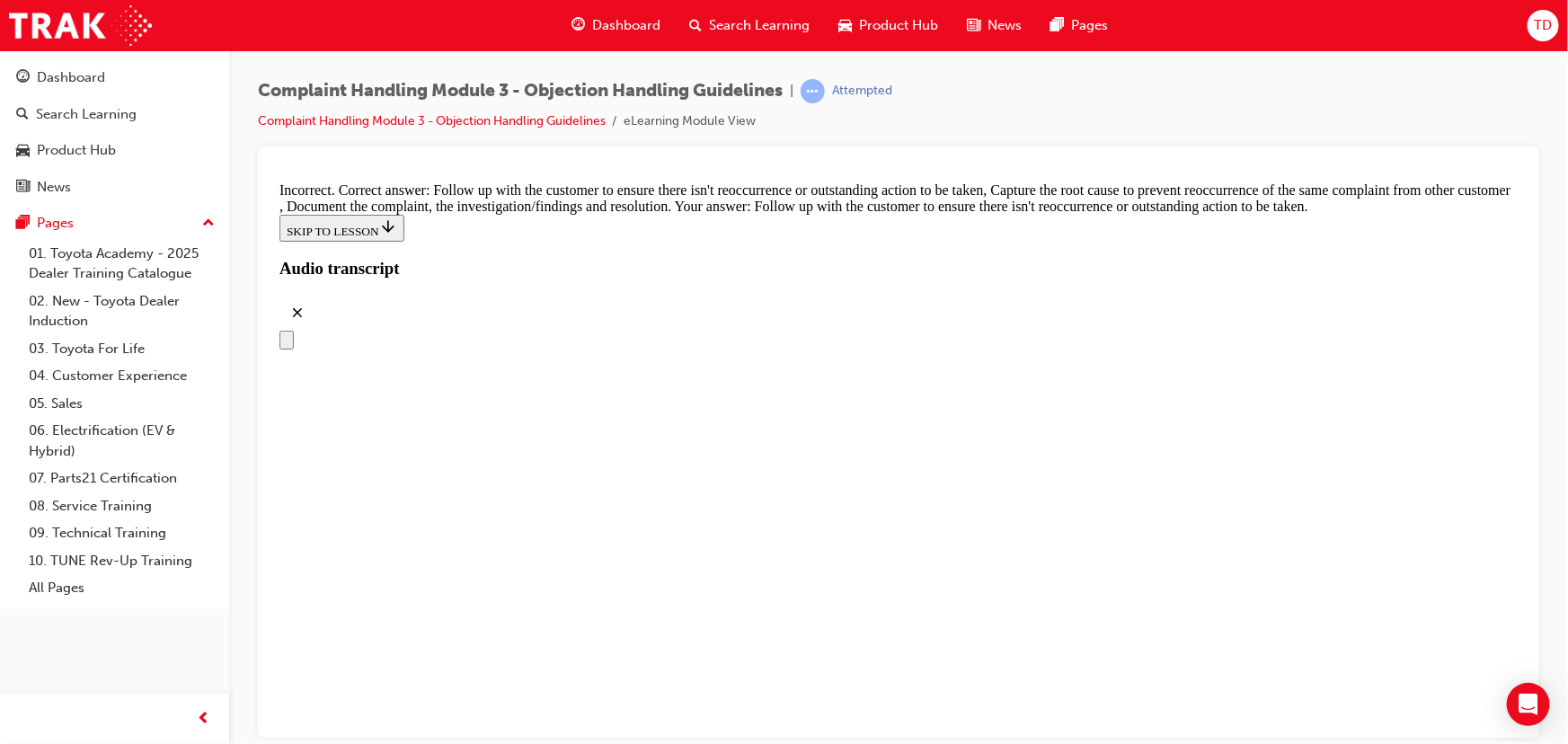
checkbox input "false"
checkbox input "true"
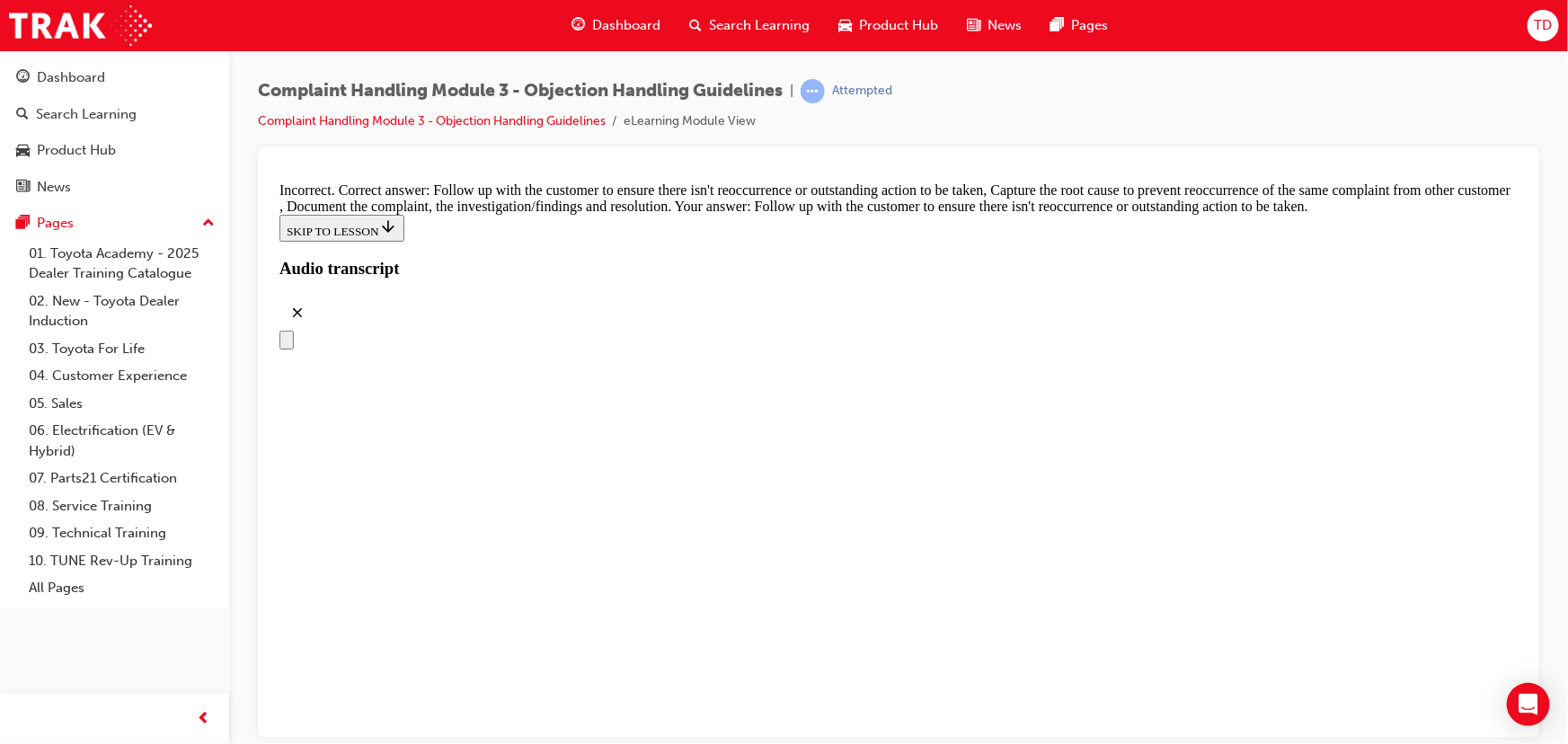
checkbox input "true"
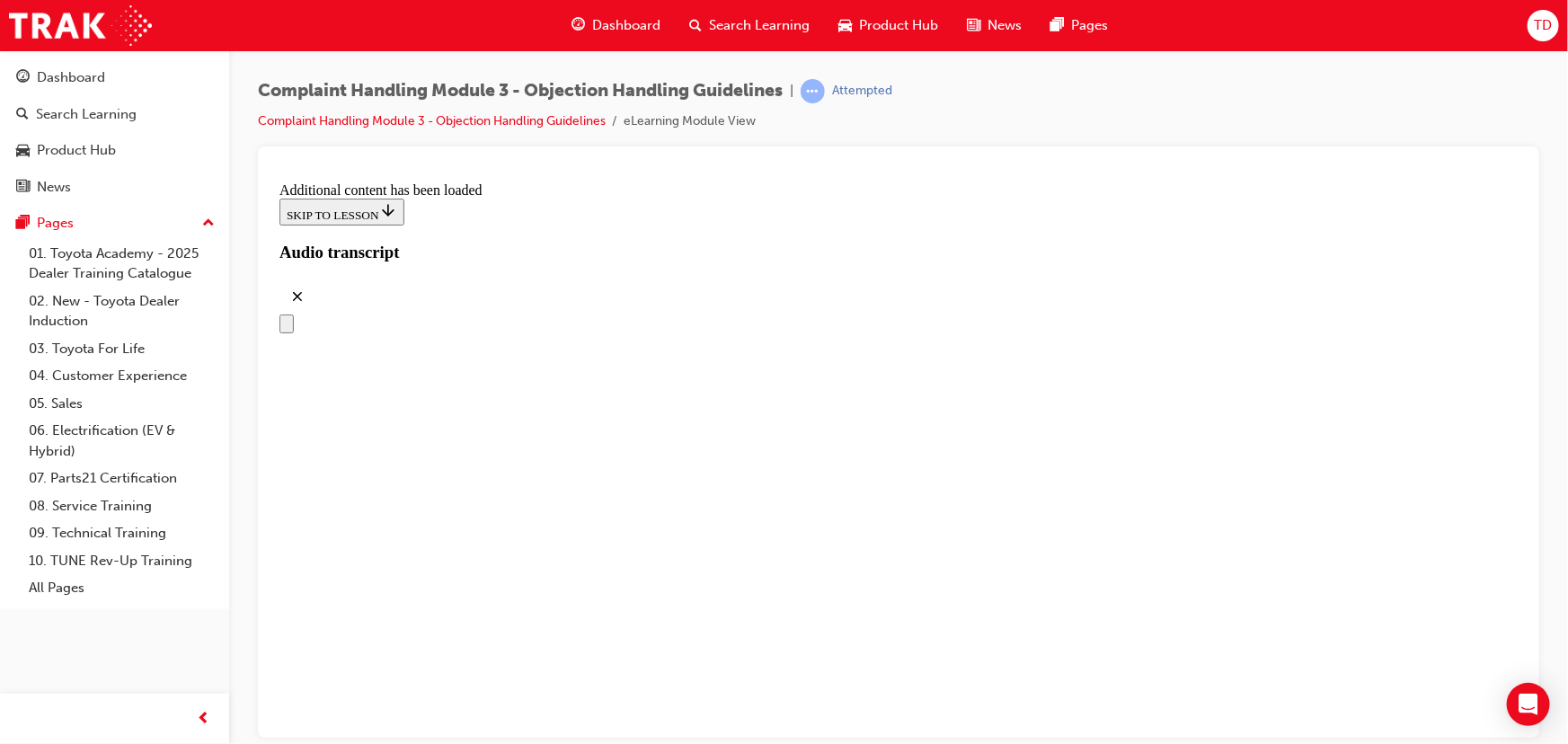
scroll to position [10186, 0]
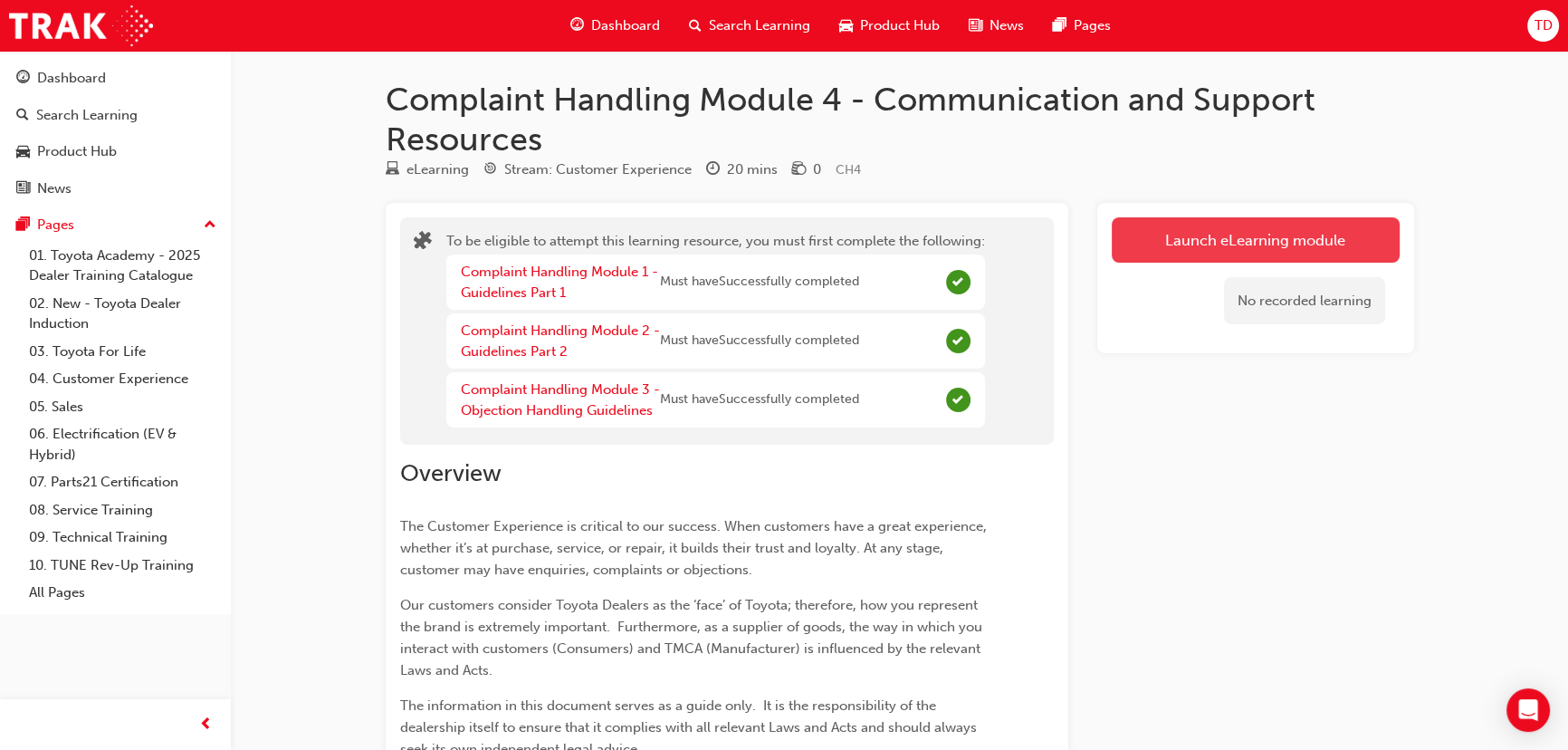
click at [1338, 254] on button "Launch eLearning module" at bounding box center [1255, 239] width 288 height 45
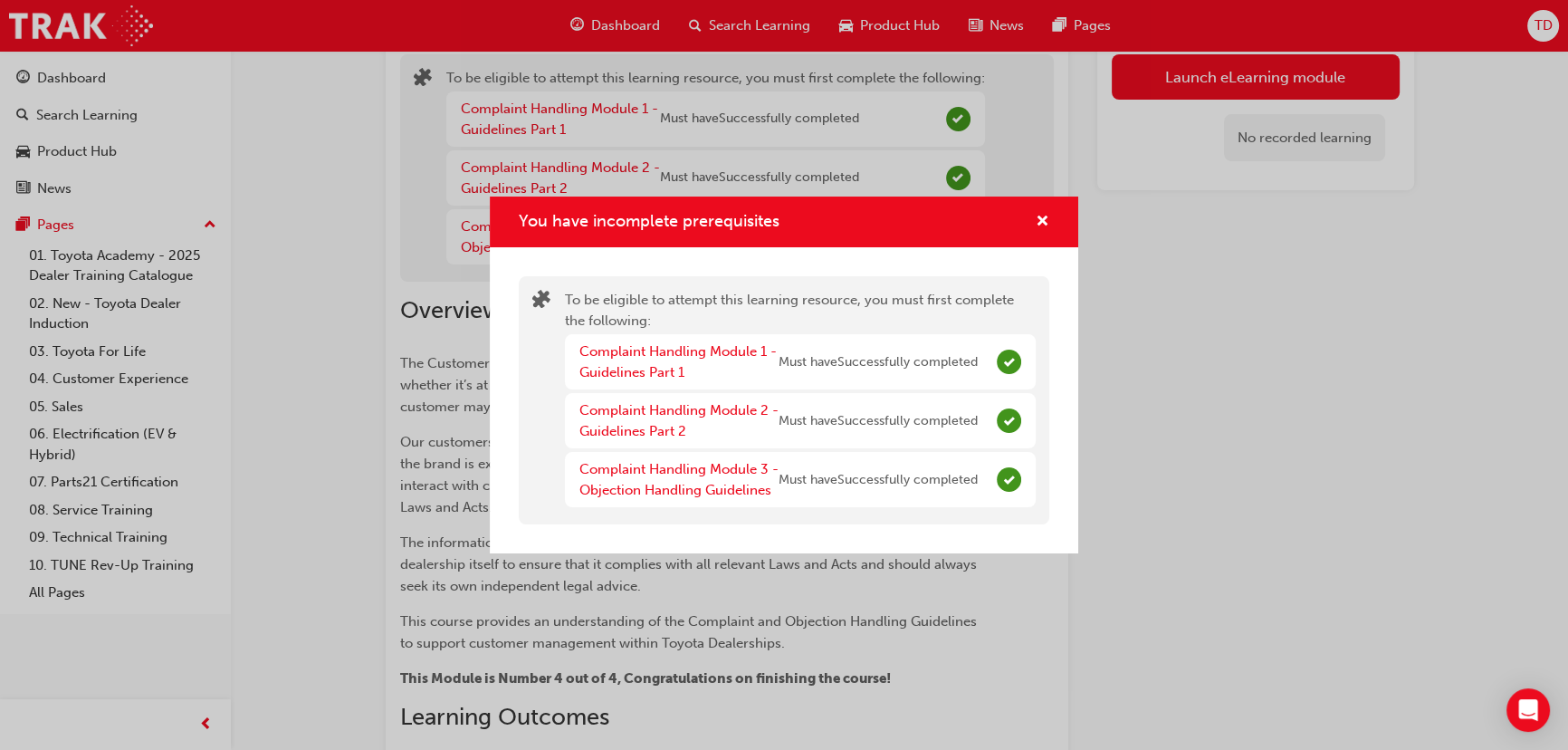
scroll to position [164, 0]
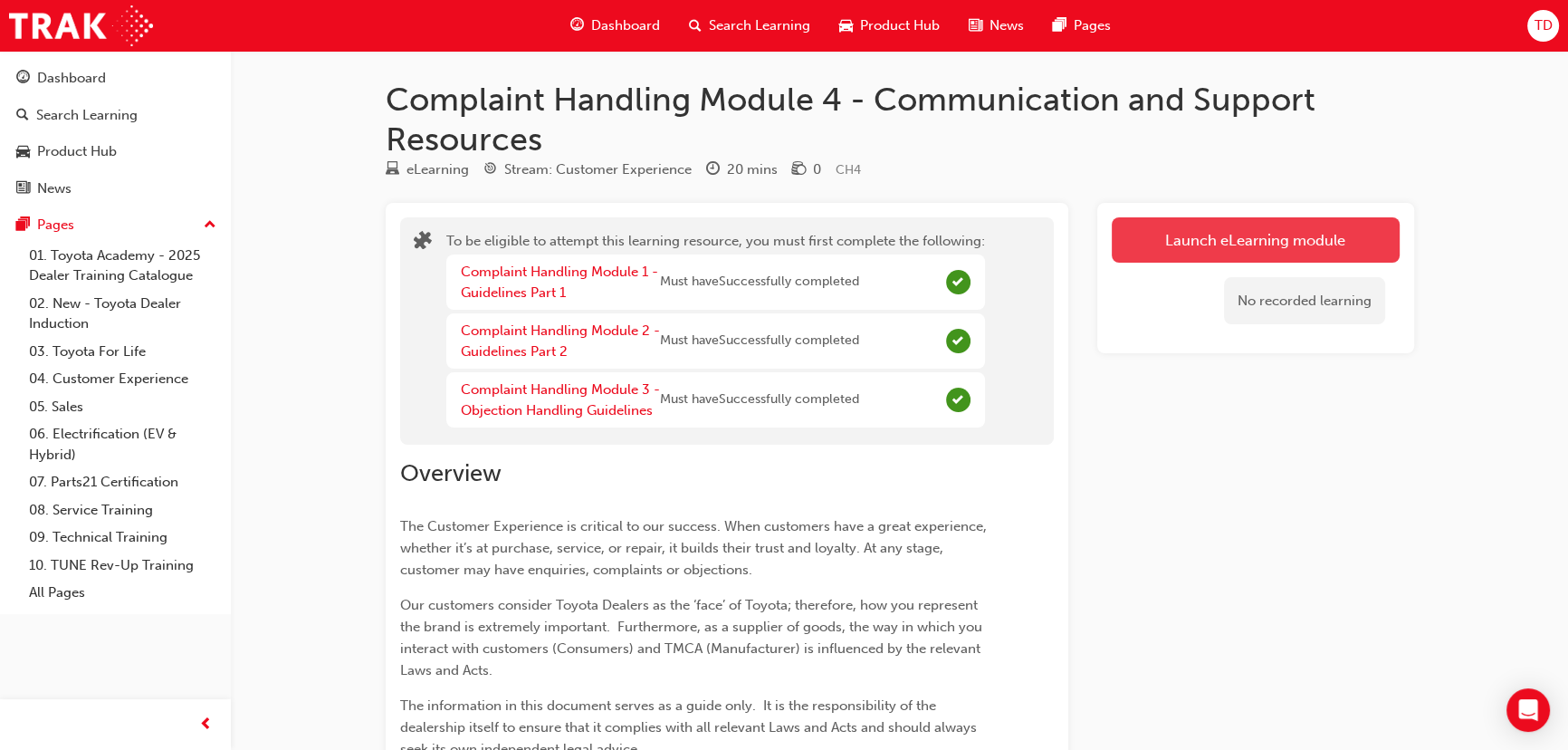
click at [1150, 238] on button "Launch eLearning module" at bounding box center [1255, 239] width 288 height 45
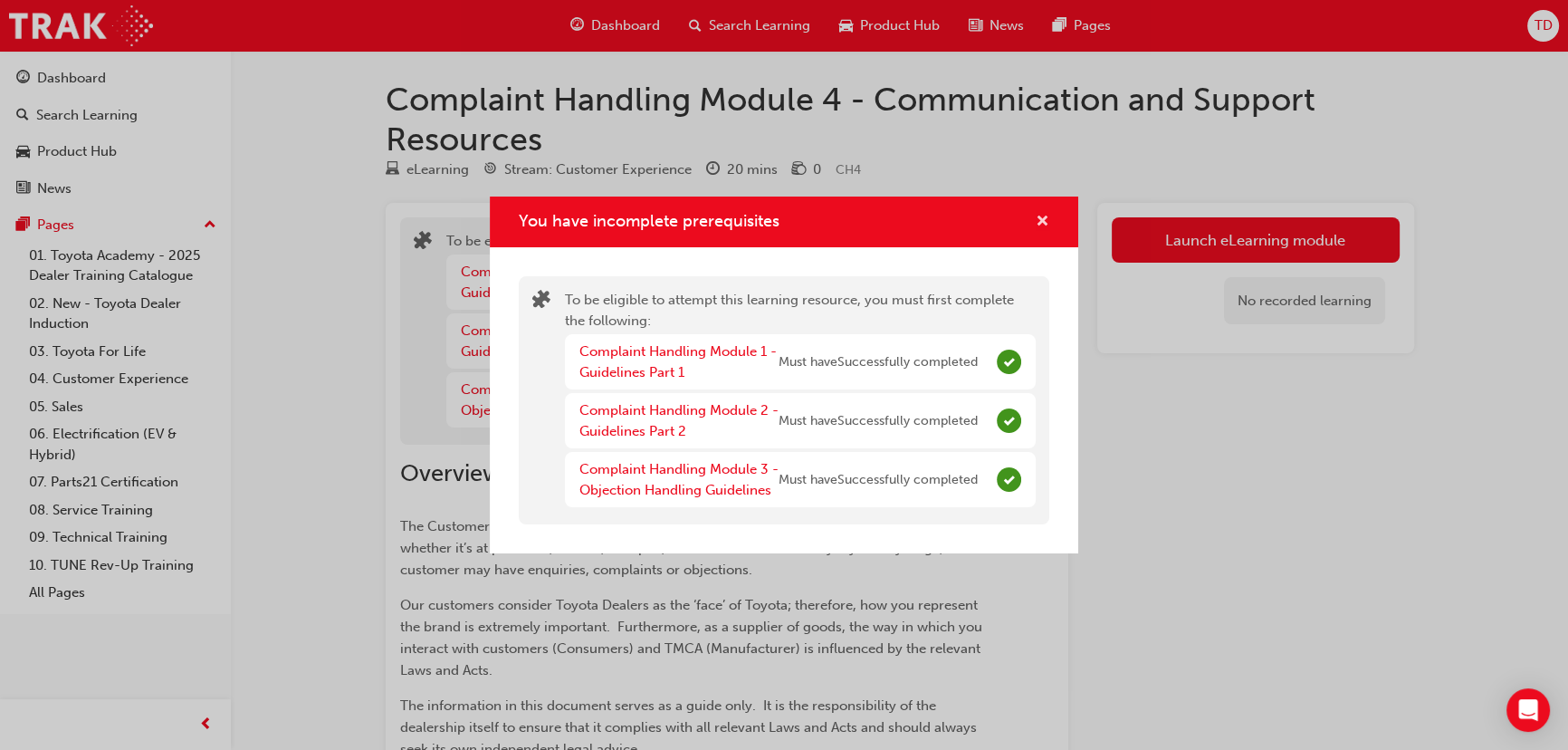
click at [1037, 222] on span "cross-icon" at bounding box center [1042, 222] width 14 height 17
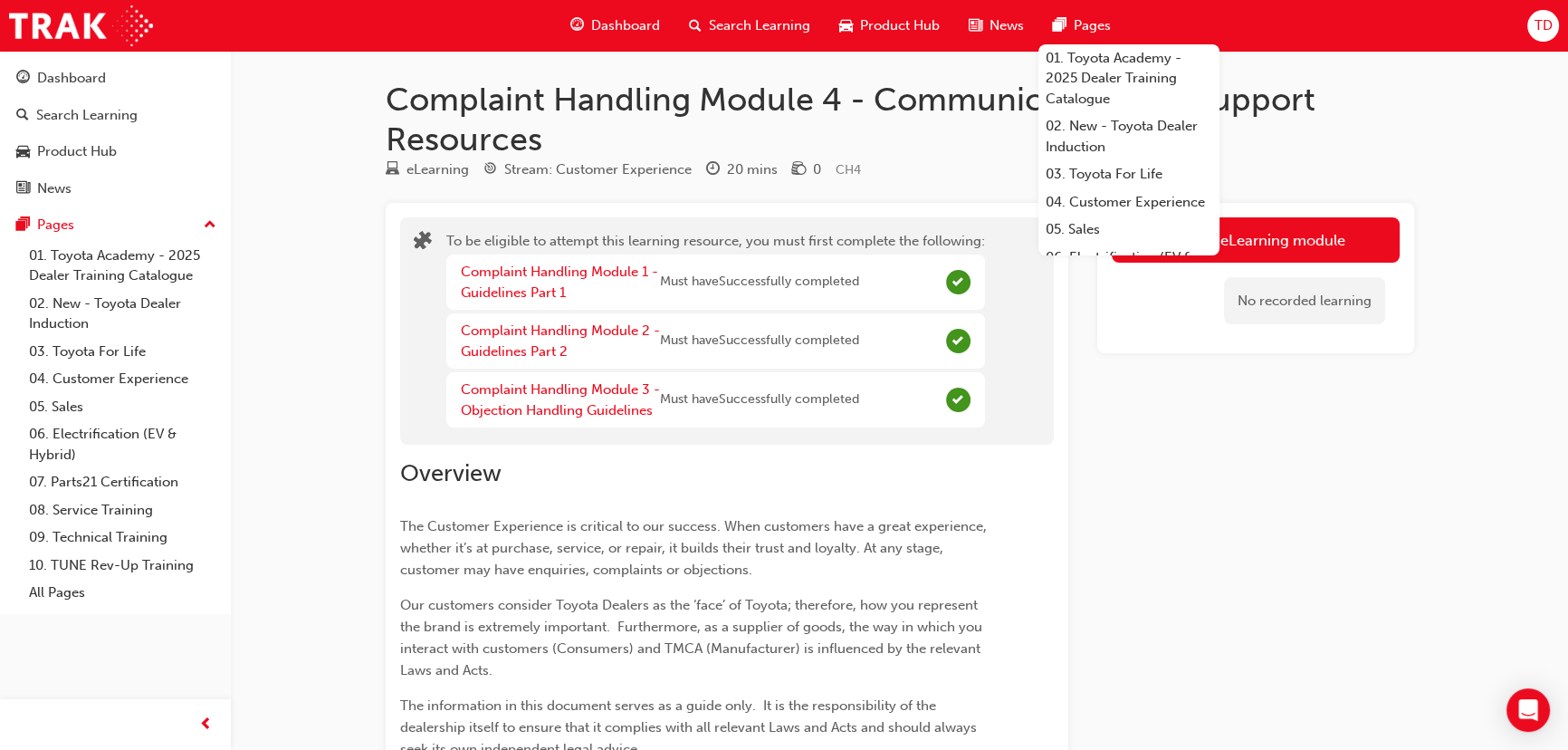
click at [576, 26] on span "guage-icon" at bounding box center [576, 26] width 14 height 22
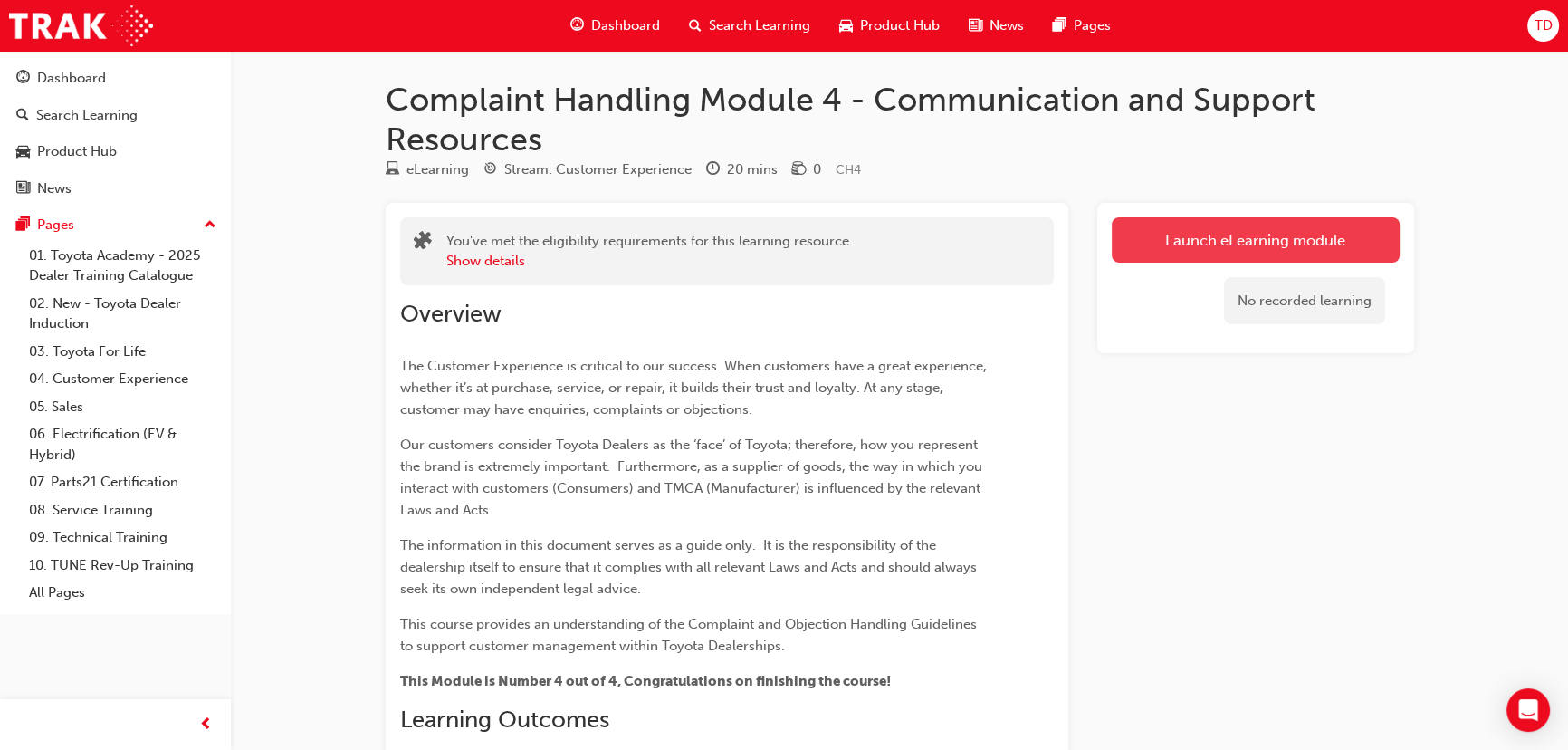
click at [1312, 245] on link "Launch eLearning module" at bounding box center [1255, 239] width 288 height 45
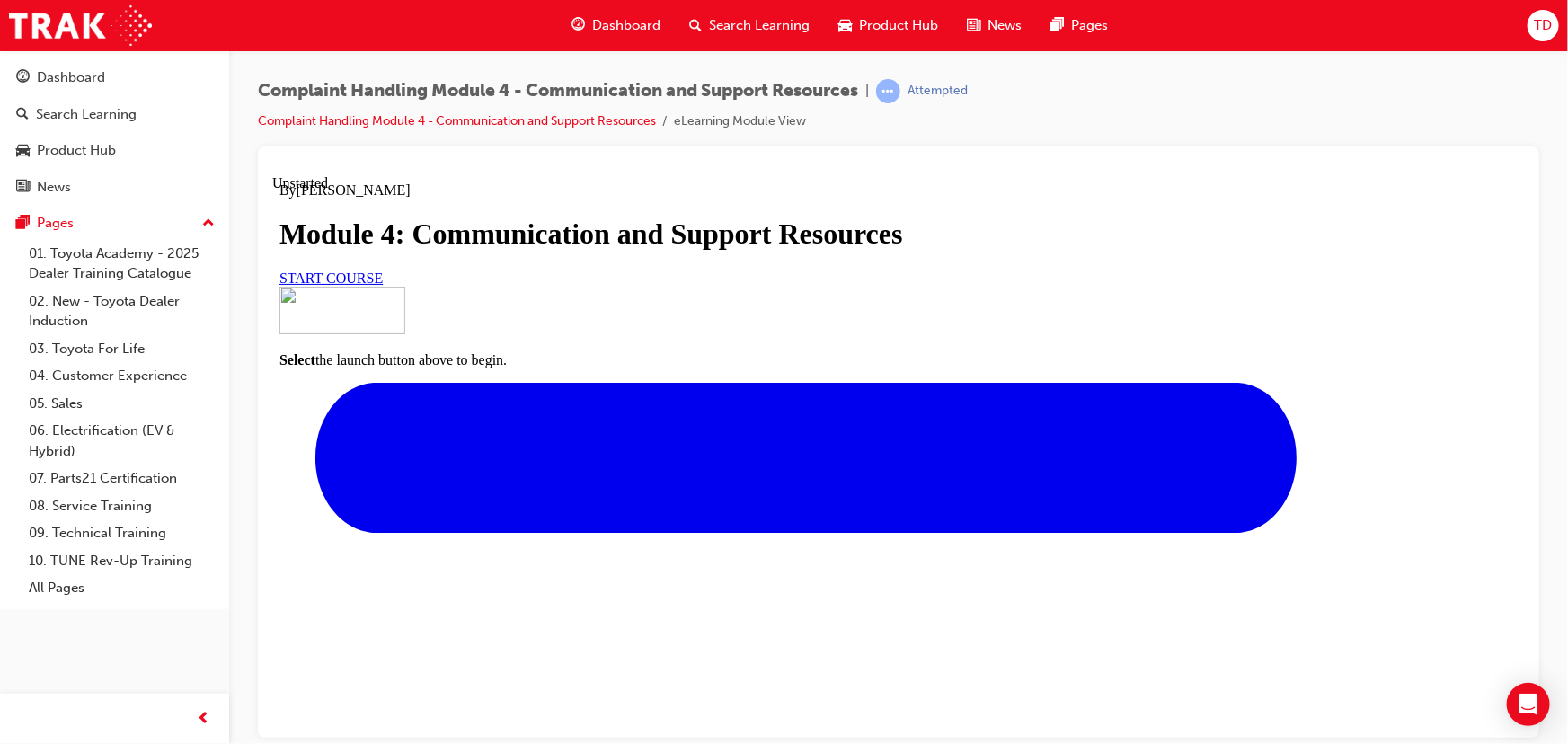
click at [382, 285] on link "START COURSE" at bounding box center [330, 277] width 103 height 16
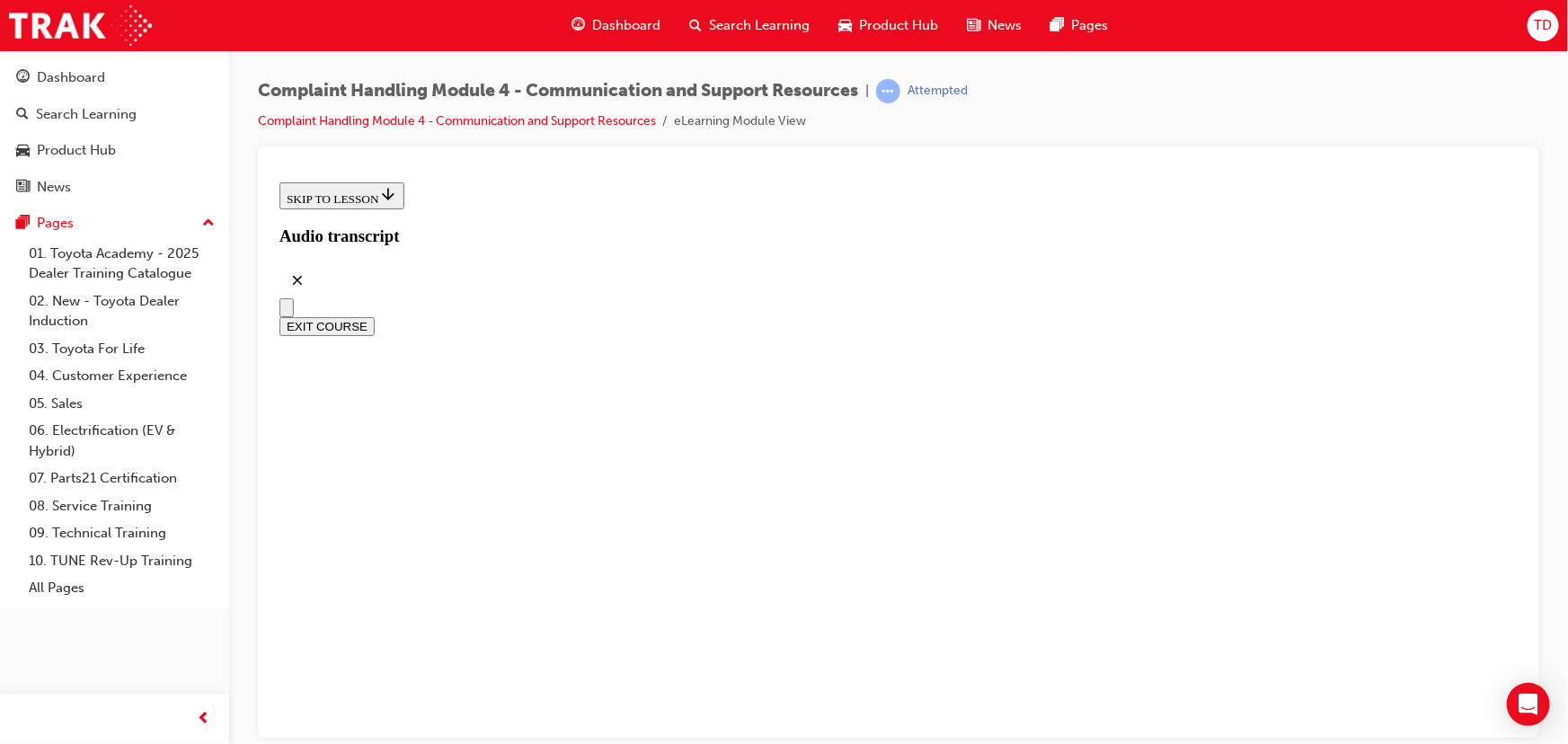
scroll to position [593, 0]
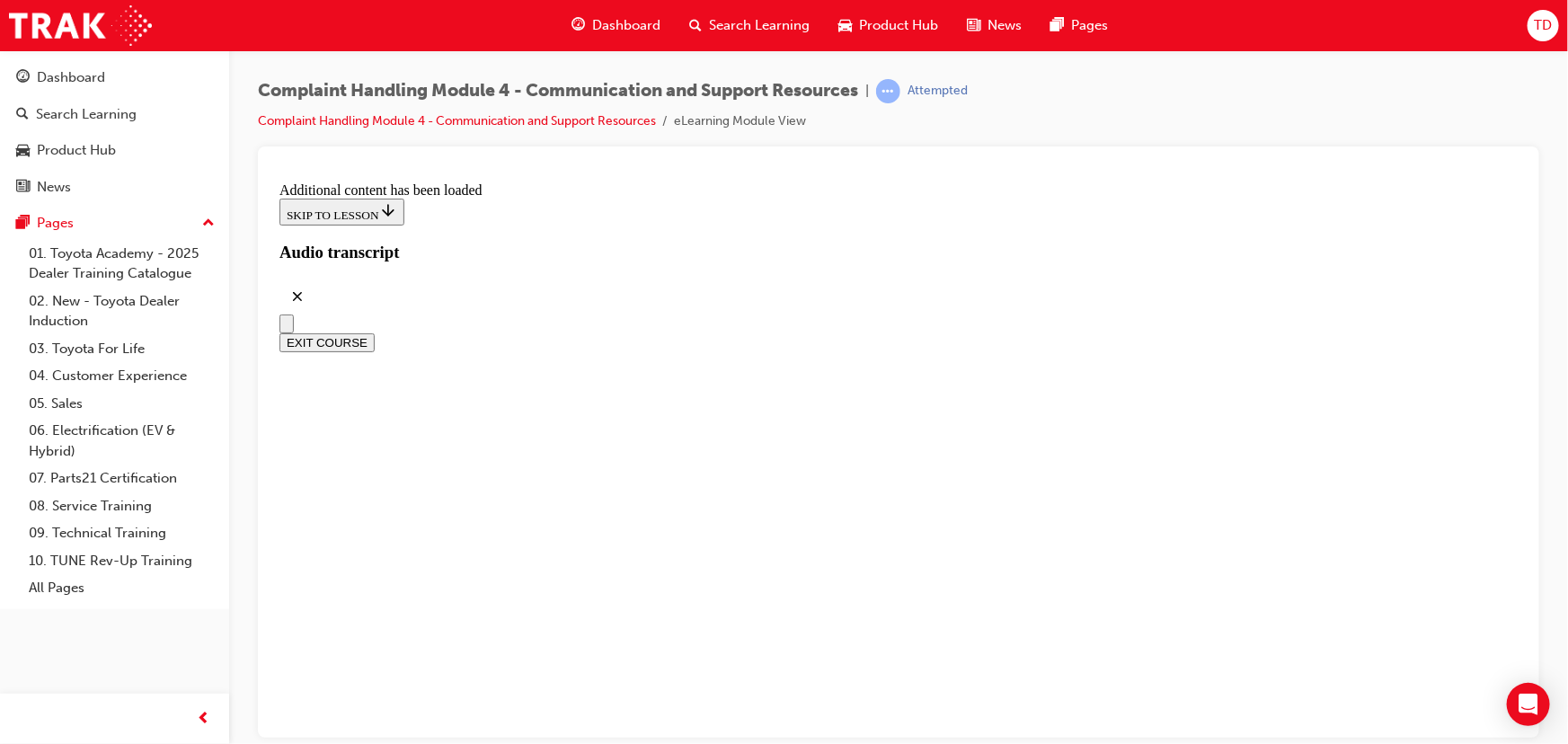
scroll to position [3029, 0]
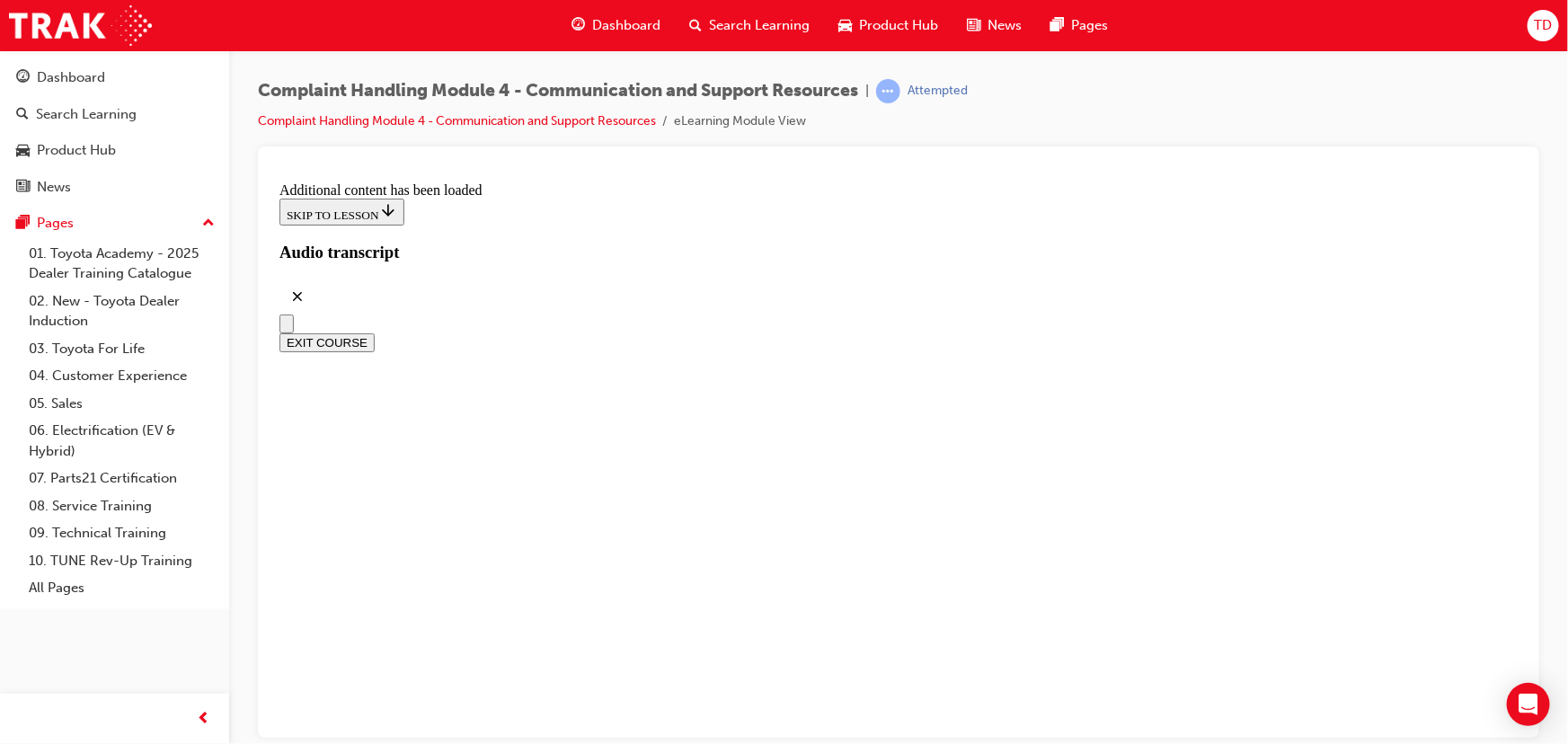
scroll to position [8726, 0]
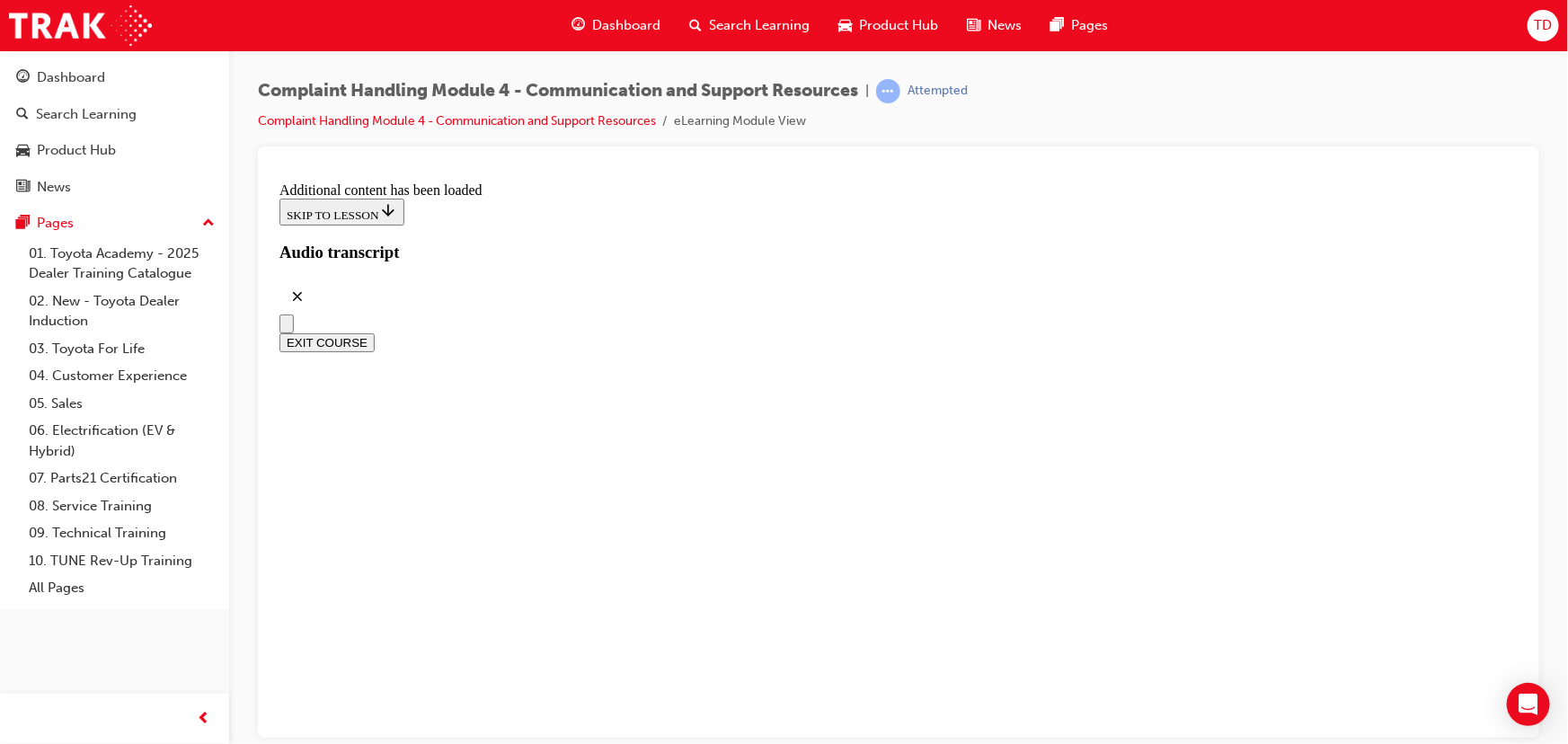
radio input "true"
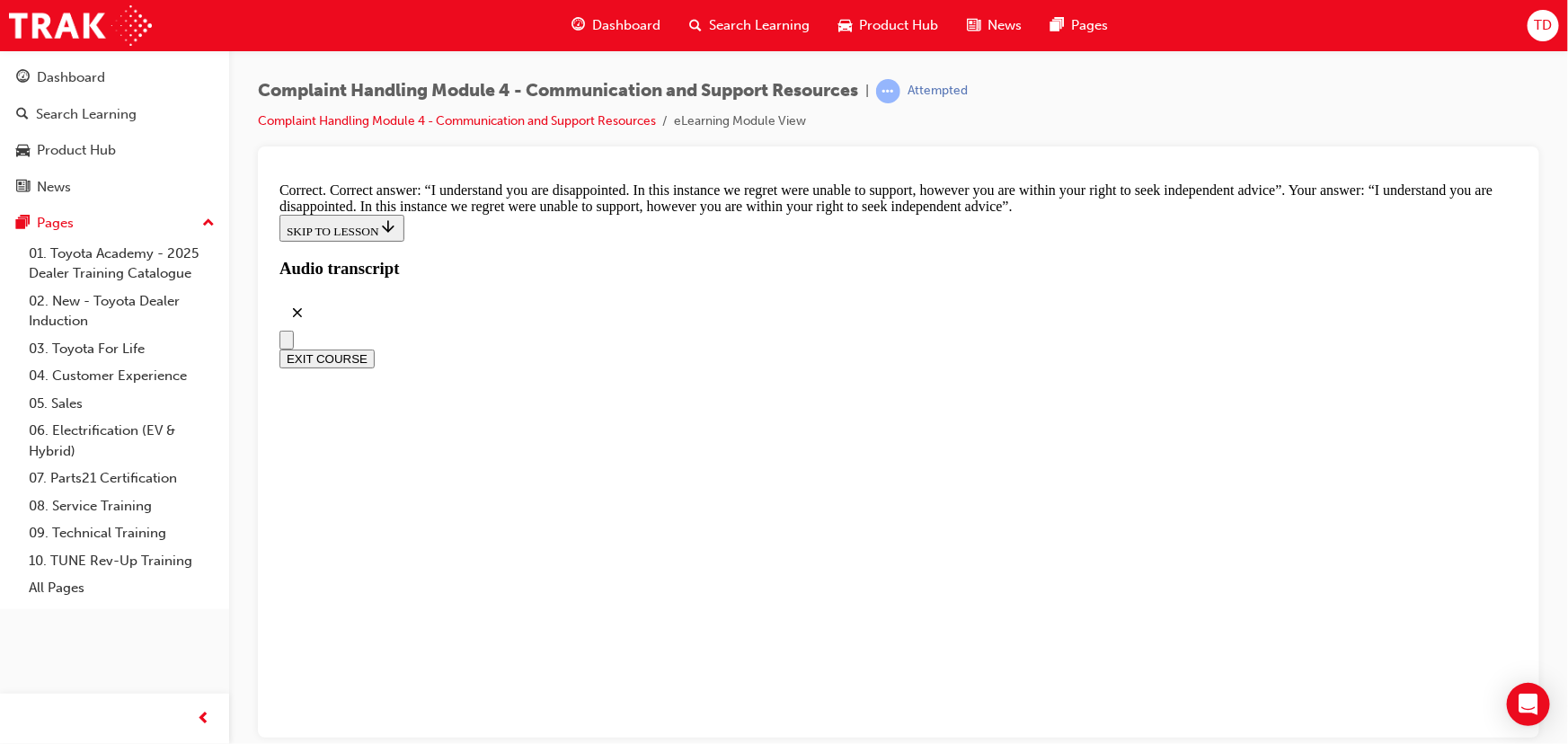
scroll to position [11761, 0]
drag, startPoint x: 636, startPoint y: 508, endPoint x: 690, endPoint y: 529, distance: 57.9
checkbox input "true"
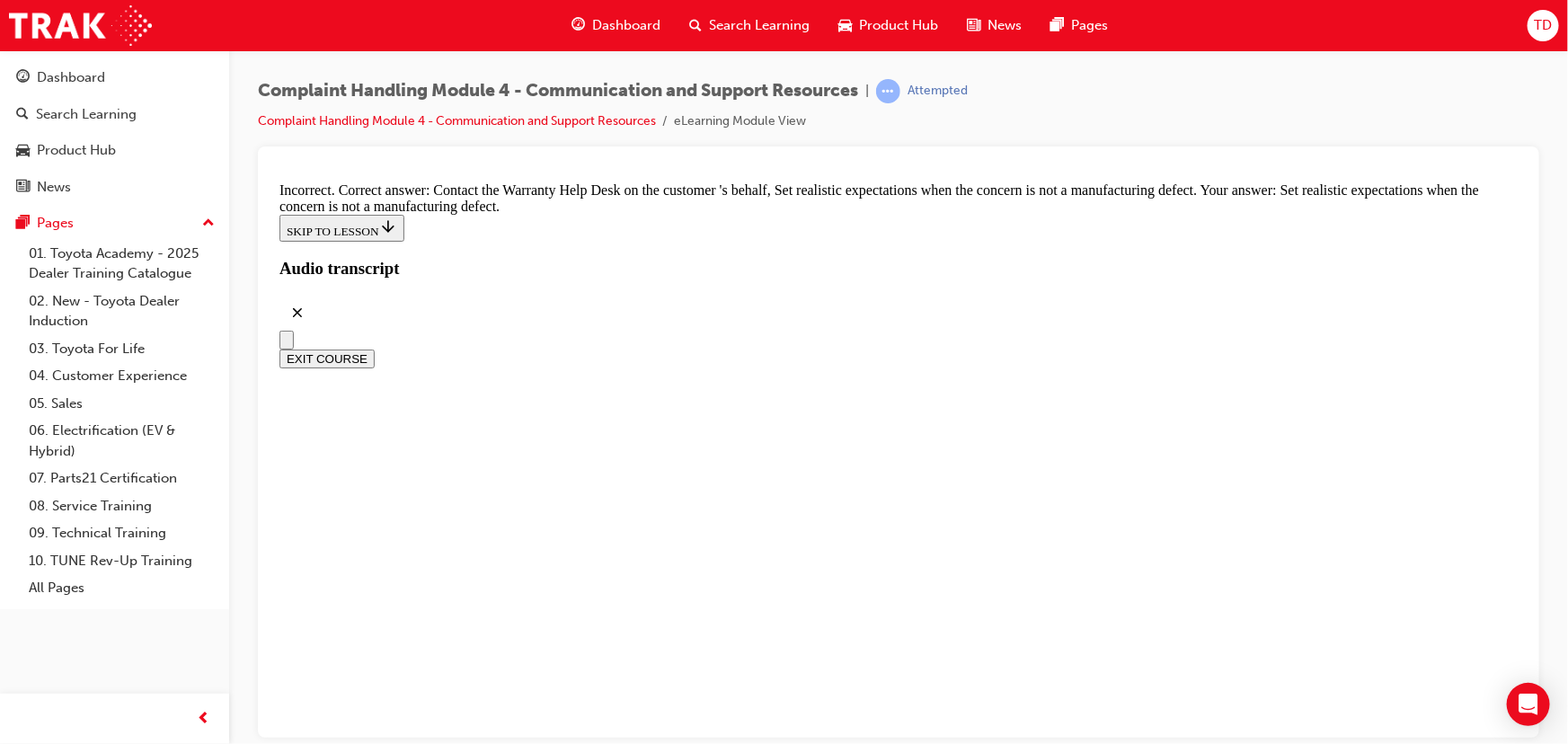
scroll to position [11843, 0]
checkbox input "true"
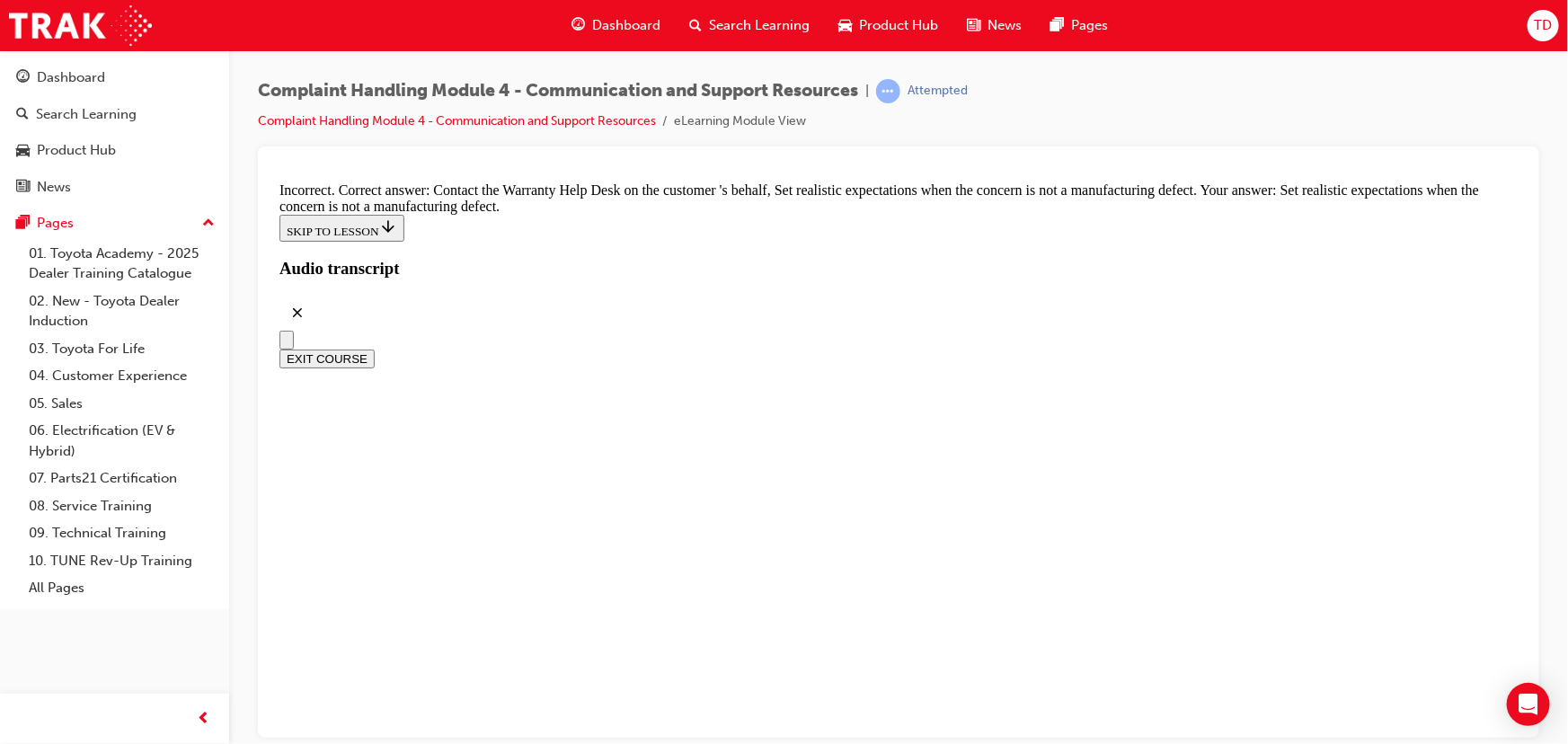
checkbox input "false"
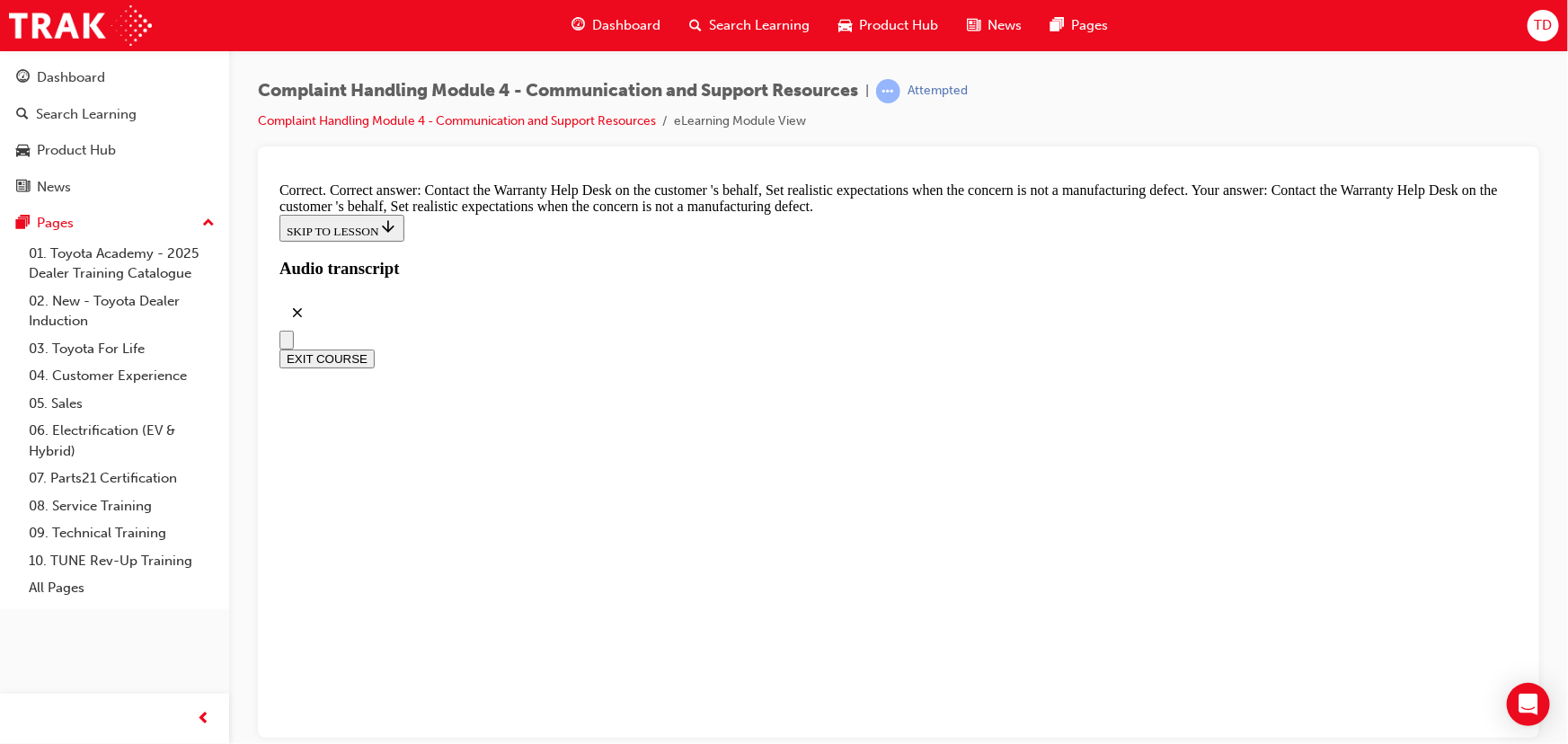
checkbox input "true"
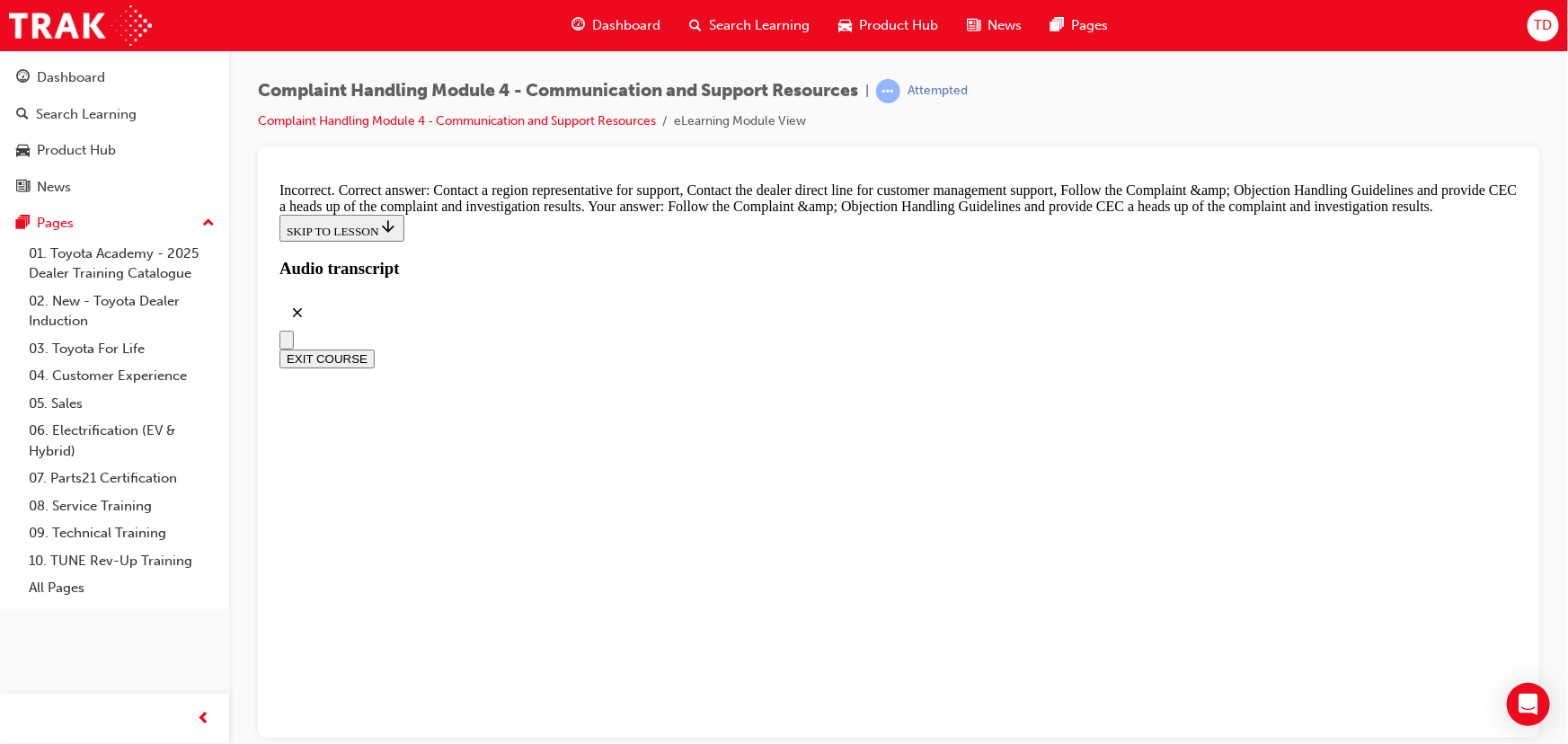
scroll to position [12512, 0]
checkbox input "true"
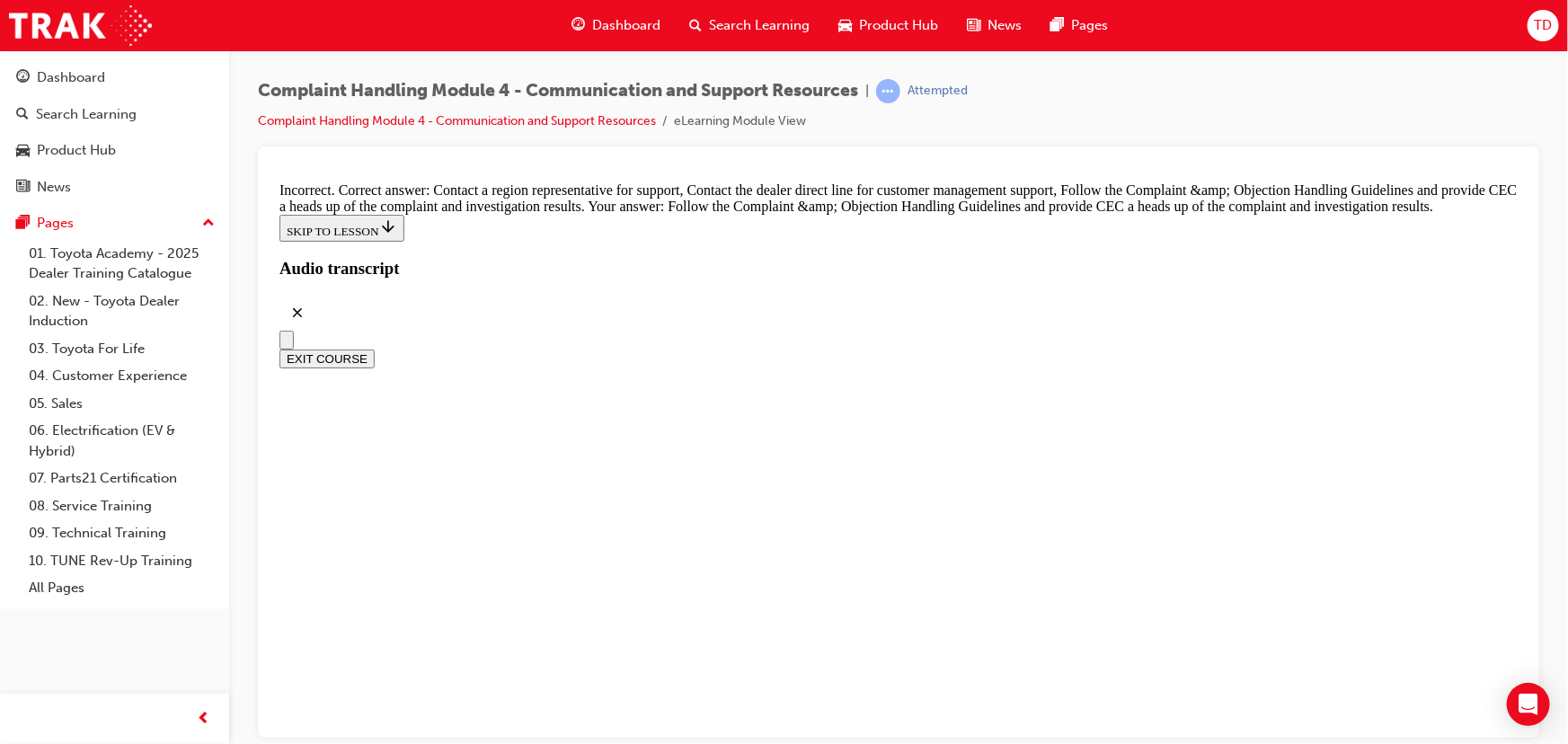
checkbox input "true"
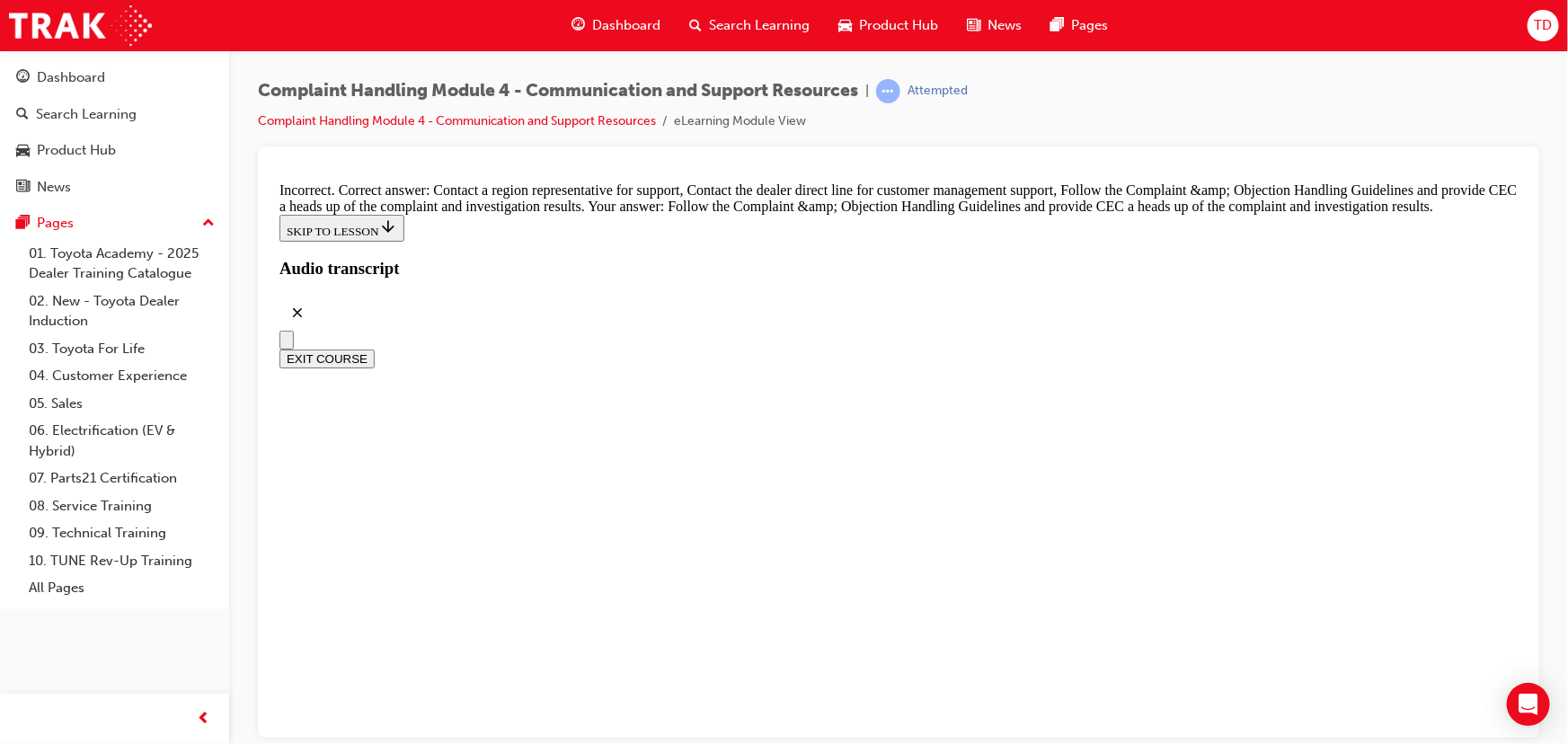
checkbox input "false"
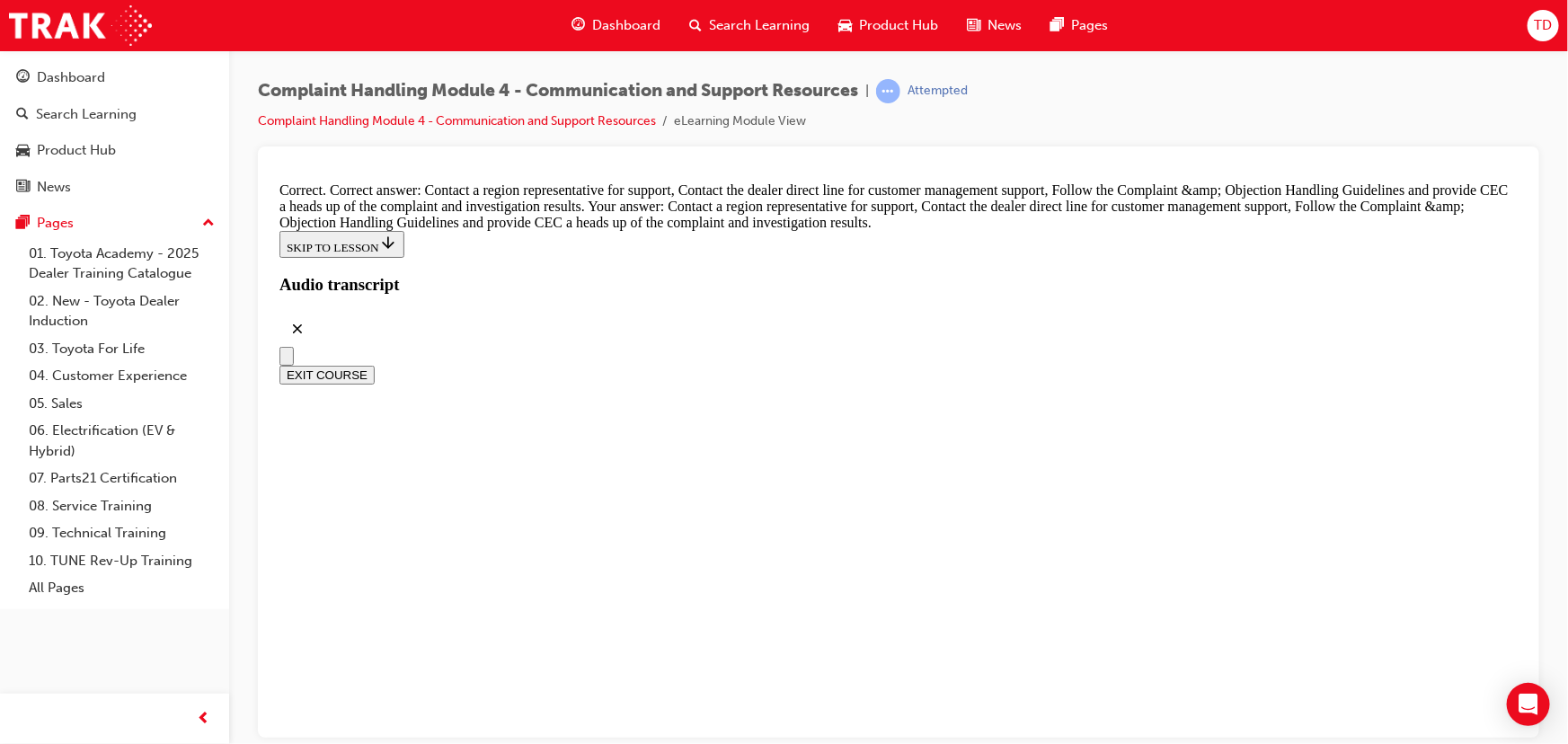
scroll to position [13165, 0]
radio input "true"
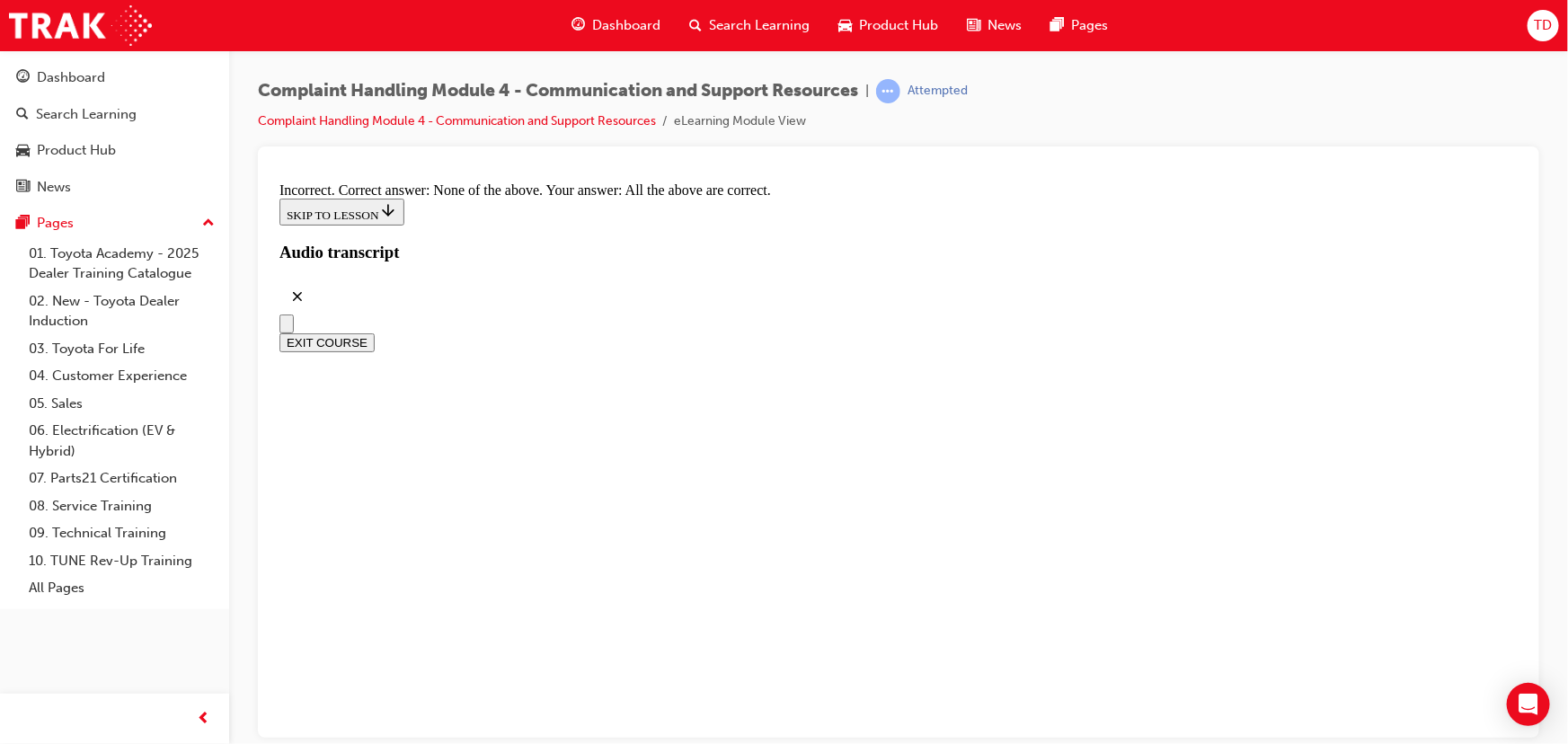
scroll to position [13409, 0]
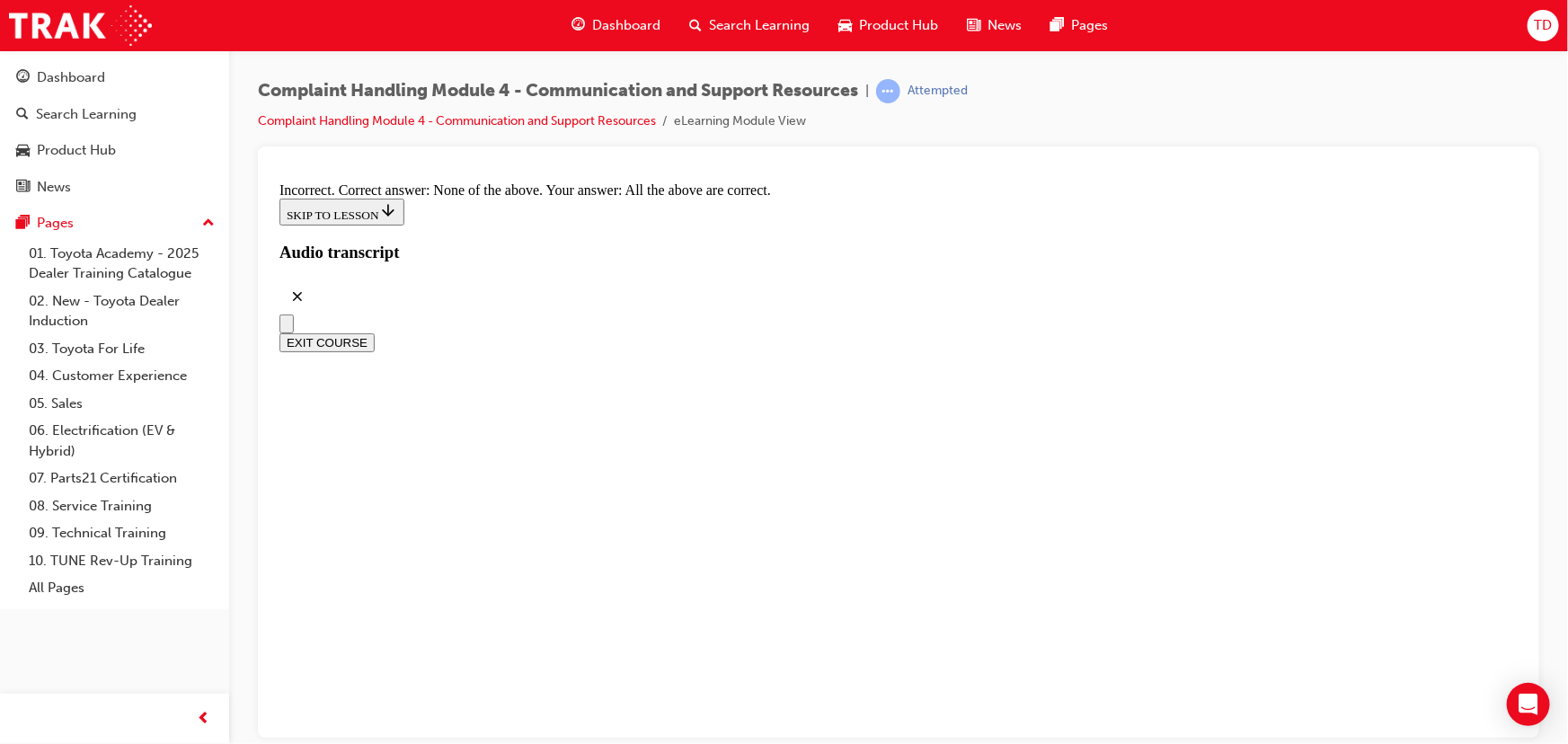
radio input "true"
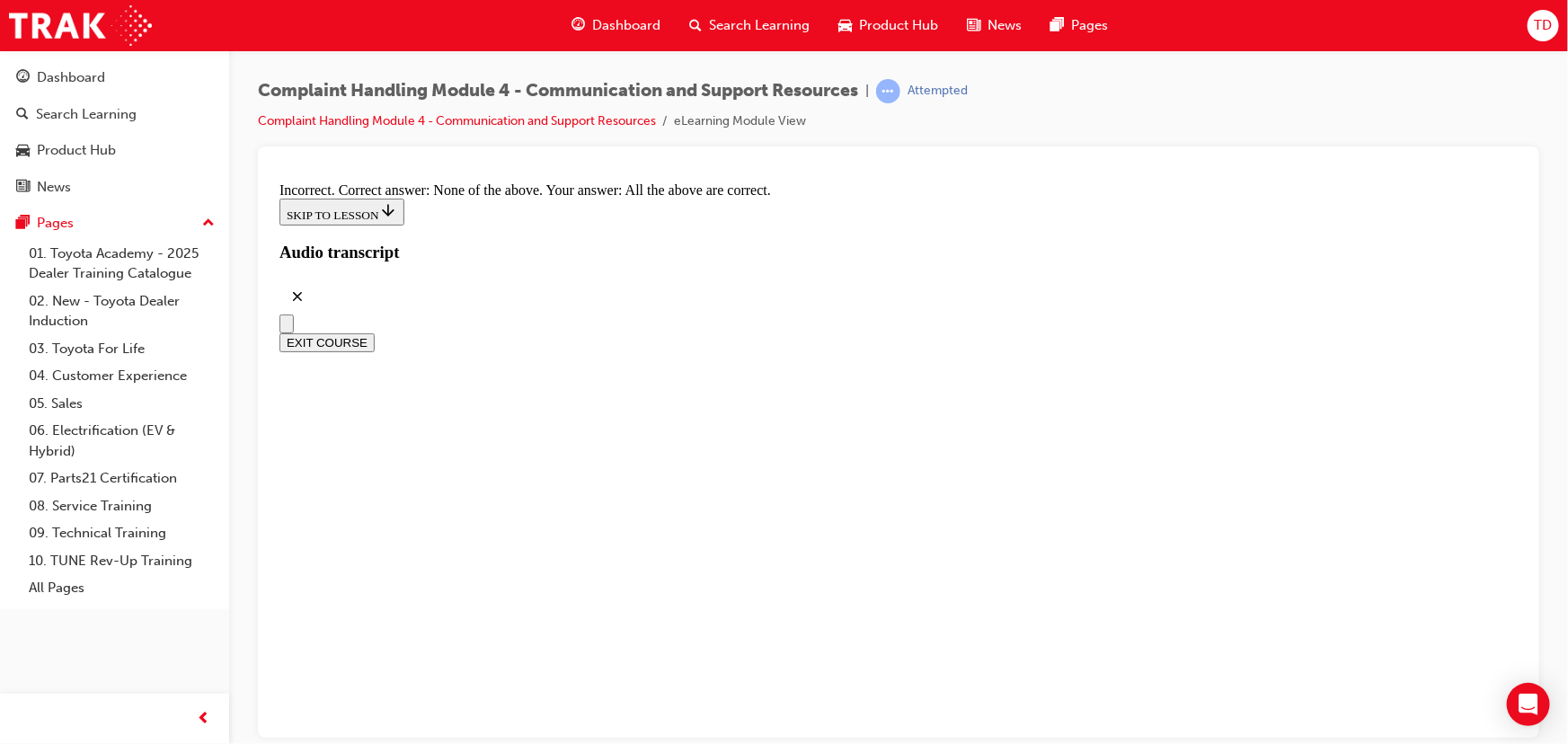
radio input "true"
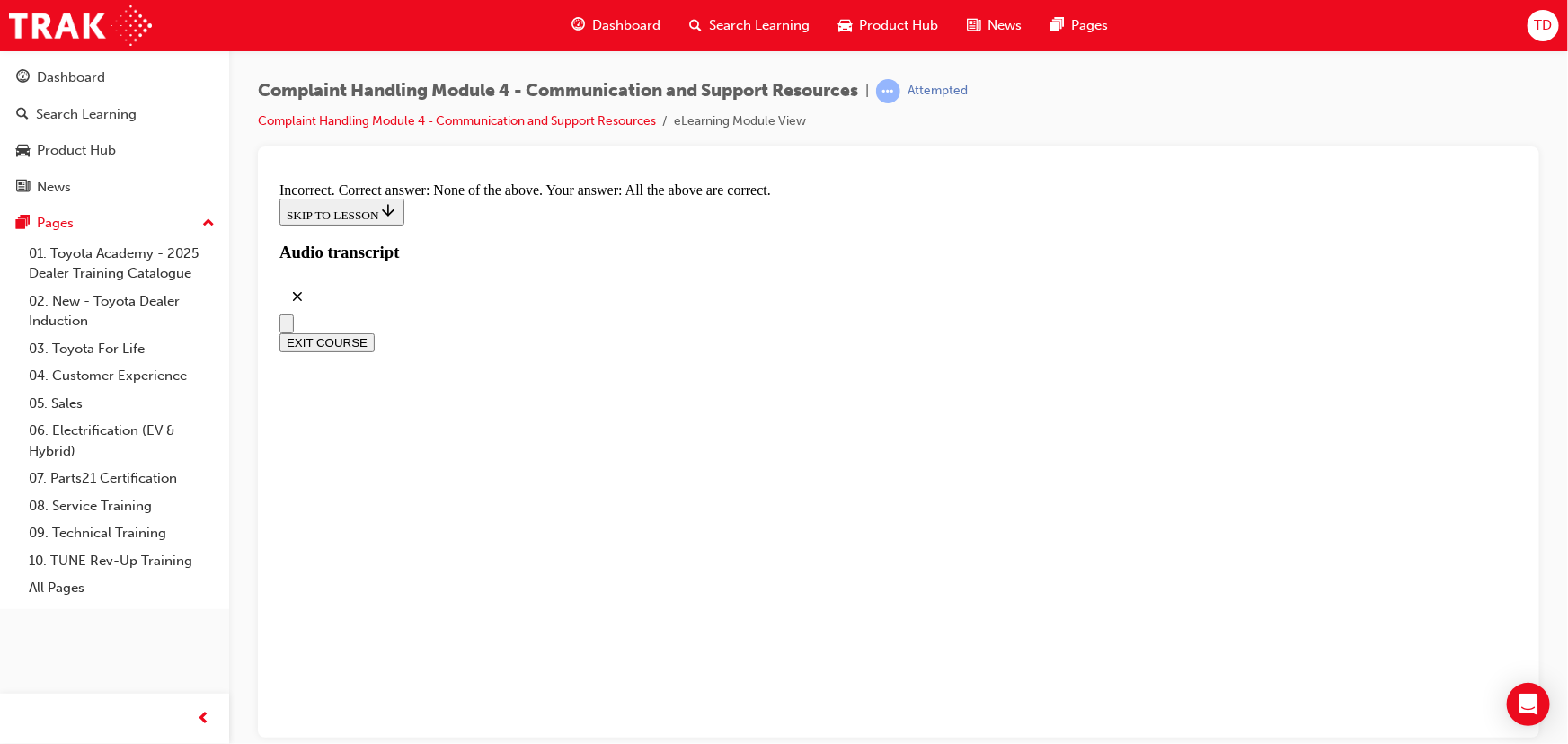
scroll to position [13491, 0]
